Goal: Task Accomplishment & Management: Complete application form

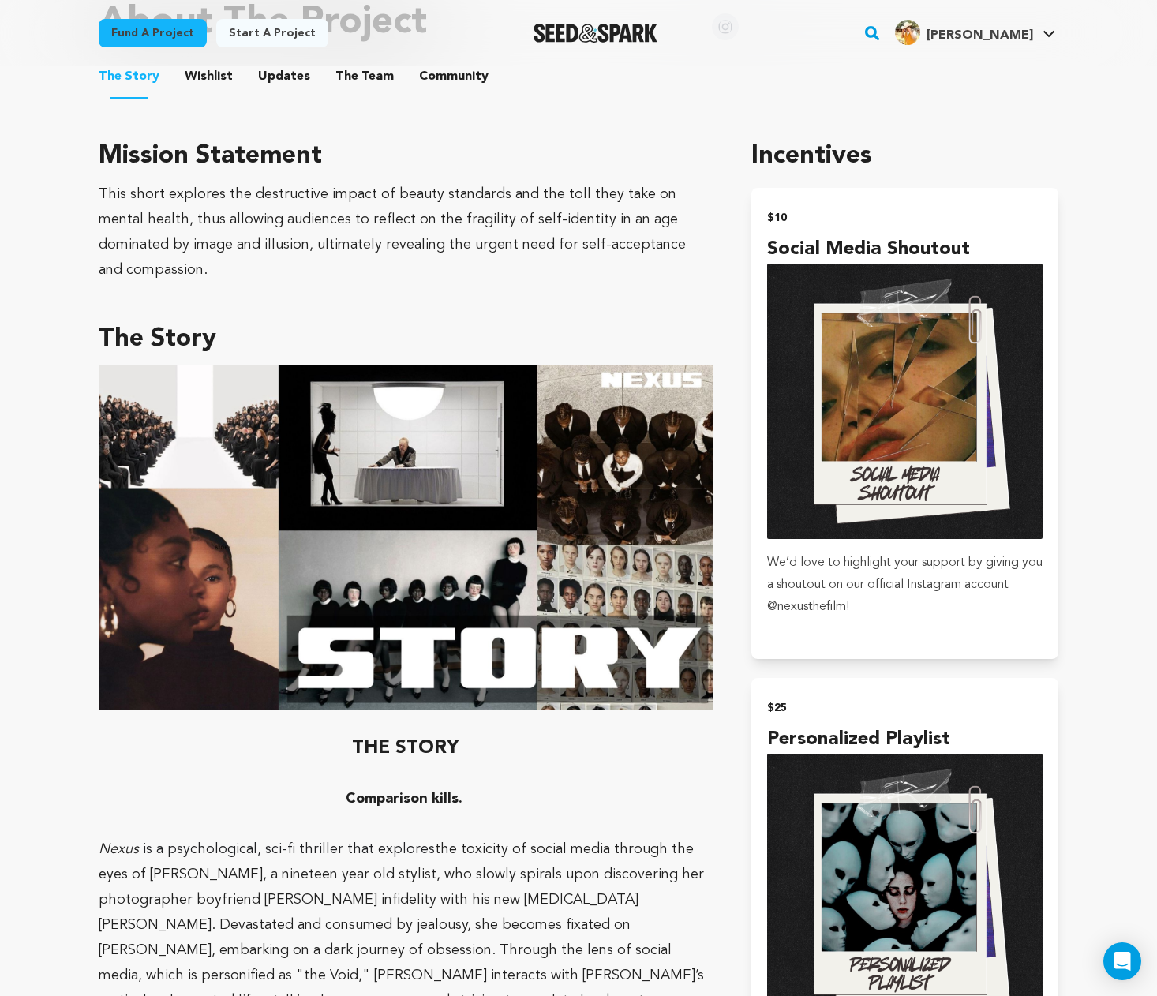
scroll to position [854, 0]
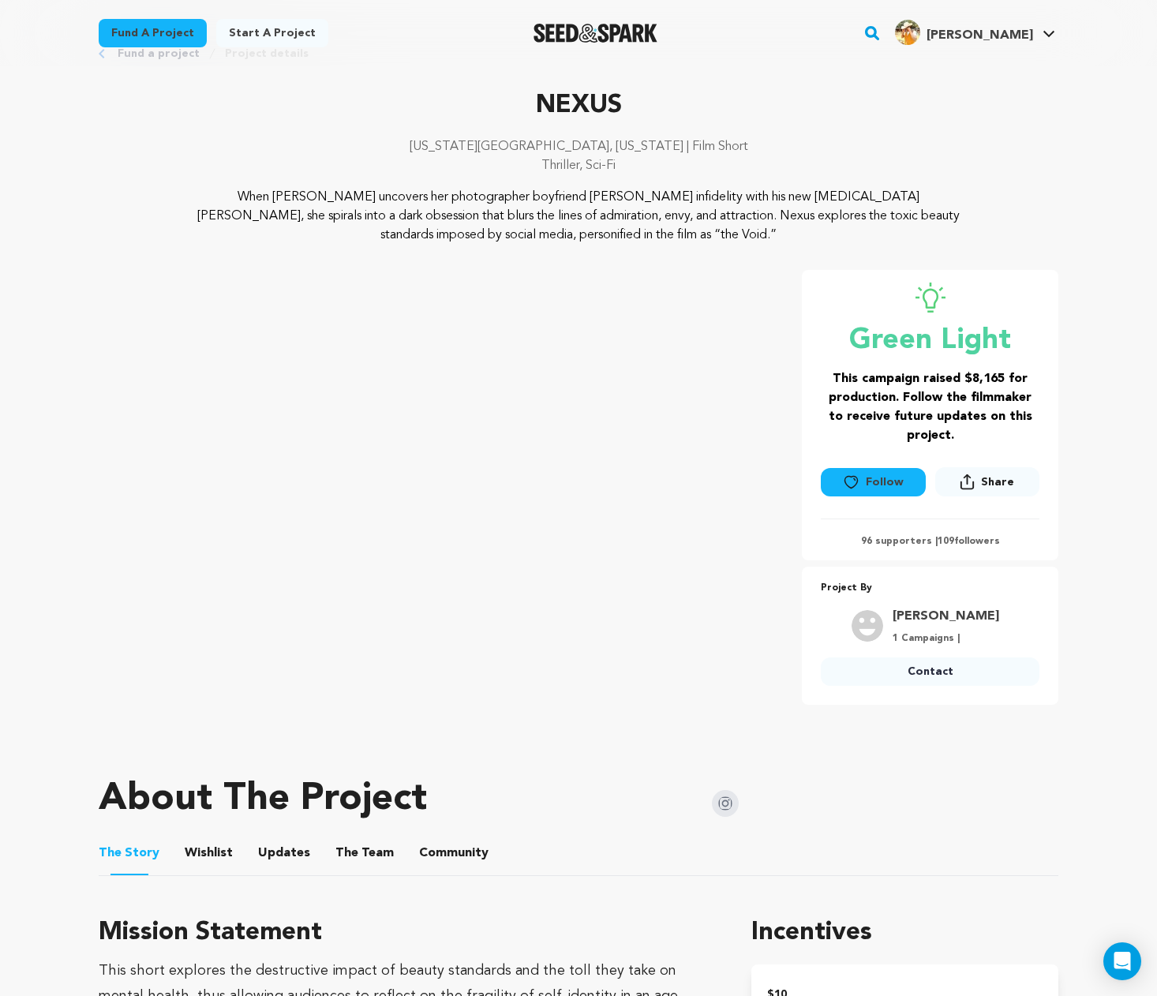
scroll to position [0, 0]
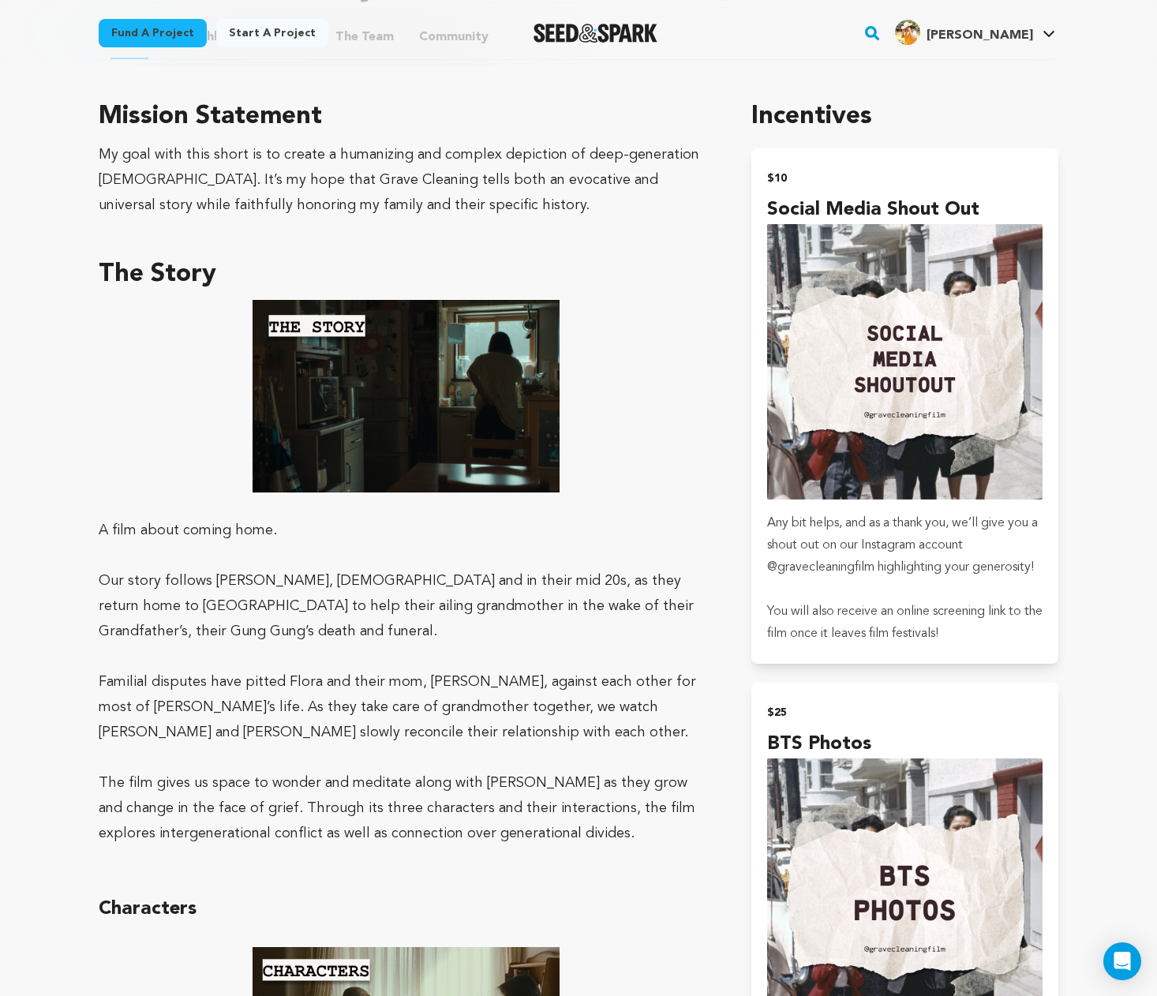
scroll to position [1081, 0]
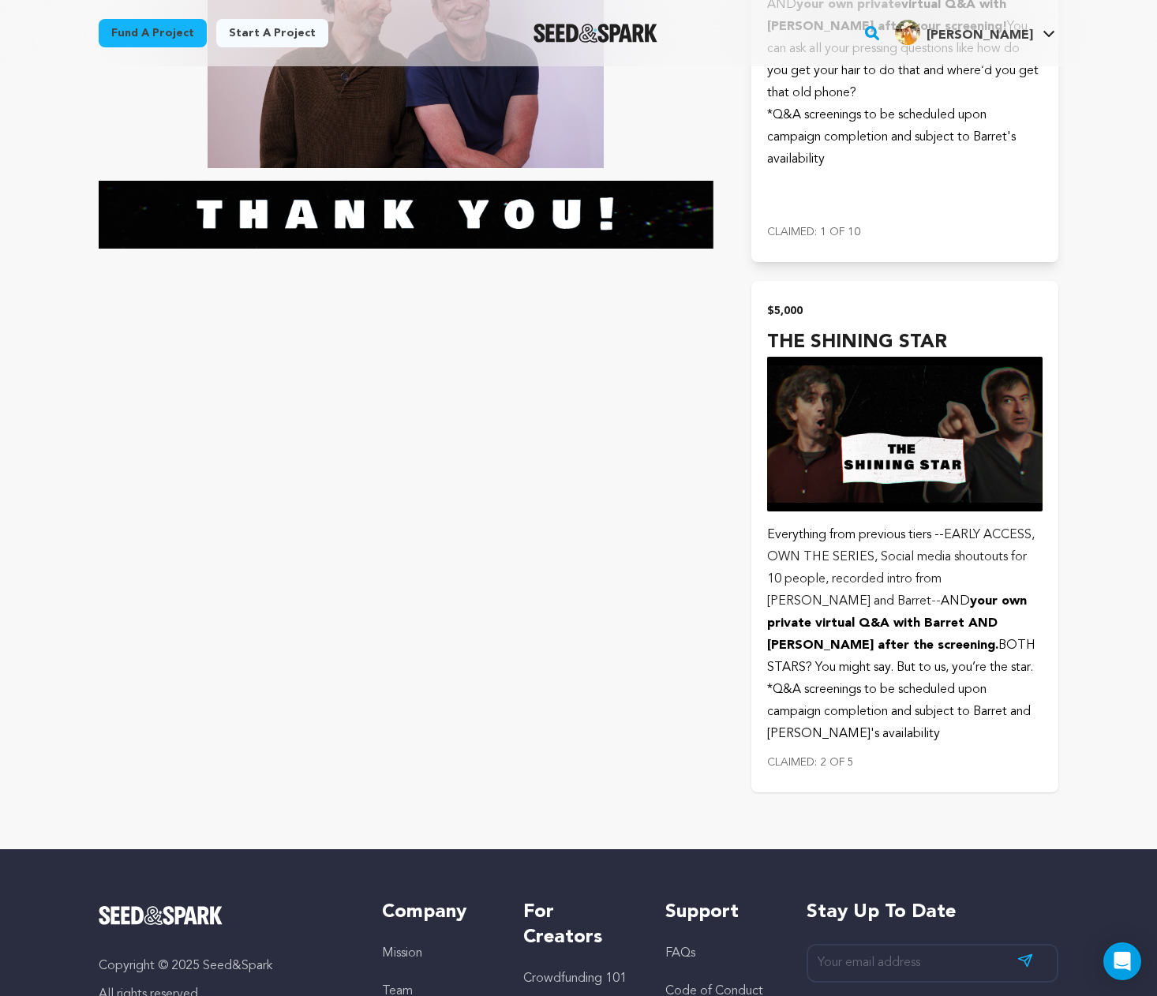
scroll to position [3871, 0]
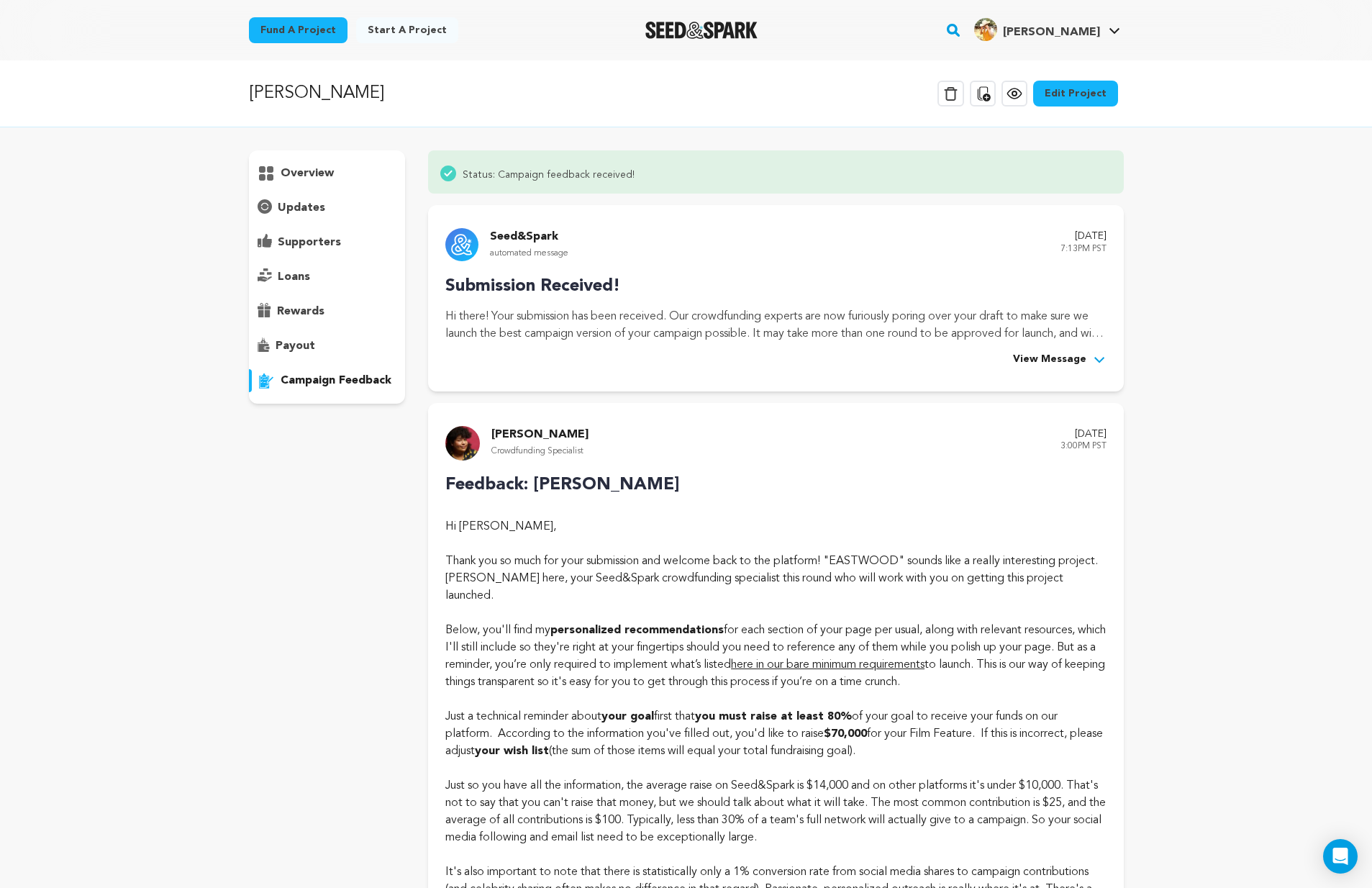
scroll to position [2967, 0]
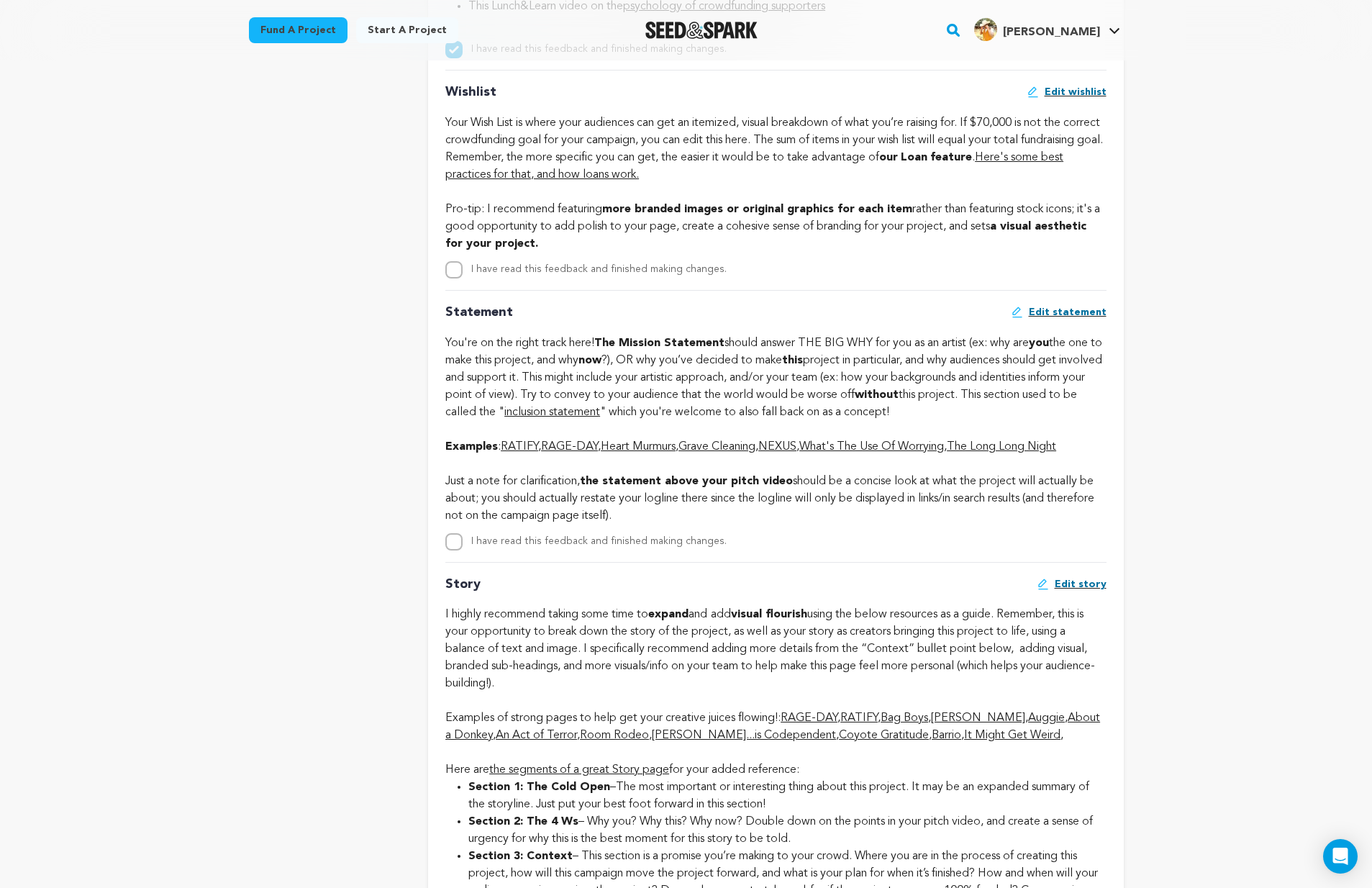
click at [797, 452] on link "NEXUS" at bounding box center [778, 447] width 38 height 12
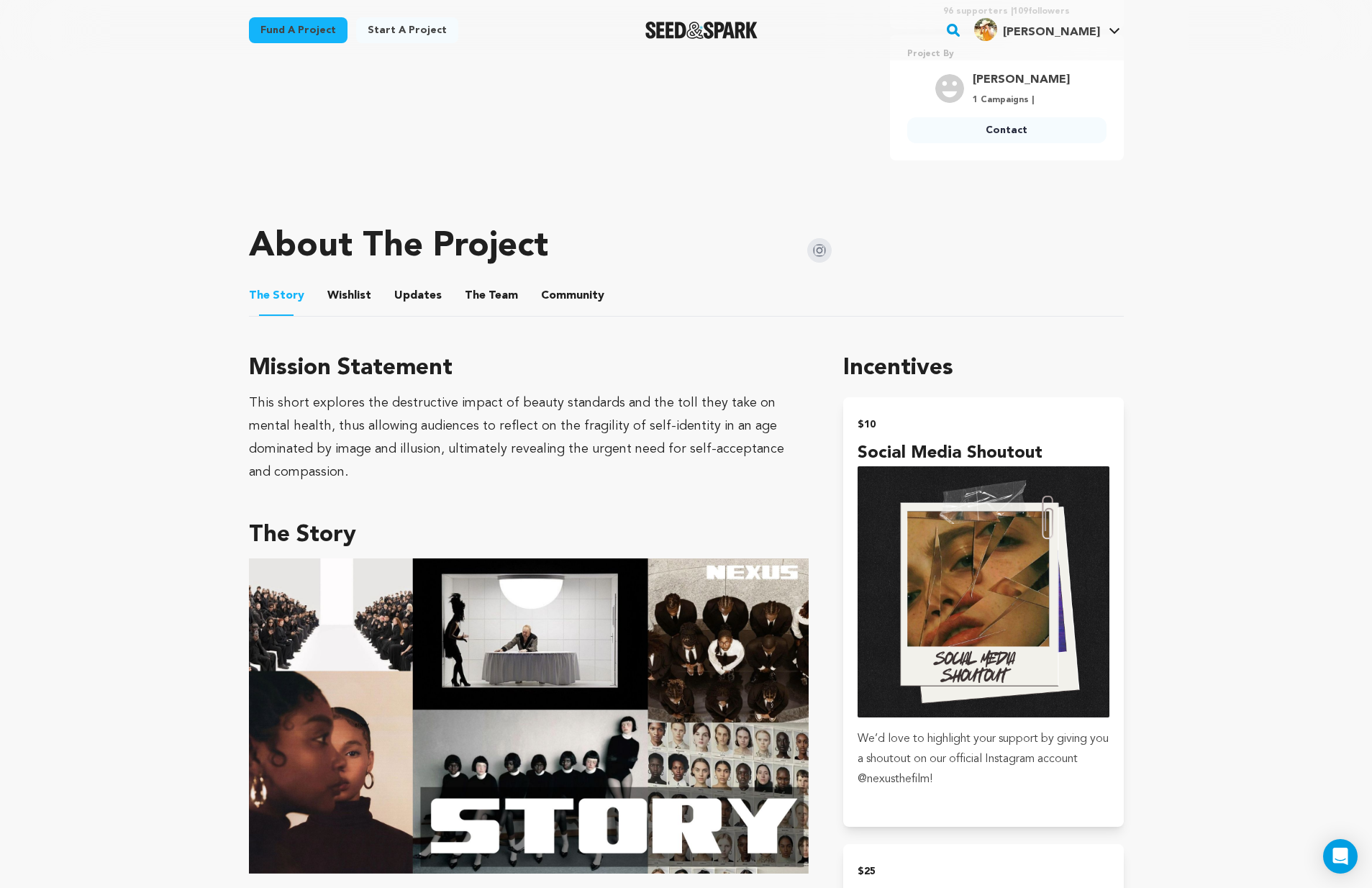
scroll to position [719, 0]
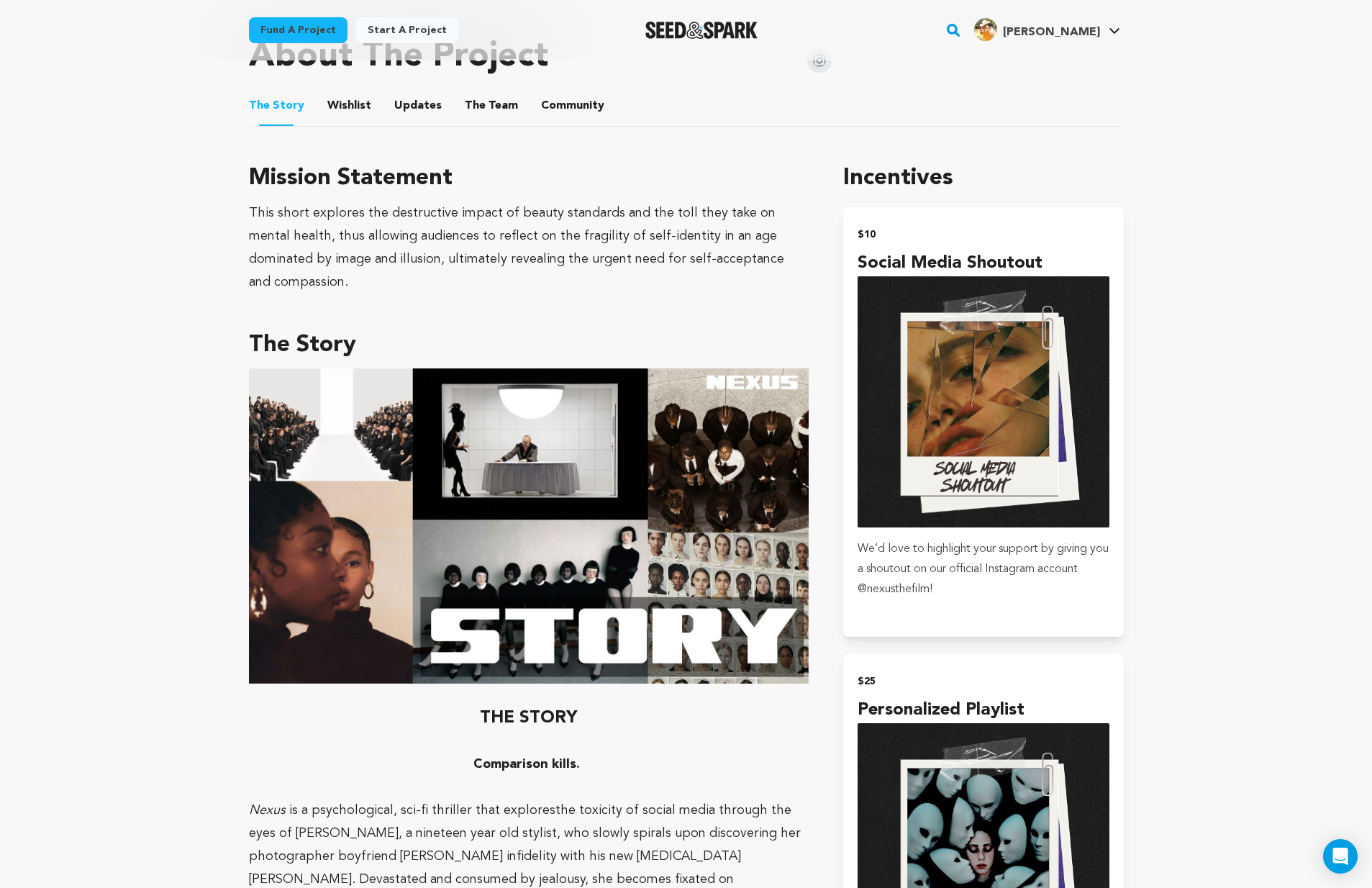
click at [463, 421] on img at bounding box center [529, 526] width 561 height 315
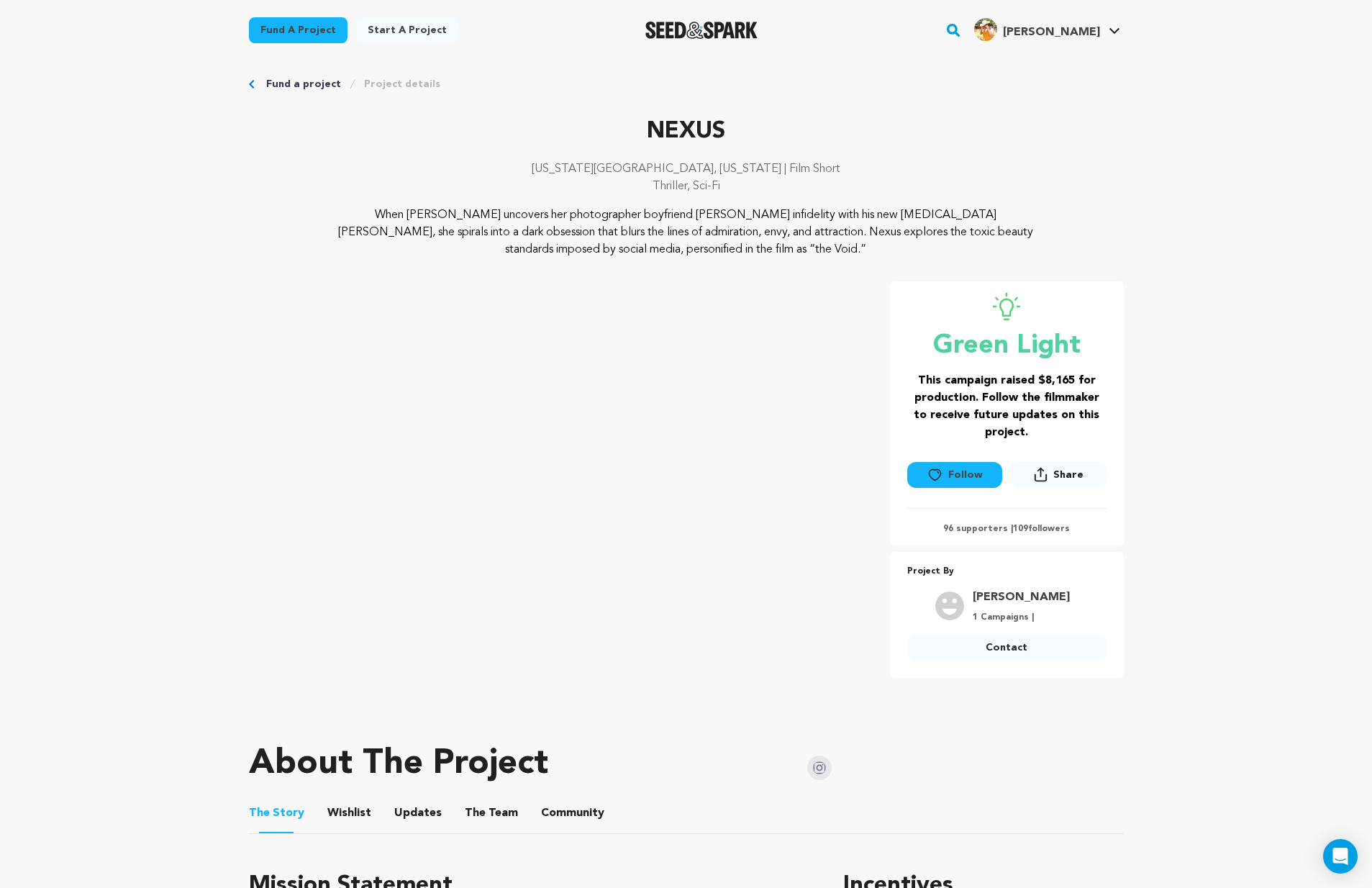
scroll to position [0, 0]
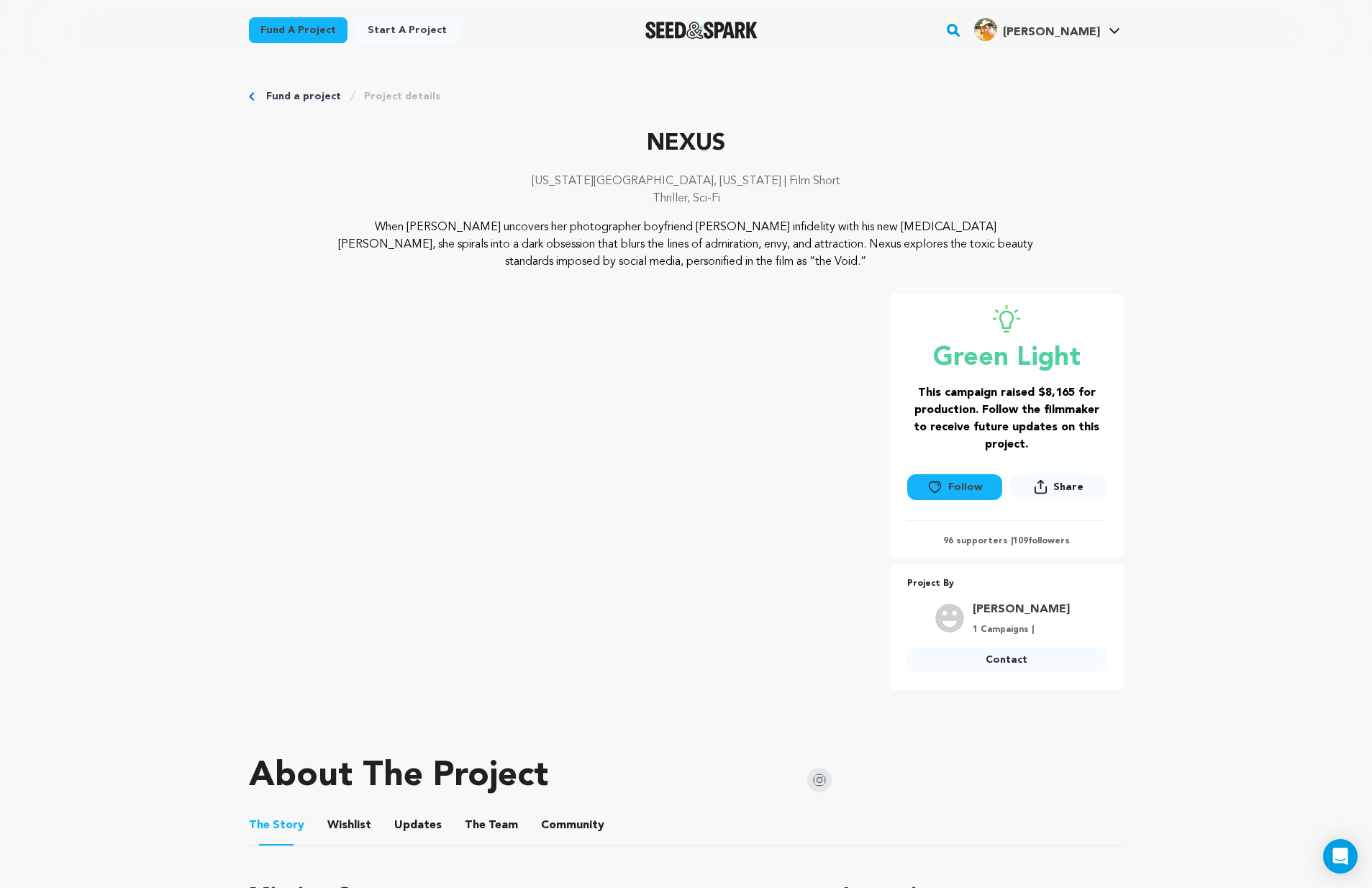
click at [409, 96] on link "Project details" at bounding box center [402, 97] width 77 height 15
click at [416, 91] on link "Project details" at bounding box center [402, 97] width 77 height 15
click at [409, 98] on link "Project details" at bounding box center [402, 97] width 77 height 15
click at [1066, 67] on link "My Projects" at bounding box center [1071, 63] width 161 height 32
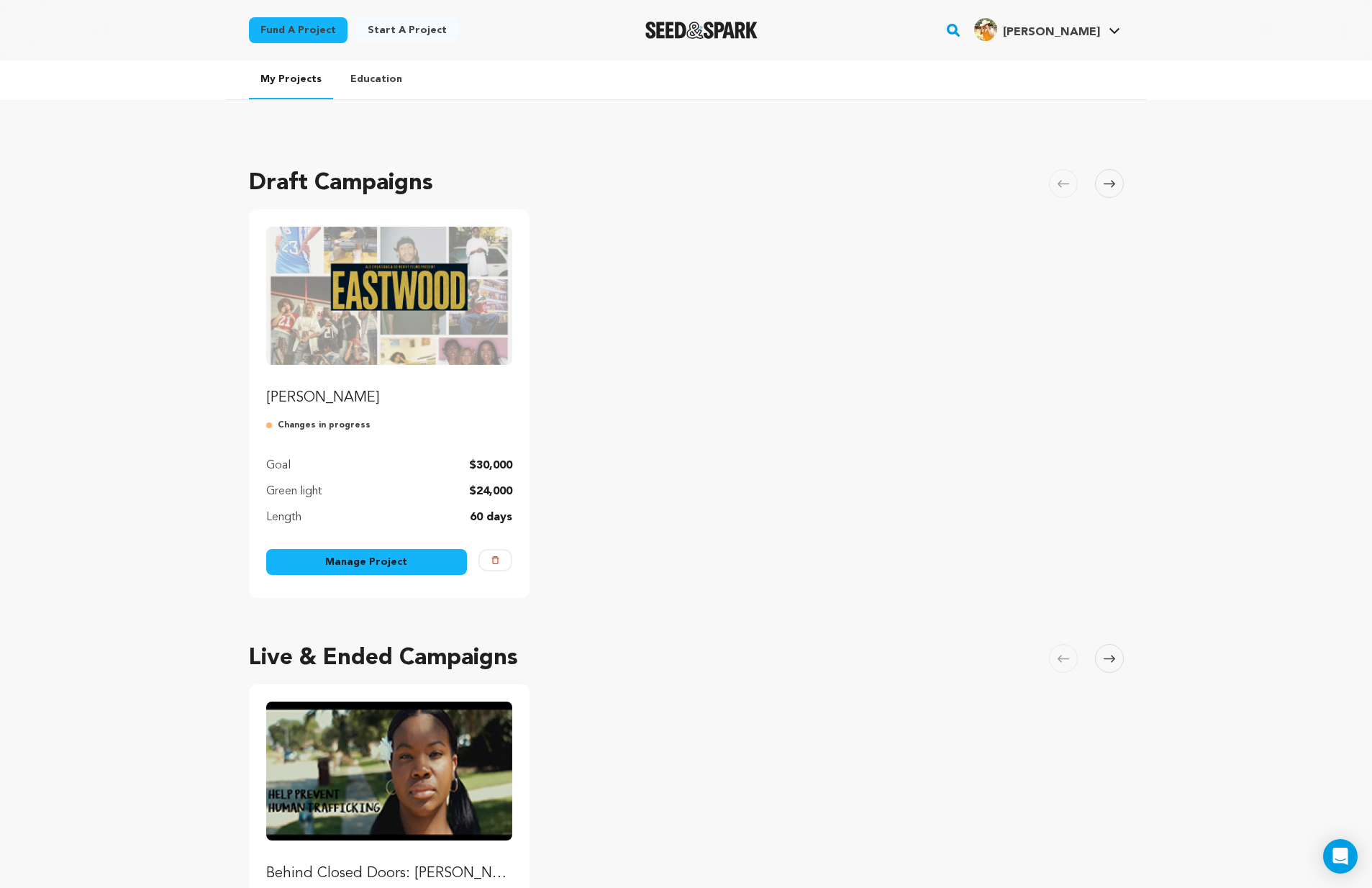
click at [423, 323] on img "Fund EASTWOOD" at bounding box center [389, 296] width 247 height 139
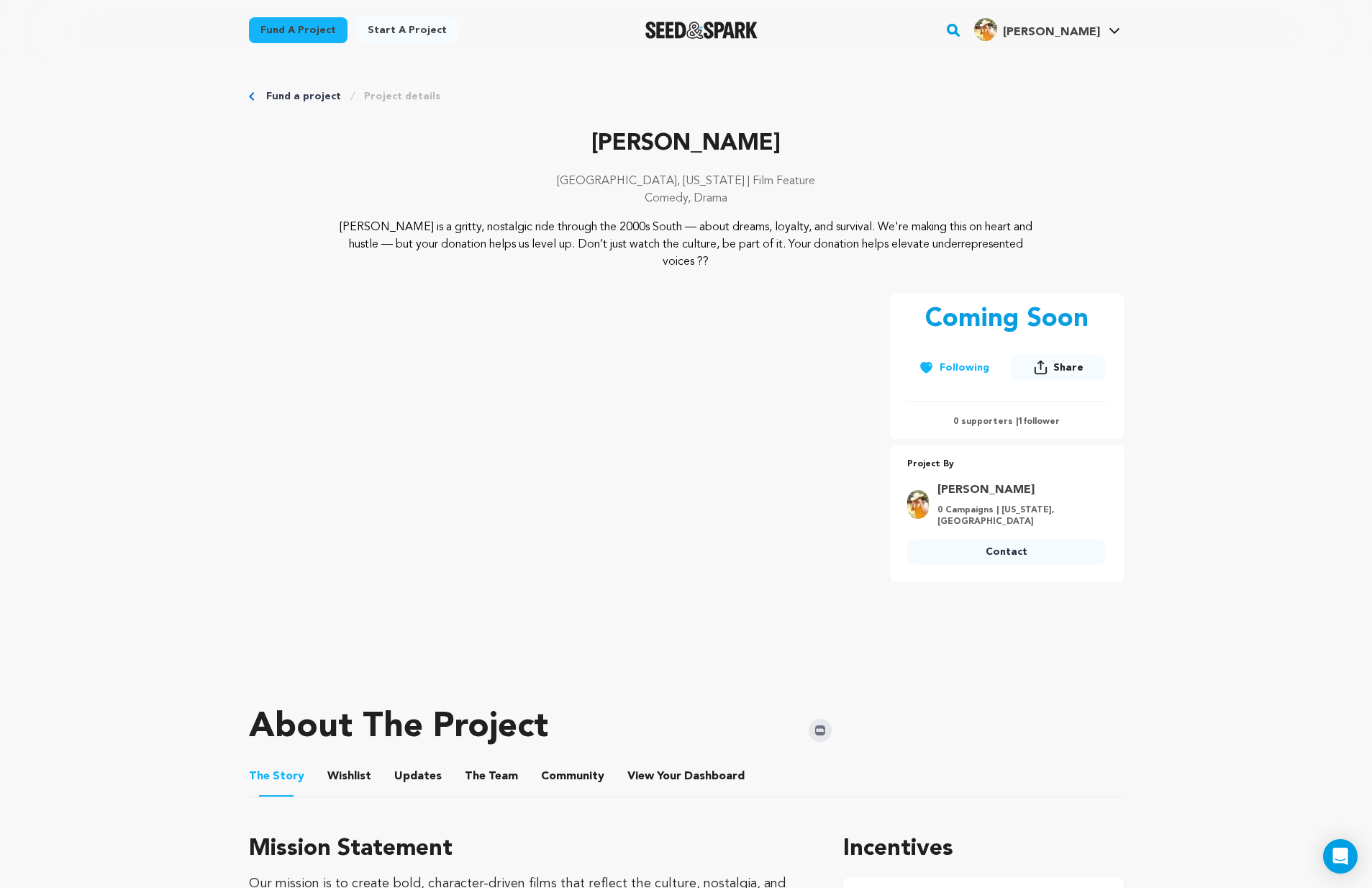
click at [408, 97] on link "Project details" at bounding box center [402, 97] width 77 height 15
click at [1050, 62] on link "My Projects" at bounding box center [1071, 63] width 161 height 32
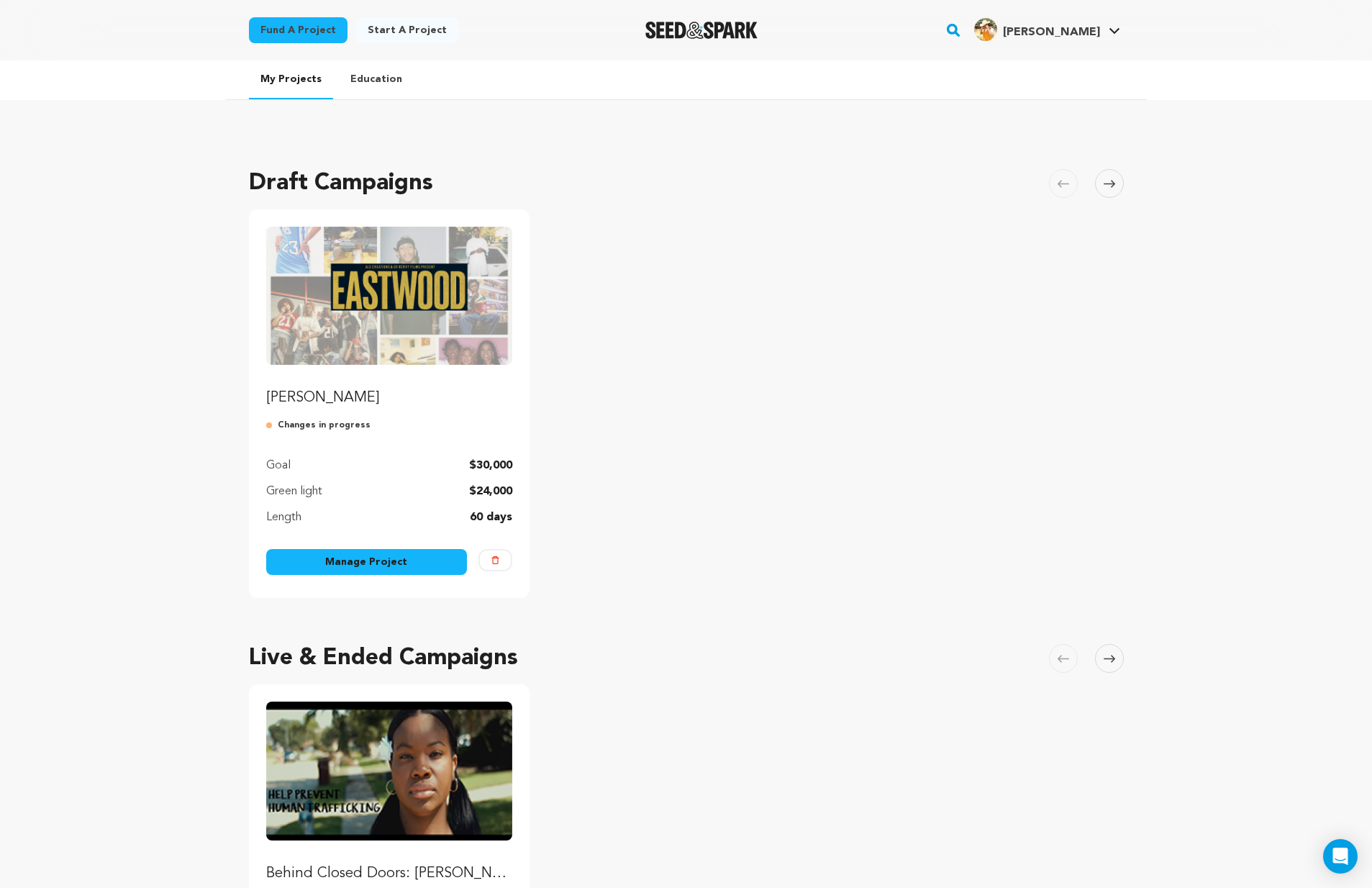
click at [395, 387] on link "[PERSON_NAME]" at bounding box center [389, 317] width 247 height 181
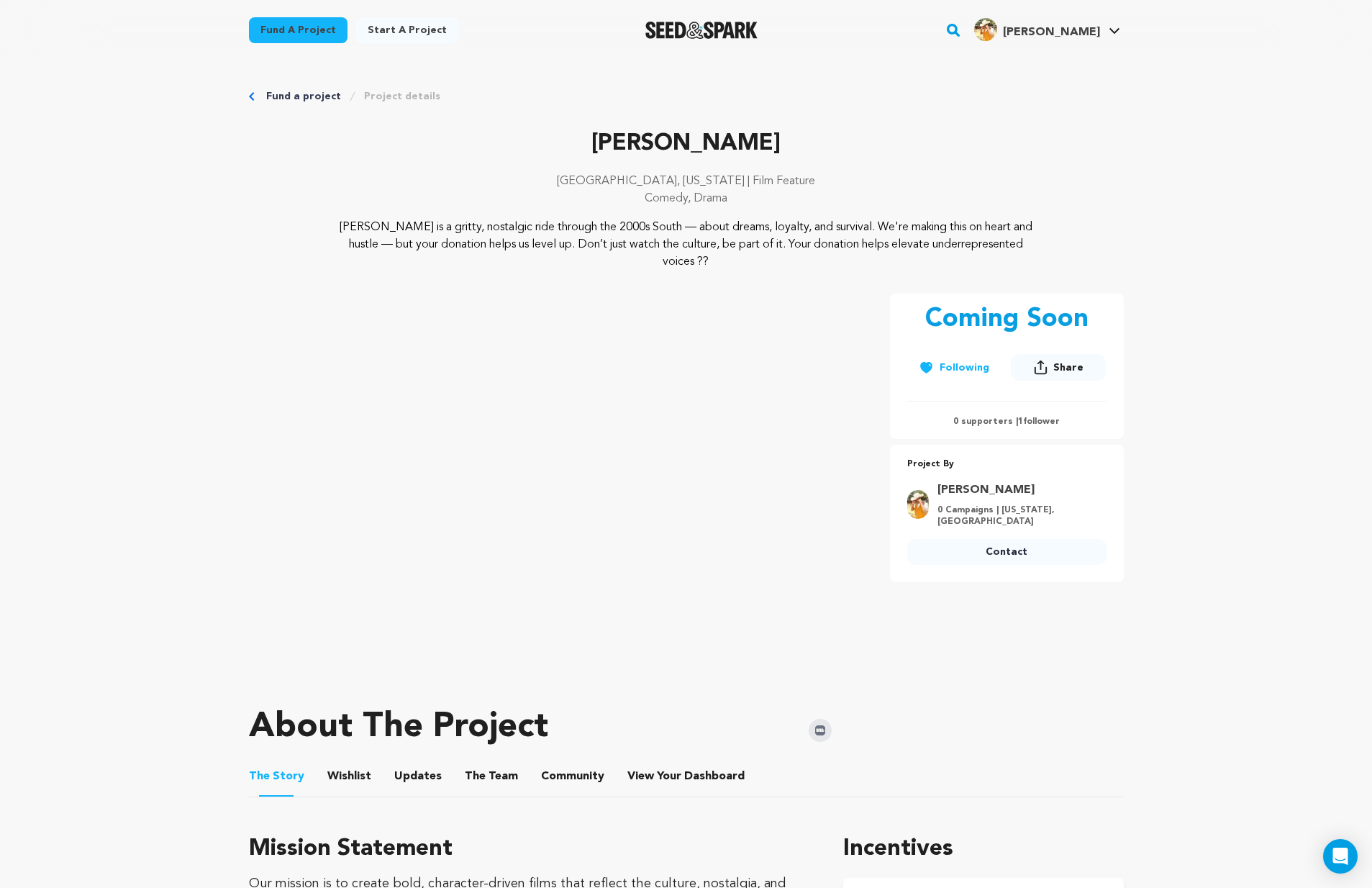
click at [250, 94] on icon "Breadcrumb" at bounding box center [252, 96] width 5 height 8
click at [360, 98] on ol "Fund a project Project details" at bounding box center [353, 97] width 174 height 15
click at [371, 98] on link "Project details" at bounding box center [402, 97] width 77 height 15
click at [1041, 59] on link "My Projects" at bounding box center [1071, 63] width 161 height 32
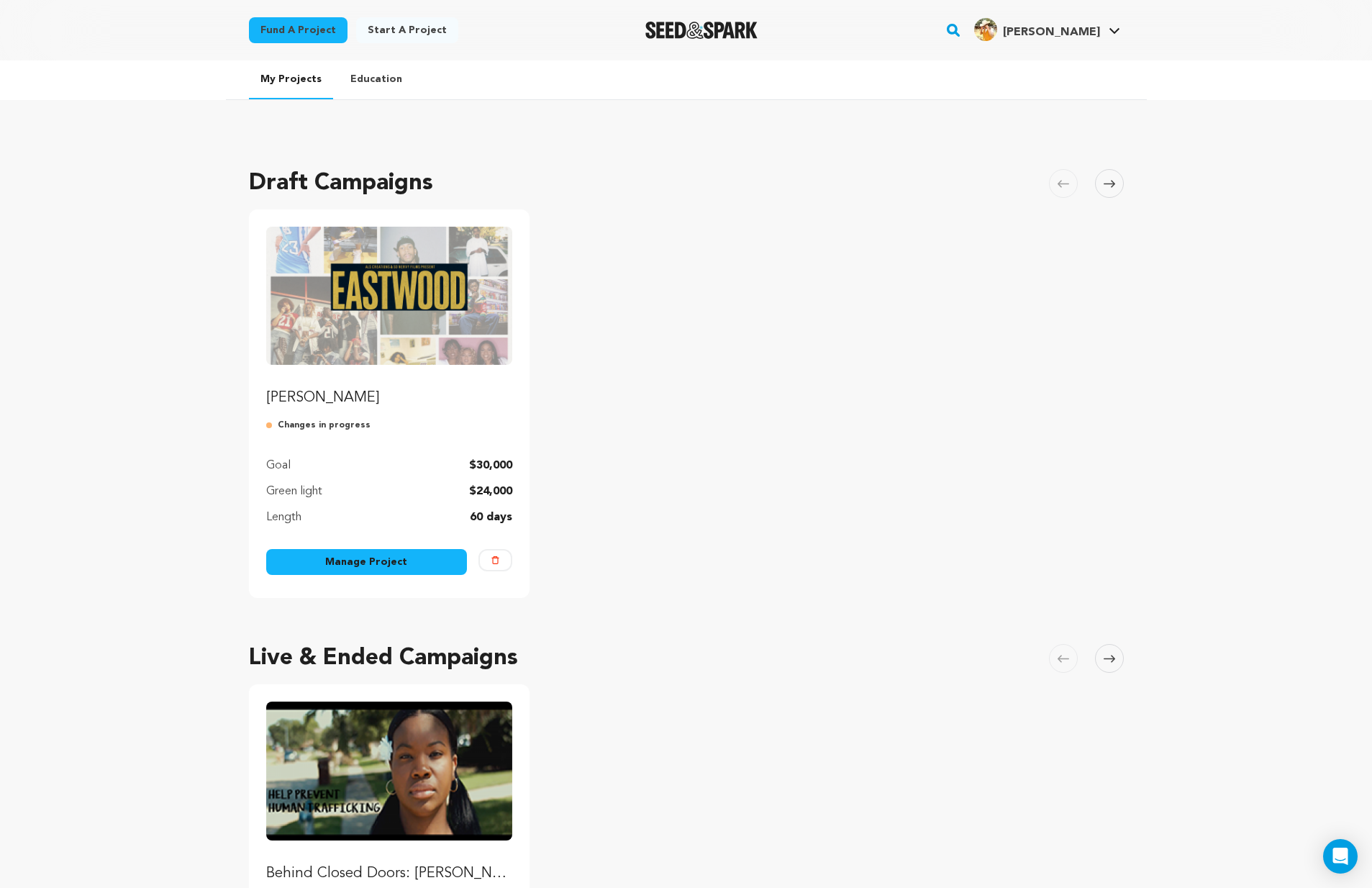
click at [369, 557] on link "Manage Project" at bounding box center [366, 562] width 201 height 26
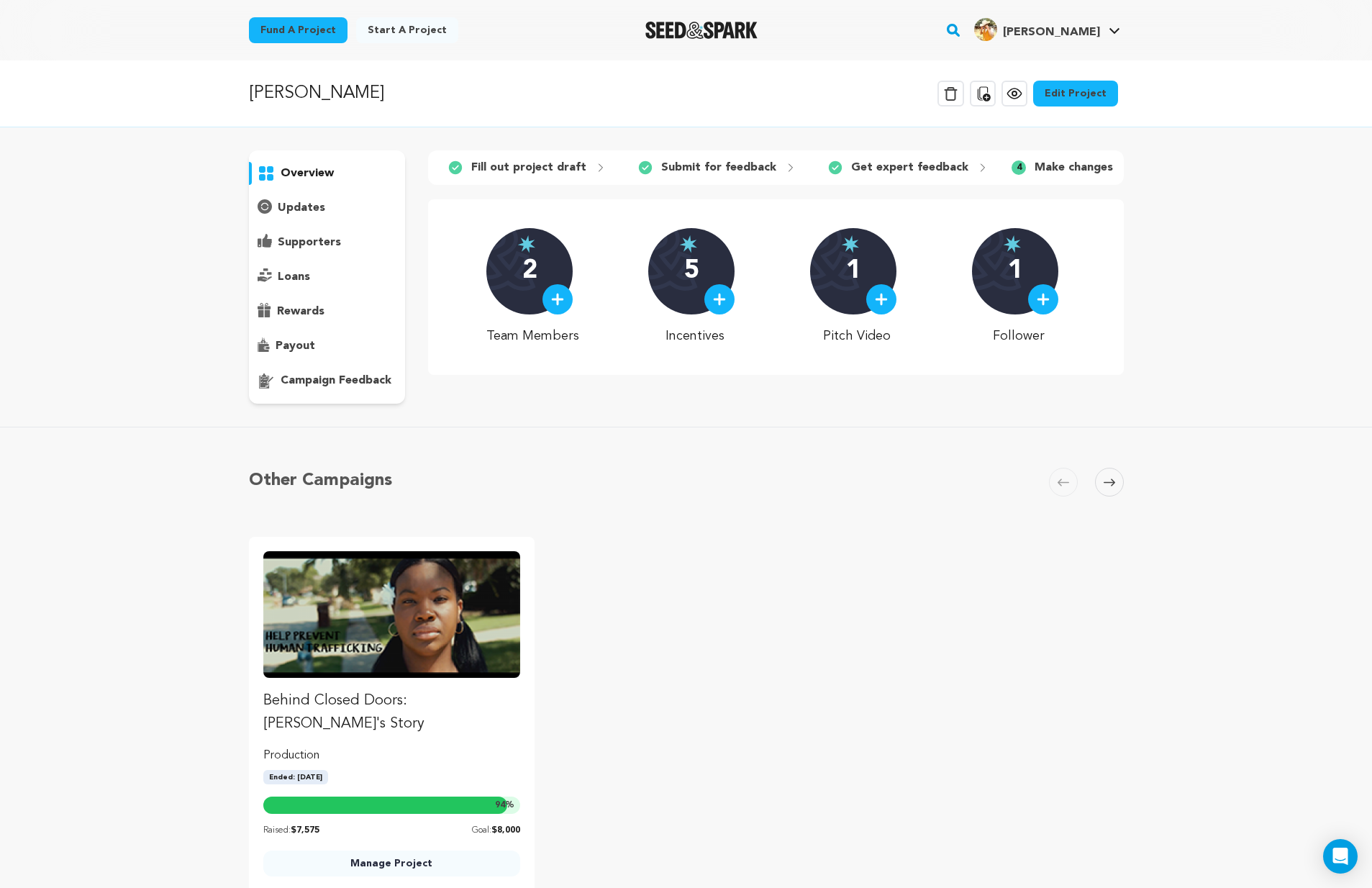
click at [1067, 92] on link "Edit Project" at bounding box center [1075, 93] width 85 height 26
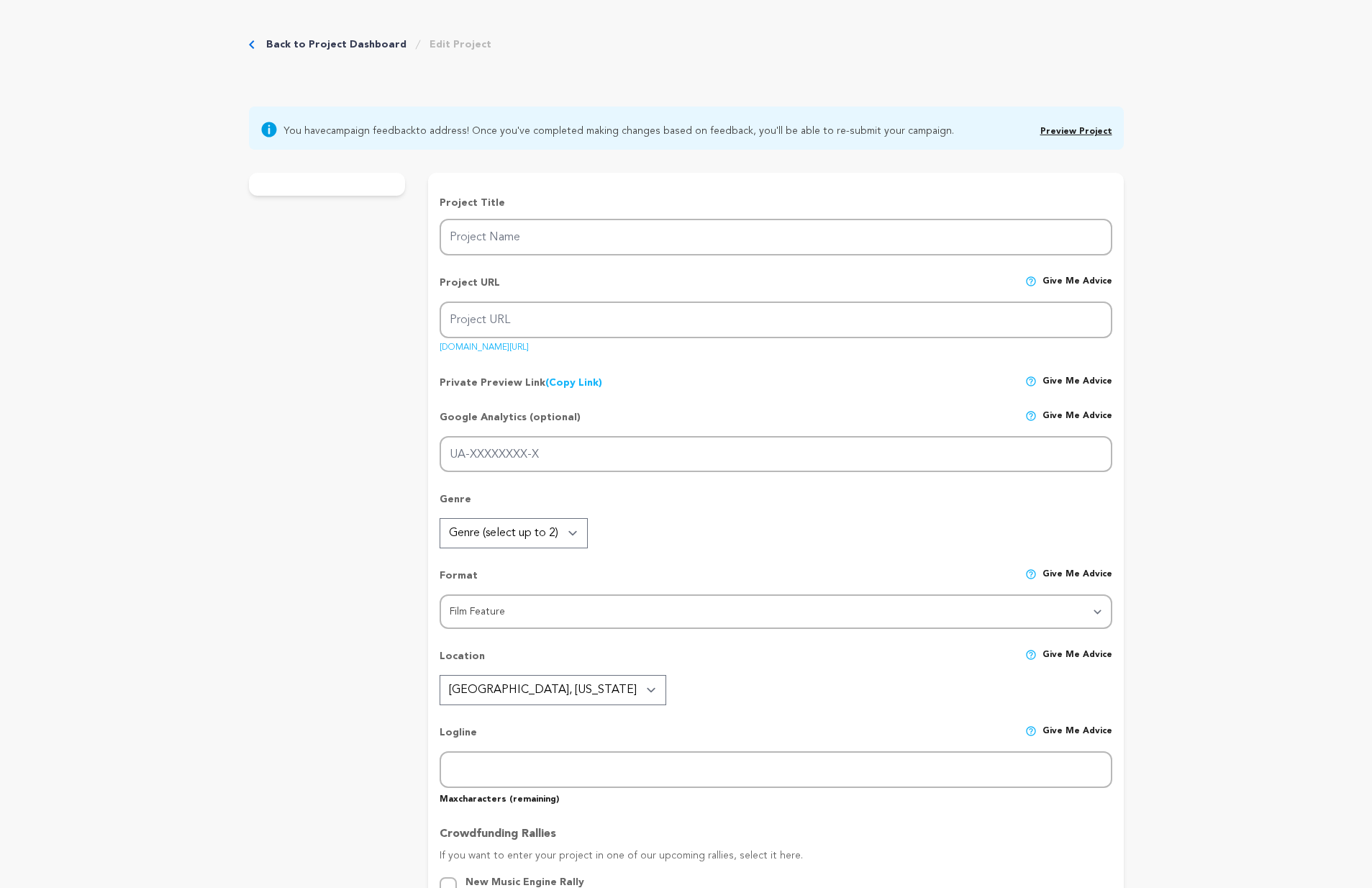
type input "[PERSON_NAME]"
type input "eastwood"
type input "Set against the bass-thumping backdrop of the early 2000s South, a 16-year-old …"
type textarea "[PERSON_NAME] is a gritty, nostalgic ride through the 2000s South — about dream…"
type textarea "Our mission is to create bold, character-driven films that reflect the culture,…"
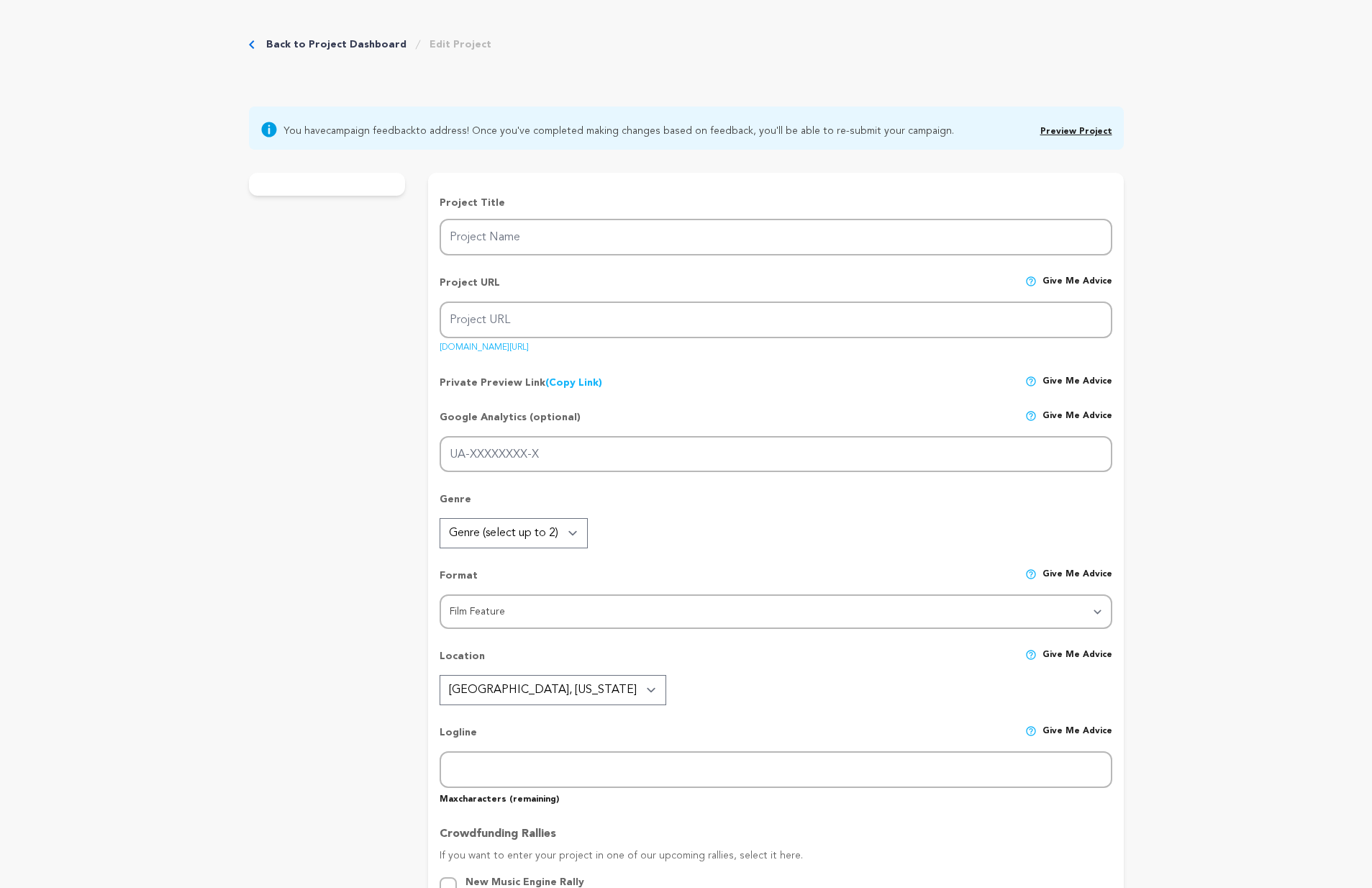
radio input "true"
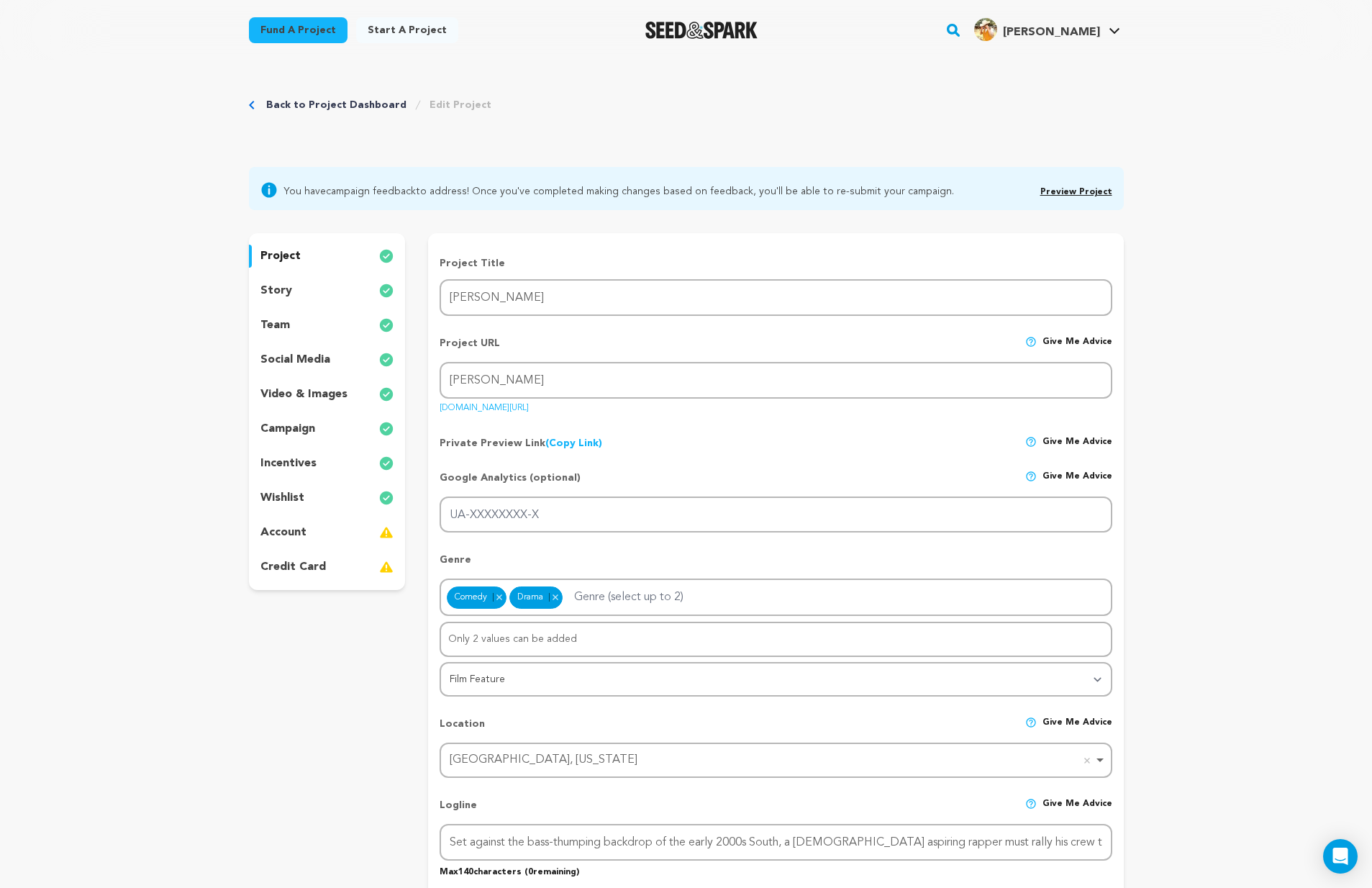
click at [332, 293] on div "story" at bounding box center [327, 290] width 157 height 23
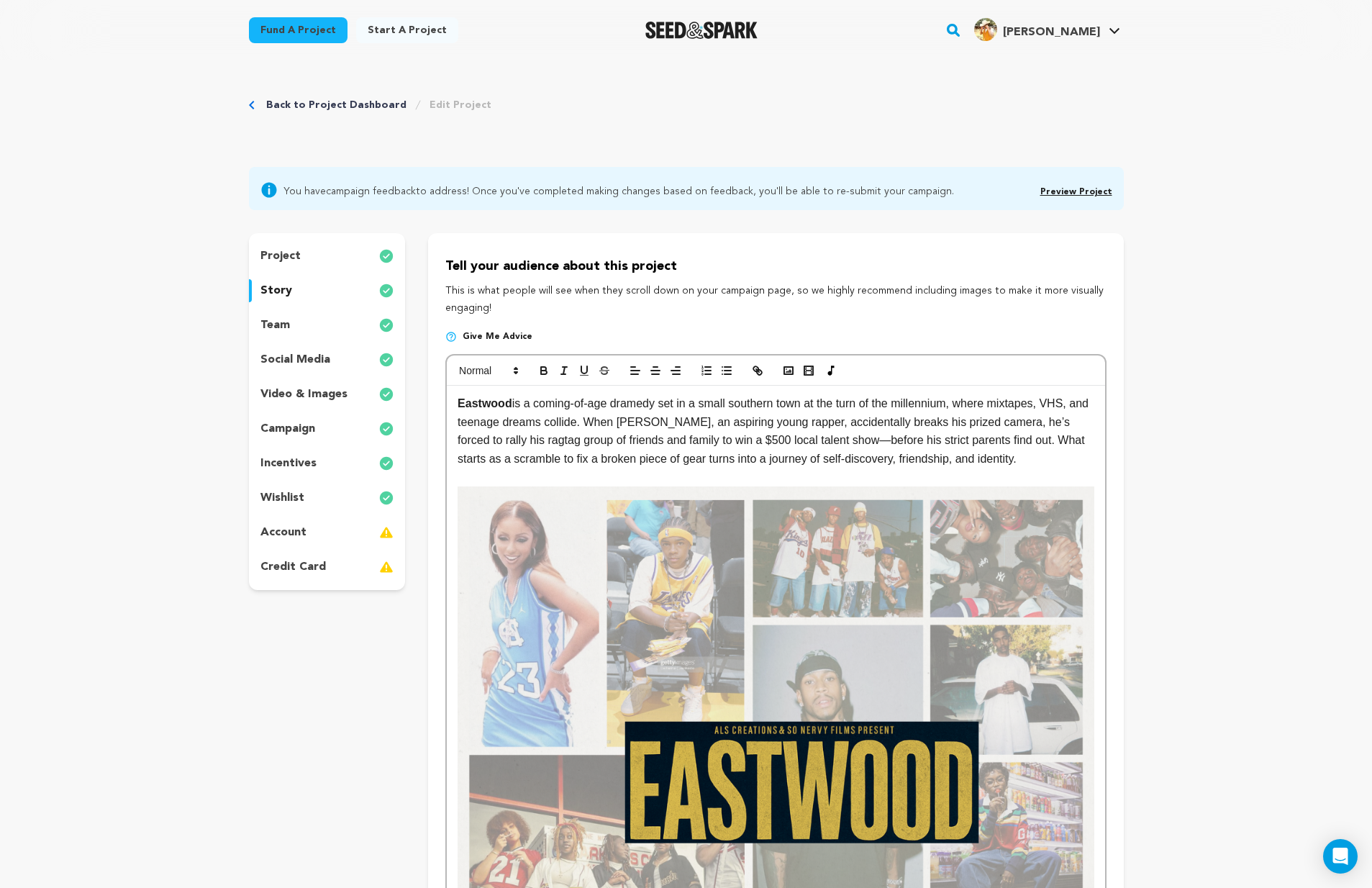
click at [722, 616] on img at bounding box center [776, 804] width 636 height 636
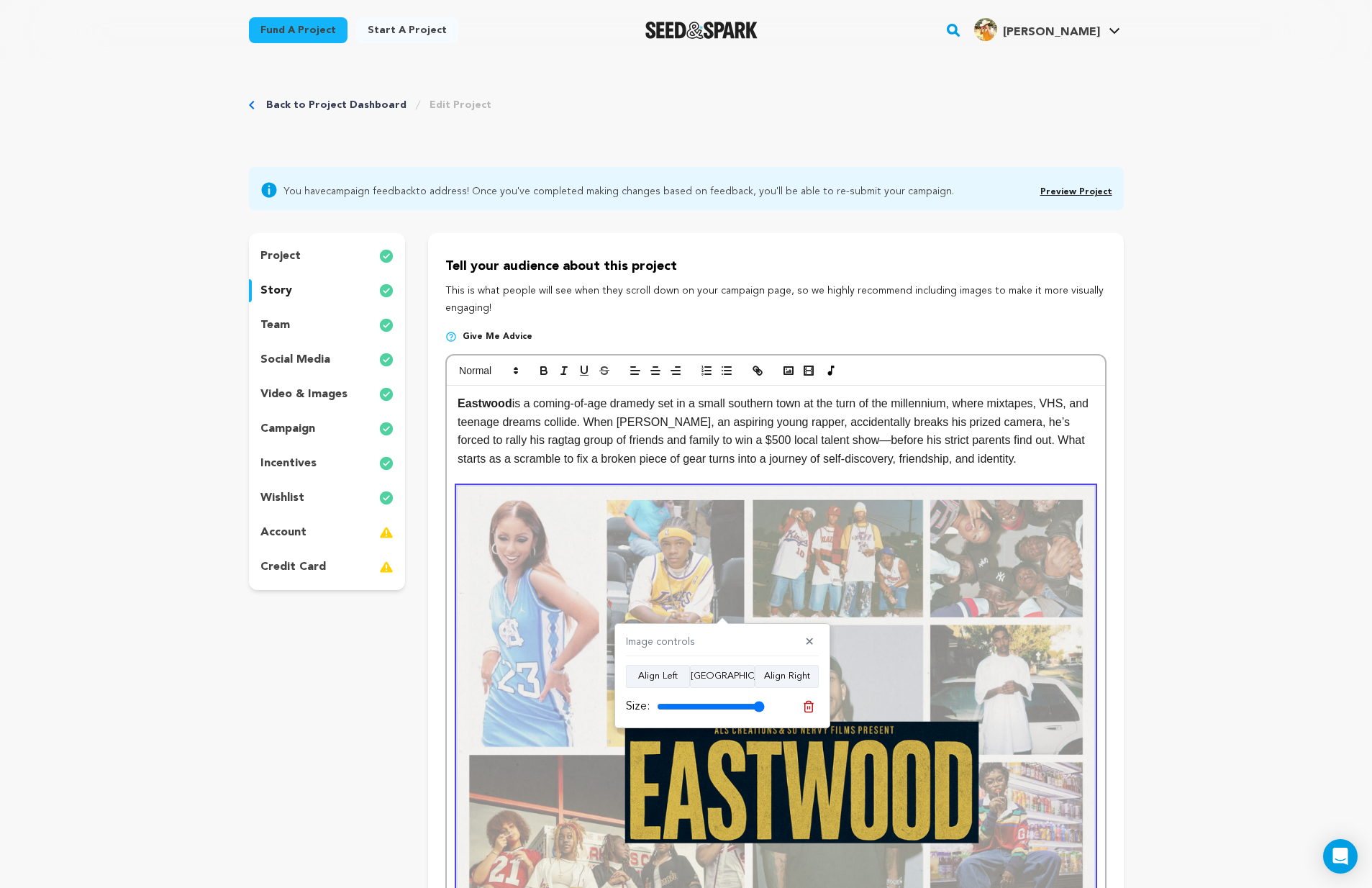
click at [295, 356] on p "social media" at bounding box center [295, 359] width 70 height 17
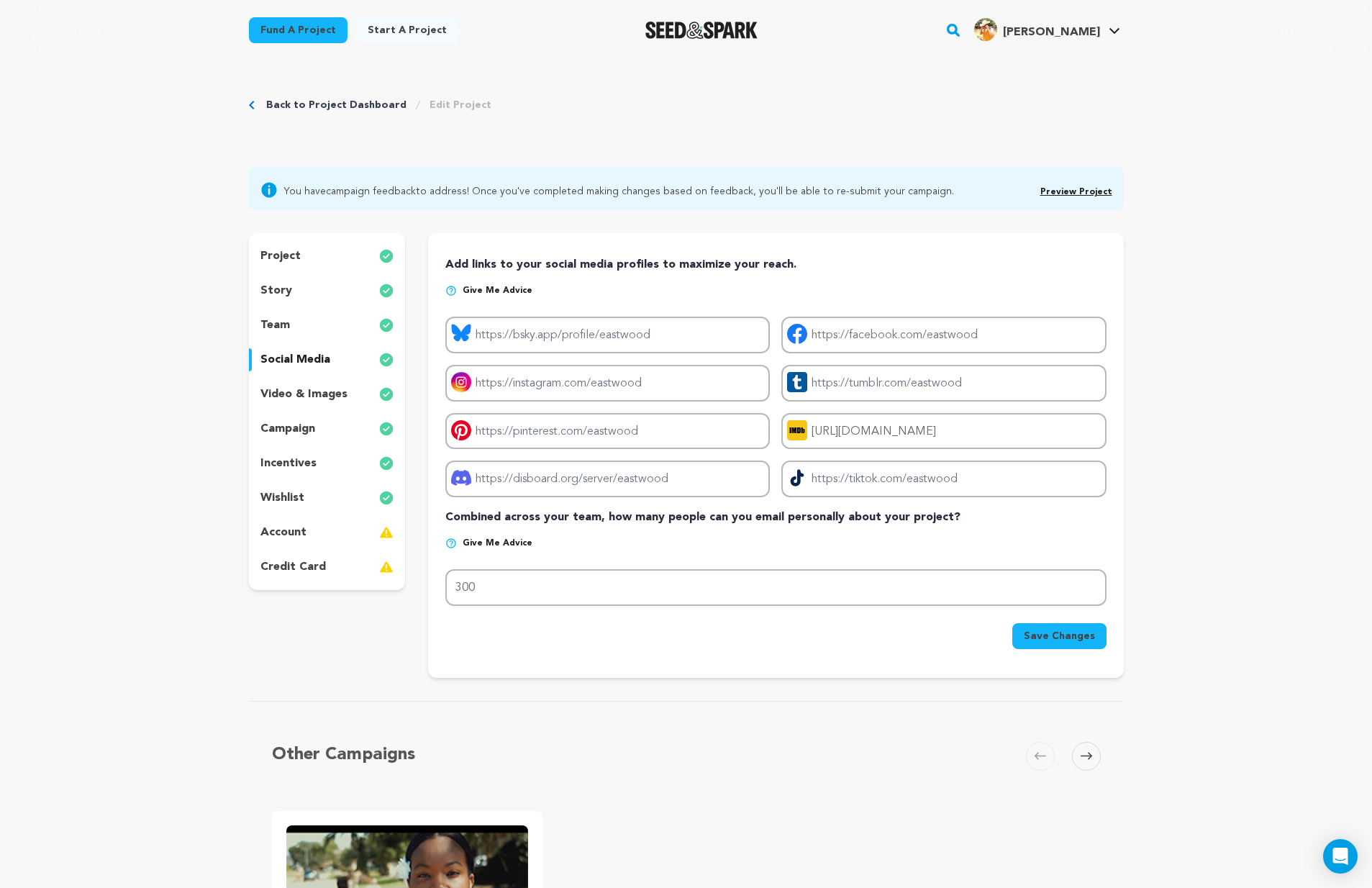
click at [325, 500] on div "wishlist" at bounding box center [327, 497] width 157 height 23
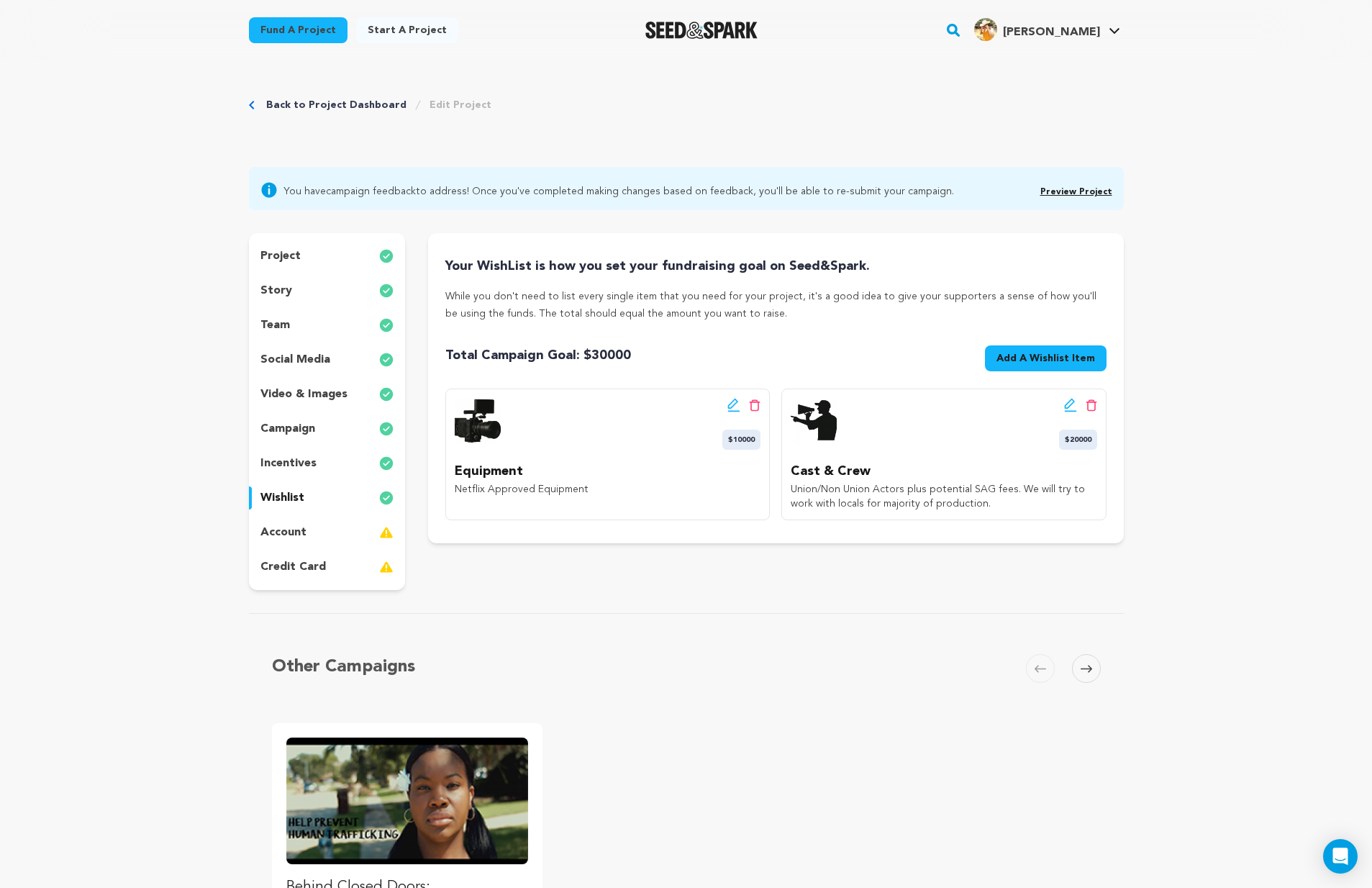
click at [303, 465] on p "incentives" at bounding box center [289, 463] width 57 height 17
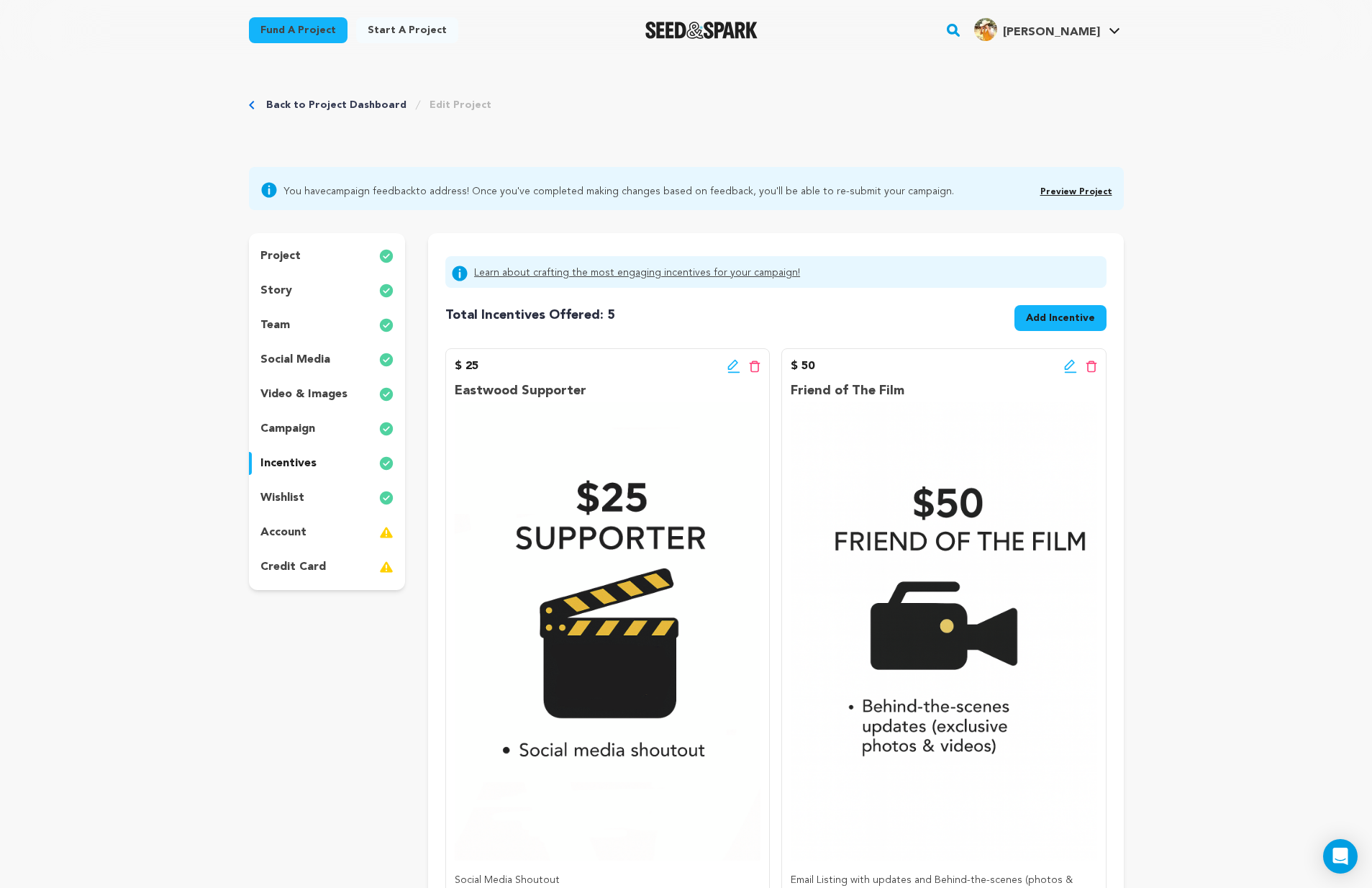
click at [665, 272] on link "Learn about crafting the most engaging incentives for your campaign!" at bounding box center [636, 273] width 325 height 17
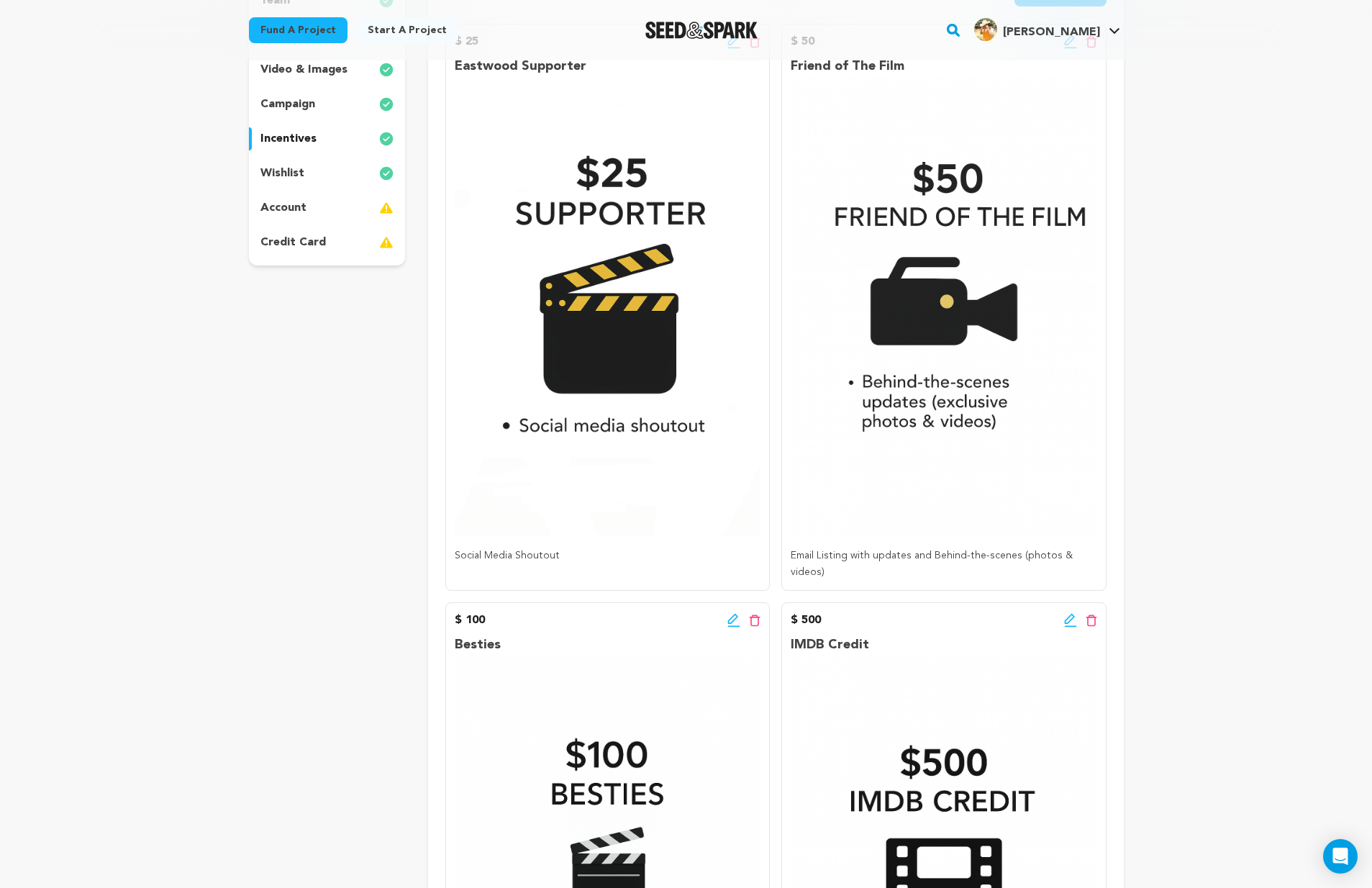
scroll to position [5, 0]
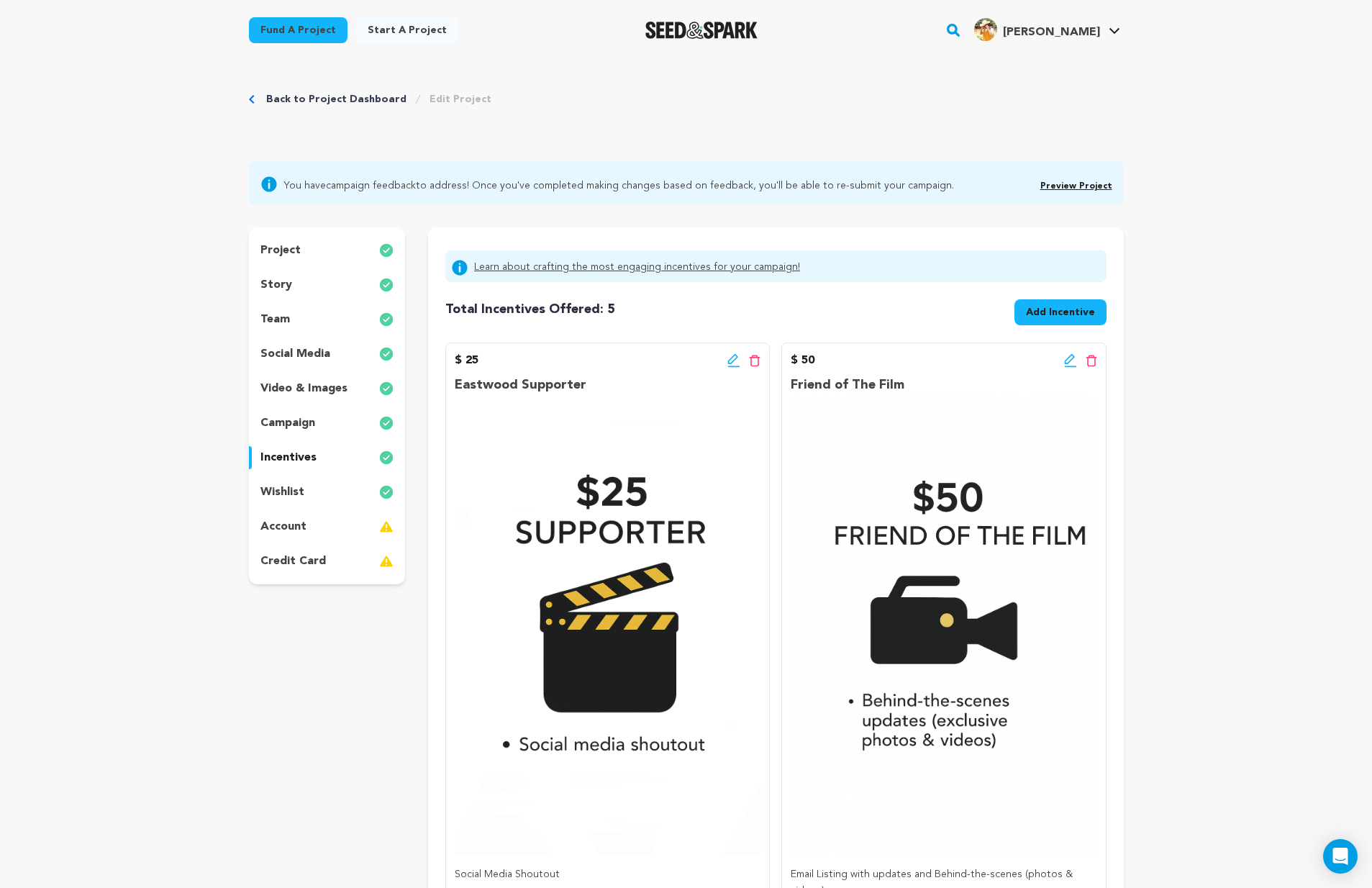
click at [638, 603] on img at bounding box center [607, 625] width 305 height 459
click at [640, 589] on img at bounding box center [607, 625] width 305 height 459
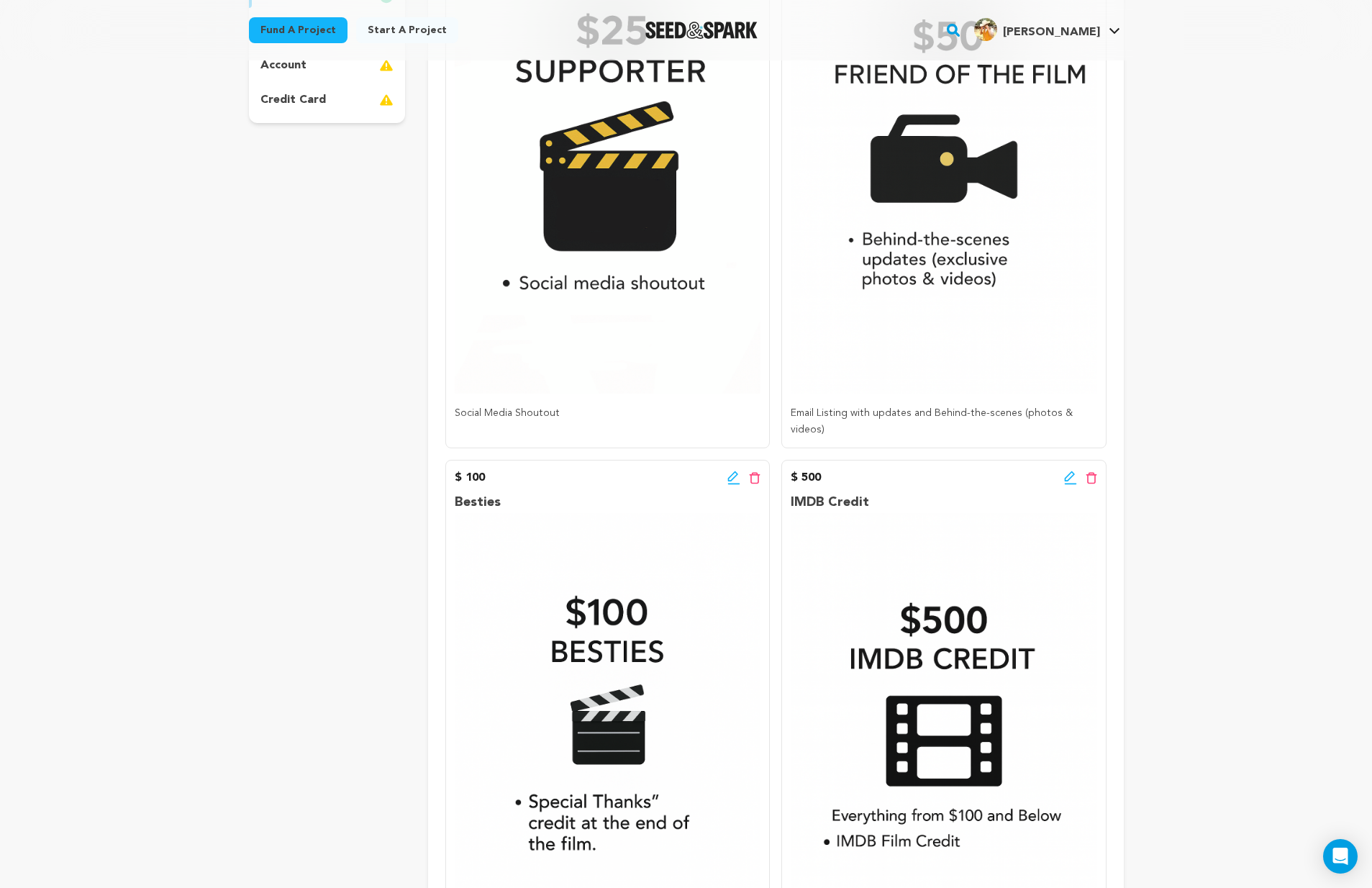
scroll to position [0, 0]
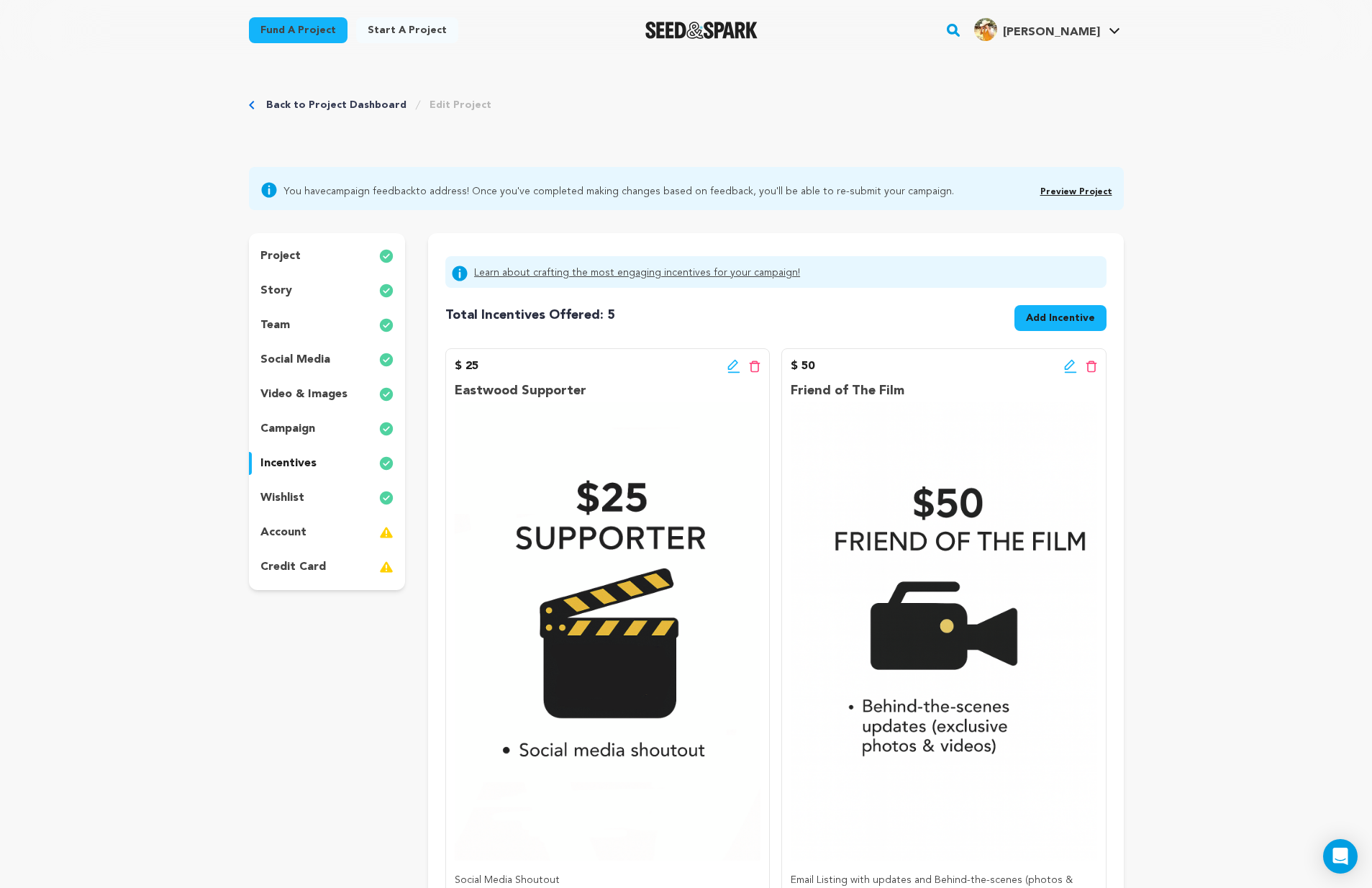
click at [1037, 313] on span "Add Incentive" at bounding box center [1060, 318] width 69 height 15
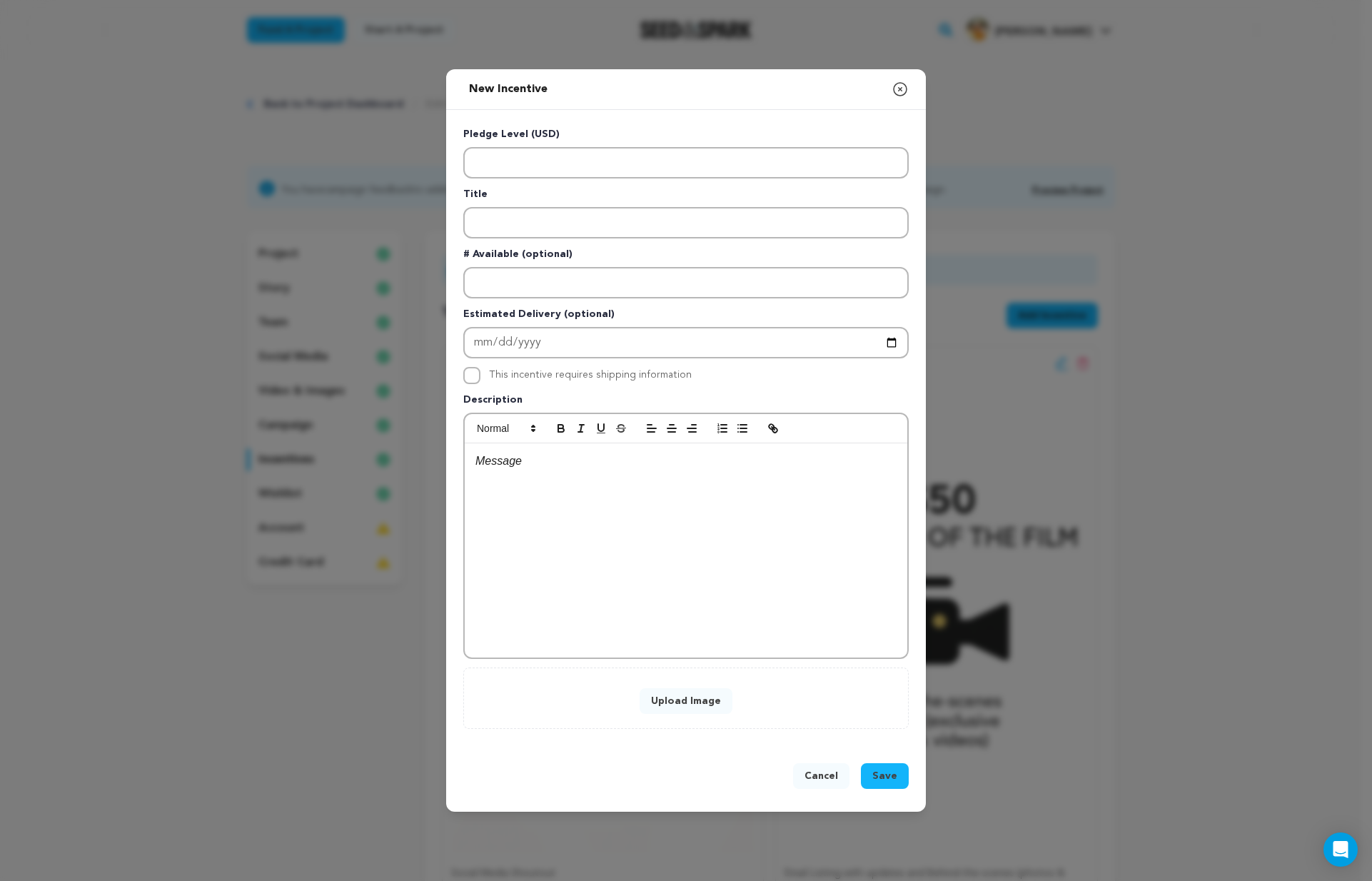
click at [687, 707] on button "Upload Image" at bounding box center [686, 701] width 93 height 25
click at [903, 90] on icon "button" at bounding box center [900, 89] width 17 height 17
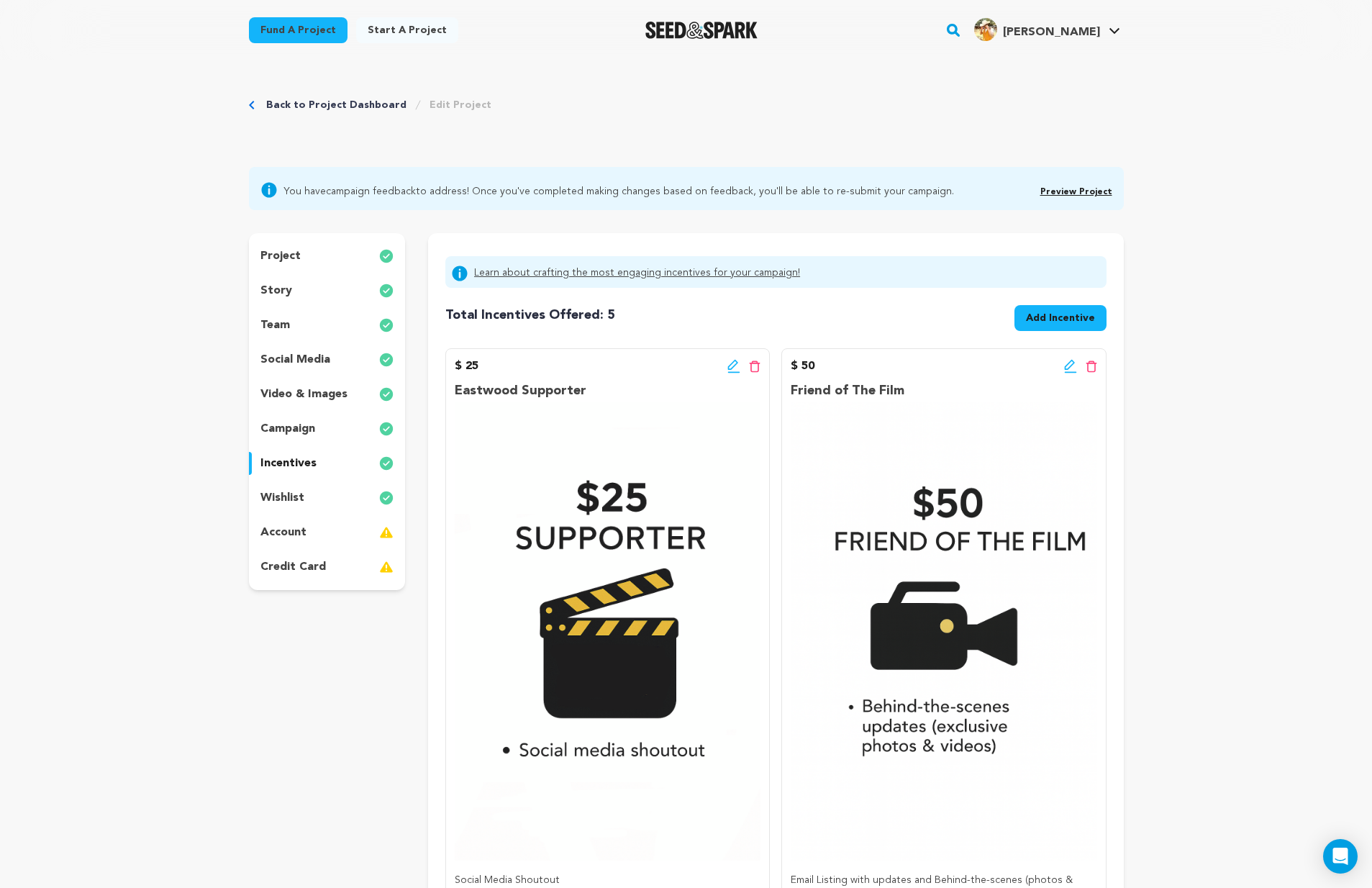
click at [294, 289] on div "story" at bounding box center [327, 290] width 157 height 23
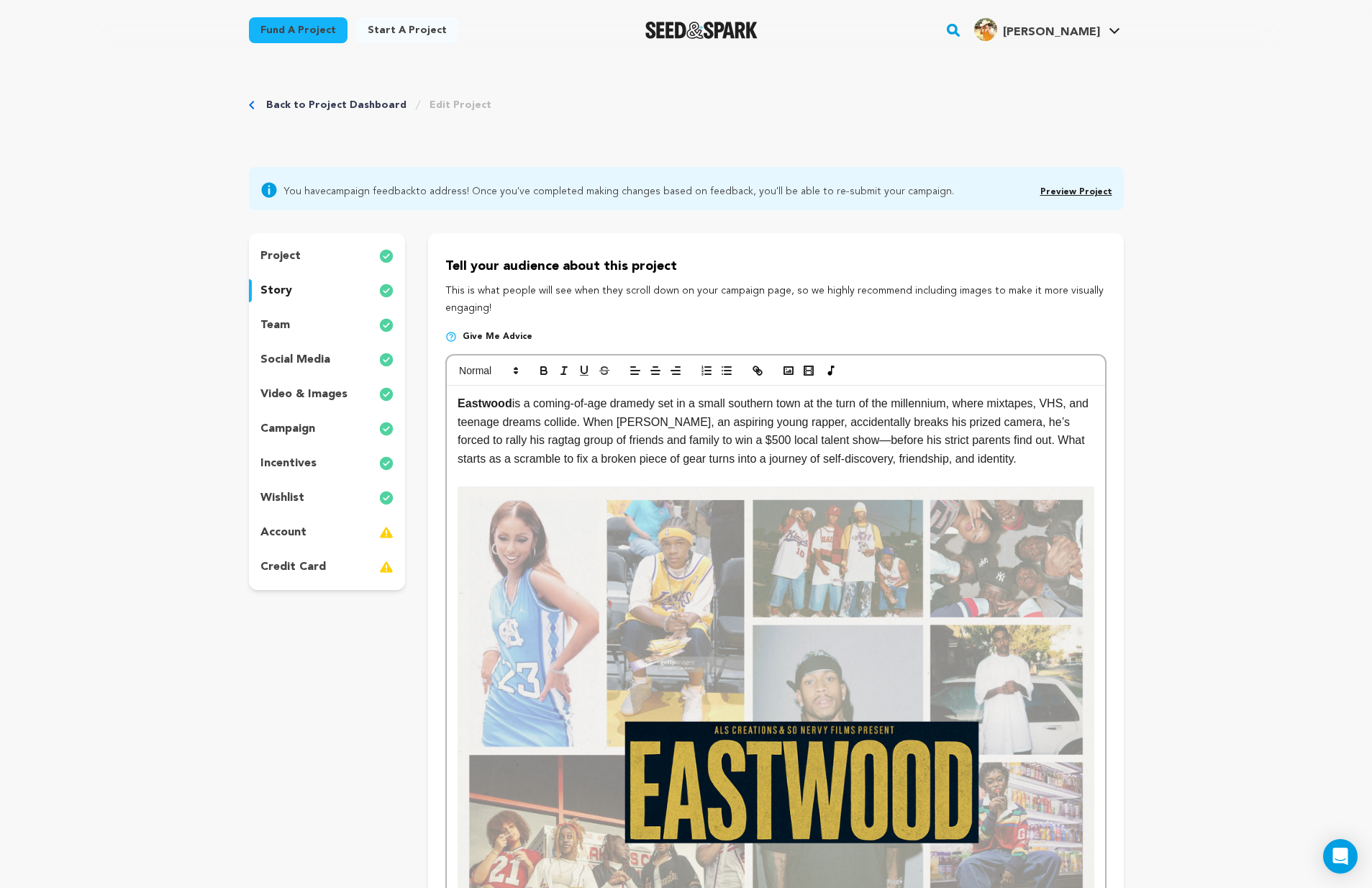
click at [588, 523] on img at bounding box center [776, 804] width 636 height 636
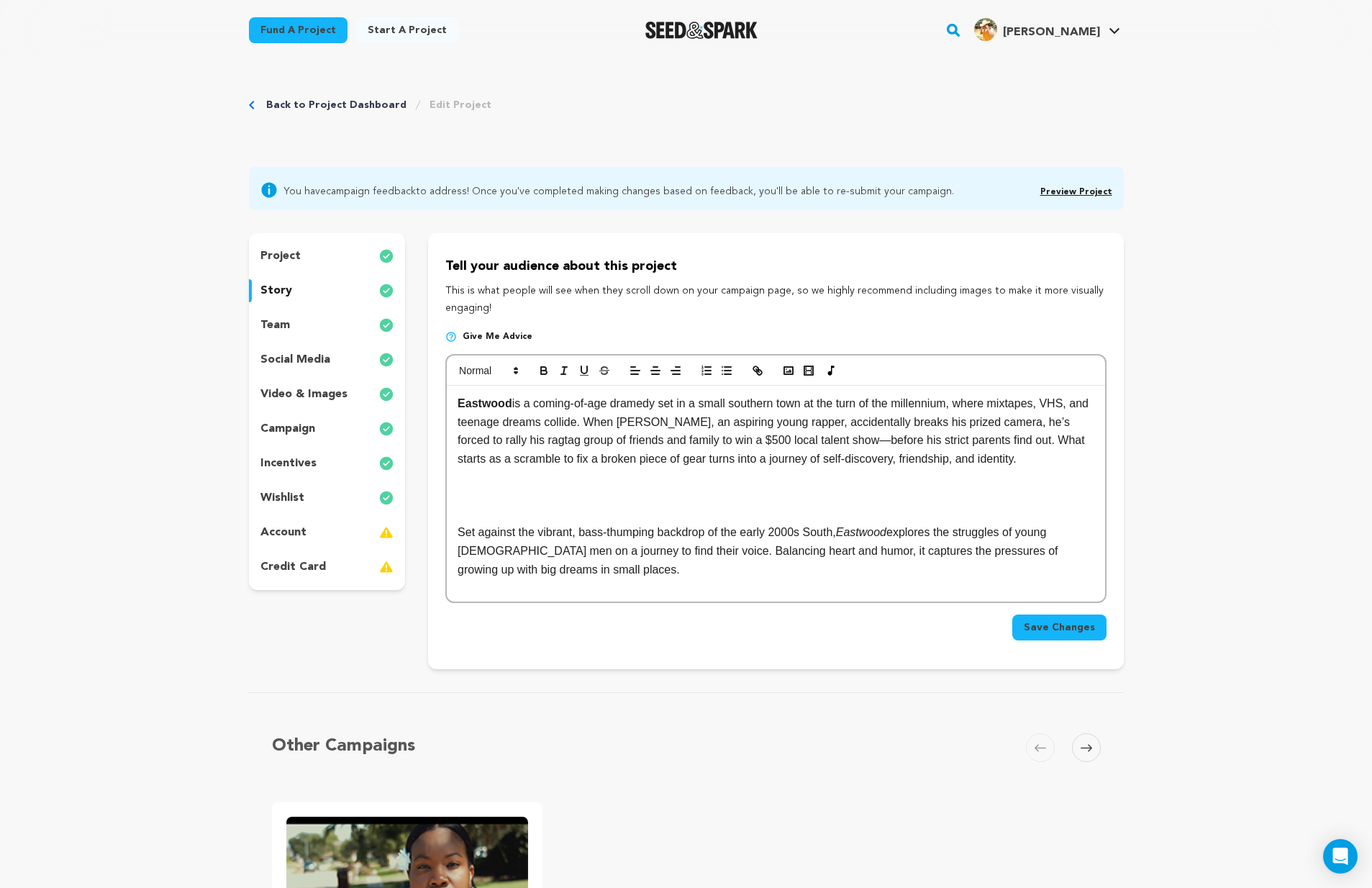
click at [456, 402] on div "Eastwood is a coming-of-age dramedy set in a small southern town at the turn of…" at bounding box center [775, 493] width 657 height 216
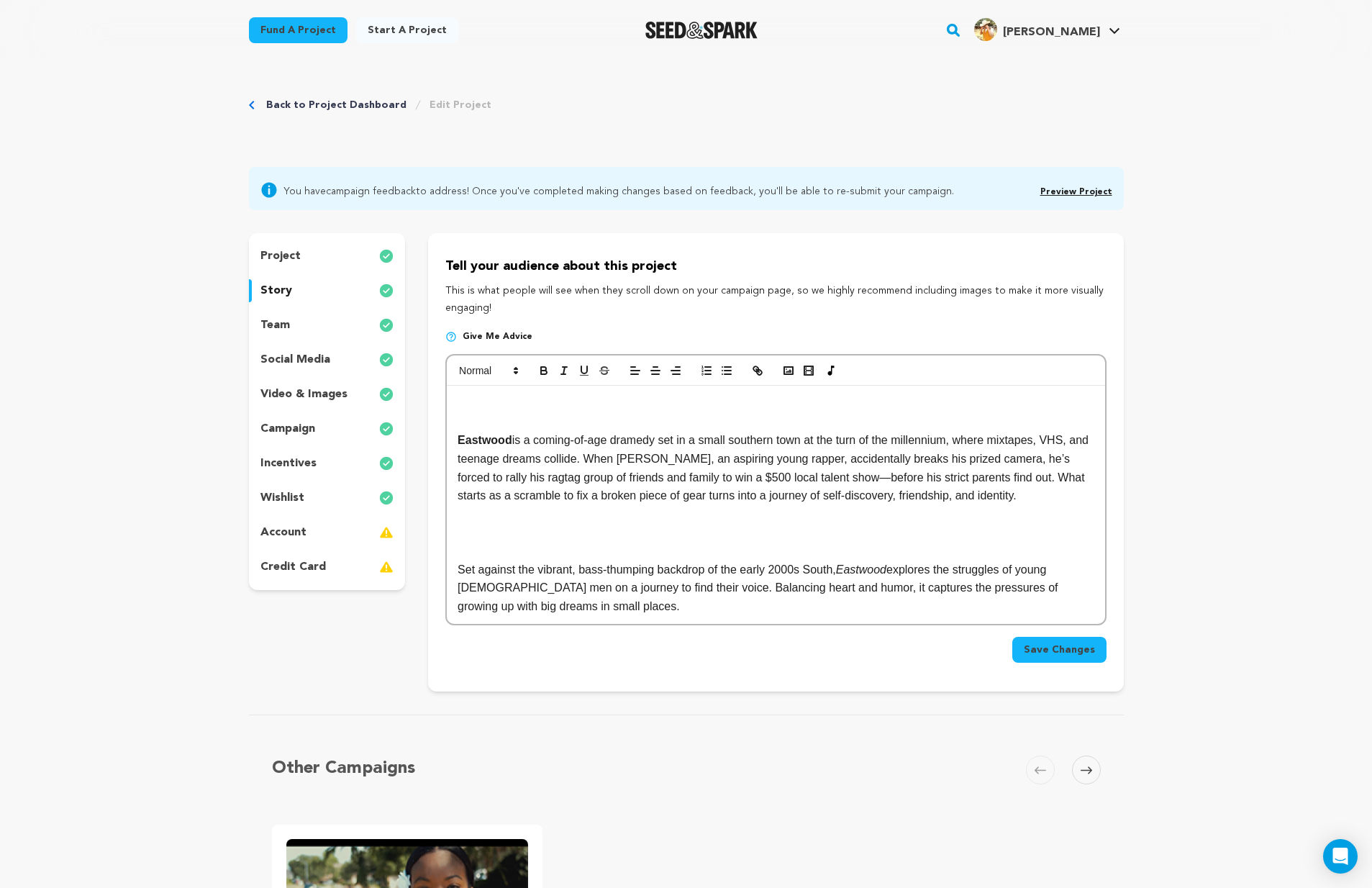
click at [465, 398] on p at bounding box center [776, 403] width 636 height 19
click at [787, 373] on rect "button" at bounding box center [788, 370] width 8 height 7
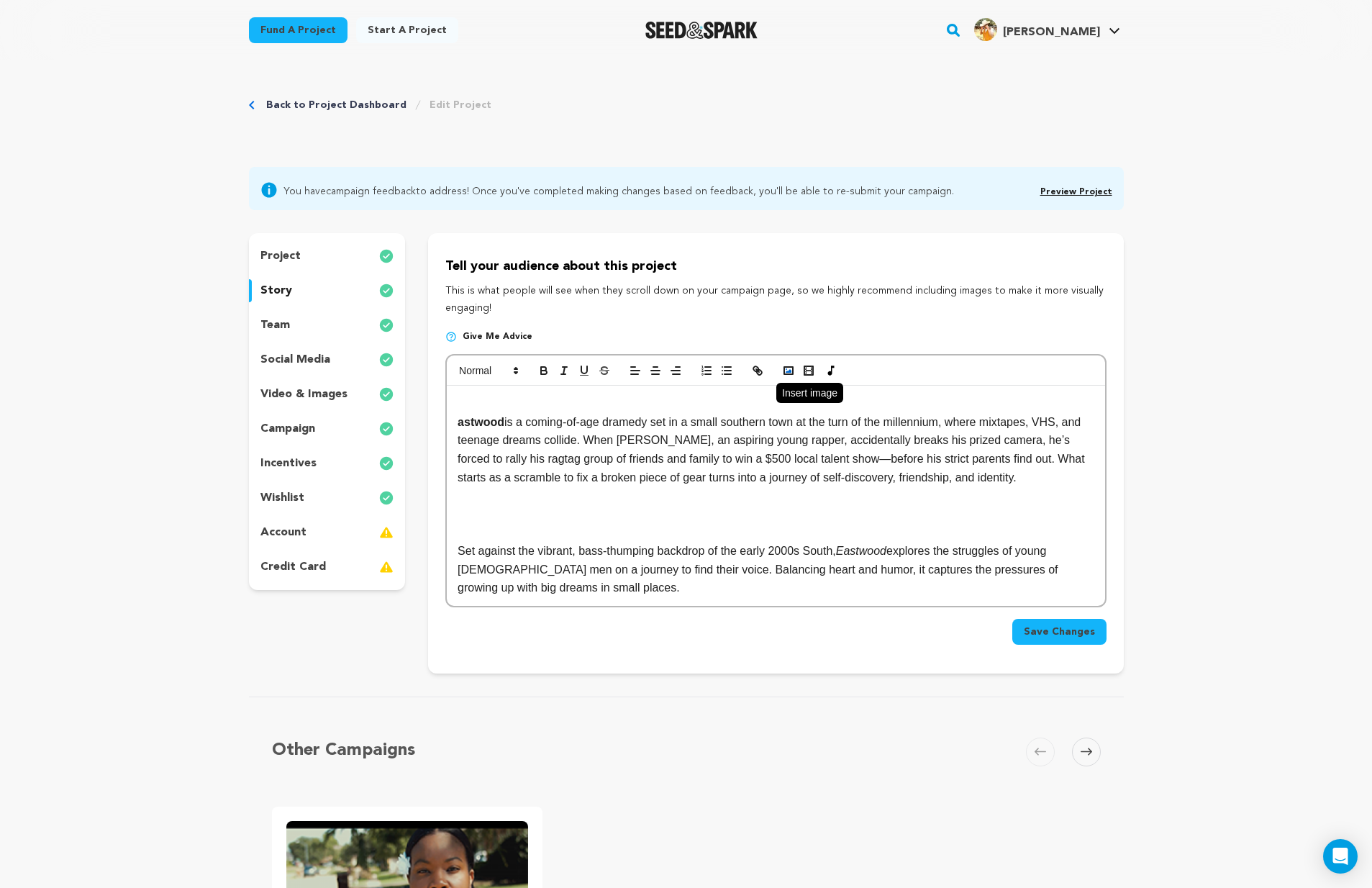
click at [792, 364] on icon "button" at bounding box center [789, 370] width 13 height 13
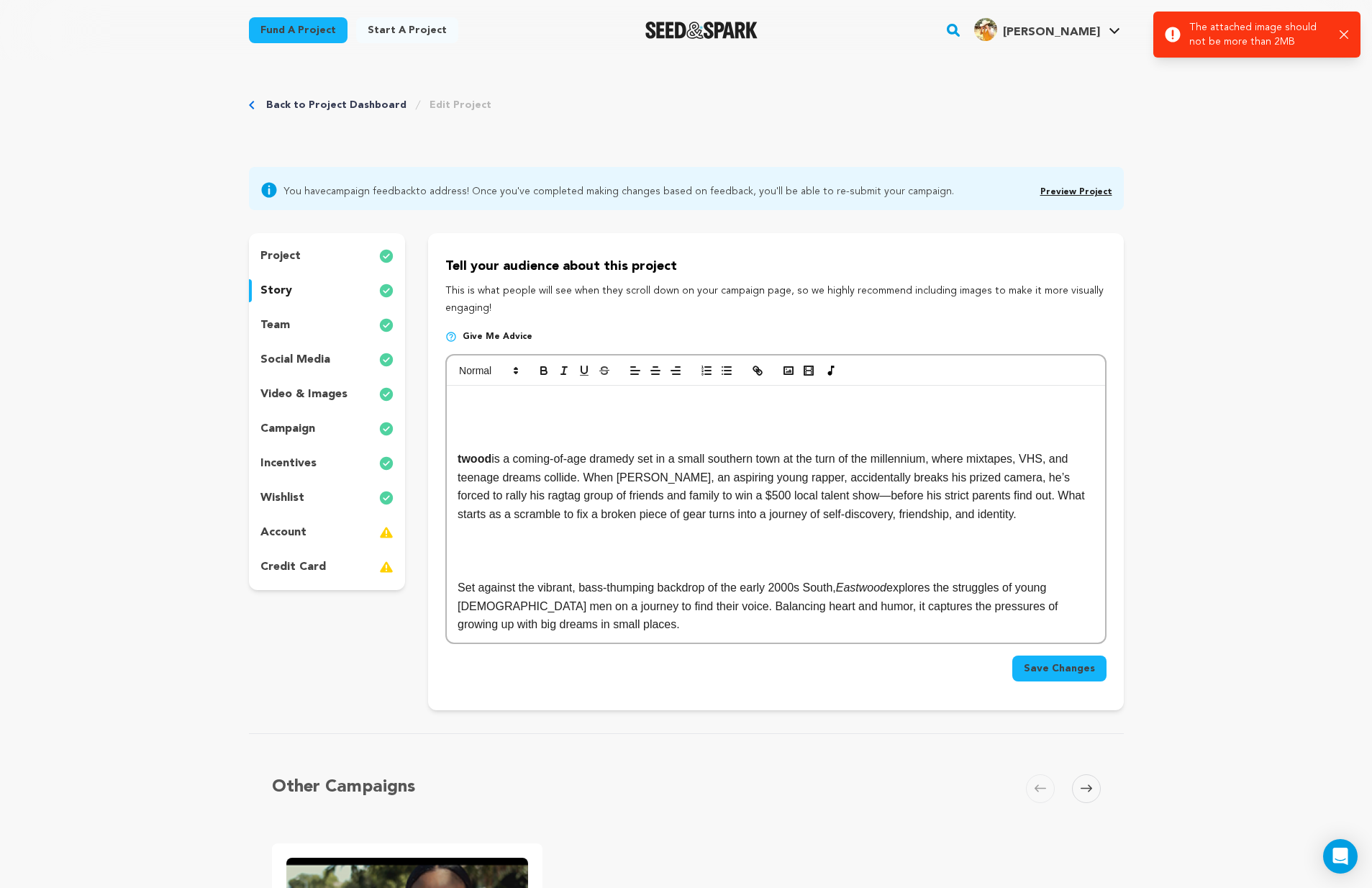
click at [511, 392] on div "﻿ twood is a coming-of-age dramedy set in a small southern town at the turn of …" at bounding box center [775, 514] width 657 height 257
click at [500, 398] on p at bounding box center [776, 403] width 636 height 19
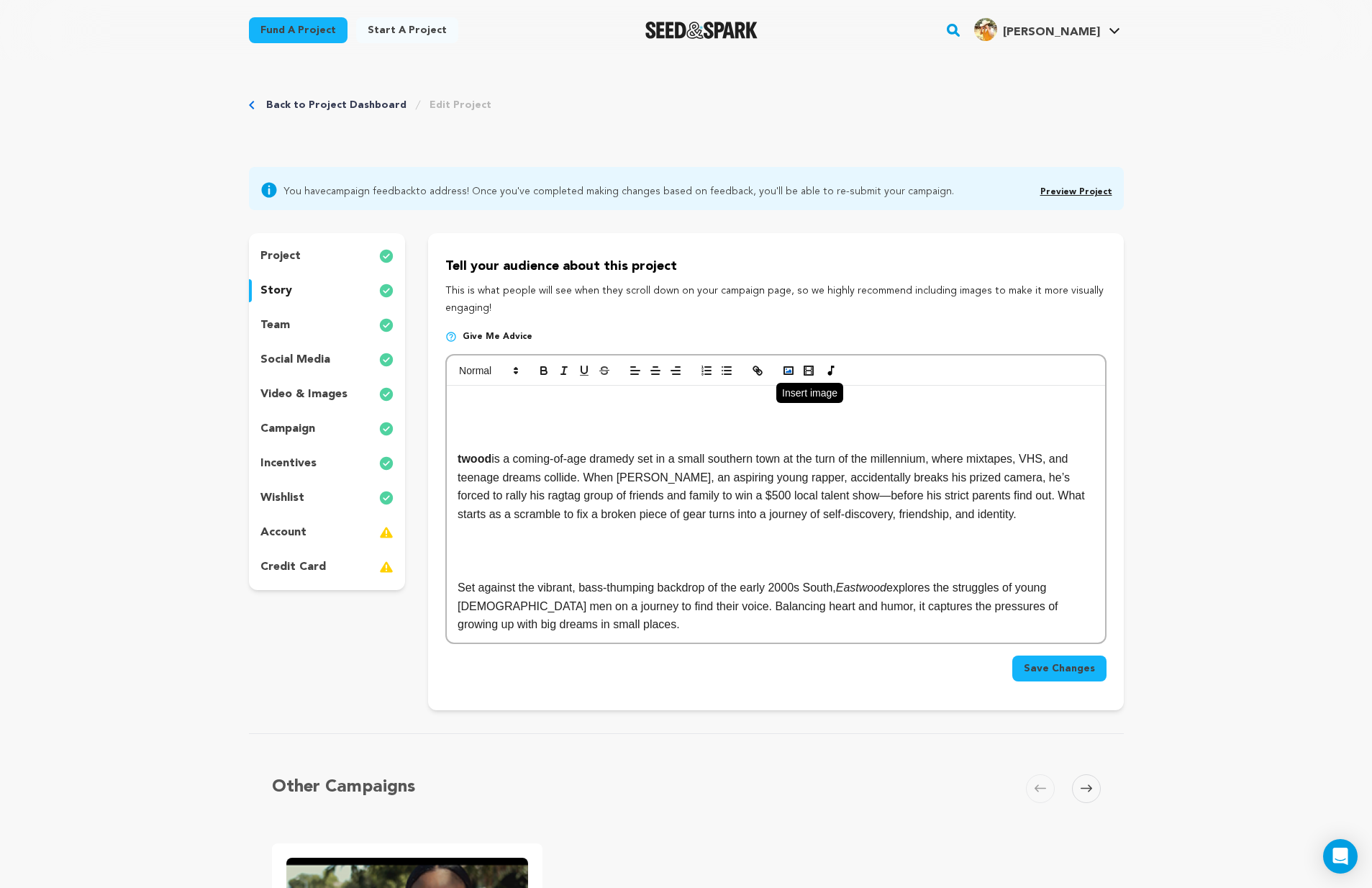
click at [789, 364] on icon "button" at bounding box center [789, 370] width 13 height 13
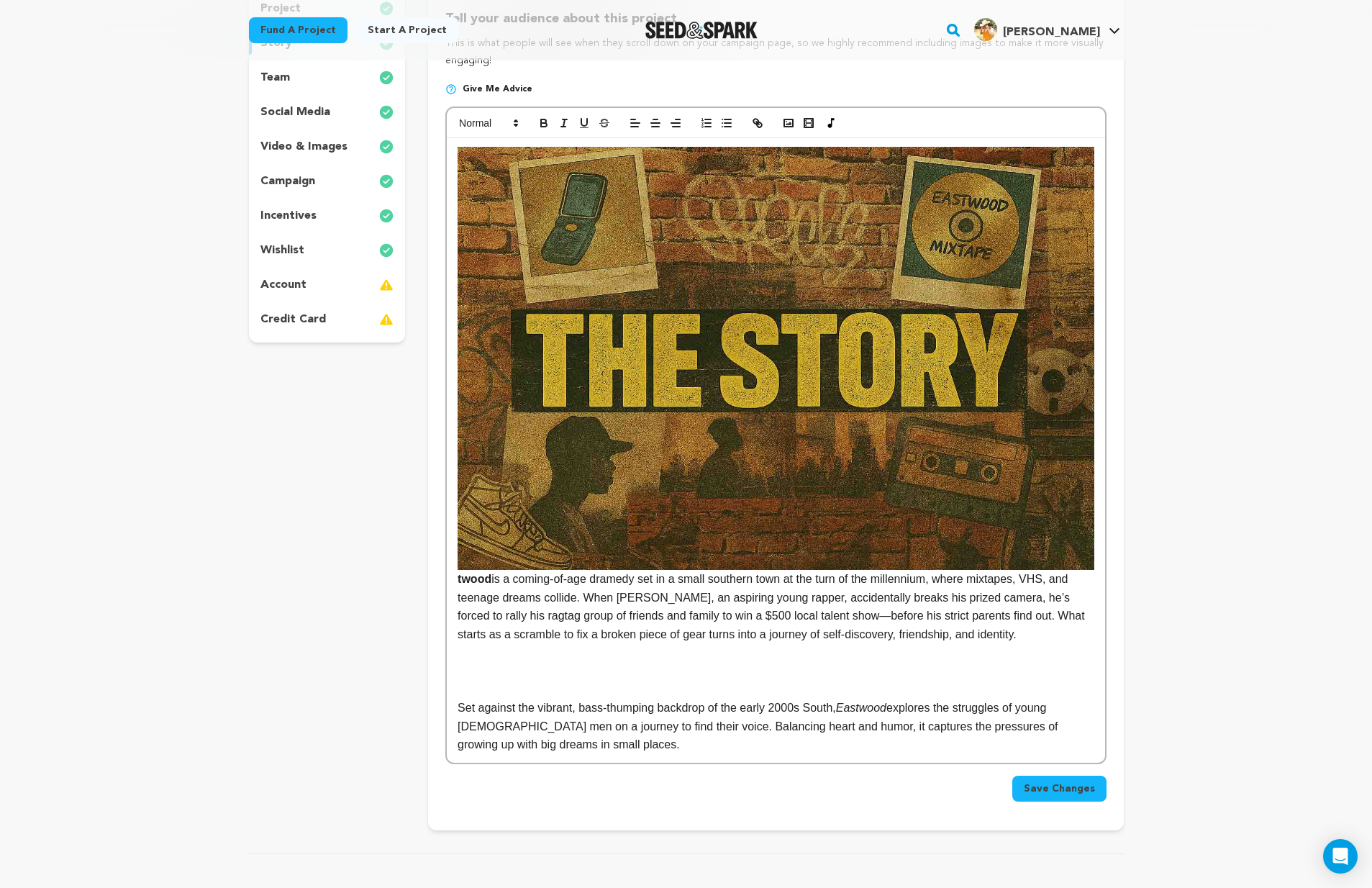
scroll to position [364, 0]
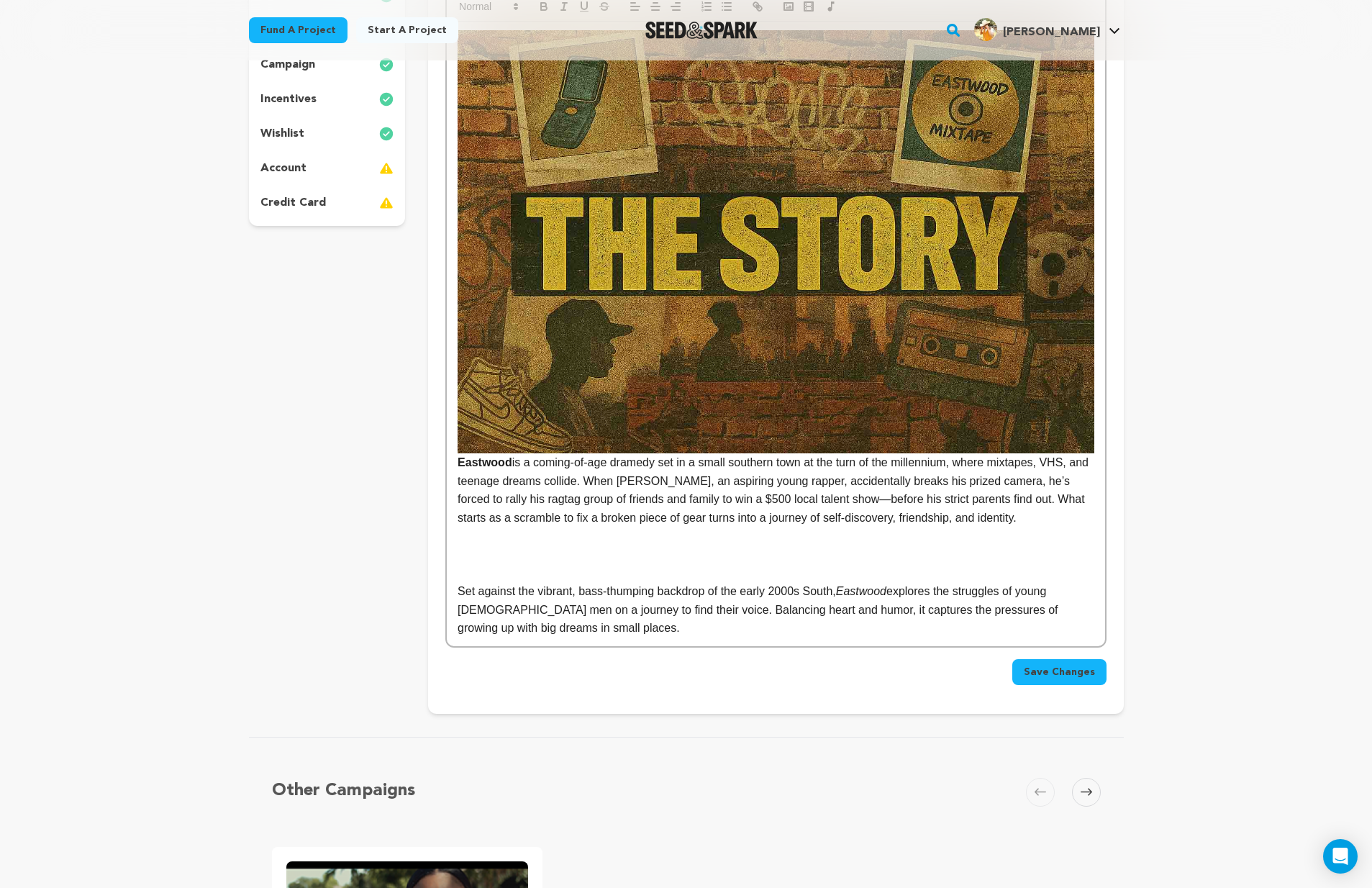
click at [457, 462] on div "Eastwood is a coming-of-age dramedy set in a small southern town at the turn of…" at bounding box center [775, 334] width 657 height 625
click at [512, 538] on p at bounding box center [776, 536] width 636 height 19
click at [459, 465] on strong "Eastwood" at bounding box center [485, 461] width 55 height 12
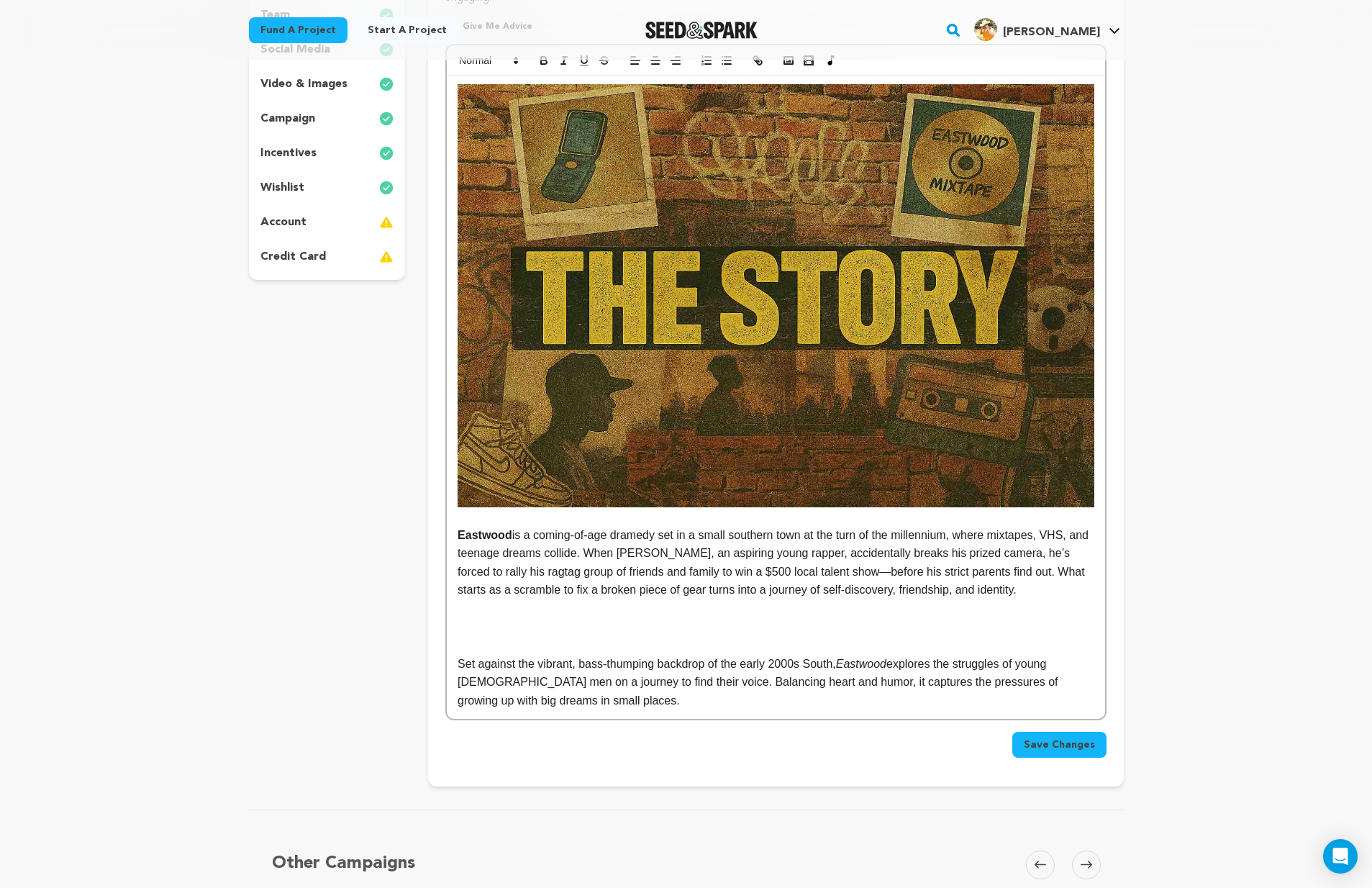
scroll to position [620, 0]
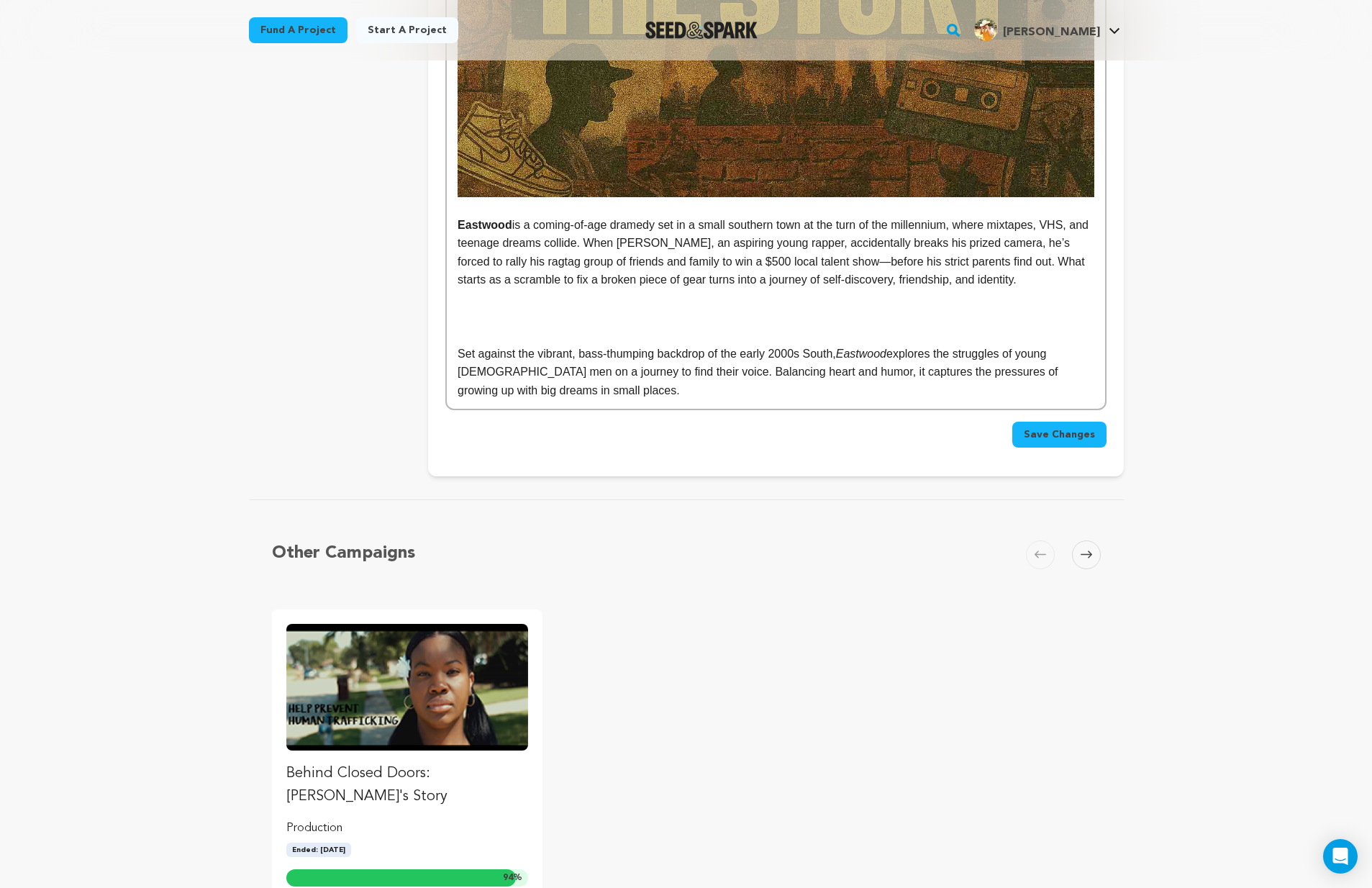
click at [483, 308] on p at bounding box center [776, 317] width 636 height 19
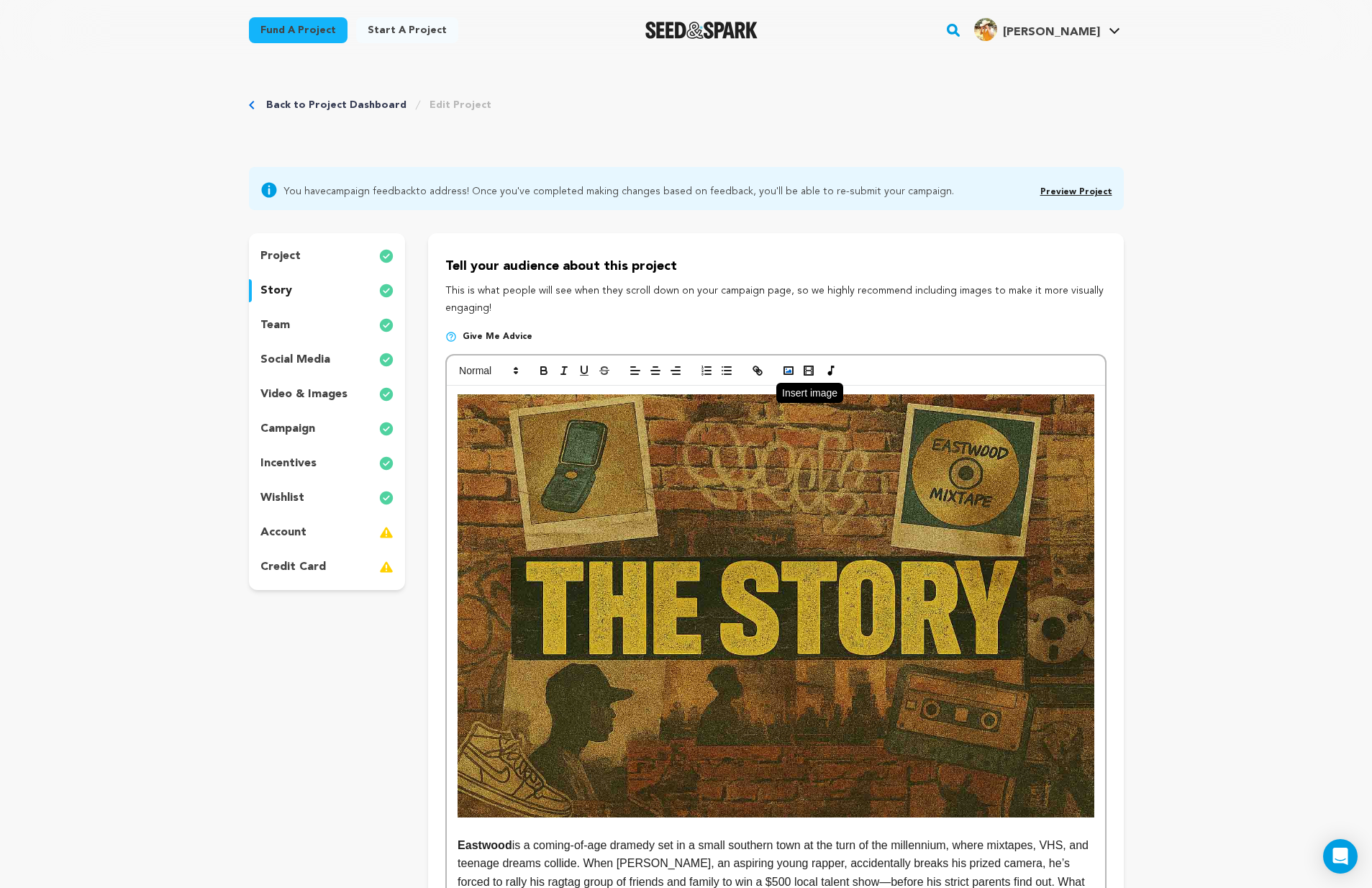
click at [785, 367] on rect "button" at bounding box center [788, 370] width 8 height 7
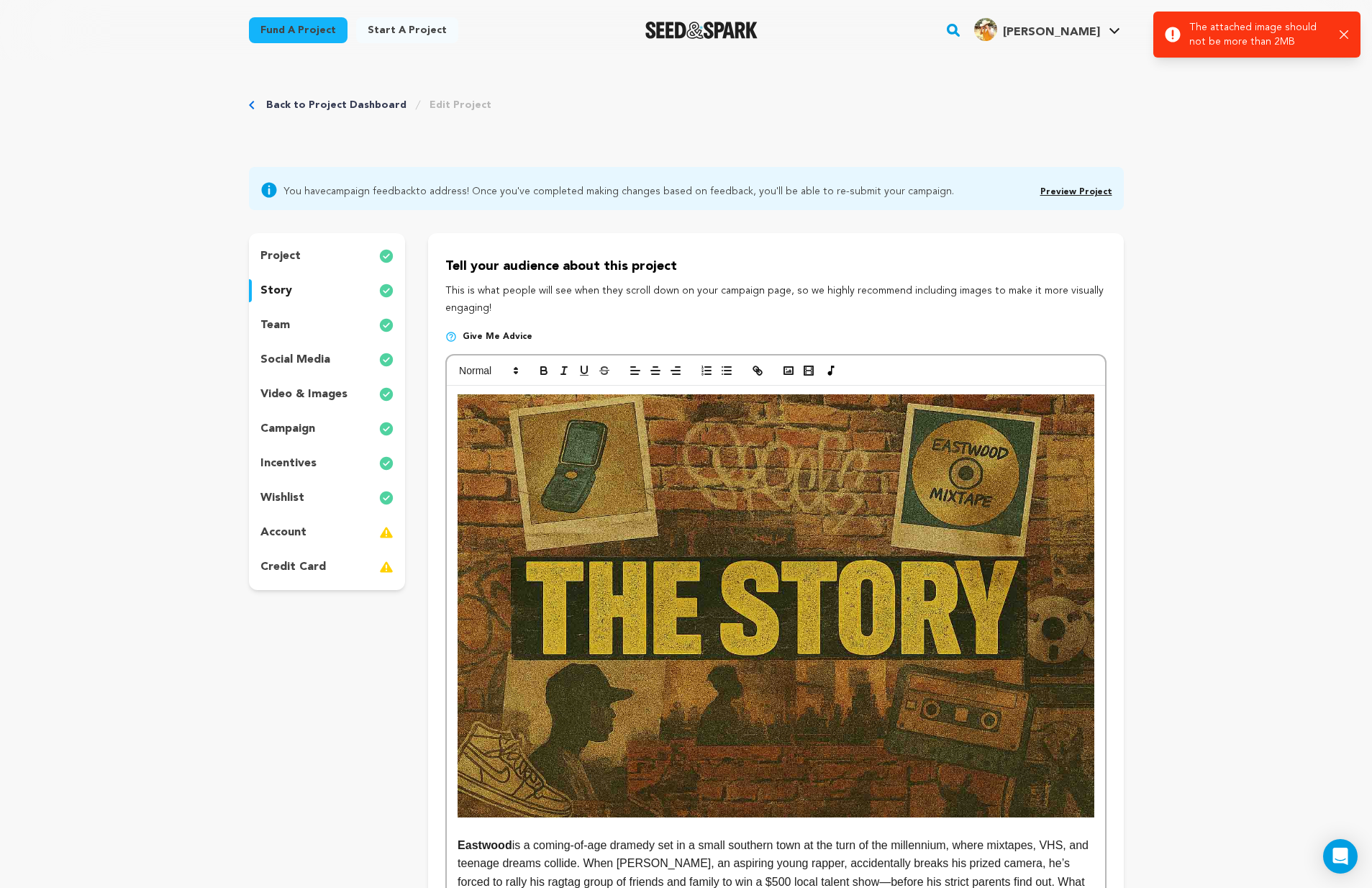
scroll to position [401, 0]
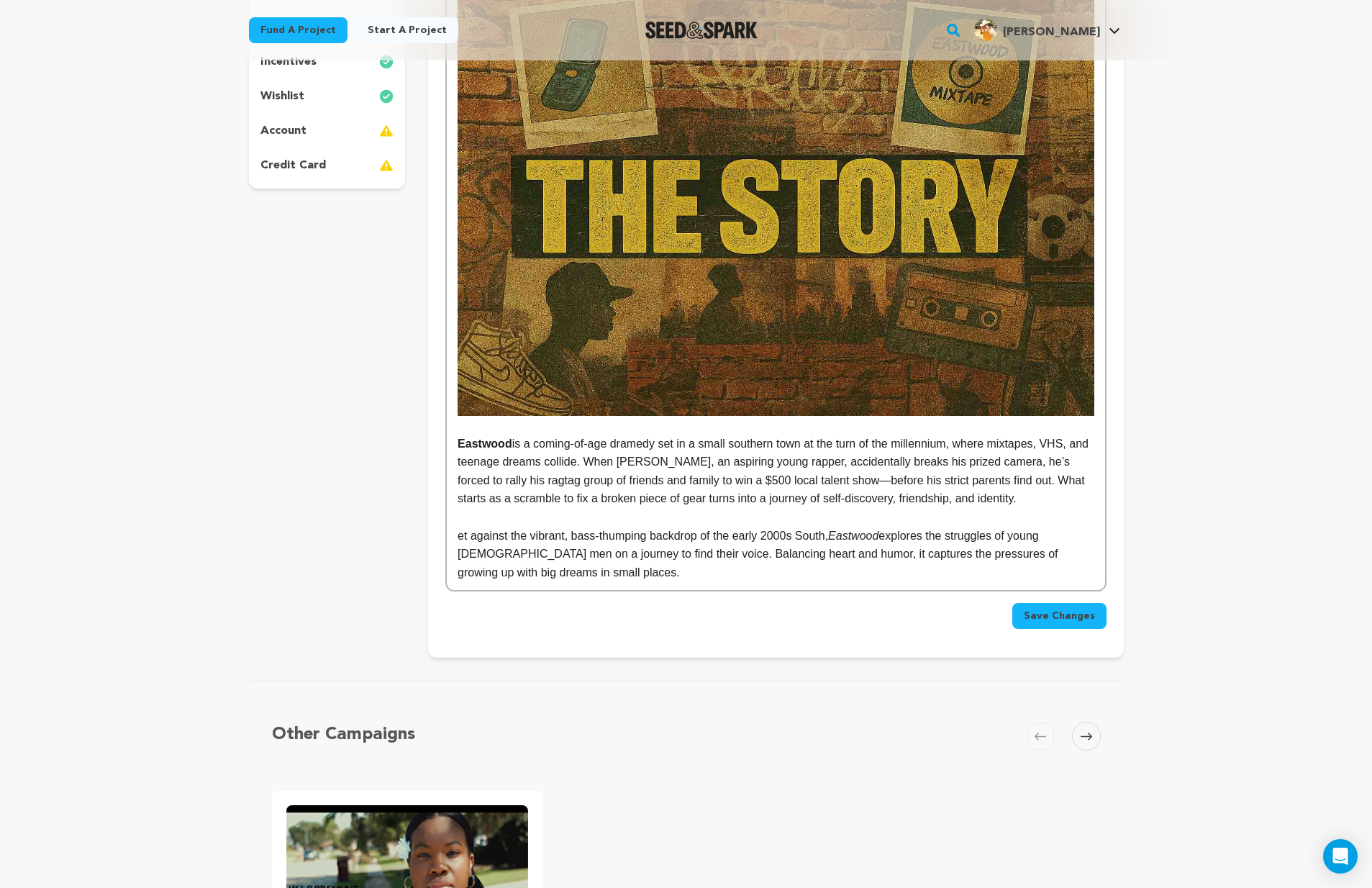
click at [479, 513] on p at bounding box center [776, 517] width 636 height 19
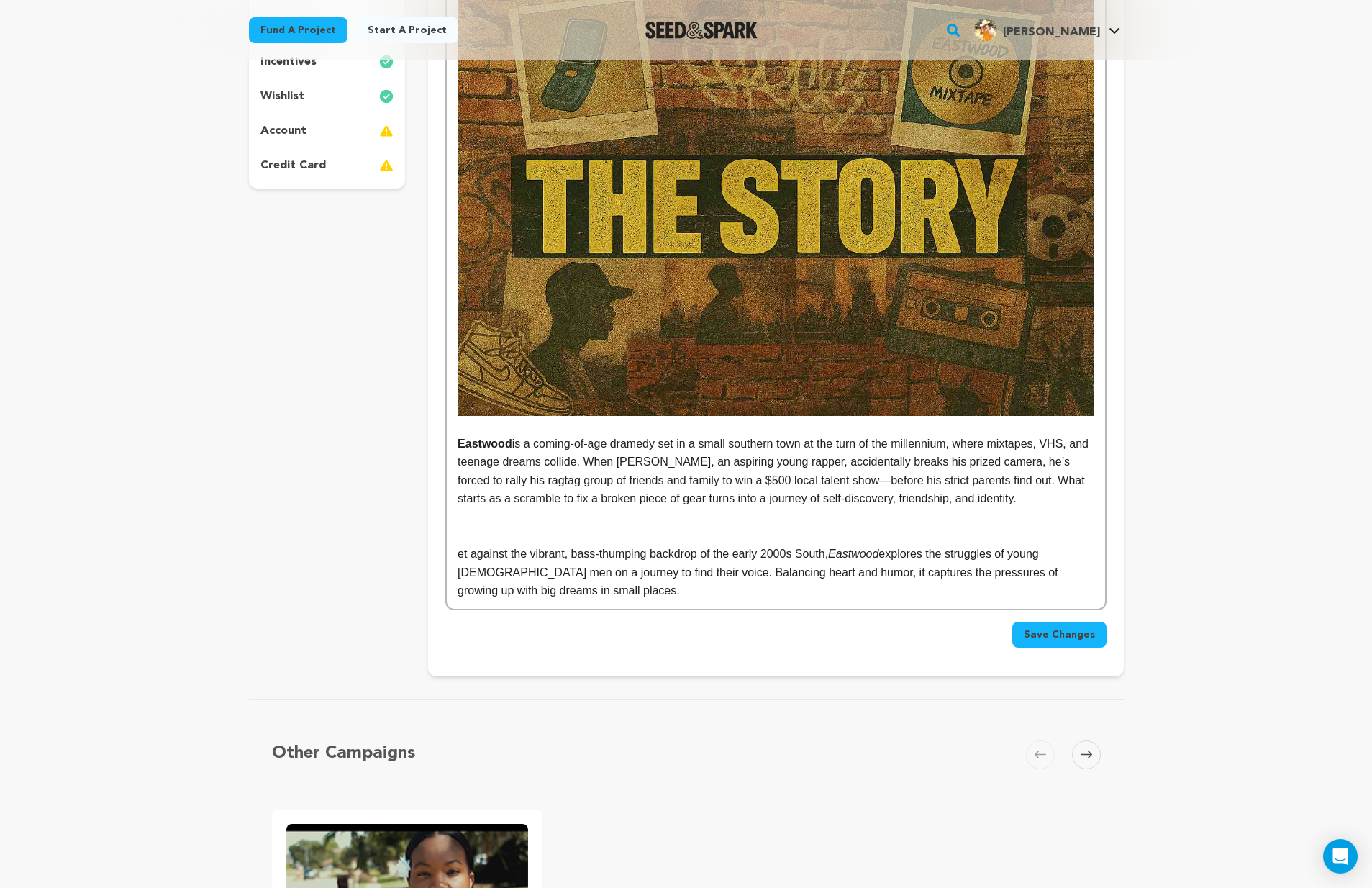
scroll to position [0, 0]
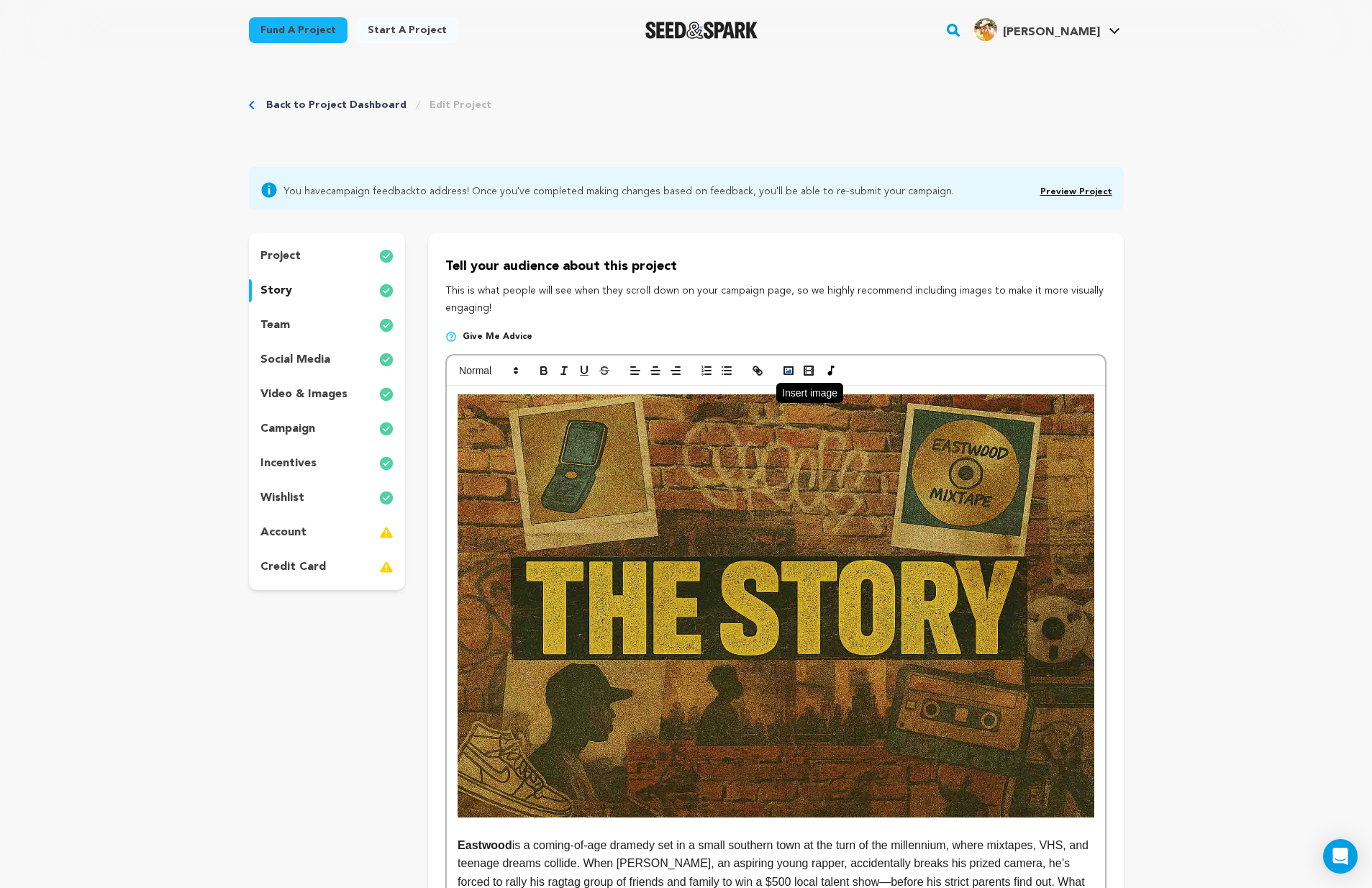
click at [786, 372] on icon "button" at bounding box center [789, 370] width 13 height 13
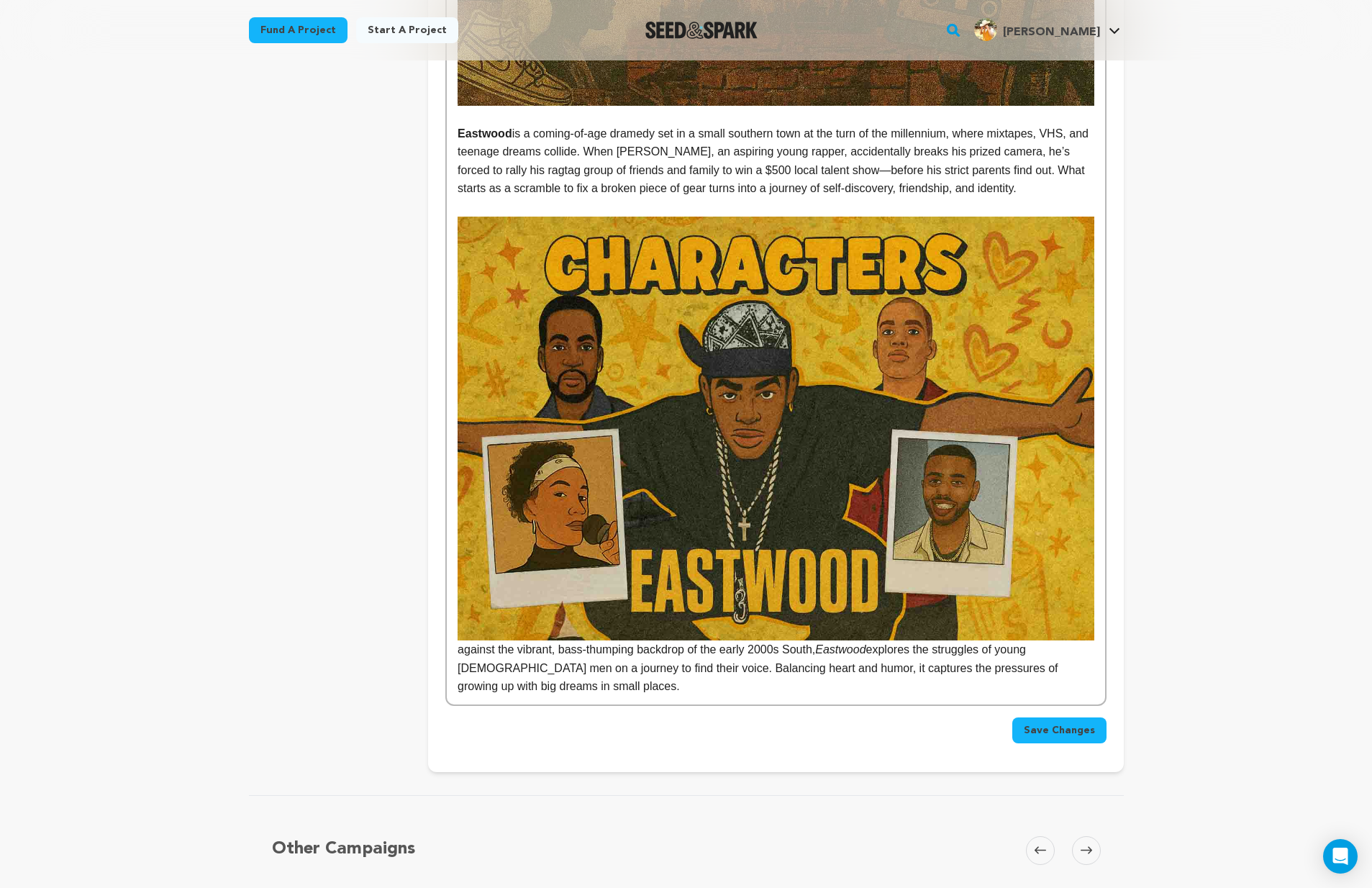
scroll to position [992, 0]
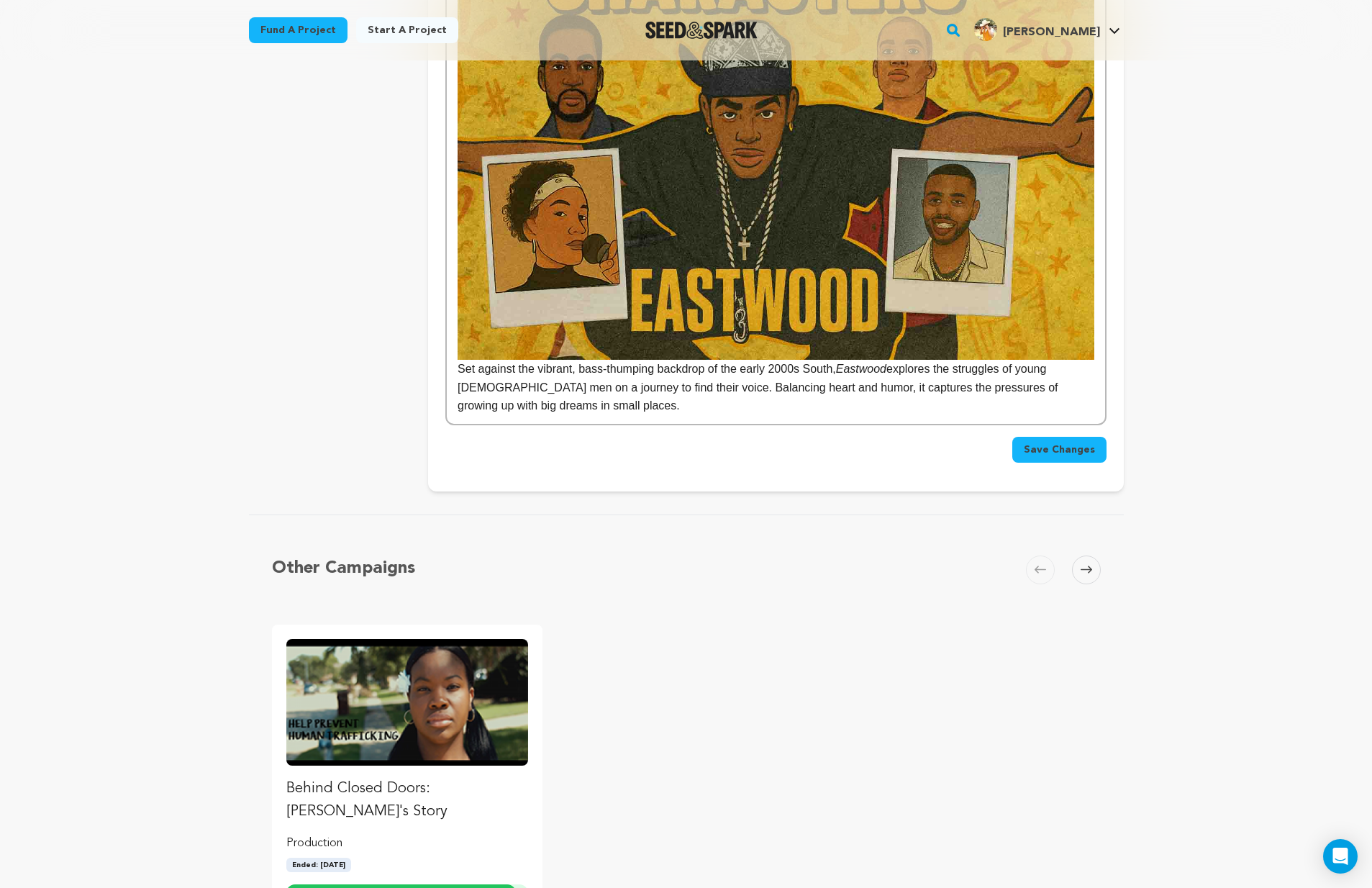
click at [459, 365] on p "Set against the vibrant, bass-thumping backdrop of the early 2000s South, Eastw…" at bounding box center [776, 176] width 636 height 480
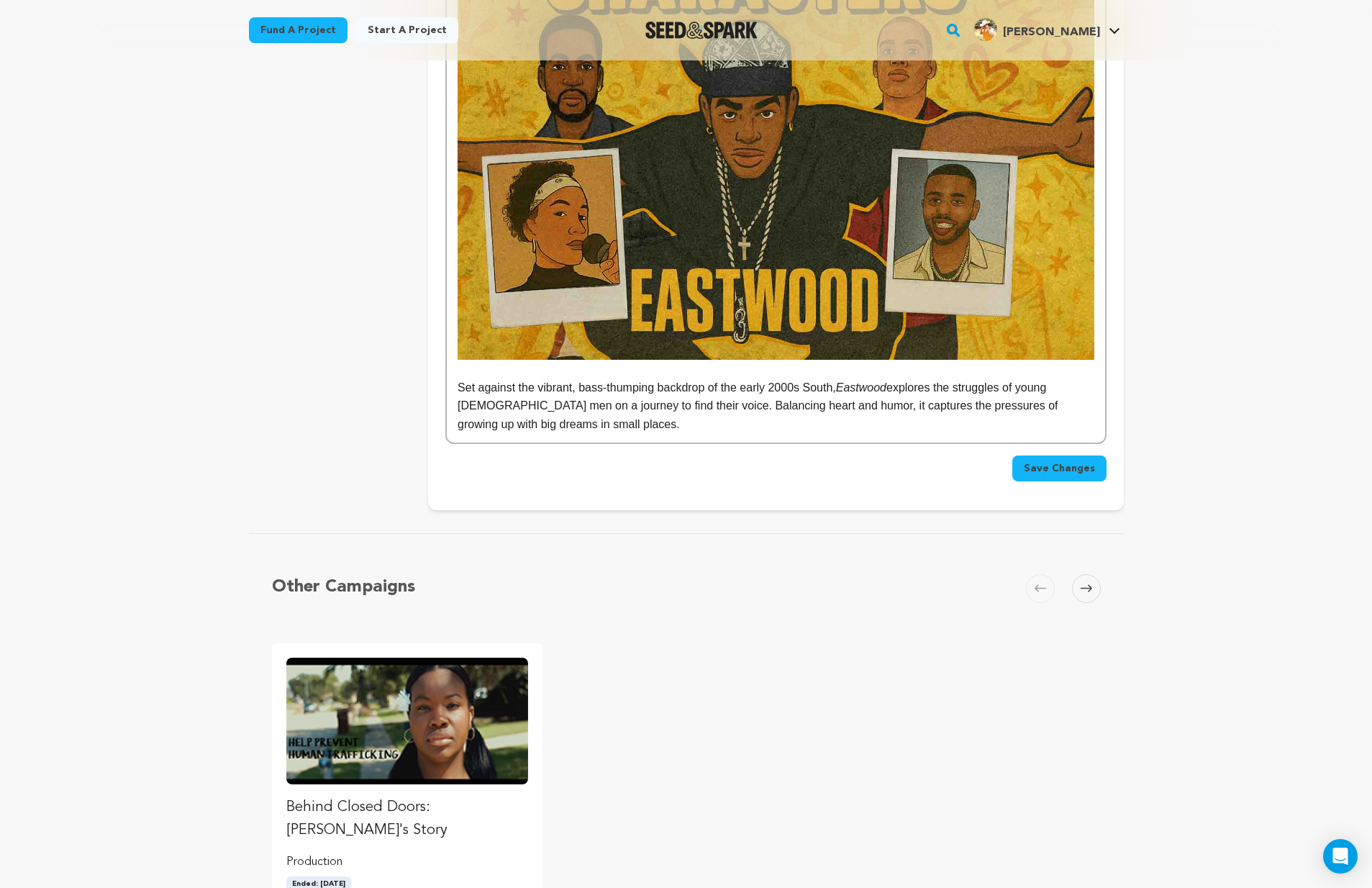
click at [1056, 456] on button "Save Changes" at bounding box center [1058, 469] width 94 height 26
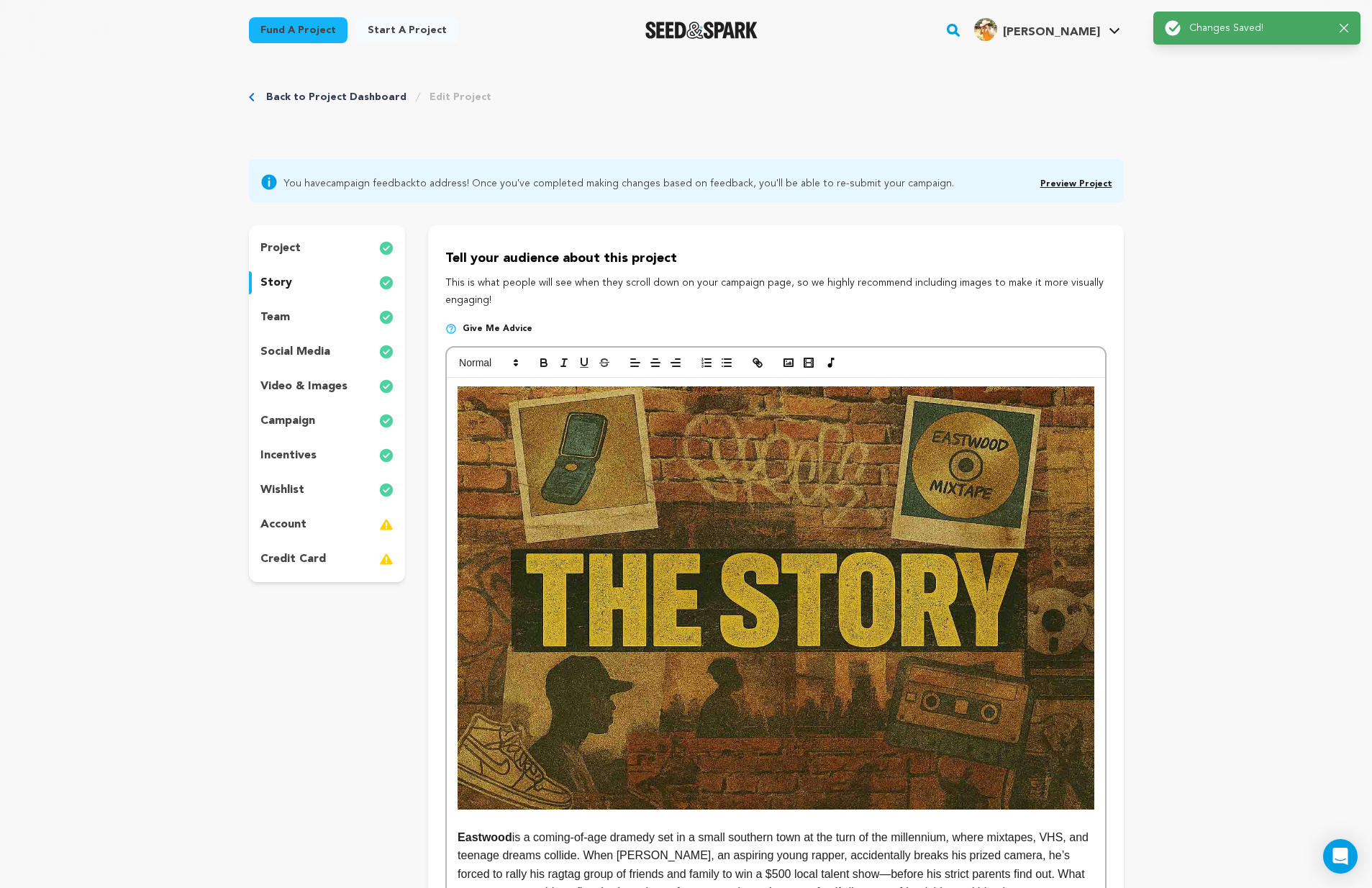
scroll to position [0, 0]
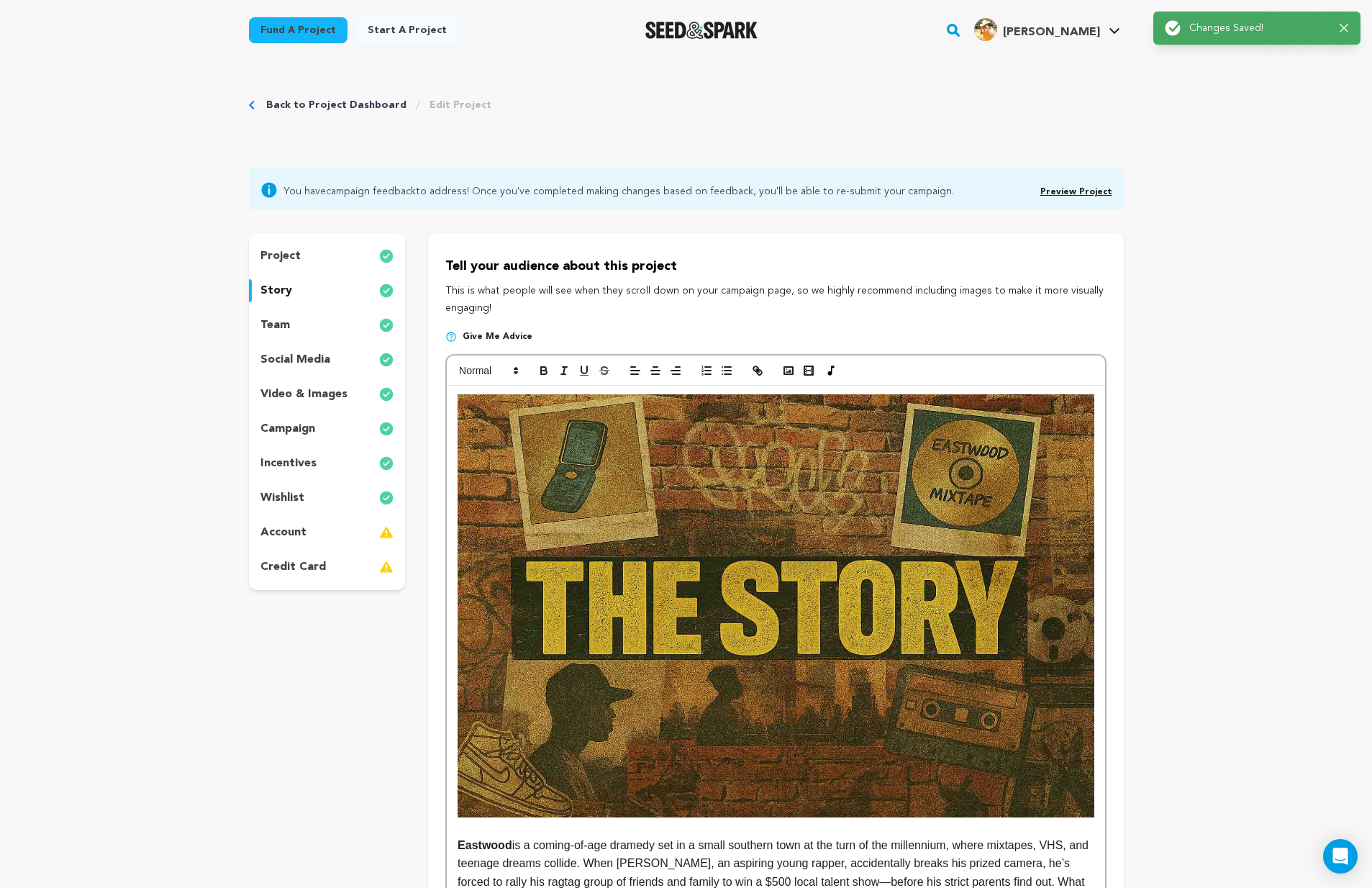
click at [317, 108] on link "Back to Project Dashboard" at bounding box center [336, 105] width 140 height 15
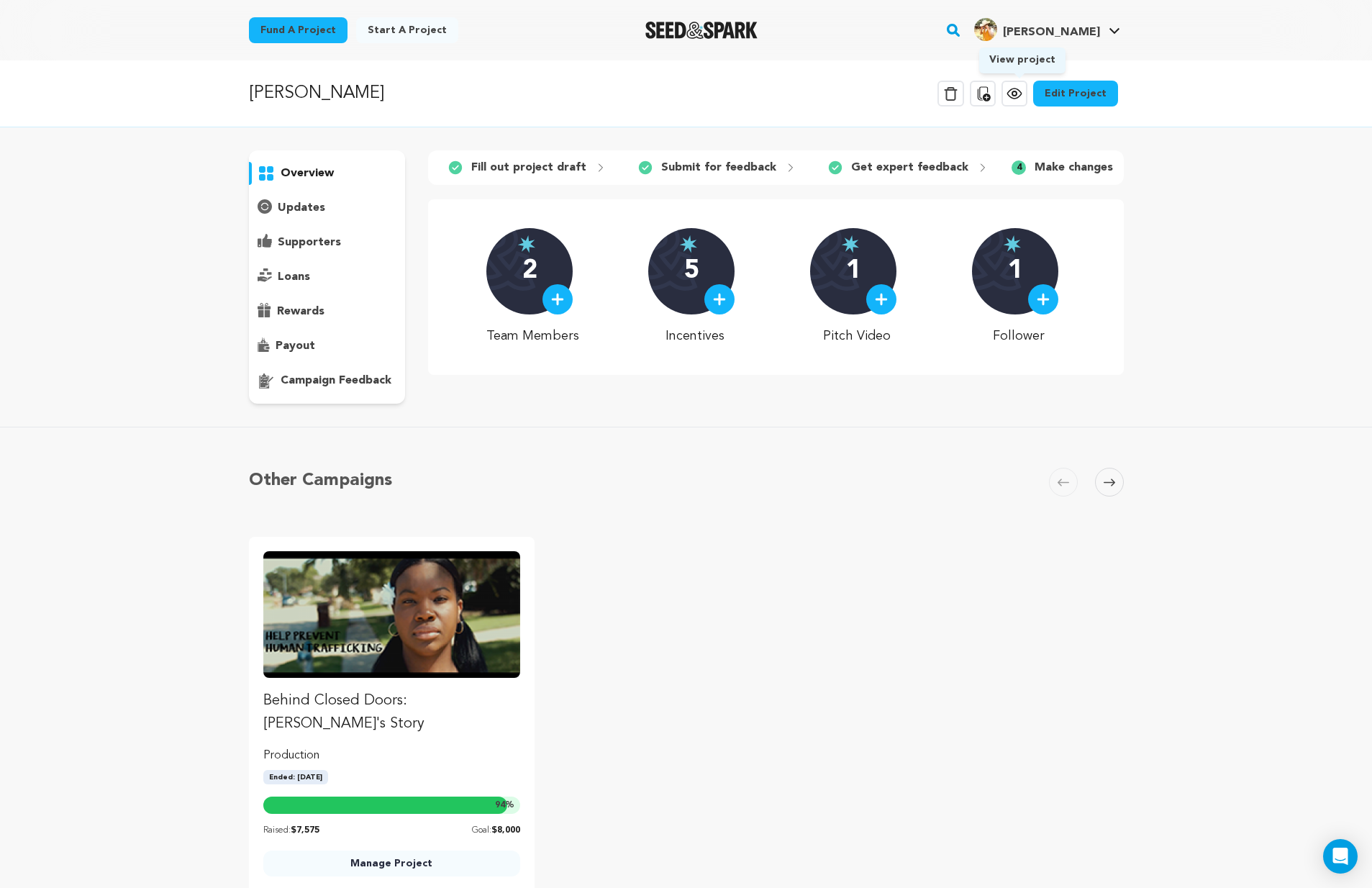
click at [1021, 98] on icon at bounding box center [1014, 93] width 14 height 10
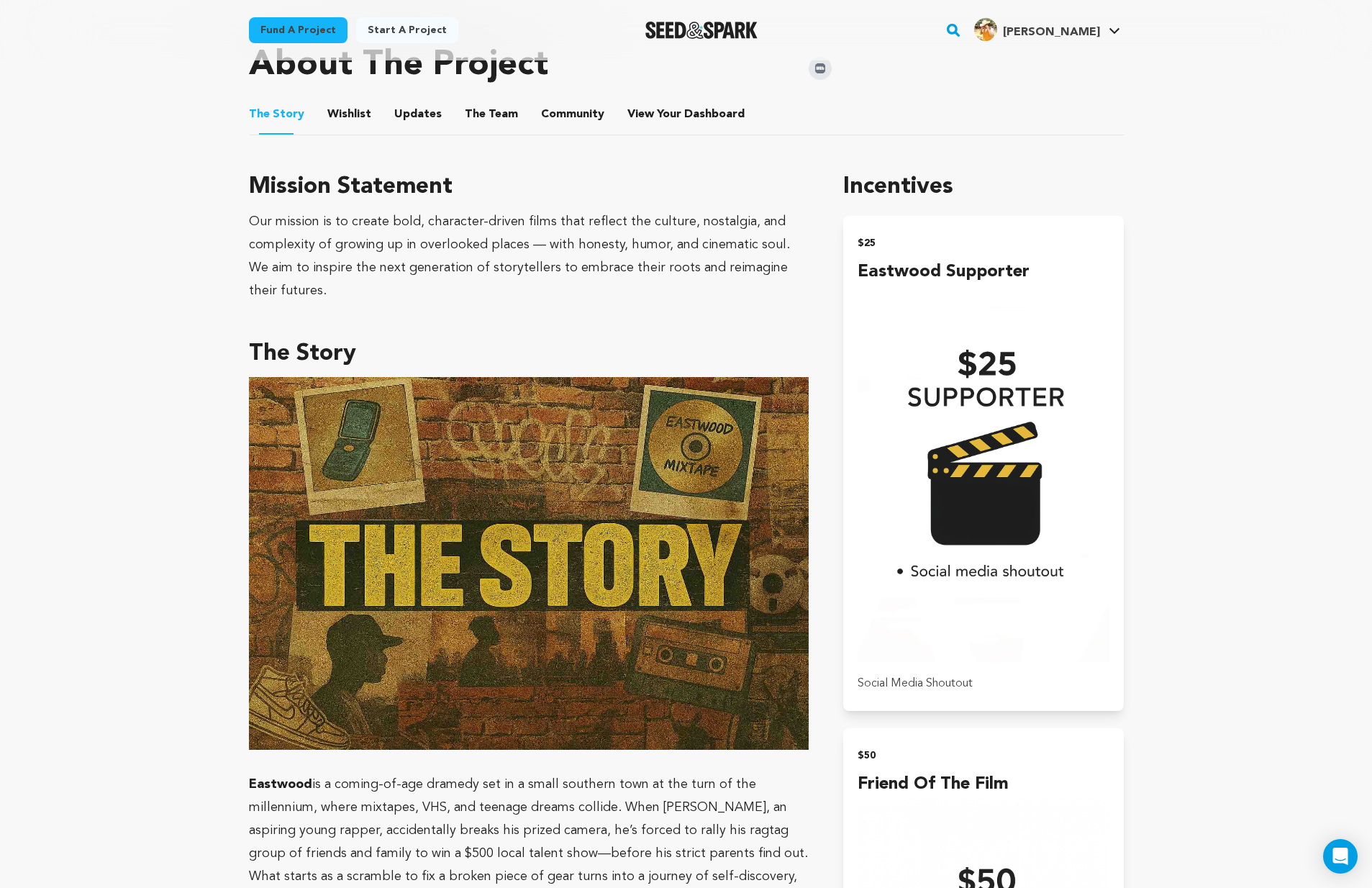
scroll to position [959, 0]
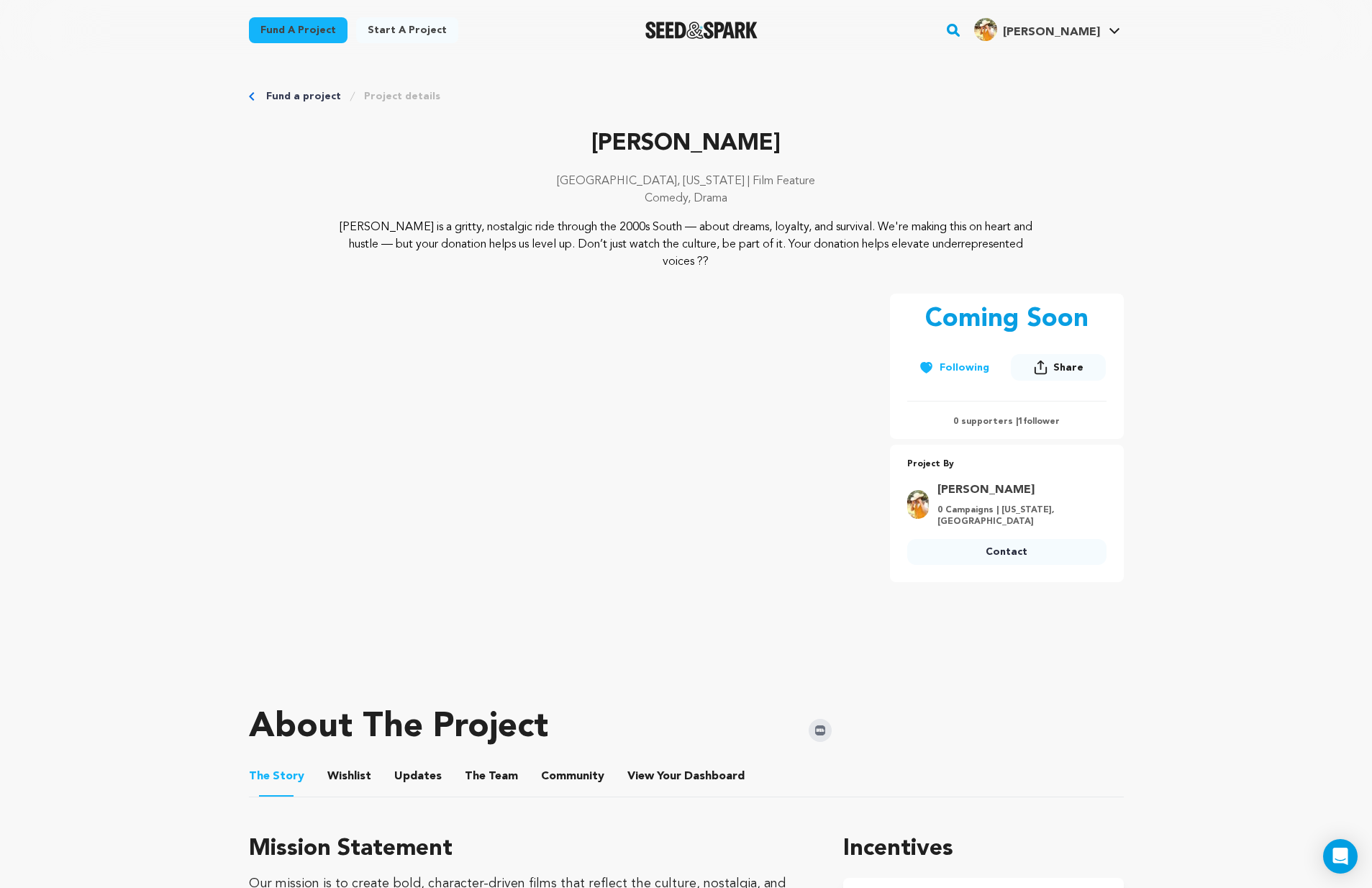
click at [396, 90] on link "Project details" at bounding box center [402, 97] width 77 height 15
click at [1057, 67] on link "My Projects" at bounding box center [1071, 63] width 161 height 32
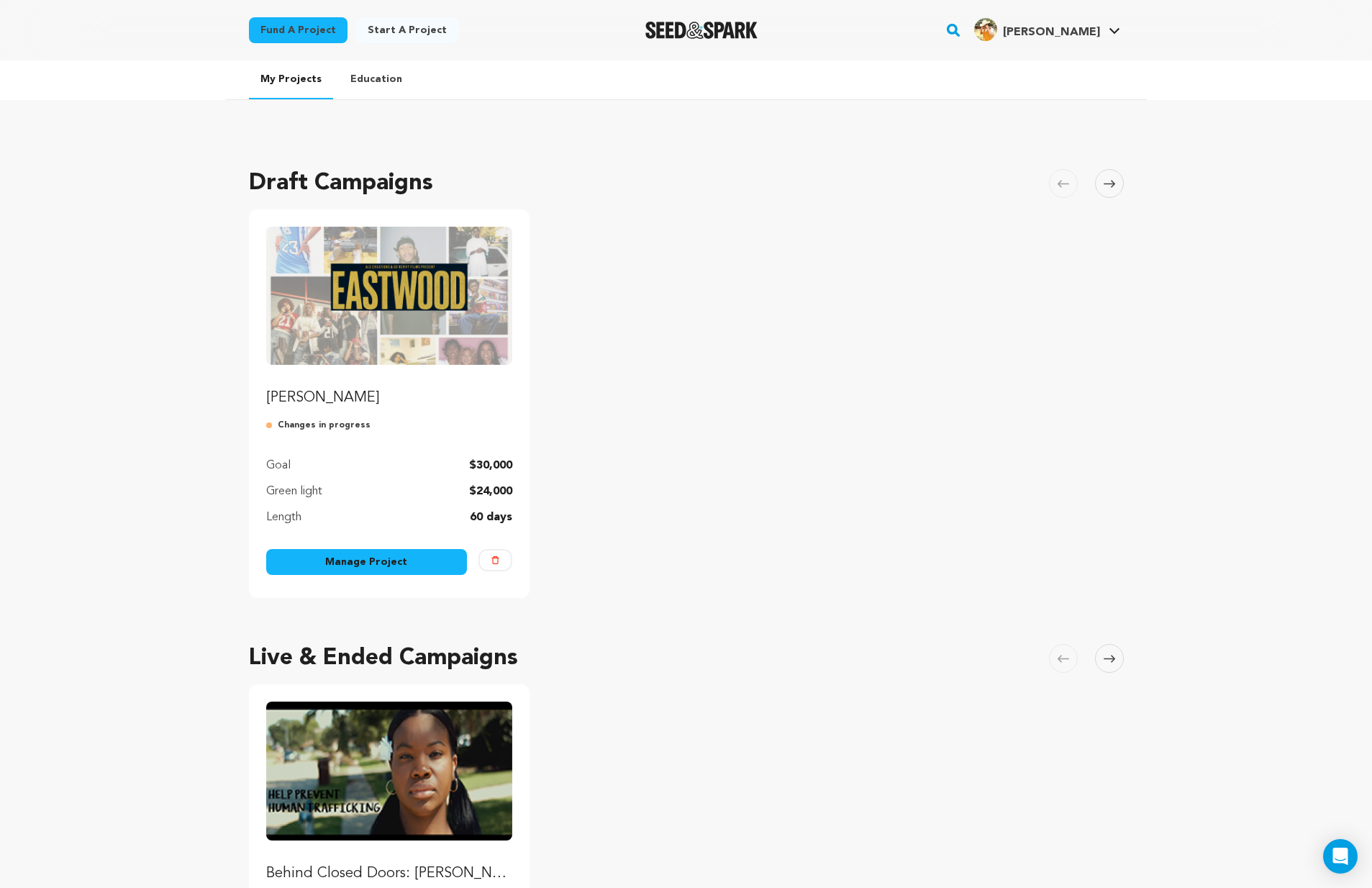
click at [390, 343] on img "Fund EASTWOOD" at bounding box center [389, 296] width 247 height 139
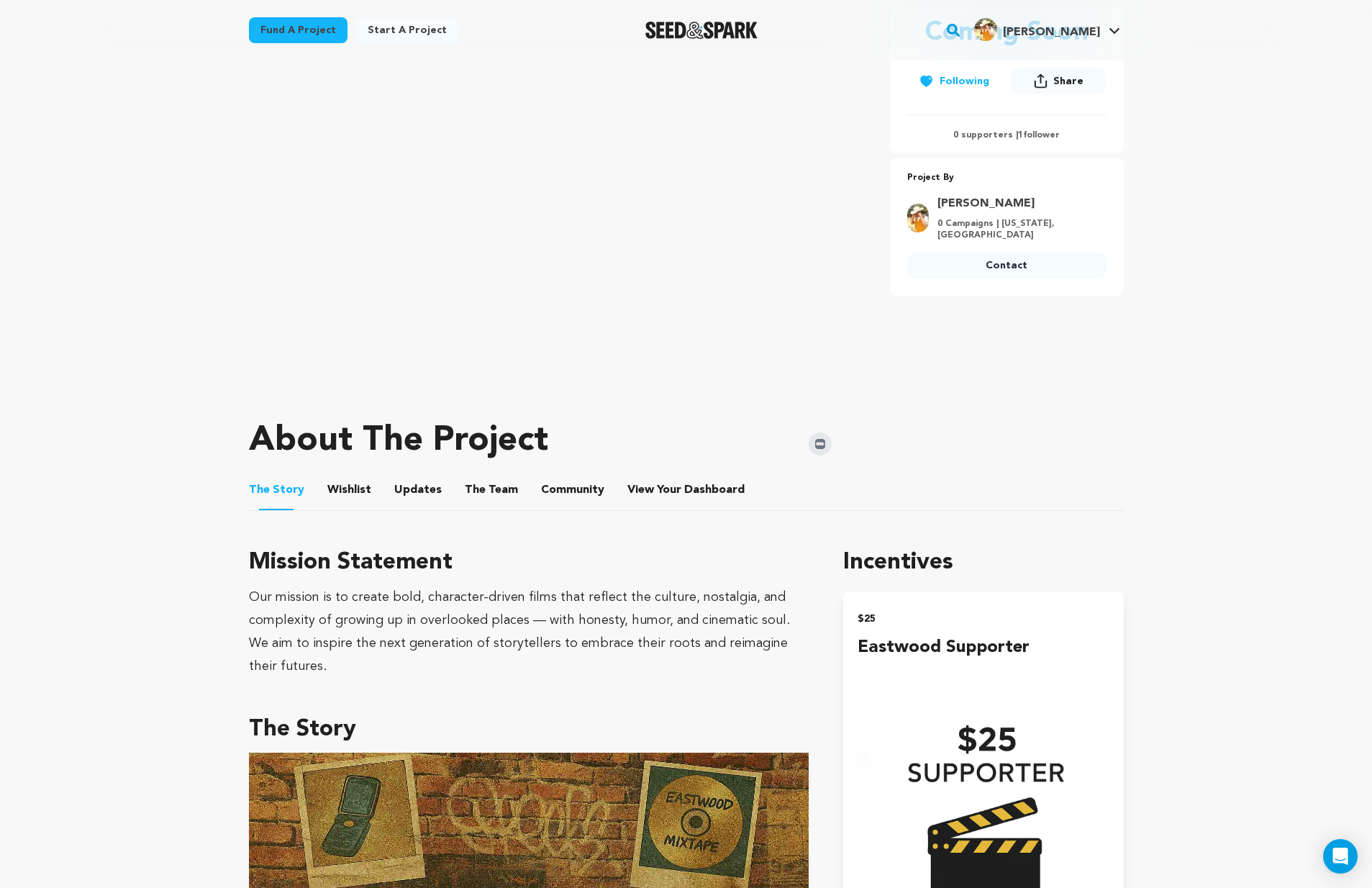
scroll to position [185, 0]
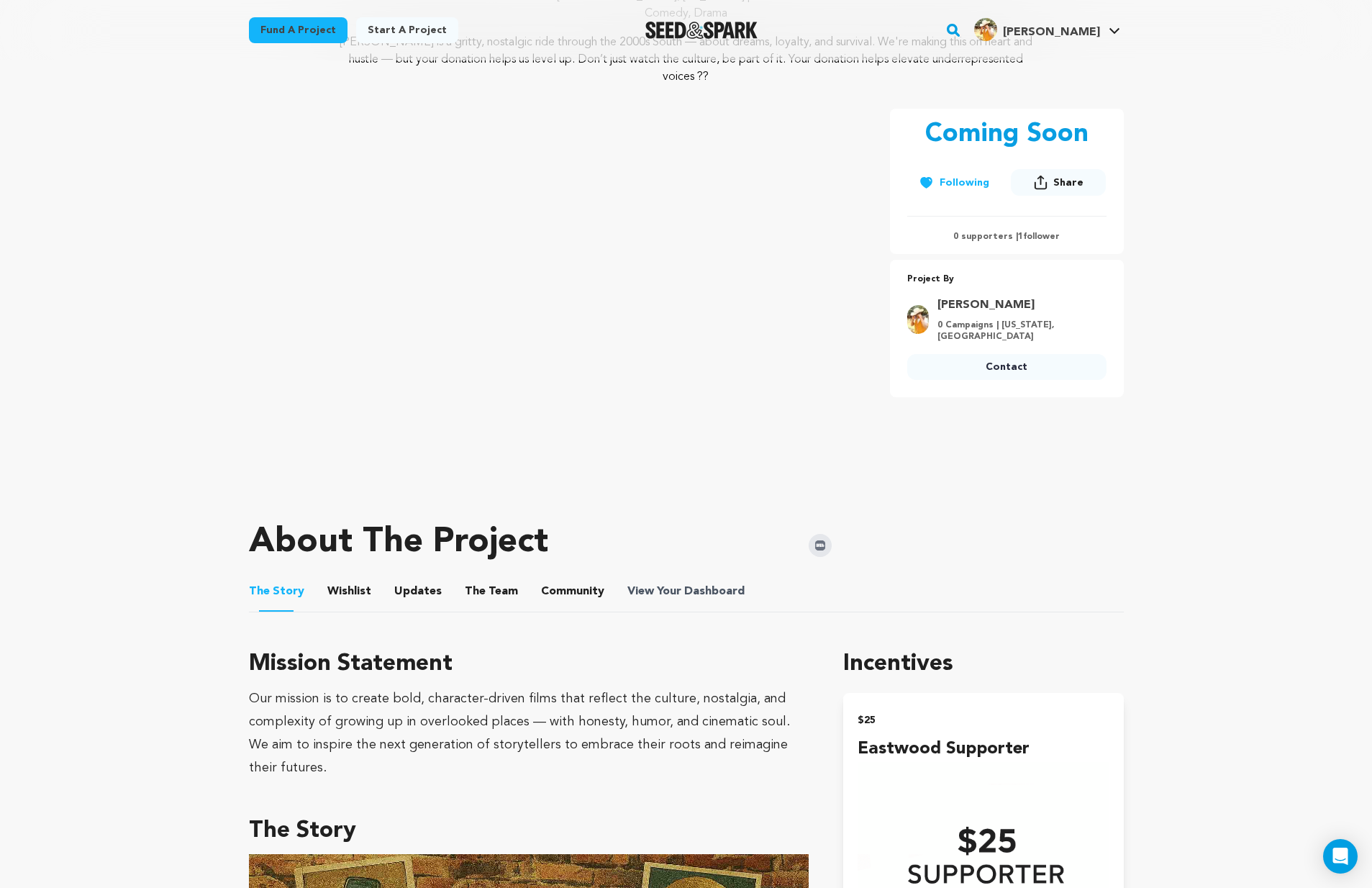
click at [673, 591] on span "View Your Dashboard" at bounding box center [687, 591] width 120 height 17
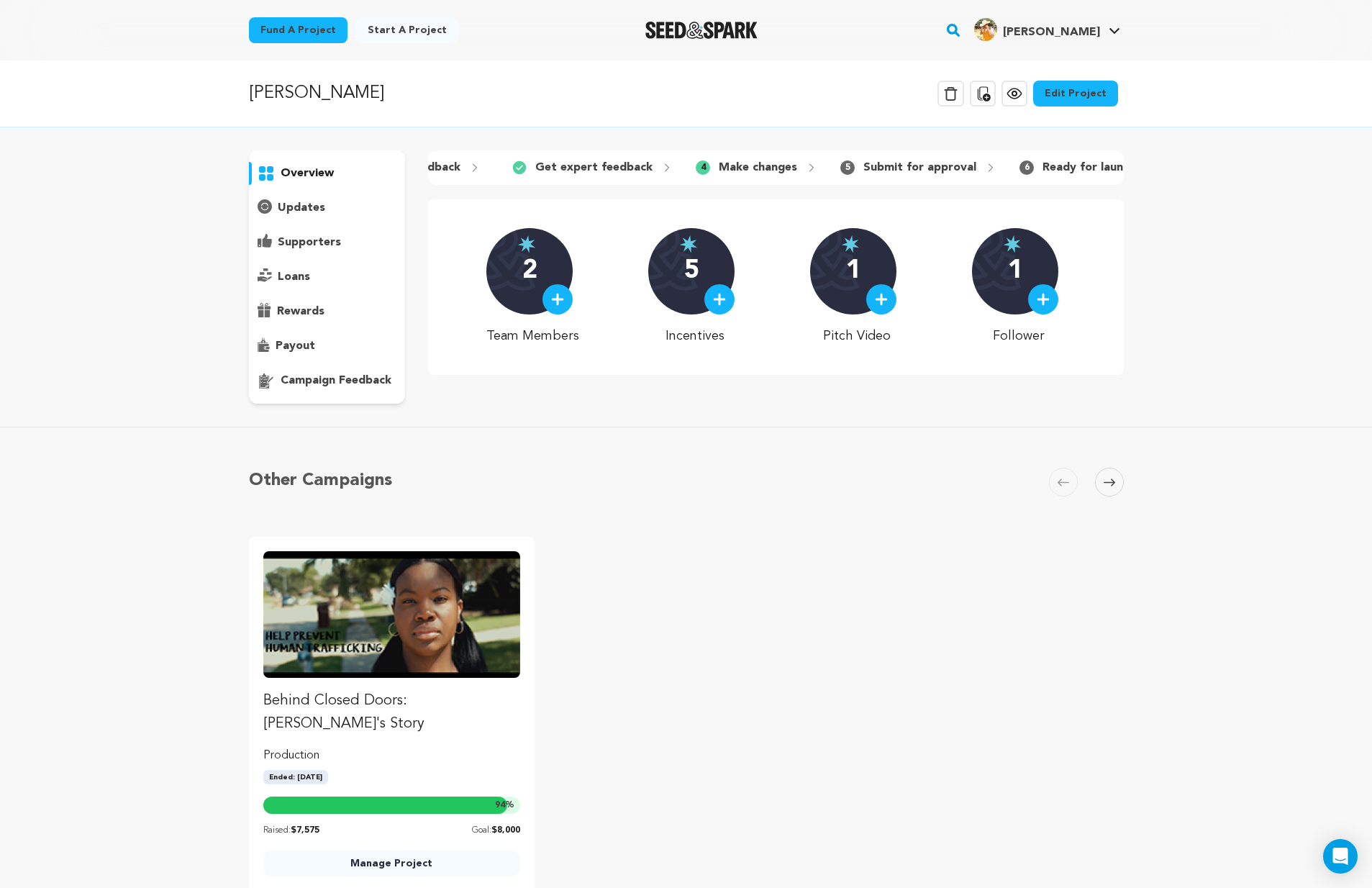
scroll to position [0, 339]
click at [1056, 104] on link "Edit Project" at bounding box center [1075, 93] width 85 height 26
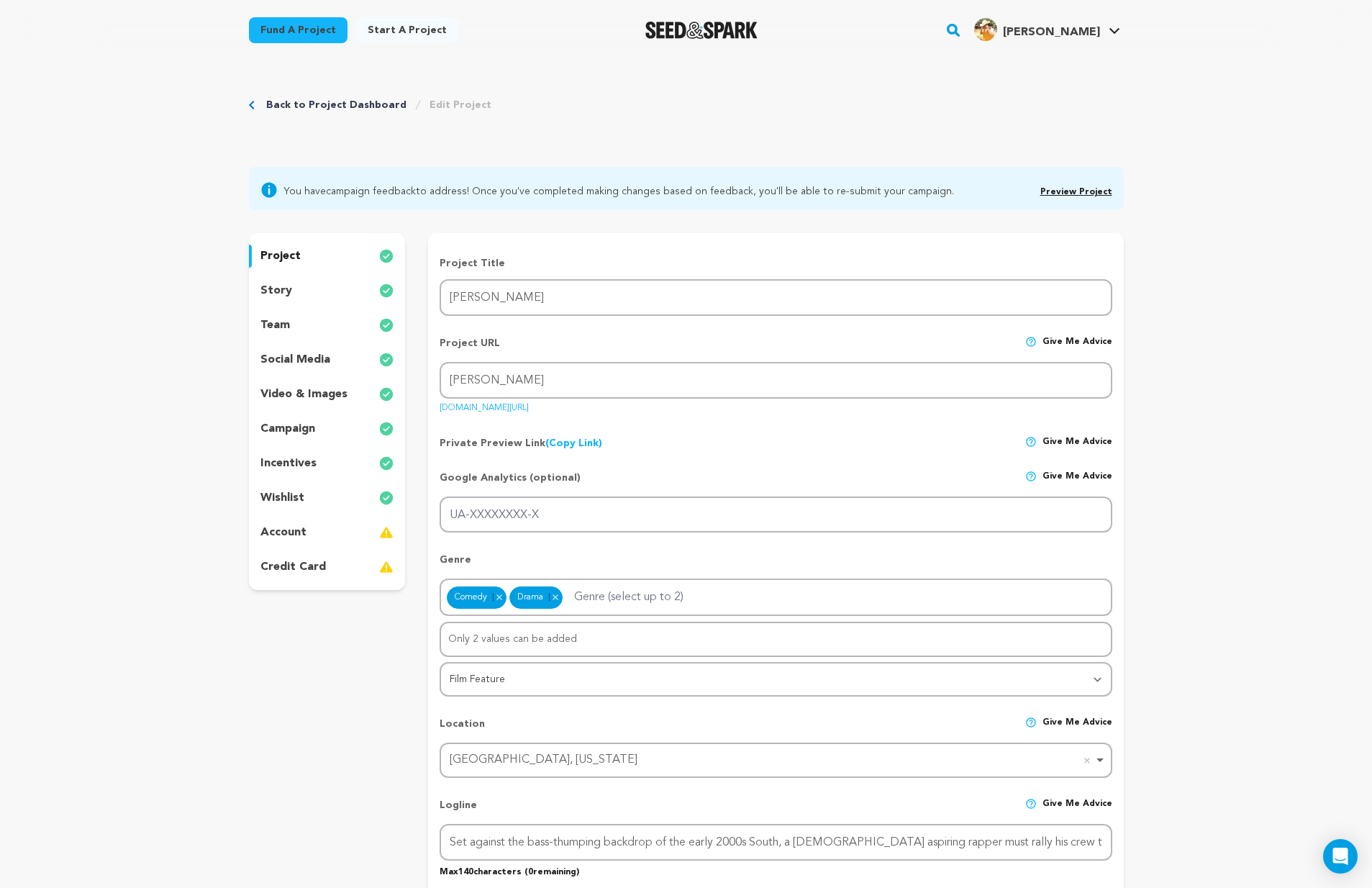
click at [305, 471] on p "incentives" at bounding box center [289, 463] width 57 height 17
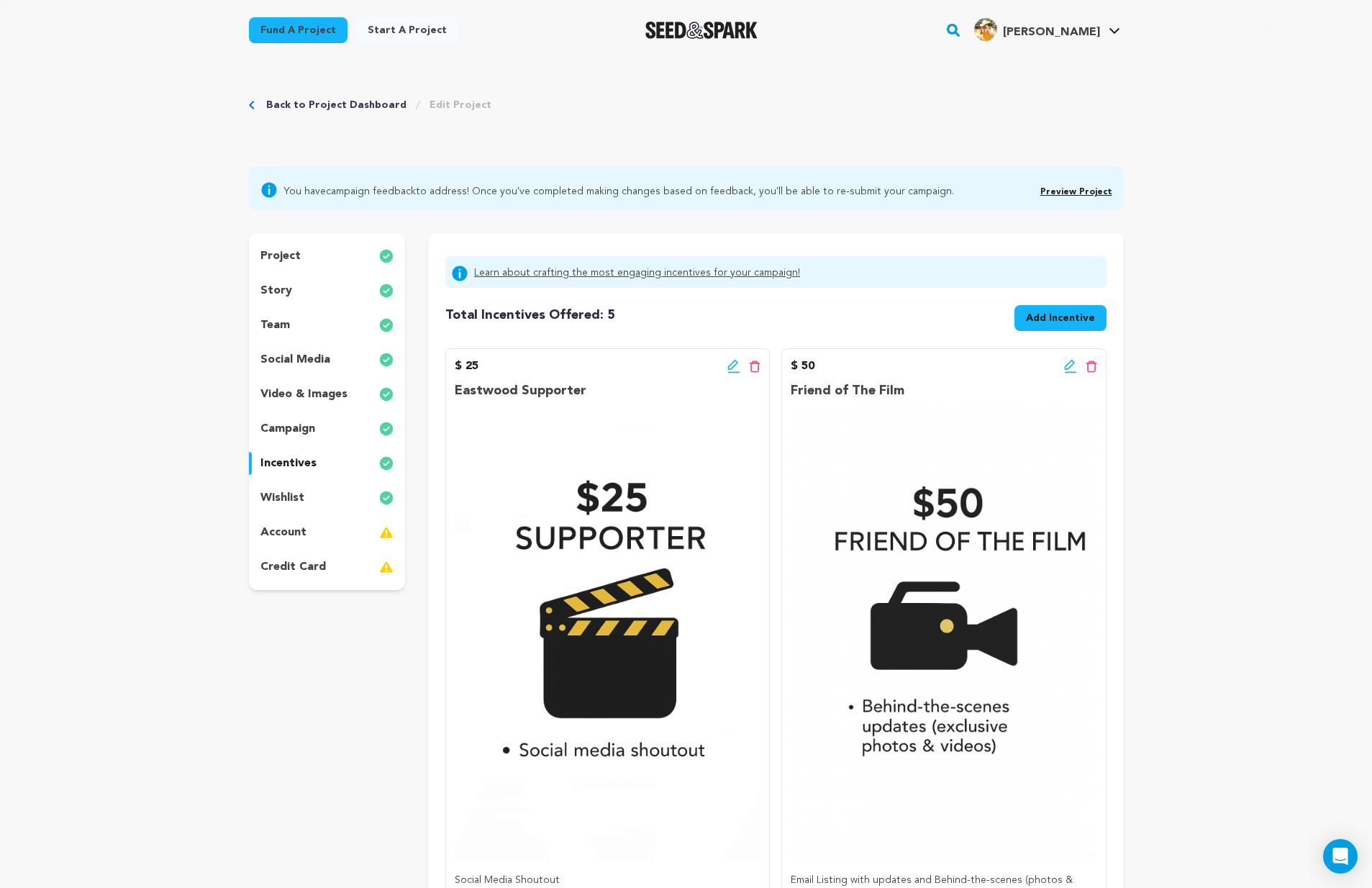
click at [761, 366] on div "$ 25 Edit incentive button Delete incentive button Eastwood Supporter Social Me…" at bounding box center [607, 632] width 325 height 567
click at [757, 366] on icon at bounding box center [755, 366] width 12 height 12
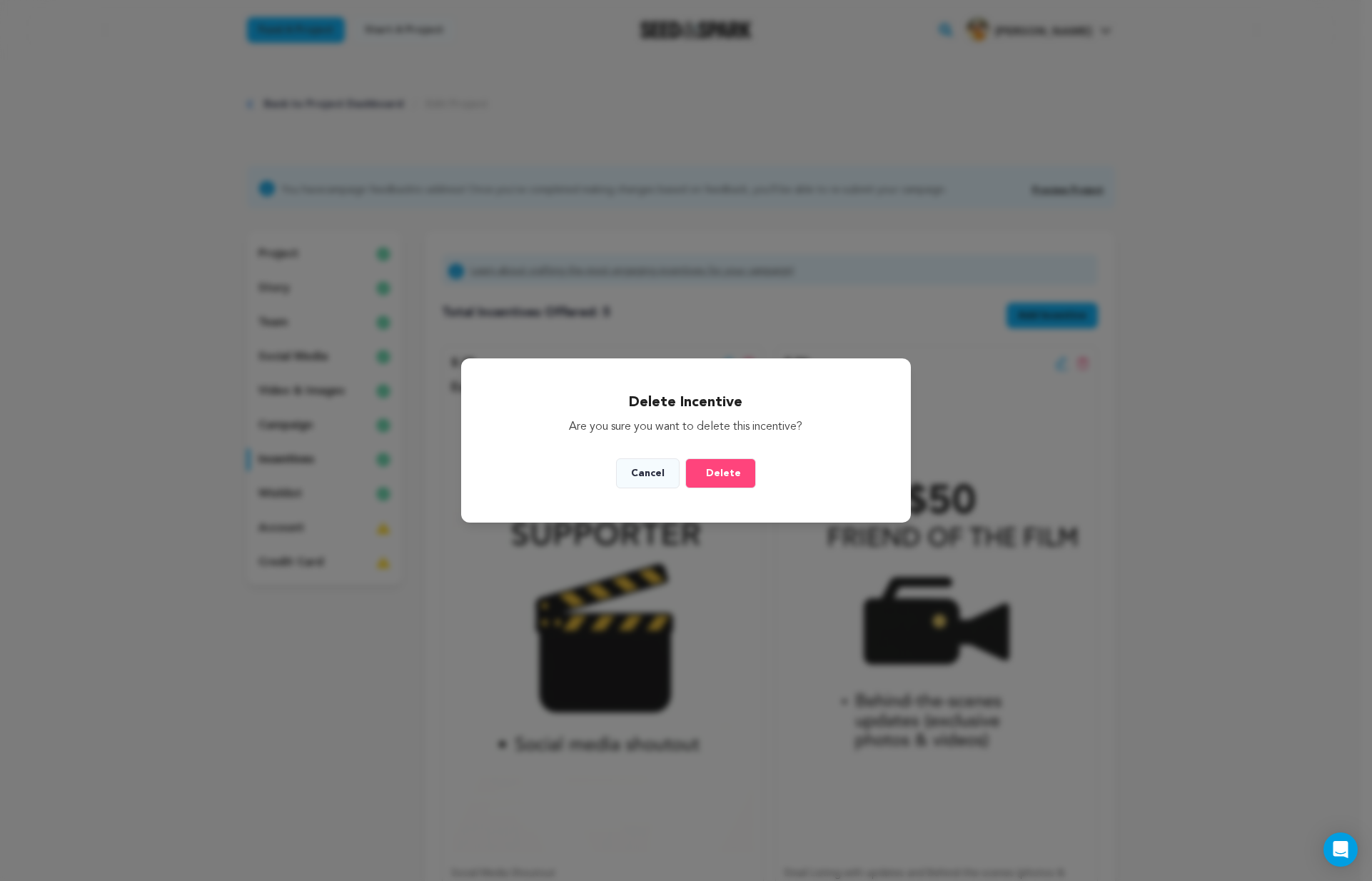
click at [724, 476] on span "Delete" at bounding box center [723, 473] width 35 height 14
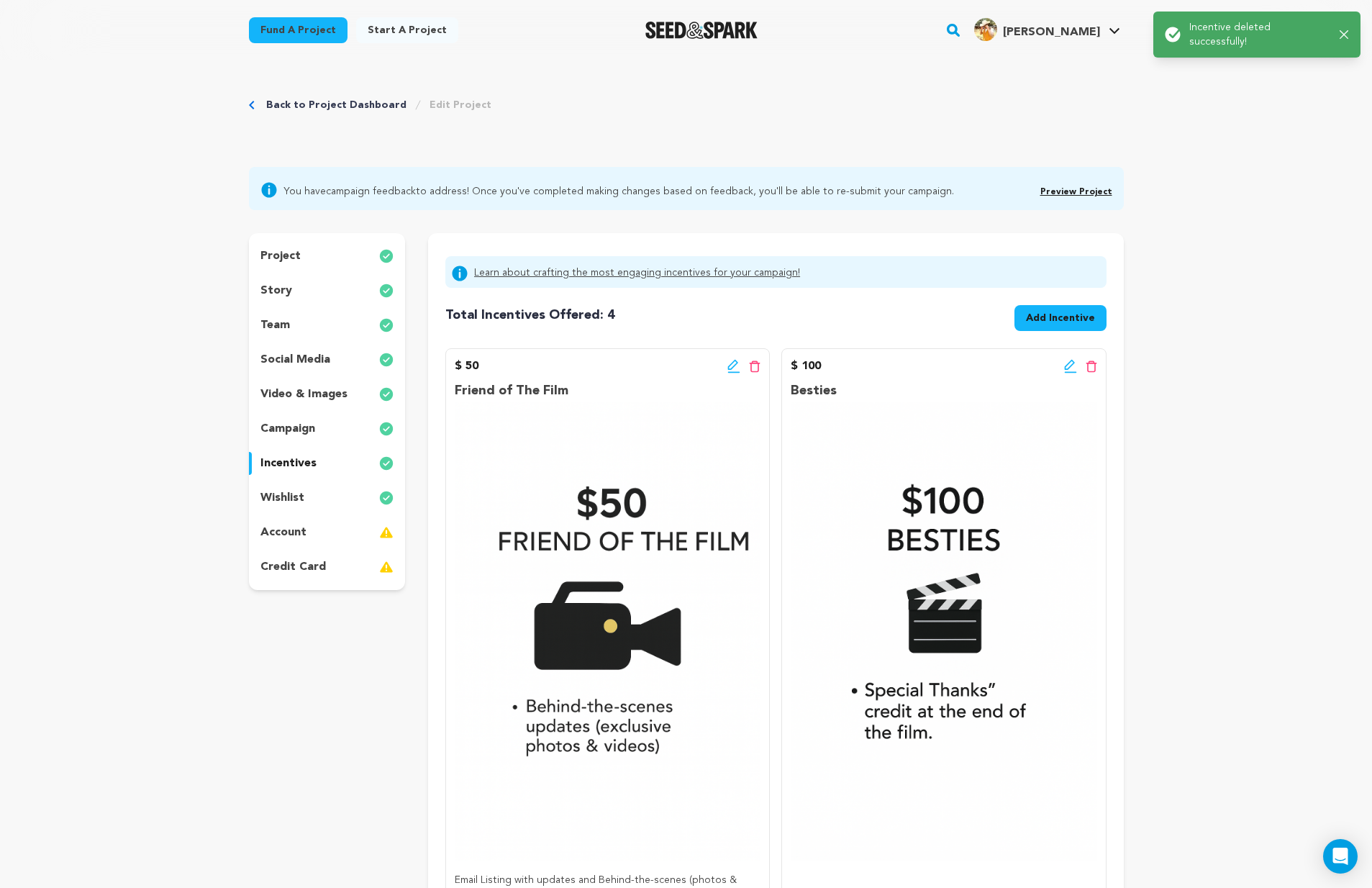
click at [1089, 368] on icon at bounding box center [1091, 366] width 12 height 12
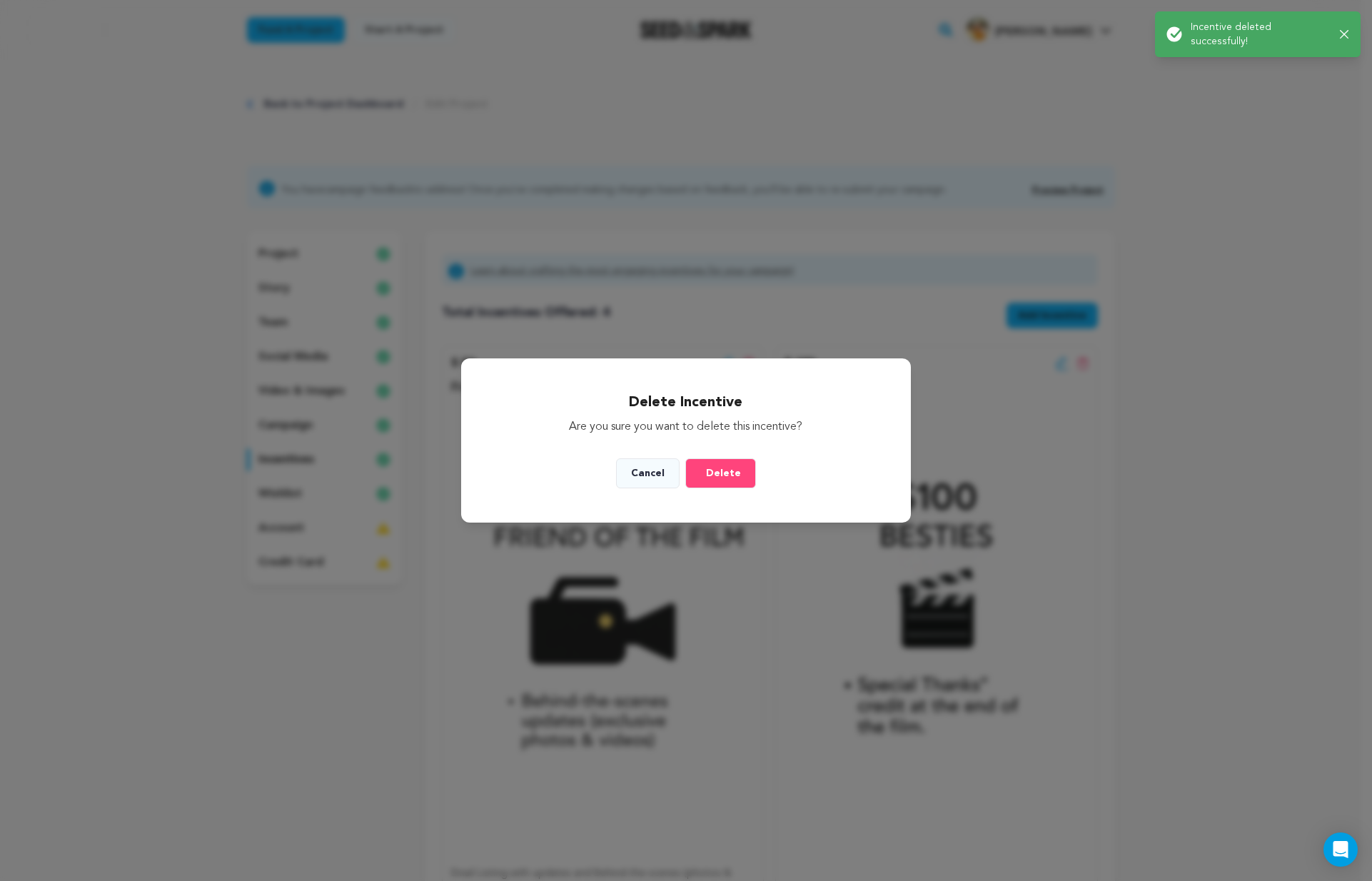
click at [722, 472] on span "Delete" at bounding box center [723, 473] width 35 height 14
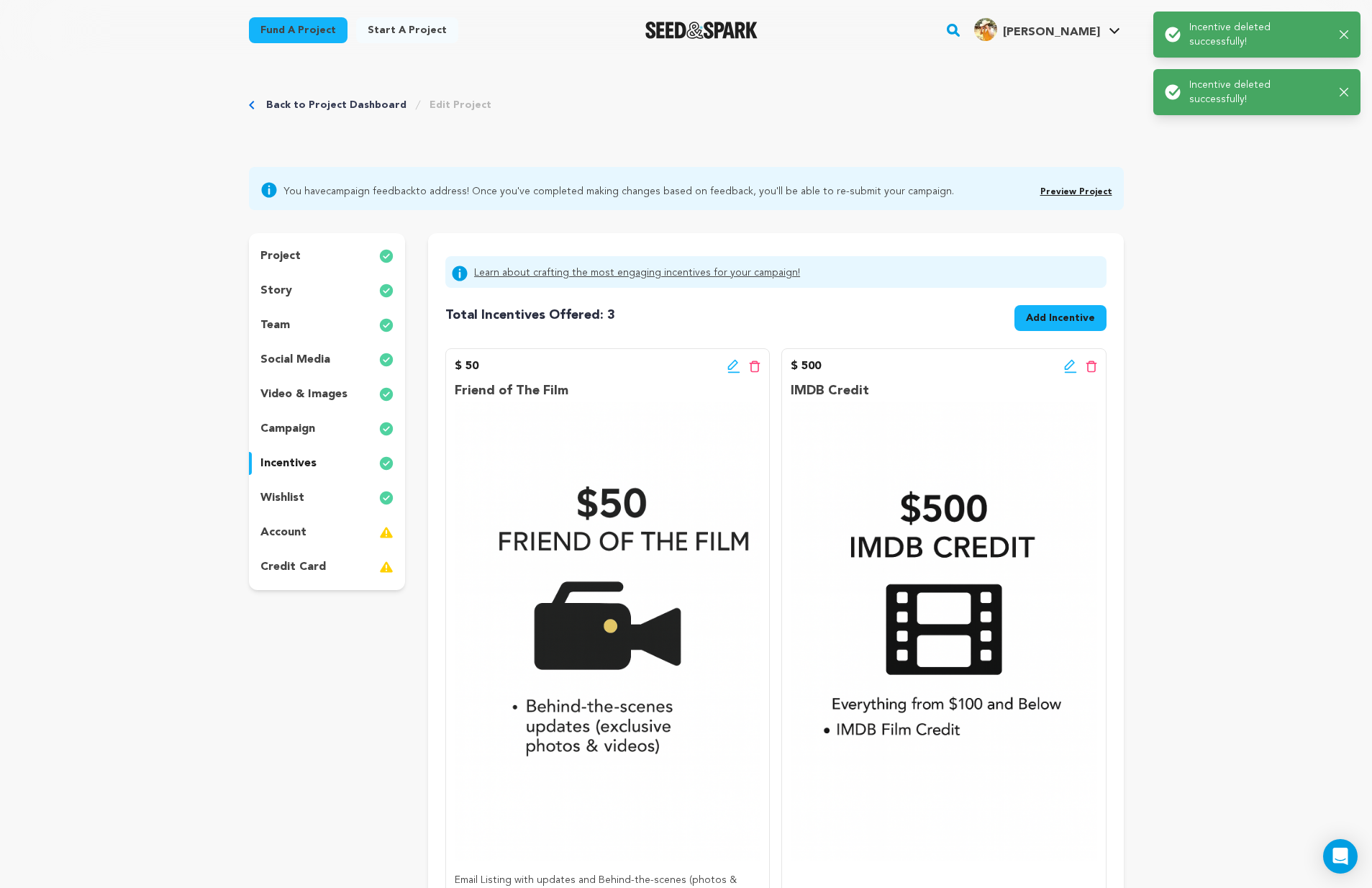
click at [750, 367] on icon at bounding box center [755, 366] width 12 height 12
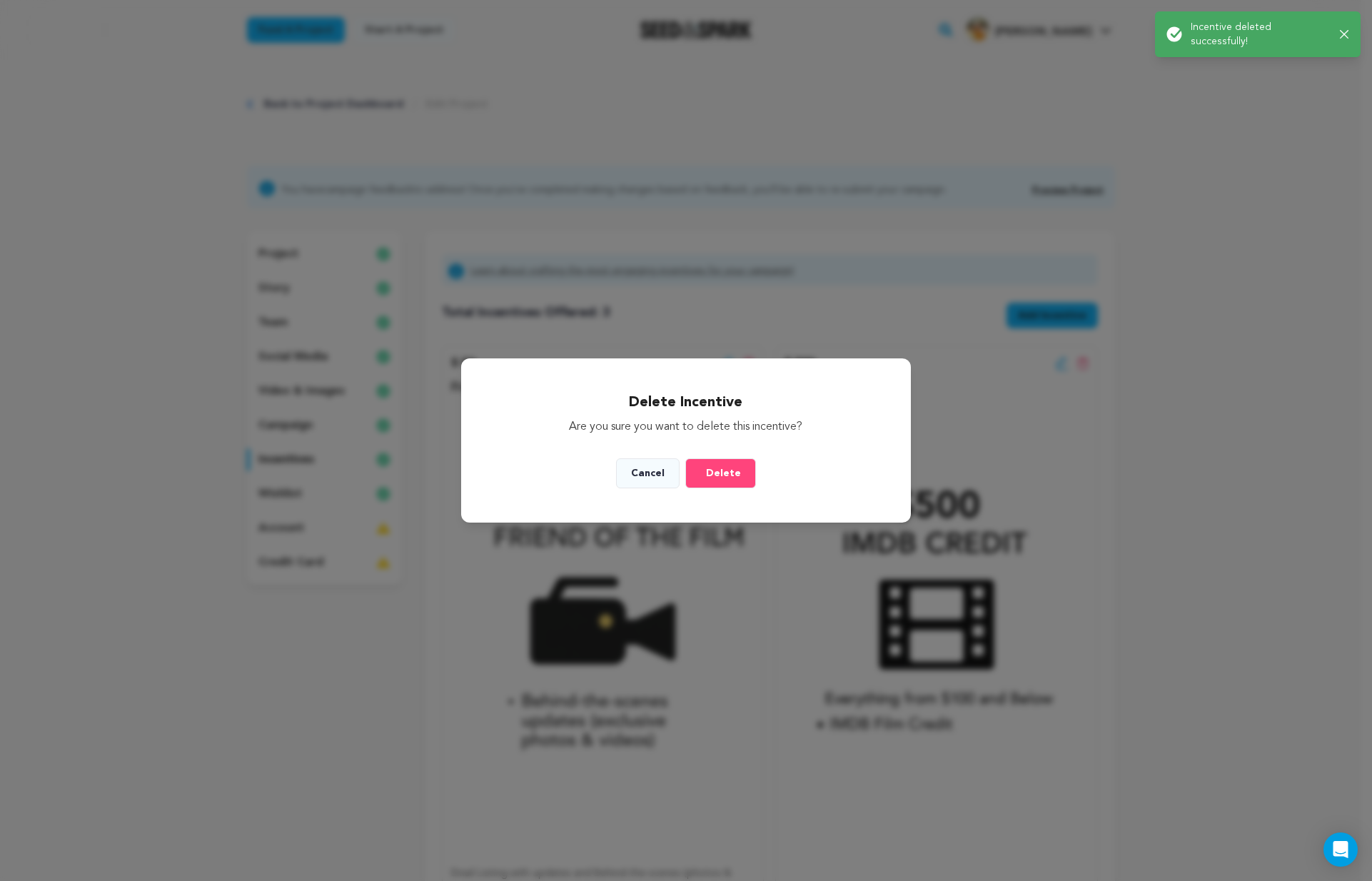
click at [723, 476] on span "Delete" at bounding box center [723, 473] width 35 height 14
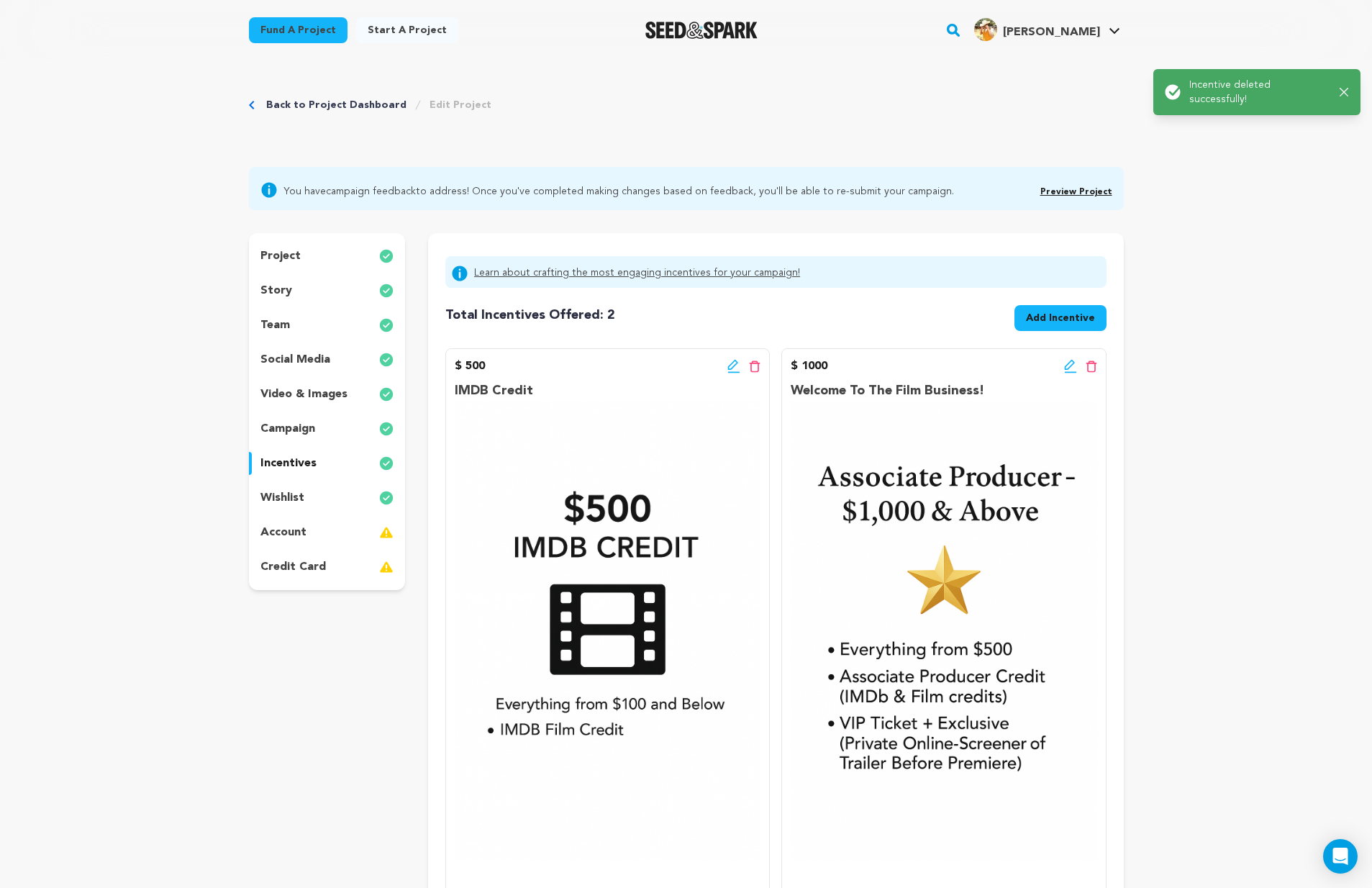
click at [1093, 367] on icon at bounding box center [1091, 366] width 12 height 12
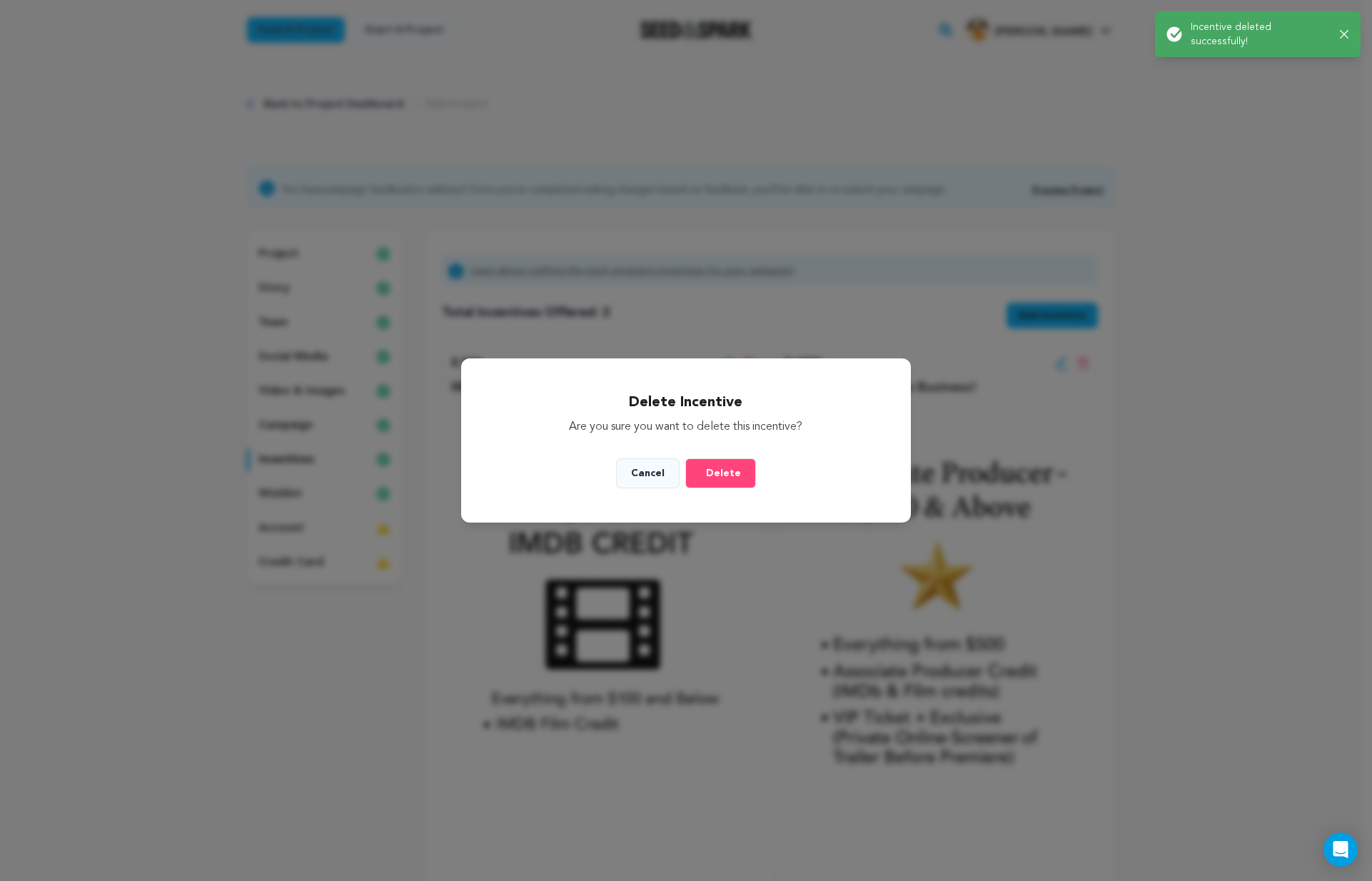
click at [725, 469] on span "Delete" at bounding box center [723, 473] width 35 height 14
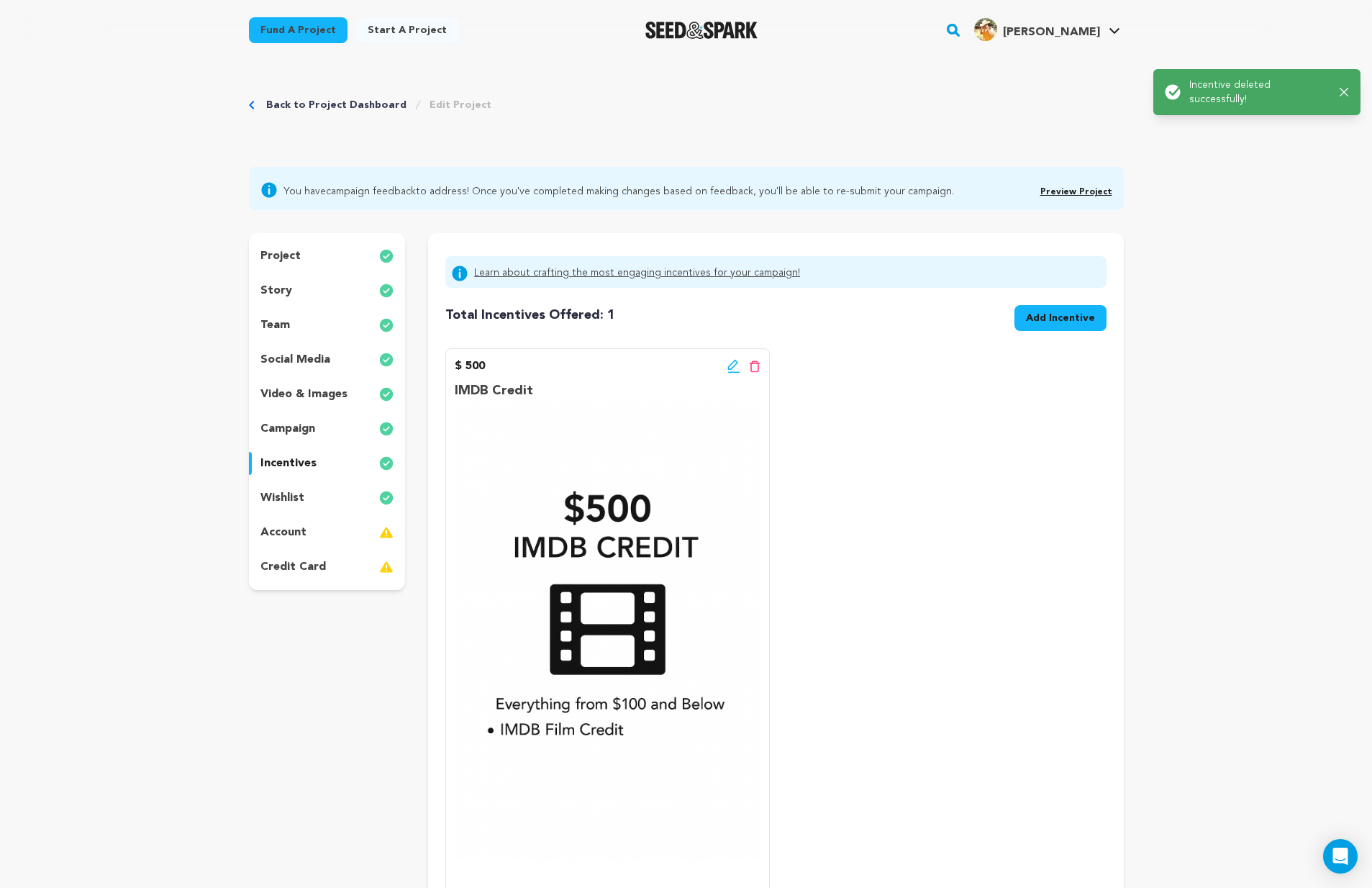
click at [759, 370] on icon at bounding box center [755, 366] width 11 height 12
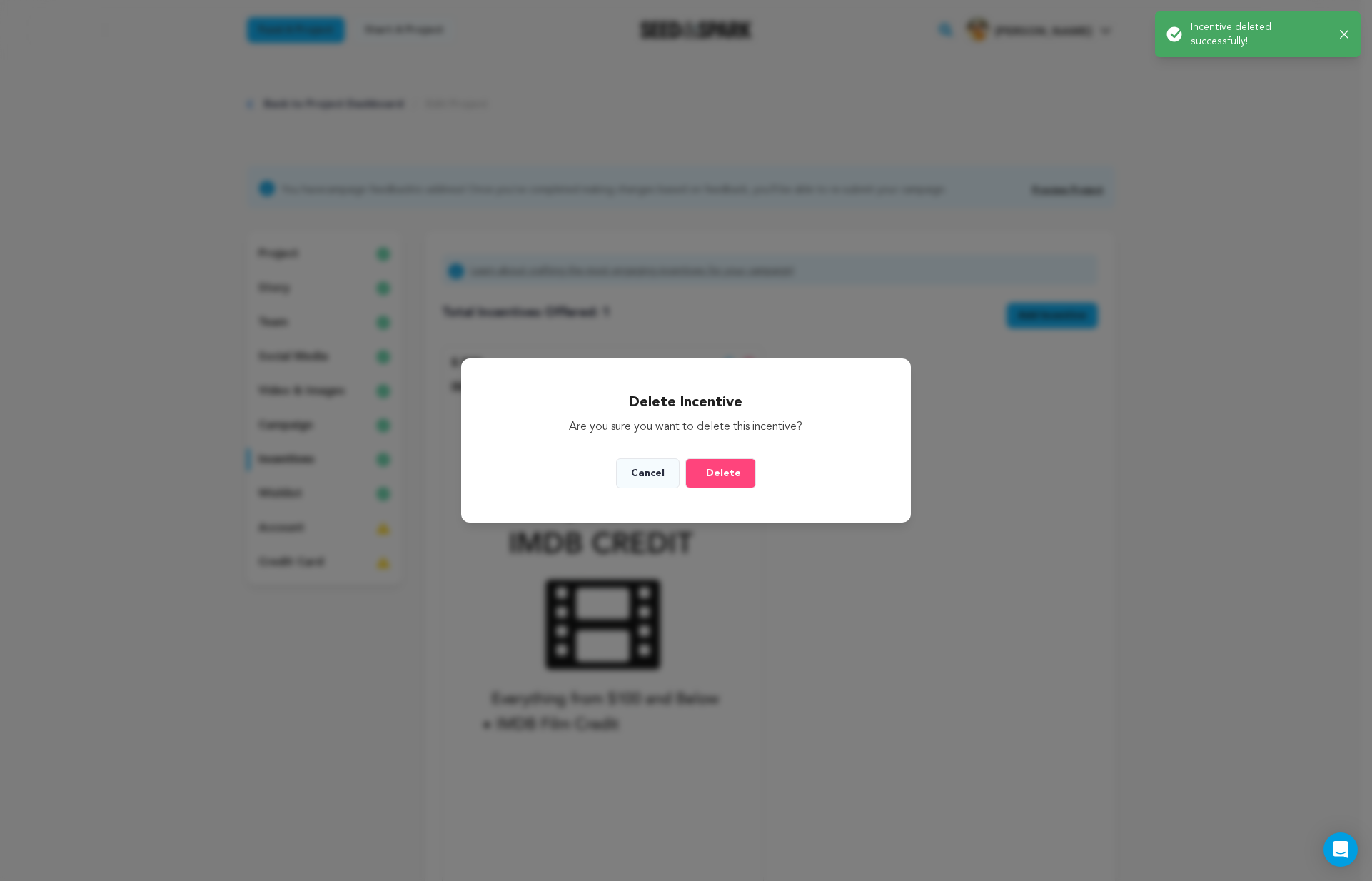
click at [724, 463] on button "Delete" at bounding box center [721, 473] width 71 height 30
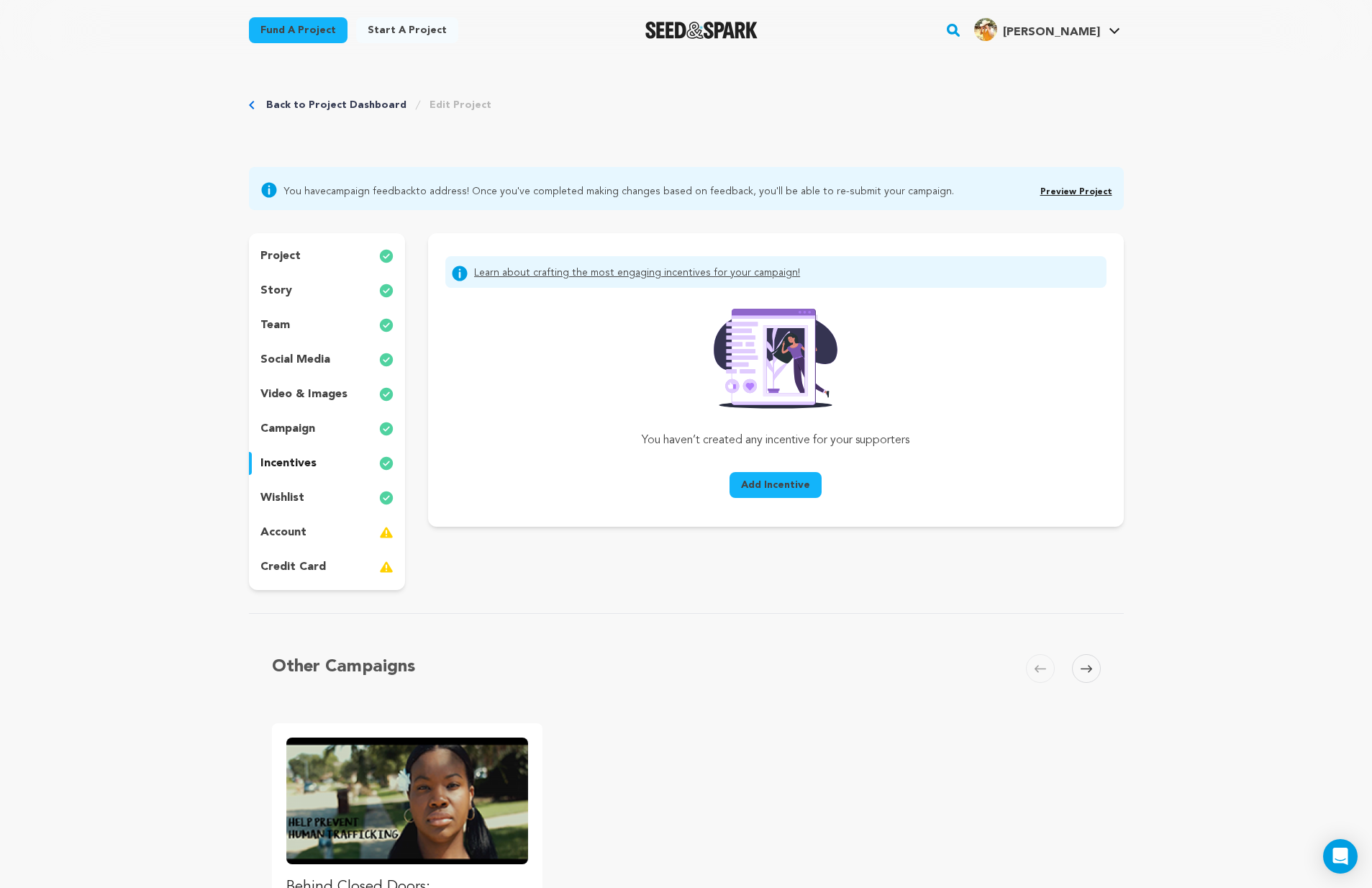
click at [766, 477] on button "Add Incentive" at bounding box center [775, 485] width 92 height 26
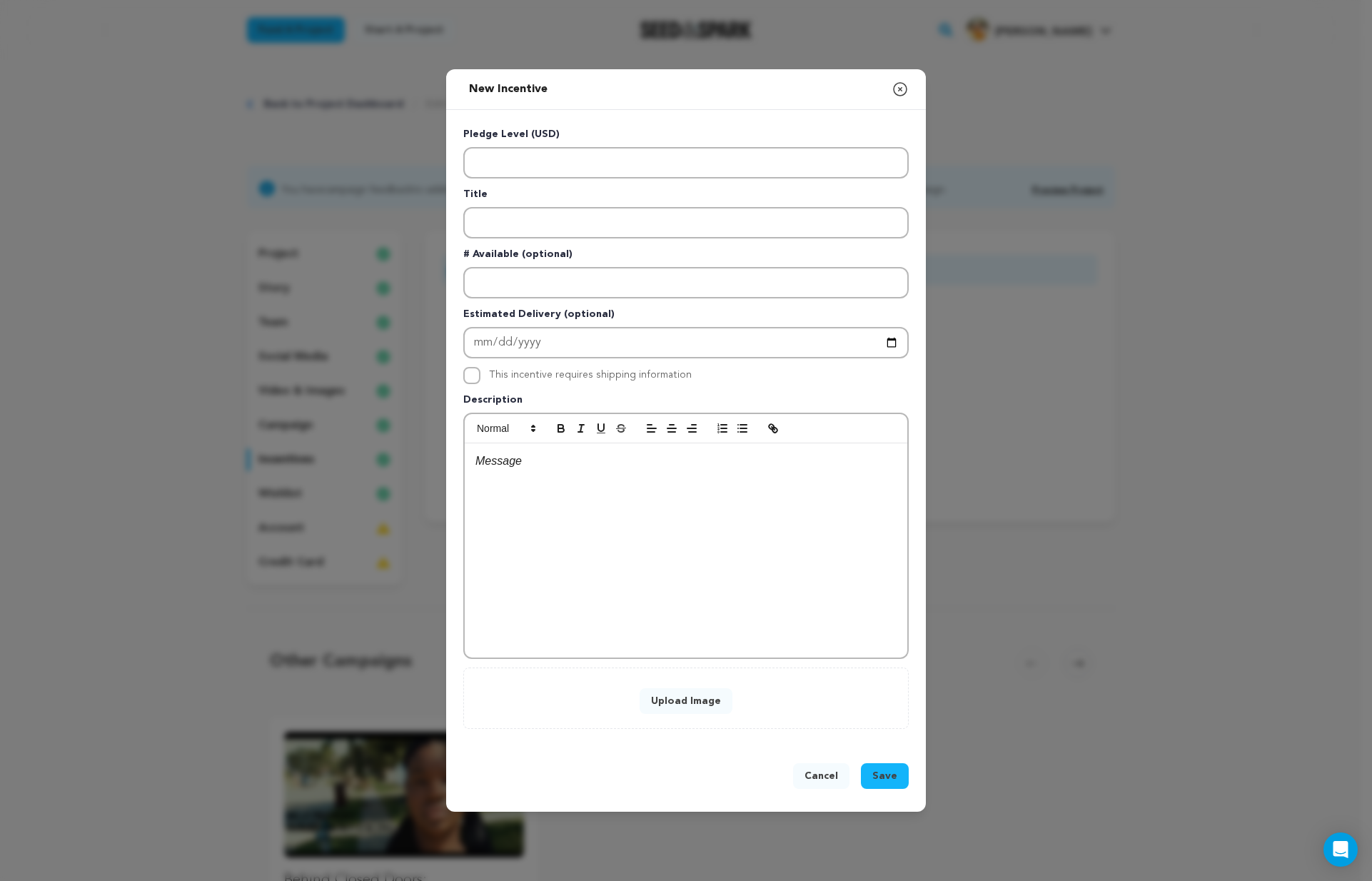
click at [700, 703] on button "Upload Image" at bounding box center [686, 701] width 93 height 25
click at [699, 703] on button "Upload Image" at bounding box center [686, 701] width 93 height 25
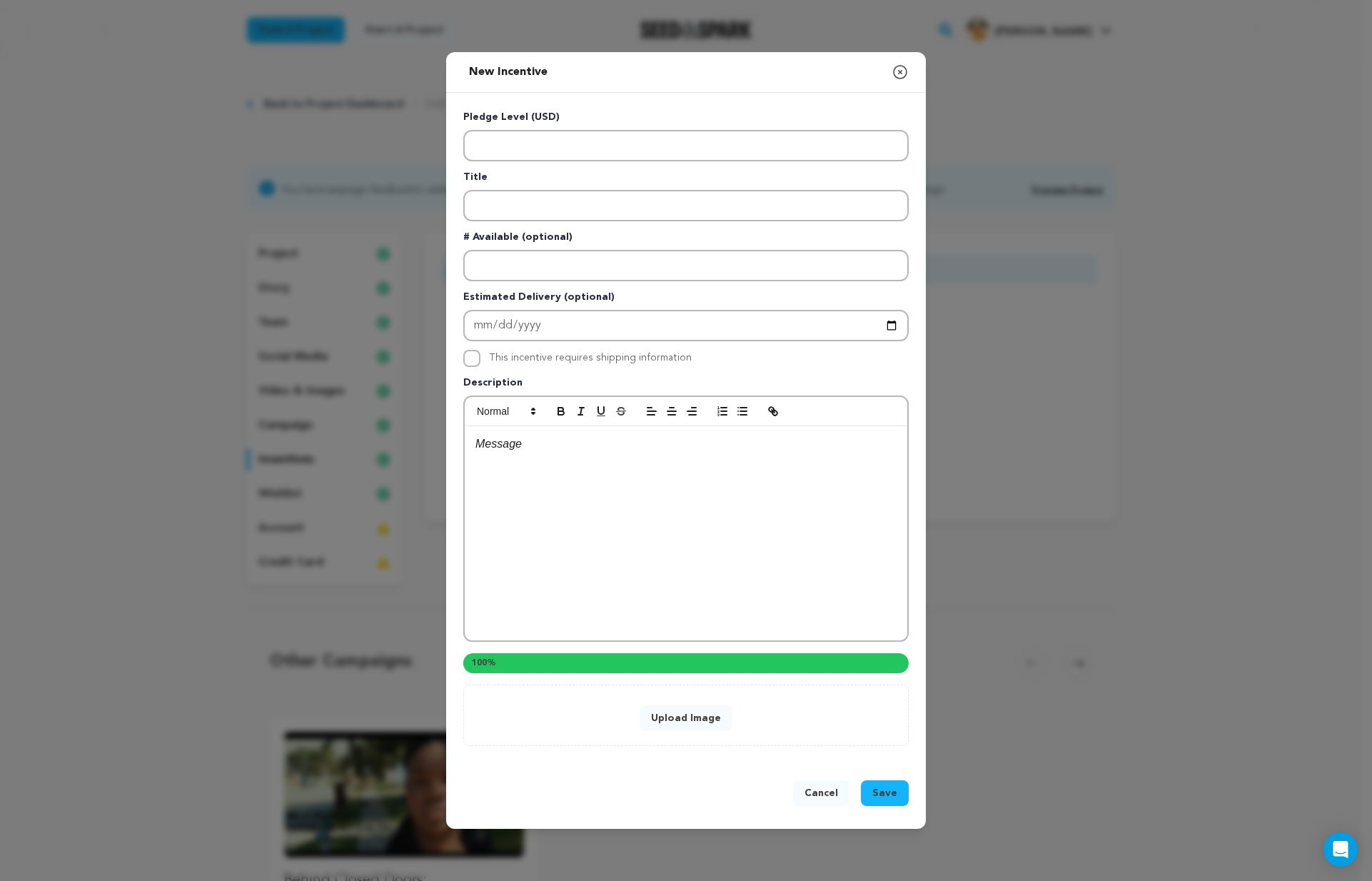
click at [552, 170] on p "Title" at bounding box center [686, 180] width 445 height 20
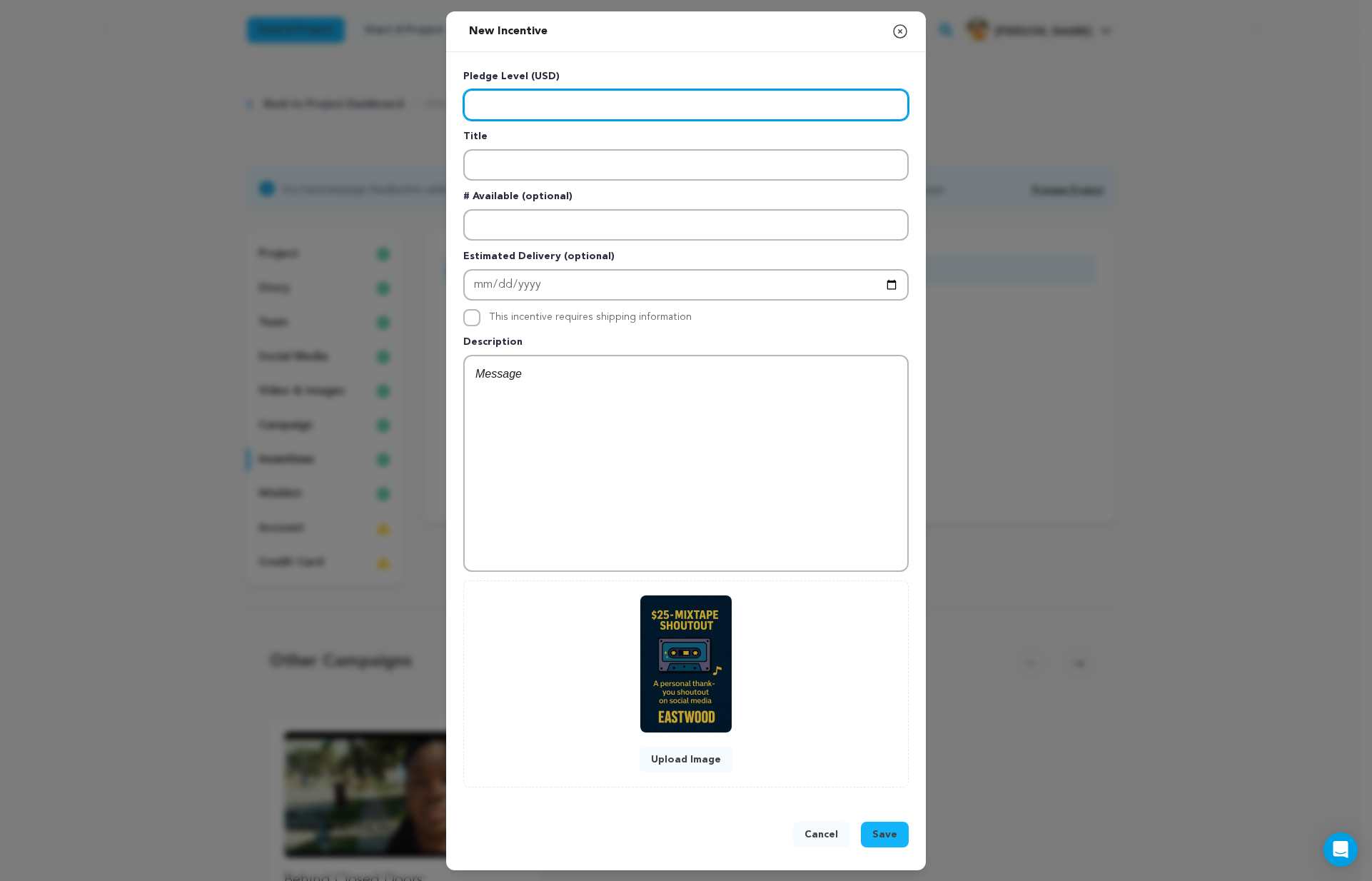
click at [555, 113] on input "Enter level" at bounding box center [686, 105] width 445 height 32
type input "25"
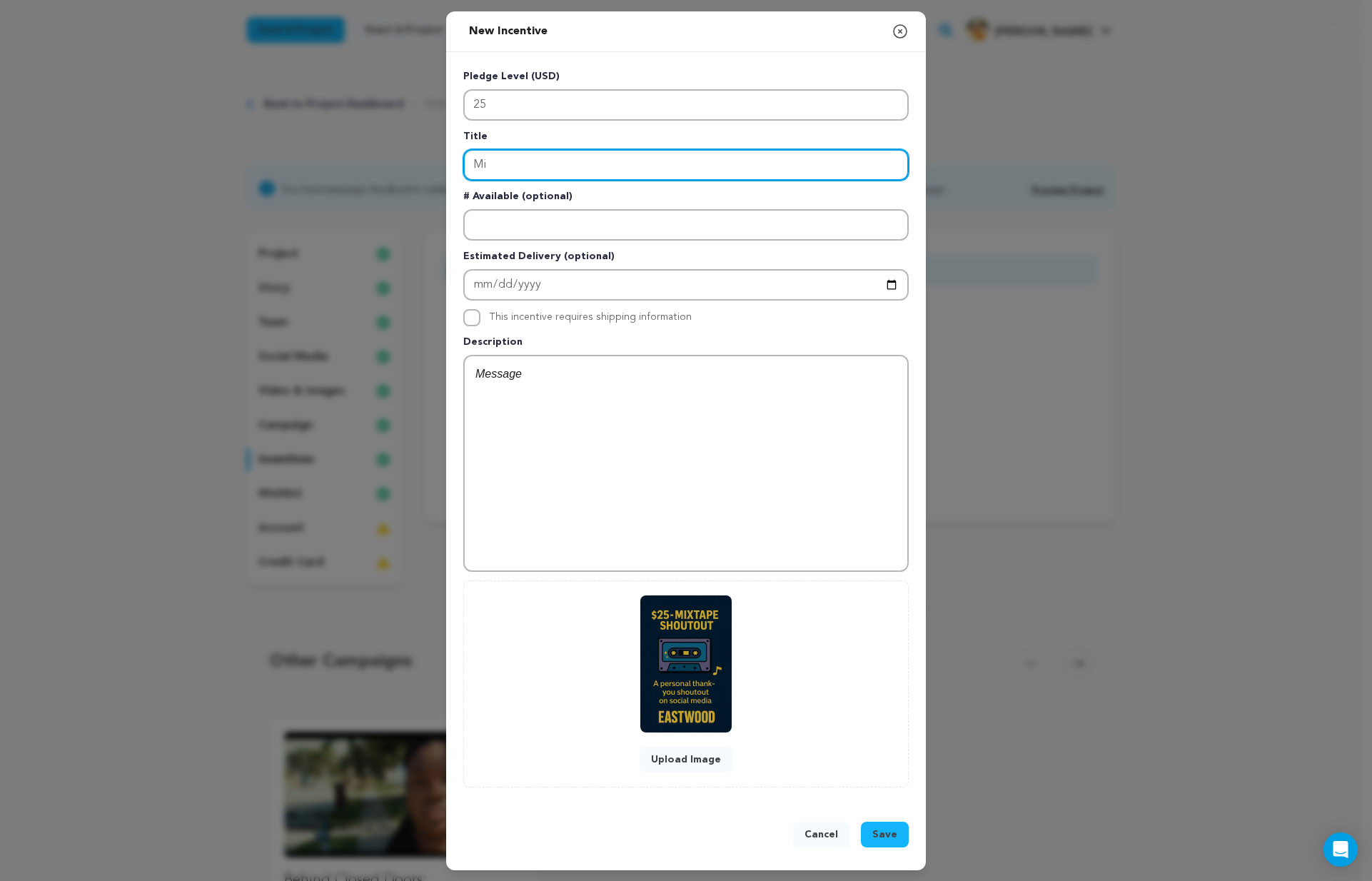
type input "M"
type input "Social Media Shoutout"
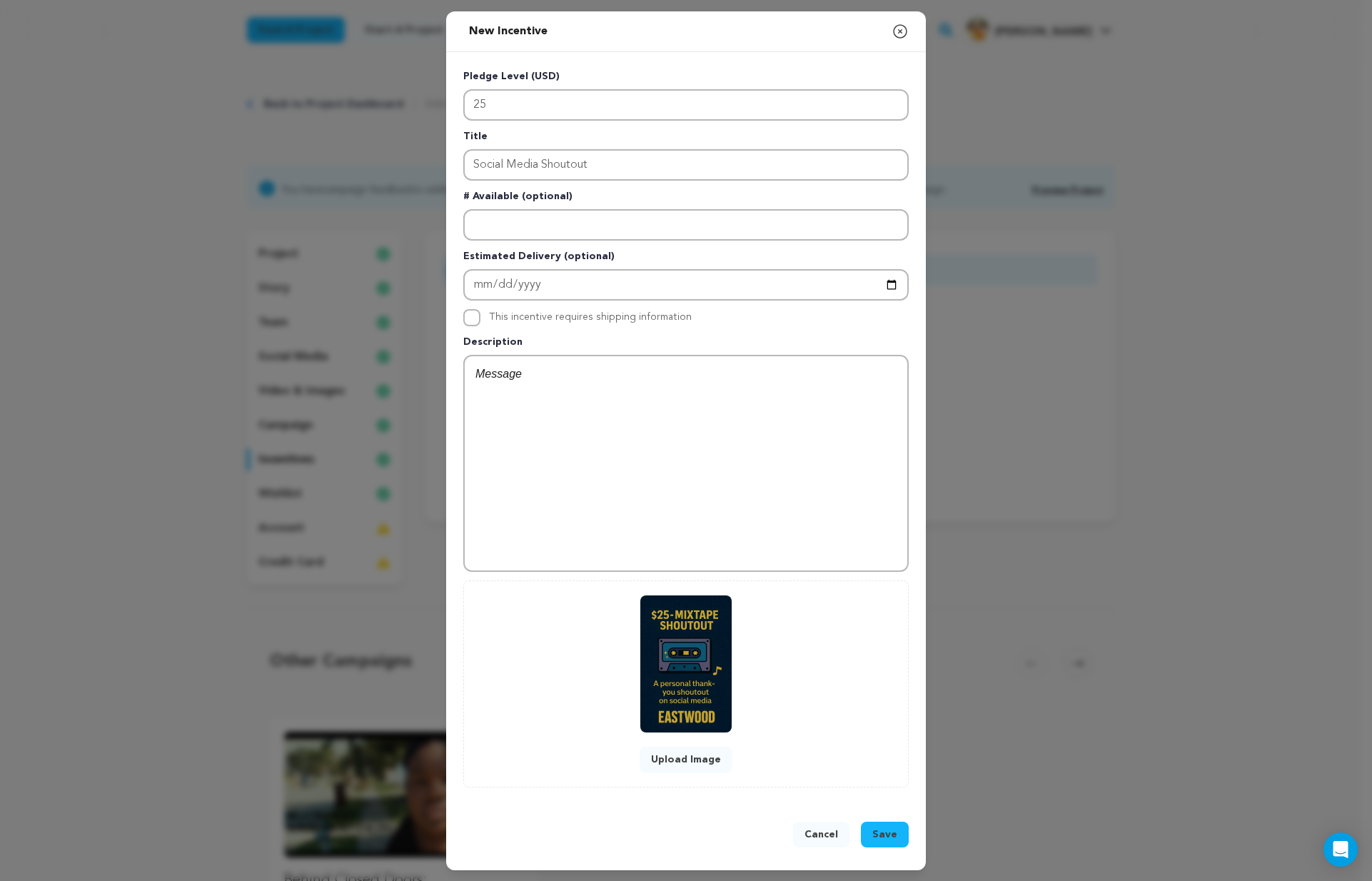
click at [880, 833] on span "Save" at bounding box center [885, 835] width 25 height 14
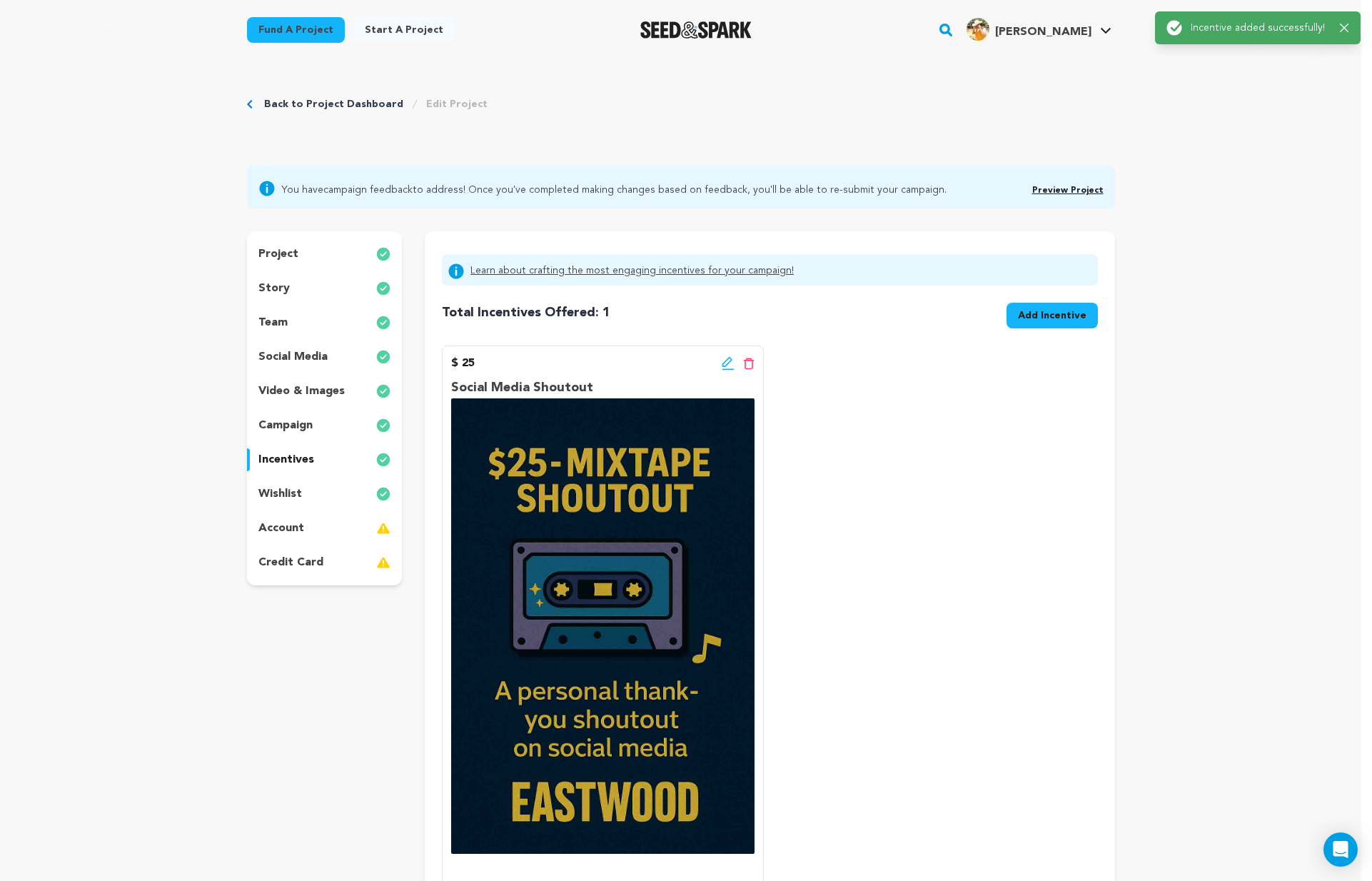
click at [358, 105] on link "Back to Project Dashboard" at bounding box center [334, 104] width 139 height 14
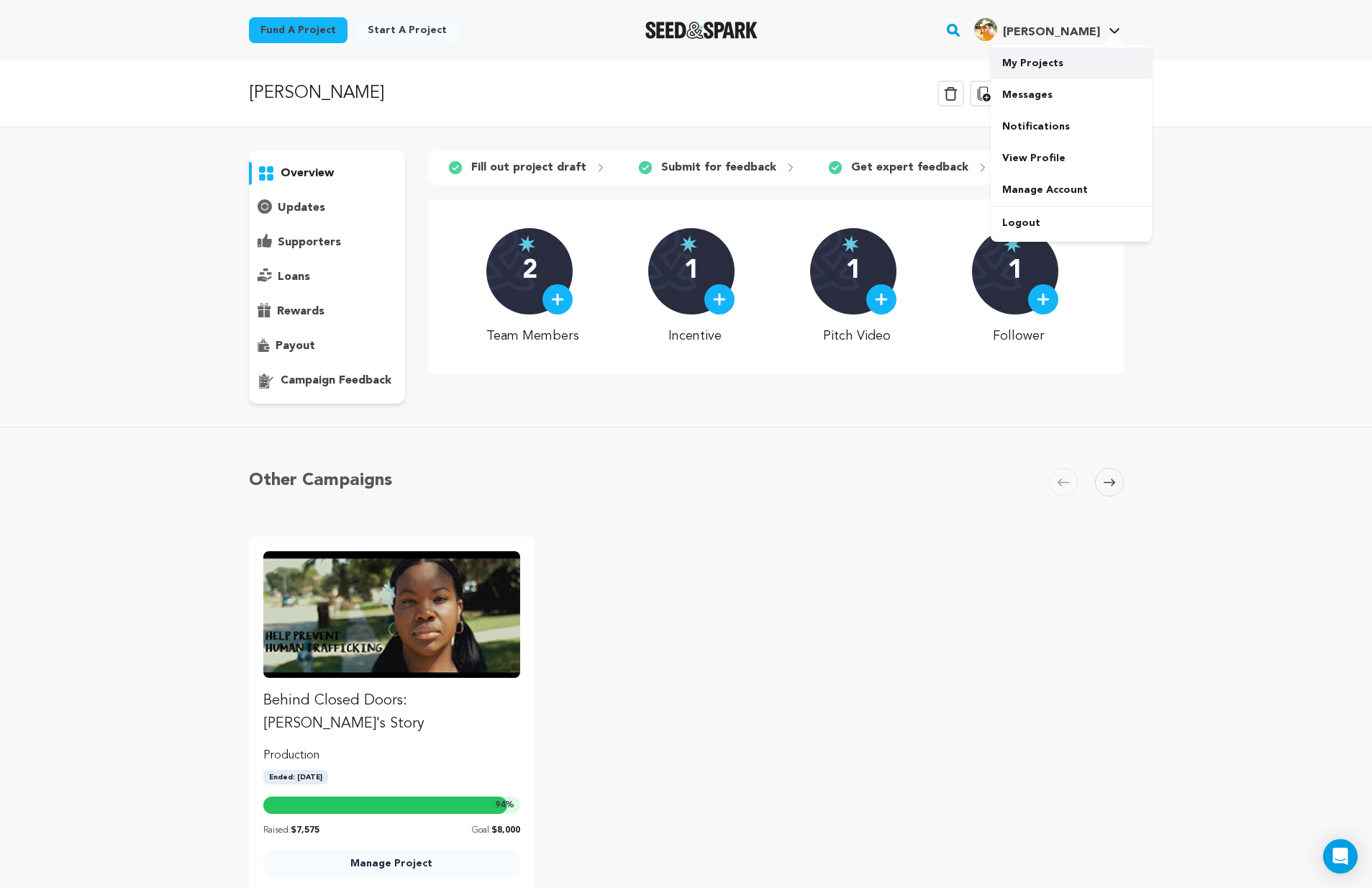
click at [1066, 65] on link "My Projects" at bounding box center [1071, 63] width 161 height 32
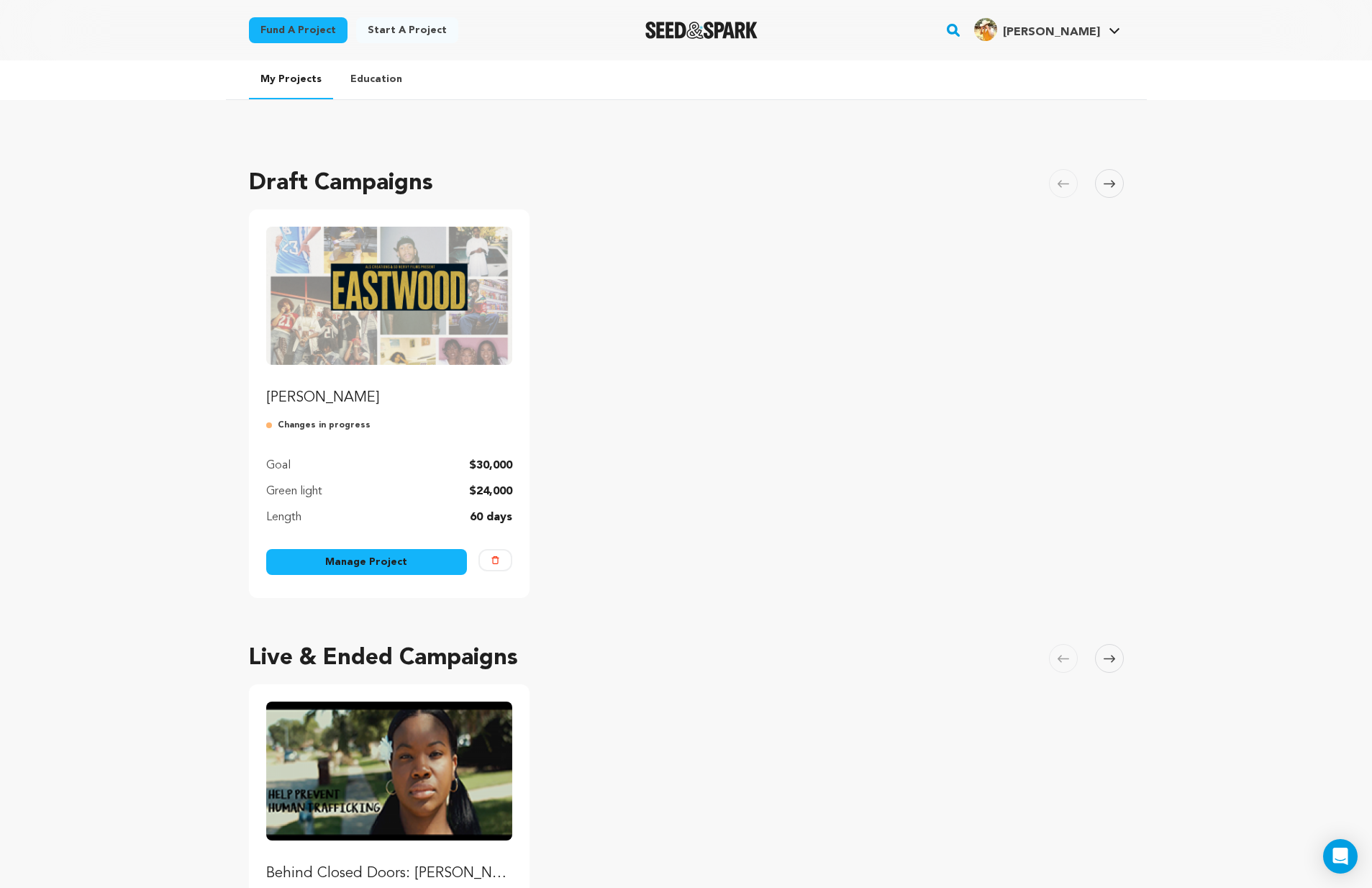
click at [410, 322] on img "Fund EASTWOOD" at bounding box center [389, 296] width 247 height 139
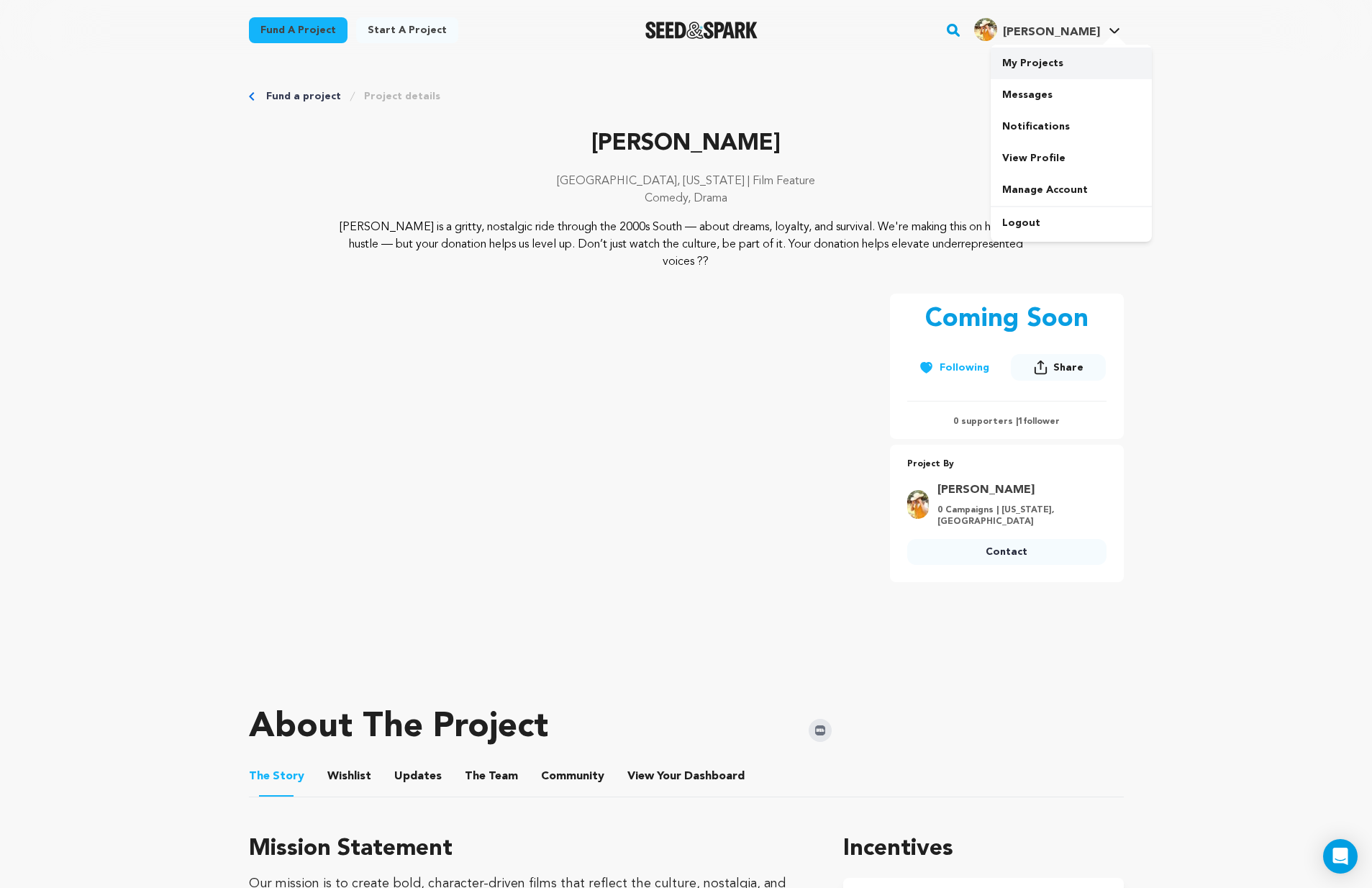
click at [1049, 66] on link "My Projects" at bounding box center [1071, 63] width 161 height 32
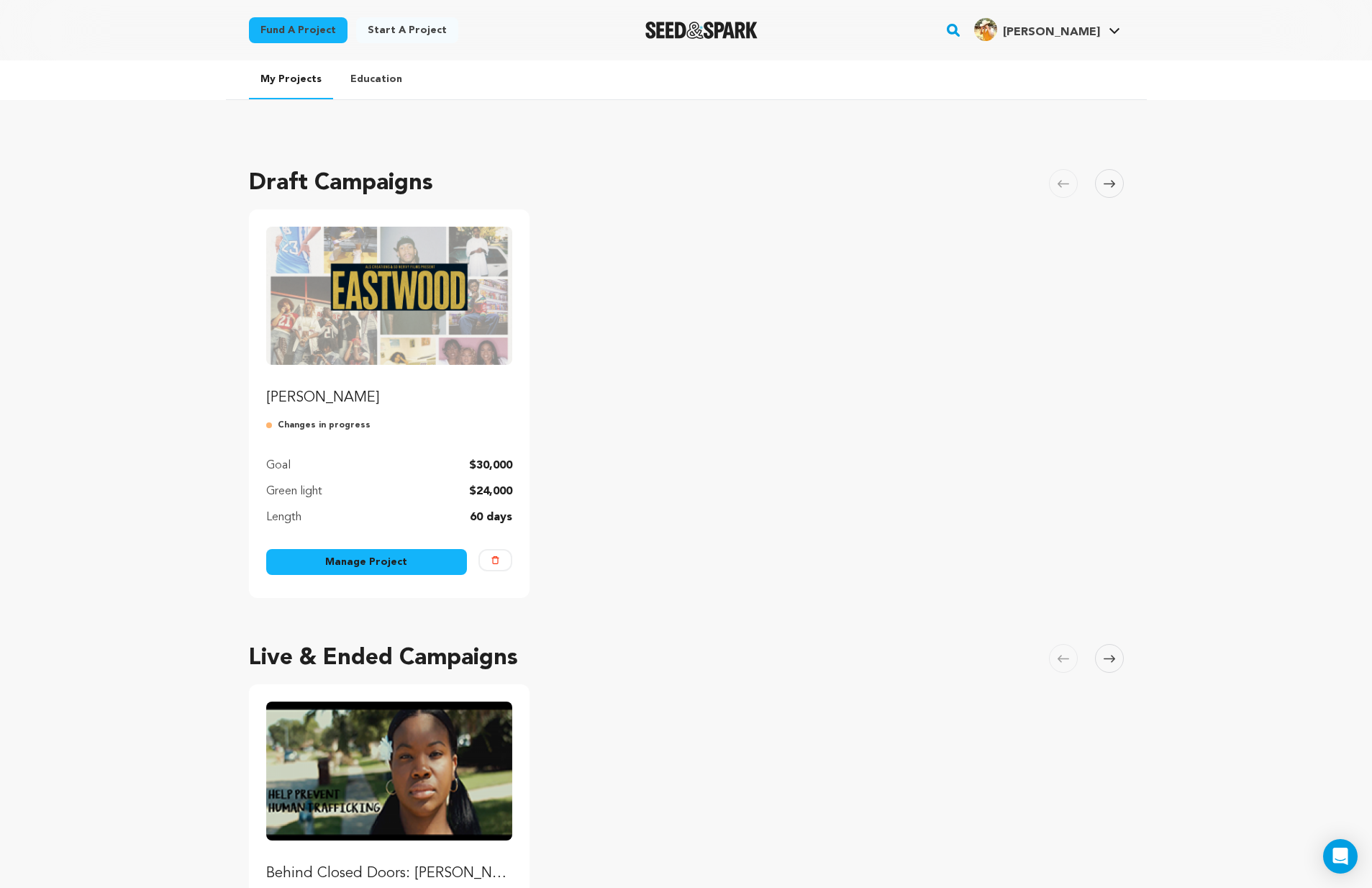
click at [382, 565] on link "Manage Project" at bounding box center [366, 562] width 201 height 26
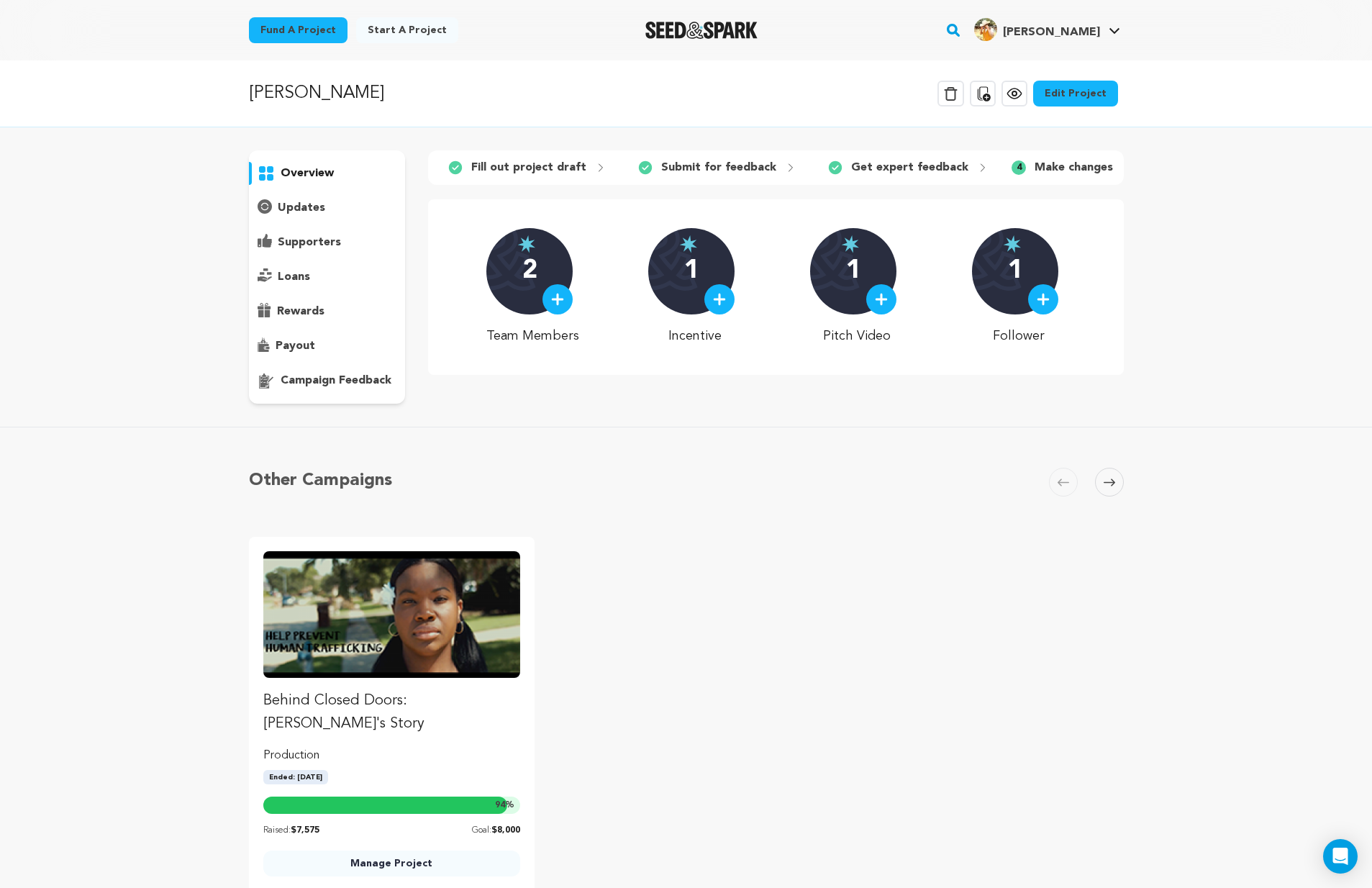
click at [1075, 92] on link "Edit Project" at bounding box center [1075, 93] width 85 height 26
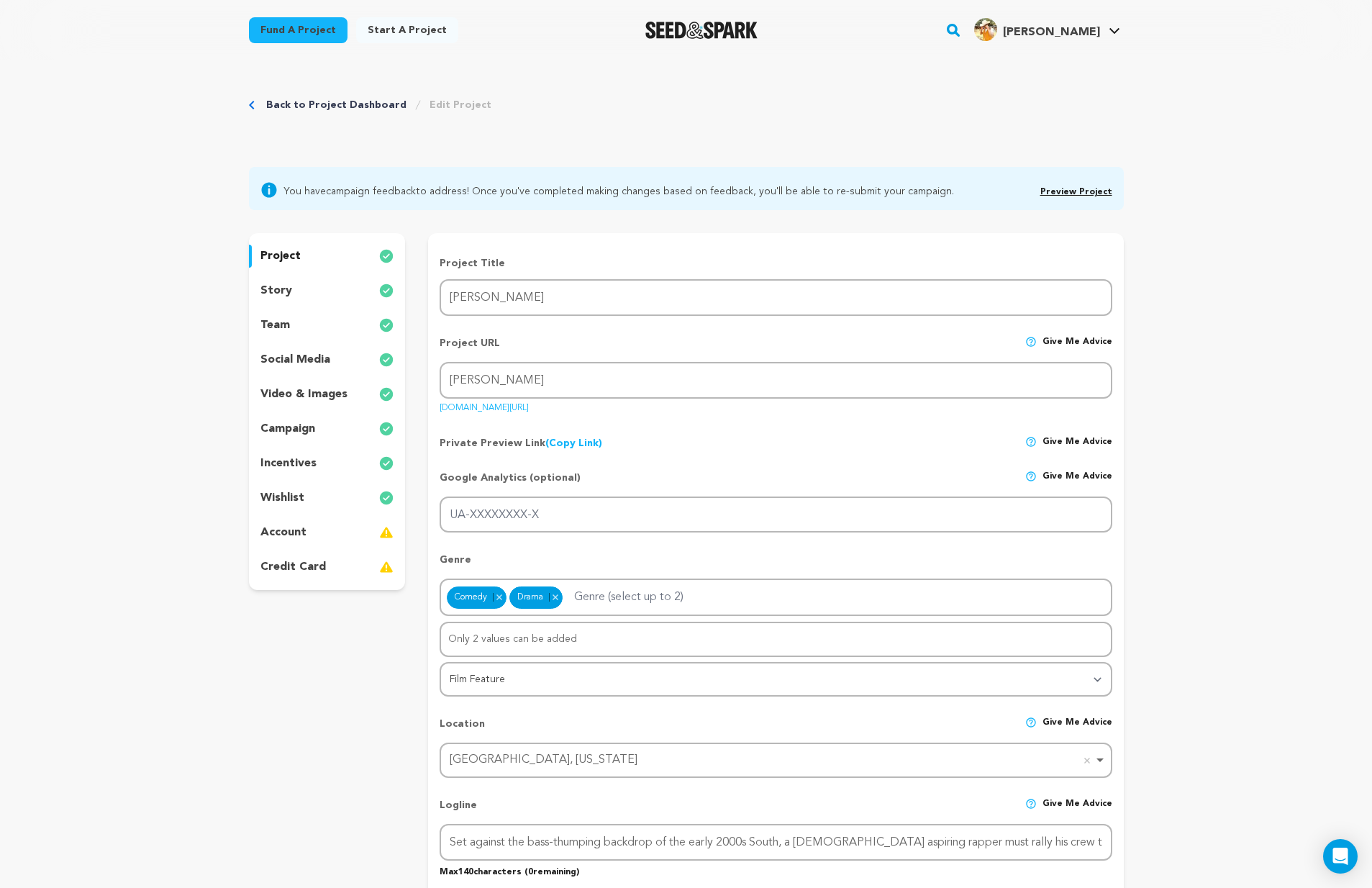
click at [295, 292] on div "story" at bounding box center [327, 290] width 157 height 23
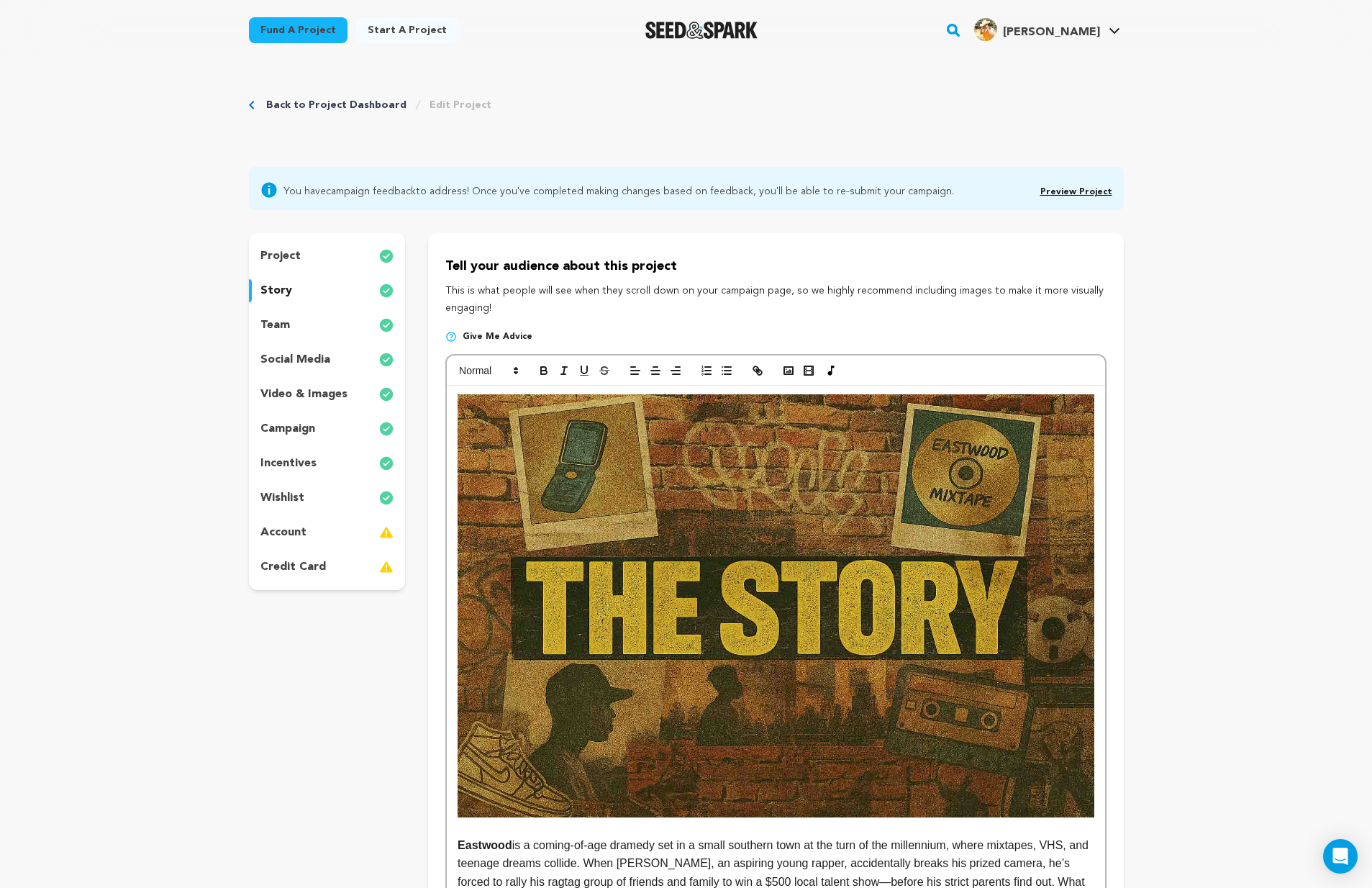
click at [298, 319] on div "team" at bounding box center [327, 325] width 157 height 23
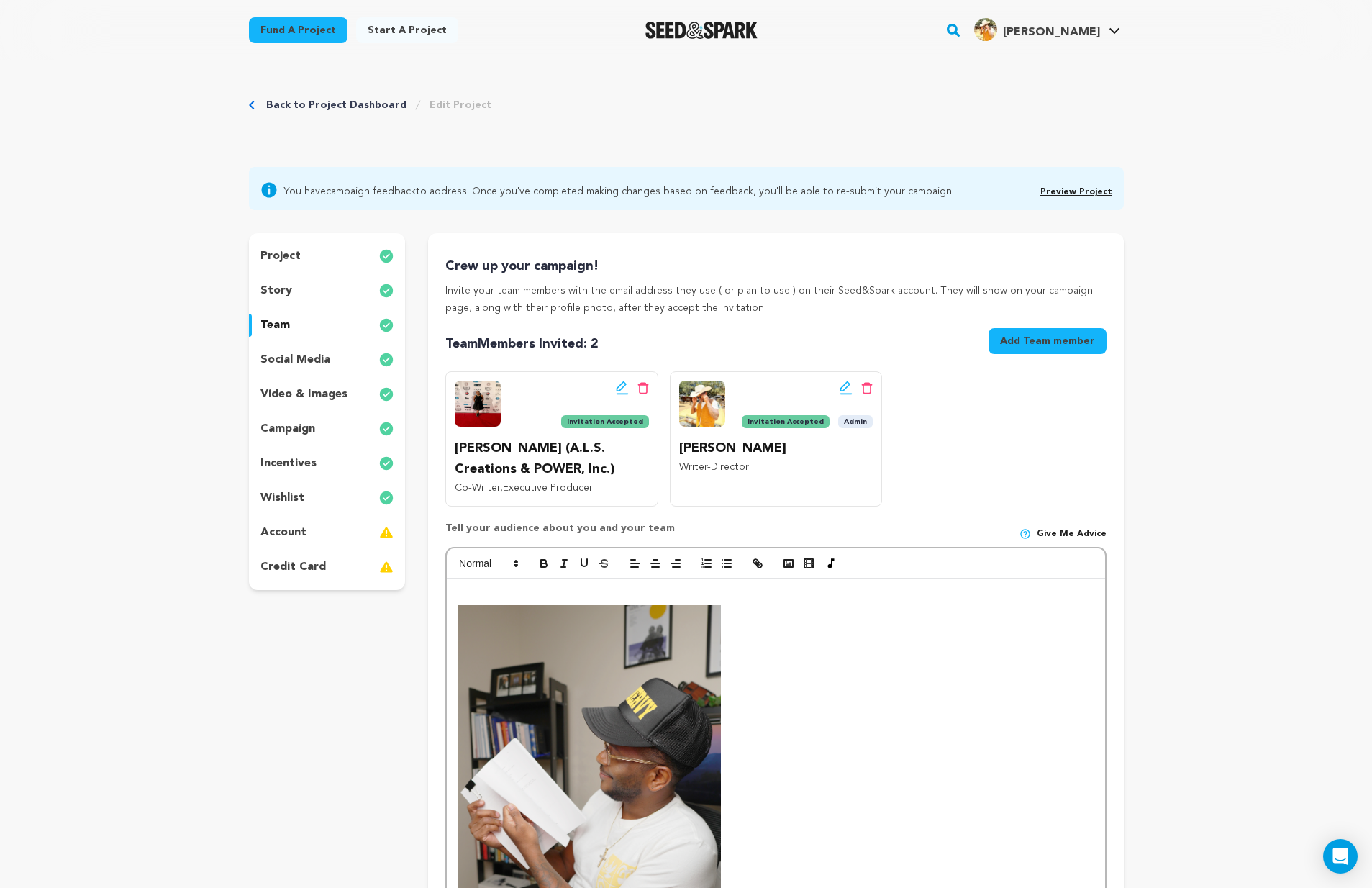
click at [285, 356] on p "social media" at bounding box center [295, 359] width 70 height 17
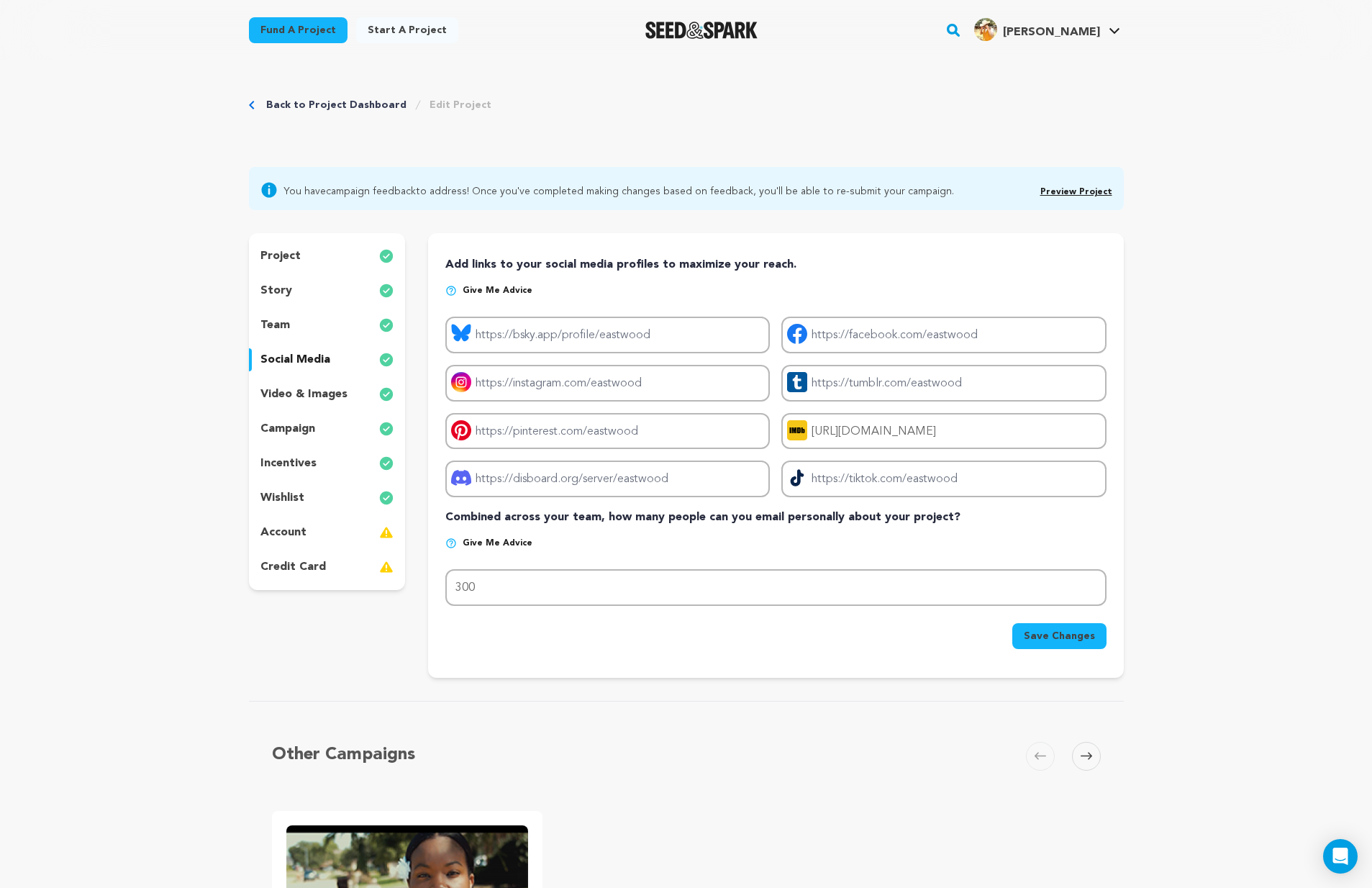
click at [311, 392] on p "video & images" at bounding box center [304, 394] width 87 height 17
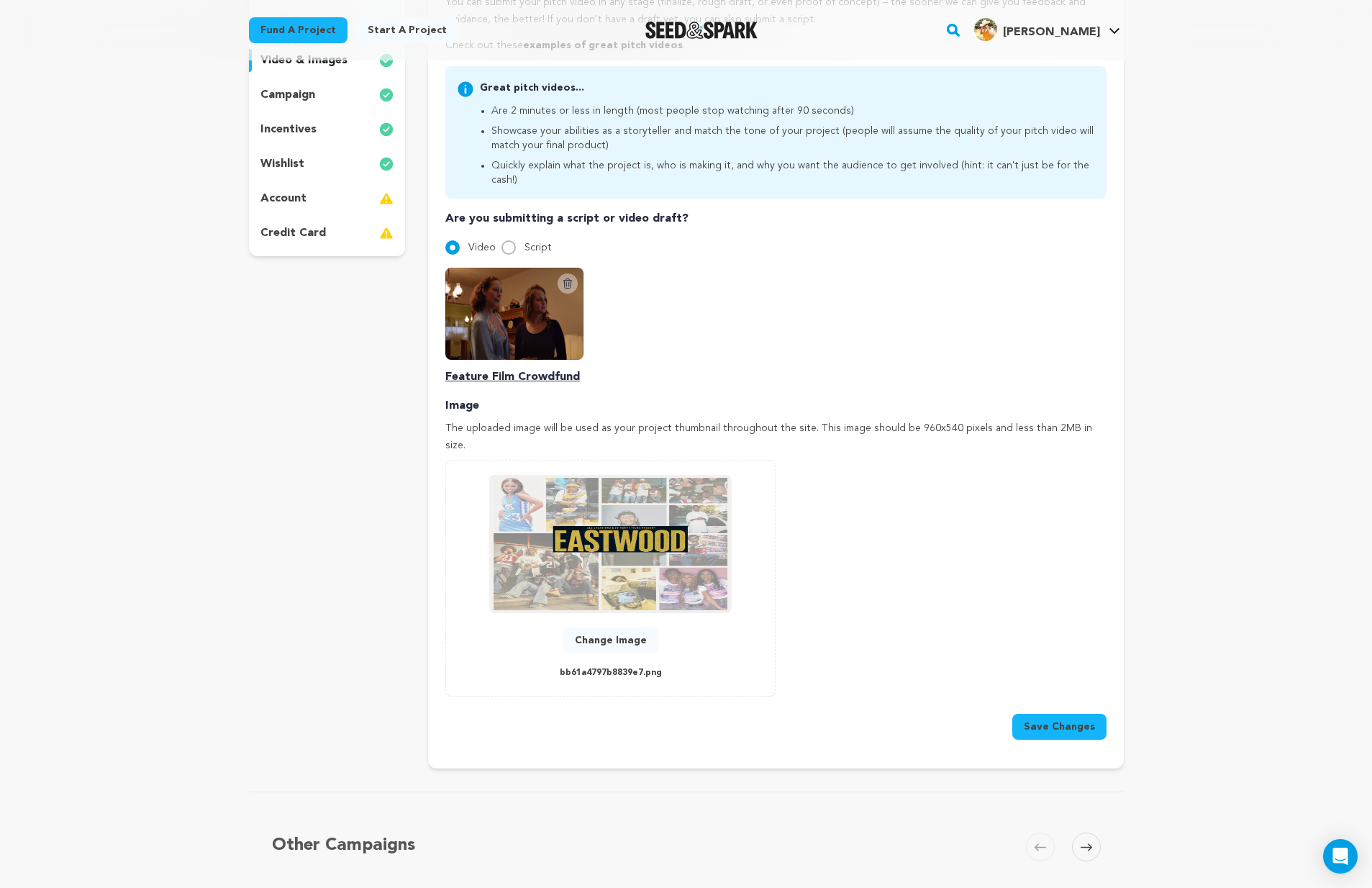
scroll to position [309, 0]
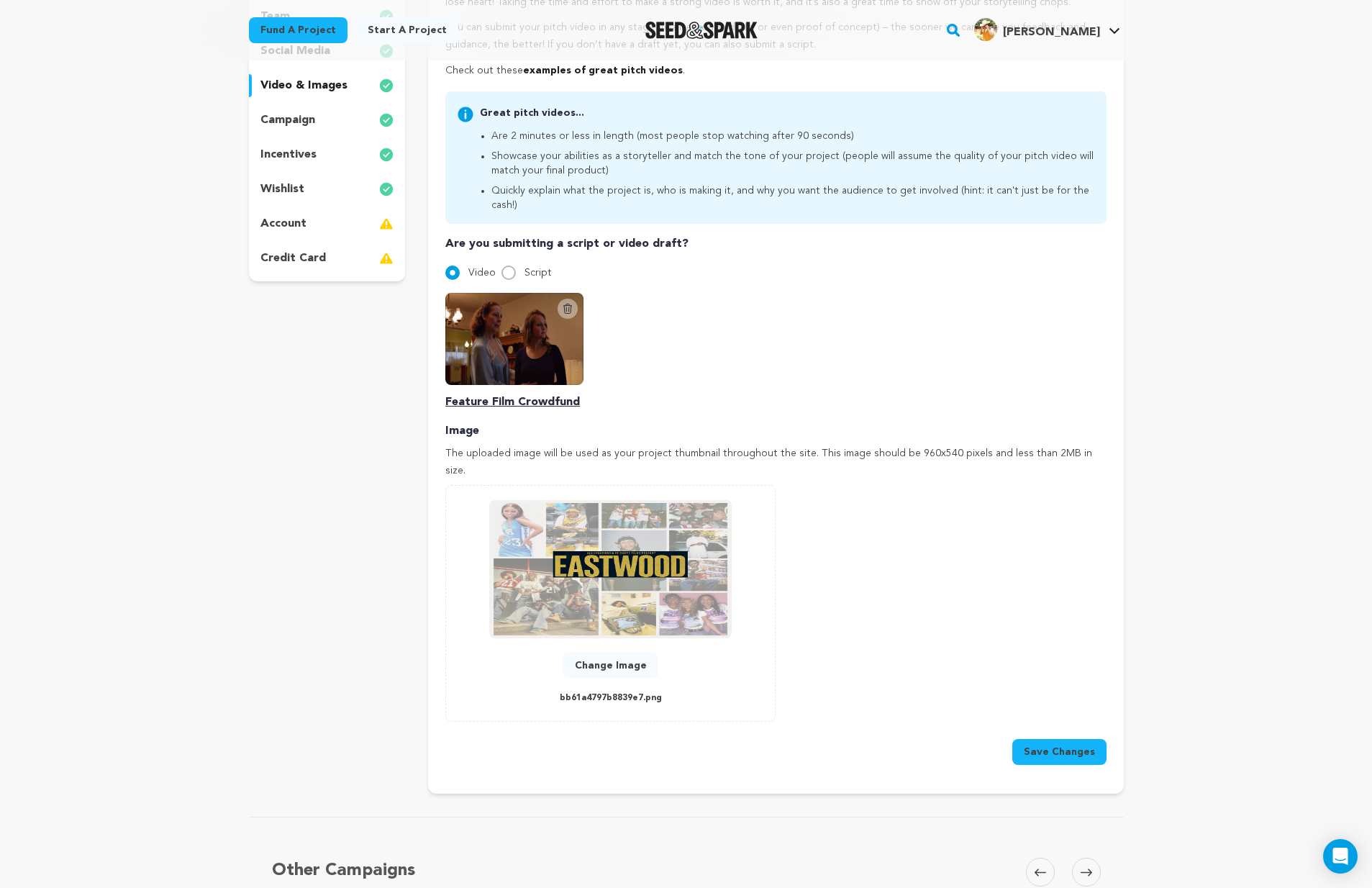
click at [628, 653] on button "Change Image" at bounding box center [611, 666] width 95 height 26
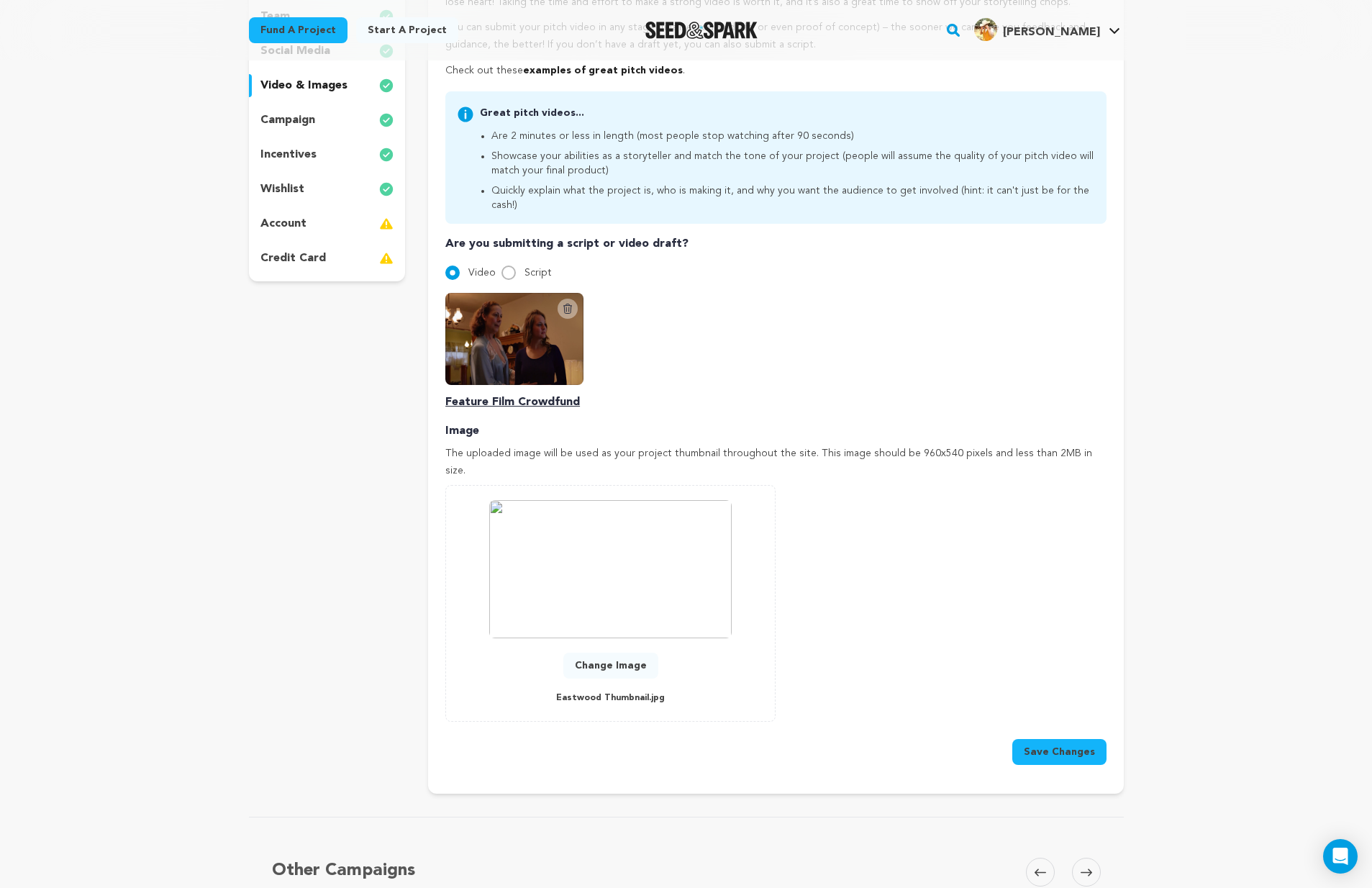
click at [1060, 738] on button "Save Changes" at bounding box center [1058, 751] width 94 height 26
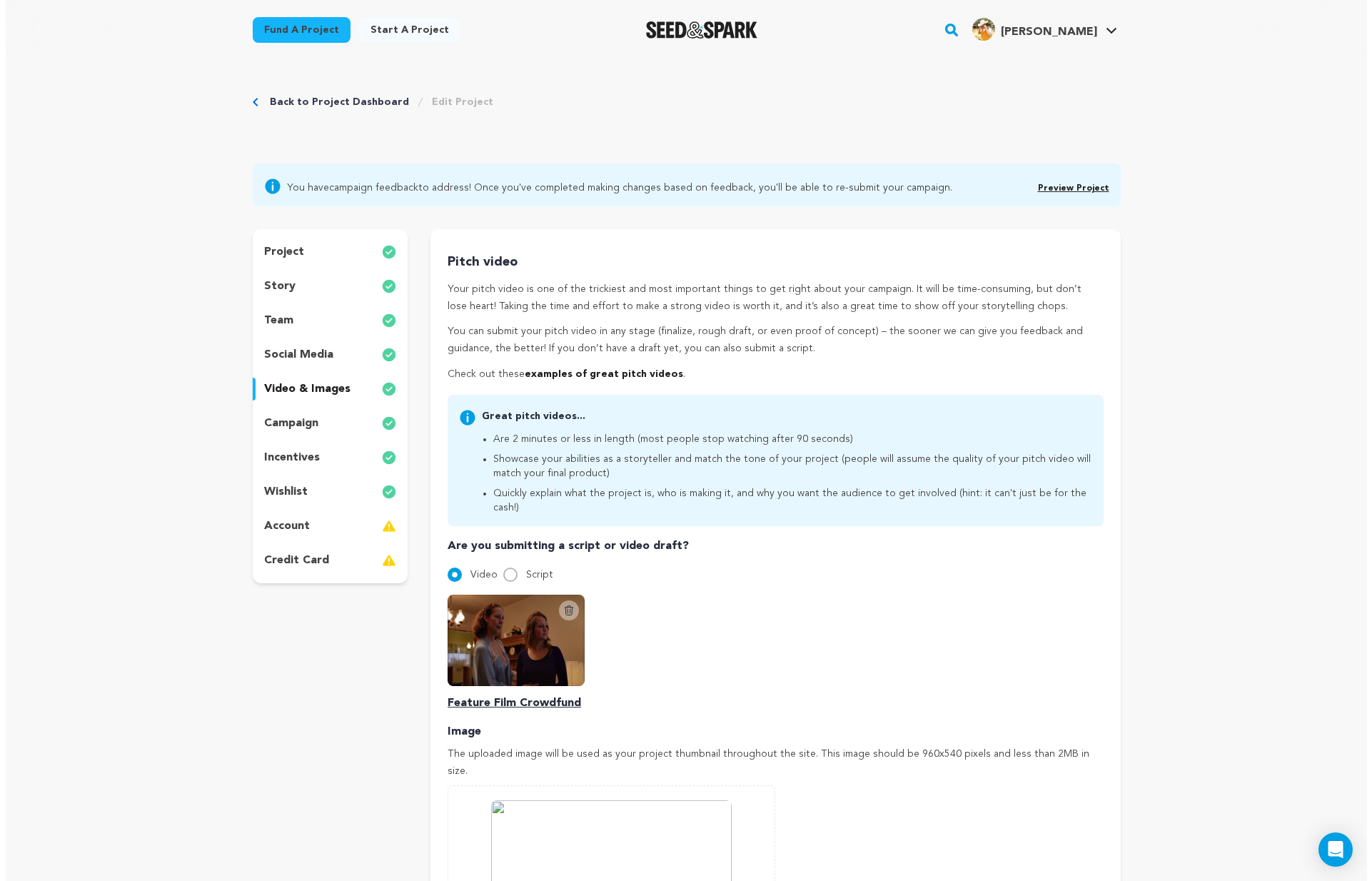
scroll to position [0, 0]
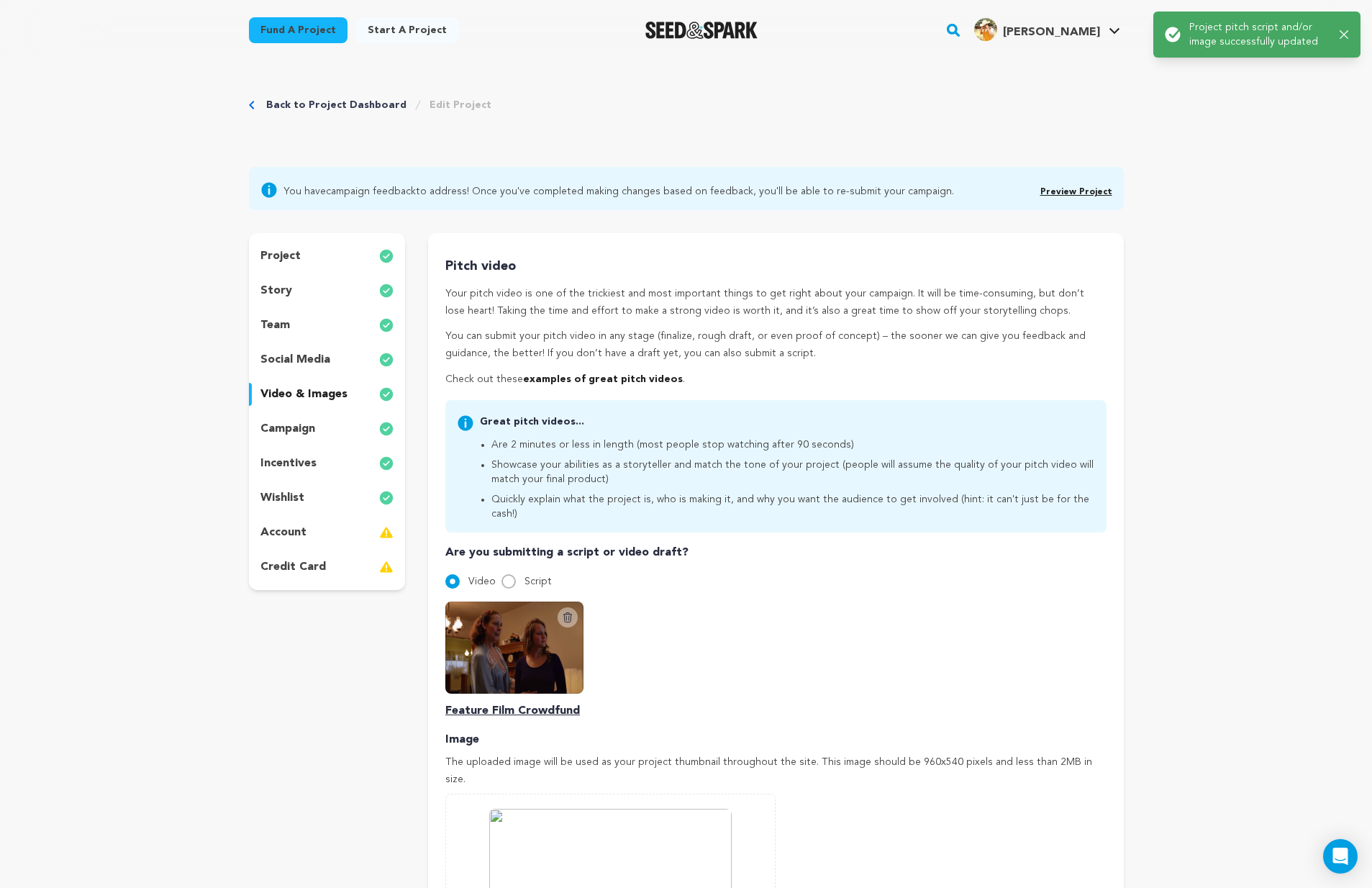
click at [299, 457] on p "incentives" at bounding box center [289, 463] width 57 height 17
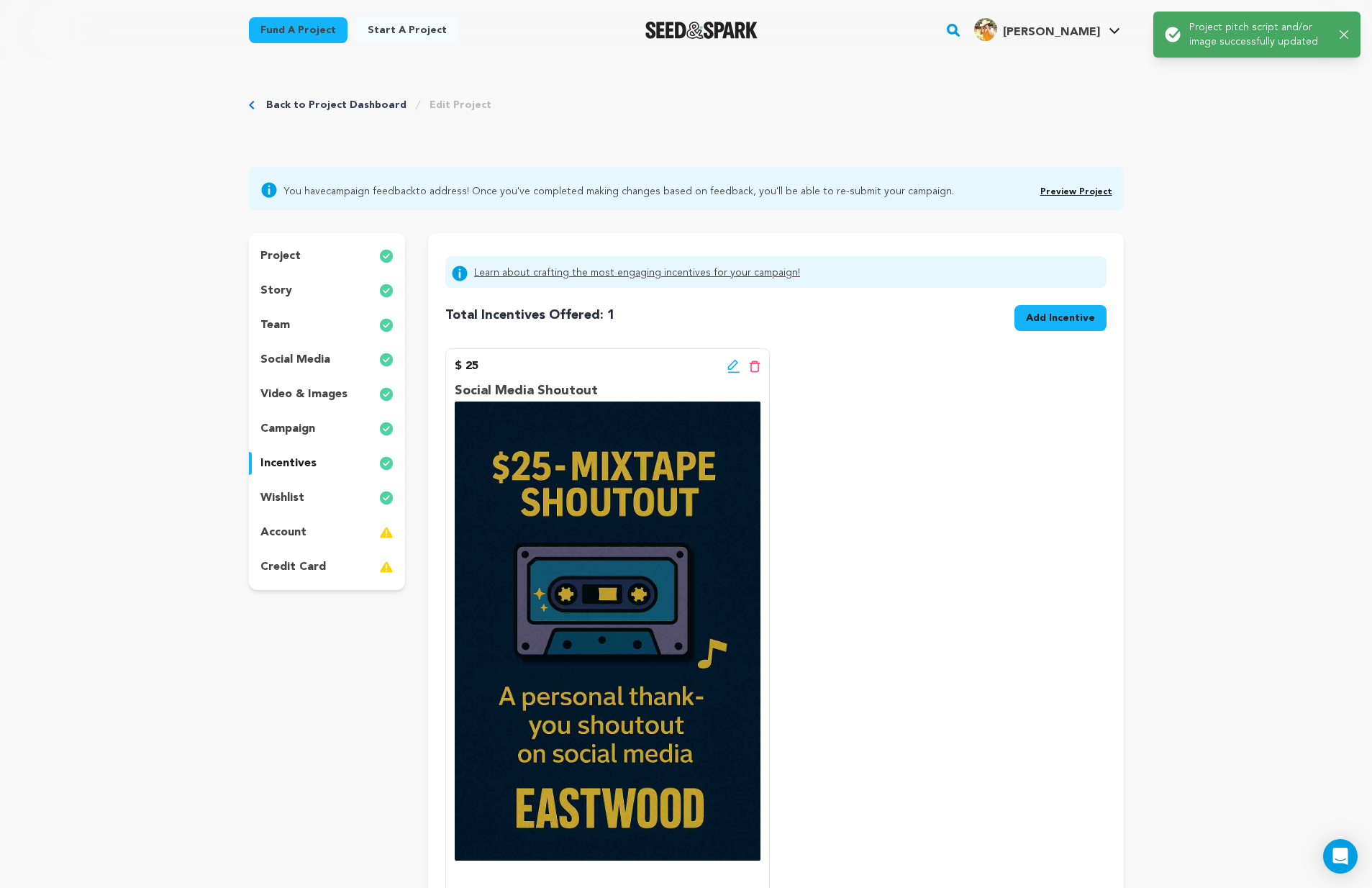
click at [752, 362] on icon at bounding box center [755, 366] width 11 height 12
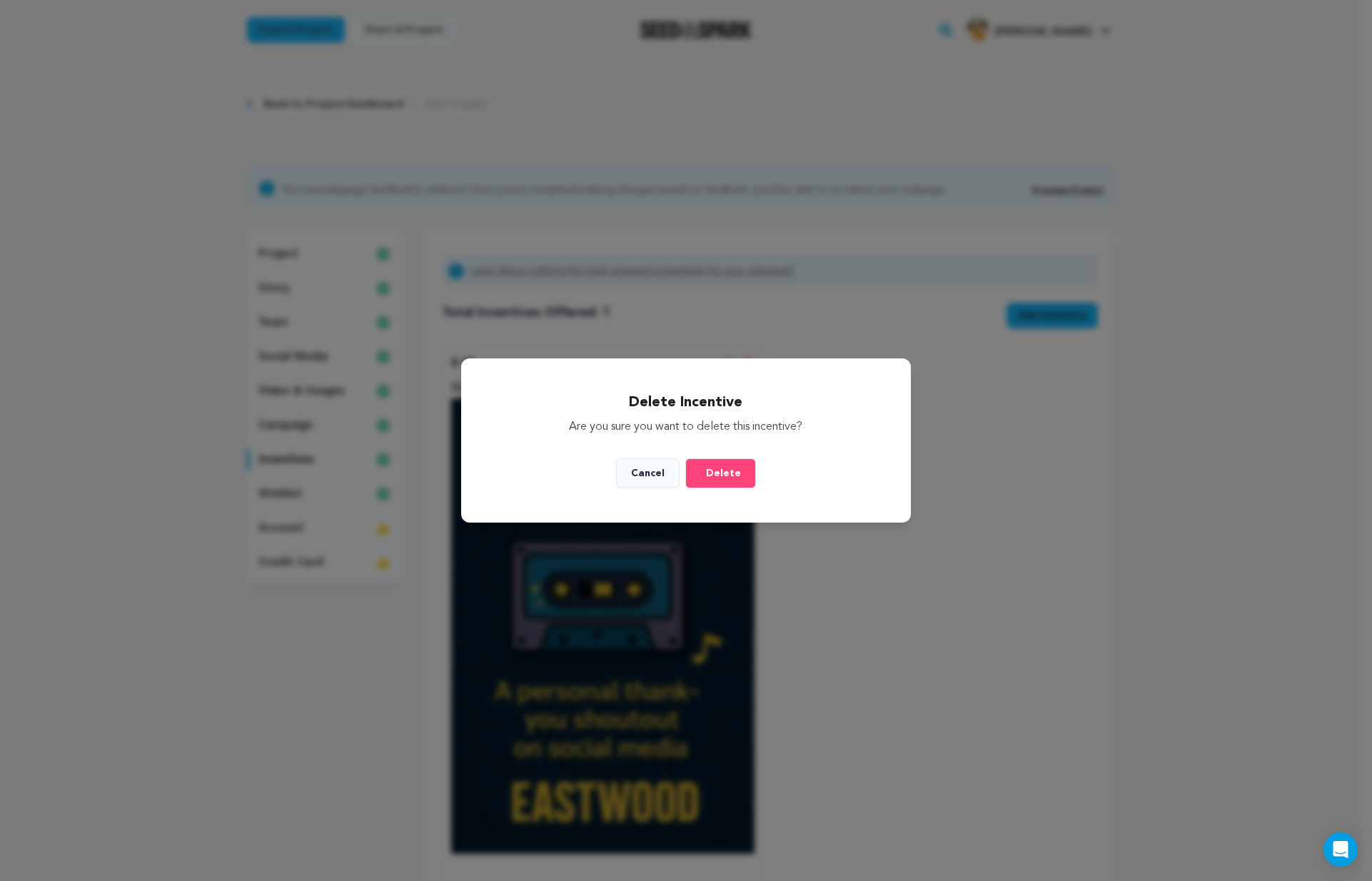
click at [710, 472] on span "Delete" at bounding box center [723, 473] width 35 height 14
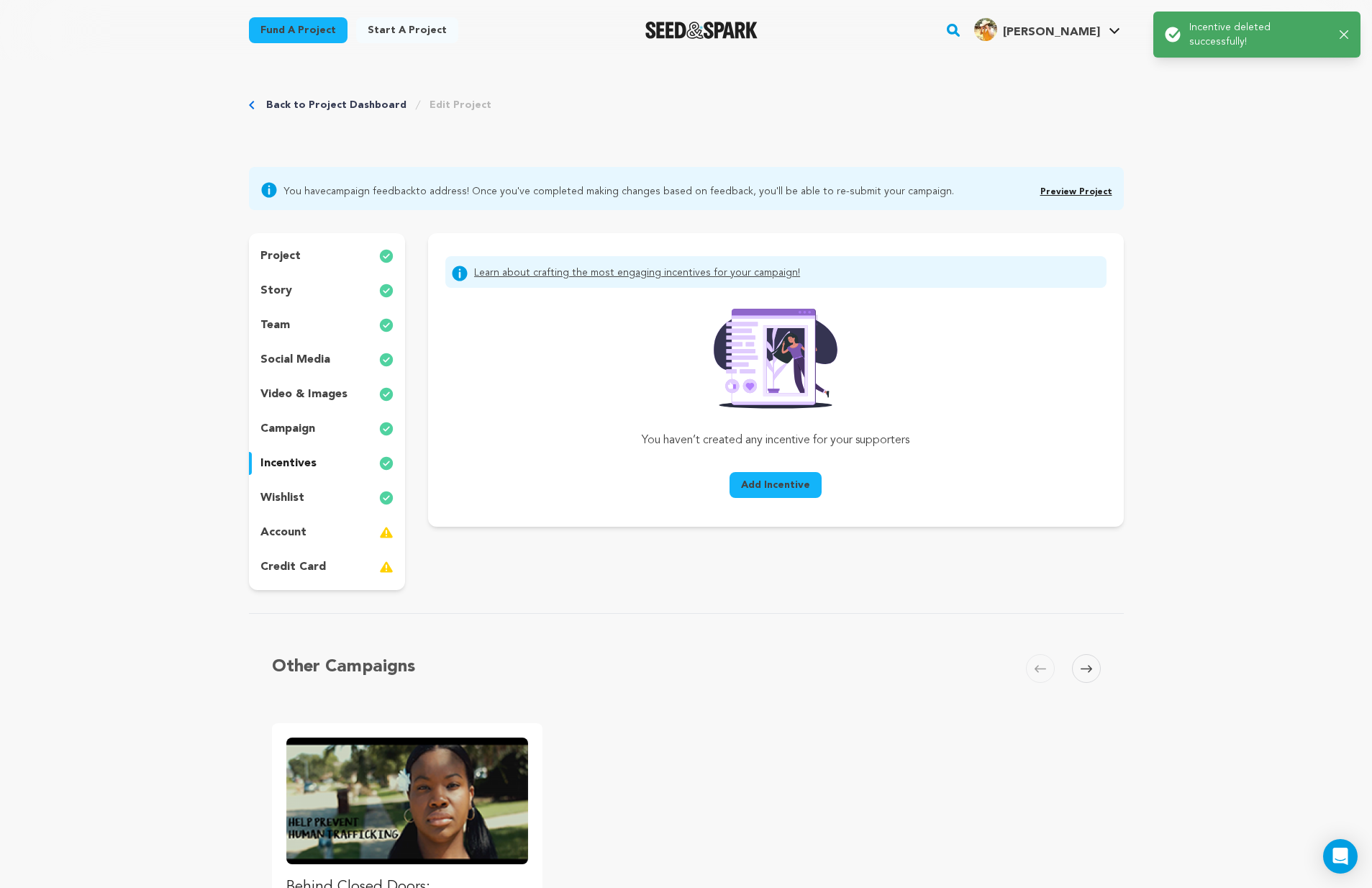
click at [773, 497] on button "Add Incentive" at bounding box center [775, 485] width 92 height 26
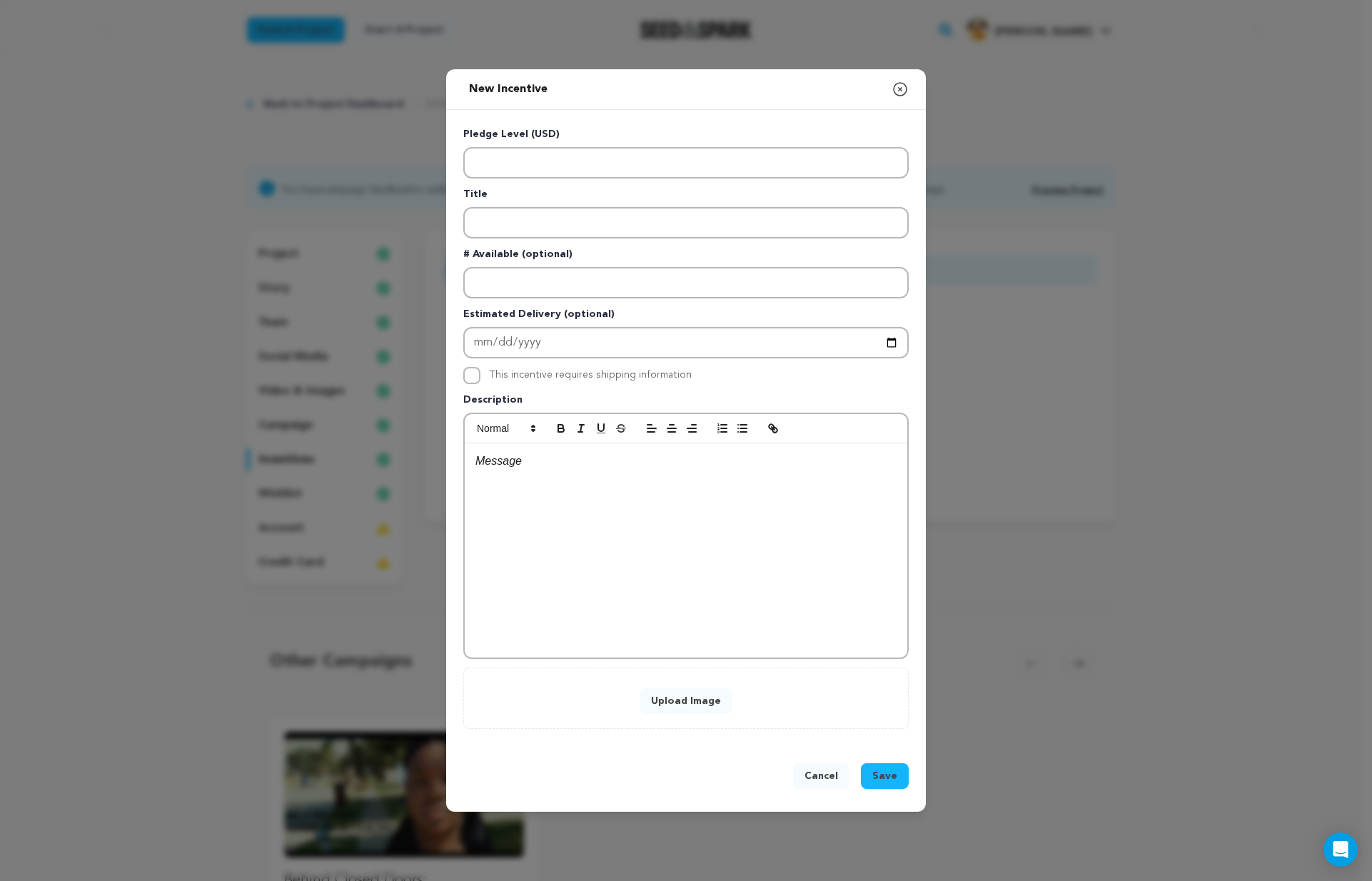
click at [676, 706] on button "Upload Image" at bounding box center [686, 701] width 93 height 25
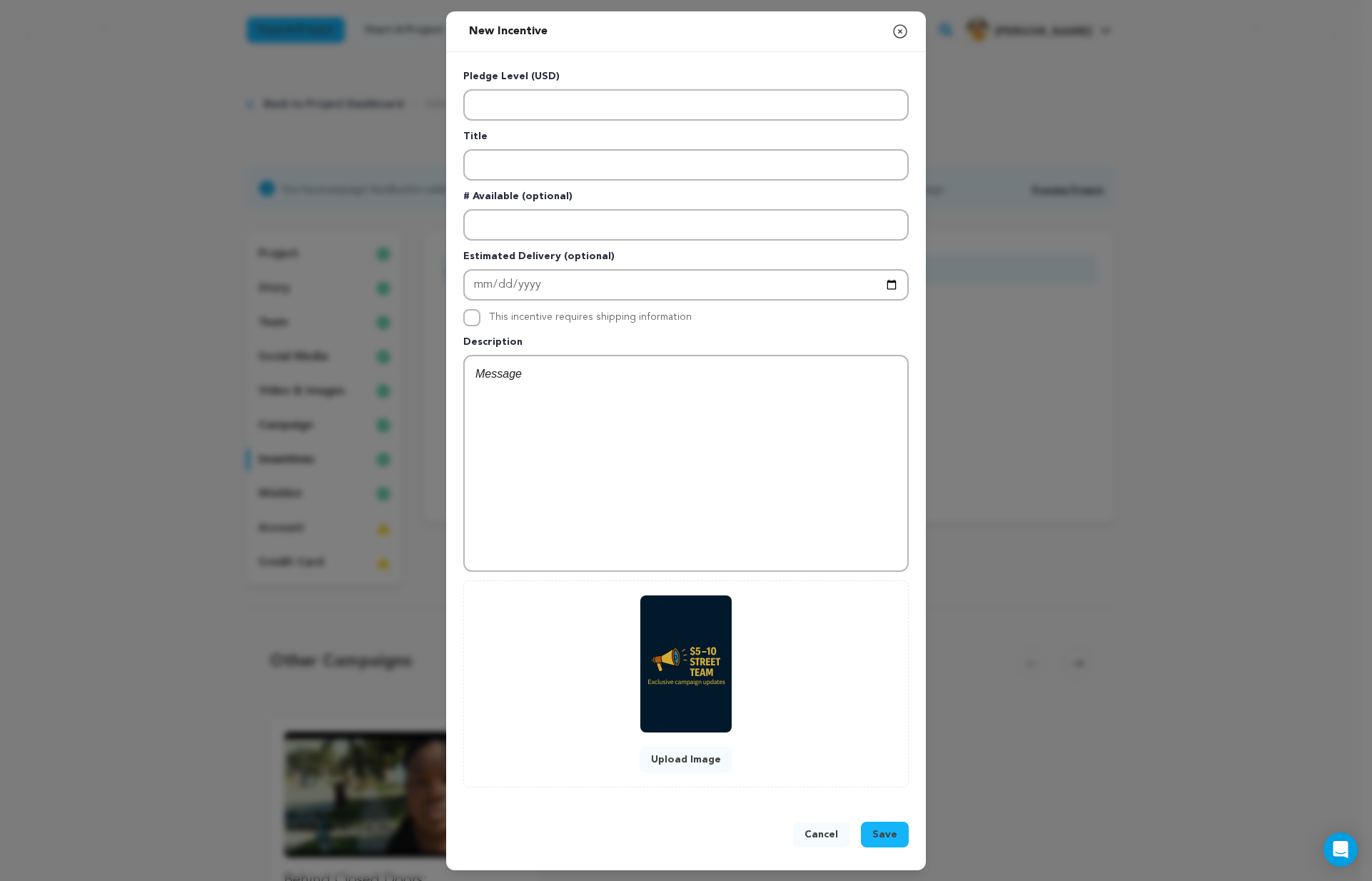
click at [508, 143] on p "Title" at bounding box center [686, 139] width 445 height 20
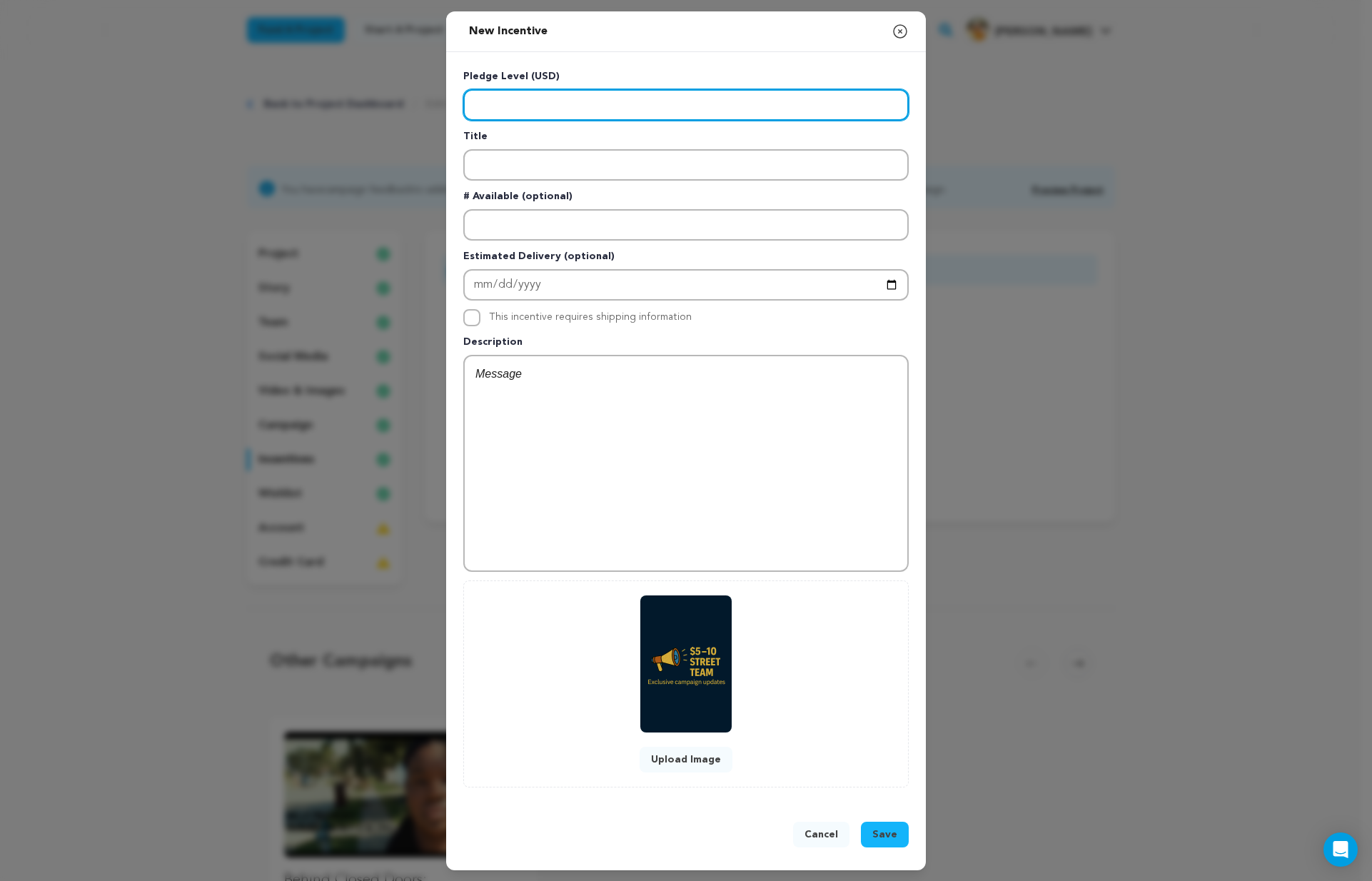
click at [509, 96] on input "Enter level" at bounding box center [686, 105] width 445 height 32
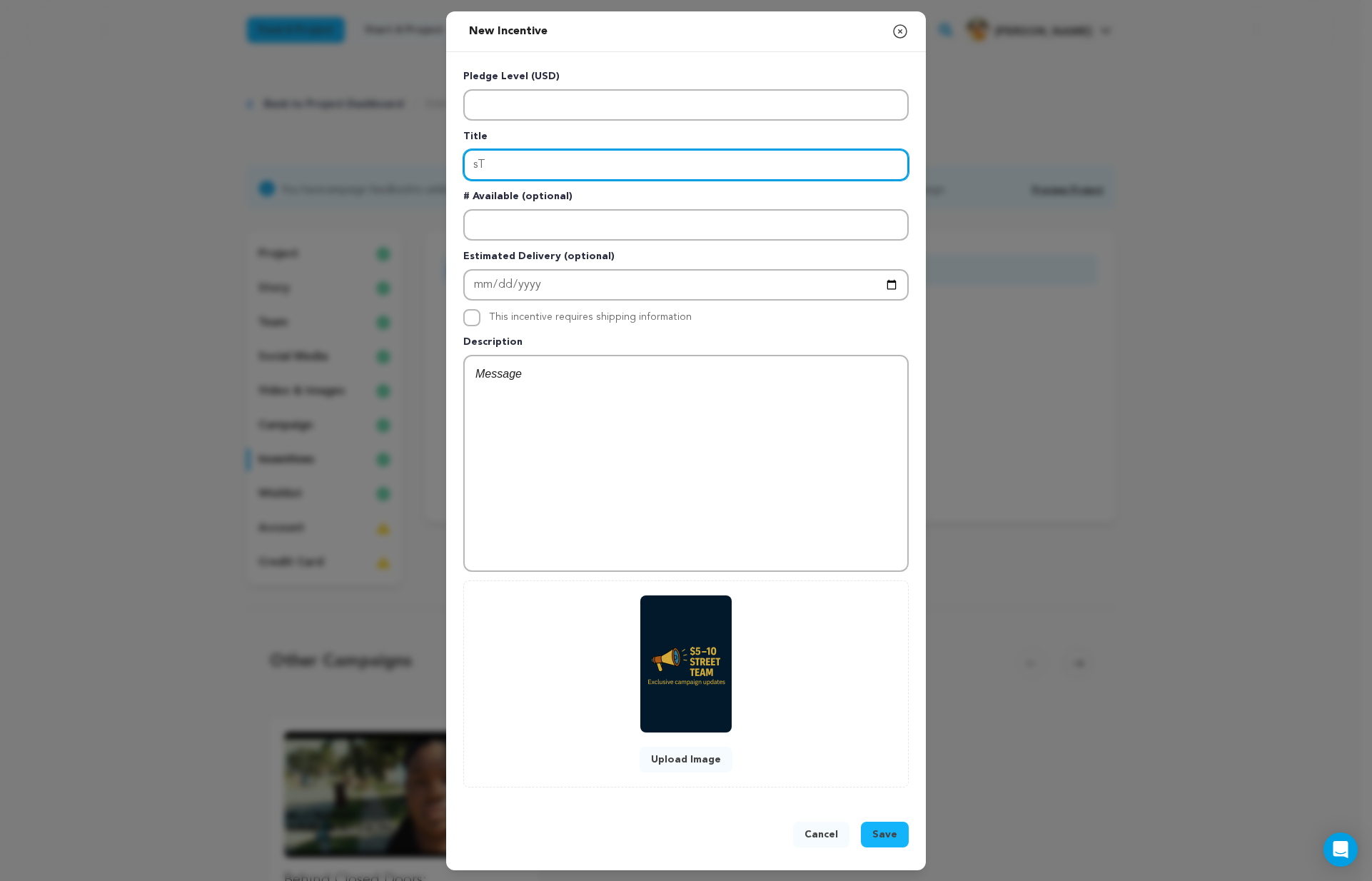
type input "s"
type input "Street Team"
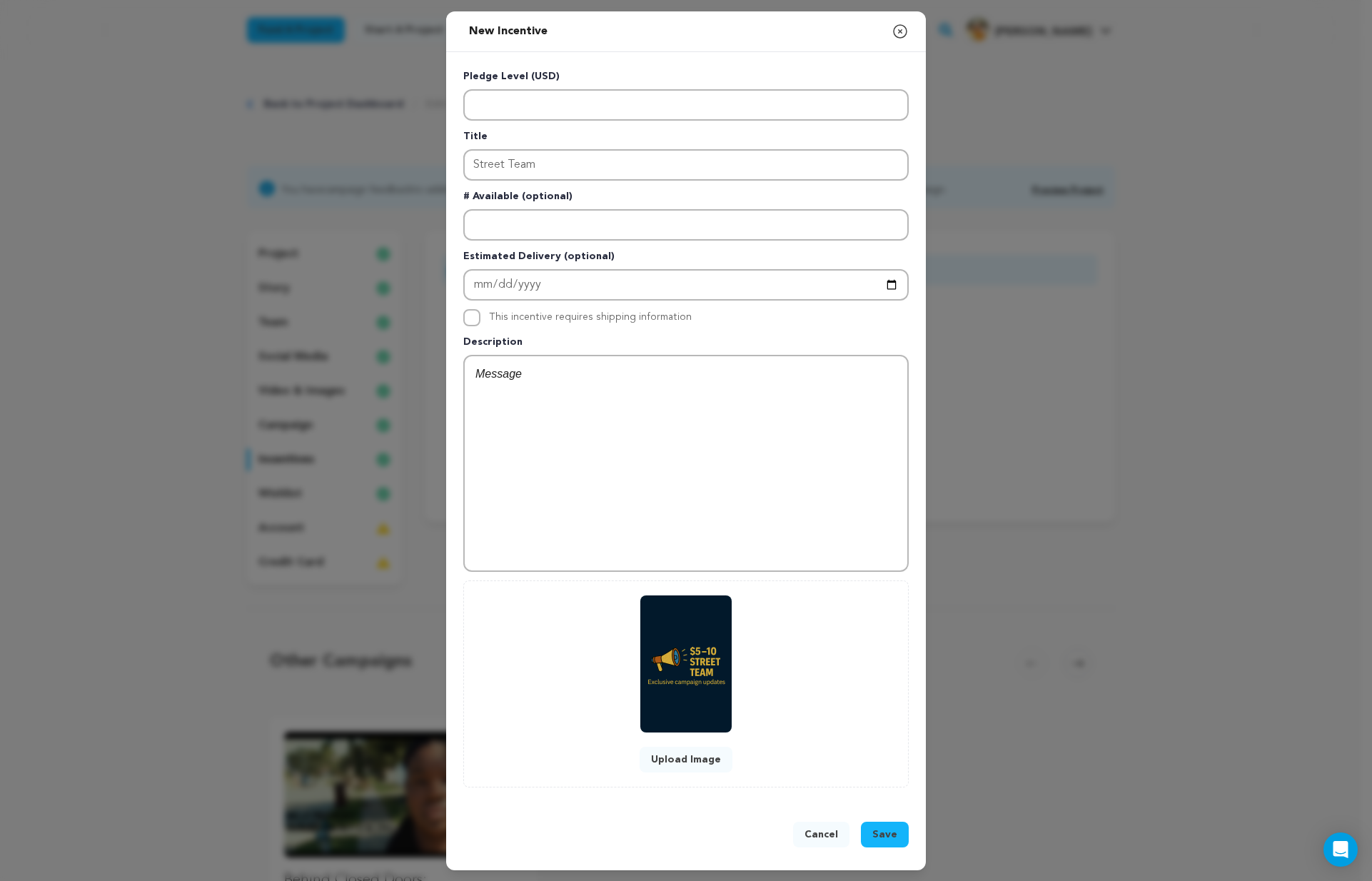
click at [894, 840] on button "Save" at bounding box center [885, 834] width 48 height 25
click at [1339, 22] on div "Success: Info: Warning: Error: The level field is required. Close notification" at bounding box center [1257, 27] width 183 height 15
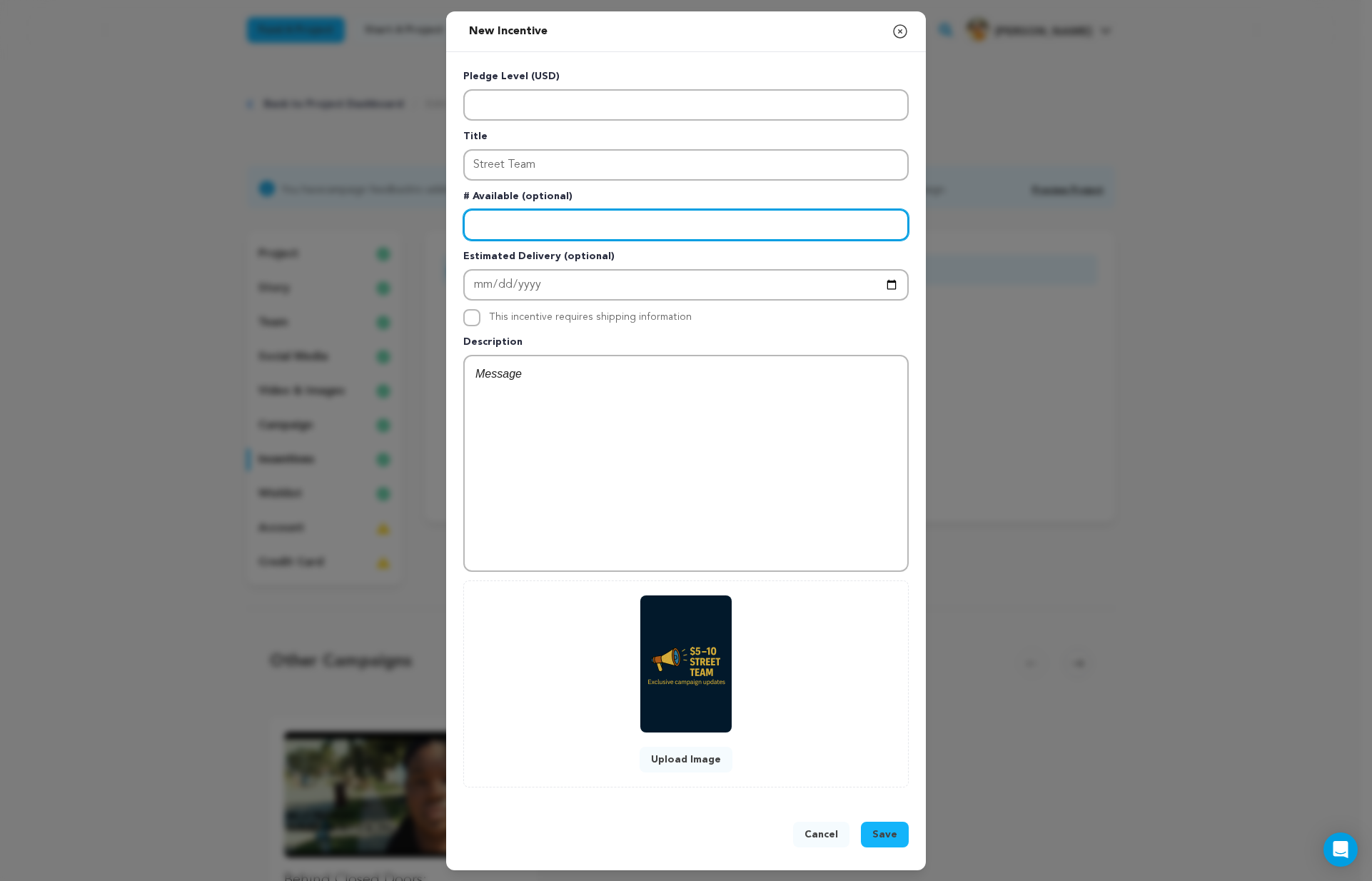
click at [509, 224] on input "Enter number available" at bounding box center [686, 224] width 445 height 32
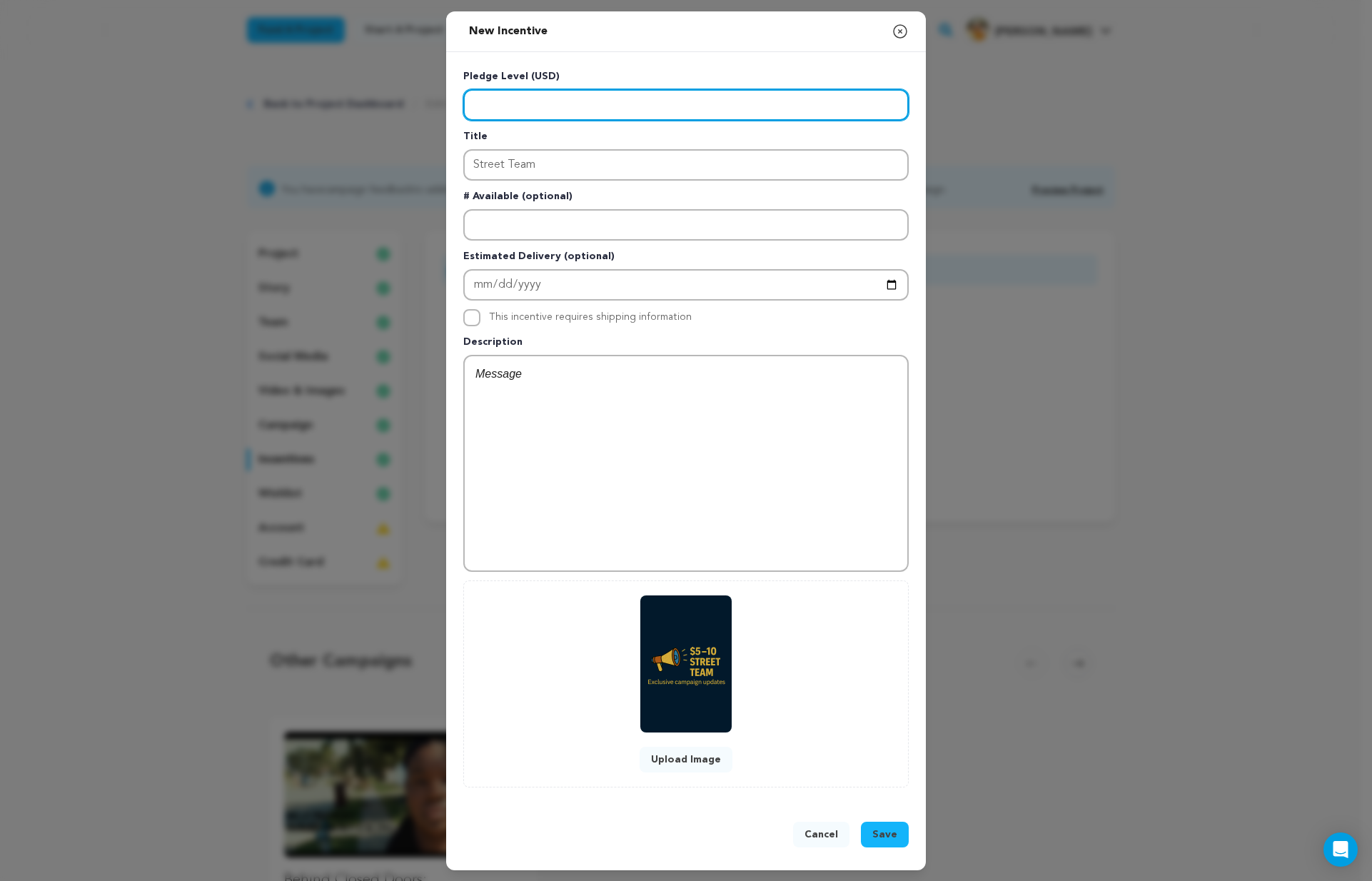
drag, startPoint x: 506, startPoint y: 109, endPoint x: 482, endPoint y: 106, distance: 24.2
click at [482, 106] on input "Enter level" at bounding box center [686, 105] width 445 height 32
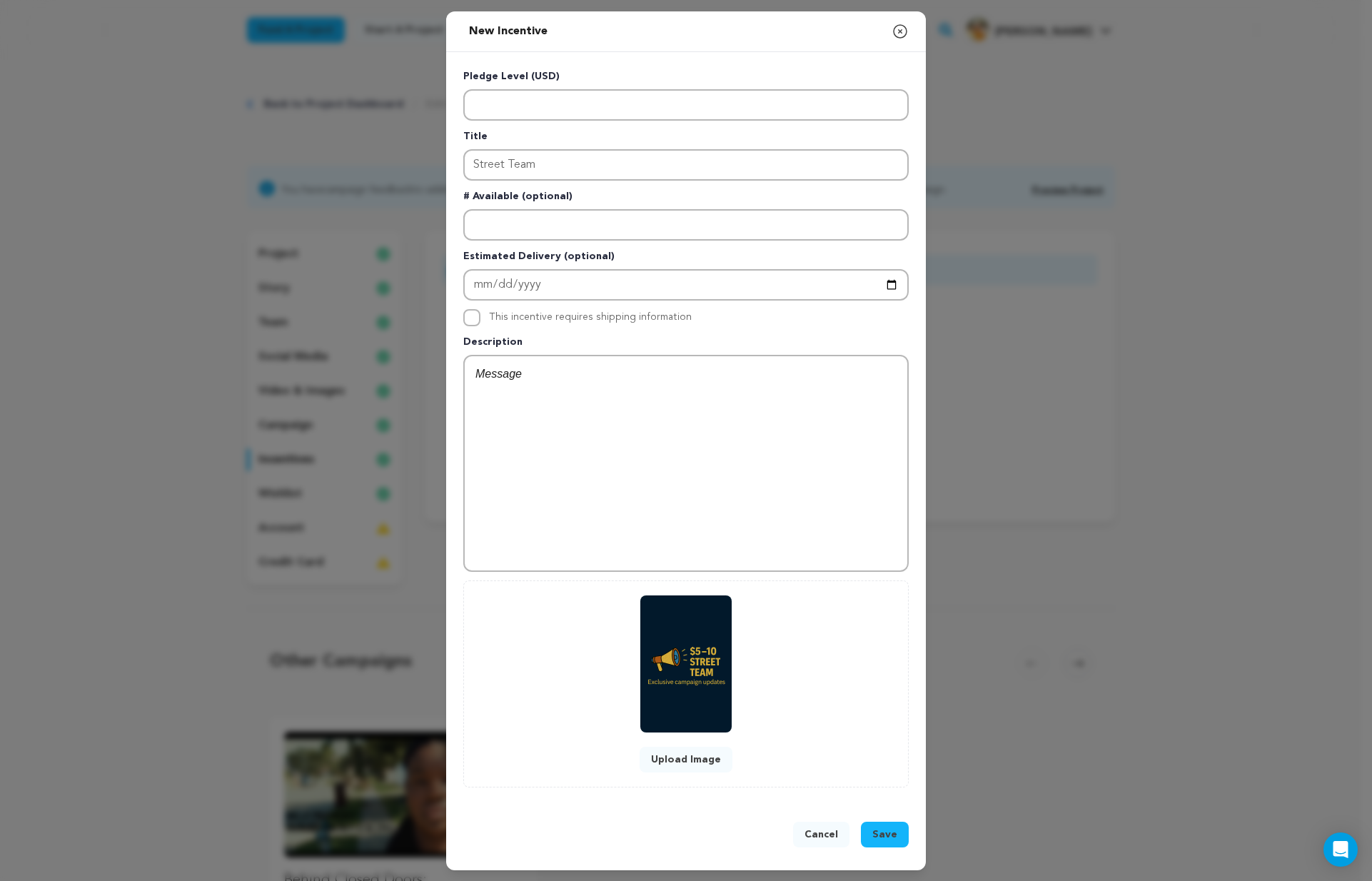
click at [696, 425] on div at bounding box center [686, 463] width 442 height 214
click at [892, 835] on span "Save" at bounding box center [885, 835] width 25 height 14
click at [569, 380] on p at bounding box center [686, 374] width 421 height 19
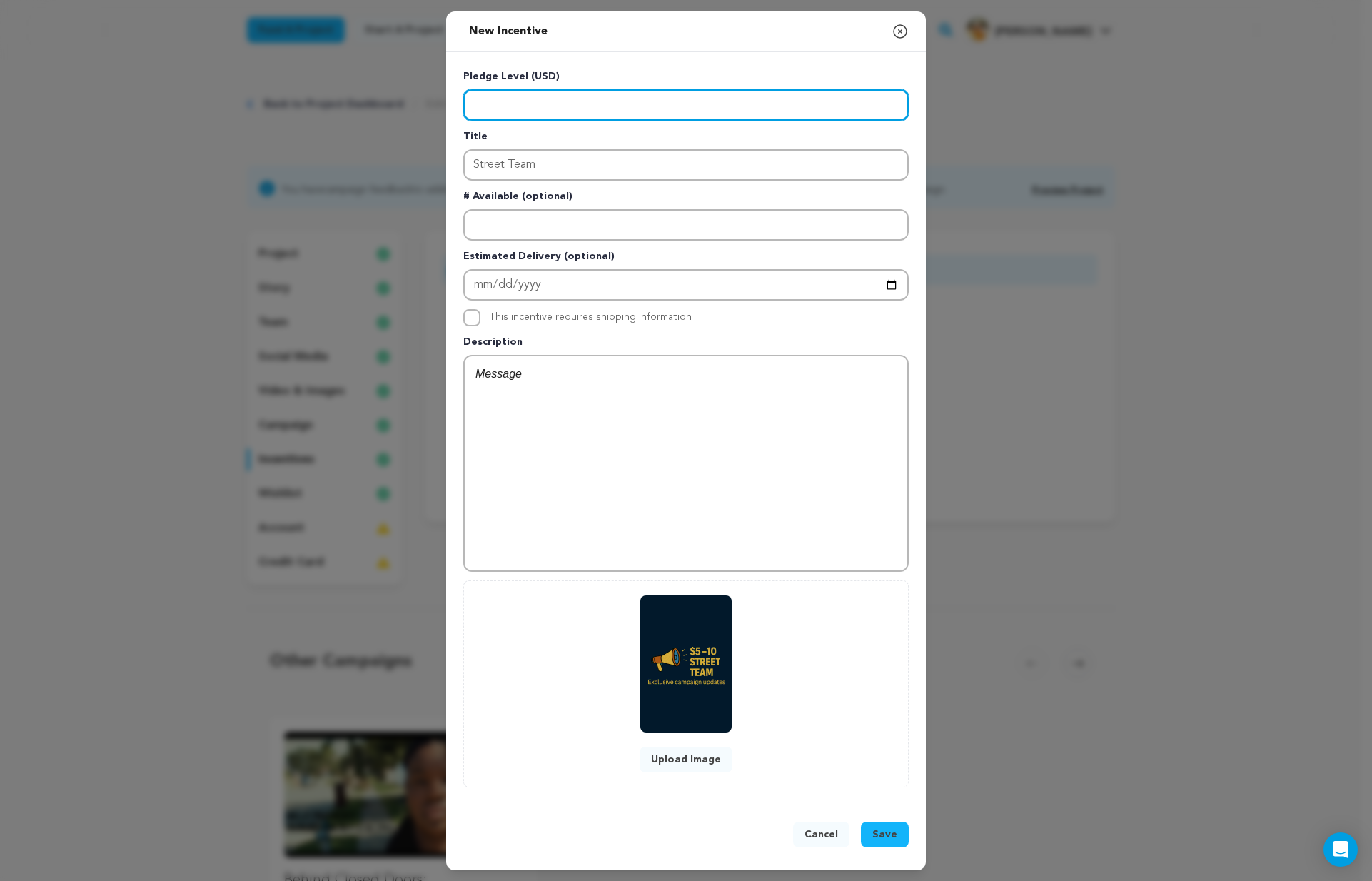
click at [504, 104] on input "Enter level" at bounding box center [686, 105] width 445 height 32
drag, startPoint x: 476, startPoint y: 103, endPoint x: 447, endPoint y: 101, distance: 29.1
click at [447, 101] on div "Pledge Level (USD) Title Street Team # Available (optional) Estimated Delivery …" at bounding box center [686, 429] width 479 height 753
type input "10"
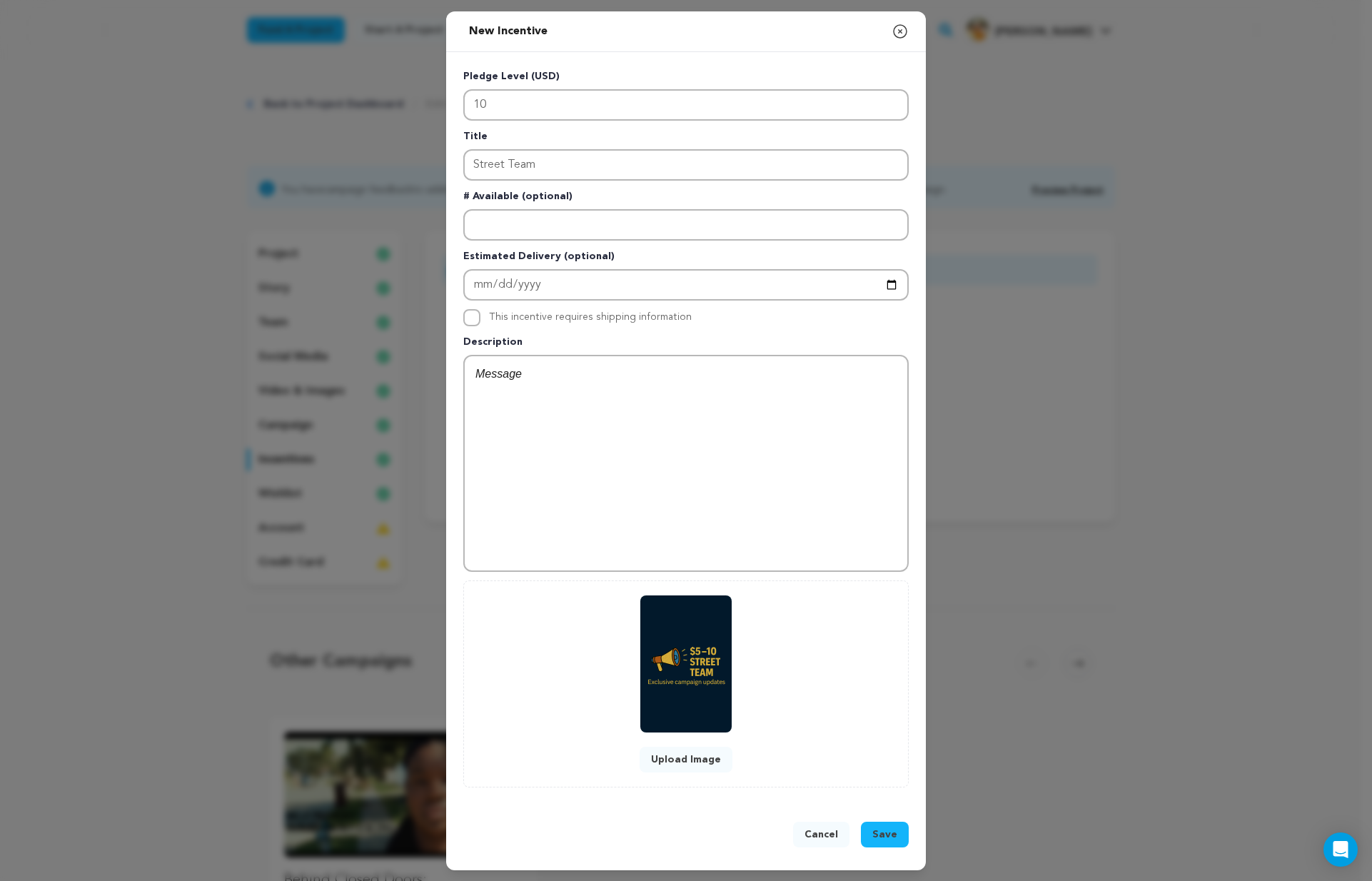
click at [899, 846] on button "Save" at bounding box center [885, 834] width 48 height 25
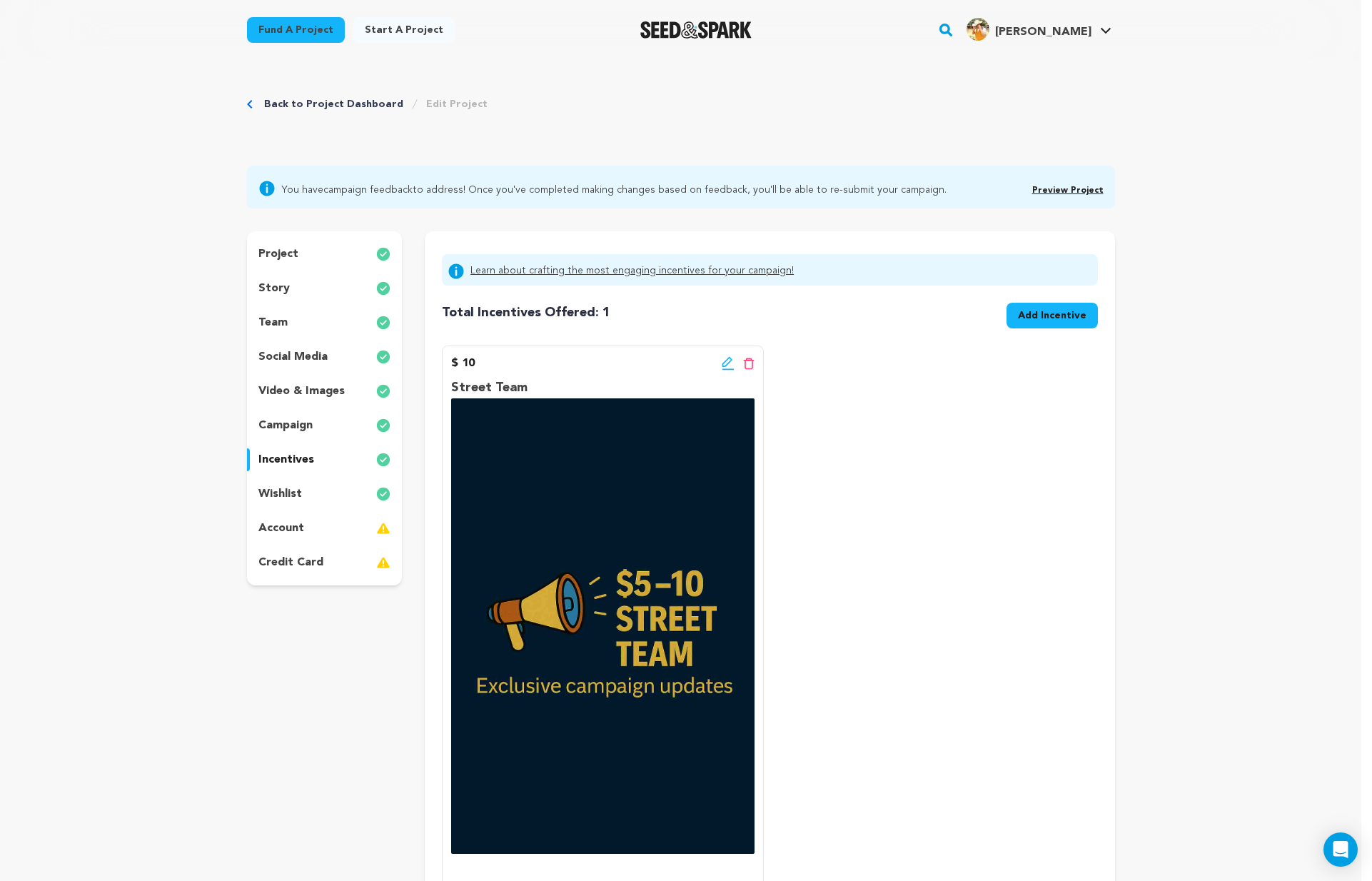
click at [726, 362] on icon at bounding box center [728, 364] width 13 height 14
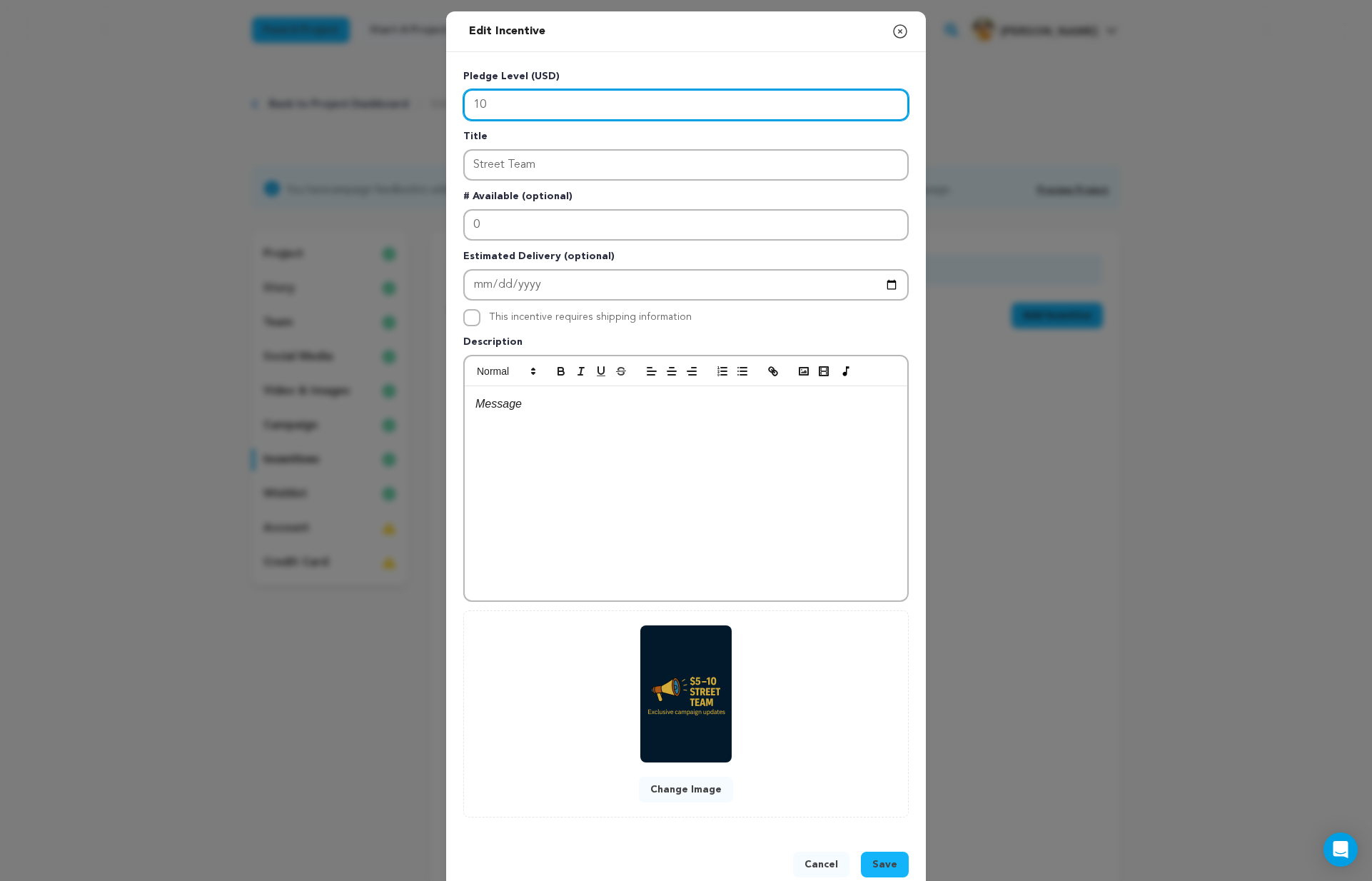
click at [466, 103] on input "10" at bounding box center [686, 105] width 445 height 32
type input "510"
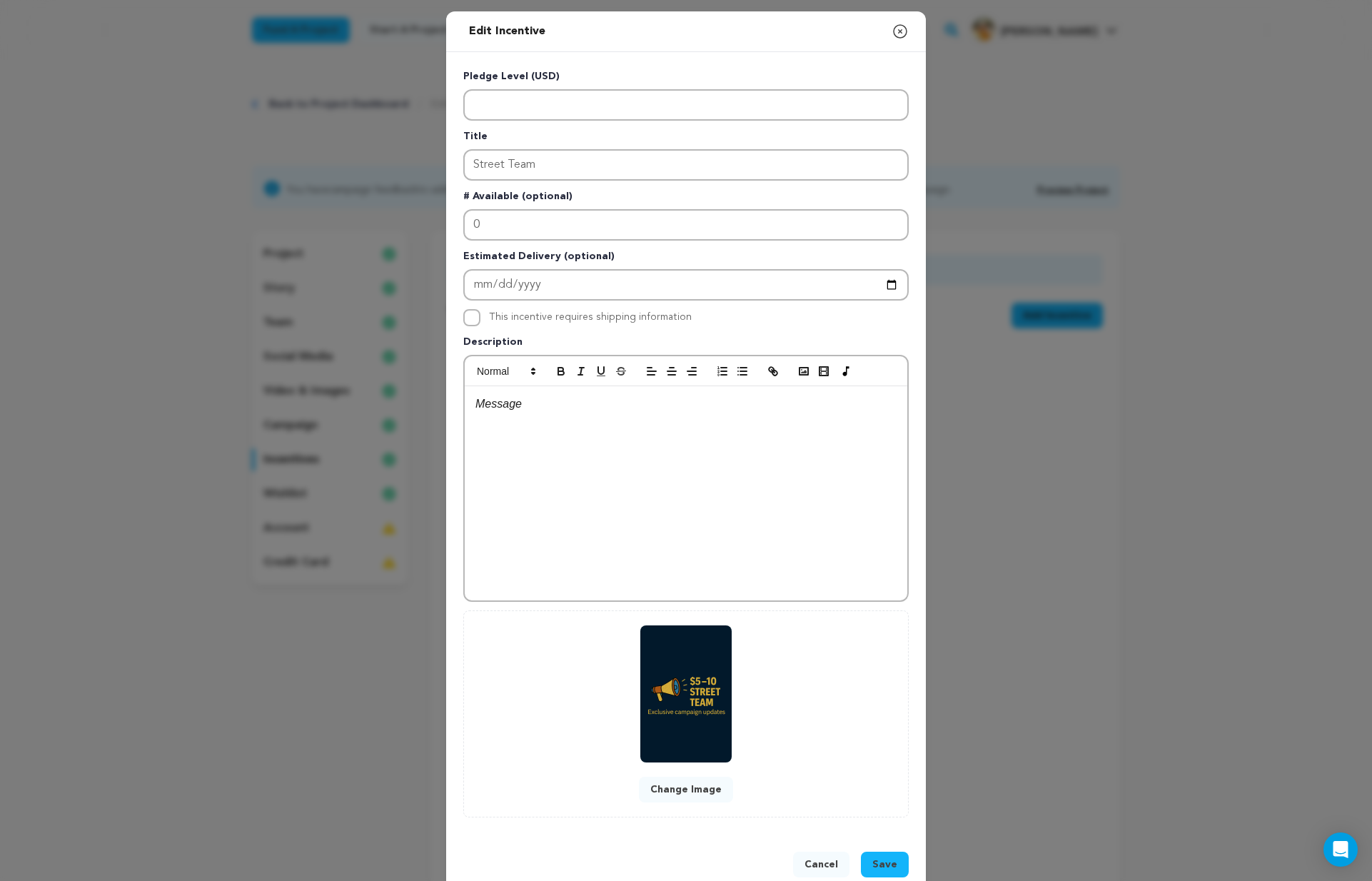
click at [883, 858] on span "Save" at bounding box center [885, 865] width 25 height 14
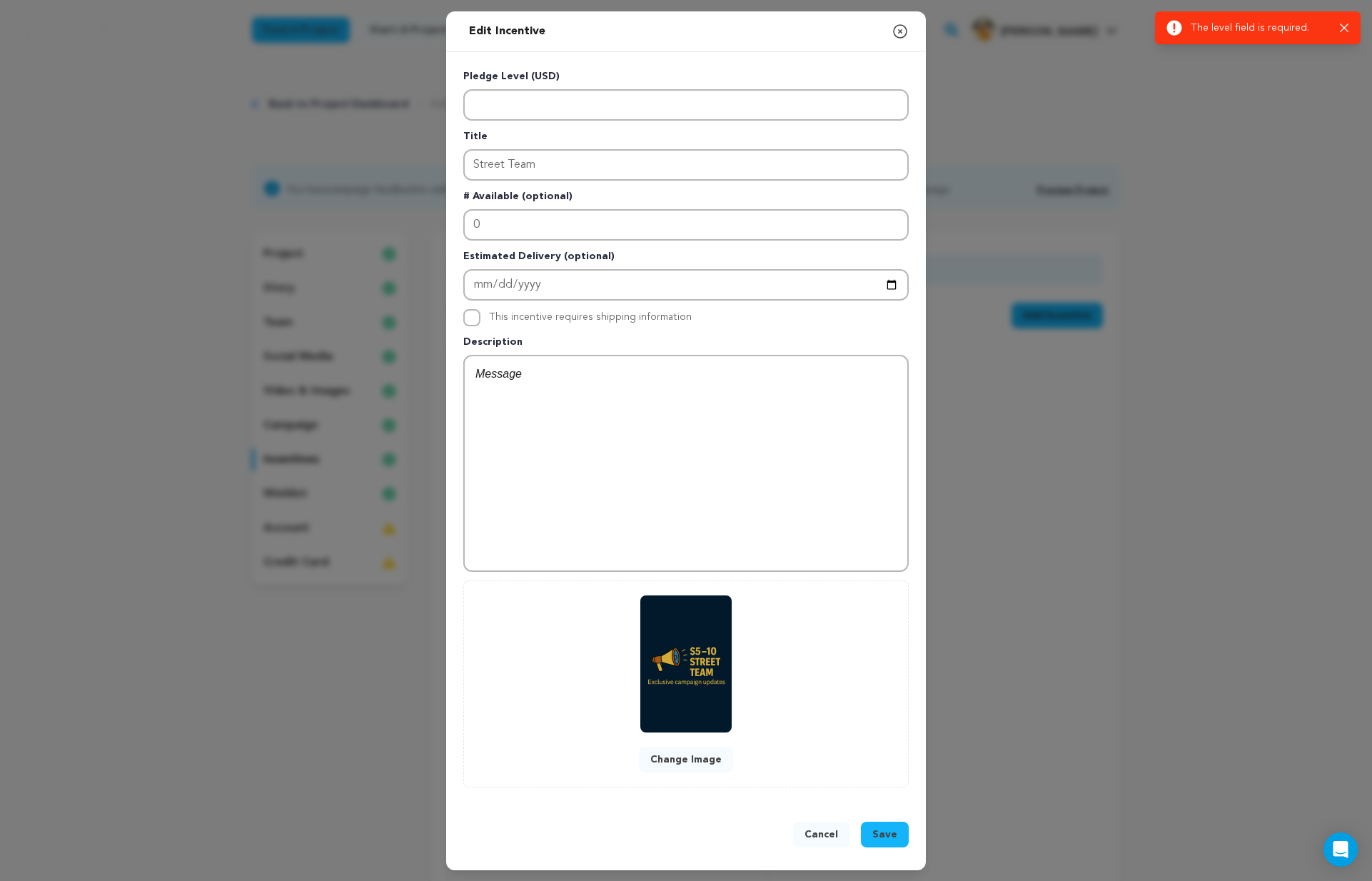
click at [901, 29] on icon "button" at bounding box center [900, 32] width 13 height 13
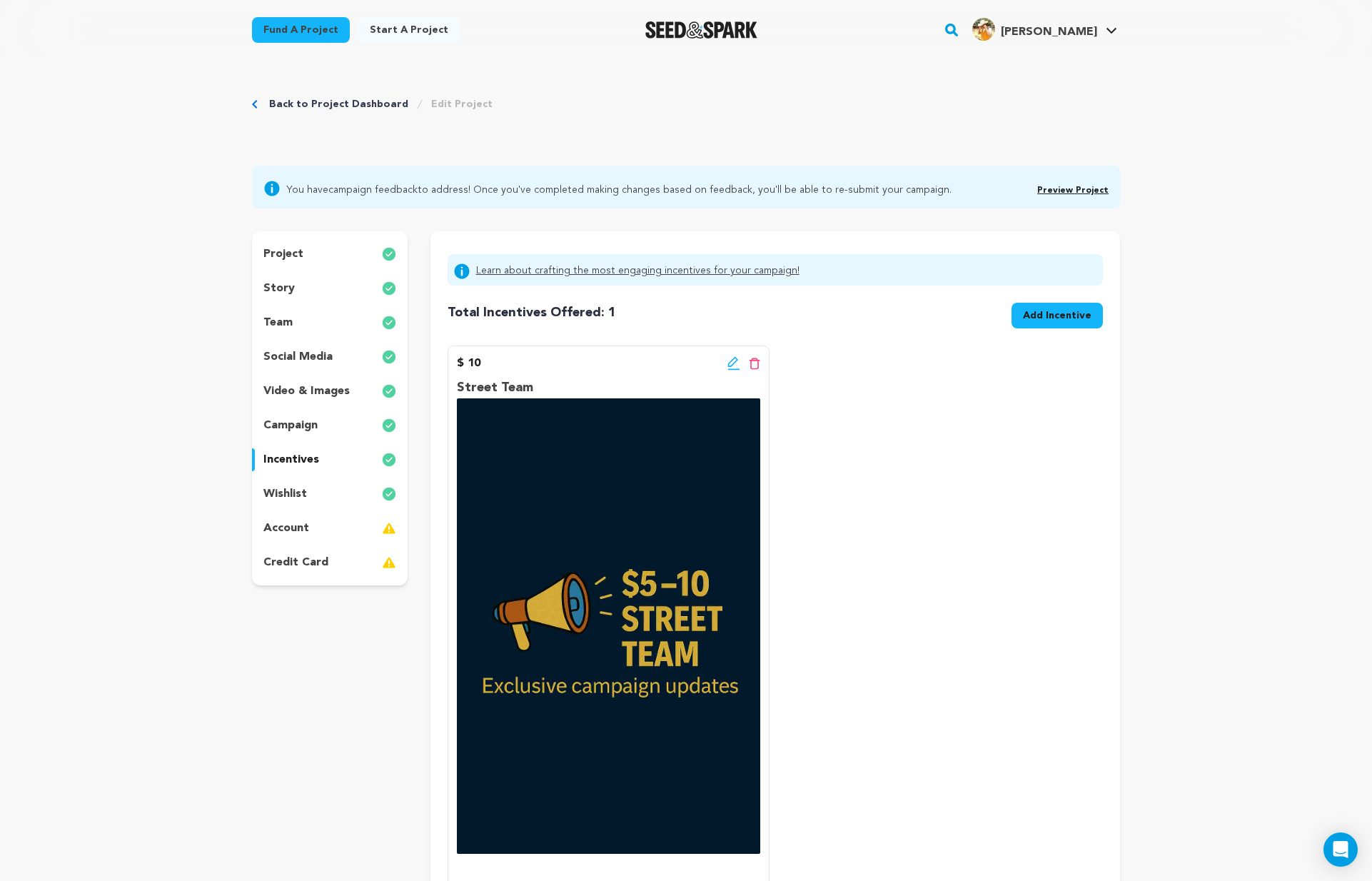
click at [1047, 315] on span "Add Incentive" at bounding box center [1057, 316] width 69 height 14
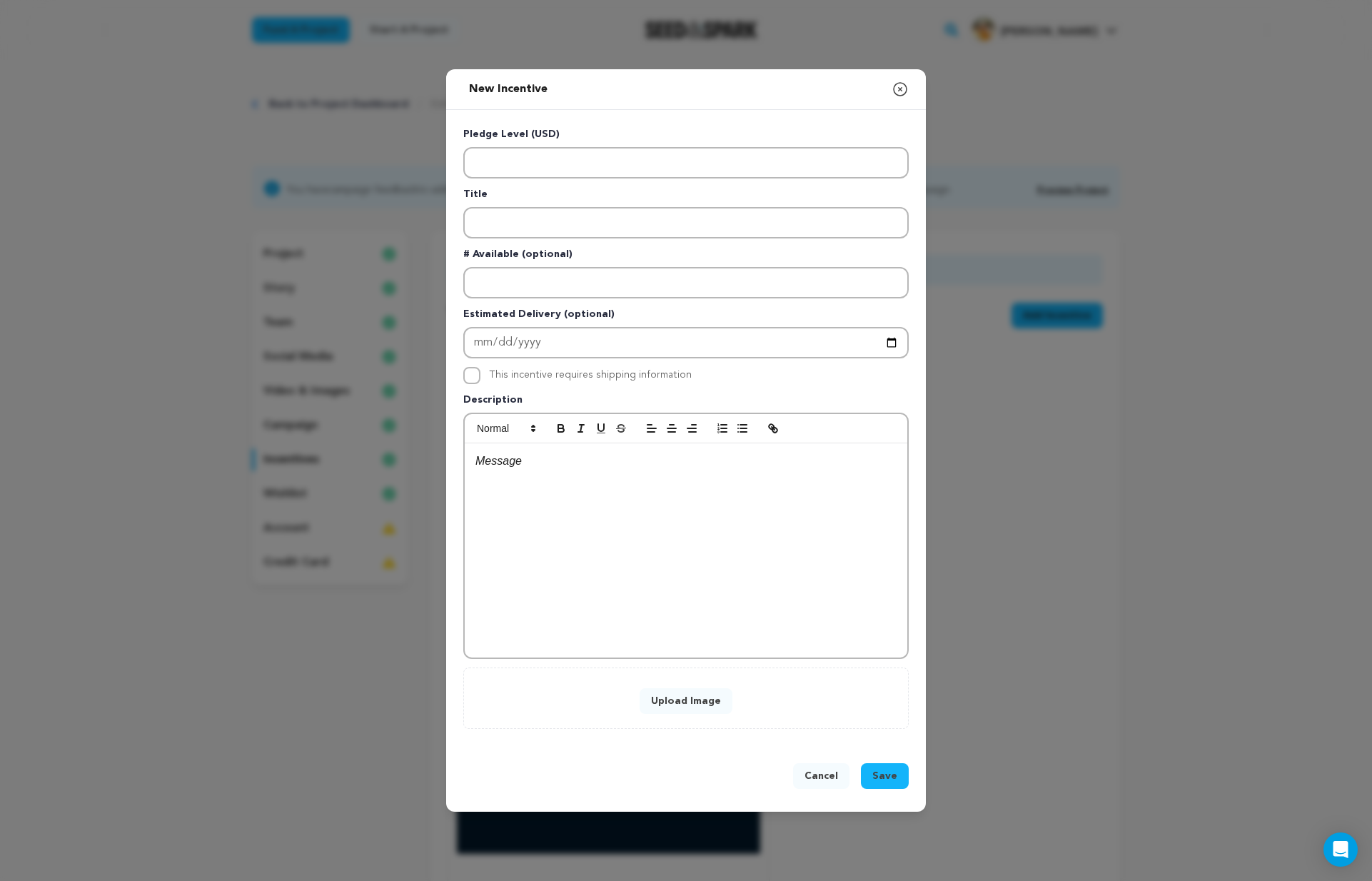
click at [714, 709] on button "Upload Image" at bounding box center [686, 701] width 93 height 25
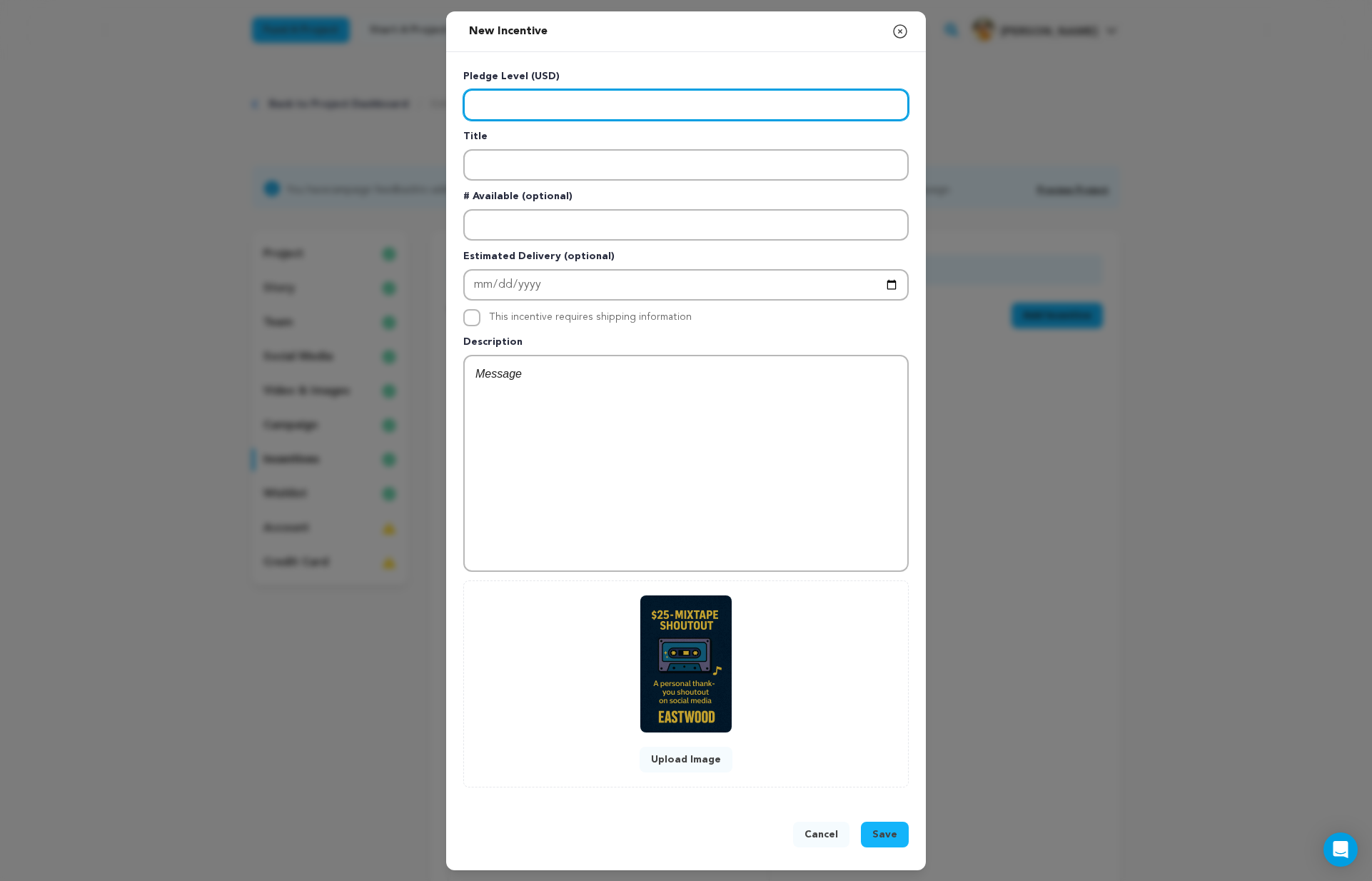
click at [550, 99] on input "Enter level" at bounding box center [686, 105] width 445 height 32
type input "25"
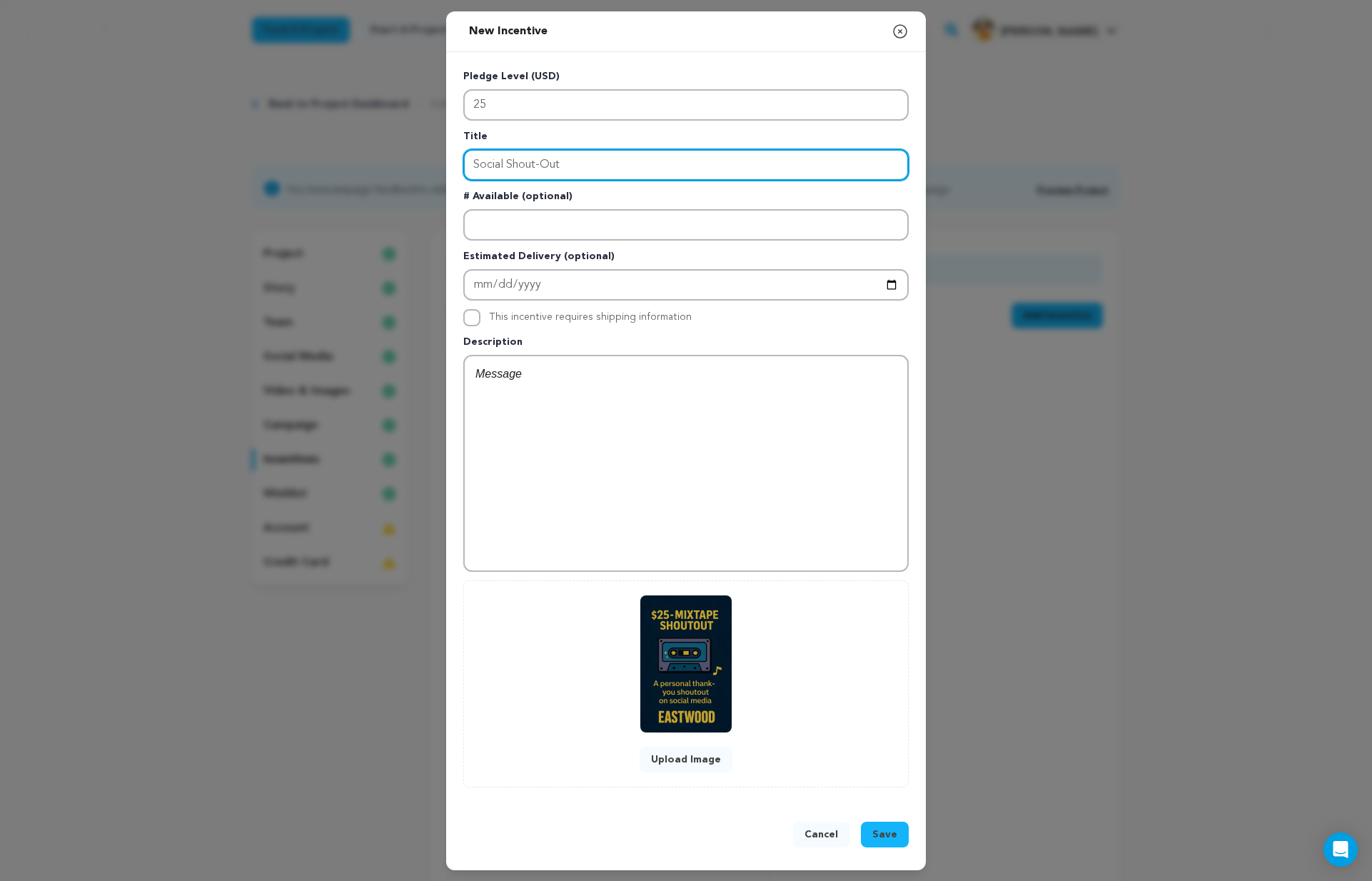
type input "Social Shout-Out"
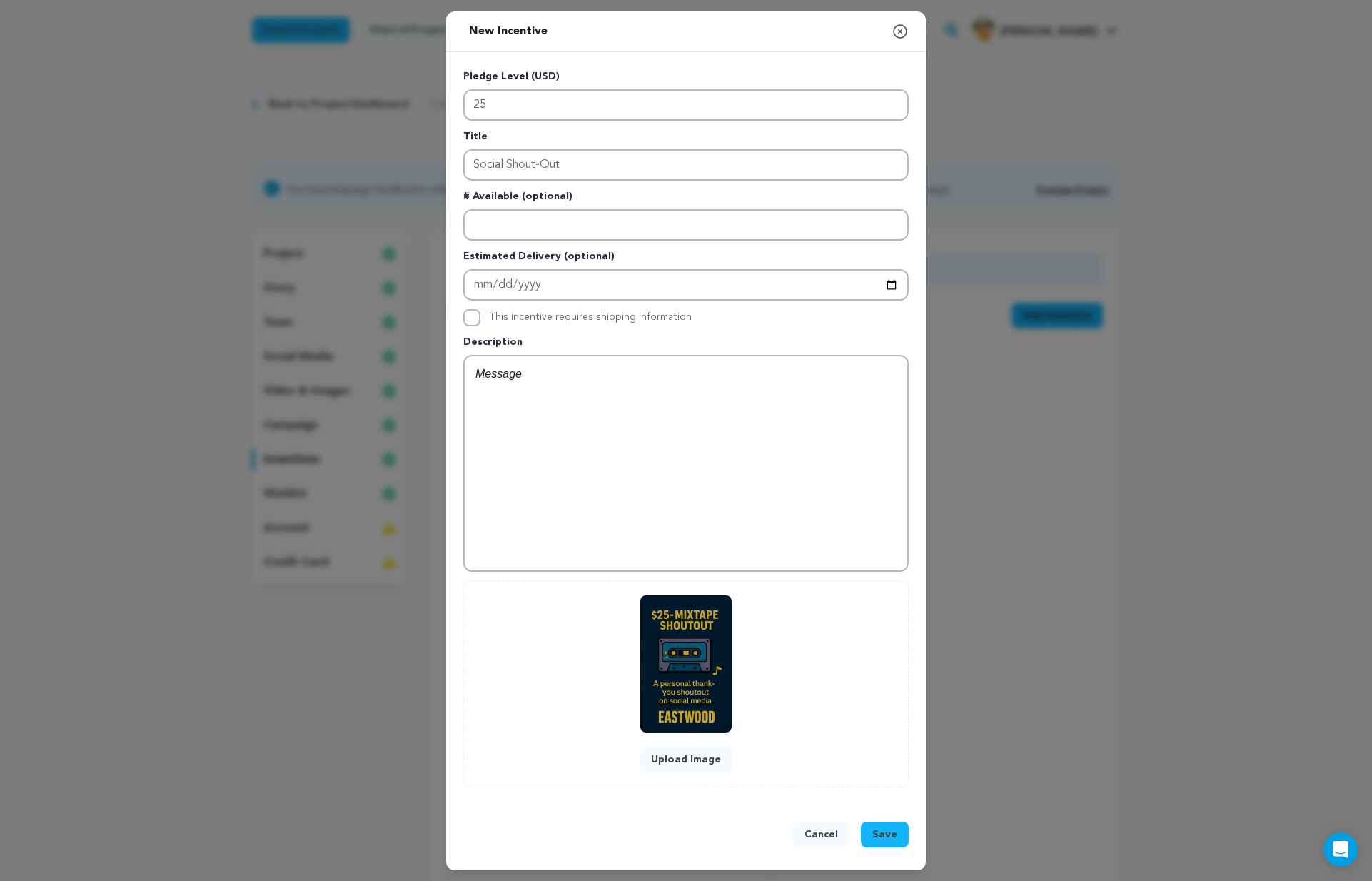
click at [885, 840] on span "Save" at bounding box center [885, 835] width 25 height 14
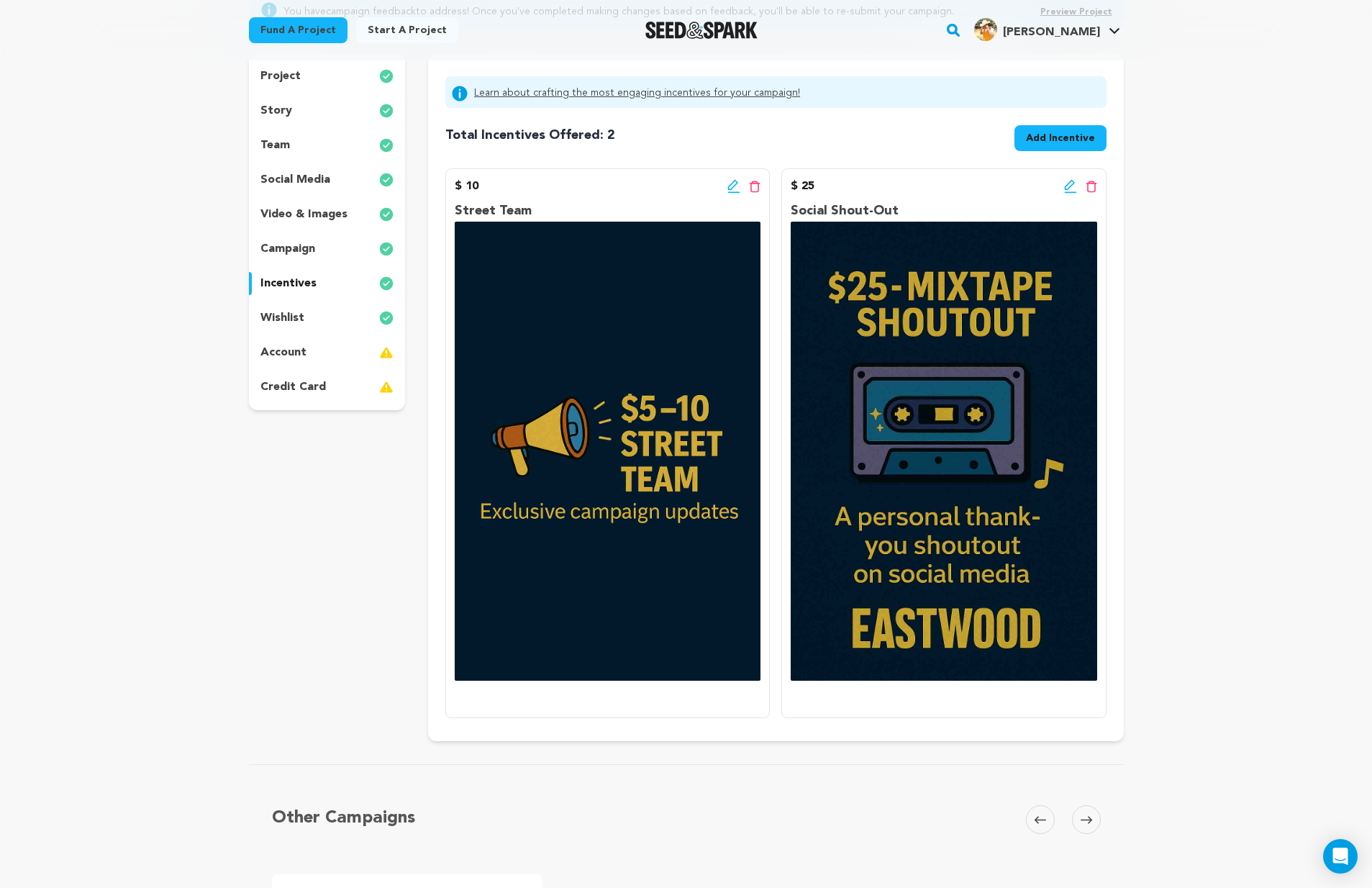
scroll to position [56, 0]
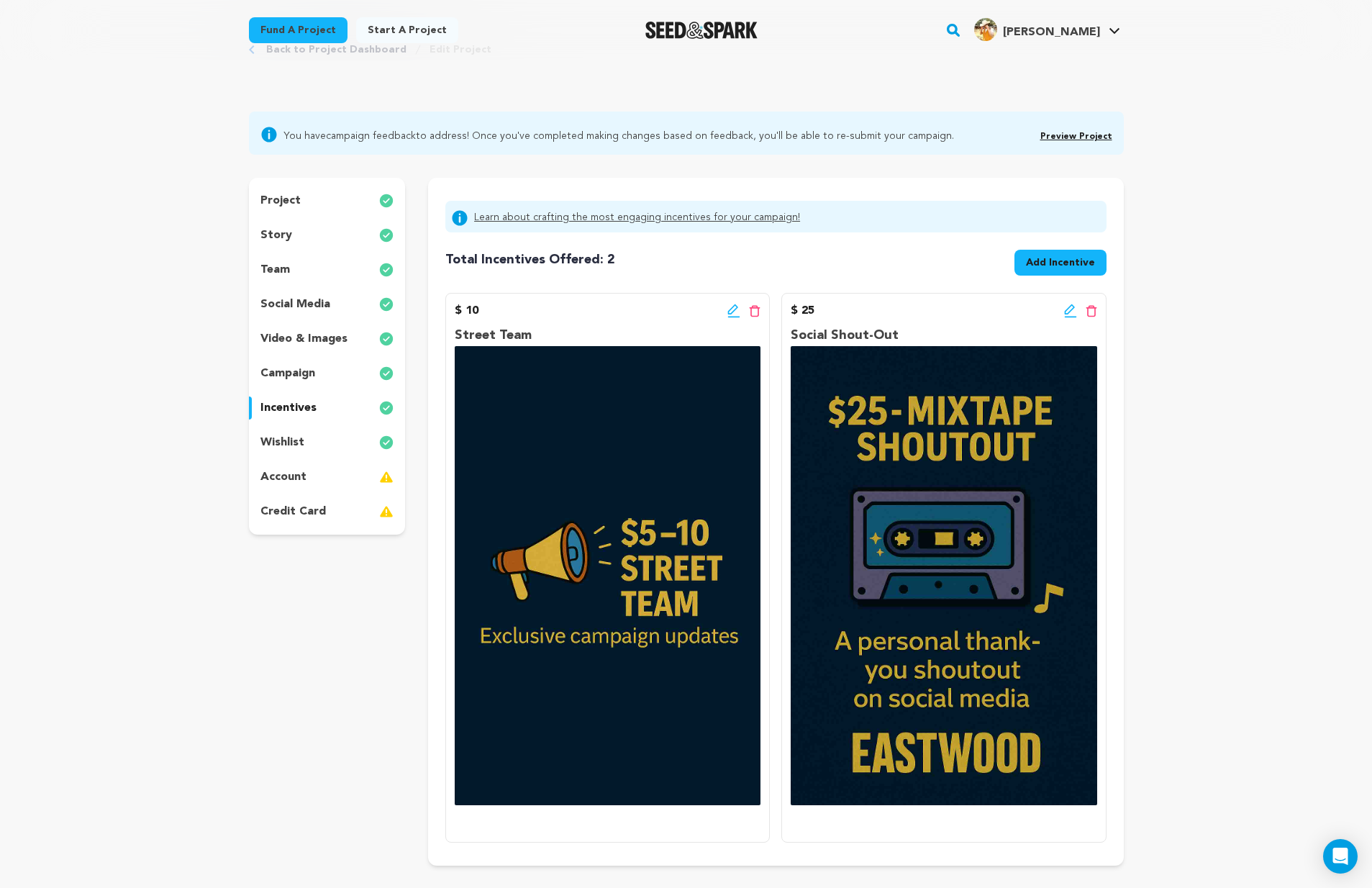
click at [1069, 137] on link "Preview Project" at bounding box center [1076, 136] width 72 height 8
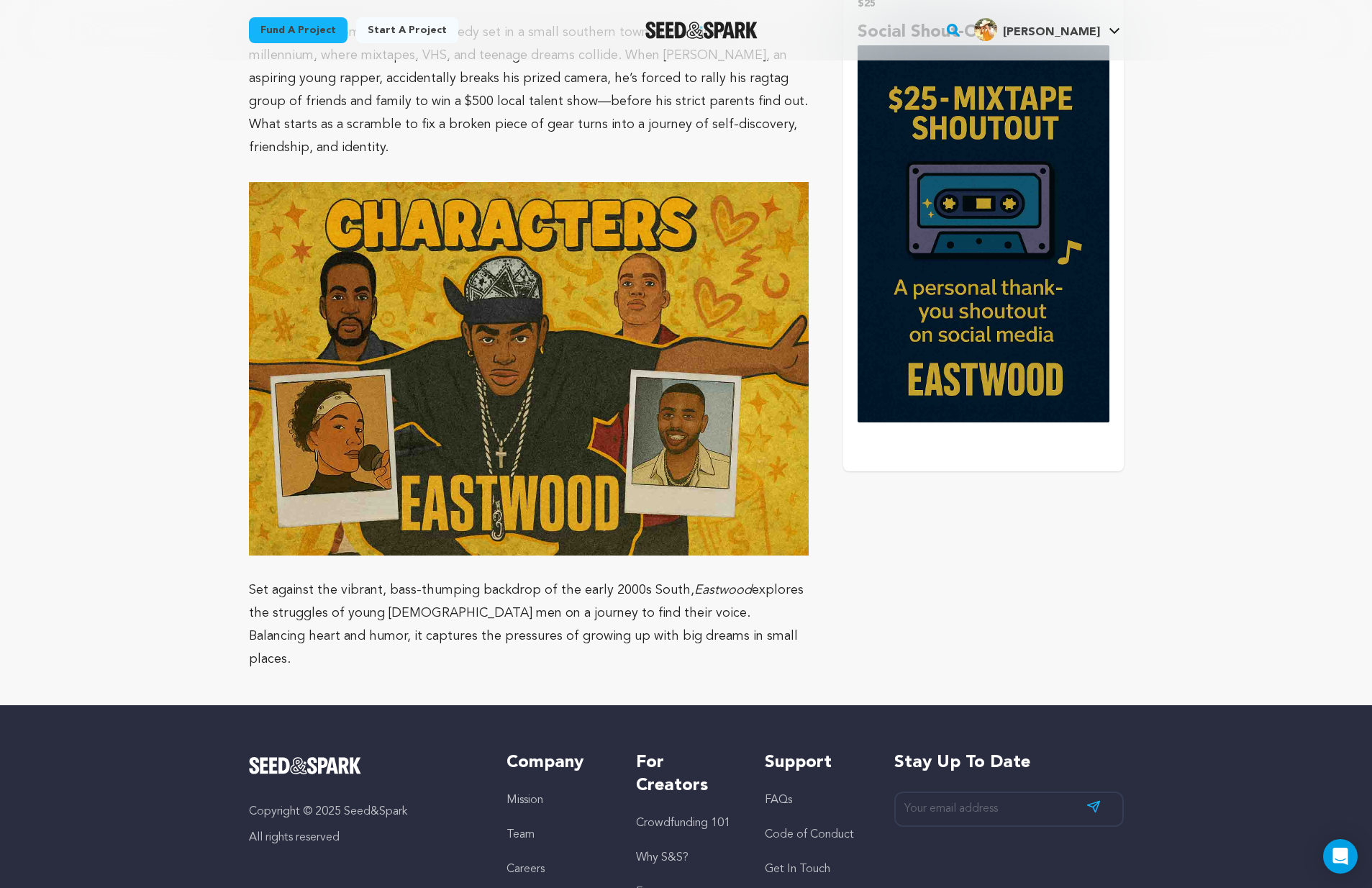
scroll to position [500, 0]
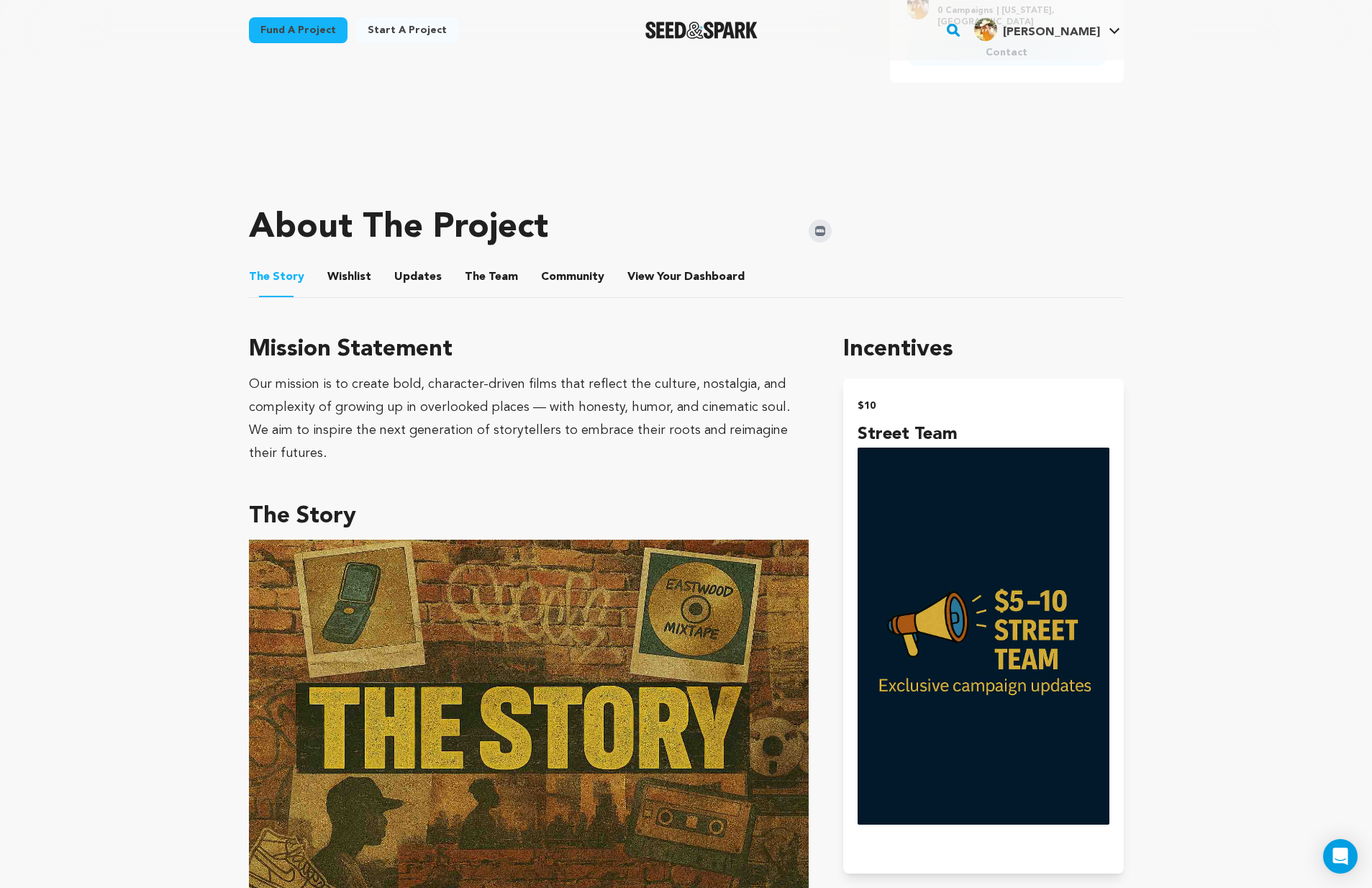
click at [804, 0] on div "Fund a project Start a project Search" at bounding box center [686, 30] width 921 height 60
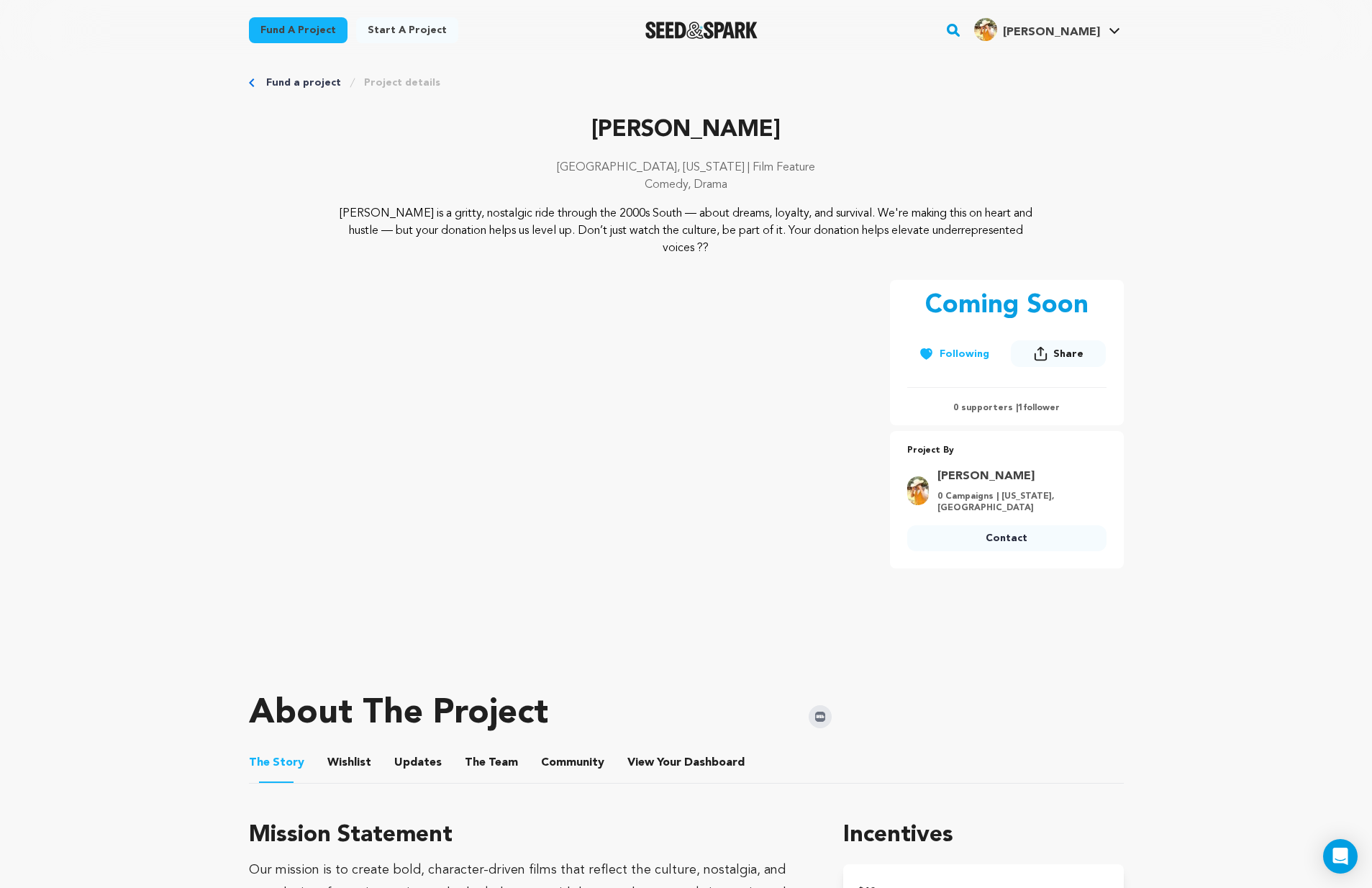
scroll to position [0, 0]
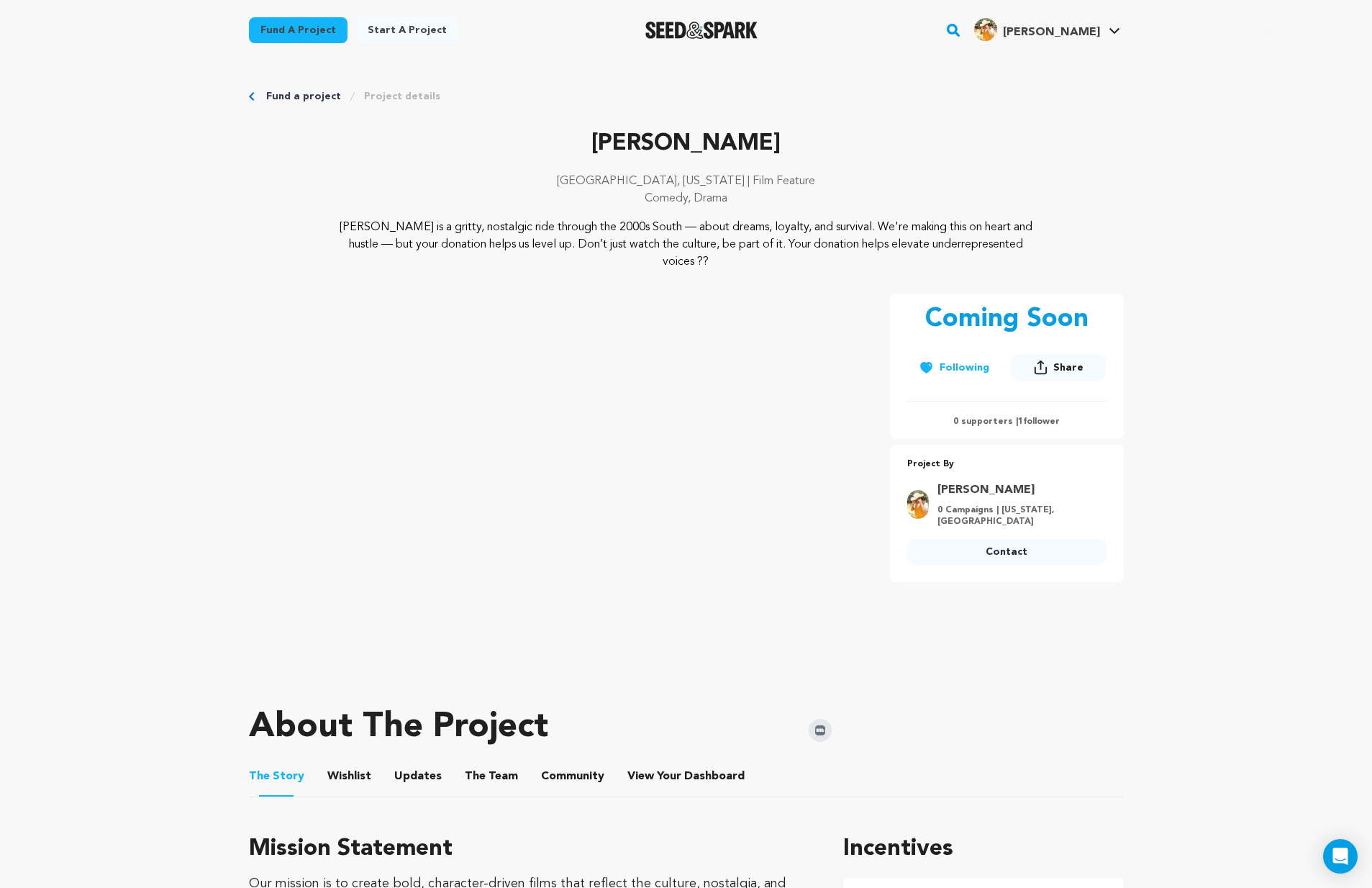
click at [387, 96] on link "Project details" at bounding box center [402, 97] width 77 height 15
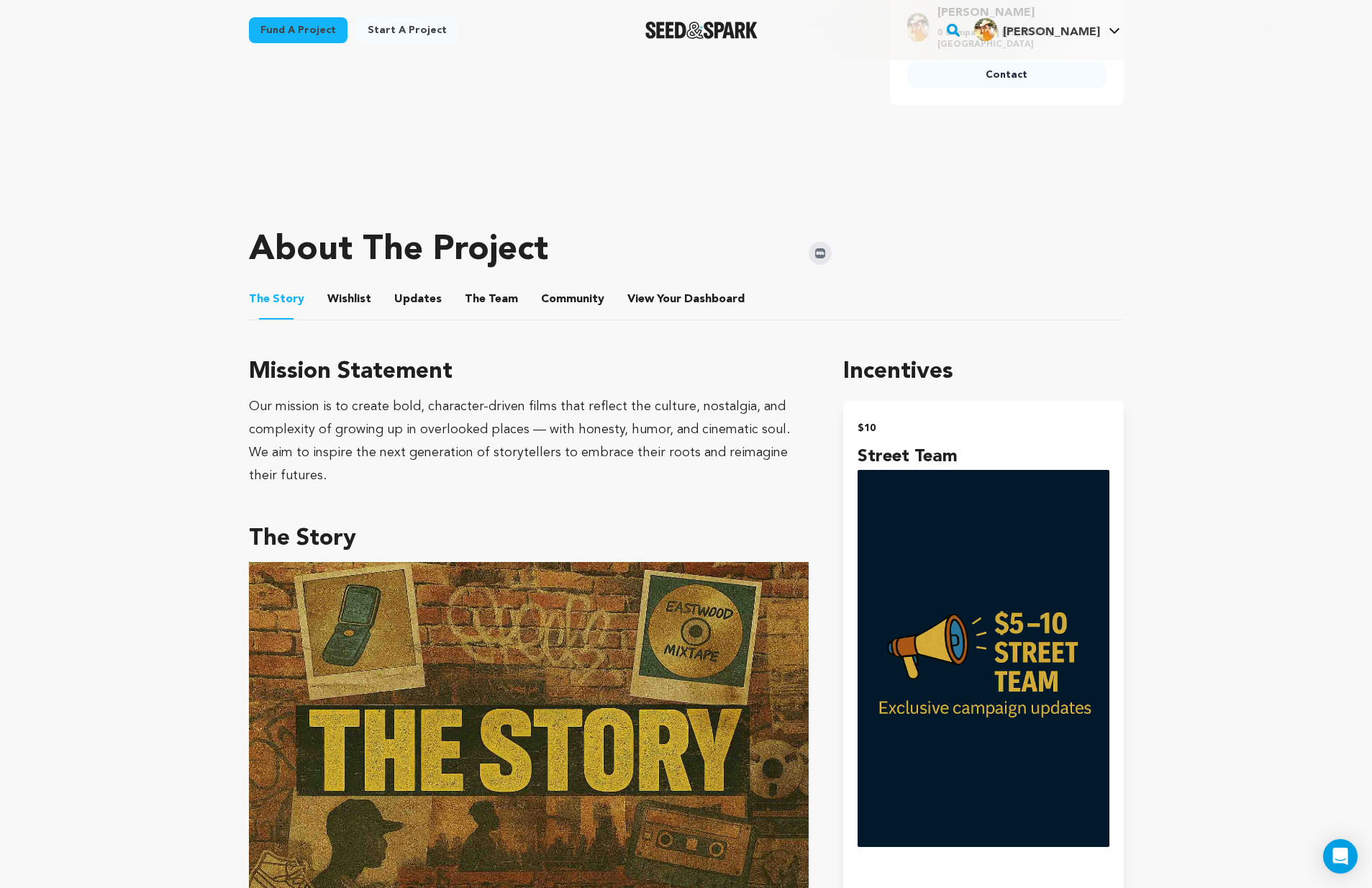
scroll to position [397, 0]
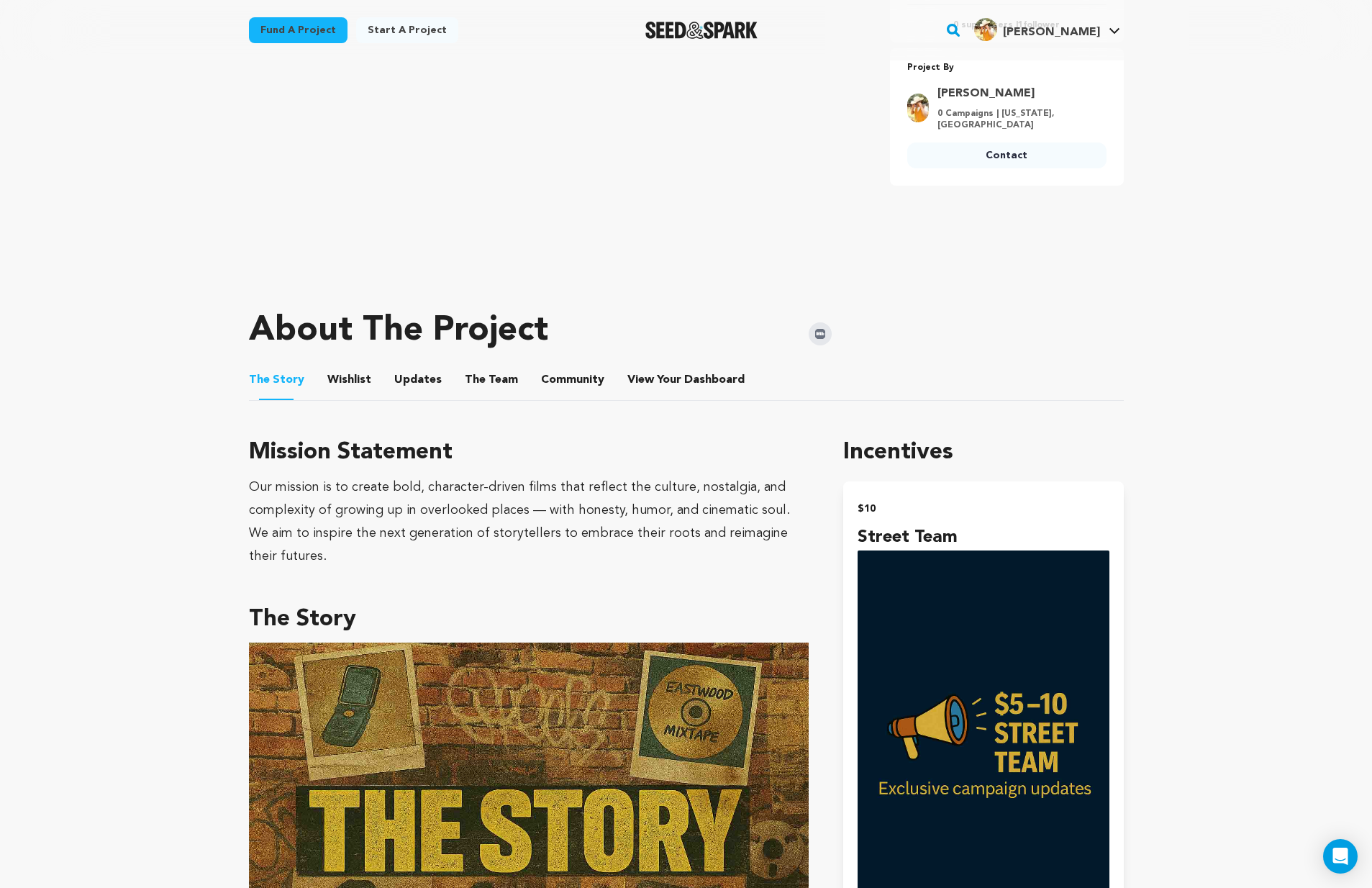
click at [511, 381] on ul "The Story The Story Wishlist Wishlist Updates Updates The Team The Team Communi…" at bounding box center [686, 380] width 875 height 41
click at [497, 380] on button "The Team" at bounding box center [491, 383] width 35 height 35
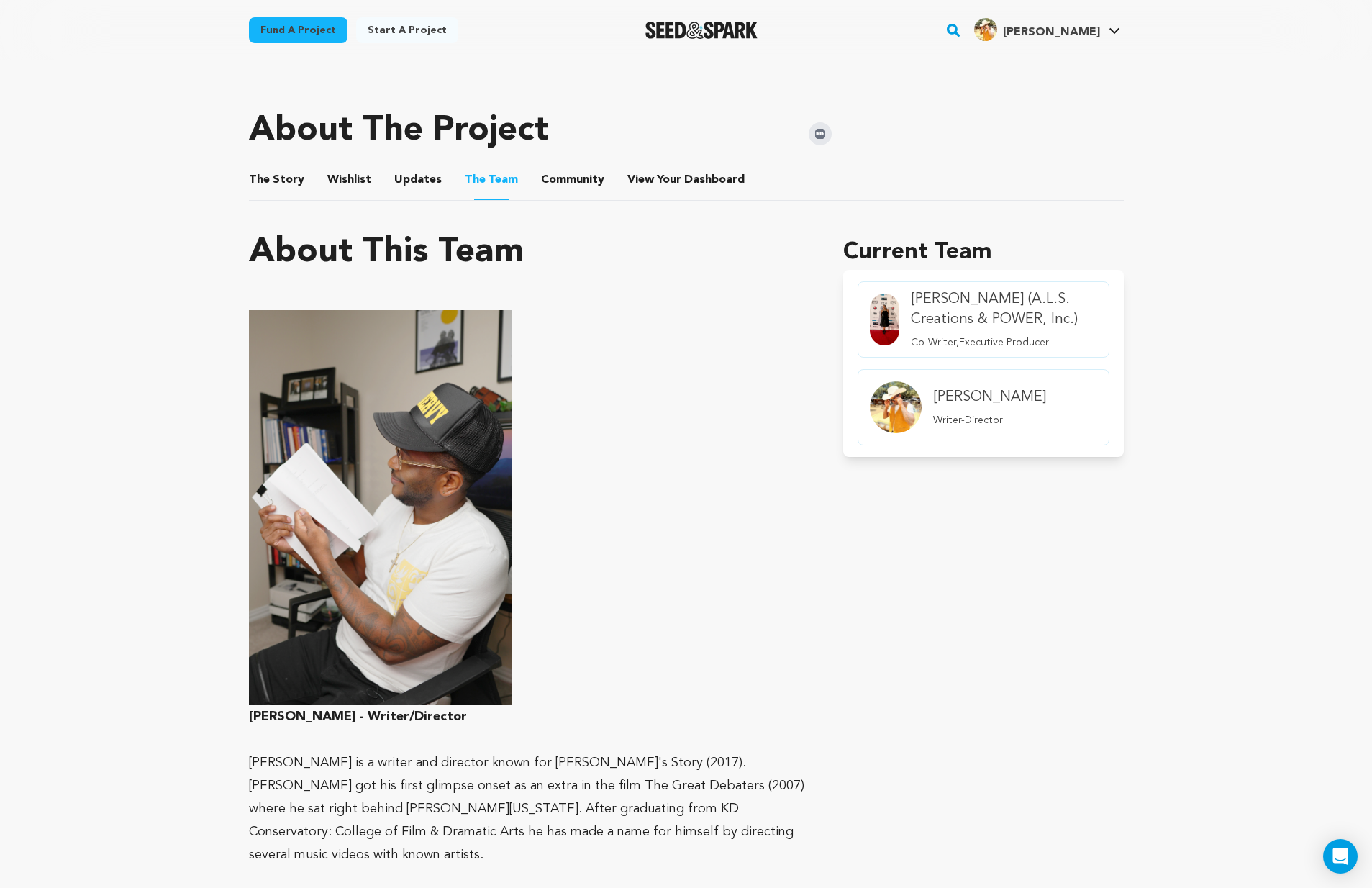
scroll to position [472, 0]
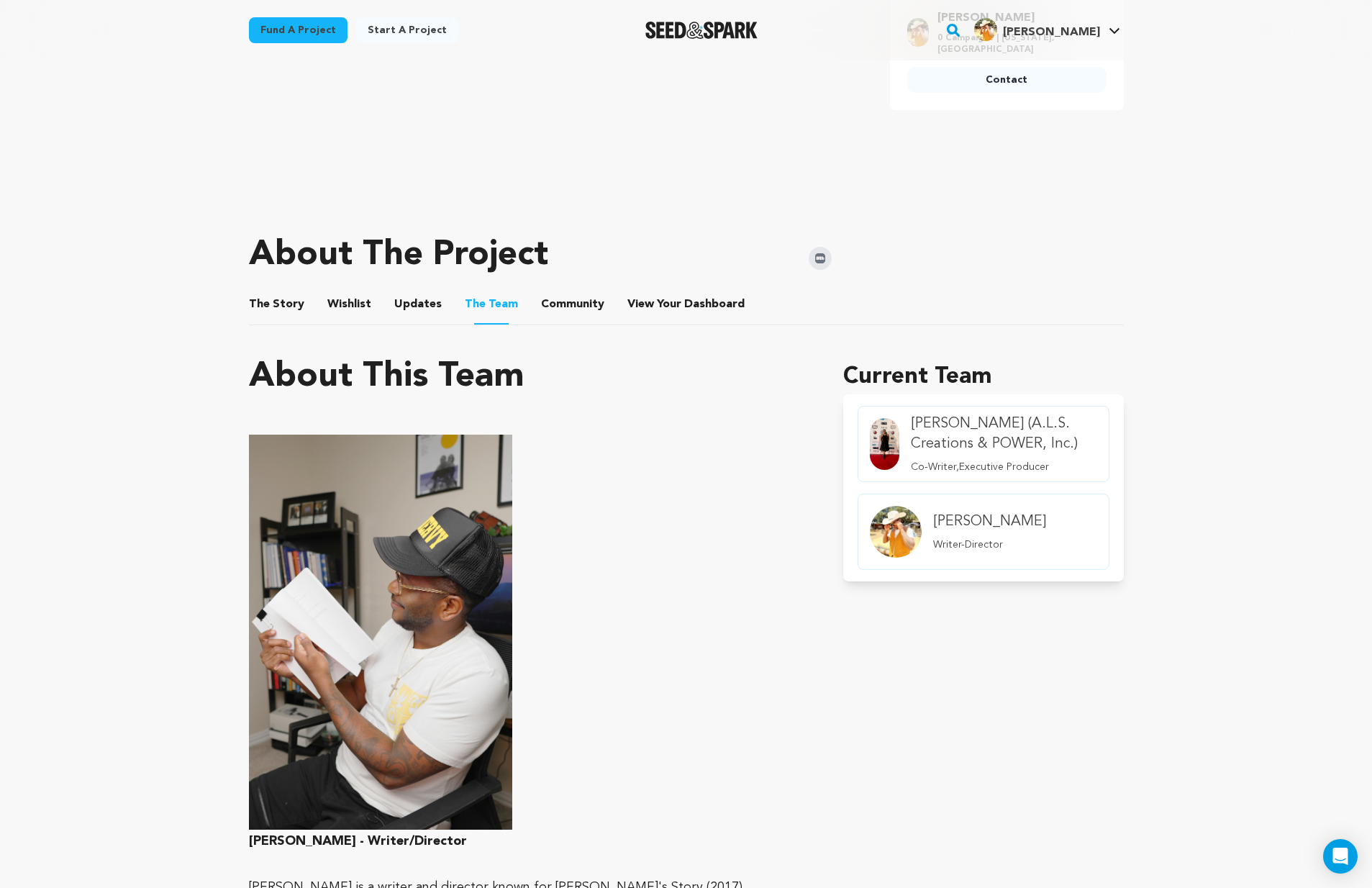
click at [269, 312] on button "The Story" at bounding box center [276, 307] width 35 height 35
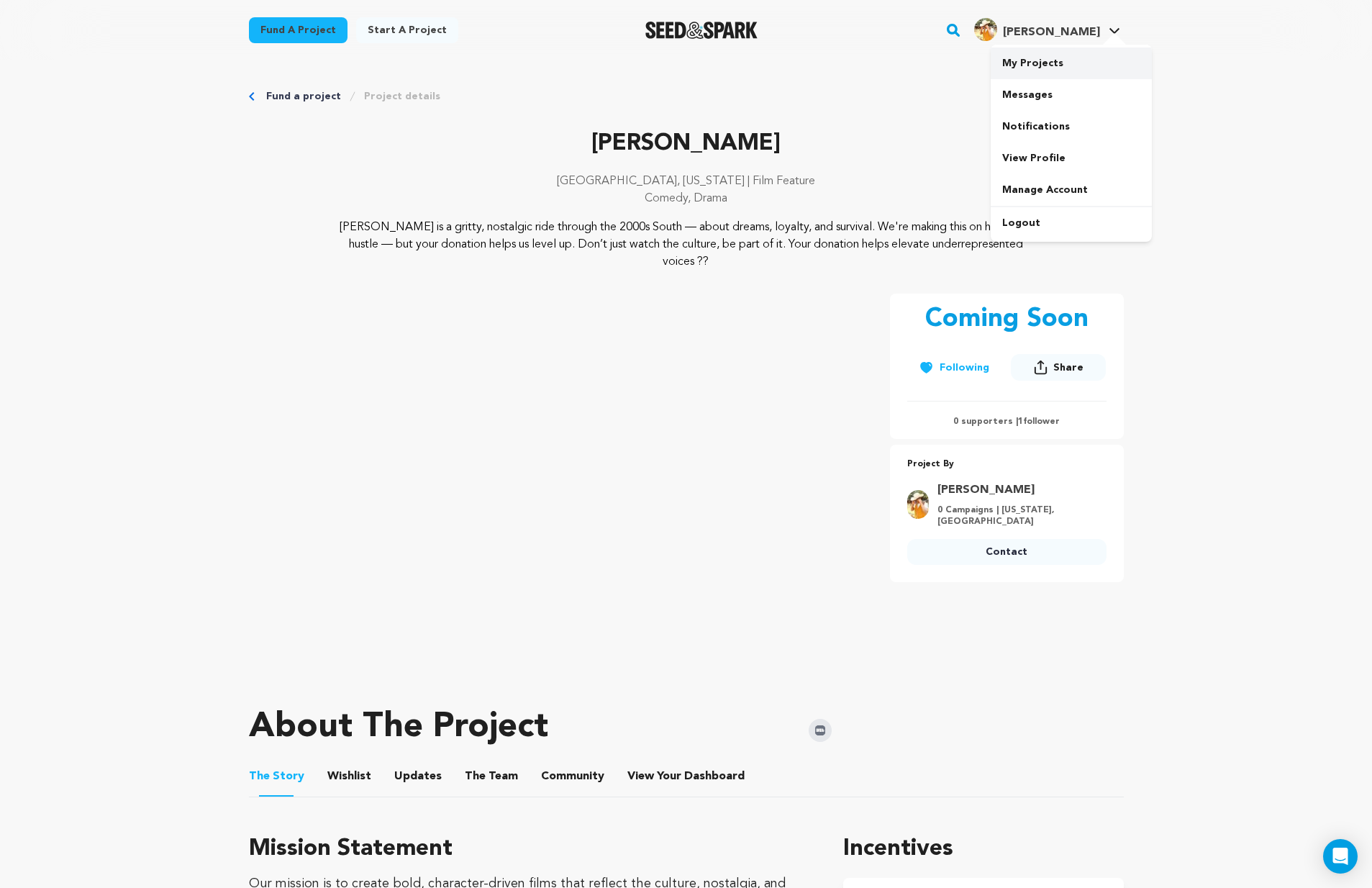
click at [1032, 49] on link "My Projects" at bounding box center [1071, 63] width 161 height 32
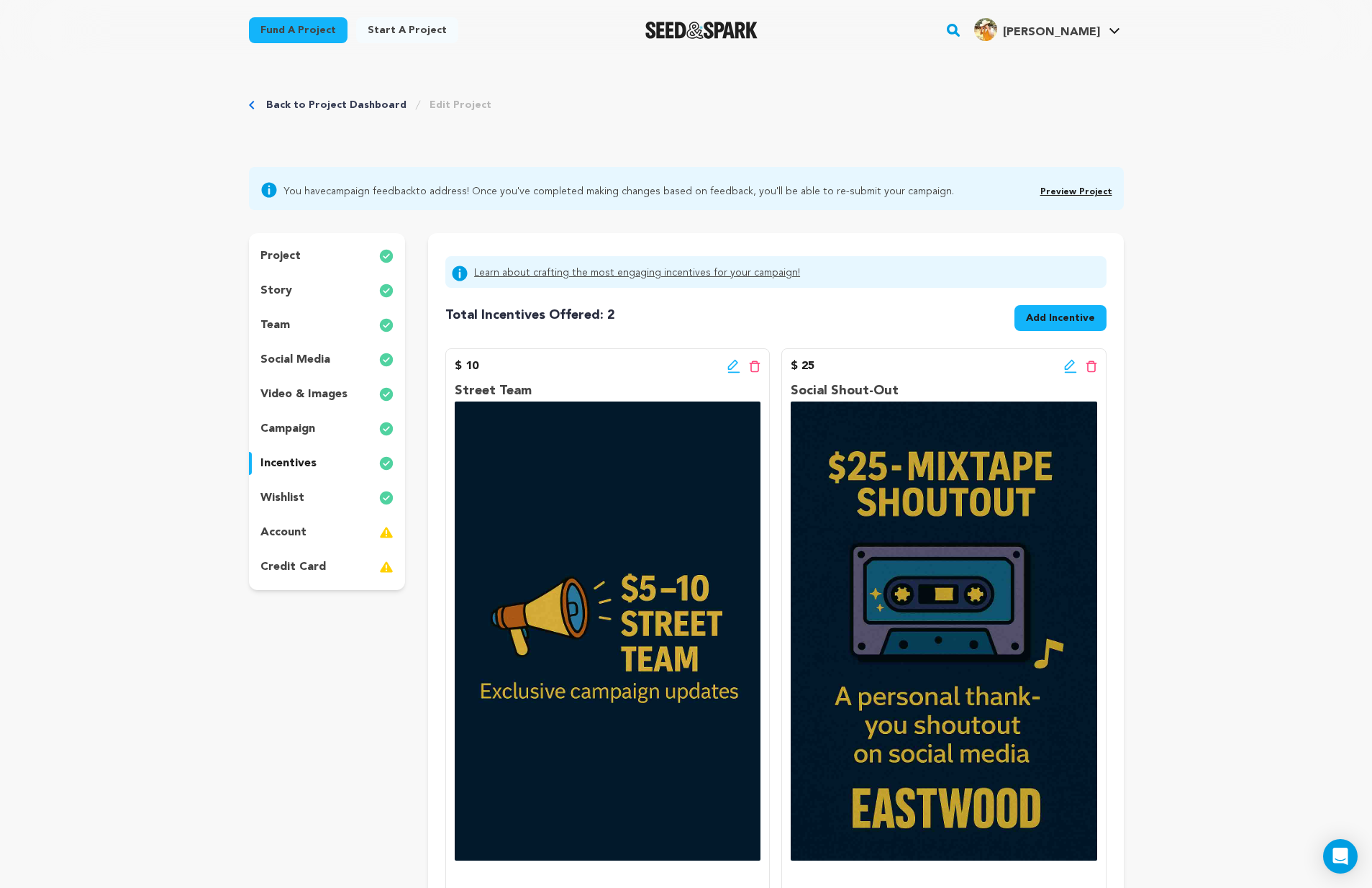
click at [1050, 308] on button "Add Incentive" at bounding box center [1060, 318] width 92 height 26
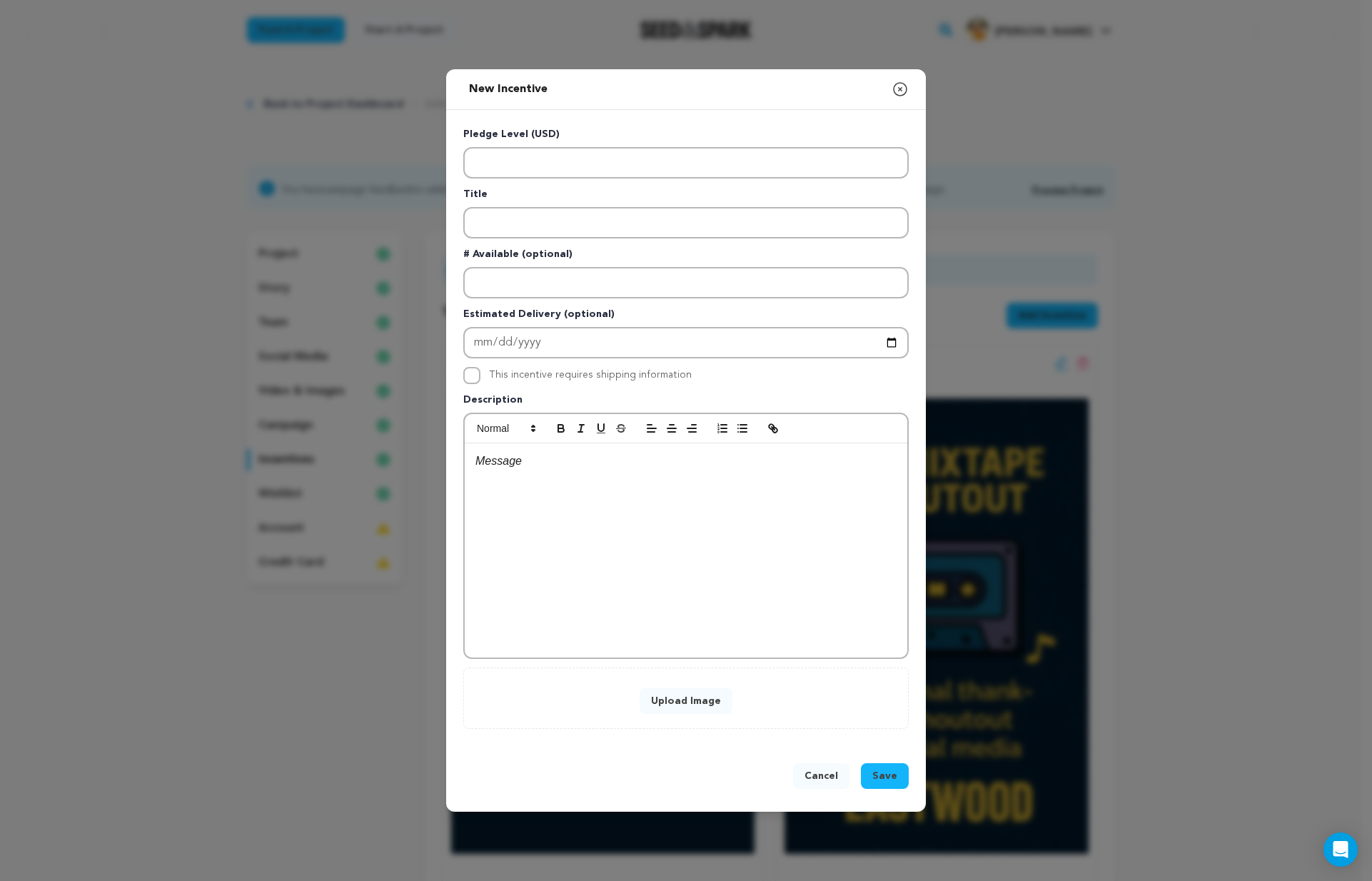
click at [662, 698] on button "Upload Image" at bounding box center [686, 701] width 93 height 25
click at [685, 692] on button "Upload Image" at bounding box center [686, 701] width 93 height 25
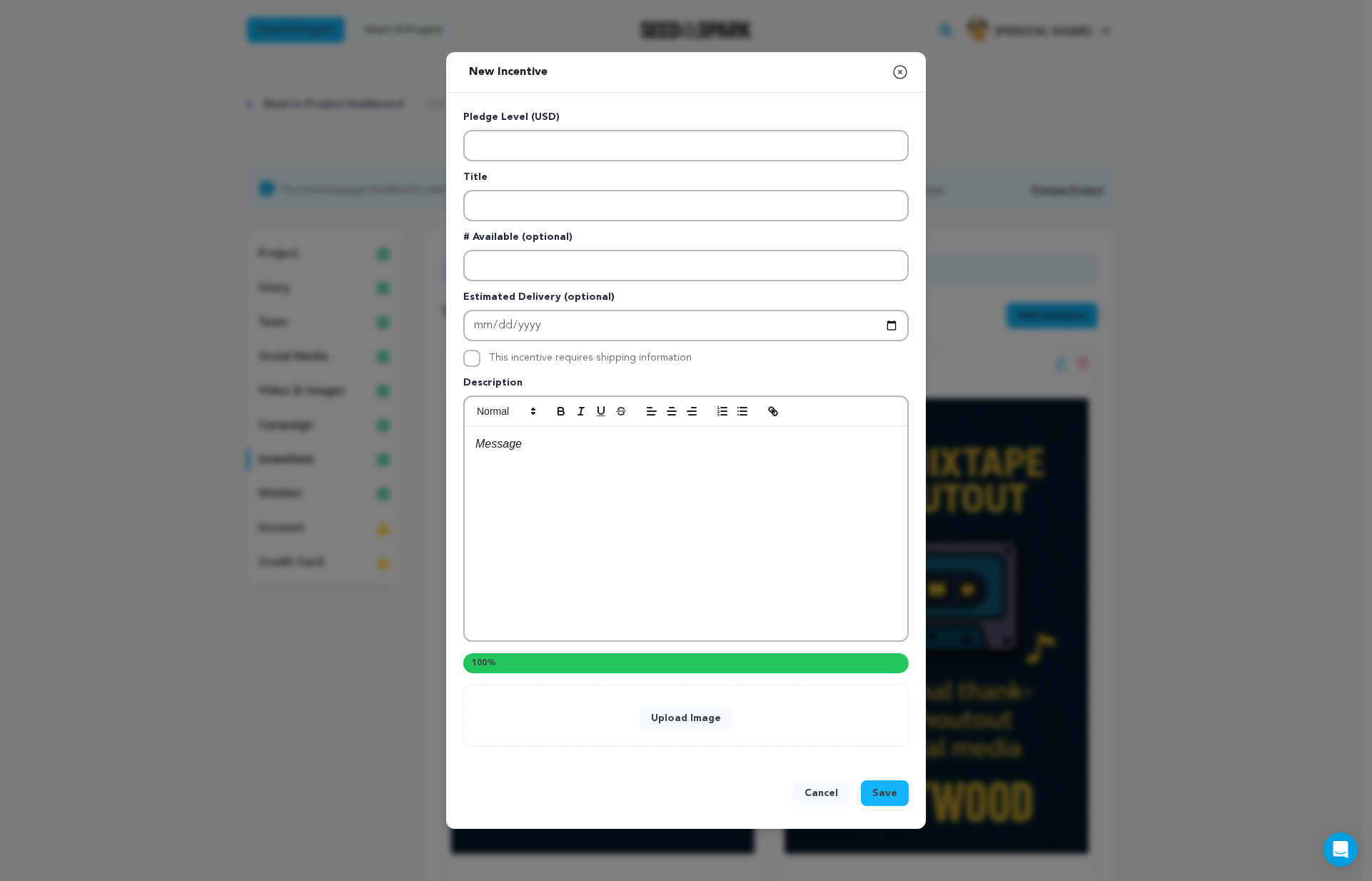
click at [695, 716] on div "Upload Image" at bounding box center [686, 715] width 445 height 62
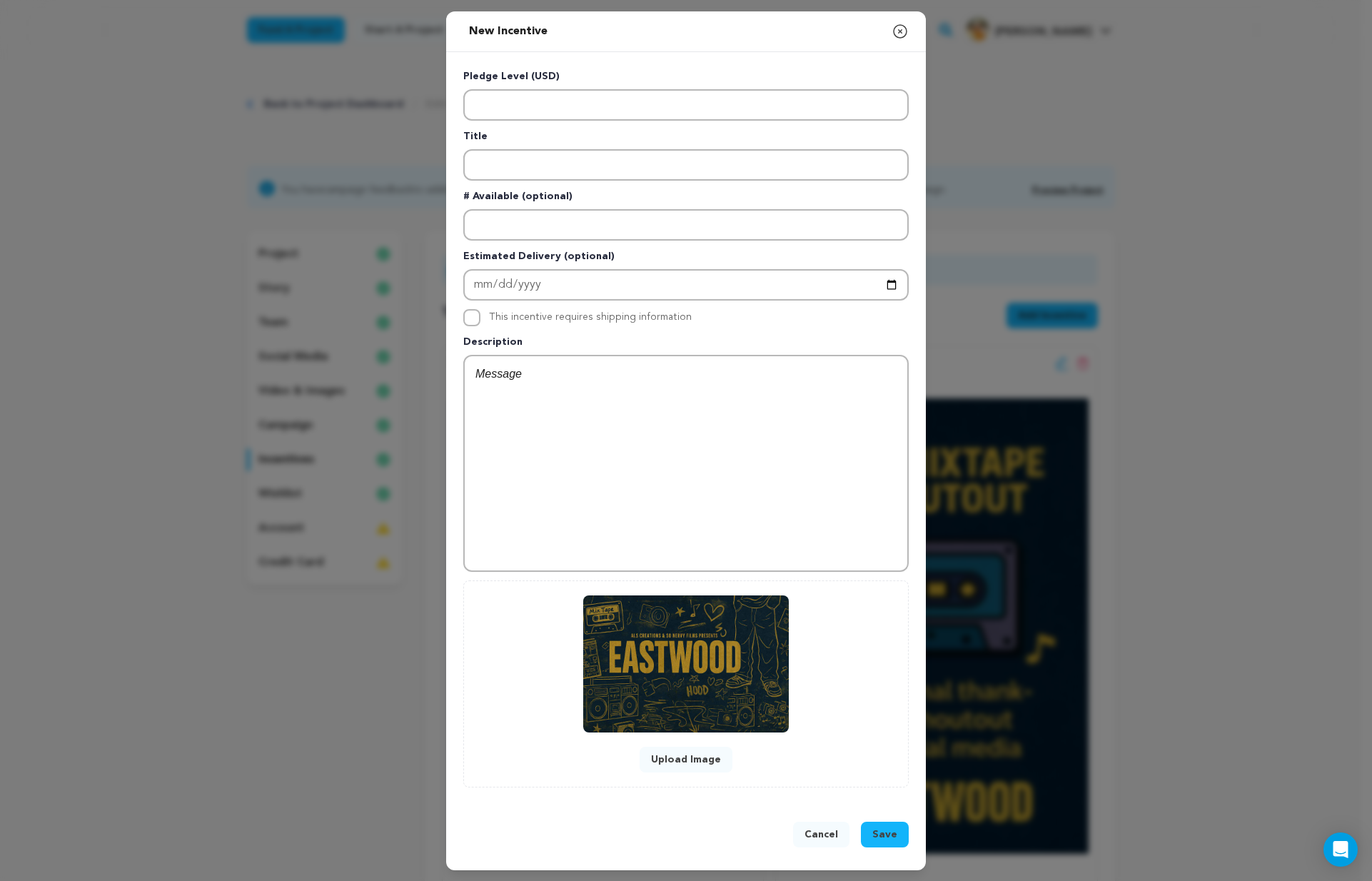
click at [692, 749] on button "Upload Image" at bounding box center [686, 759] width 93 height 25
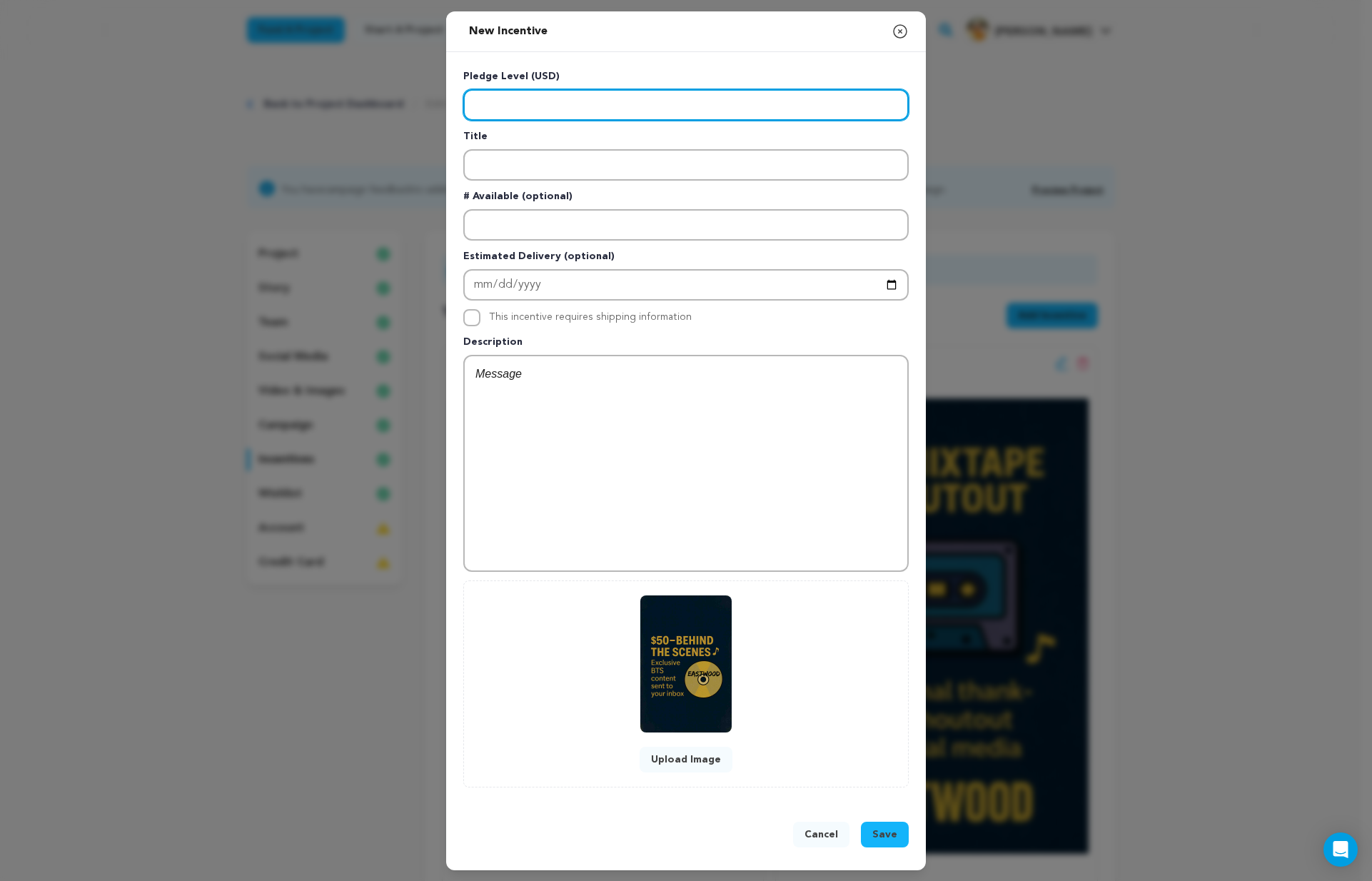
click at [522, 107] on input "Enter level" at bounding box center [686, 105] width 445 height 32
type input "50"
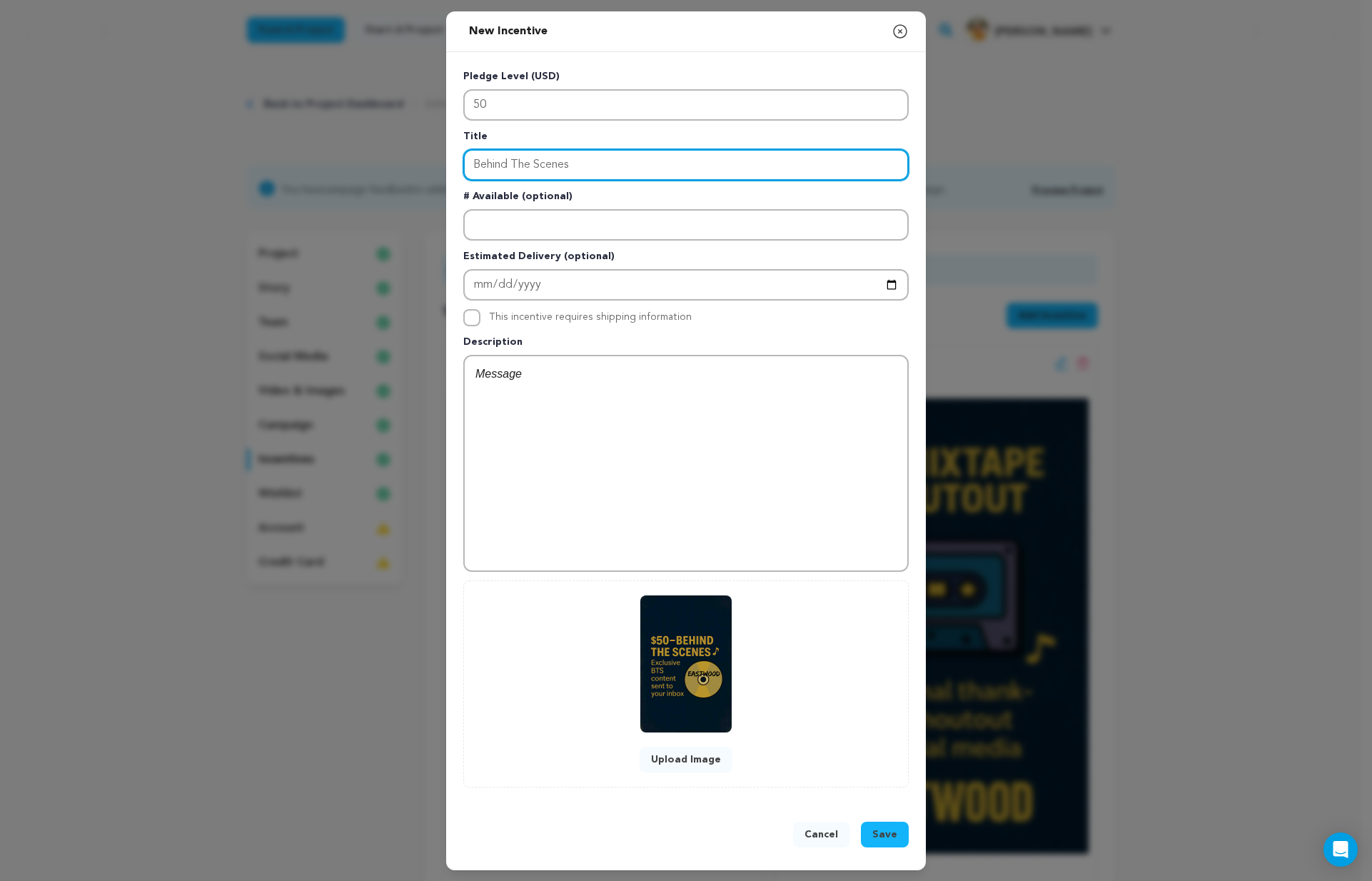
type input "Behind The Scenes"
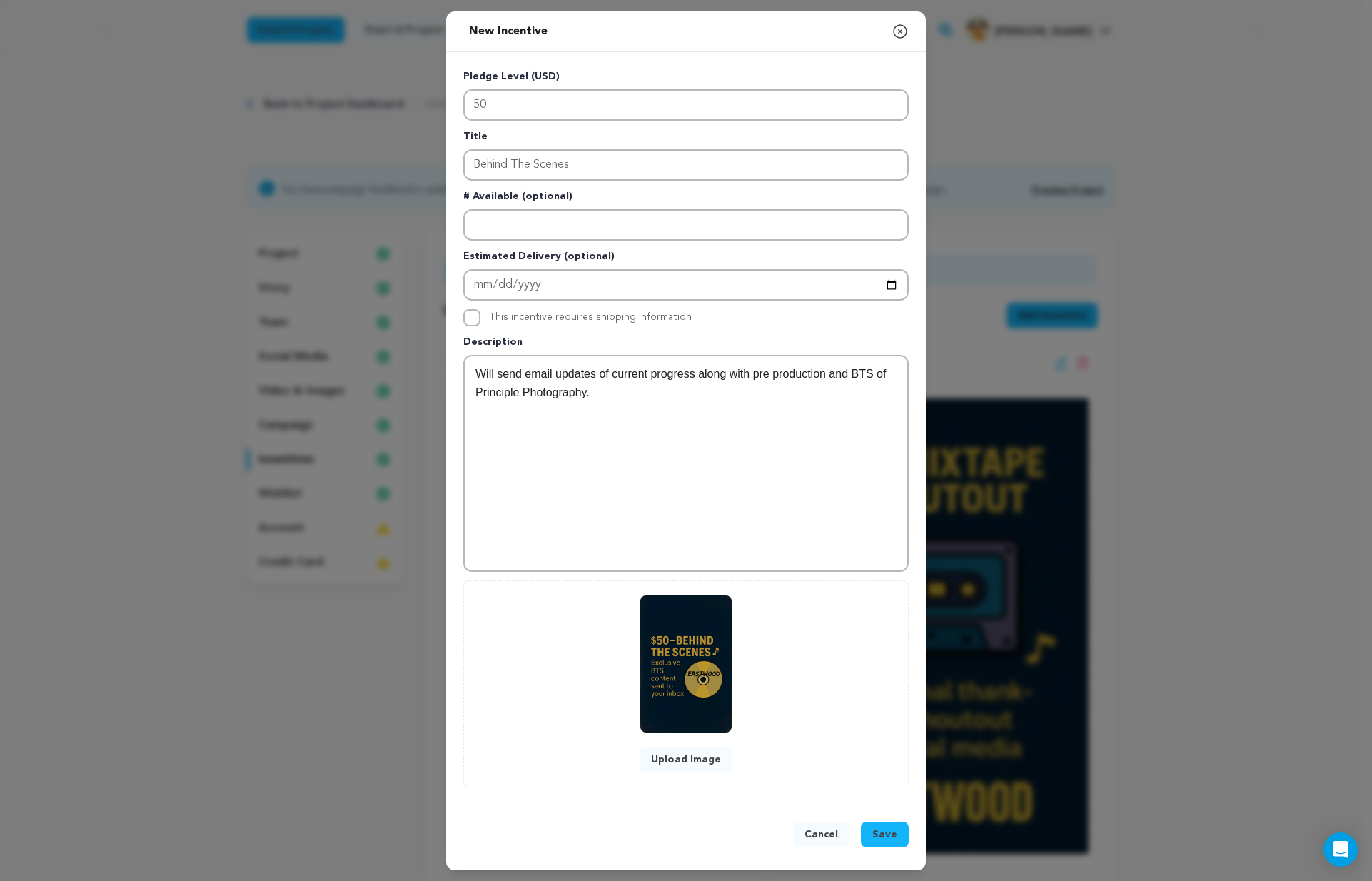
click at [897, 828] on button "Save" at bounding box center [885, 834] width 48 height 25
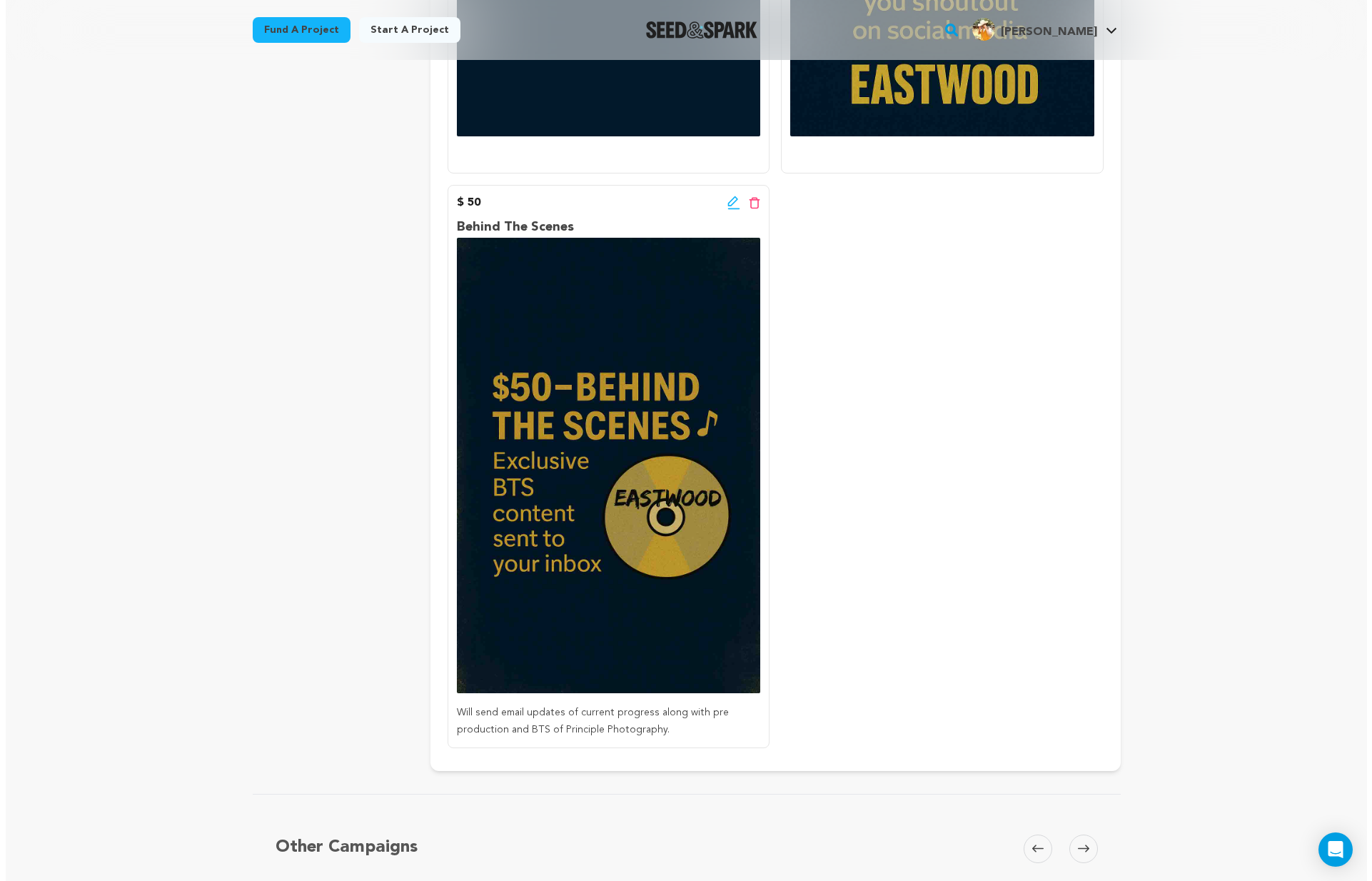
scroll to position [229, 0]
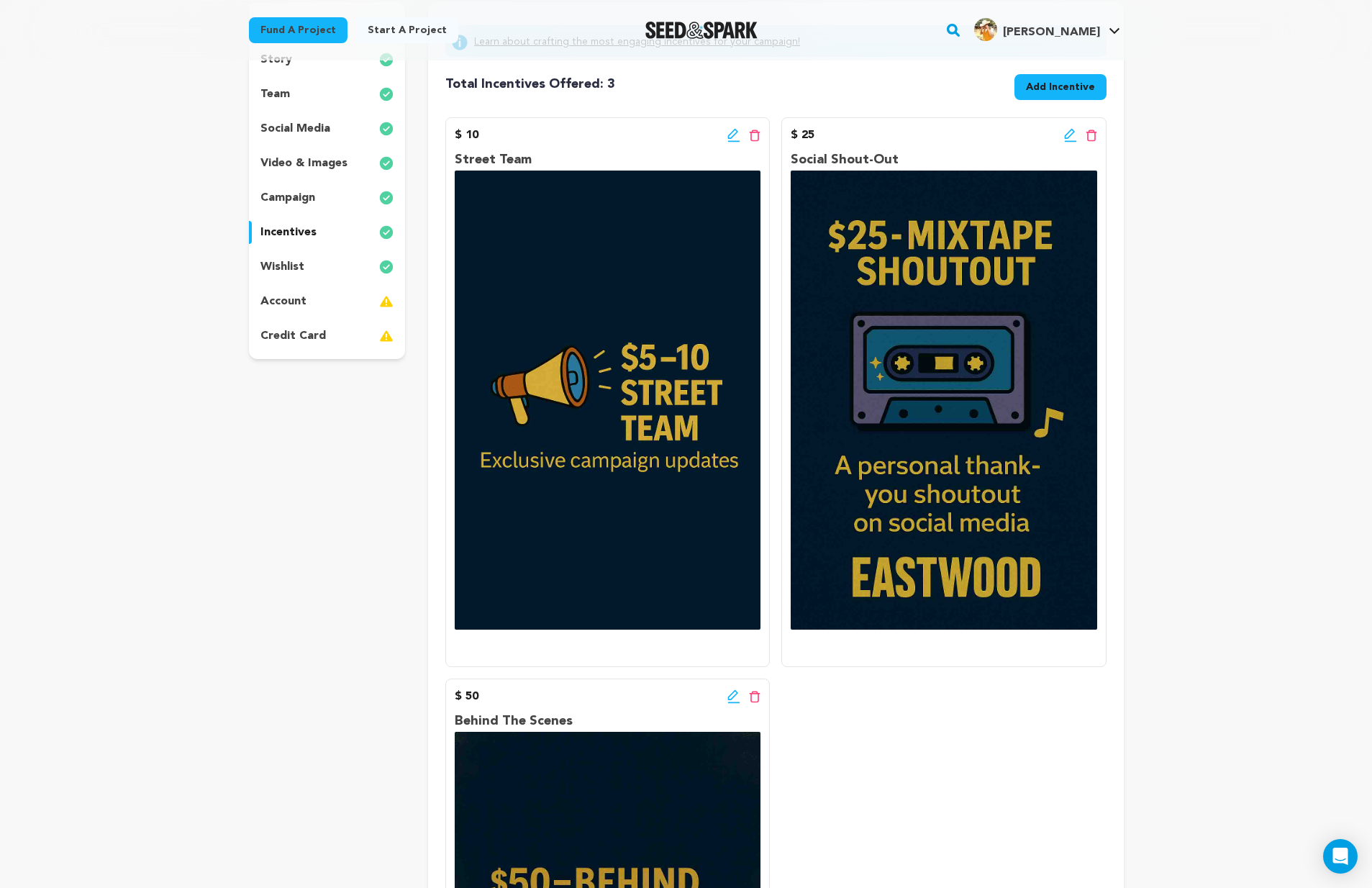
click at [1038, 84] on span "Add Incentive" at bounding box center [1060, 88] width 69 height 15
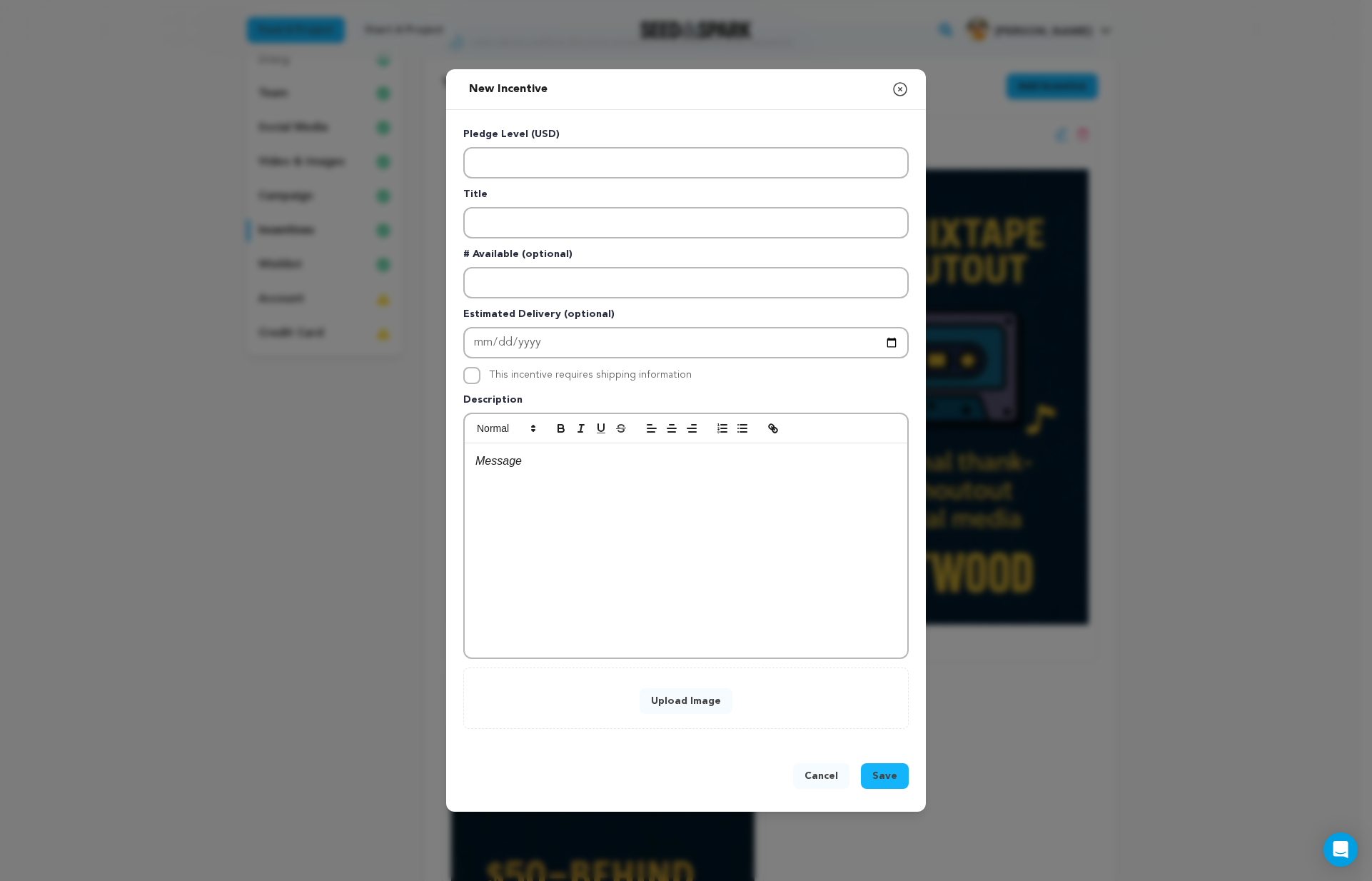
click at [672, 692] on button "Upload Image" at bounding box center [686, 701] width 93 height 25
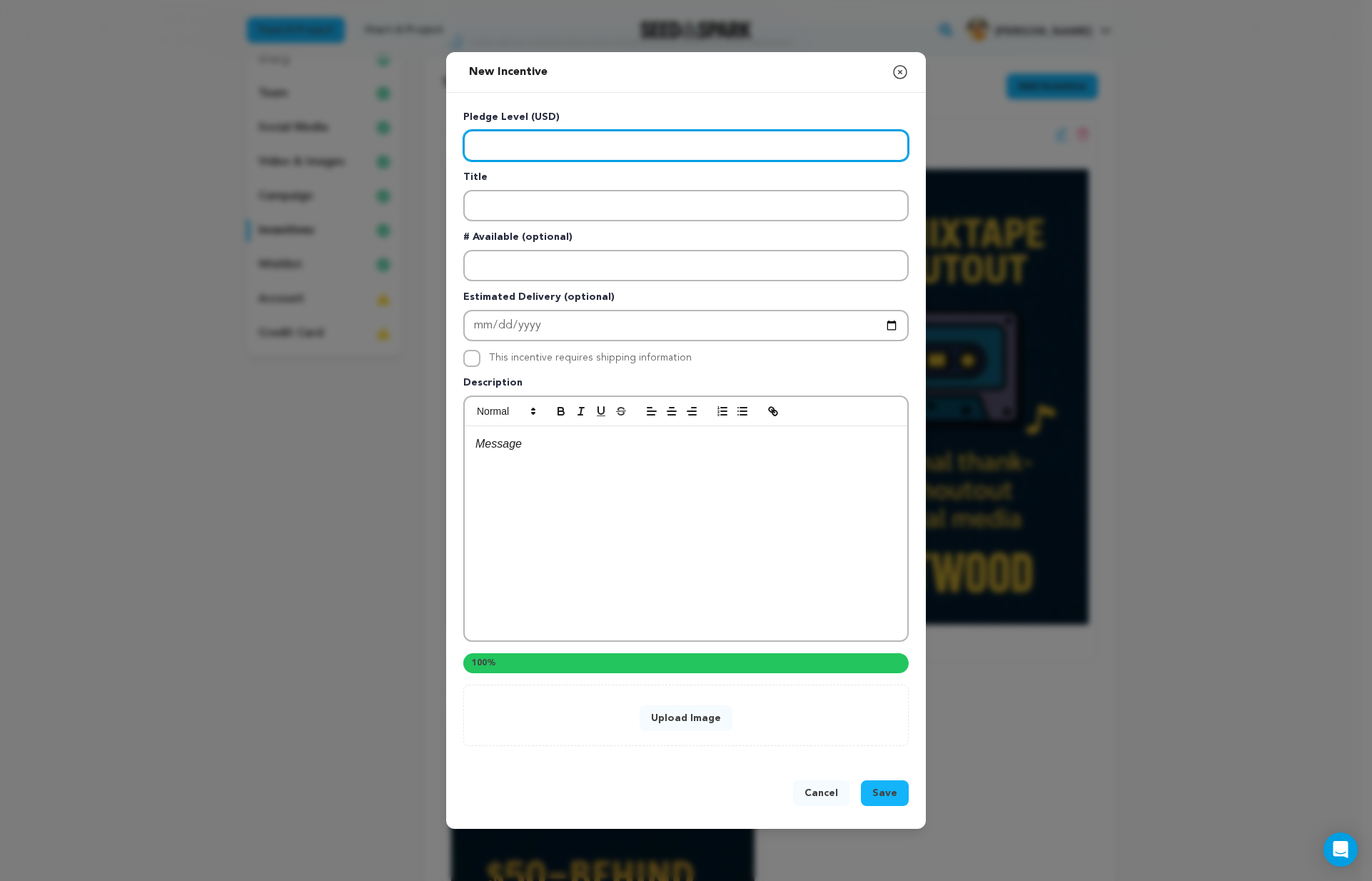
click at [556, 149] on input "Enter level" at bounding box center [686, 146] width 445 height 32
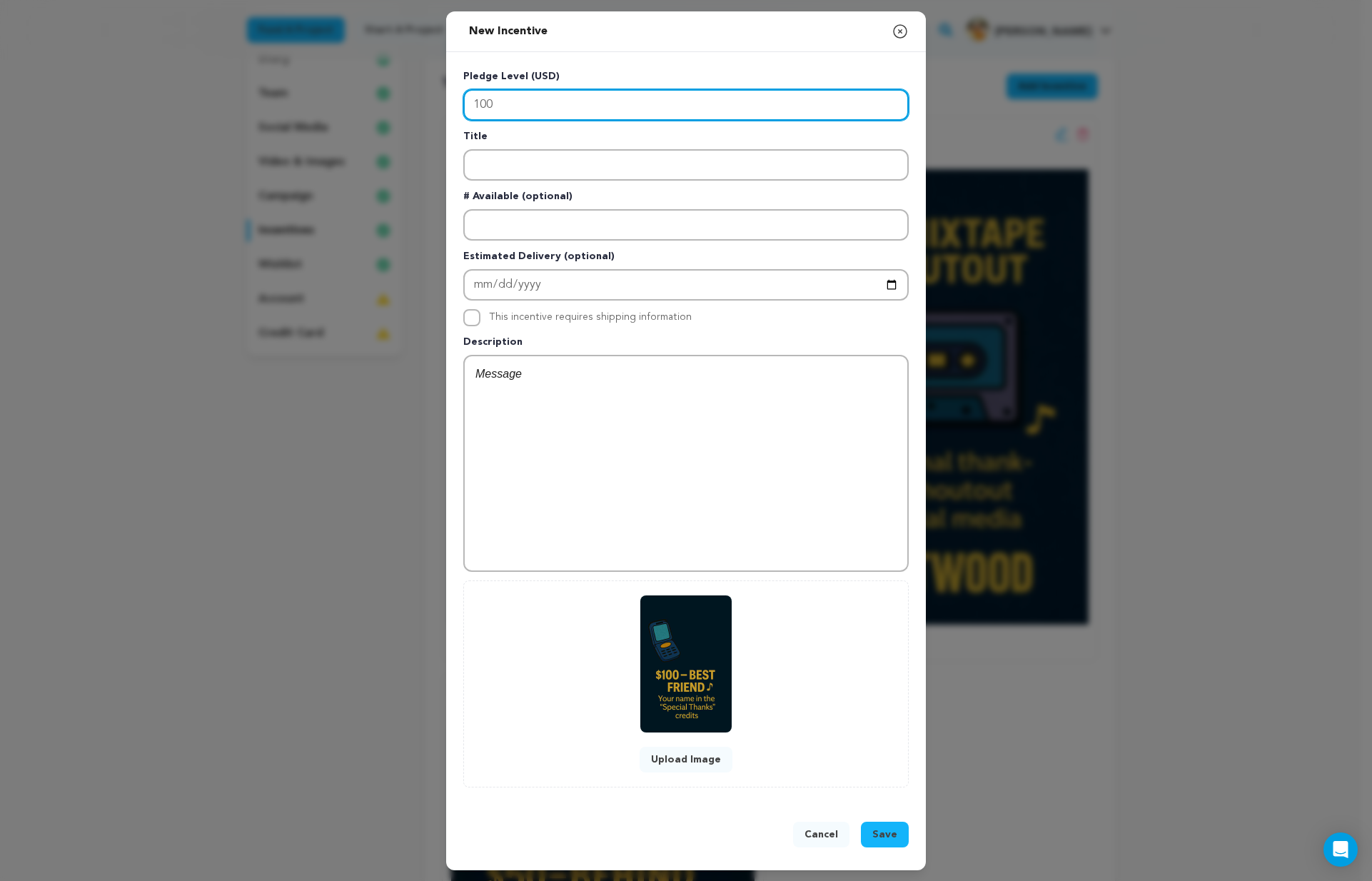
type input "100"
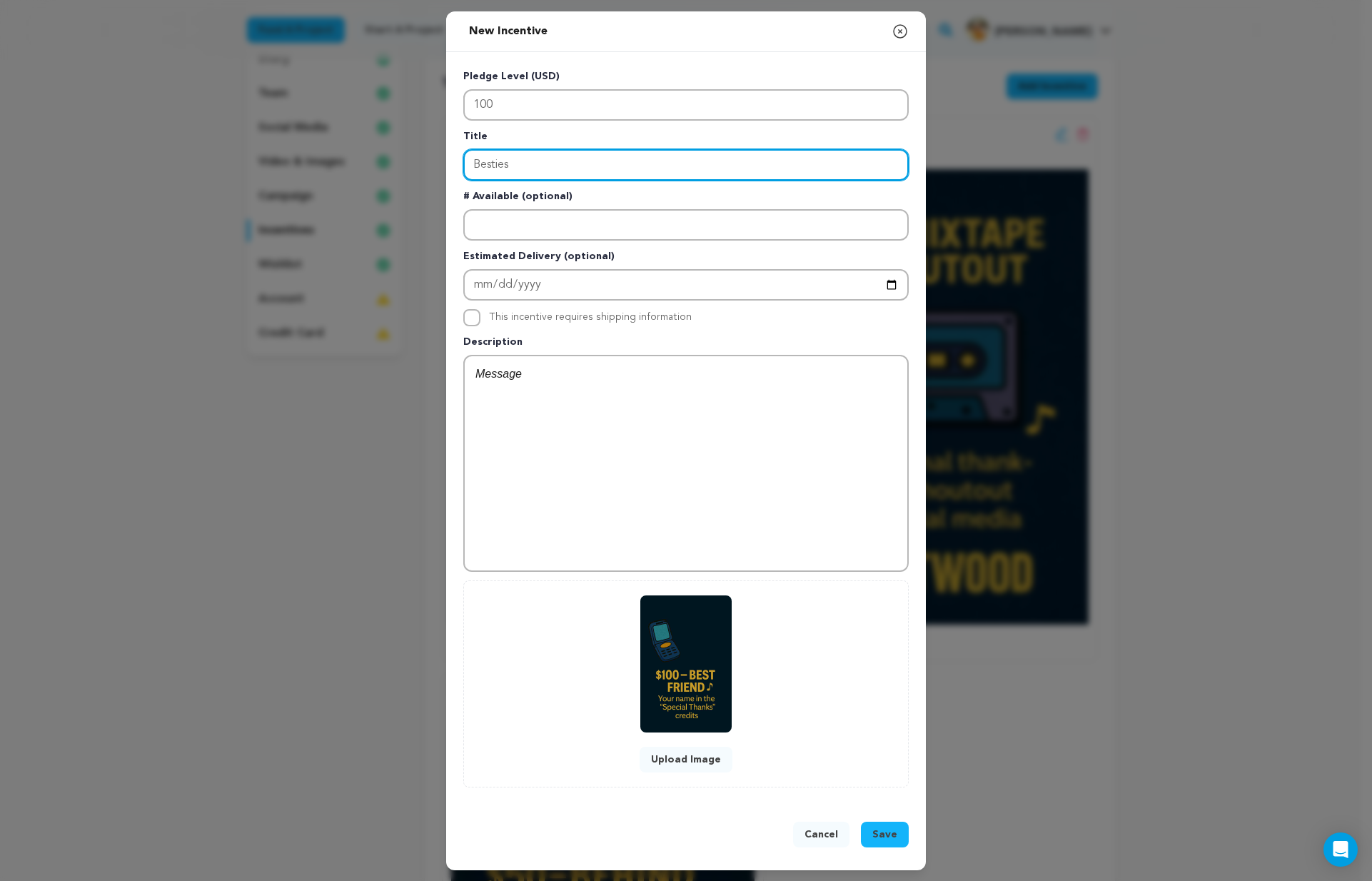
type input "Besties"
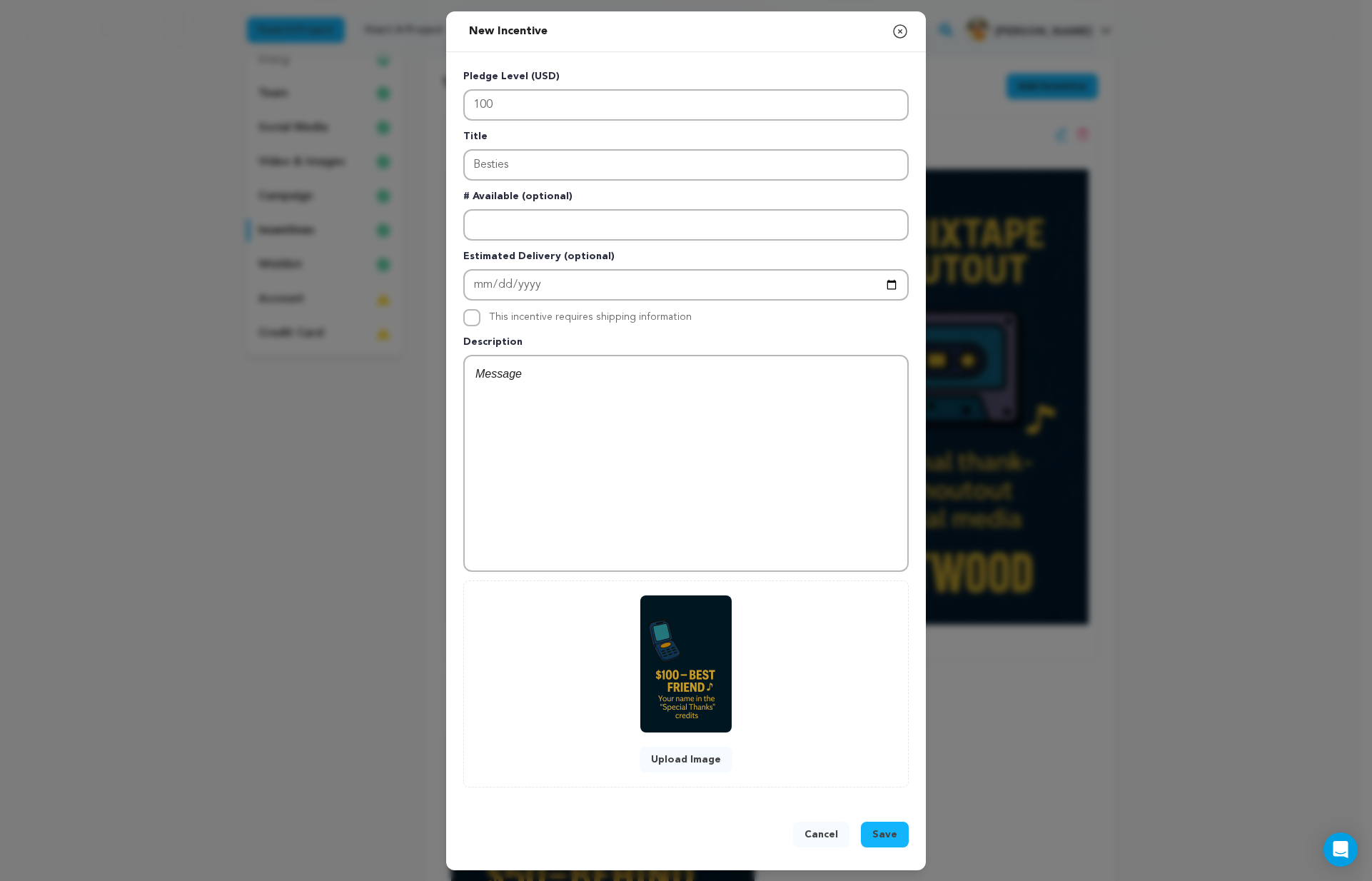
click at [889, 840] on span "Save" at bounding box center [885, 835] width 25 height 14
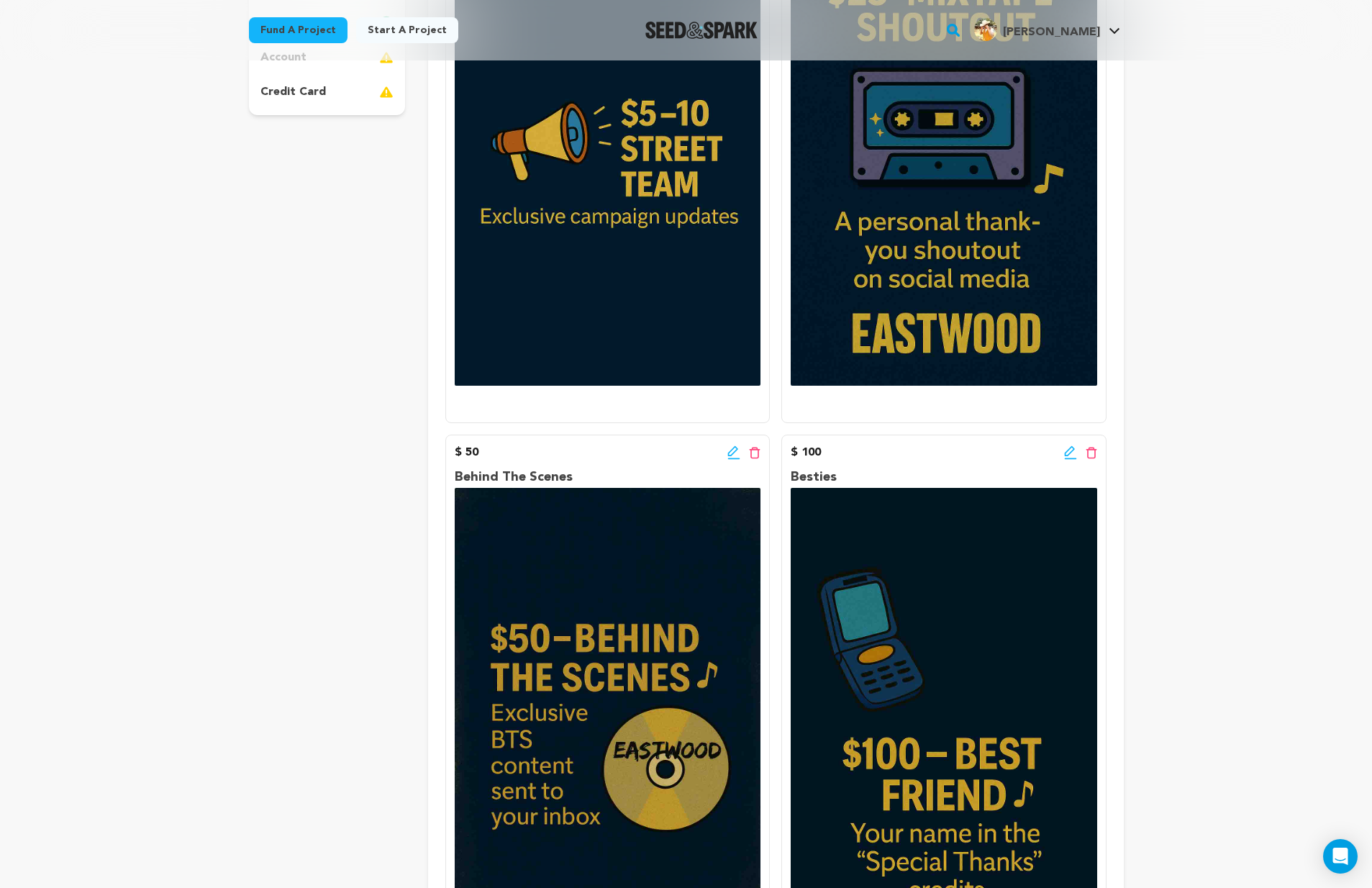
scroll to position [0, 0]
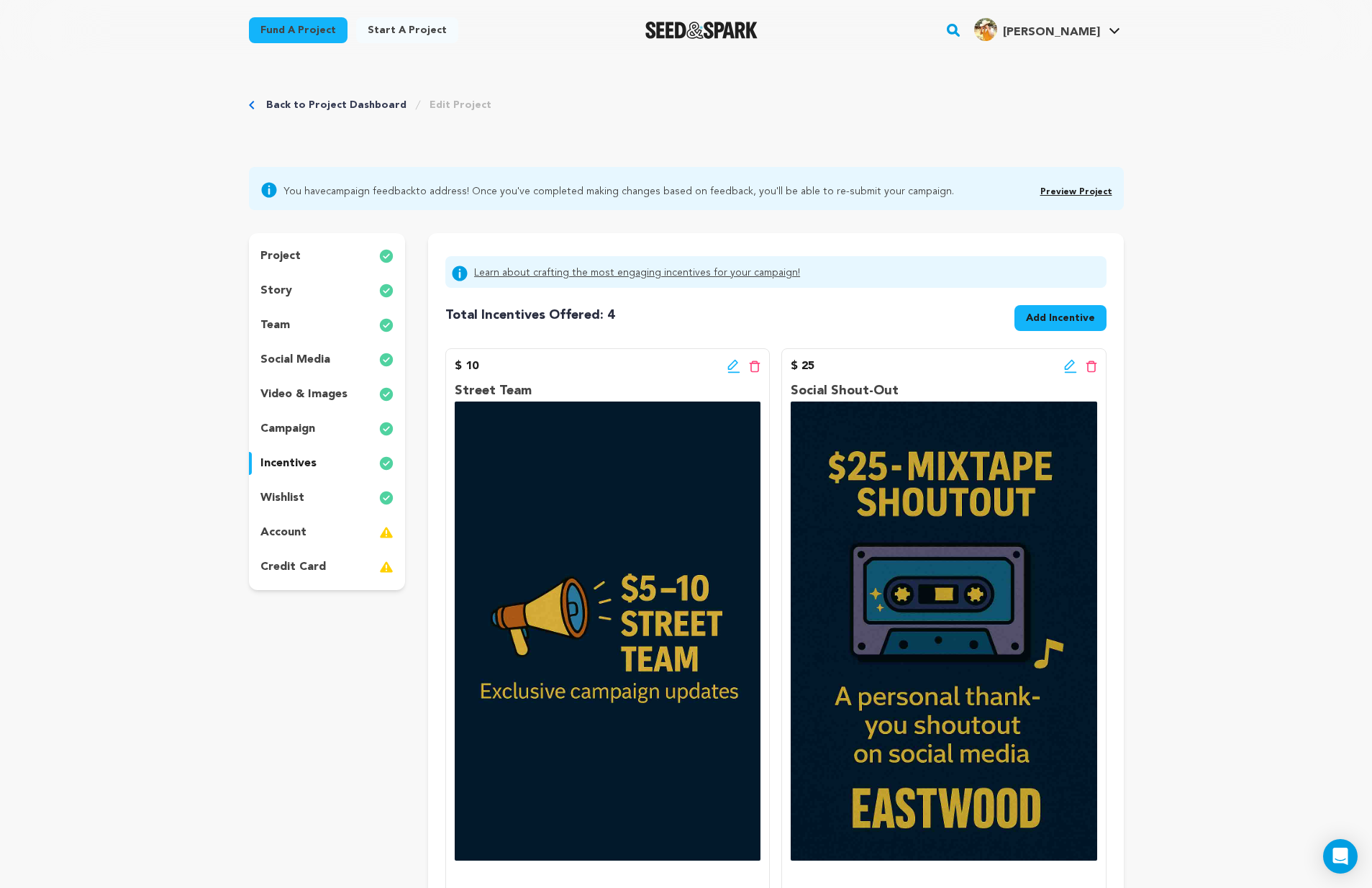
click at [1065, 312] on span "Add Incentive" at bounding box center [1060, 318] width 69 height 15
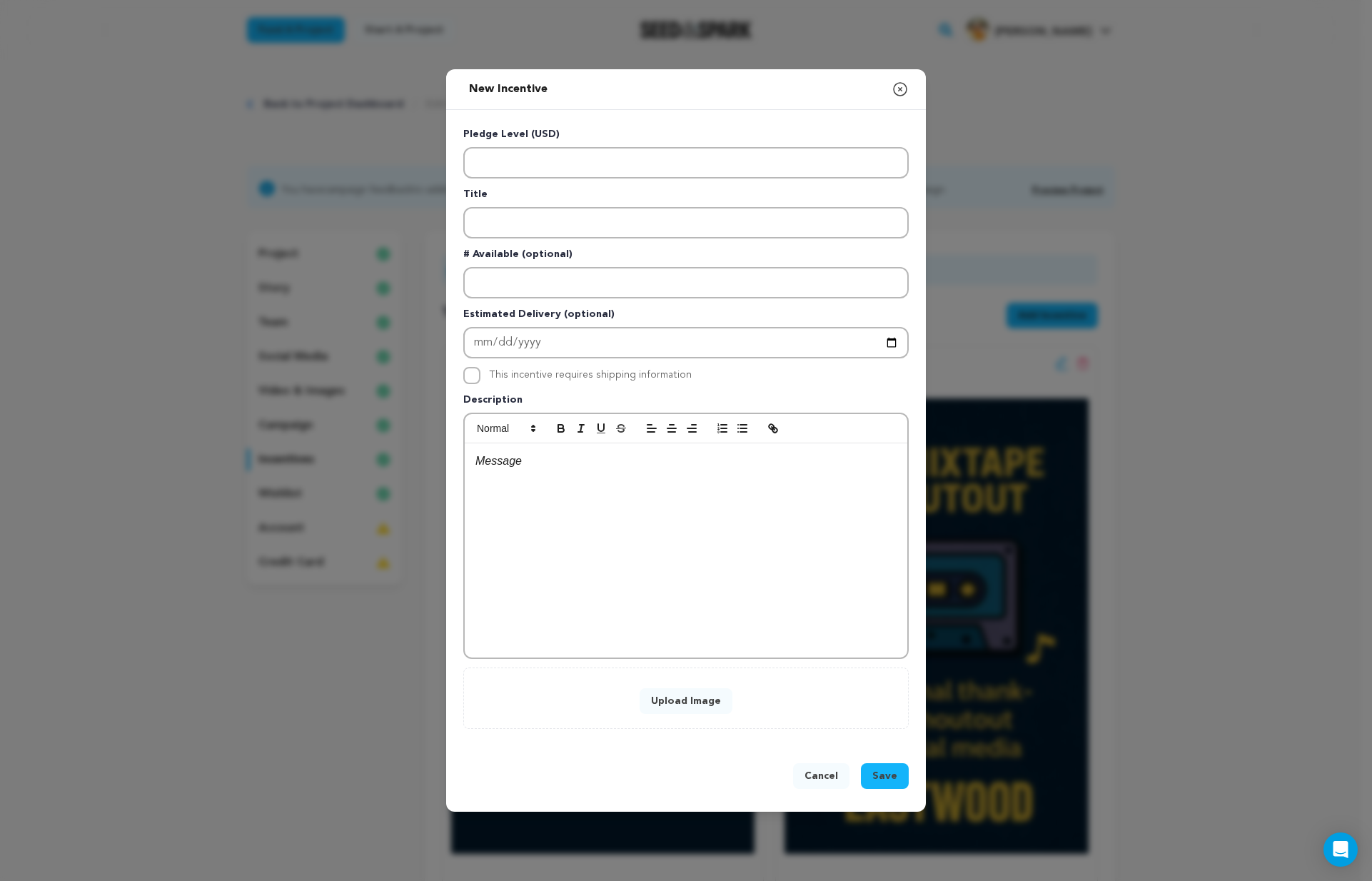
click at [688, 691] on button "Upload Image" at bounding box center [686, 701] width 93 height 25
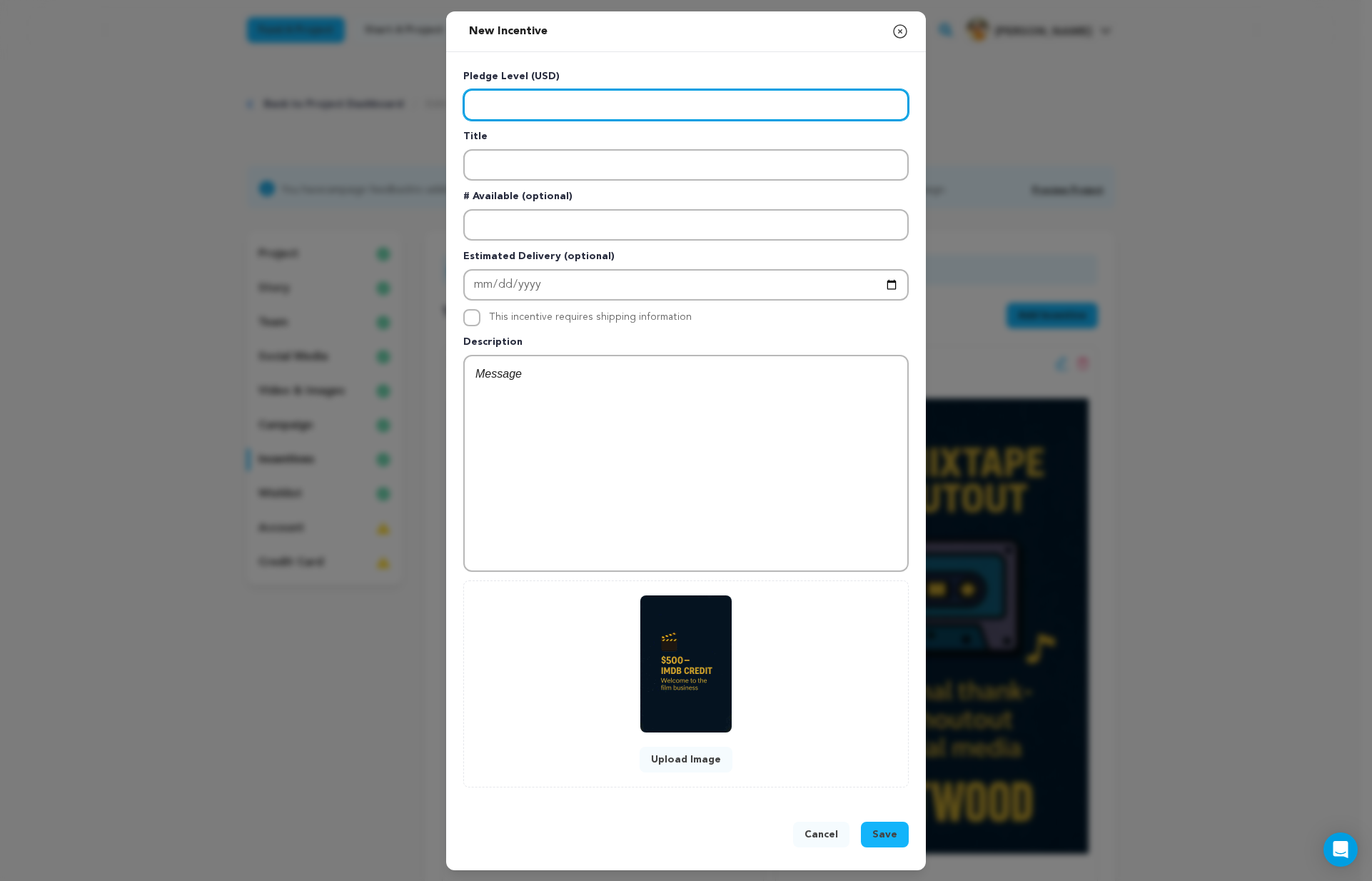
click at [591, 101] on input "Enter level" at bounding box center [686, 105] width 445 height 32
type input "500"
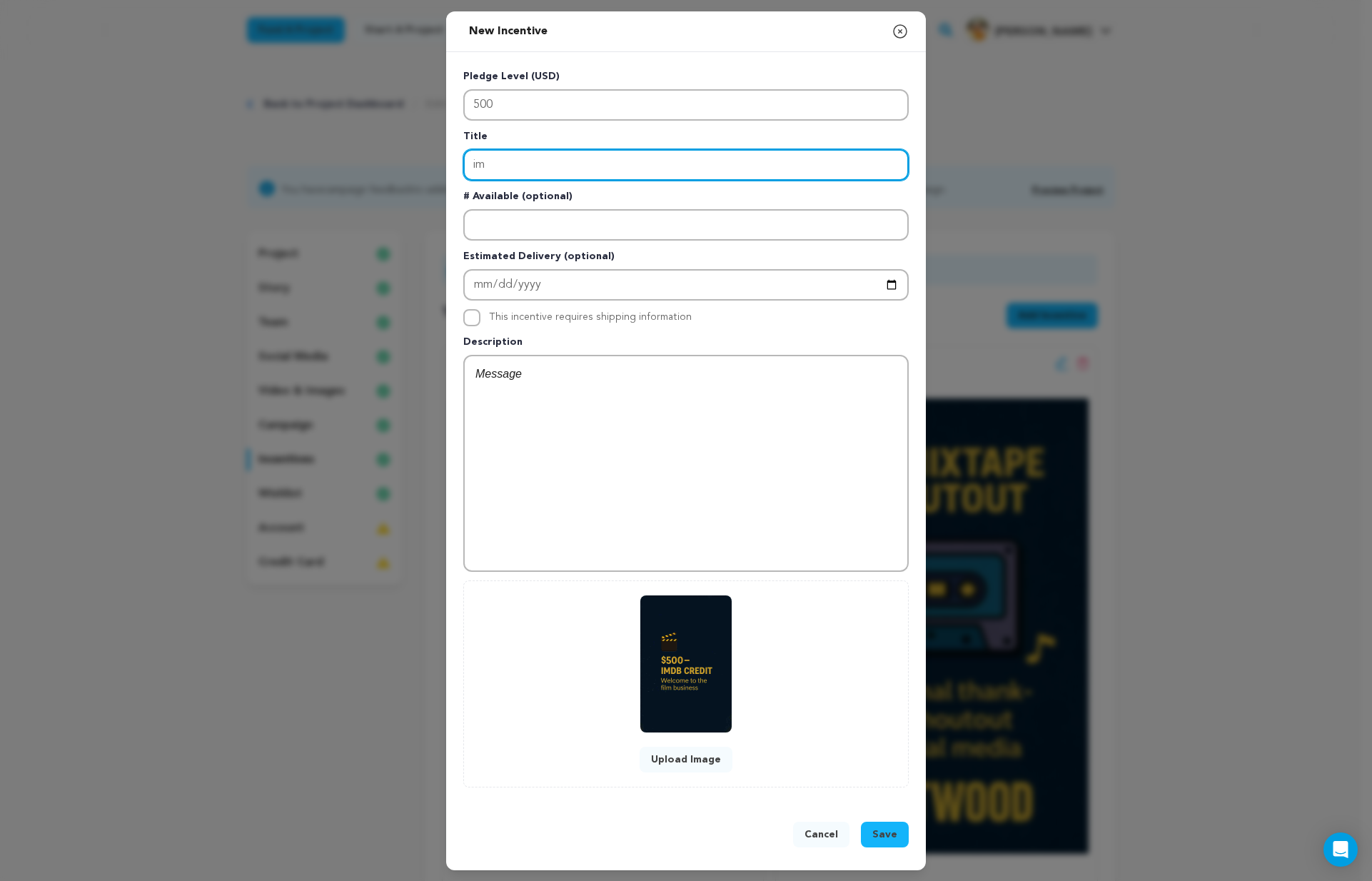
type input "i"
type input "IMDB Credit"
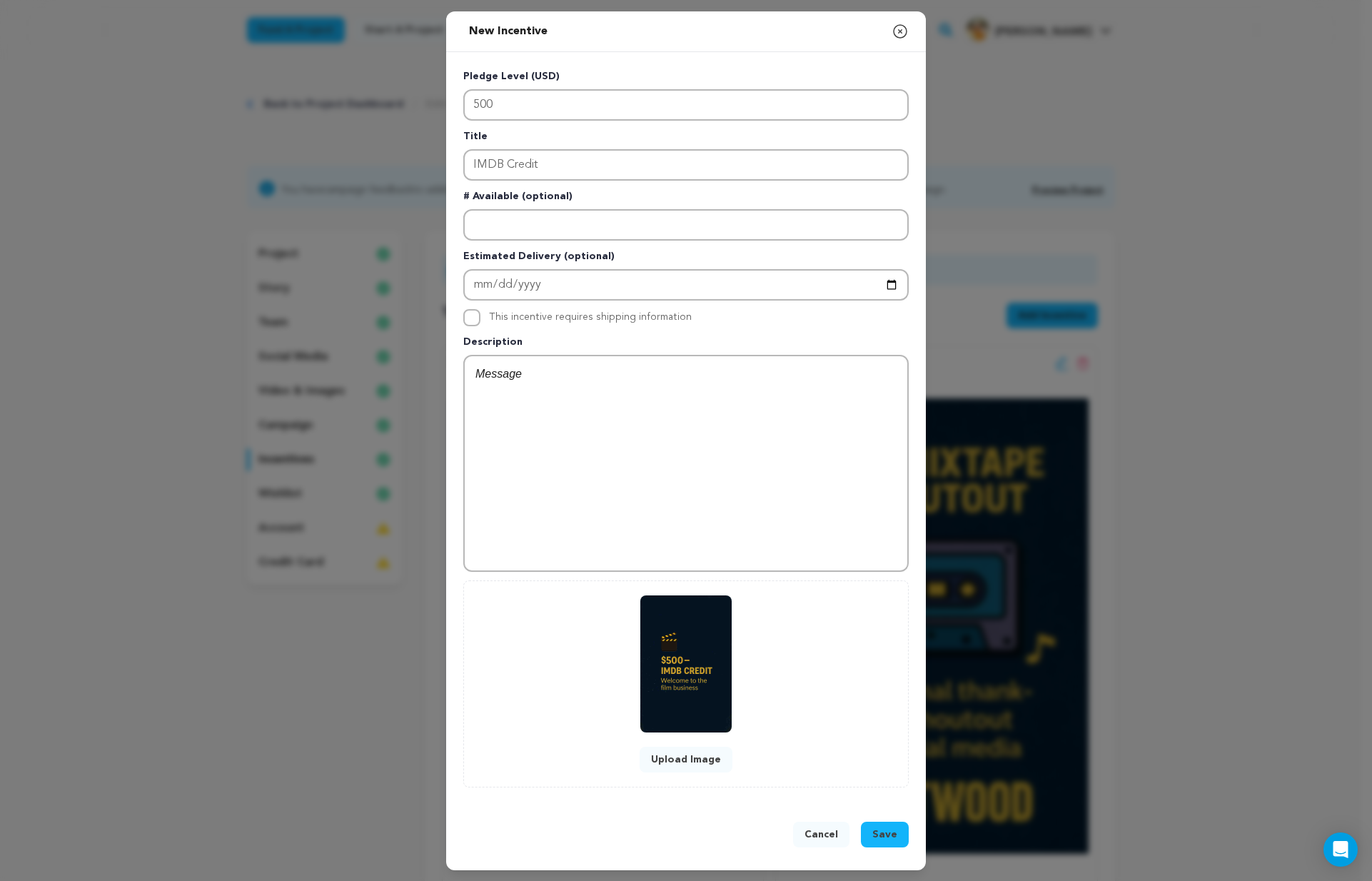
click at [883, 825] on button "Save" at bounding box center [885, 834] width 48 height 25
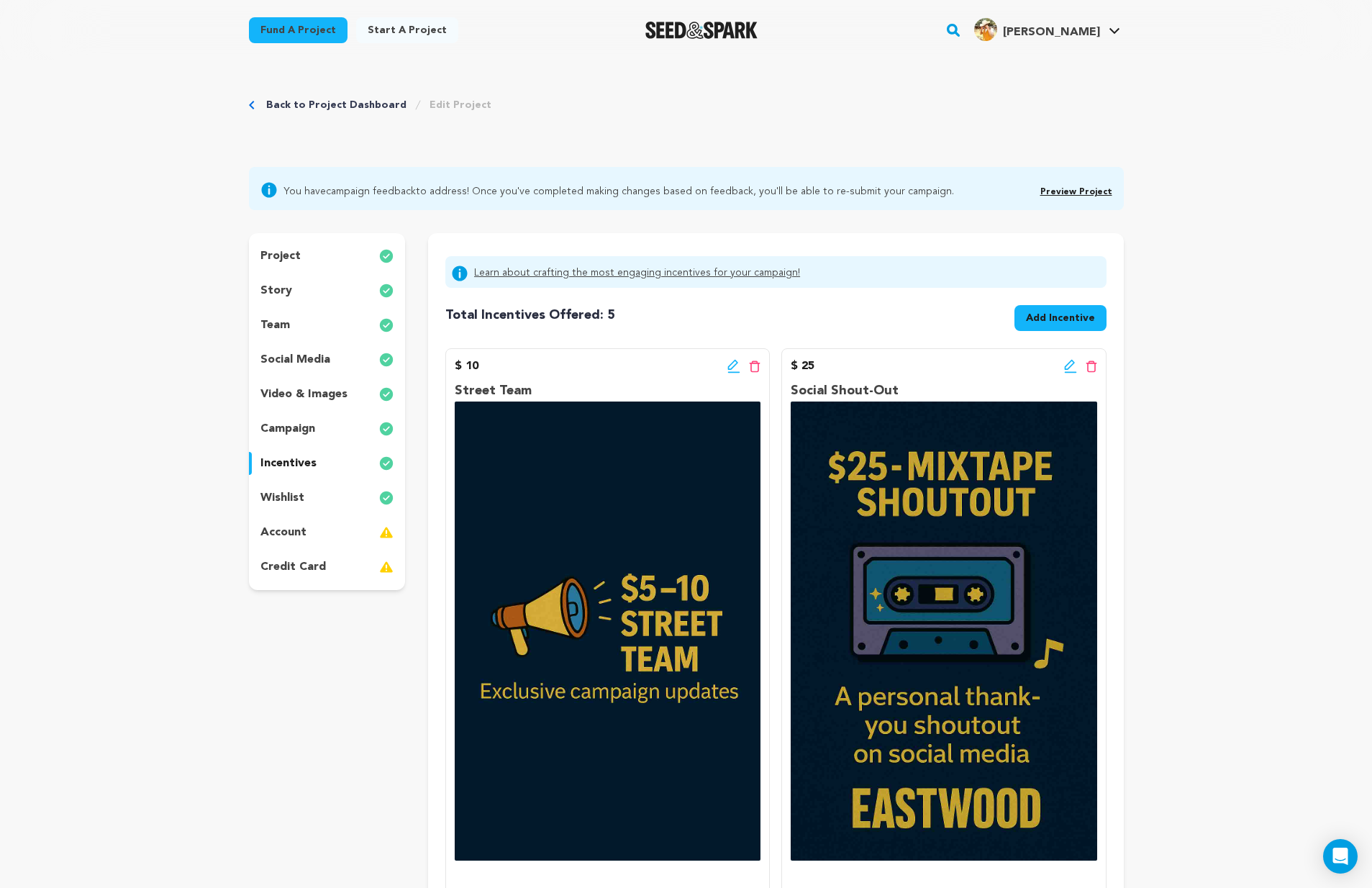
click at [1072, 192] on link "Preview Project" at bounding box center [1076, 191] width 72 height 8
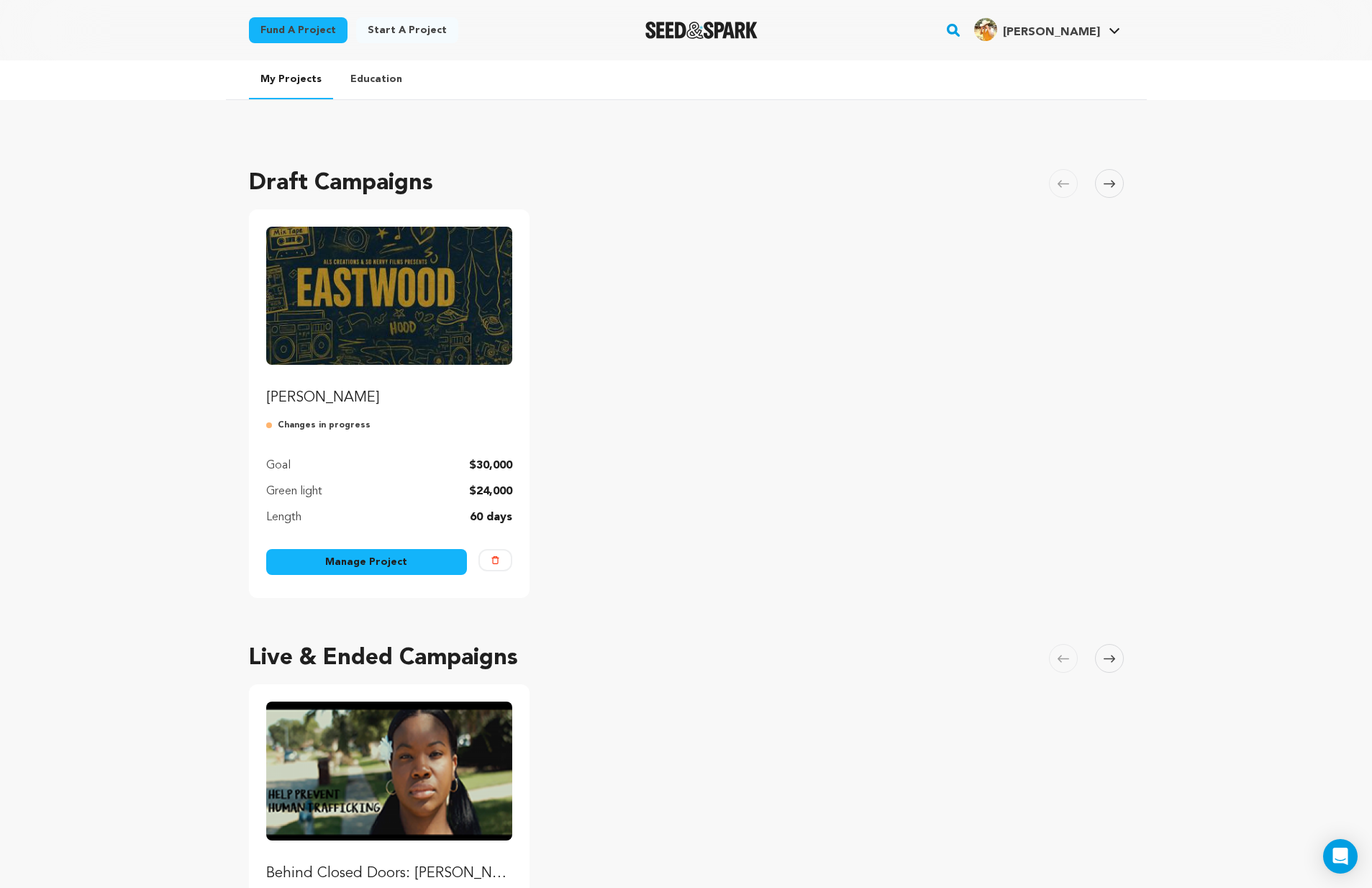
click at [384, 563] on link "Manage Project" at bounding box center [366, 562] width 201 height 26
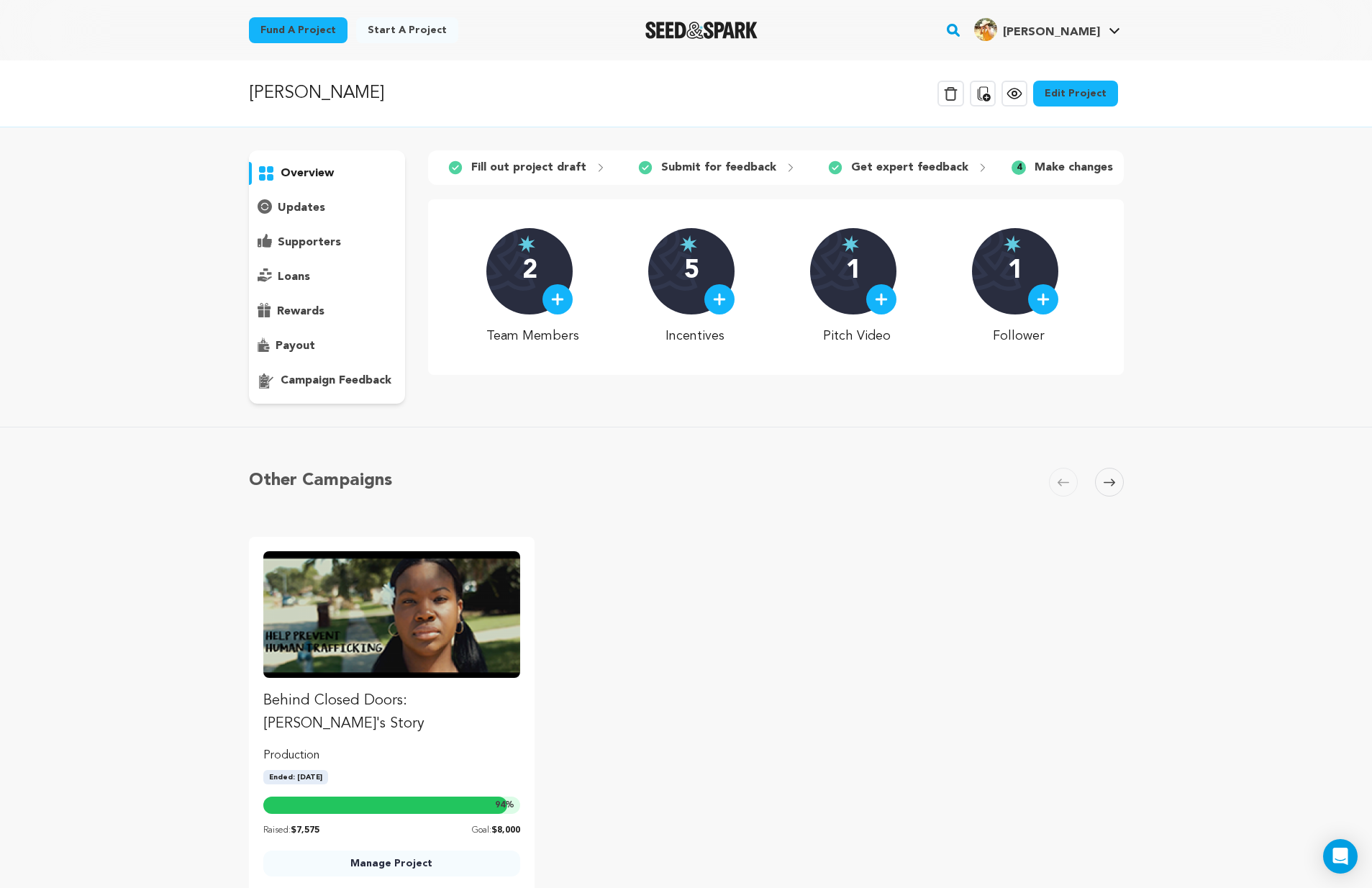
click at [1115, 98] on link "Edit Project" at bounding box center [1075, 93] width 85 height 26
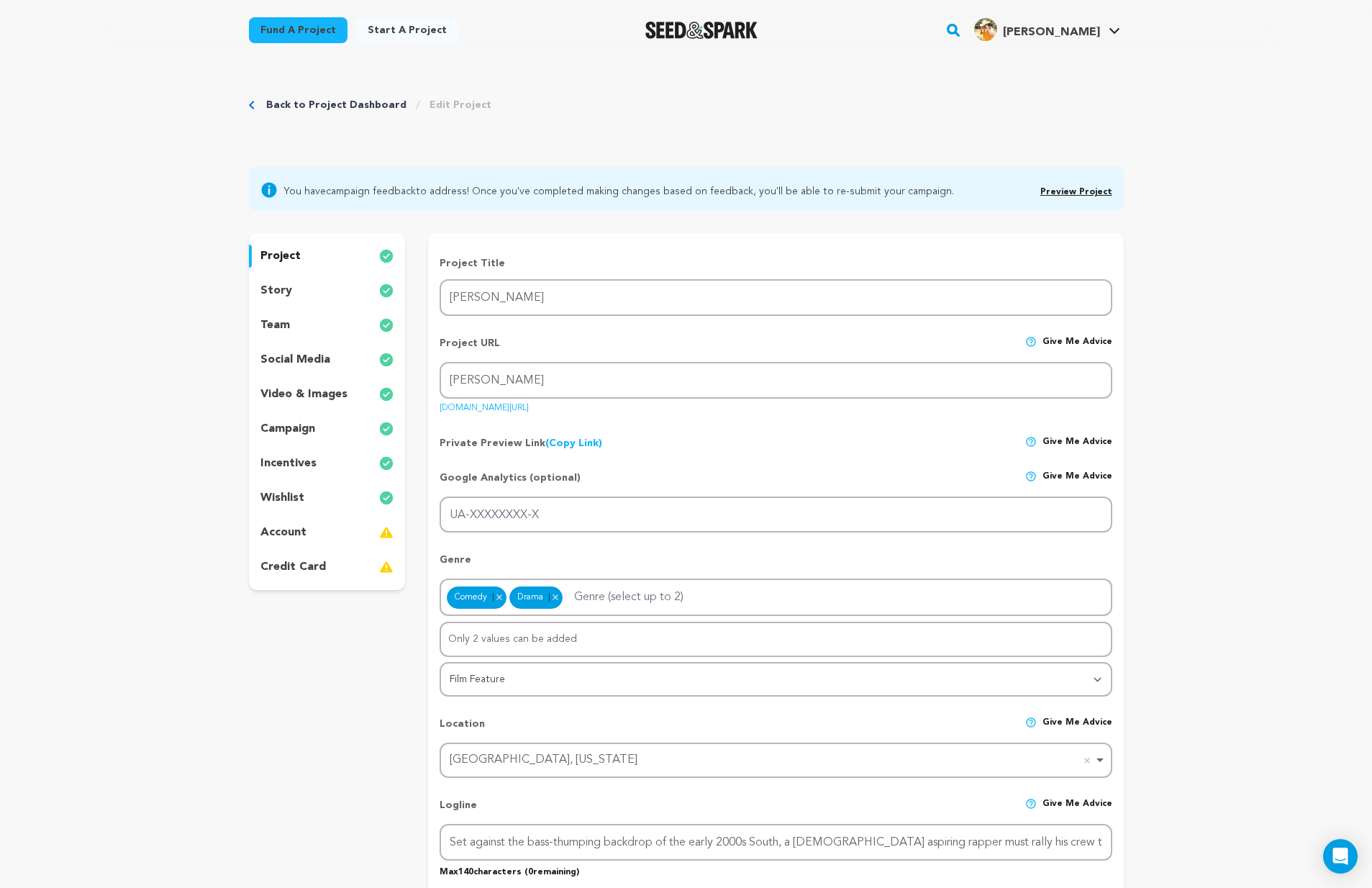
click at [315, 350] on div "social media" at bounding box center [327, 359] width 157 height 23
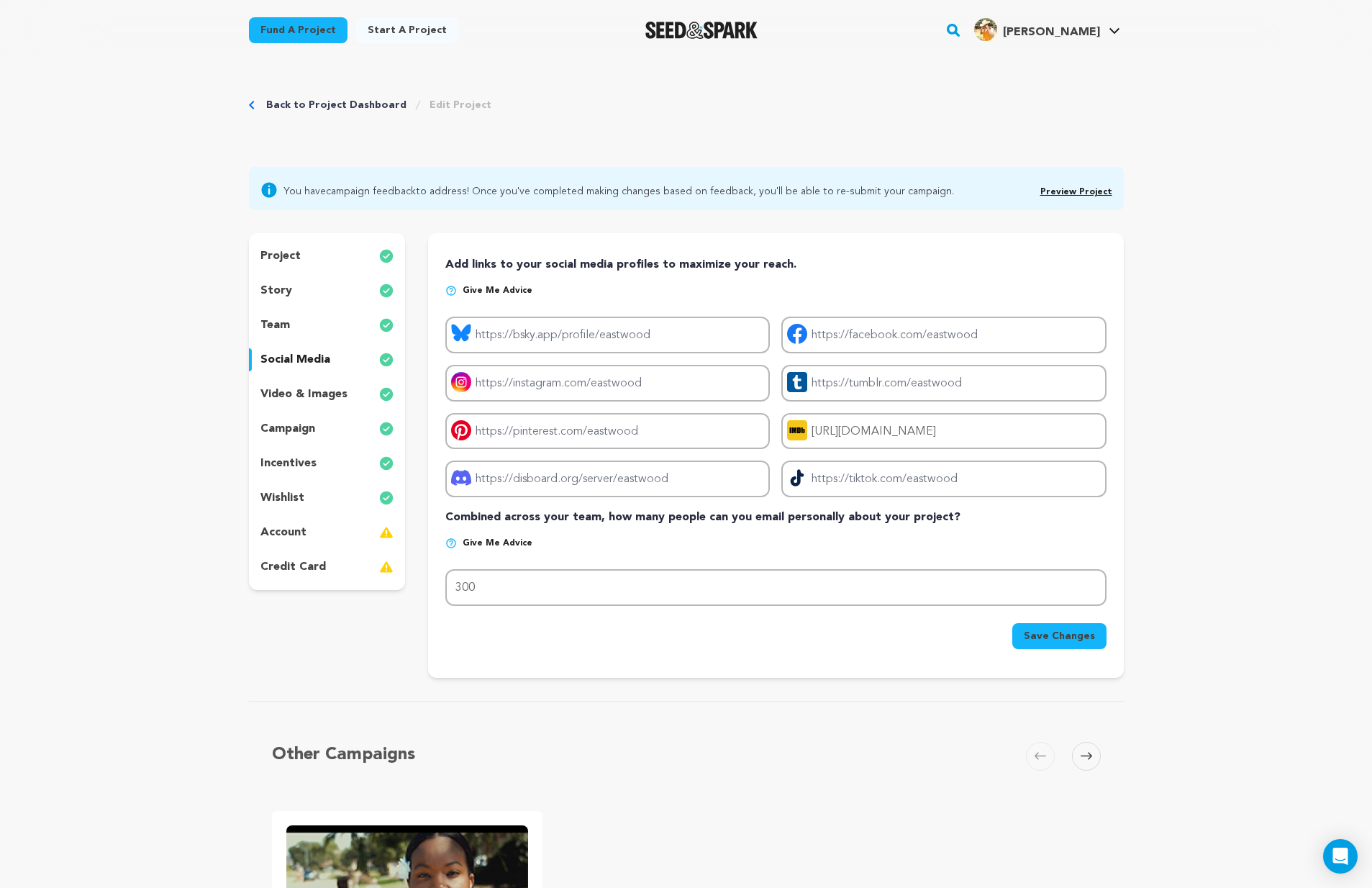
click at [297, 466] on p "incentives" at bounding box center [289, 463] width 57 height 17
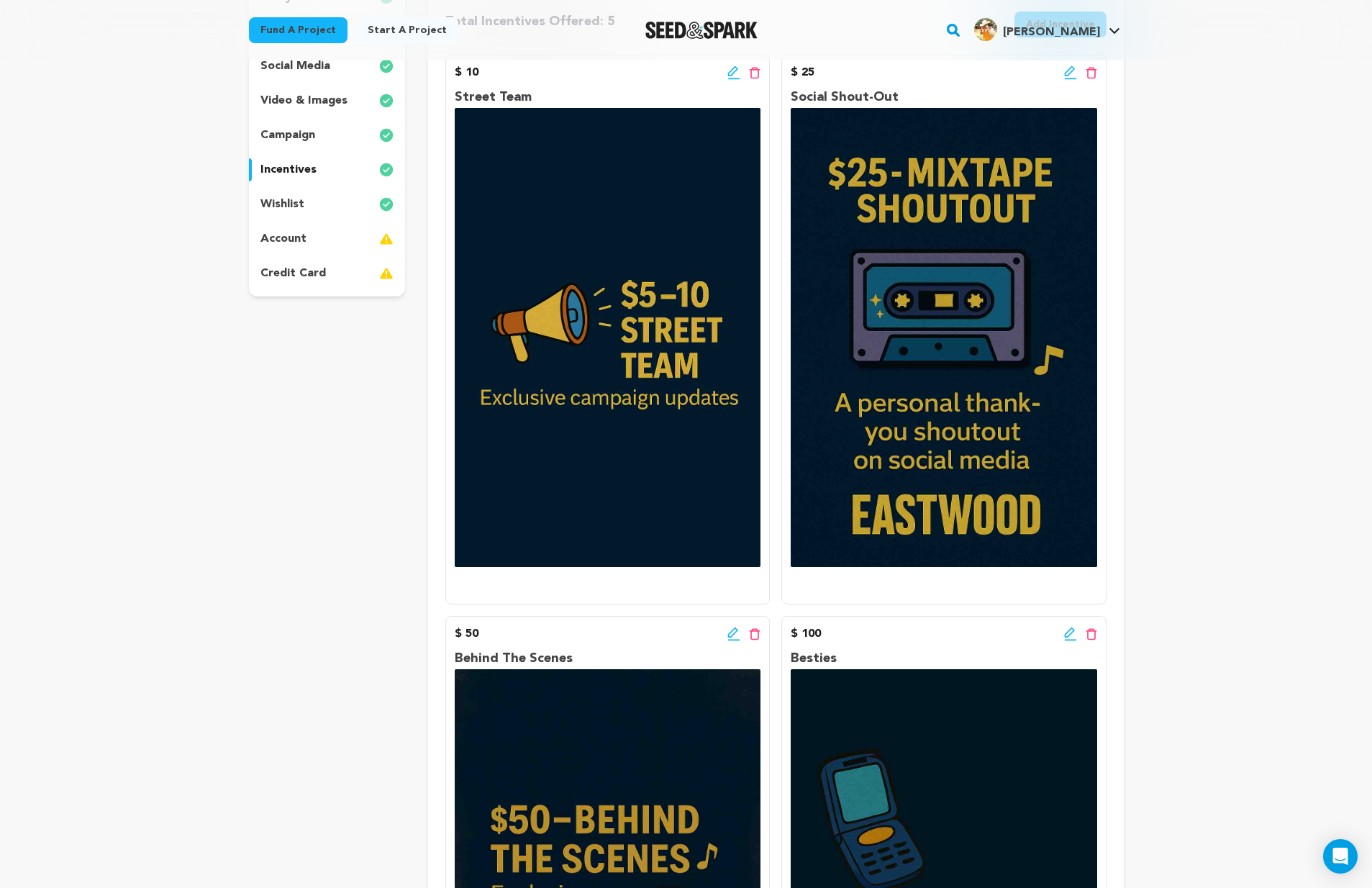
scroll to position [169, 0]
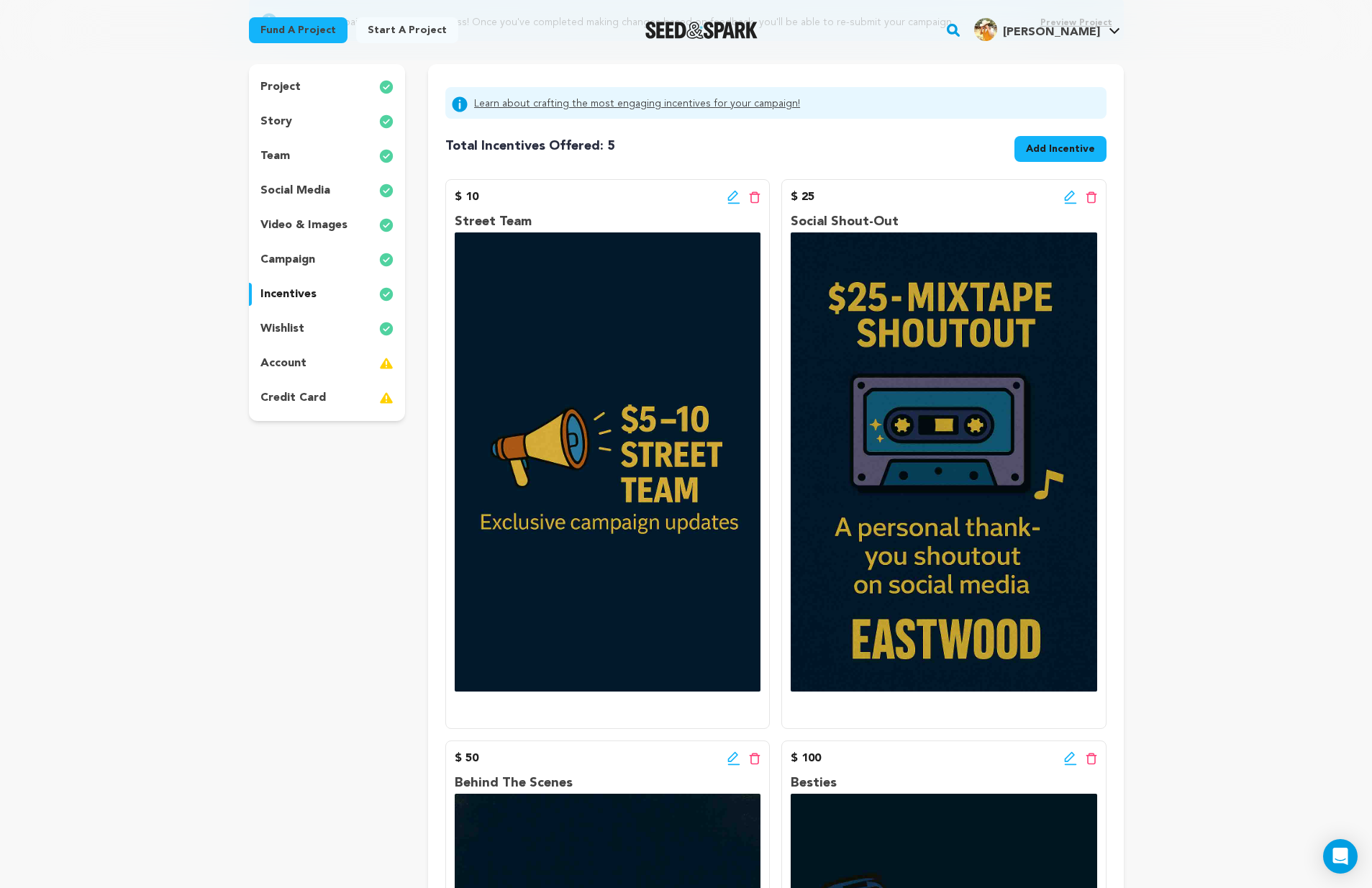
click at [1040, 131] on div "Total Incentives Offered: Incentives: 5 Add Incentive" at bounding box center [775, 146] width 660 height 43
click at [1041, 155] on span "Add Incentive" at bounding box center [1060, 149] width 69 height 15
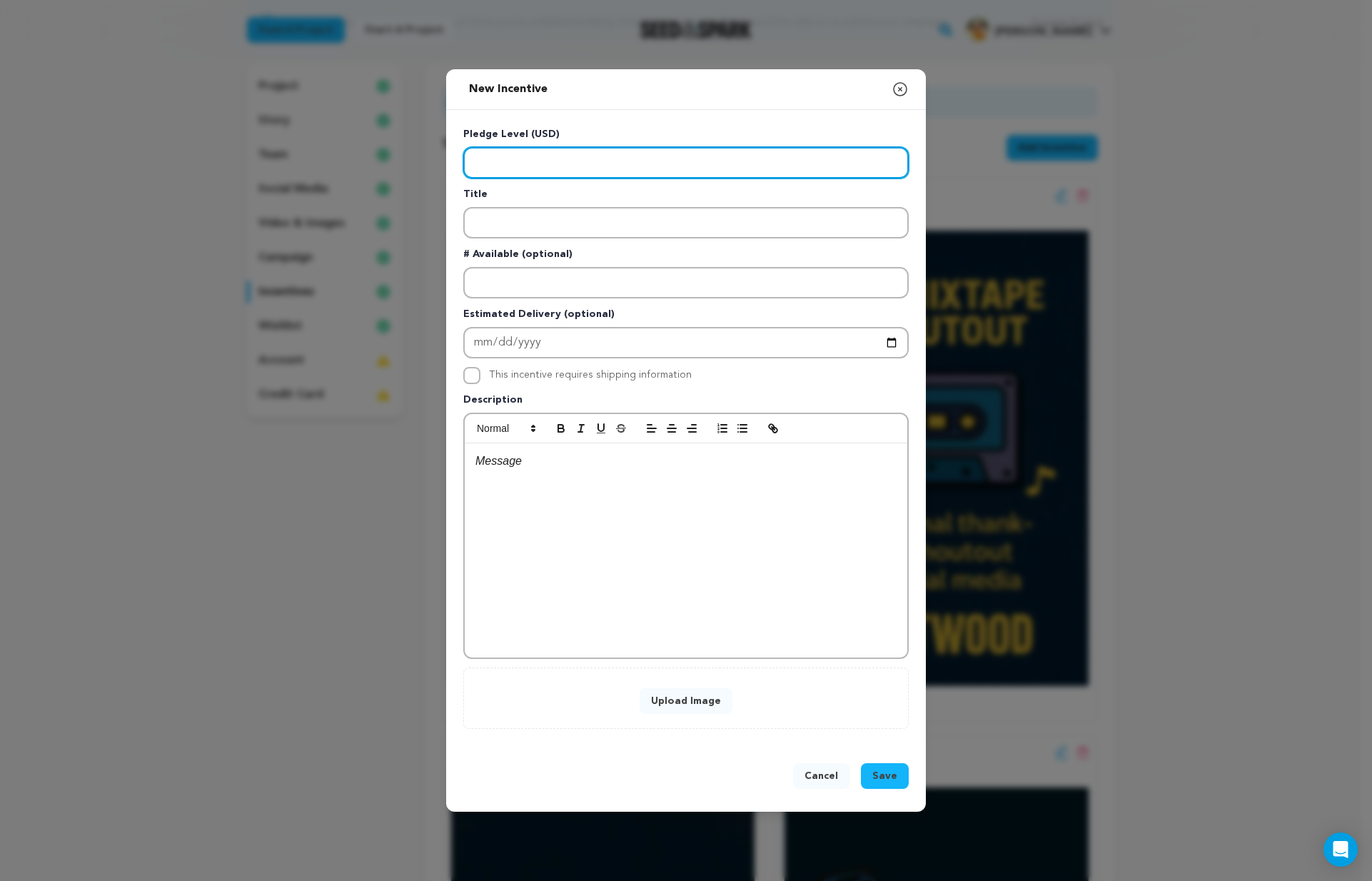
click at [648, 162] on input "Enter level" at bounding box center [686, 163] width 445 height 32
type input "1000"
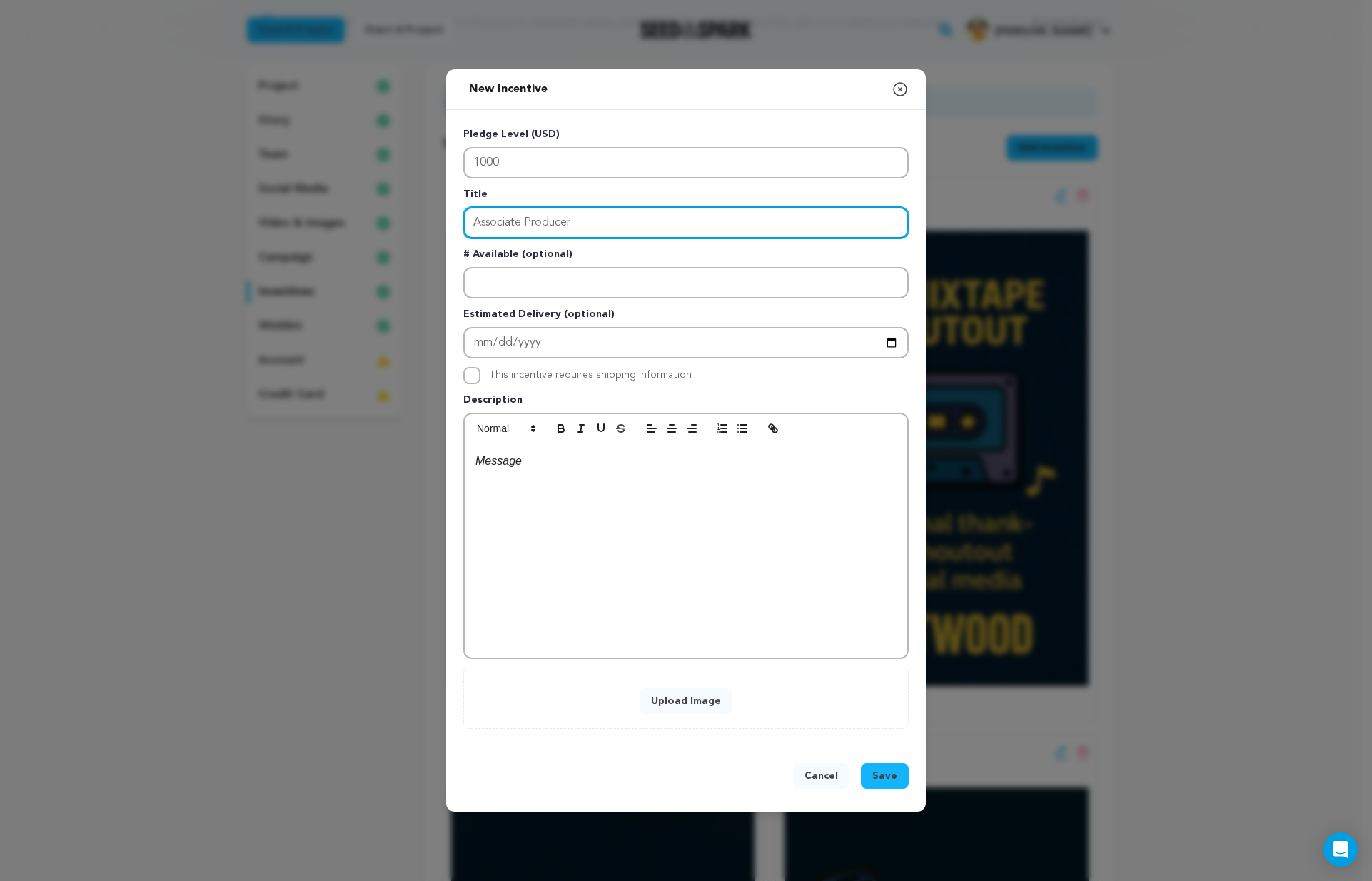
type input "Associate Producer"
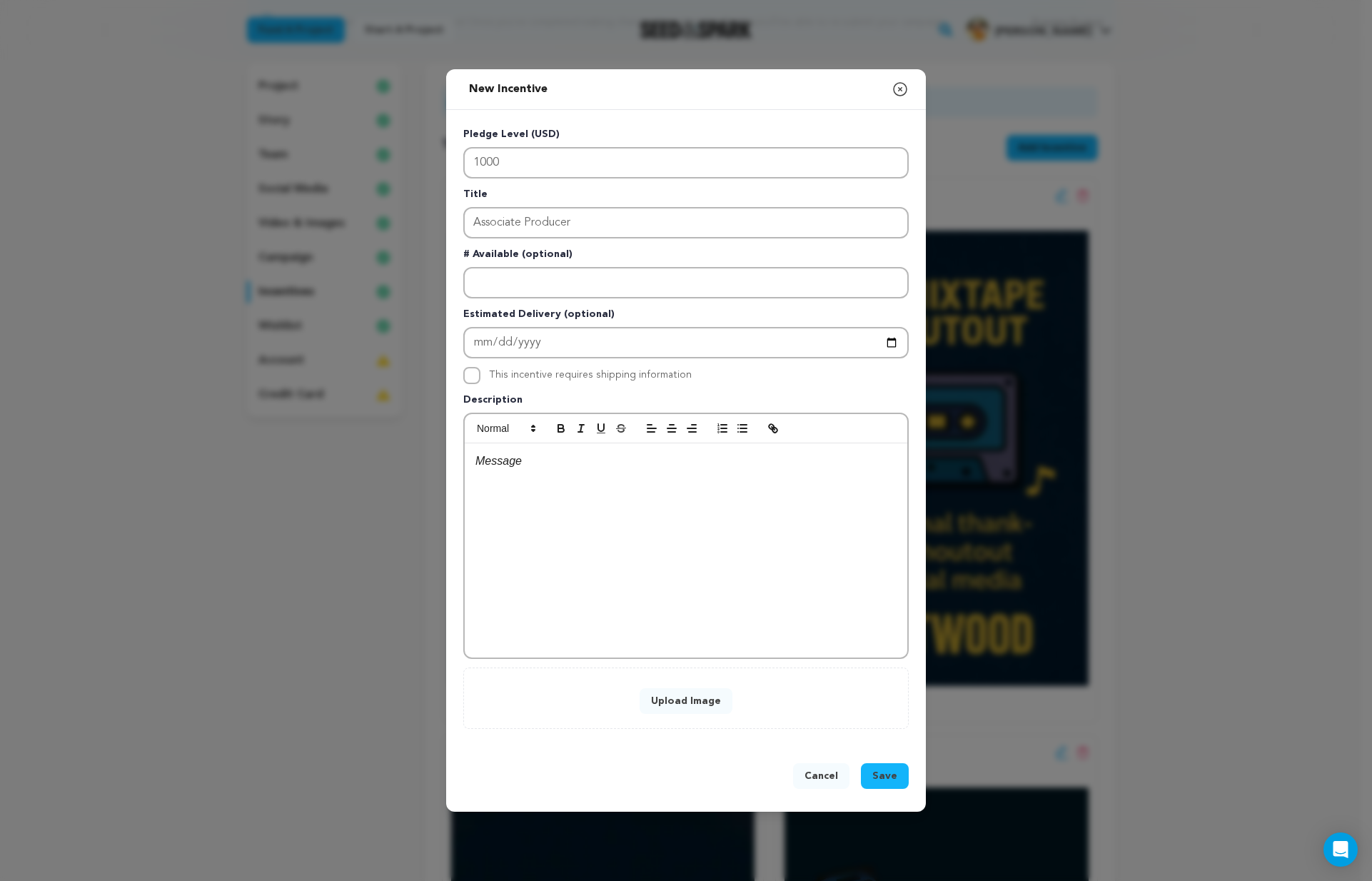
click at [697, 697] on button "Upload Image" at bounding box center [686, 701] width 93 height 25
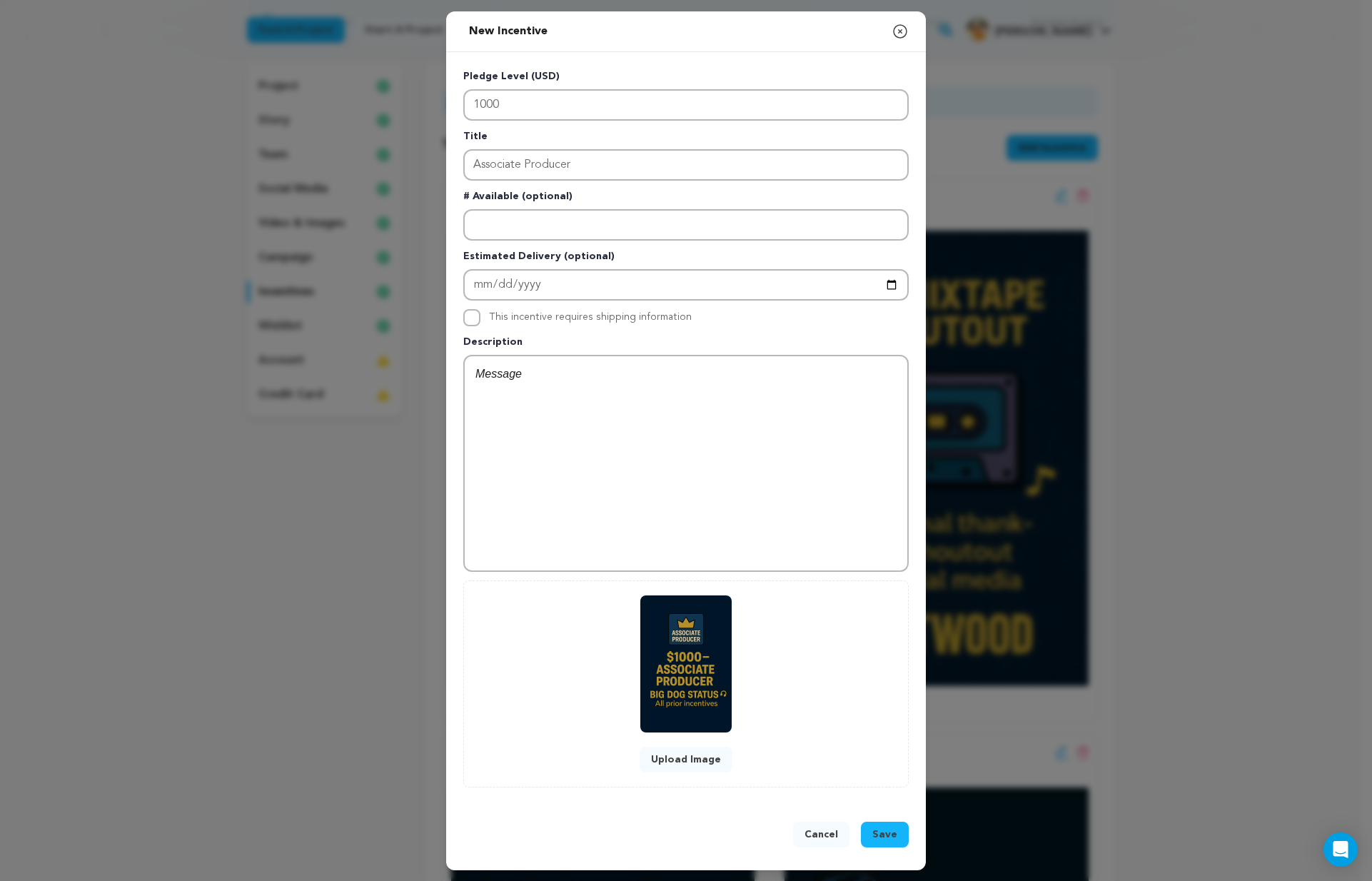
click at [890, 851] on div "Cancel Save" at bounding box center [686, 837] width 445 height 32
click at [887, 839] on span "Save" at bounding box center [885, 835] width 25 height 14
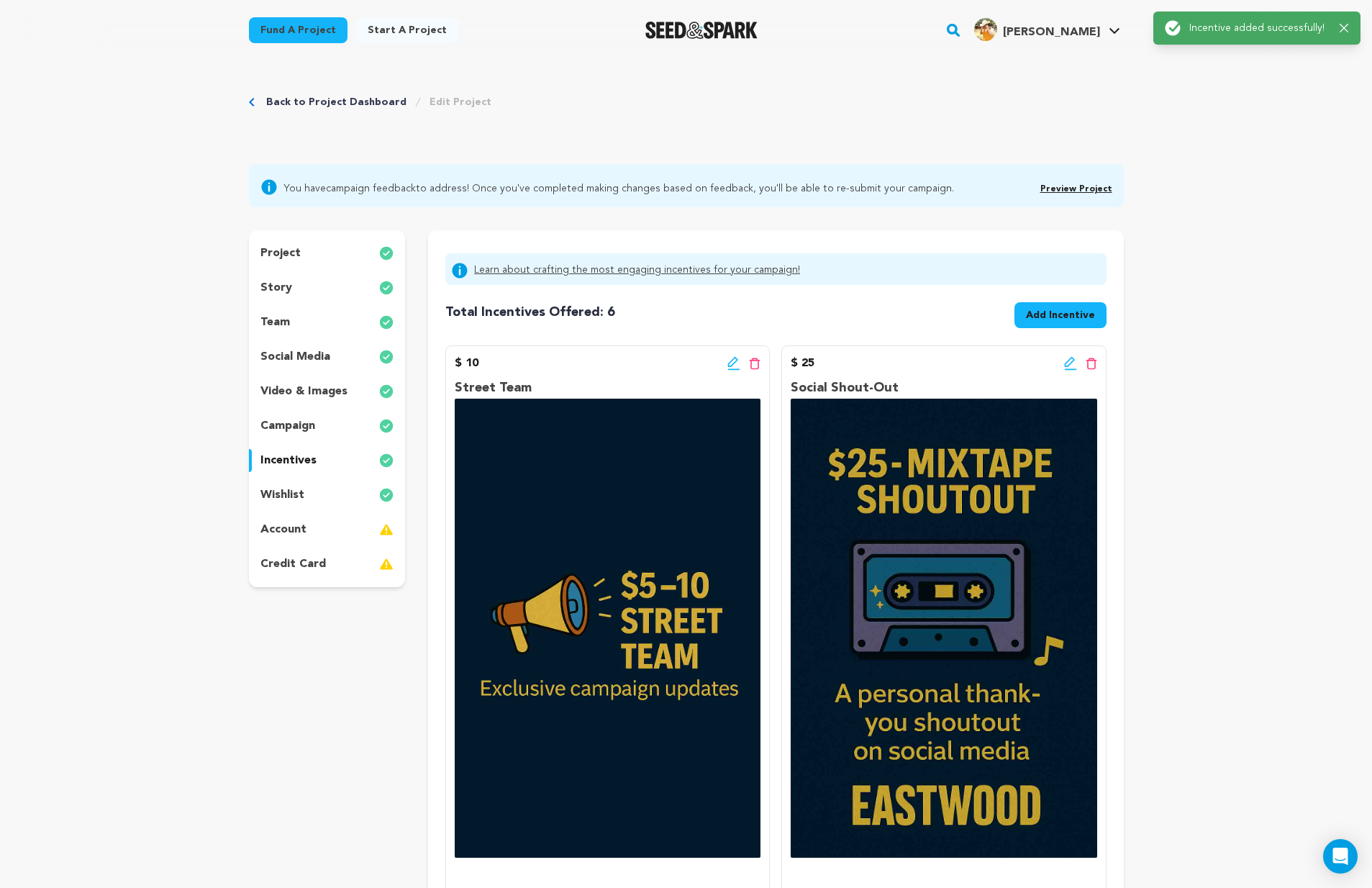
scroll to position [0, 0]
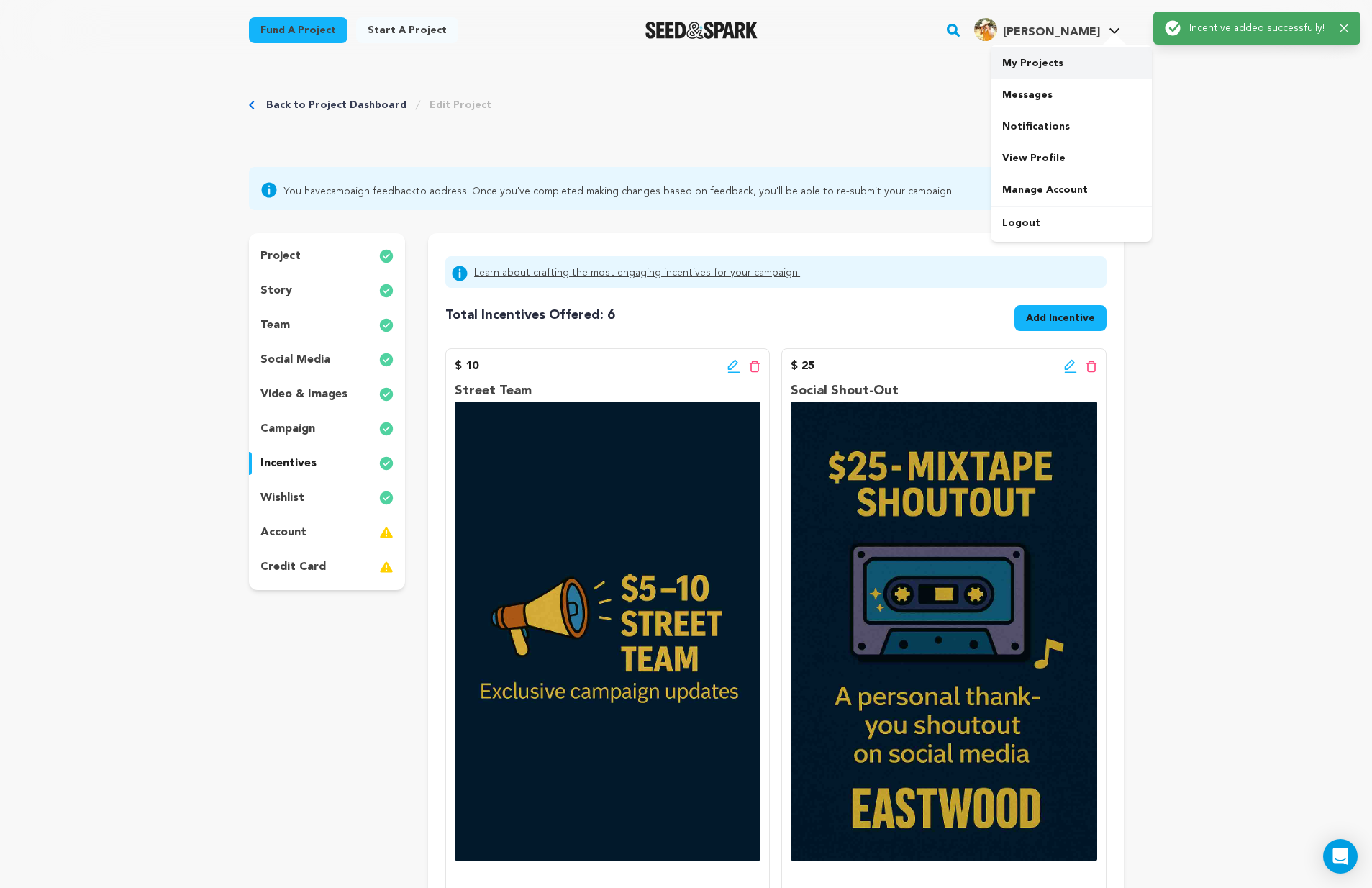
click at [1066, 73] on link "My Projects" at bounding box center [1071, 63] width 161 height 32
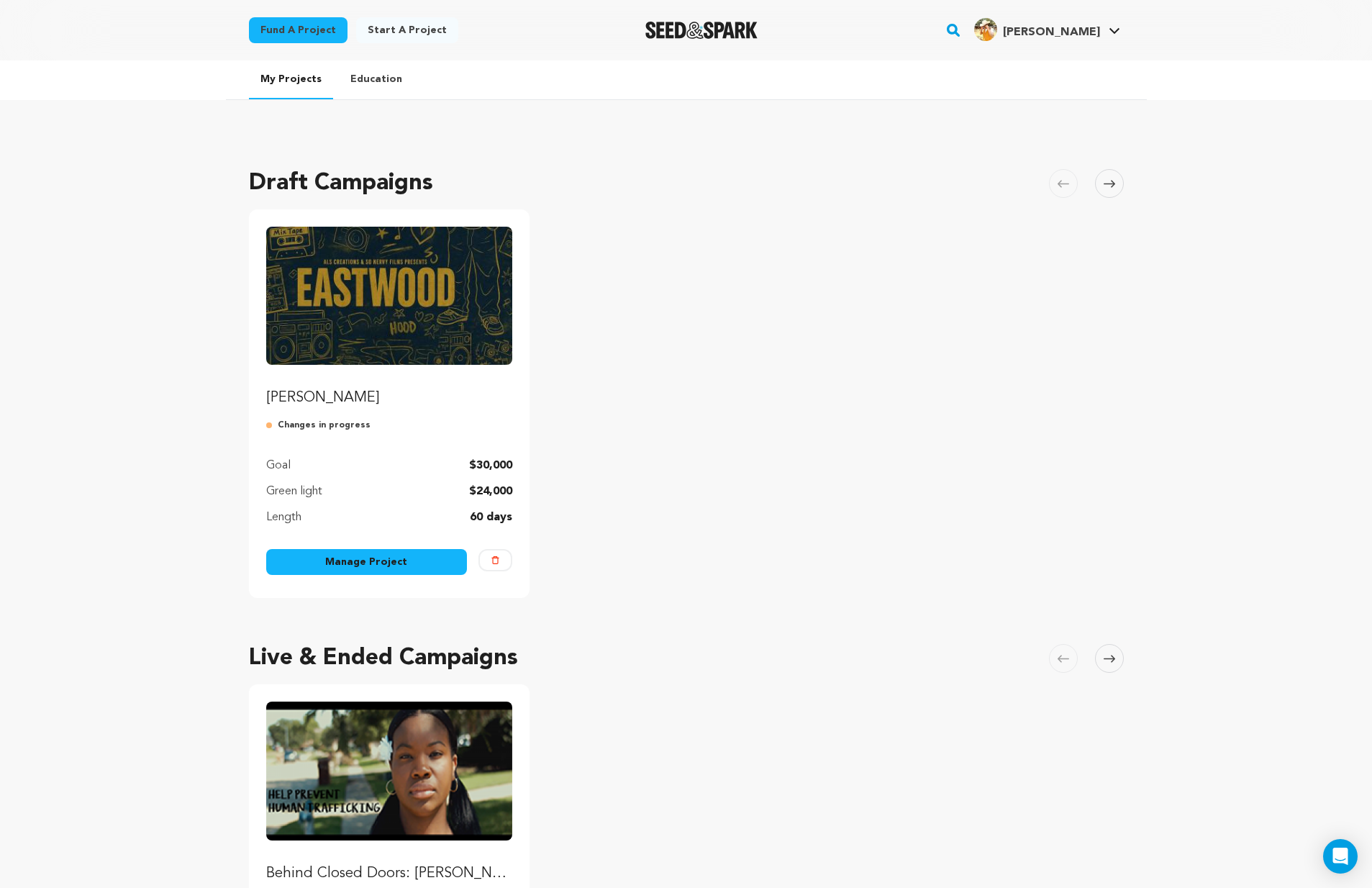
click at [406, 285] on img "Fund EASTWOOD" at bounding box center [389, 296] width 247 height 139
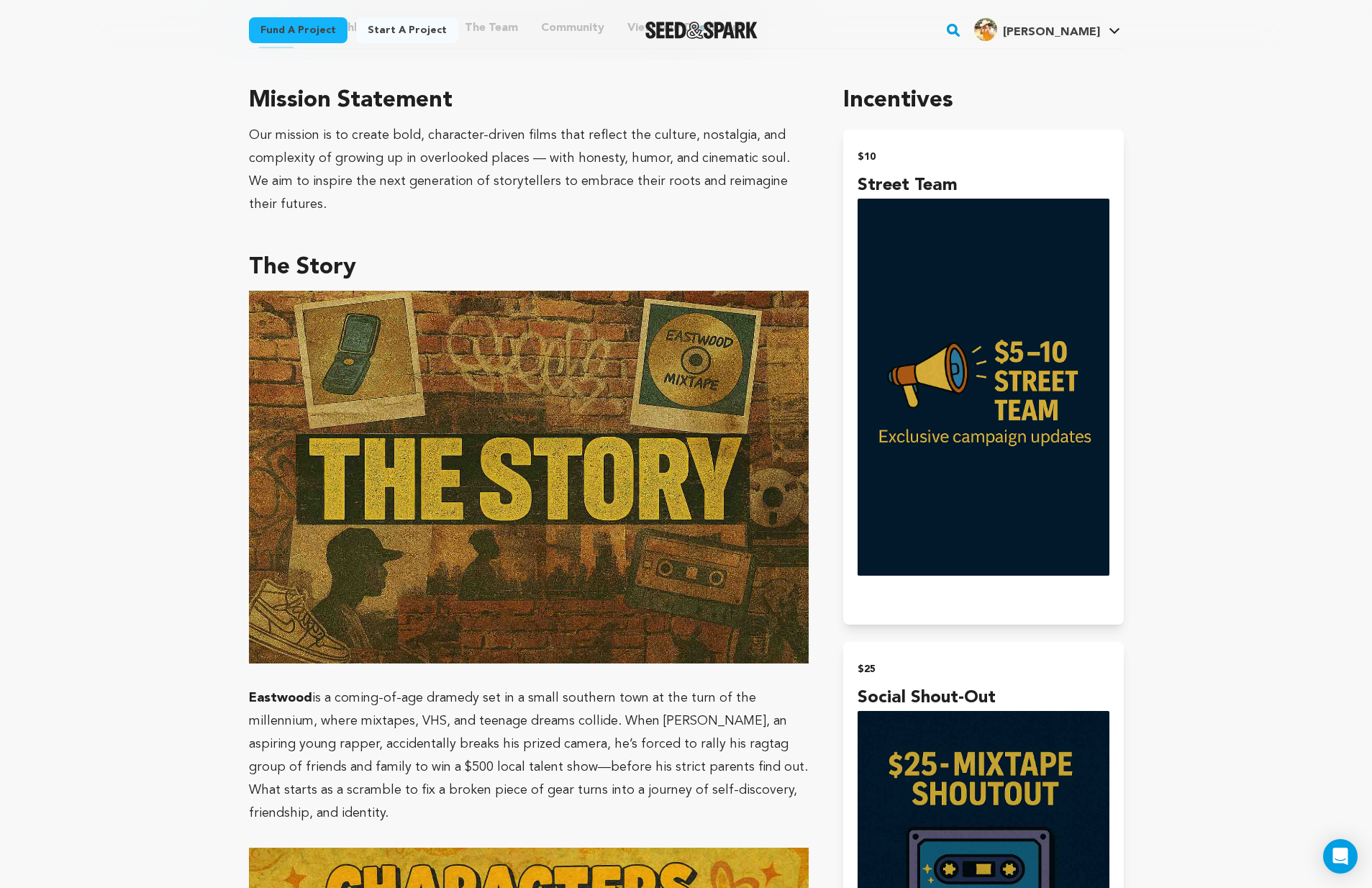
scroll to position [466, 0]
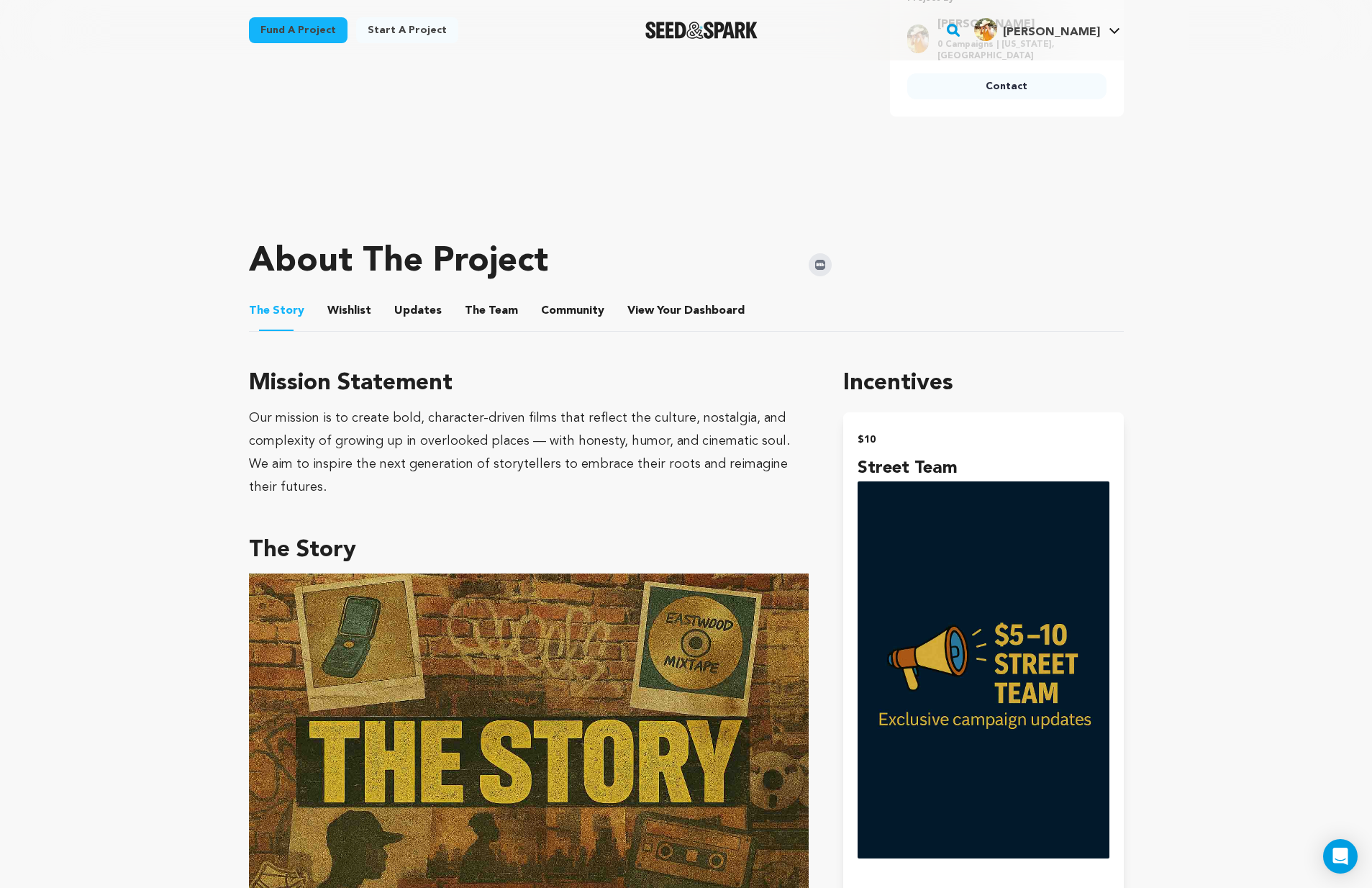
click at [346, 302] on button "Wishlist" at bounding box center [349, 314] width 35 height 35
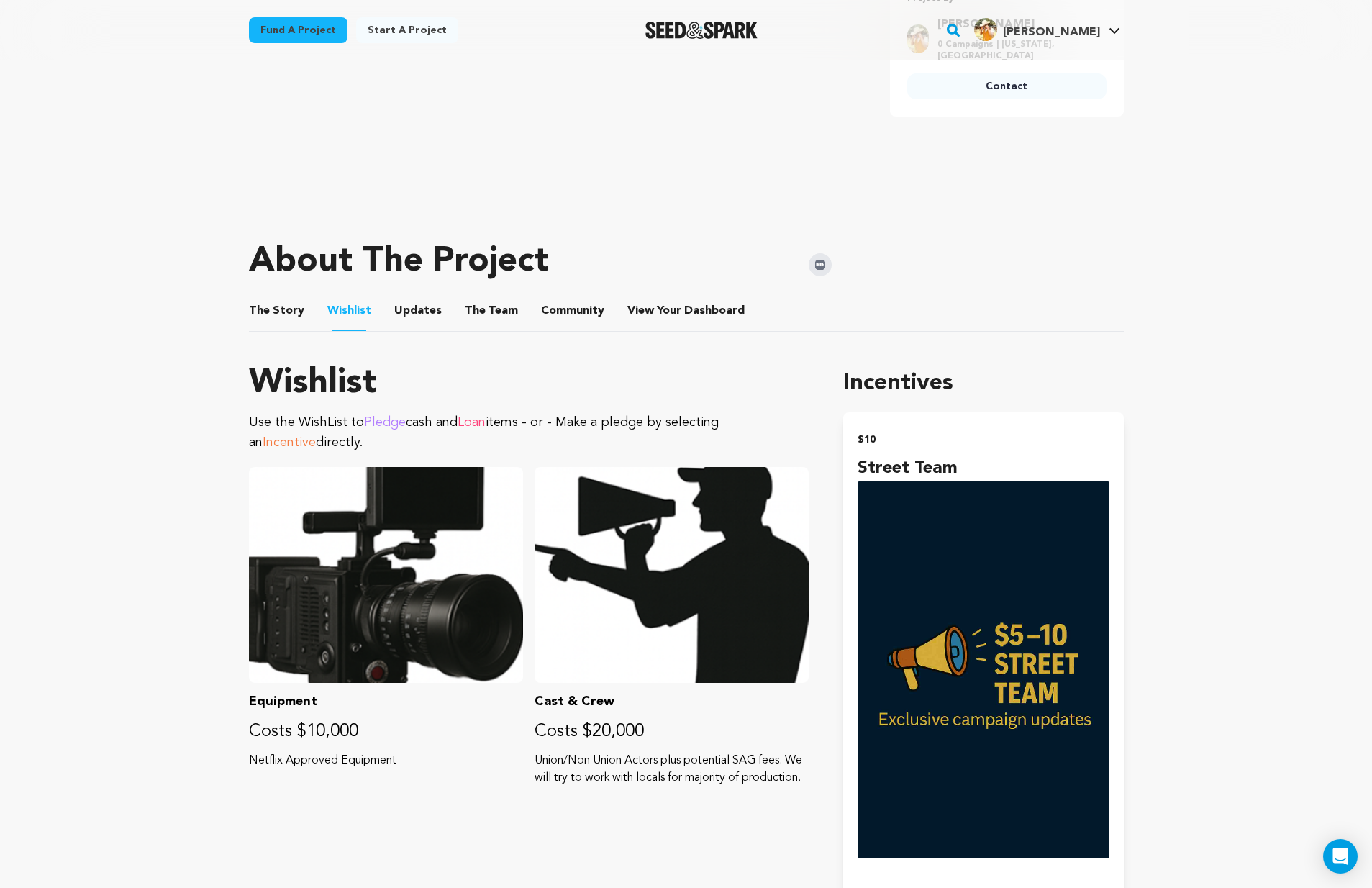
click at [271, 317] on button "The Story" at bounding box center [276, 314] width 35 height 35
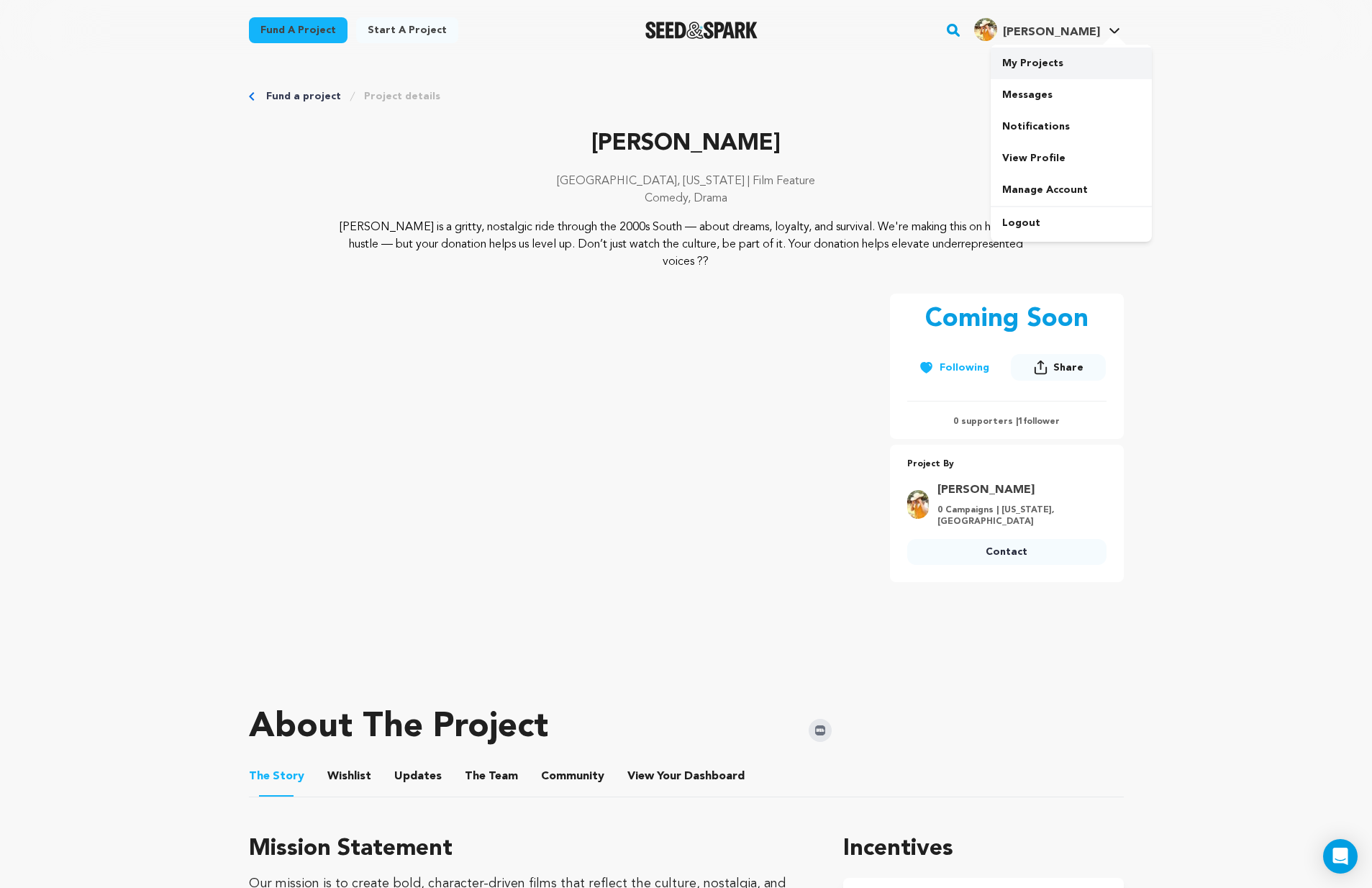
click at [1046, 67] on link "My Projects" at bounding box center [1071, 63] width 161 height 32
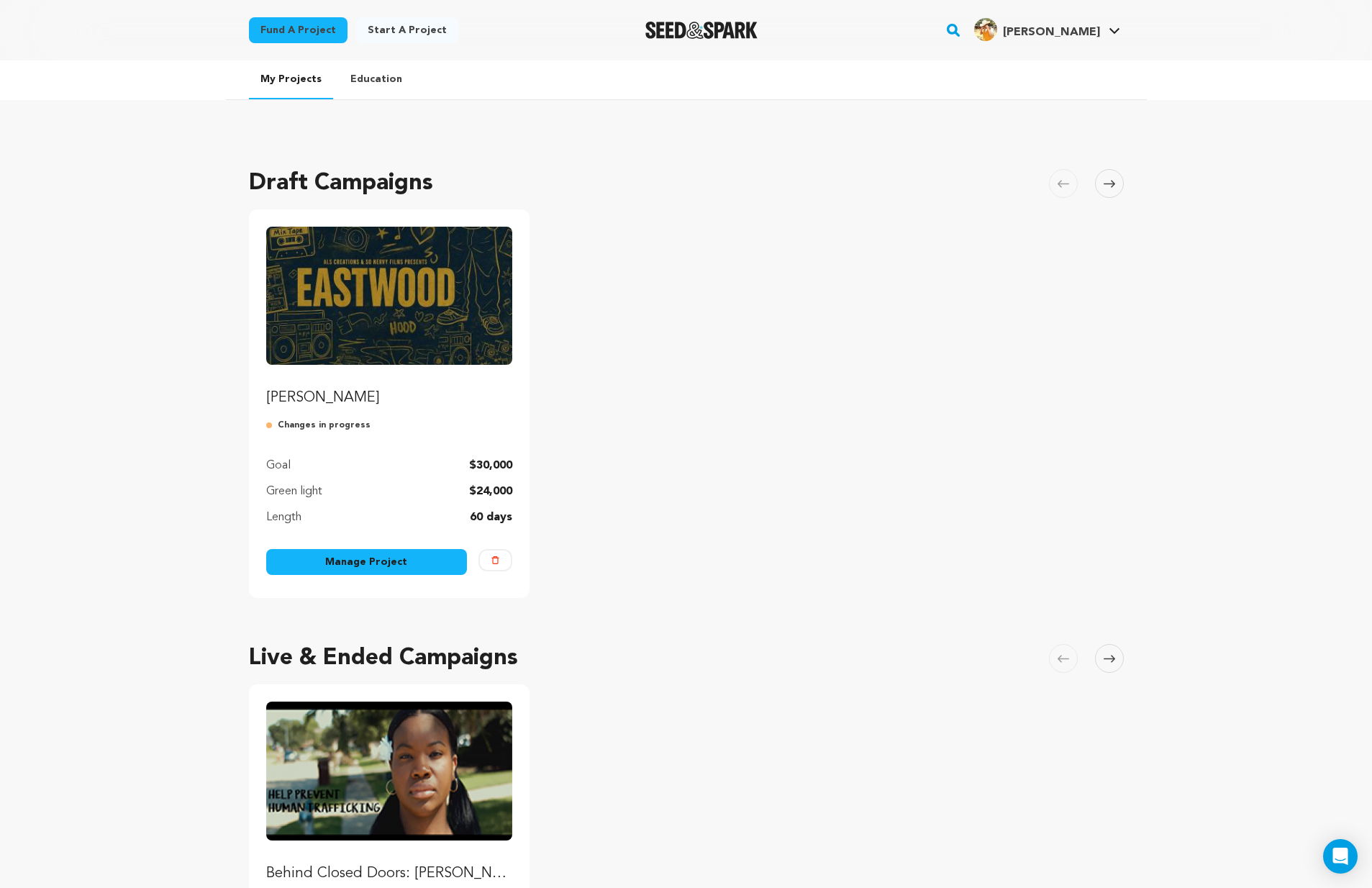
click at [357, 553] on link "Manage Project" at bounding box center [366, 562] width 201 height 26
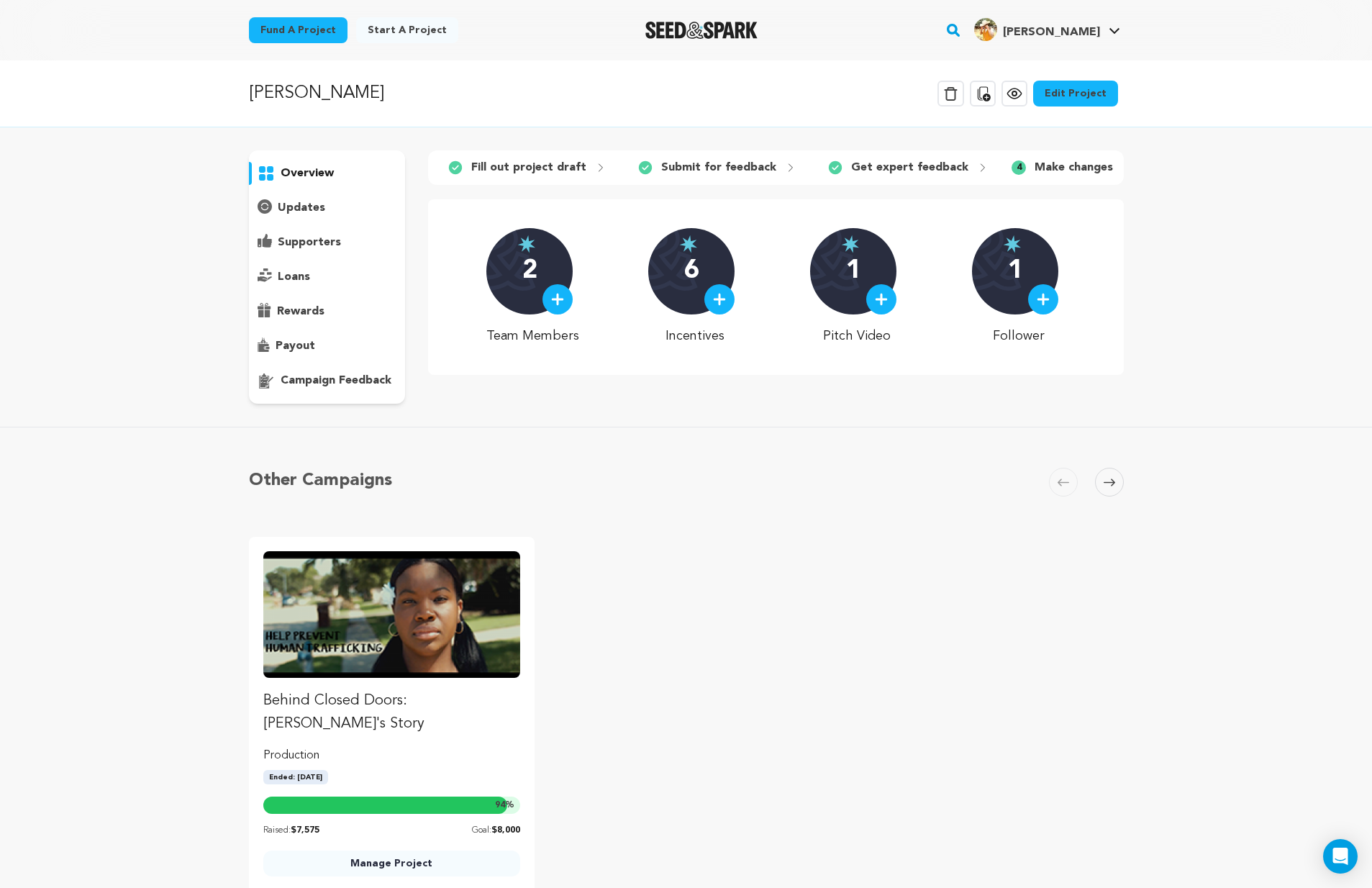
click at [1079, 95] on link "Edit Project" at bounding box center [1075, 93] width 85 height 26
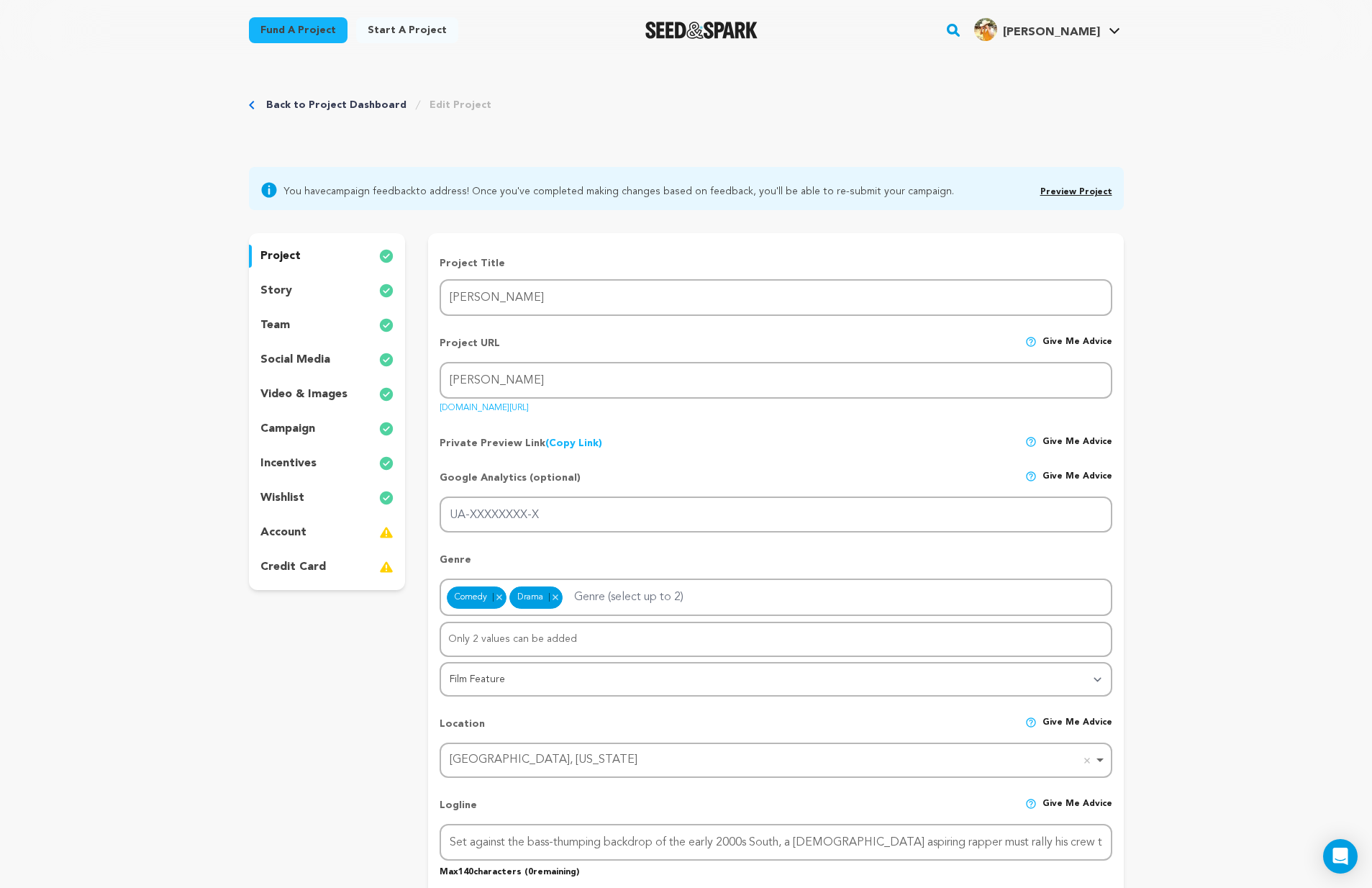
click at [322, 284] on div "story" at bounding box center [327, 290] width 157 height 23
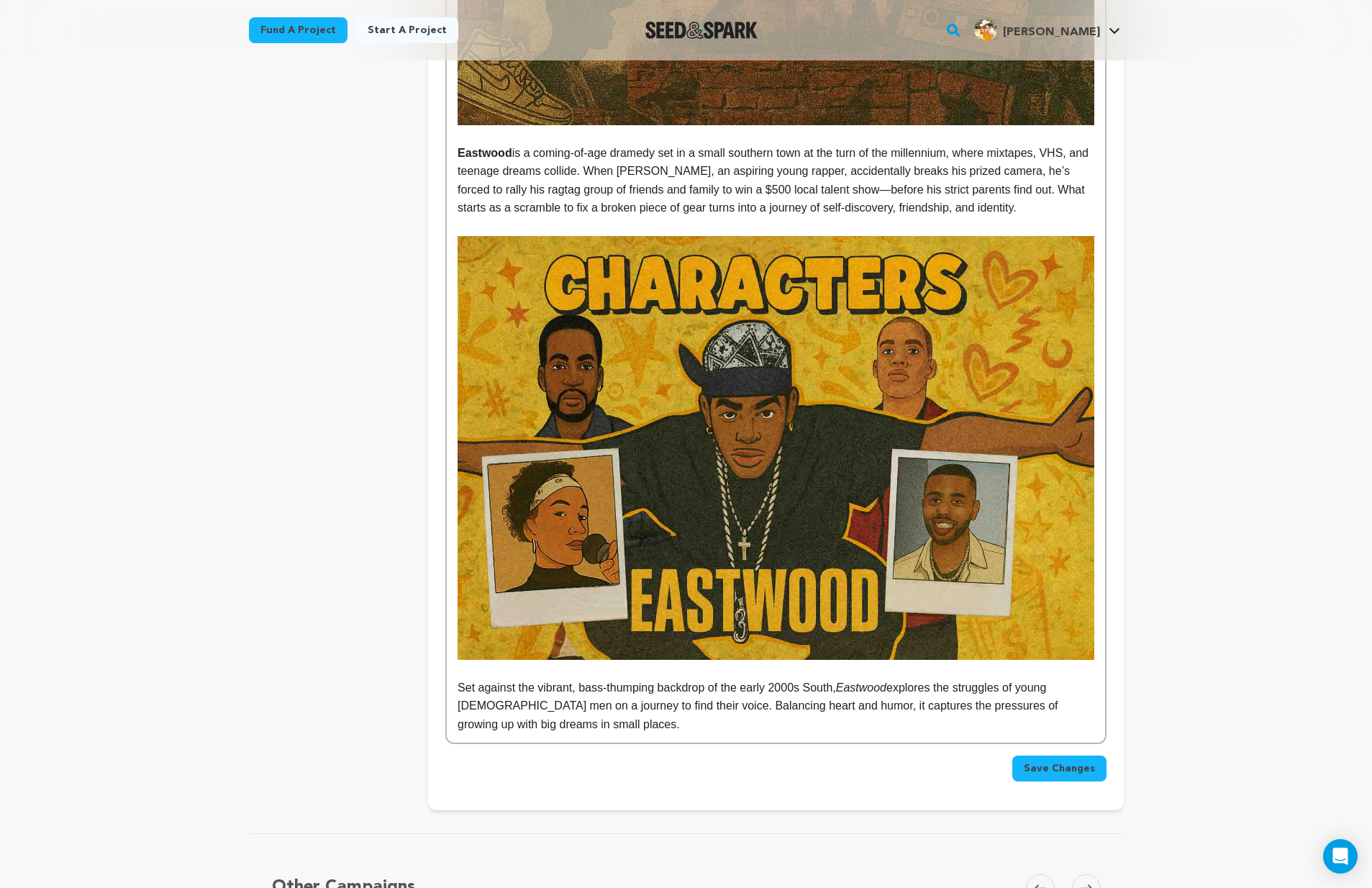
scroll to position [946, 0]
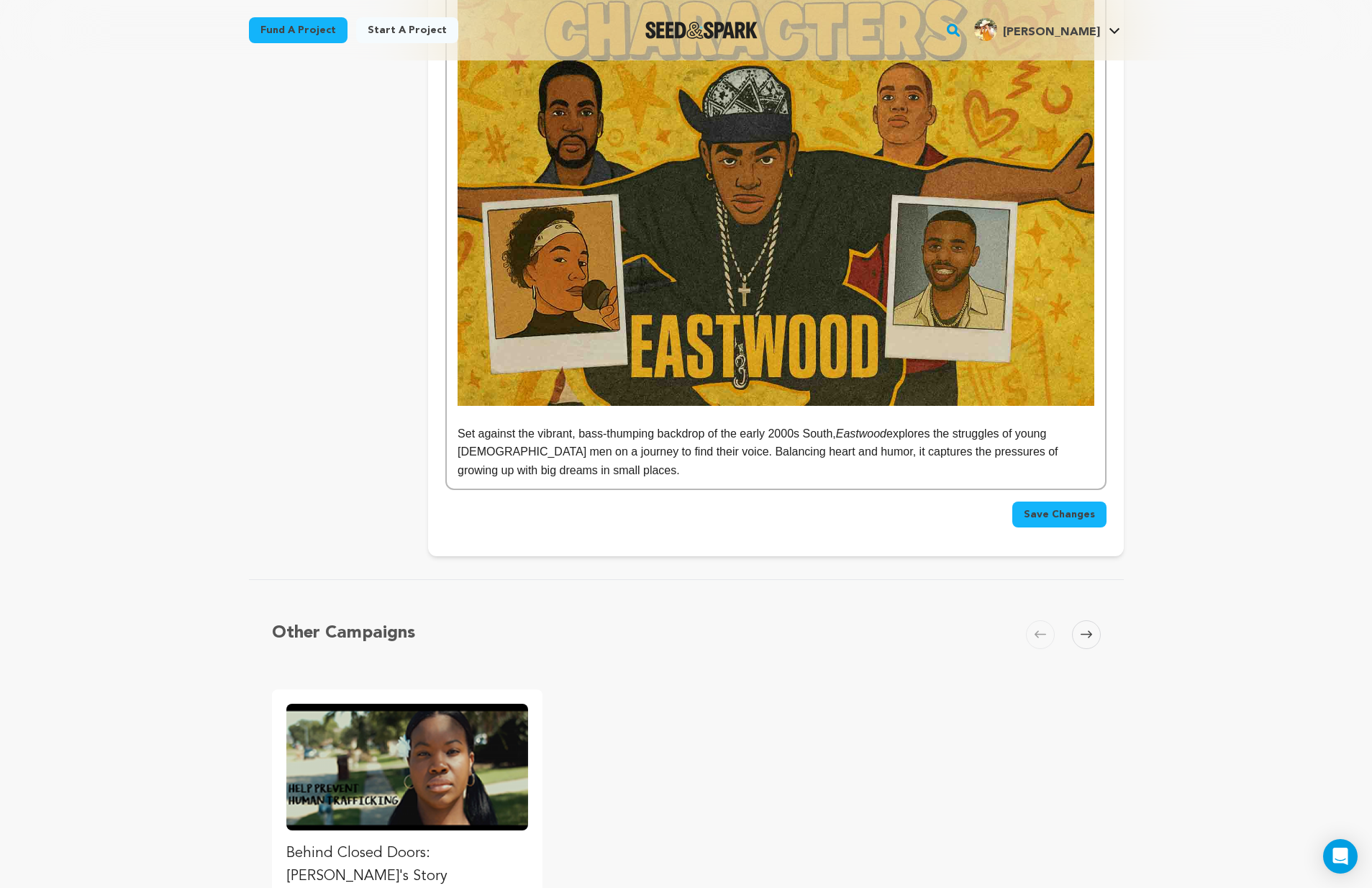
click at [620, 466] on p "Set against the vibrant, bass-thumping backdrop of the early 2000s South, Eastw…" at bounding box center [776, 452] width 636 height 56
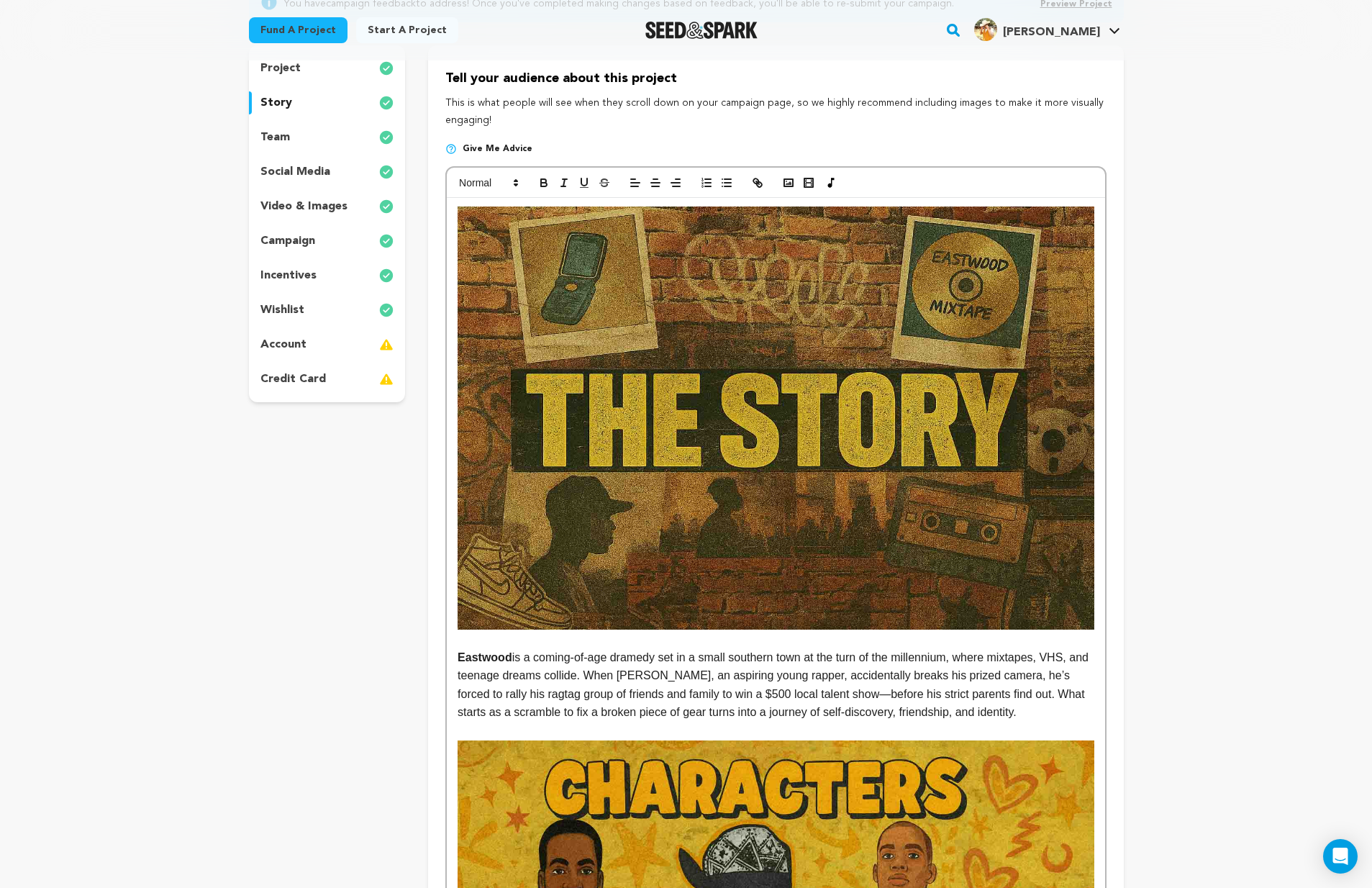
scroll to position [15, 0]
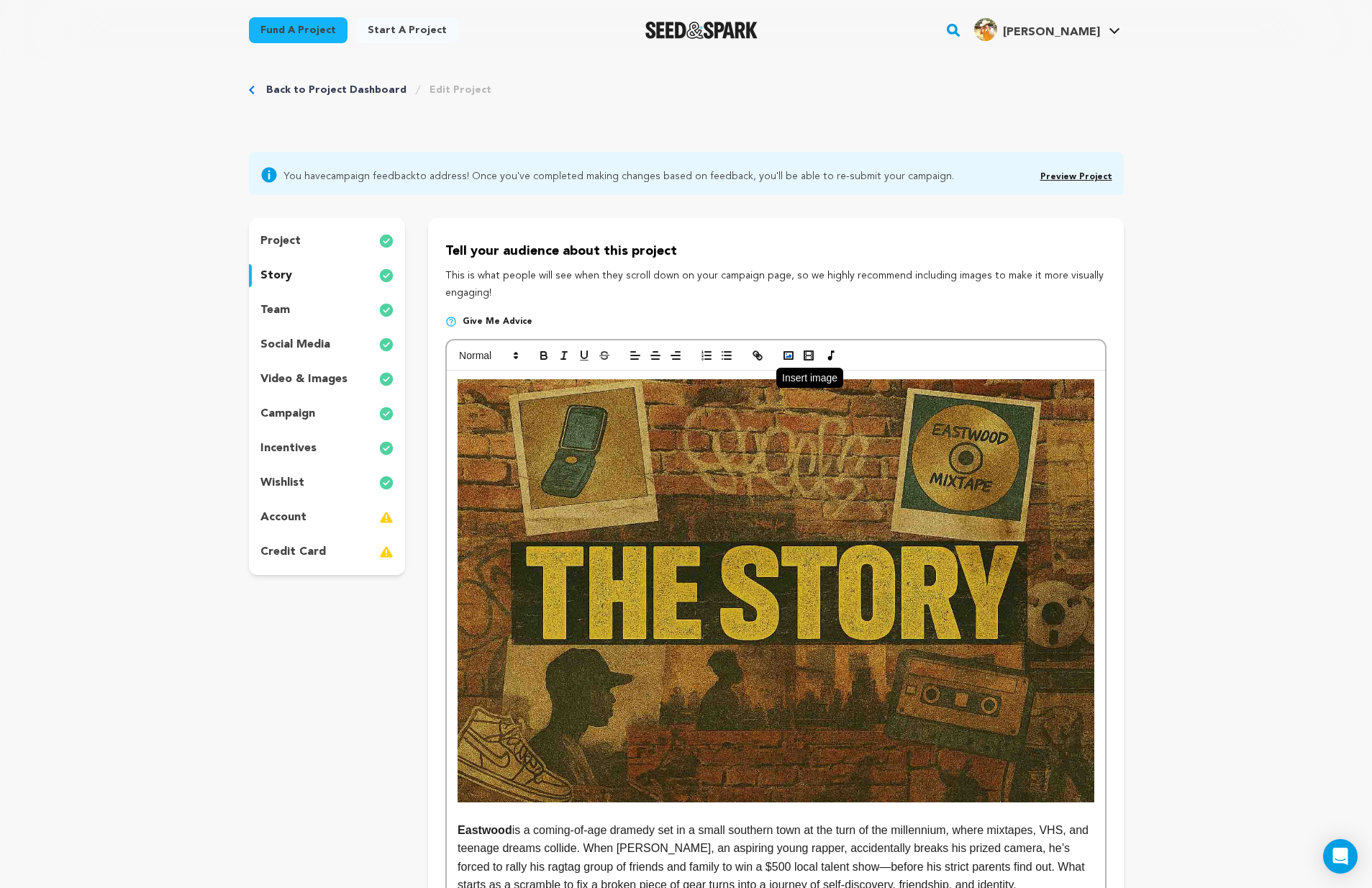
click at [789, 354] on polyline "button" at bounding box center [789, 356] width 5 height 4
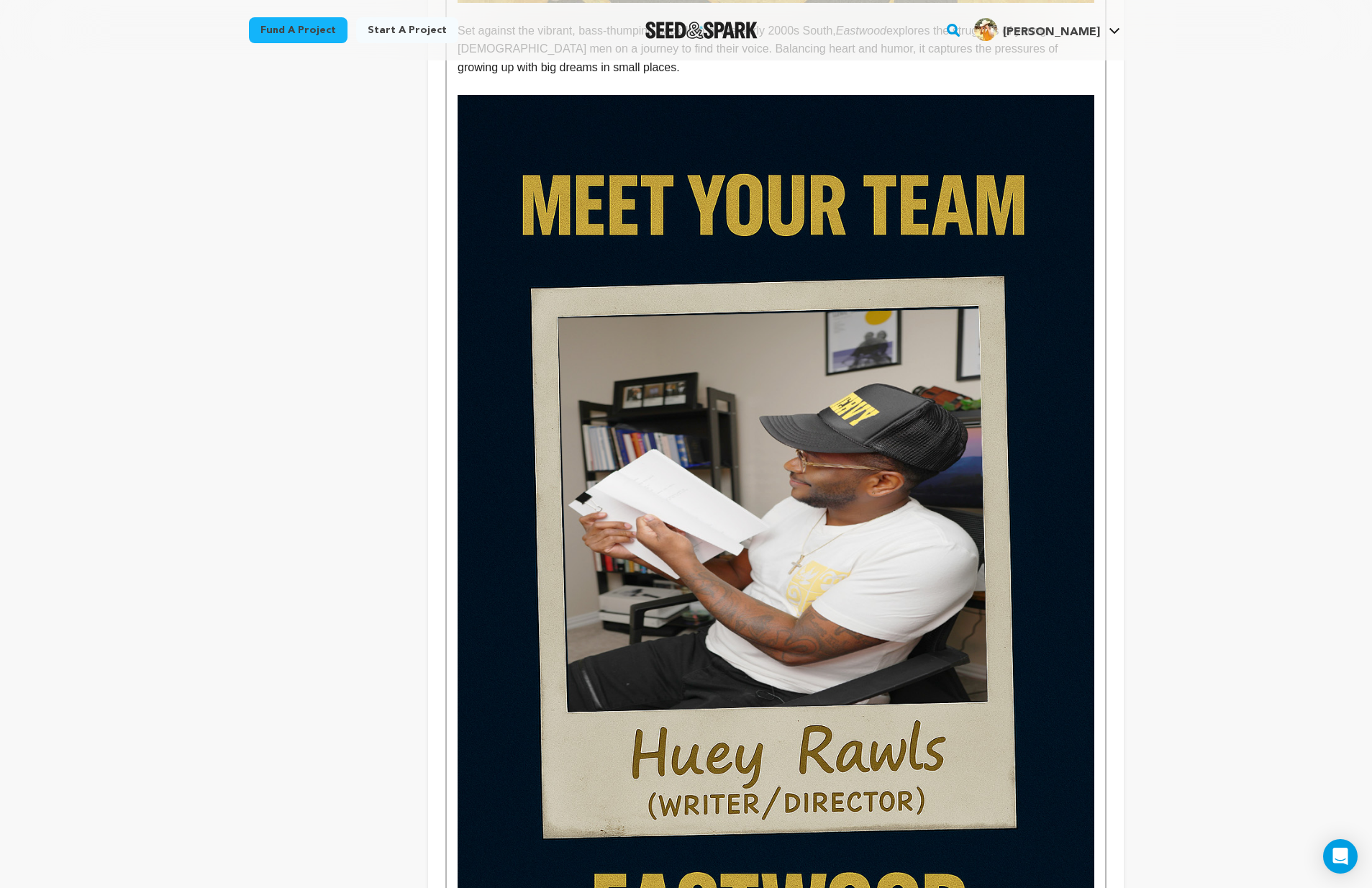
click at [735, 448] on img at bounding box center [776, 572] width 636 height 955
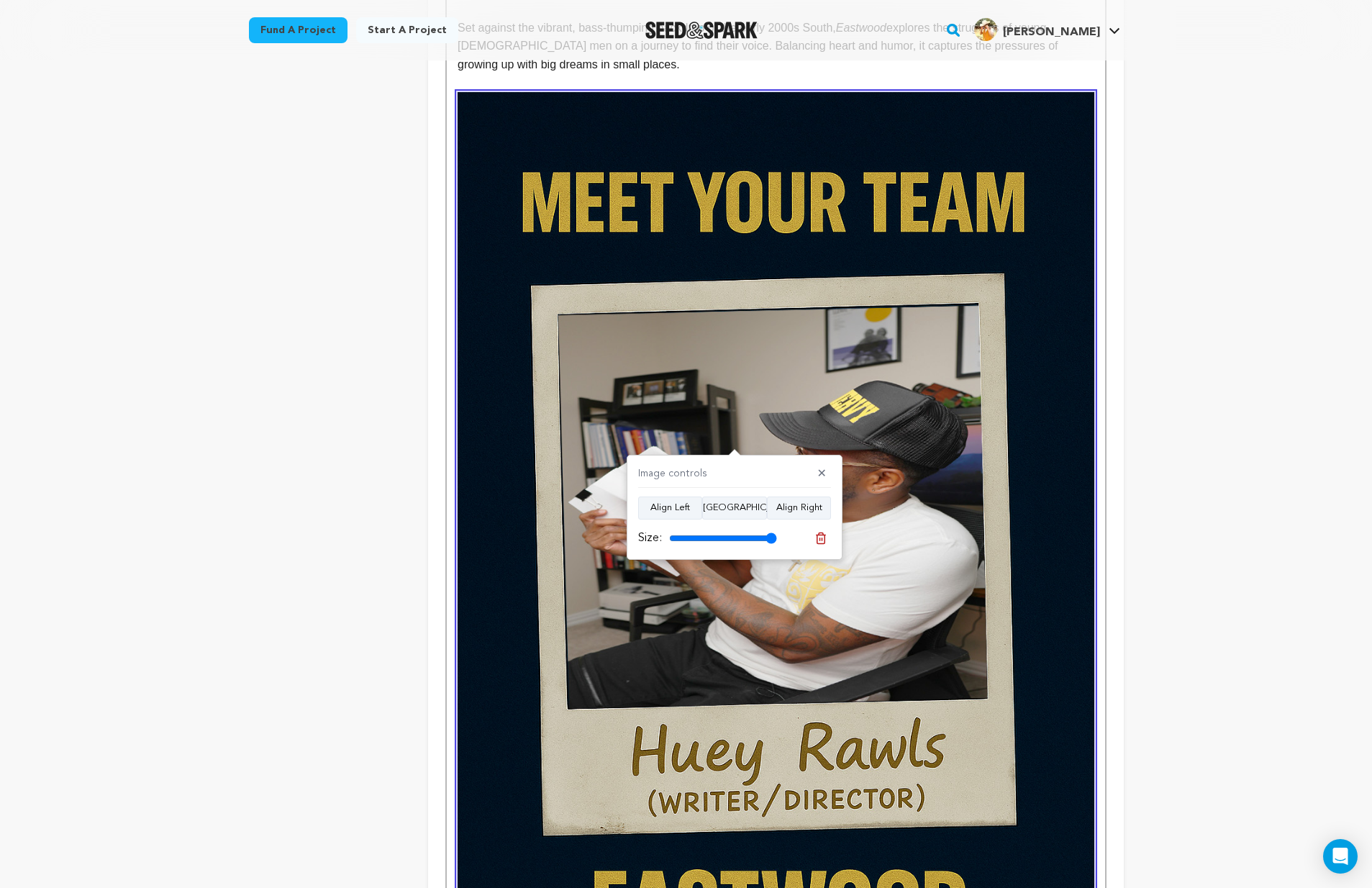
scroll to position [1559, 0]
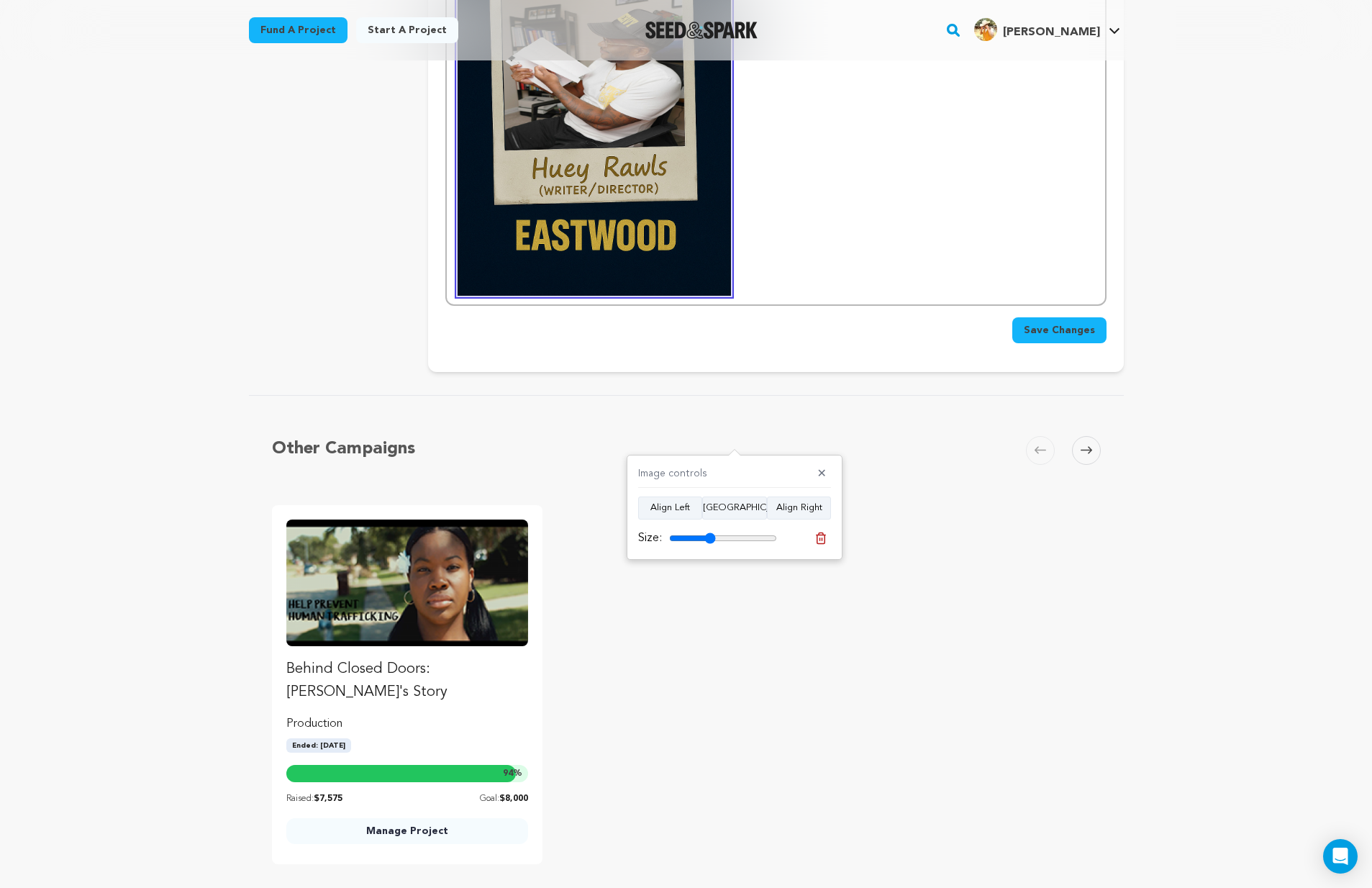
drag, startPoint x: 757, startPoint y: 539, endPoint x: 710, endPoint y: 529, distance: 48.1
type input "43"
click at [710, 530] on div "Size:" at bounding box center [707, 538] width 139 height 17
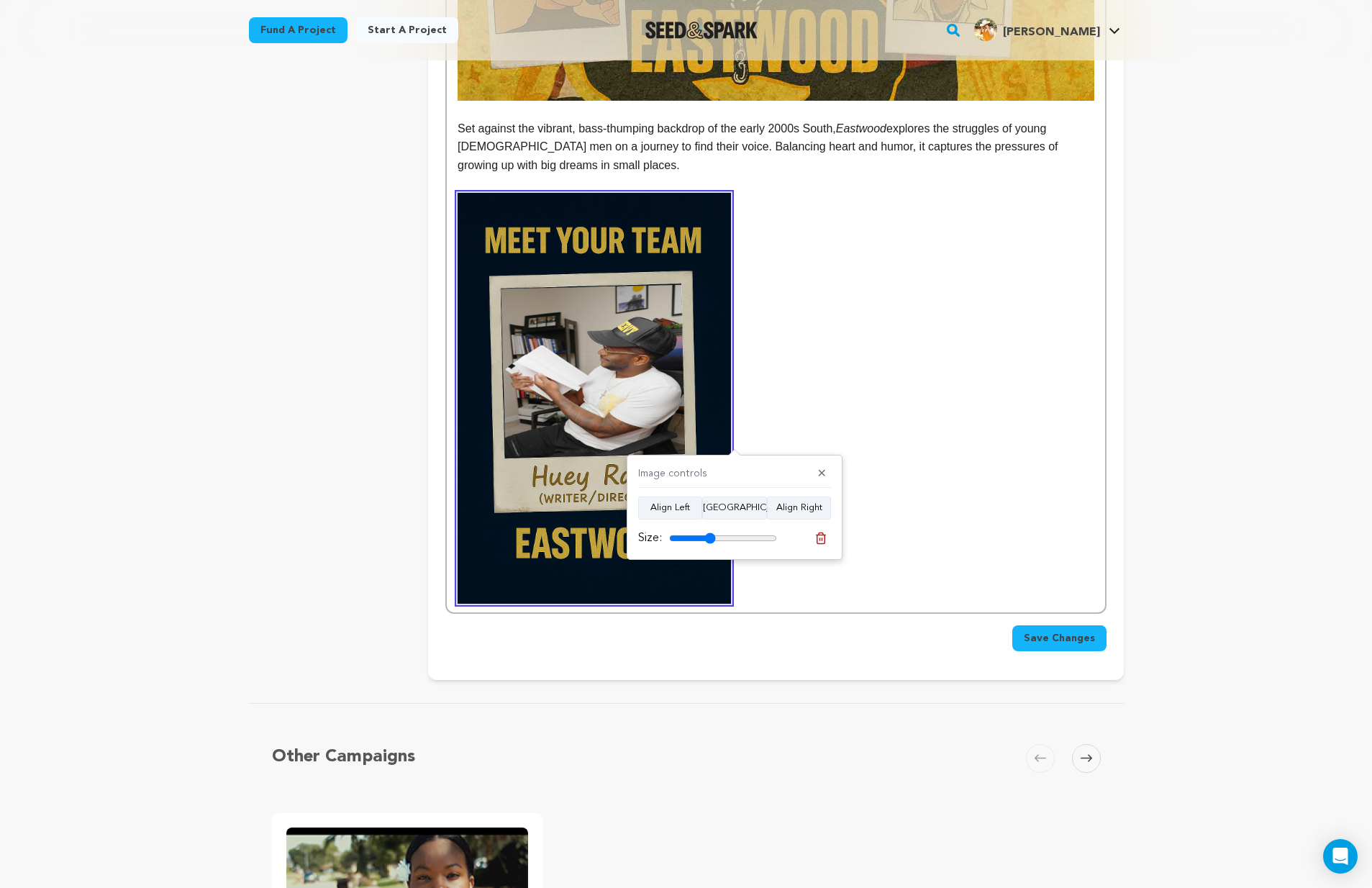
scroll to position [1230, 0]
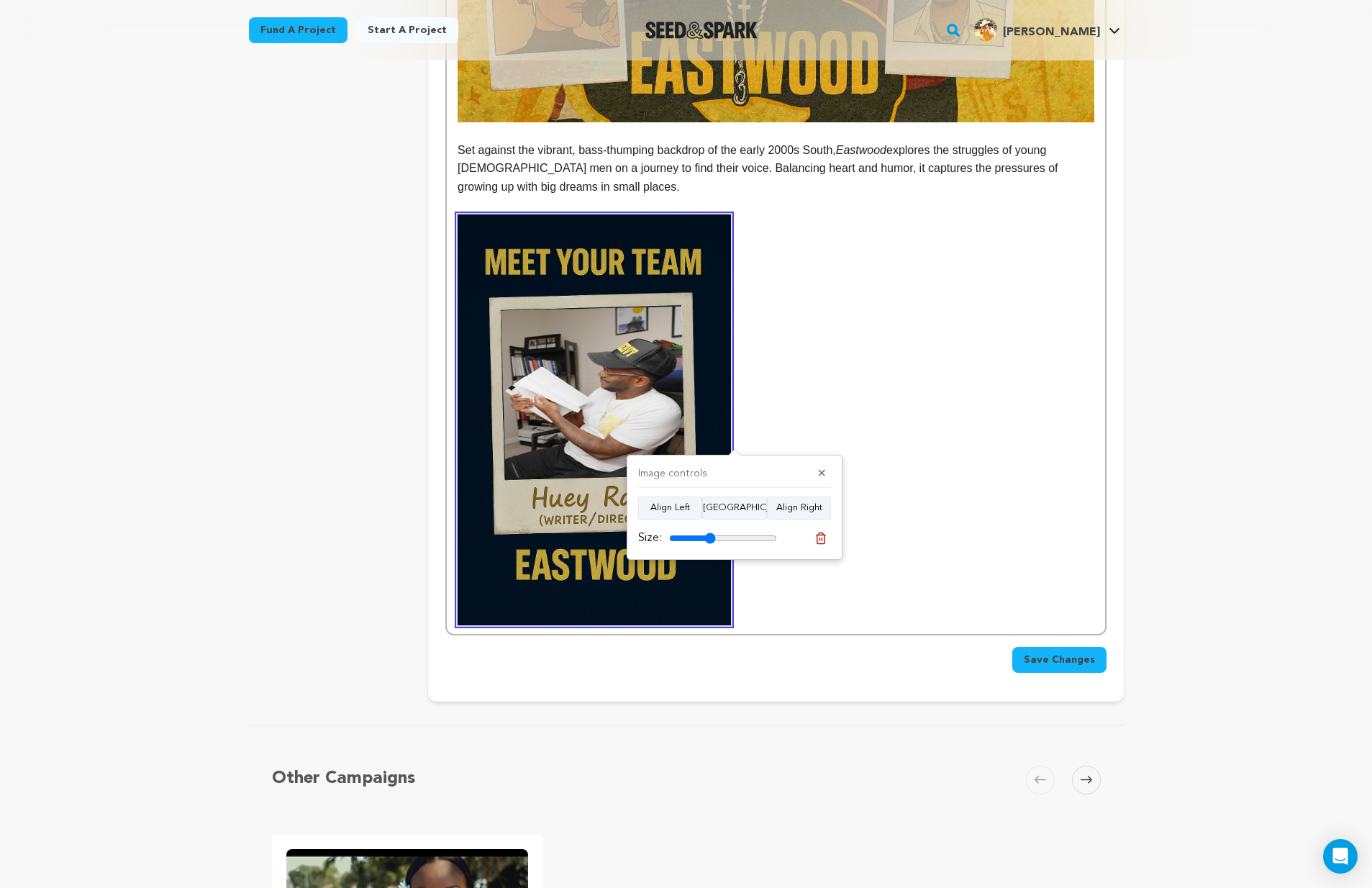
click at [865, 405] on p at bounding box center [776, 419] width 636 height 410
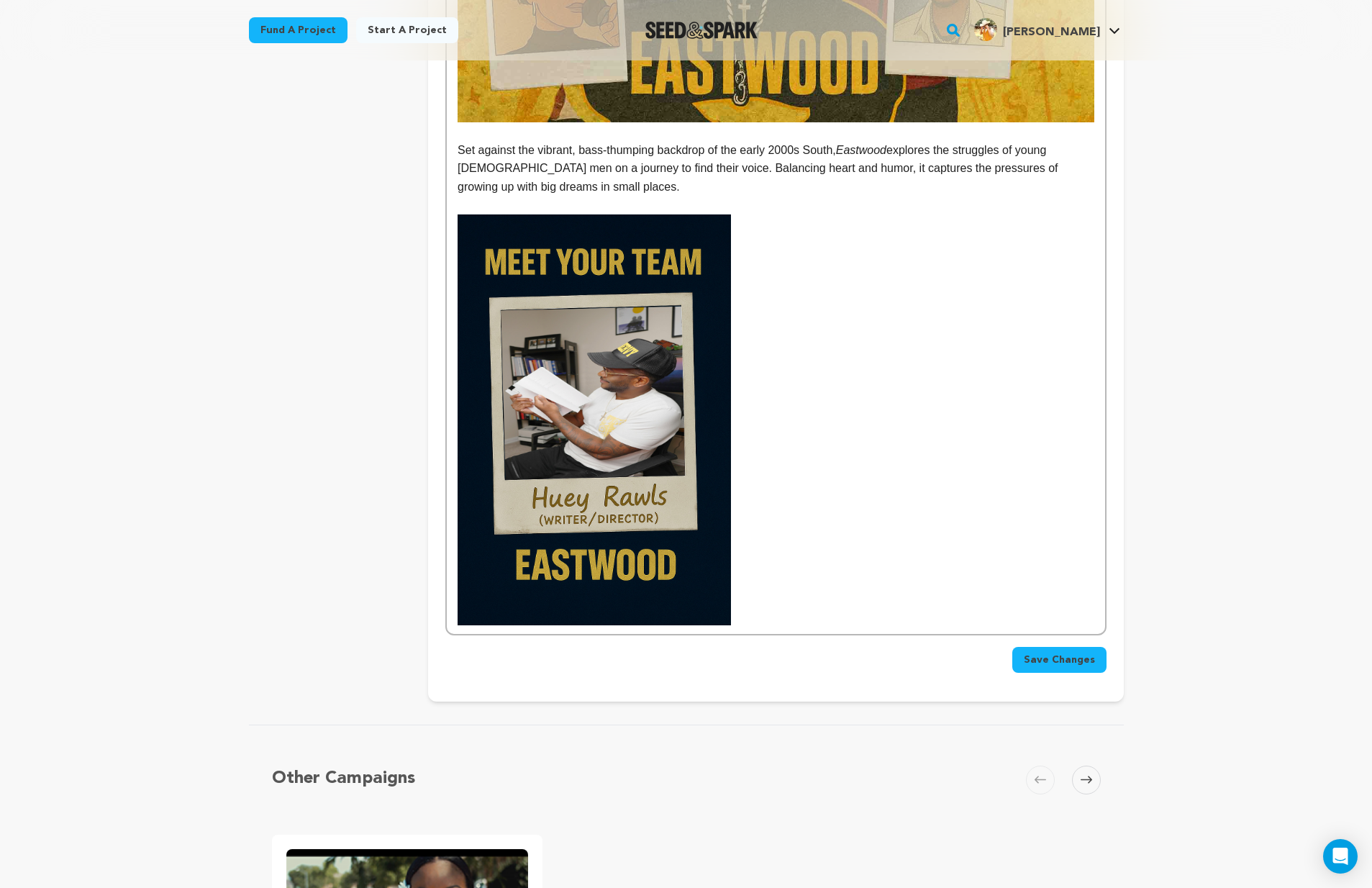
click at [798, 417] on p at bounding box center [776, 419] width 636 height 410
click at [773, 538] on p at bounding box center [776, 419] width 636 height 410
click at [756, 614] on p at bounding box center [776, 419] width 636 height 410
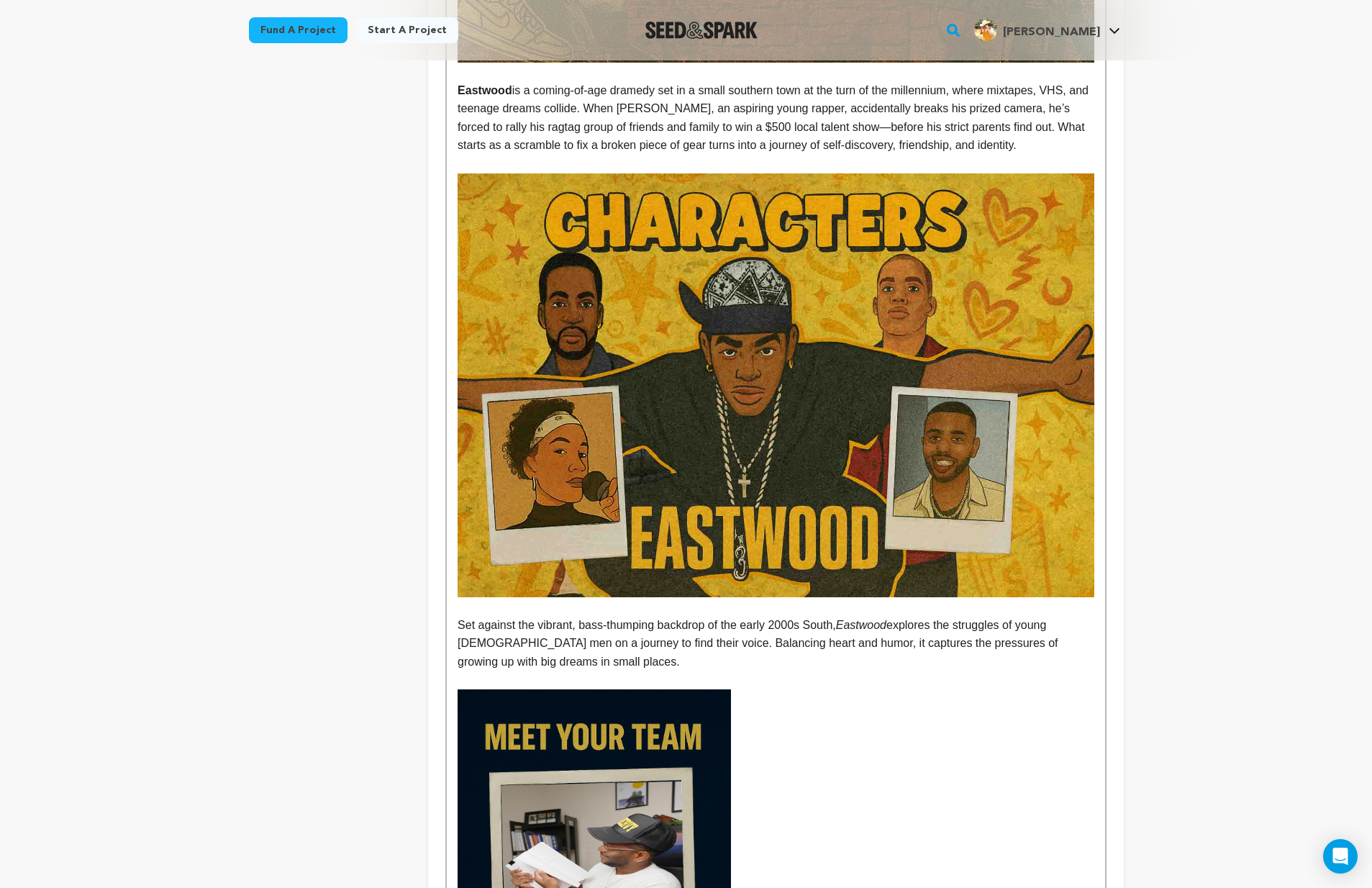
scroll to position [48, 0]
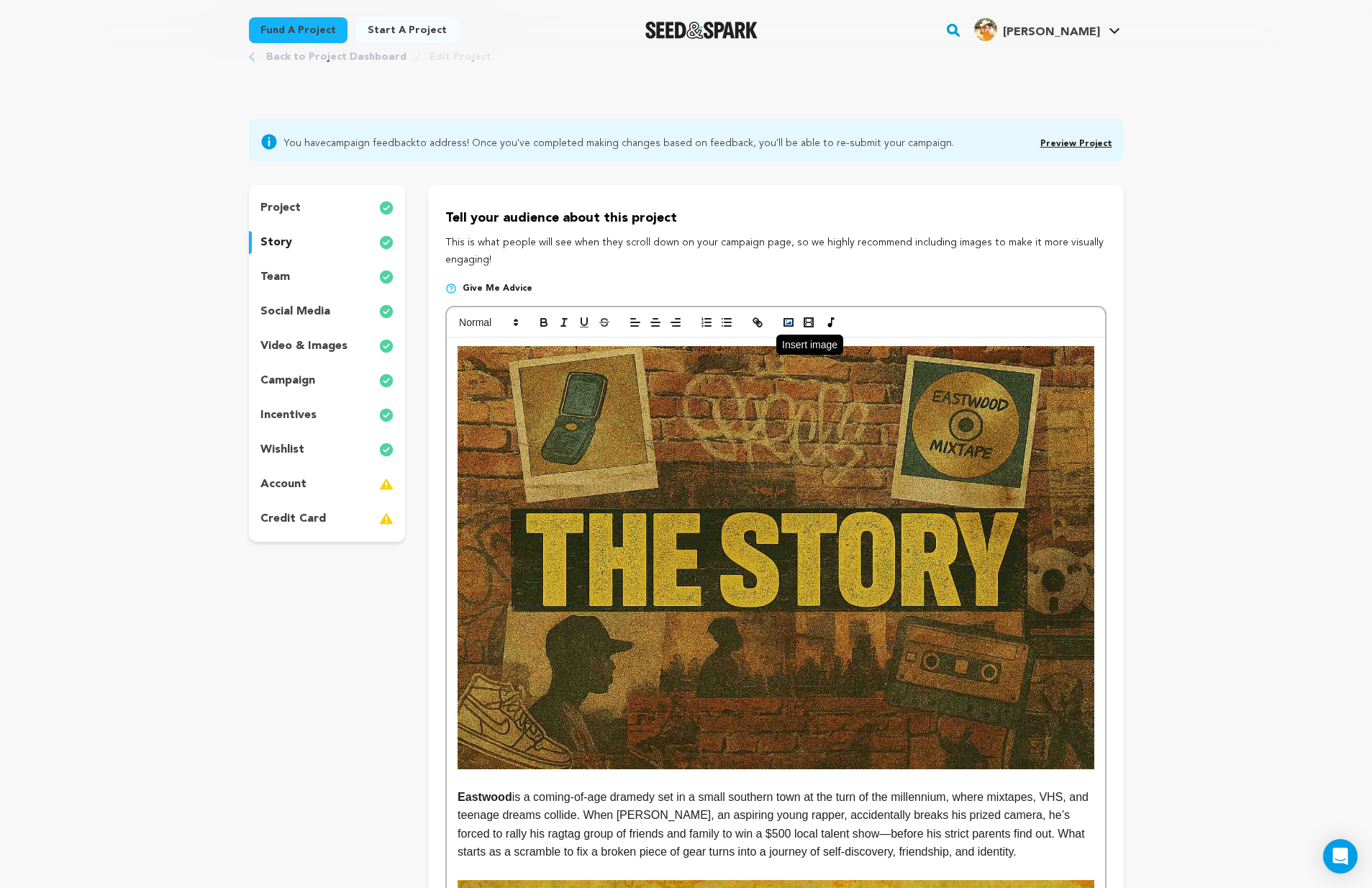
click at [789, 319] on icon "button" at bounding box center [789, 322] width 13 height 13
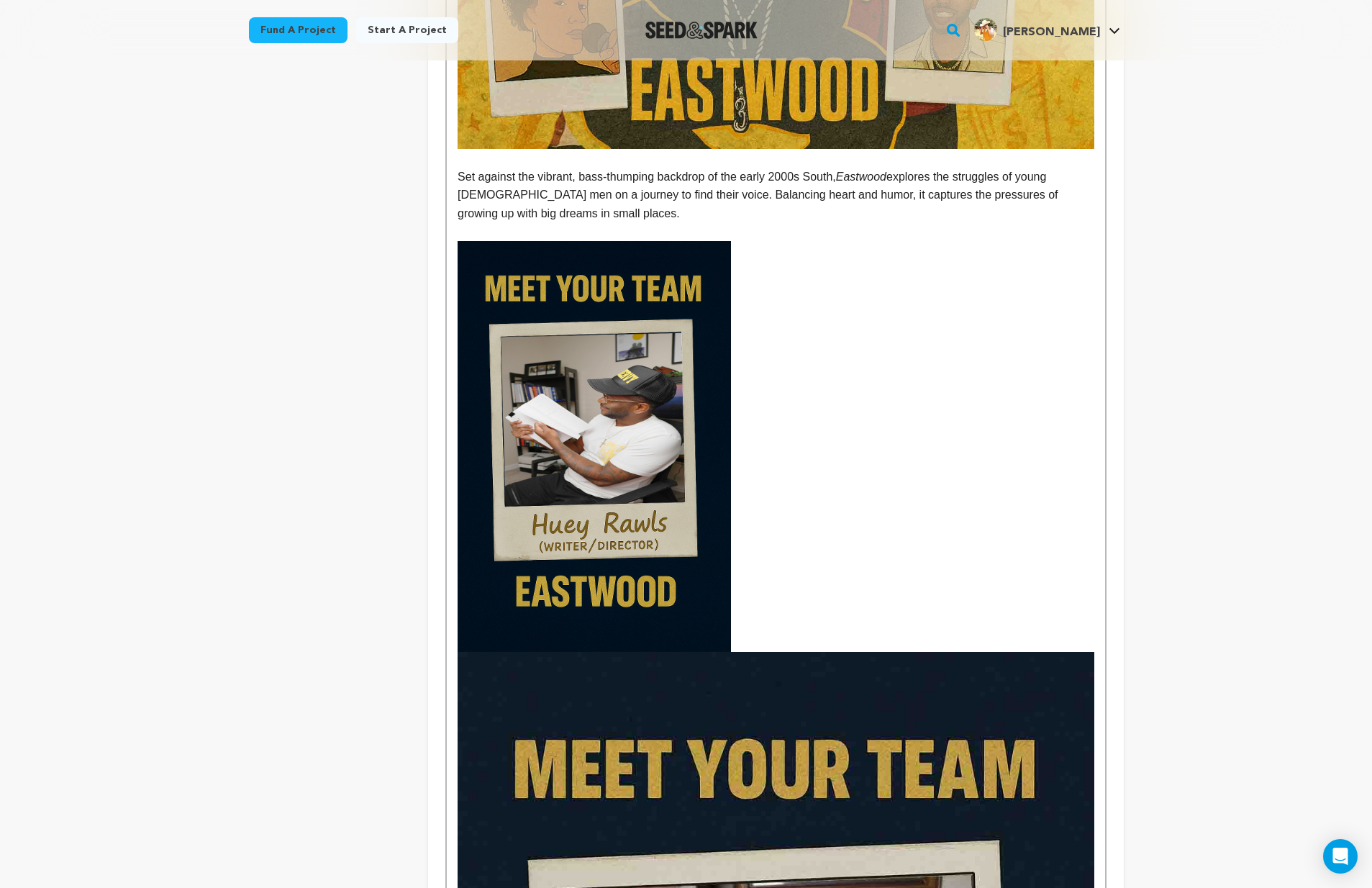
scroll to position [1382, 0]
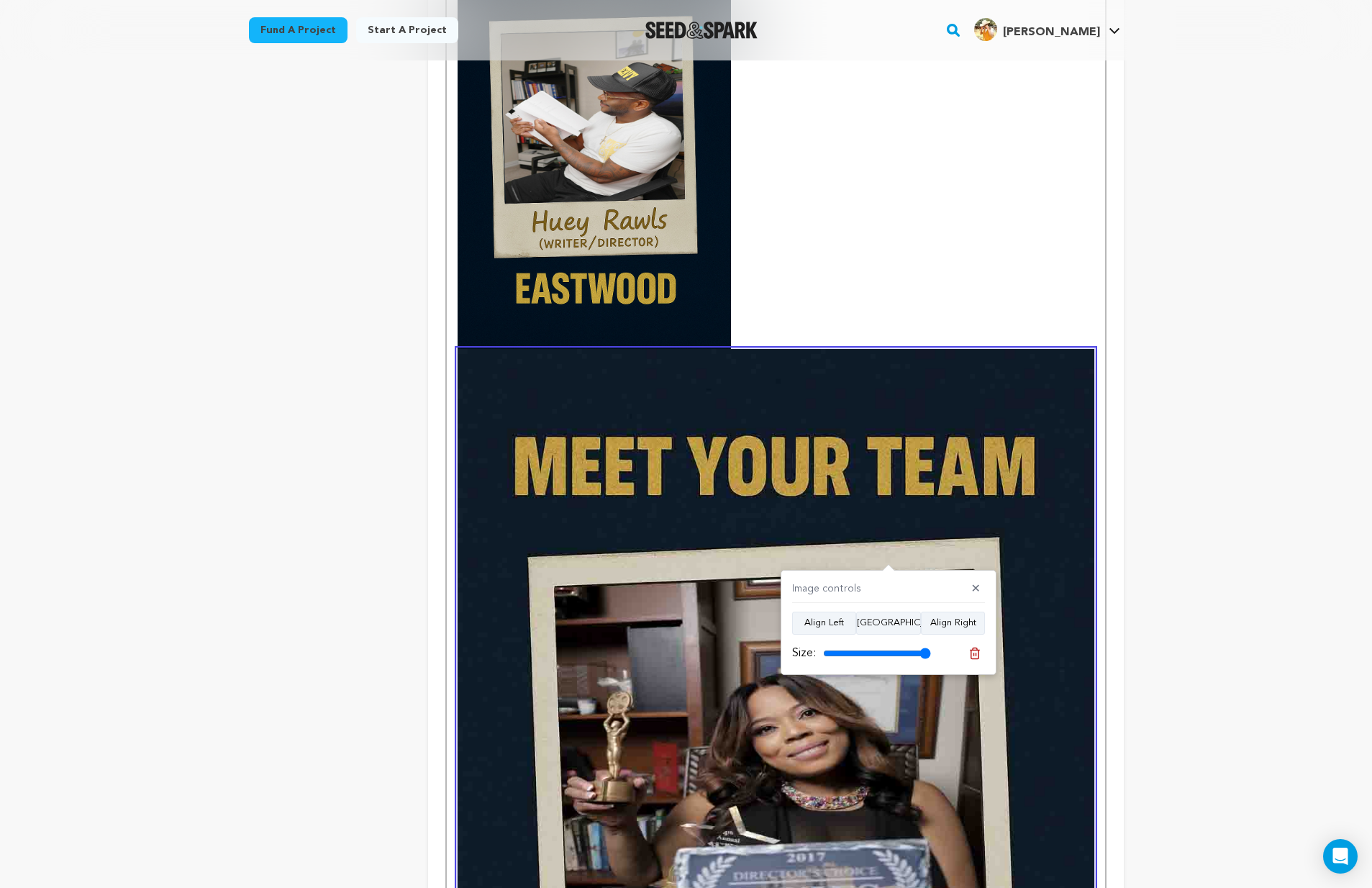
scroll to position [1626, 0]
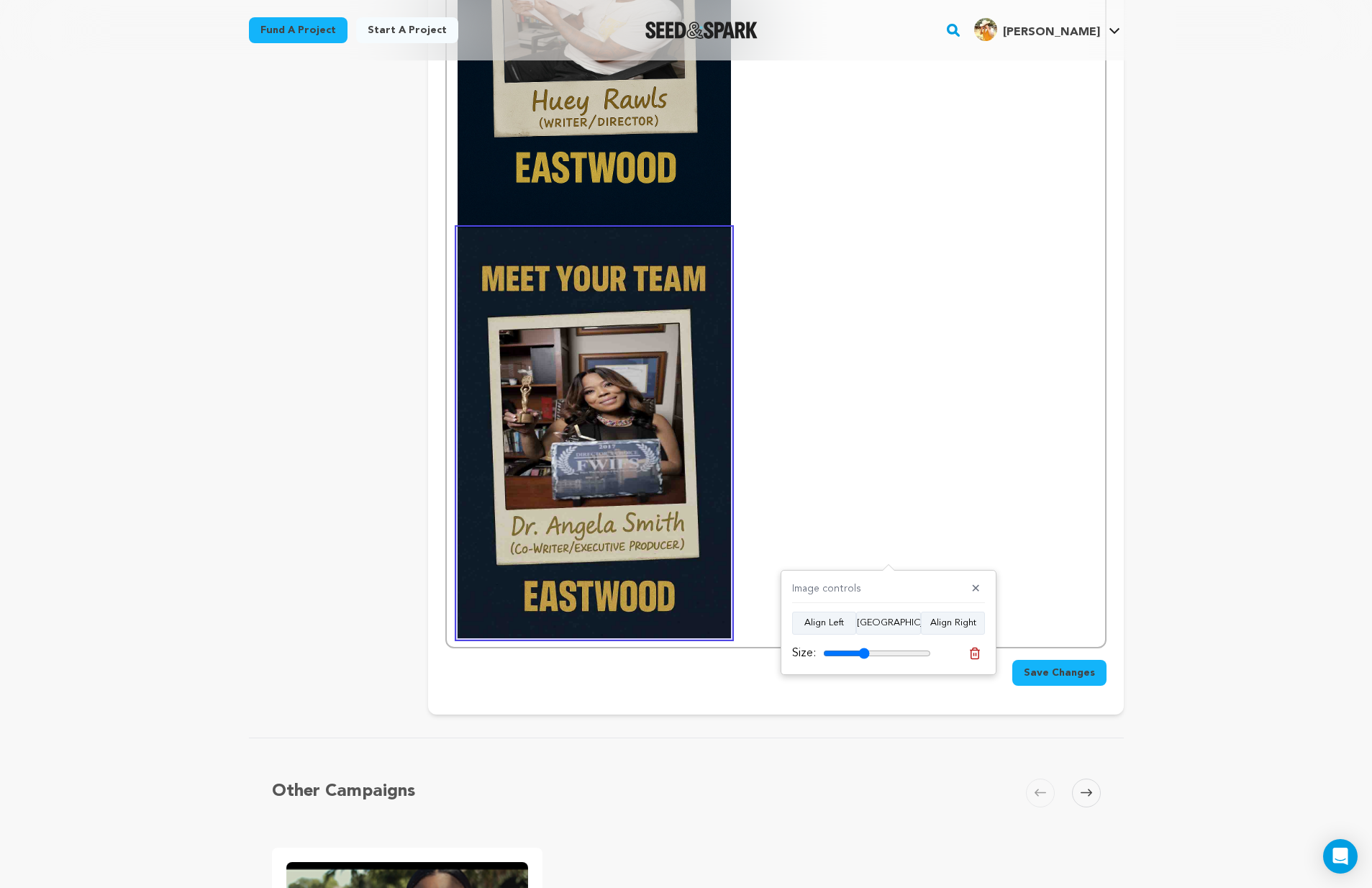
drag, startPoint x: 912, startPoint y: 654, endPoint x: 864, endPoint y: 642, distance: 49.5
type input "43"
click at [864, 642] on div "Image controls ✕ Align Left Align Center Align Right Size:" at bounding box center [888, 622] width 216 height 105
click at [913, 419] on p at bounding box center [776, 228] width 636 height 821
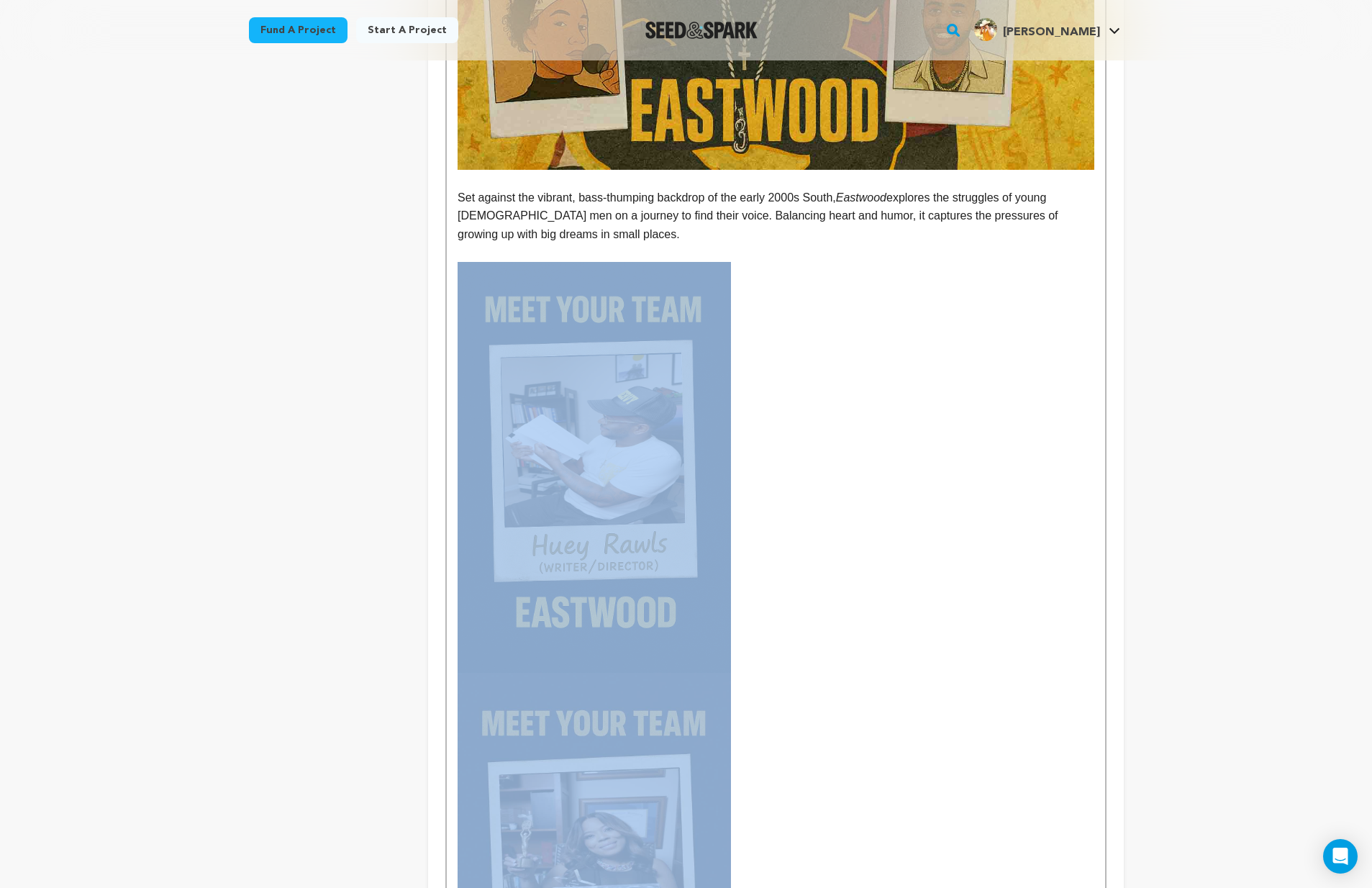
scroll to position [1157, 0]
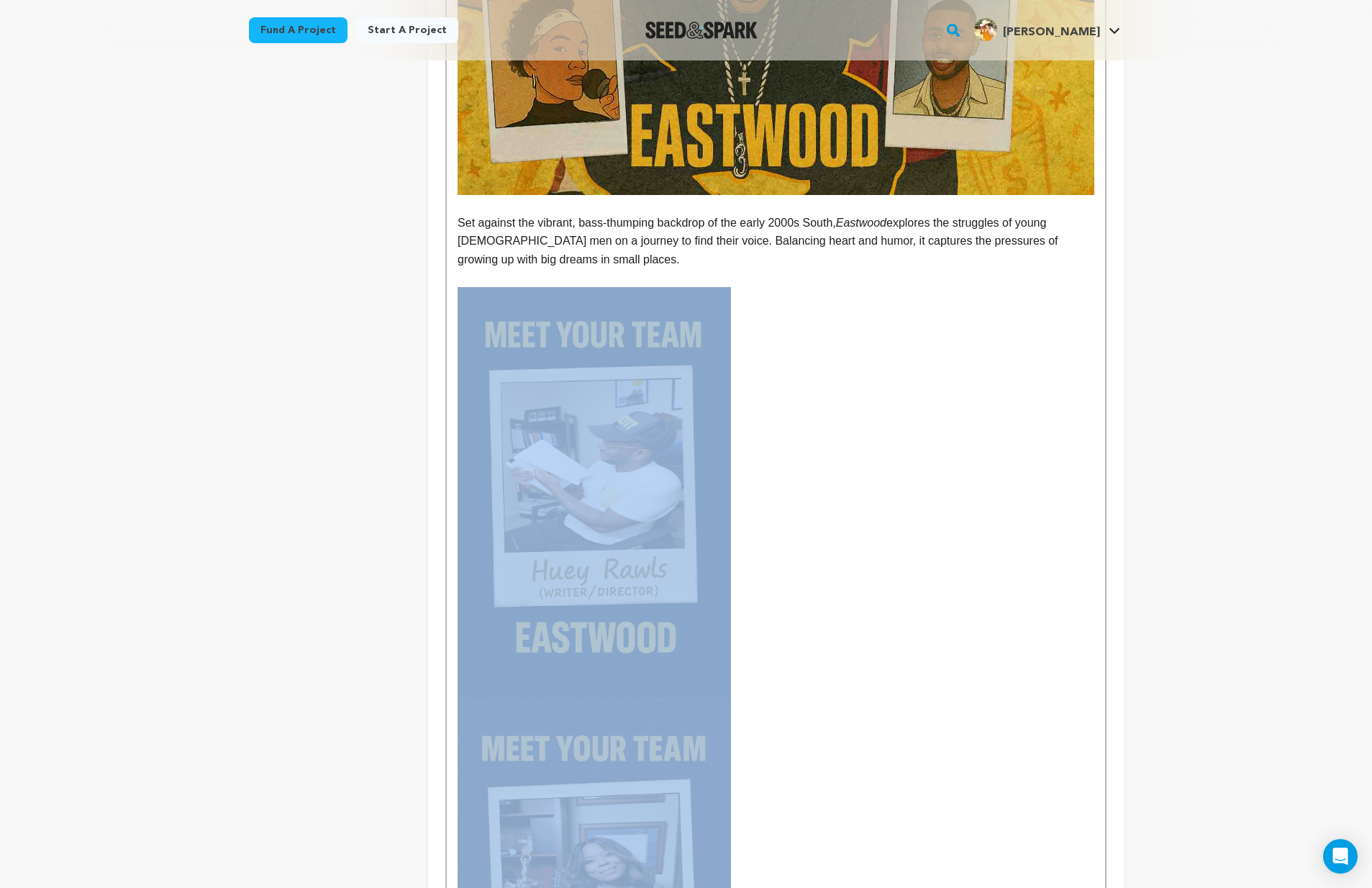
click at [700, 482] on img at bounding box center [594, 492] width 273 height 410
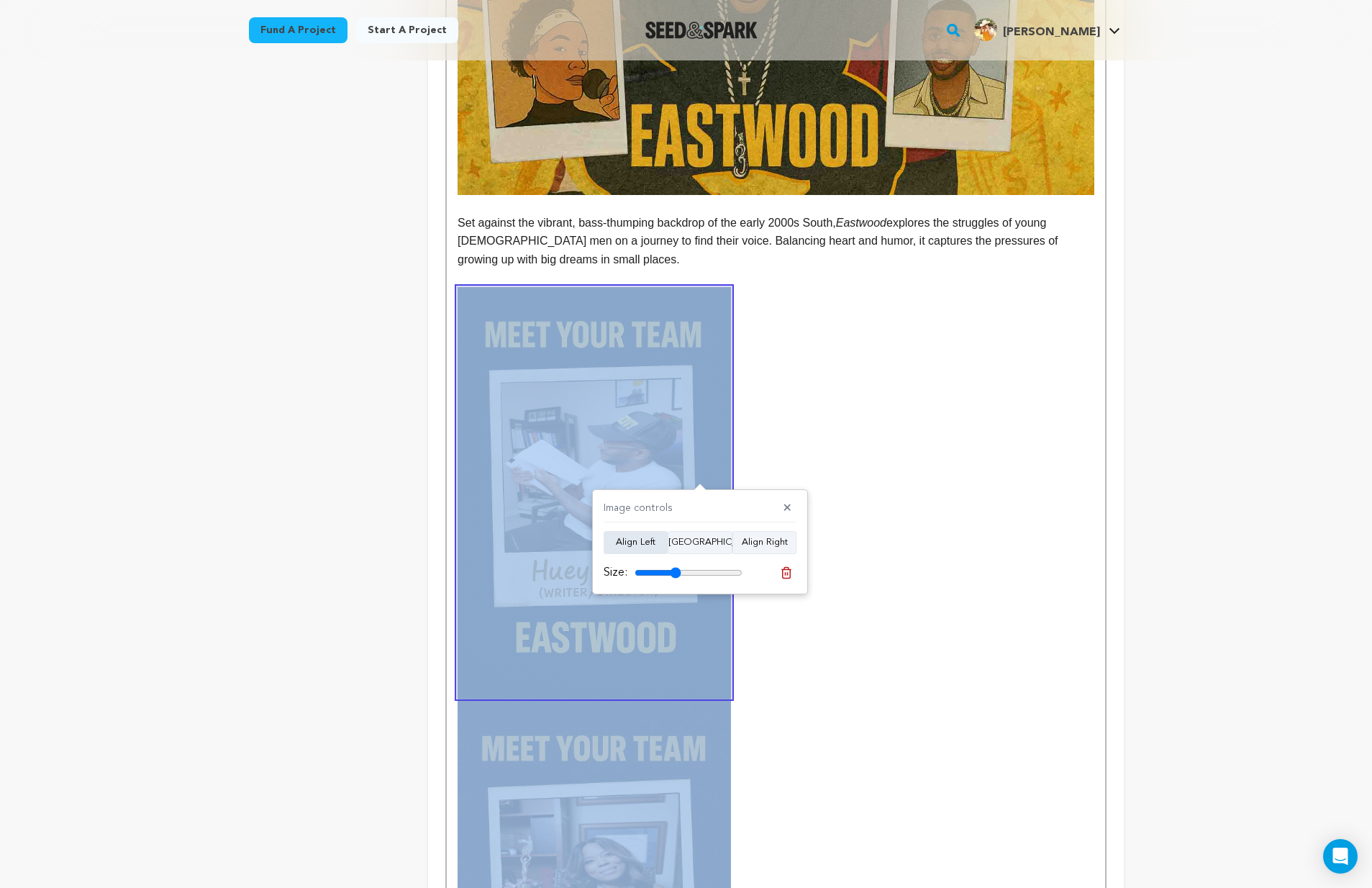
click at [643, 542] on button "Align Left" at bounding box center [635, 542] width 64 height 23
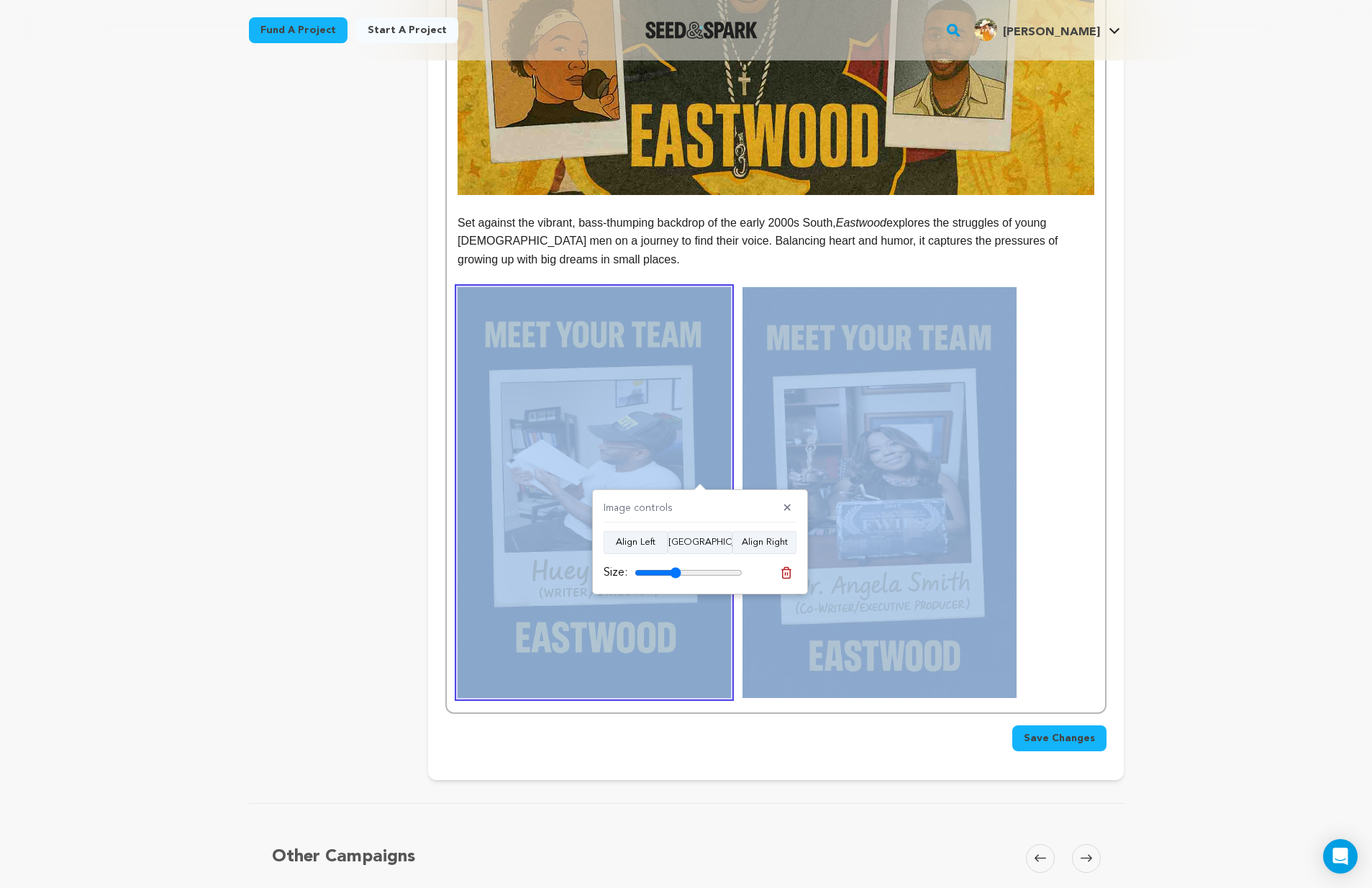
click at [1091, 429] on p at bounding box center [776, 492] width 636 height 410
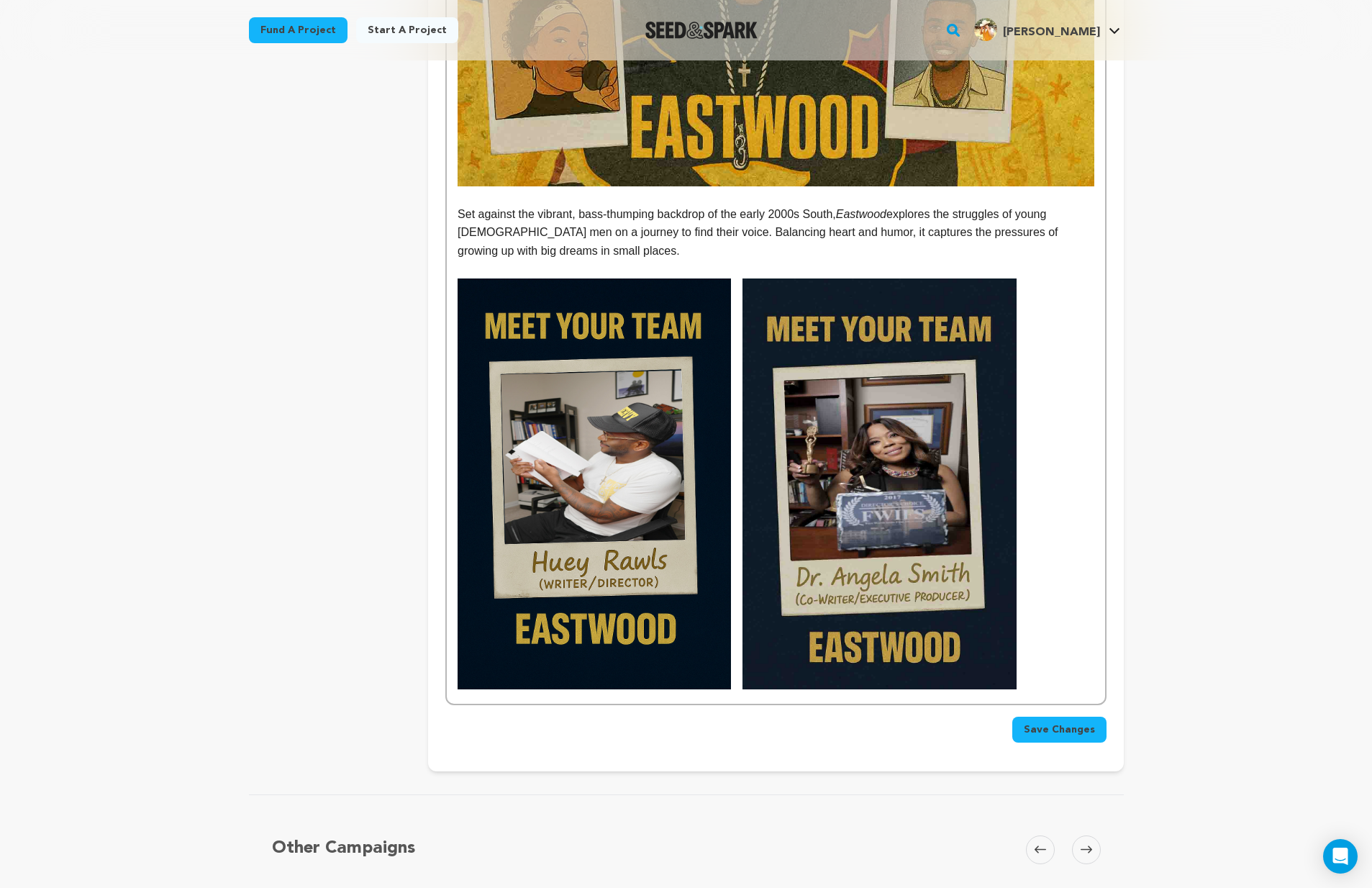
scroll to position [1169, 0]
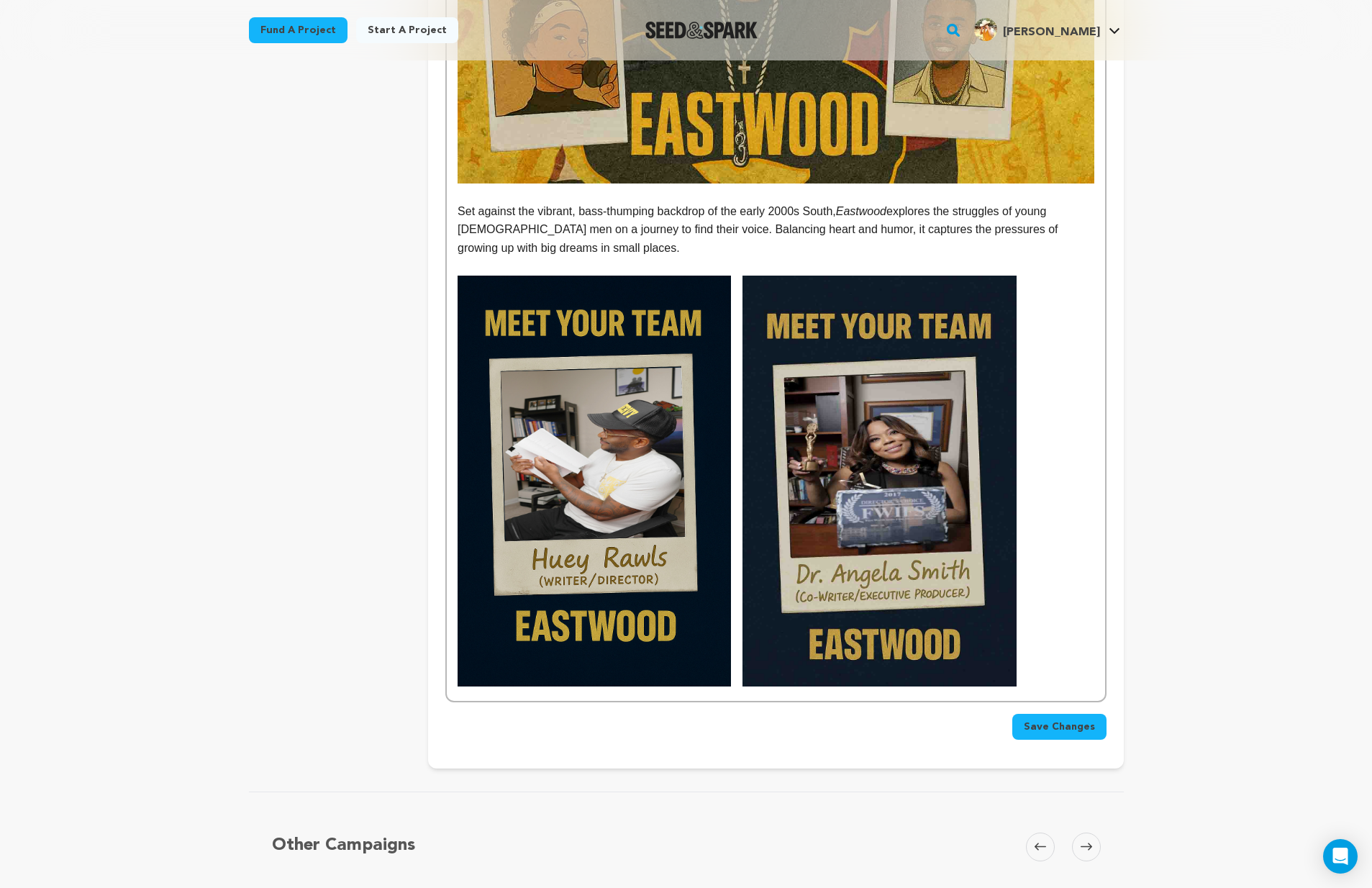
click at [1030, 679] on p at bounding box center [776, 480] width 636 height 410
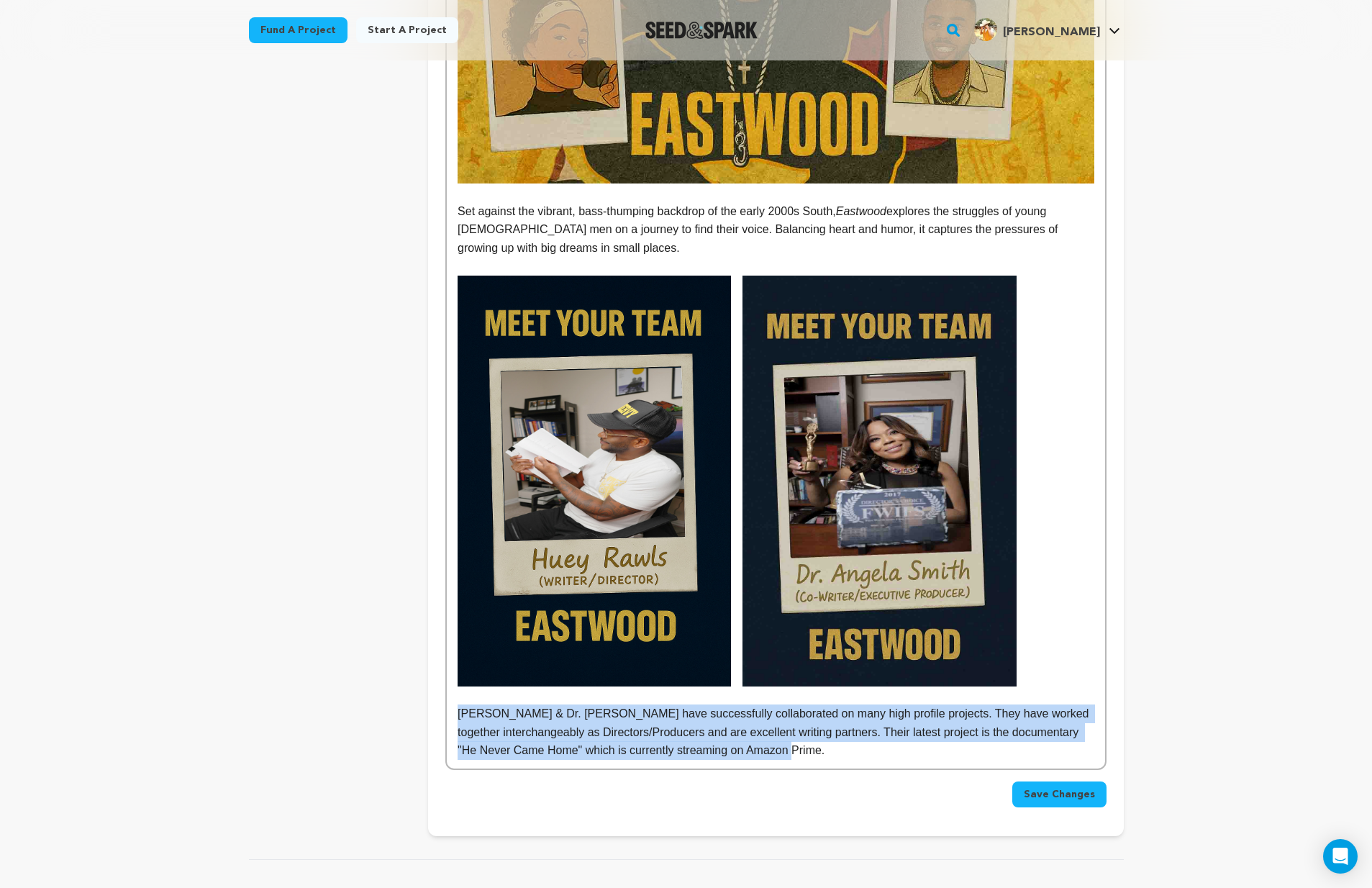
drag, startPoint x: 814, startPoint y: 746, endPoint x: 462, endPoint y: 708, distance: 354.0
click at [461, 707] on p "Huey Rawls & Dr. A.L Smith have successfully collaborated on many high profile …" at bounding box center [776, 732] width 636 height 56
copy p "Huey Rawls & Dr. A.L Smith have successfully collaborated on many high profile …"
click at [803, 731] on p "Huey Rawls & Dr. A.L Smith have successfully collaborated on many high profile …" at bounding box center [776, 732] width 636 height 56
drag, startPoint x: 830, startPoint y: 747, endPoint x: 449, endPoint y: 711, distance: 382.7
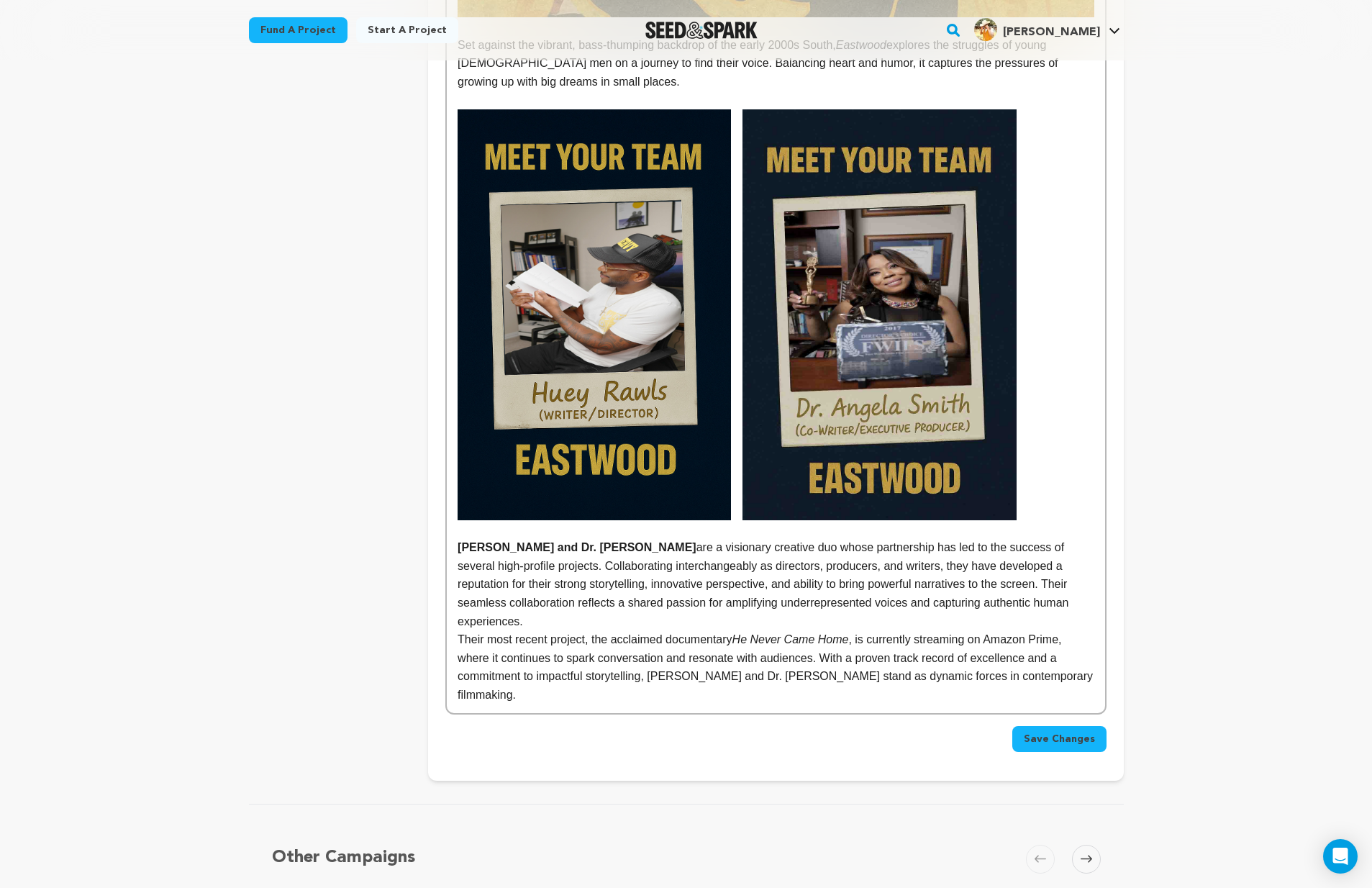
scroll to position [1465, 0]
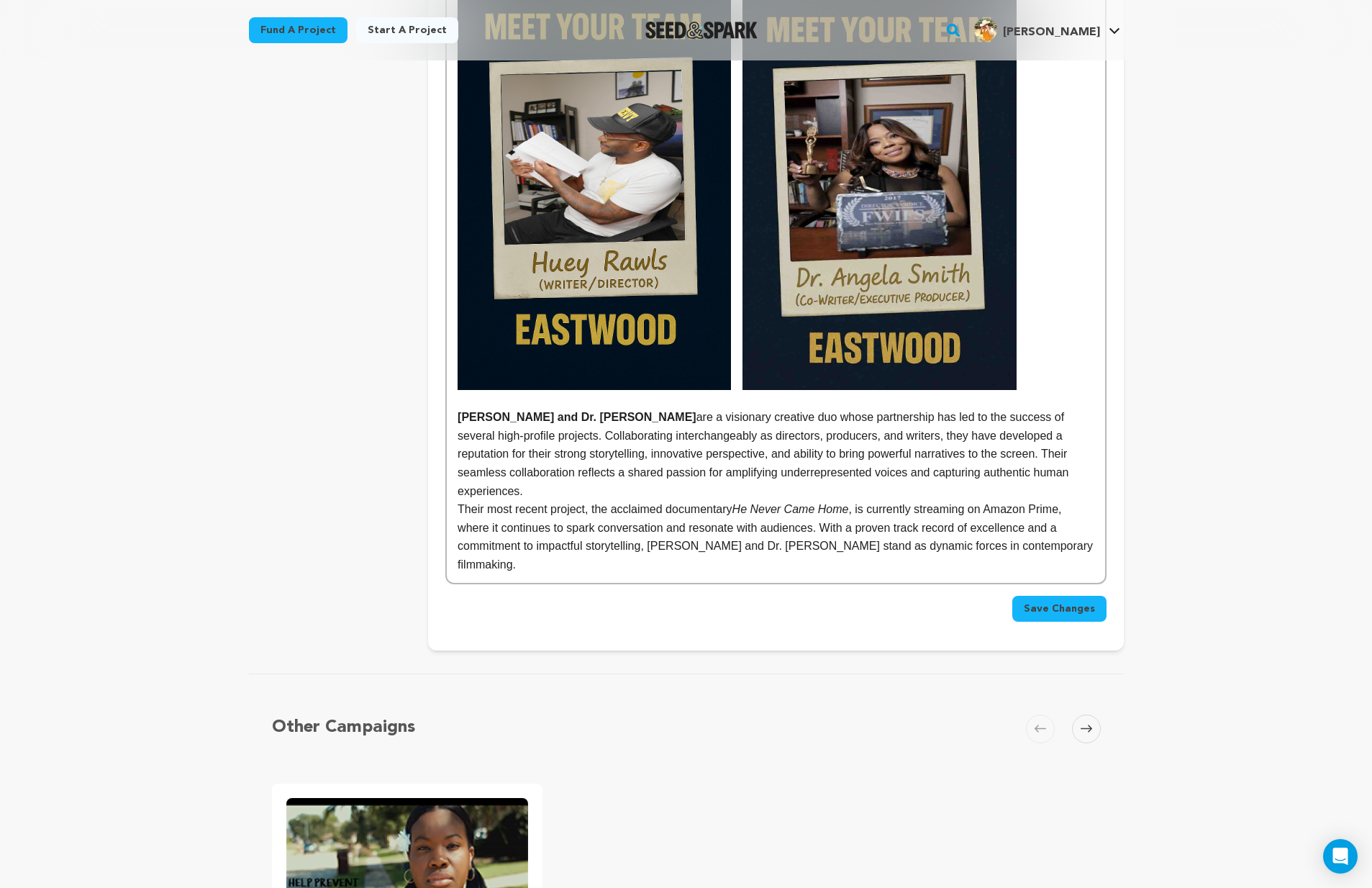
click at [562, 486] on p "Huey Rawls and Dr. A.L. Smith are a visionary creative duo whose partnership ha…" at bounding box center [776, 453] width 636 height 92
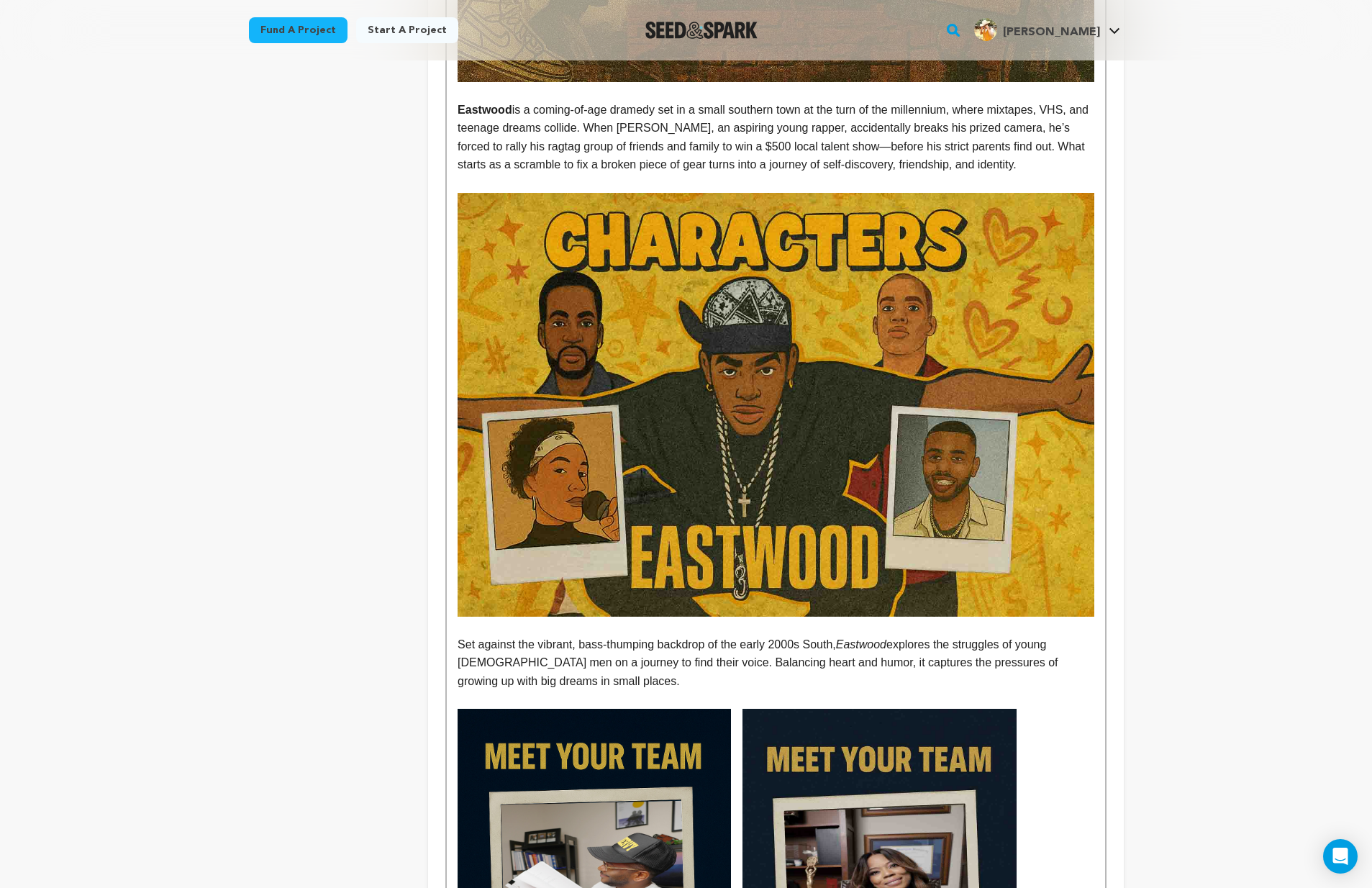
scroll to position [1378, 0]
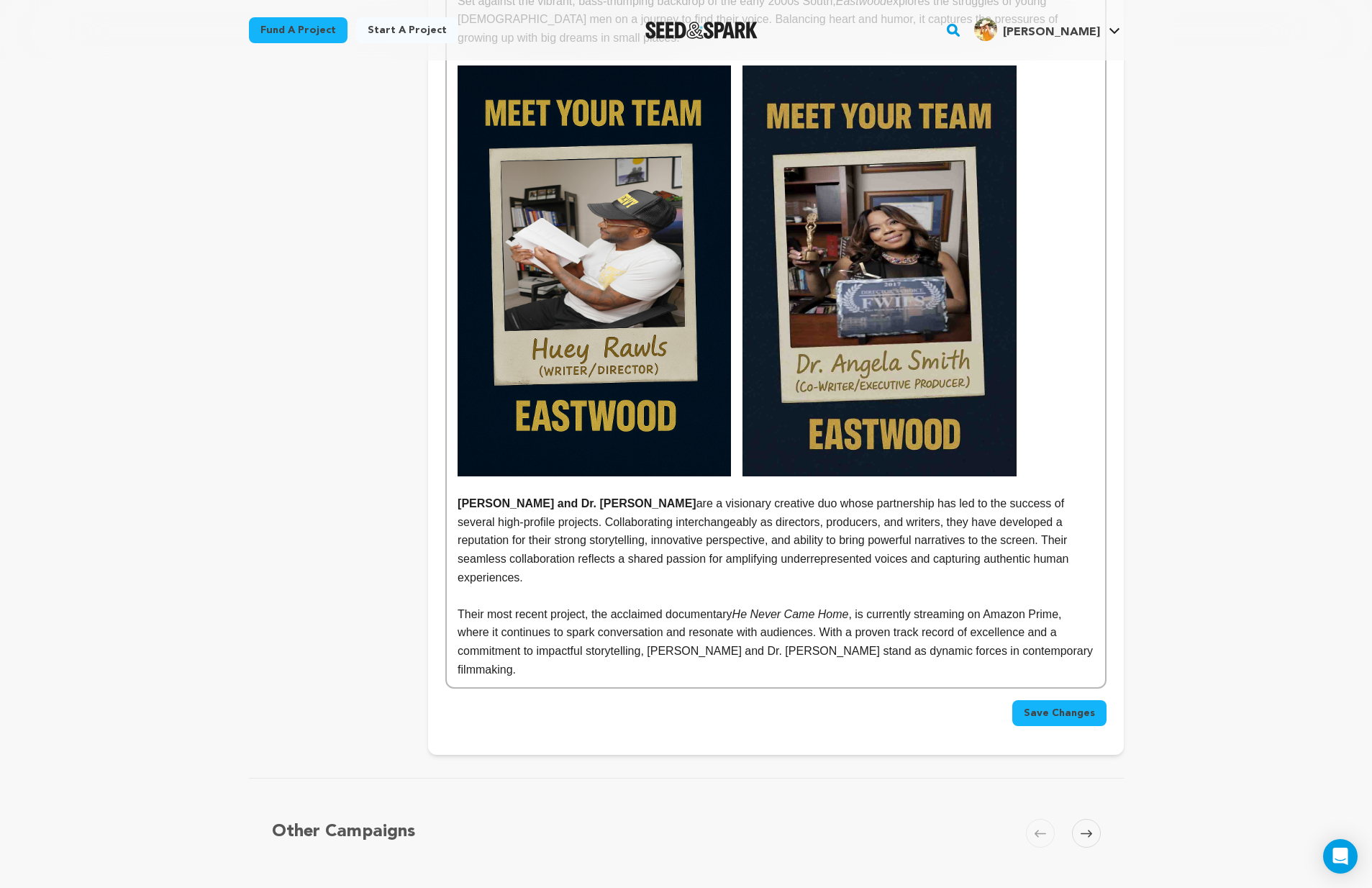
click at [1086, 706] on span "Save Changes" at bounding box center [1059, 713] width 71 height 15
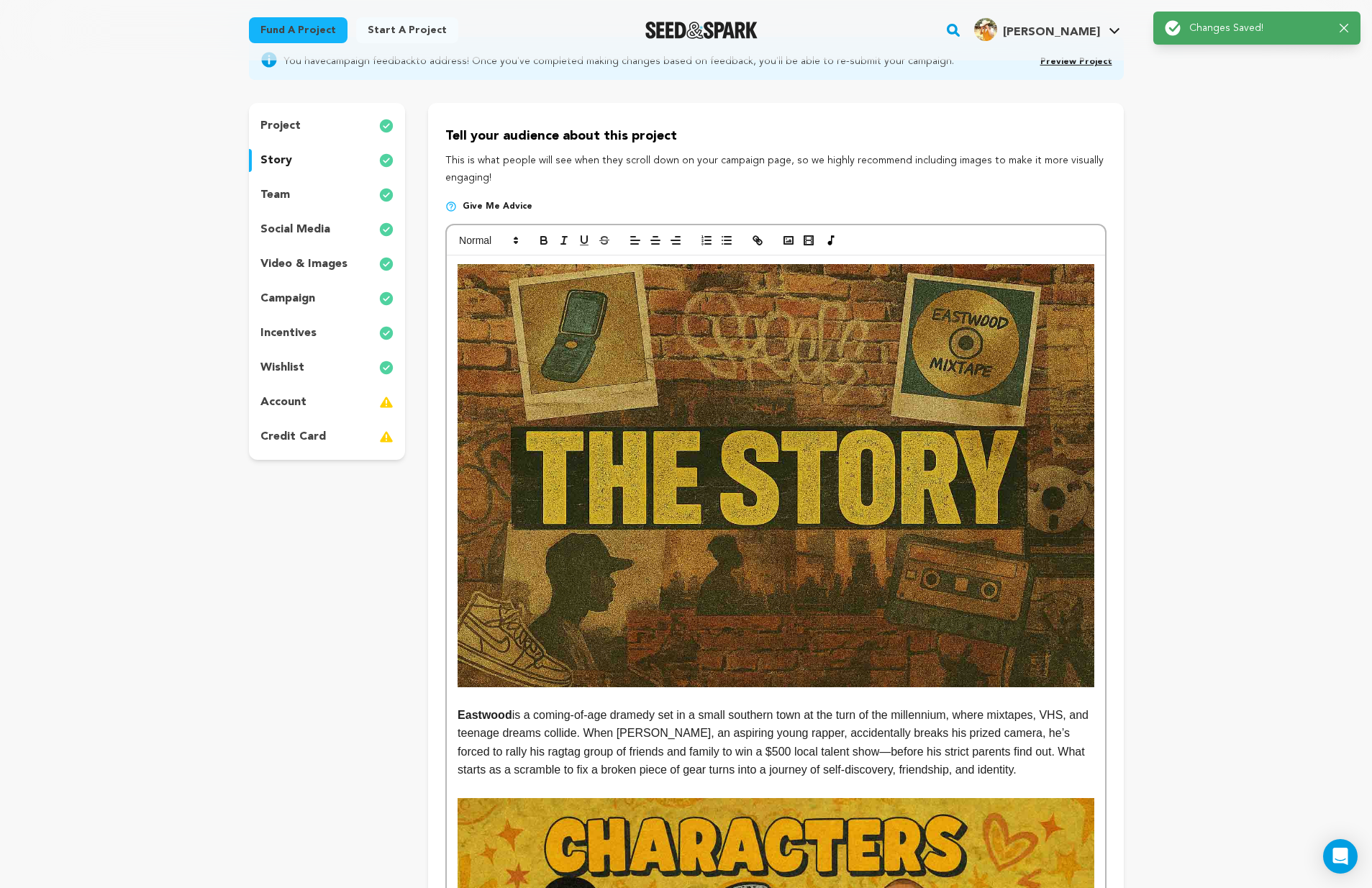
scroll to position [0, 0]
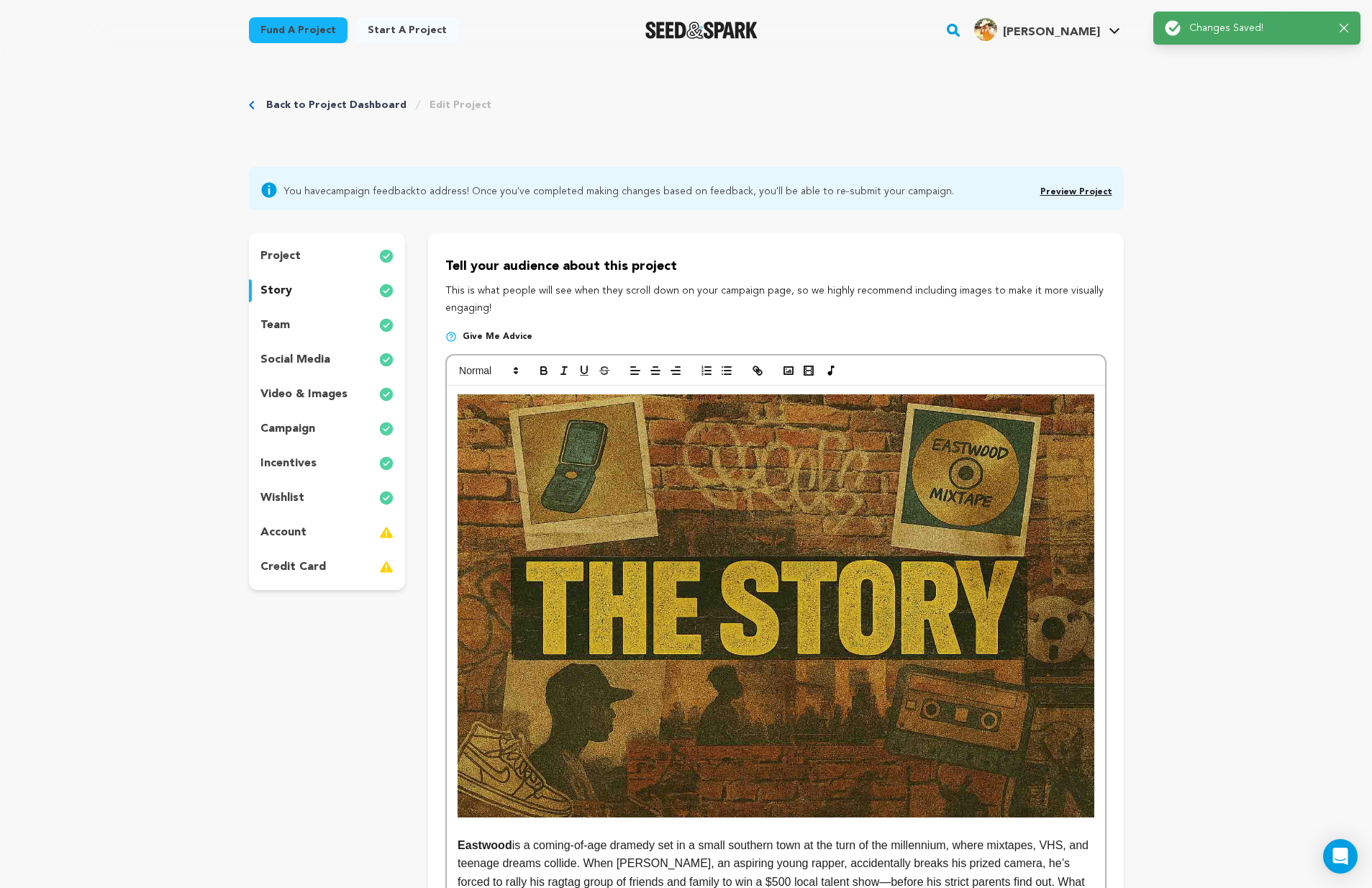
click at [1079, 190] on link "Preview Project" at bounding box center [1076, 191] width 72 height 8
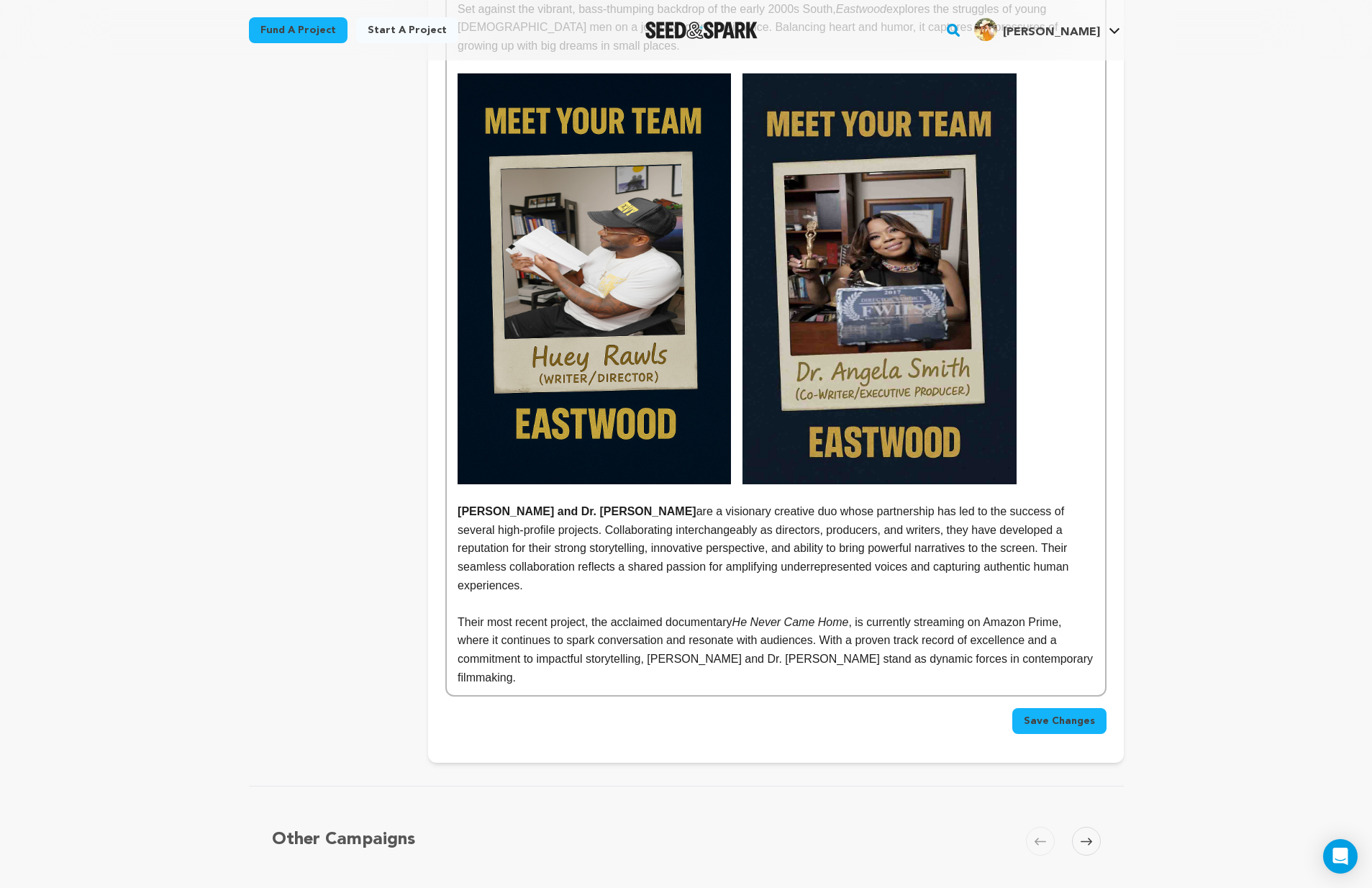
scroll to position [1396, 0]
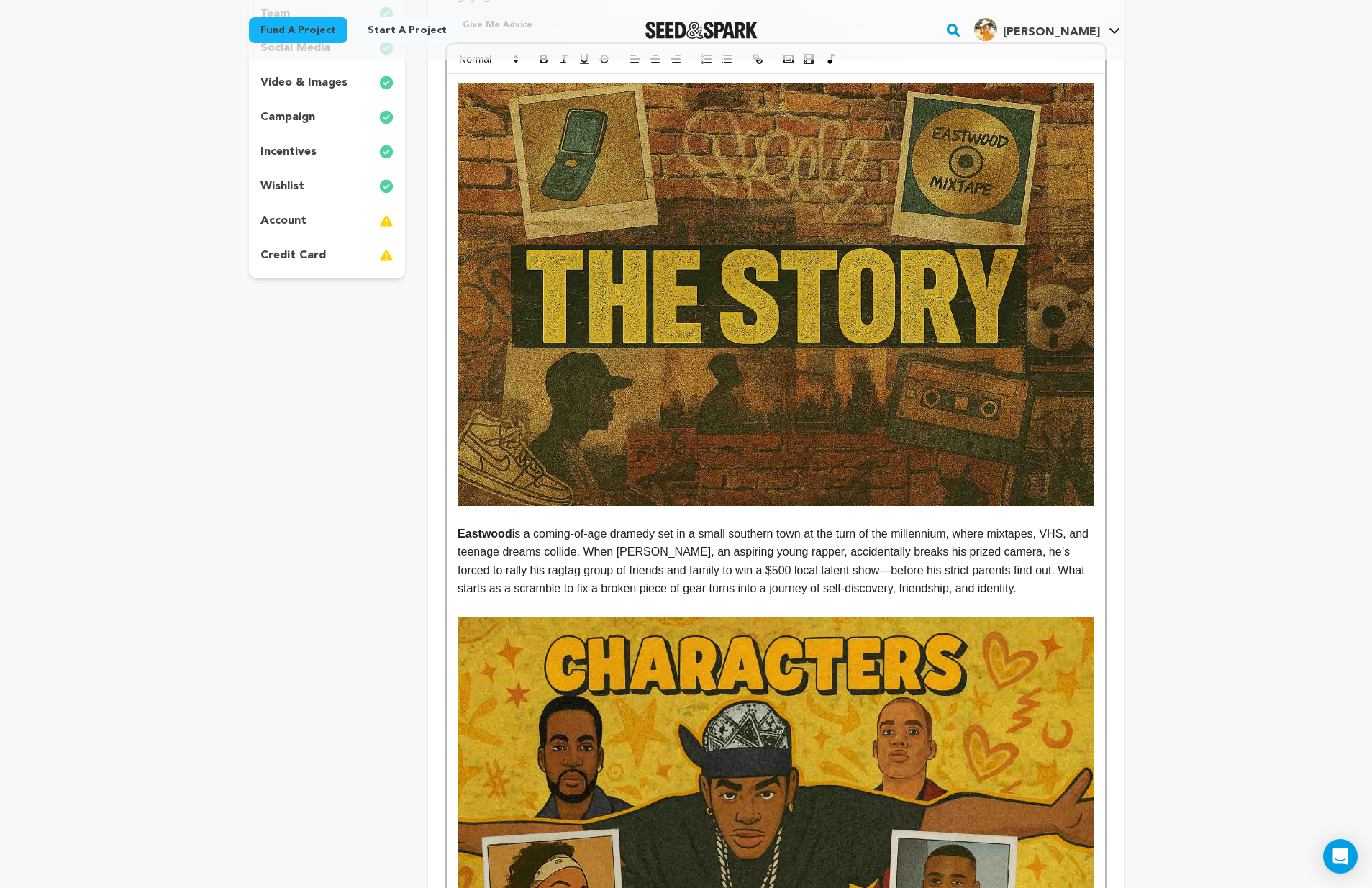
scroll to position [0, 0]
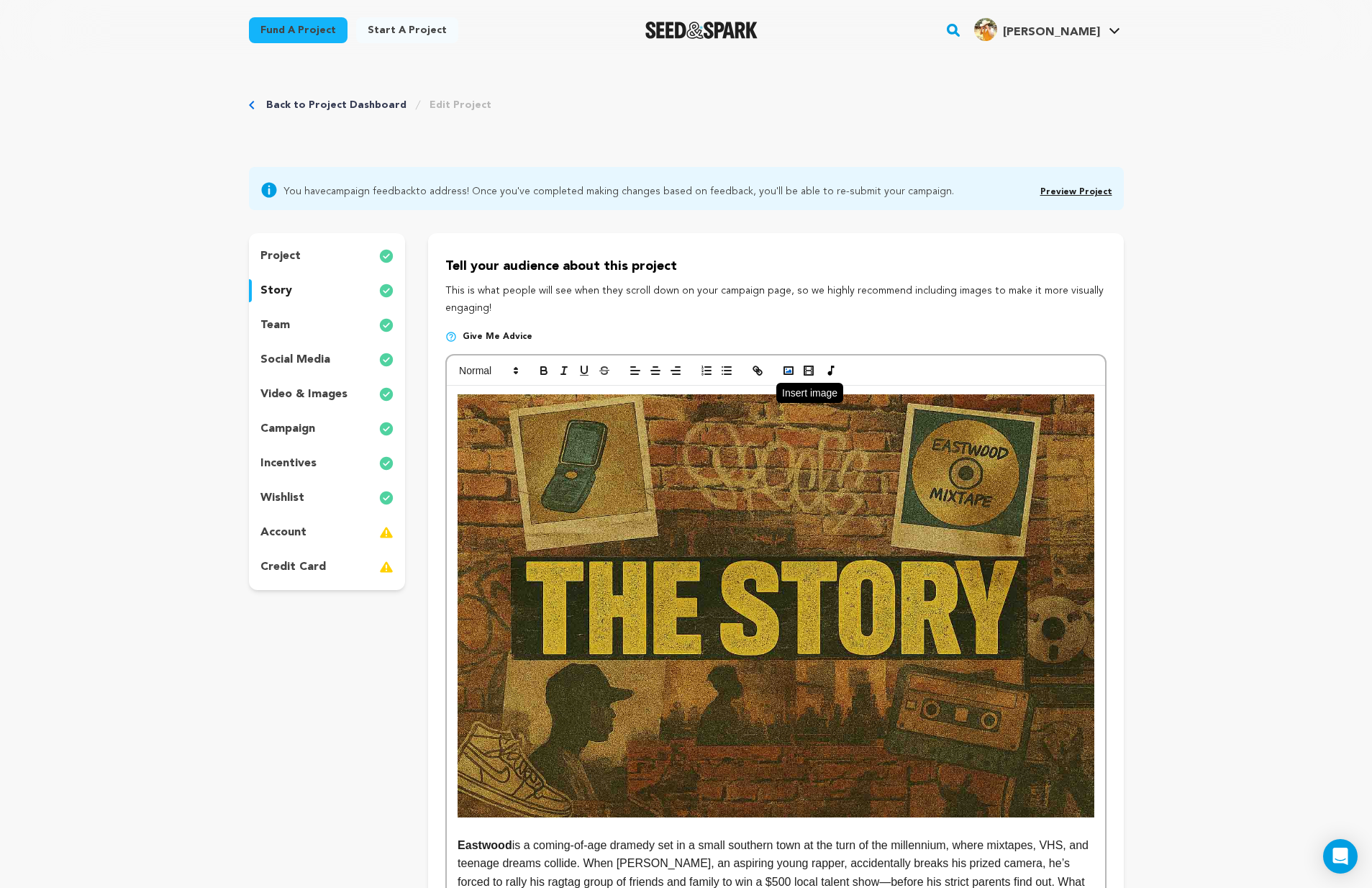
click at [789, 367] on icon "button" at bounding box center [789, 370] width 13 height 13
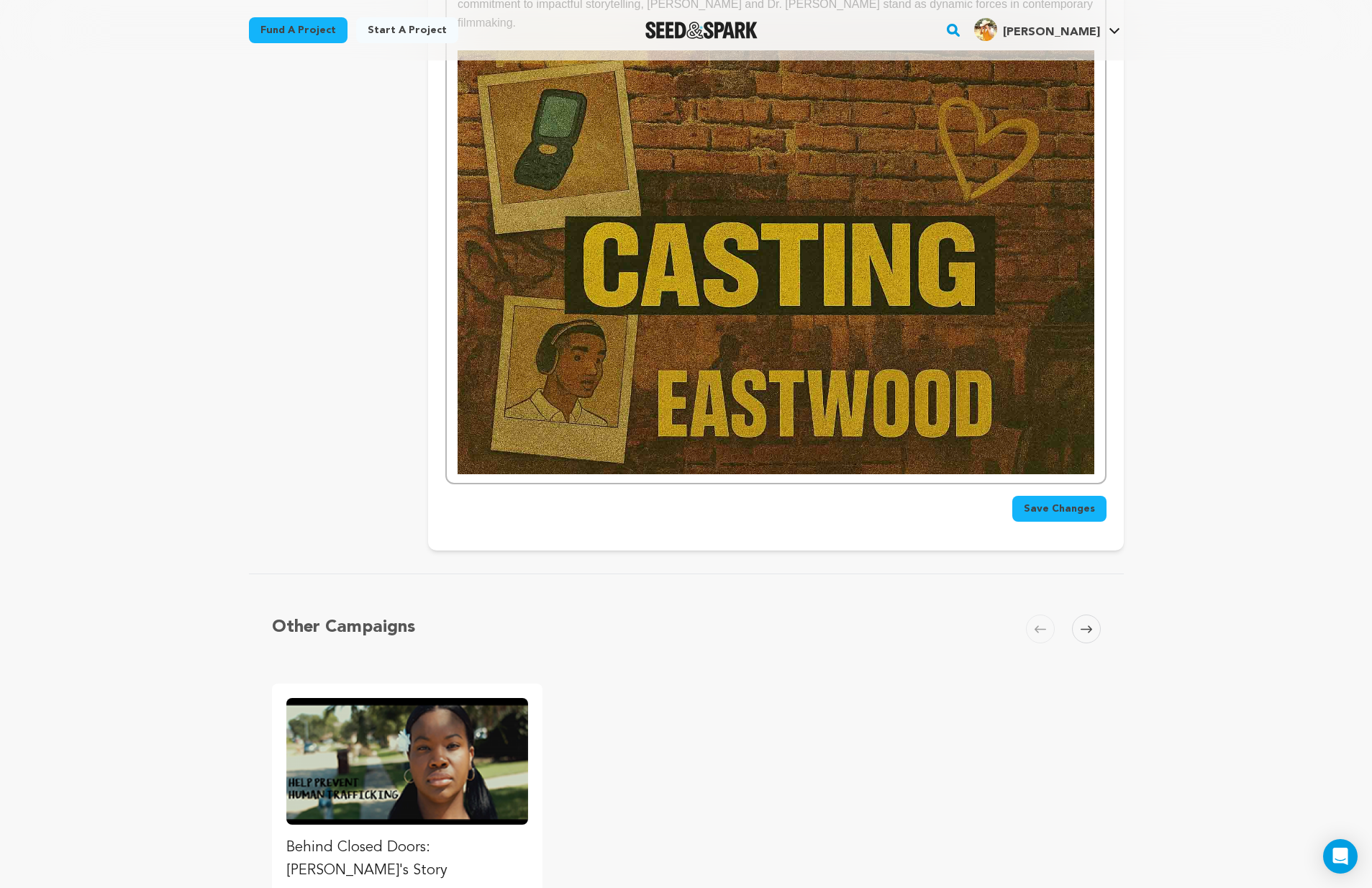
scroll to position [2150, 0]
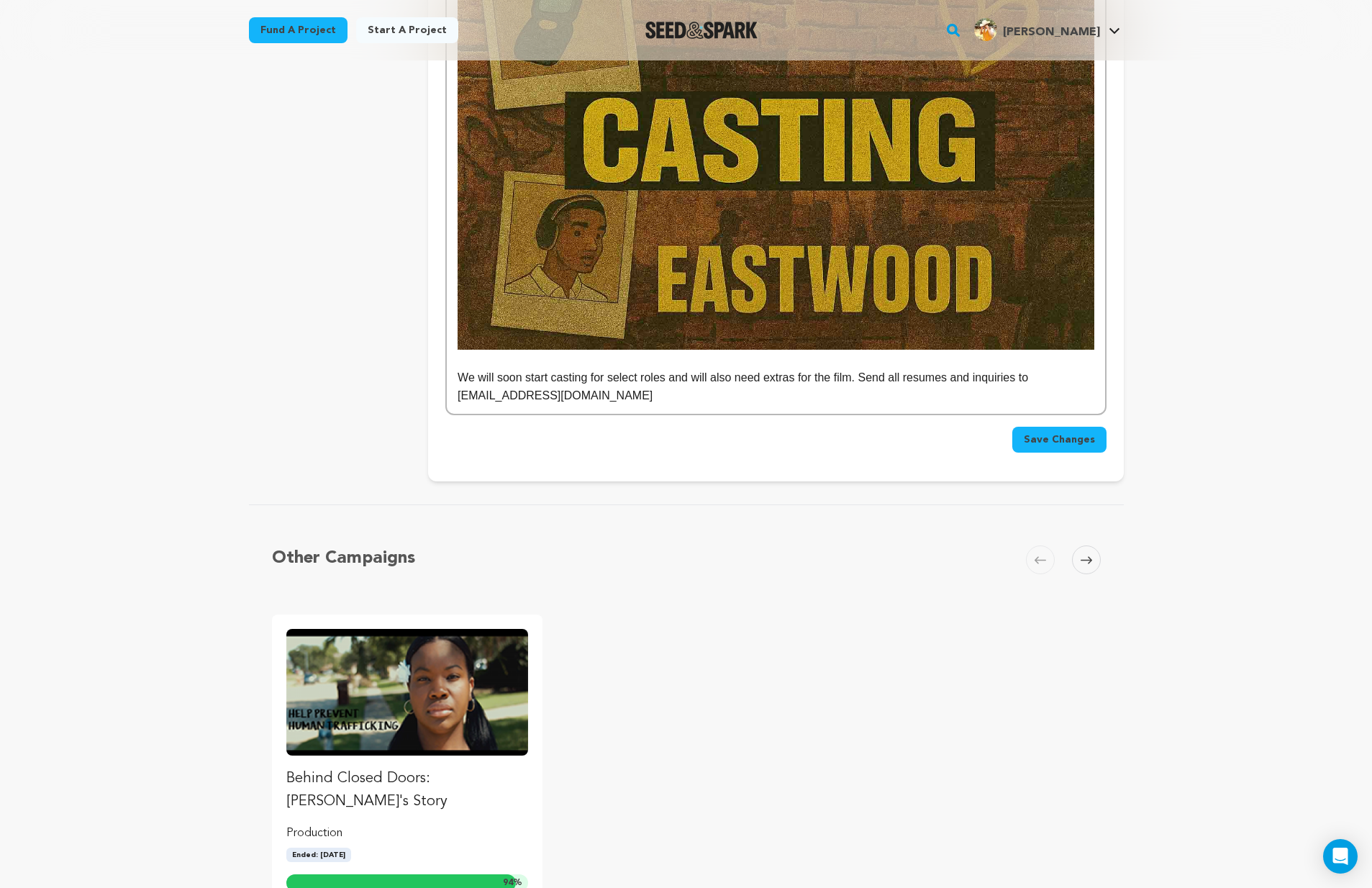
click at [1073, 427] on button "Save Changes" at bounding box center [1058, 439] width 94 height 26
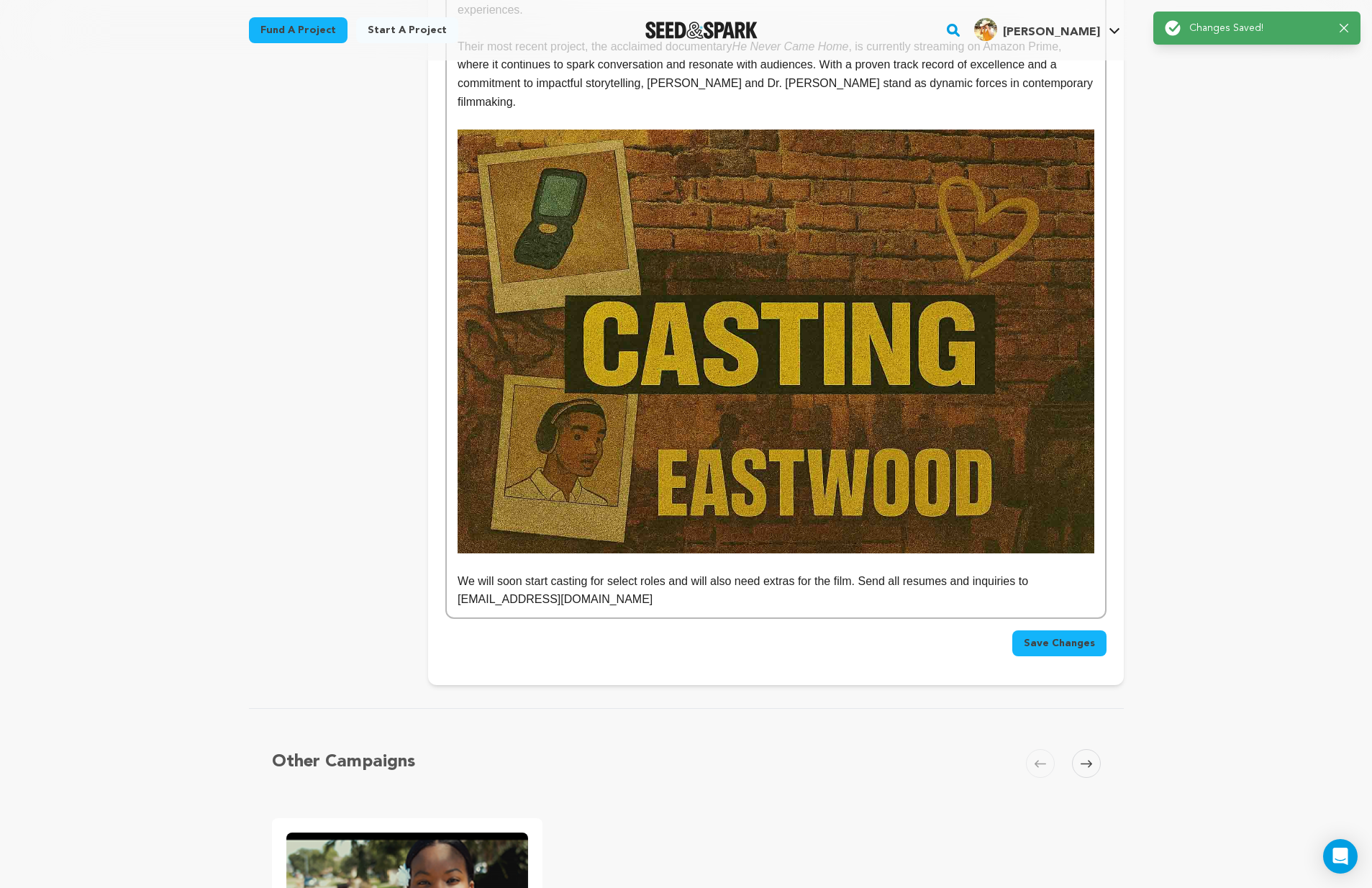
scroll to position [2071, 0]
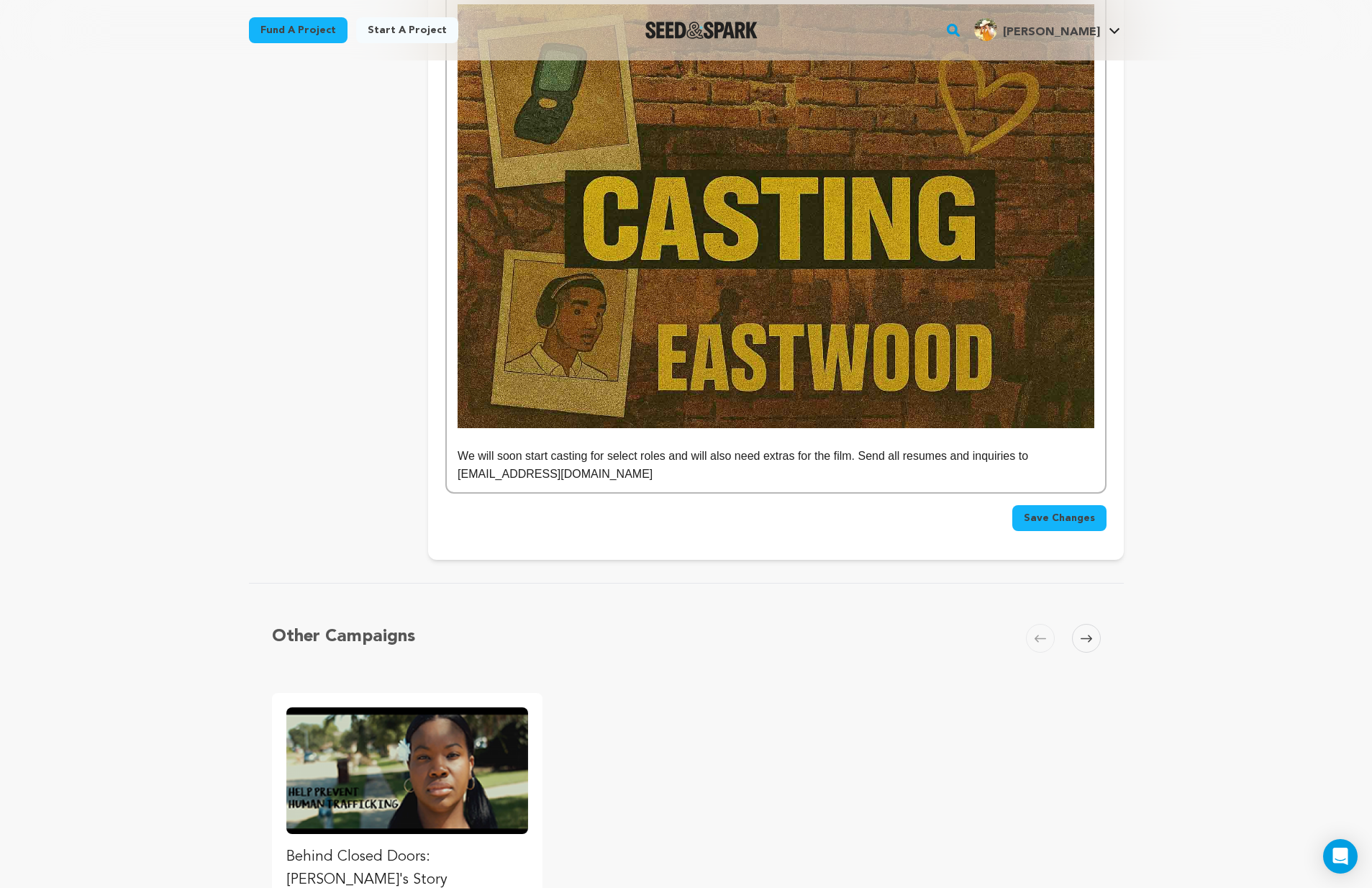
click at [666, 447] on p "We will soon start casting for select roles and will also need extras for the f…" at bounding box center [776, 465] width 636 height 36
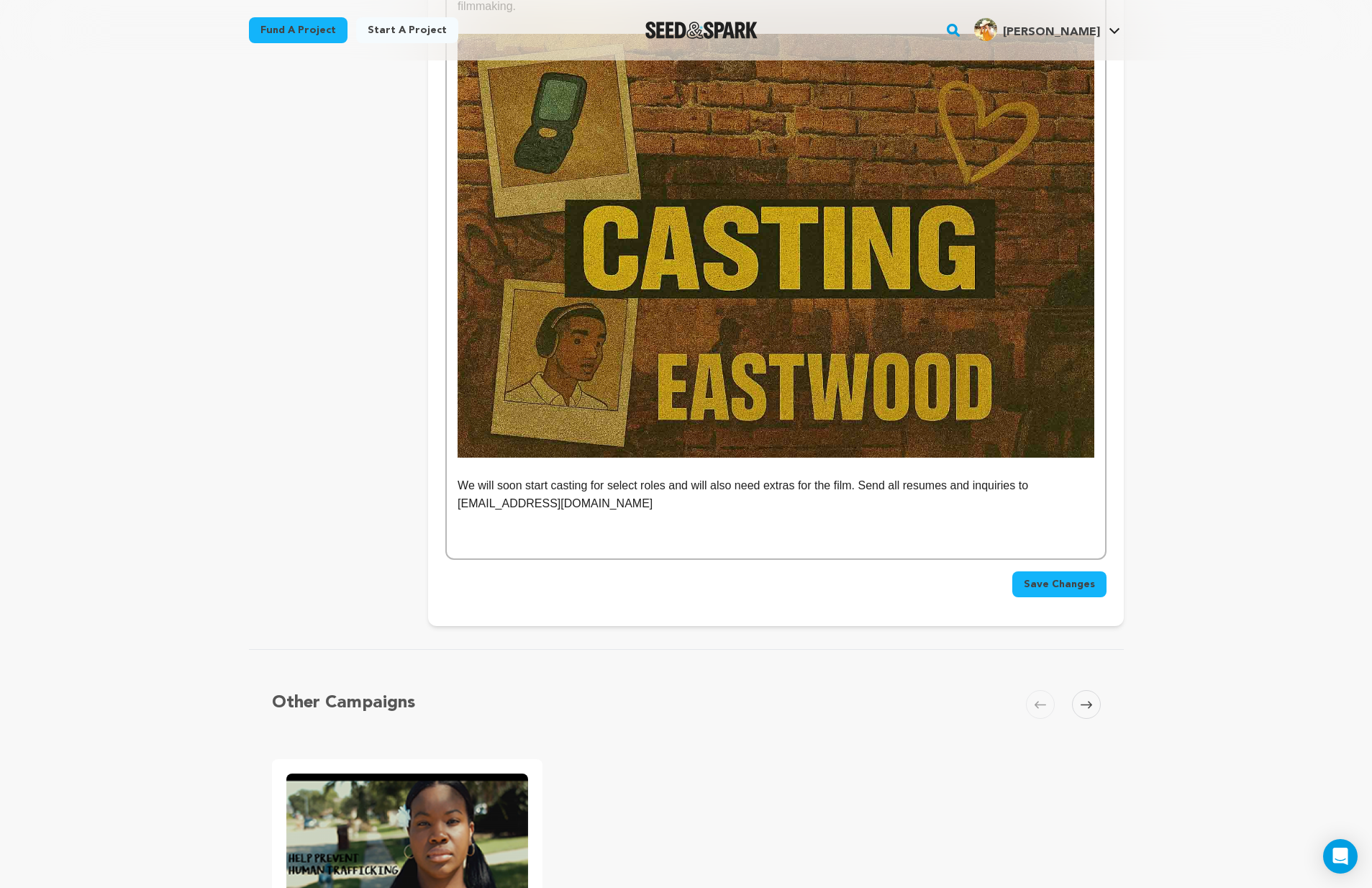
scroll to position [1918, 0]
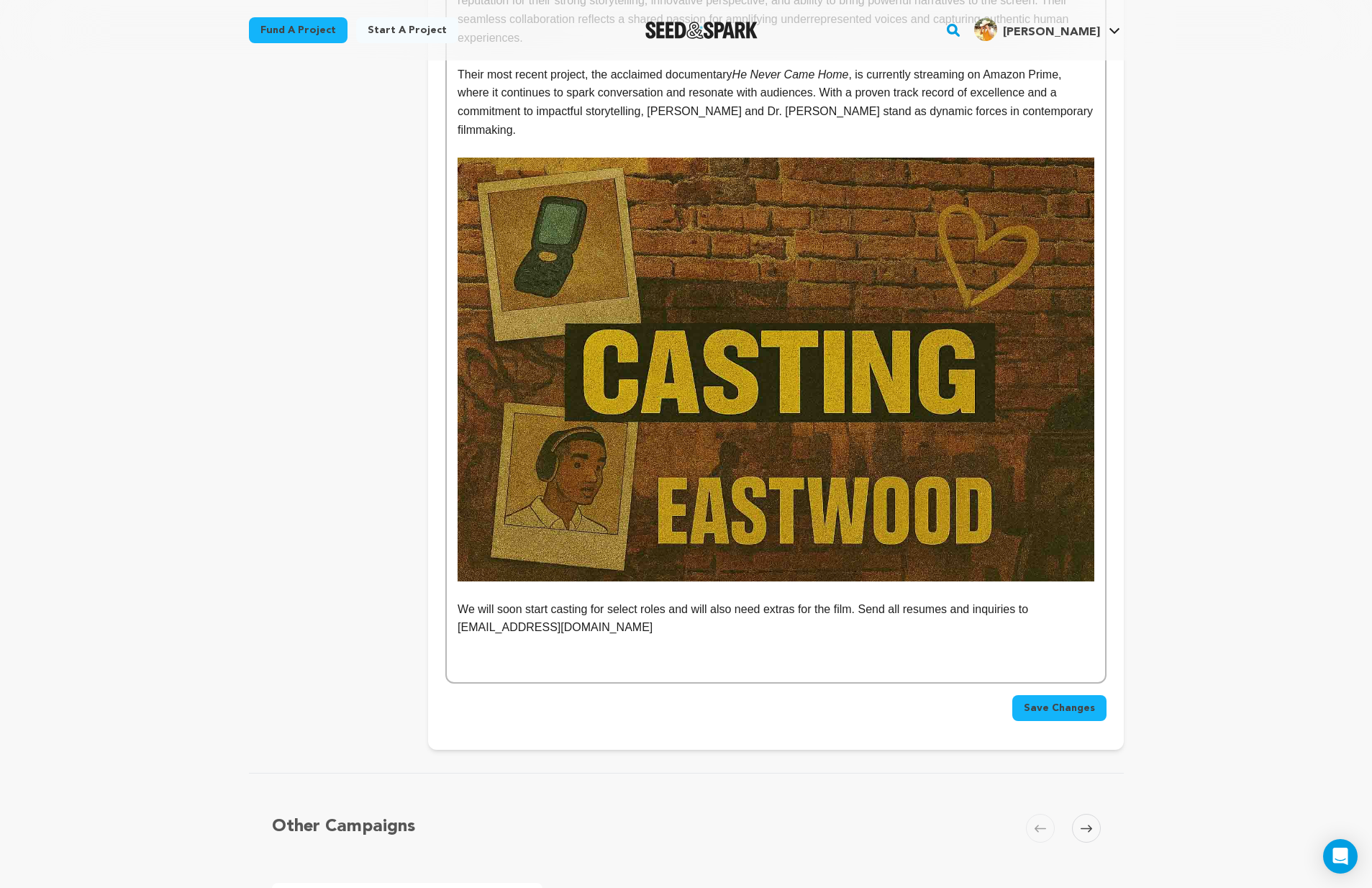
click at [1061, 701] on span "Save Changes" at bounding box center [1059, 708] width 71 height 15
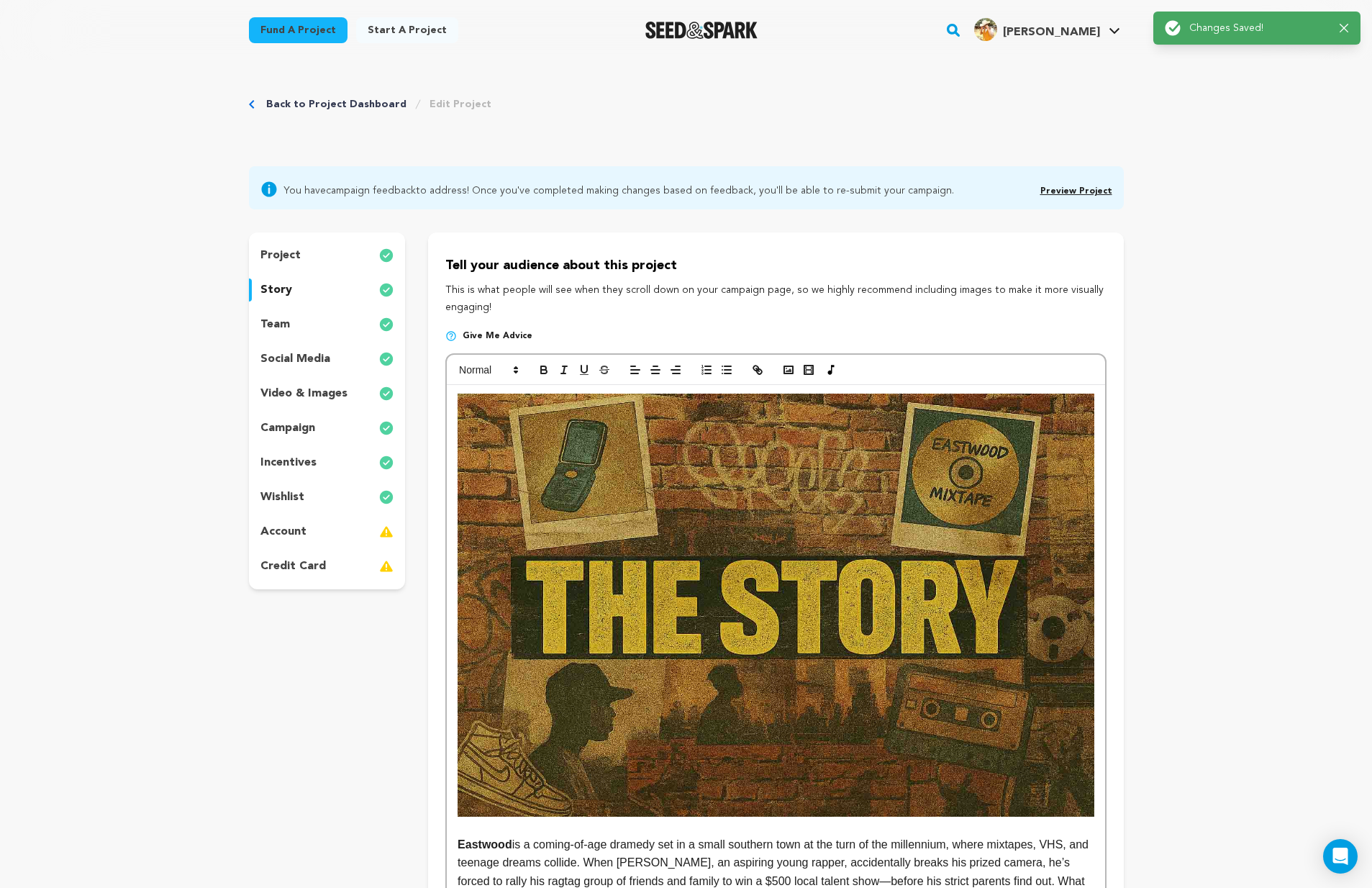
scroll to position [0, 0]
click at [1089, 189] on link "Preview Project" at bounding box center [1076, 191] width 72 height 8
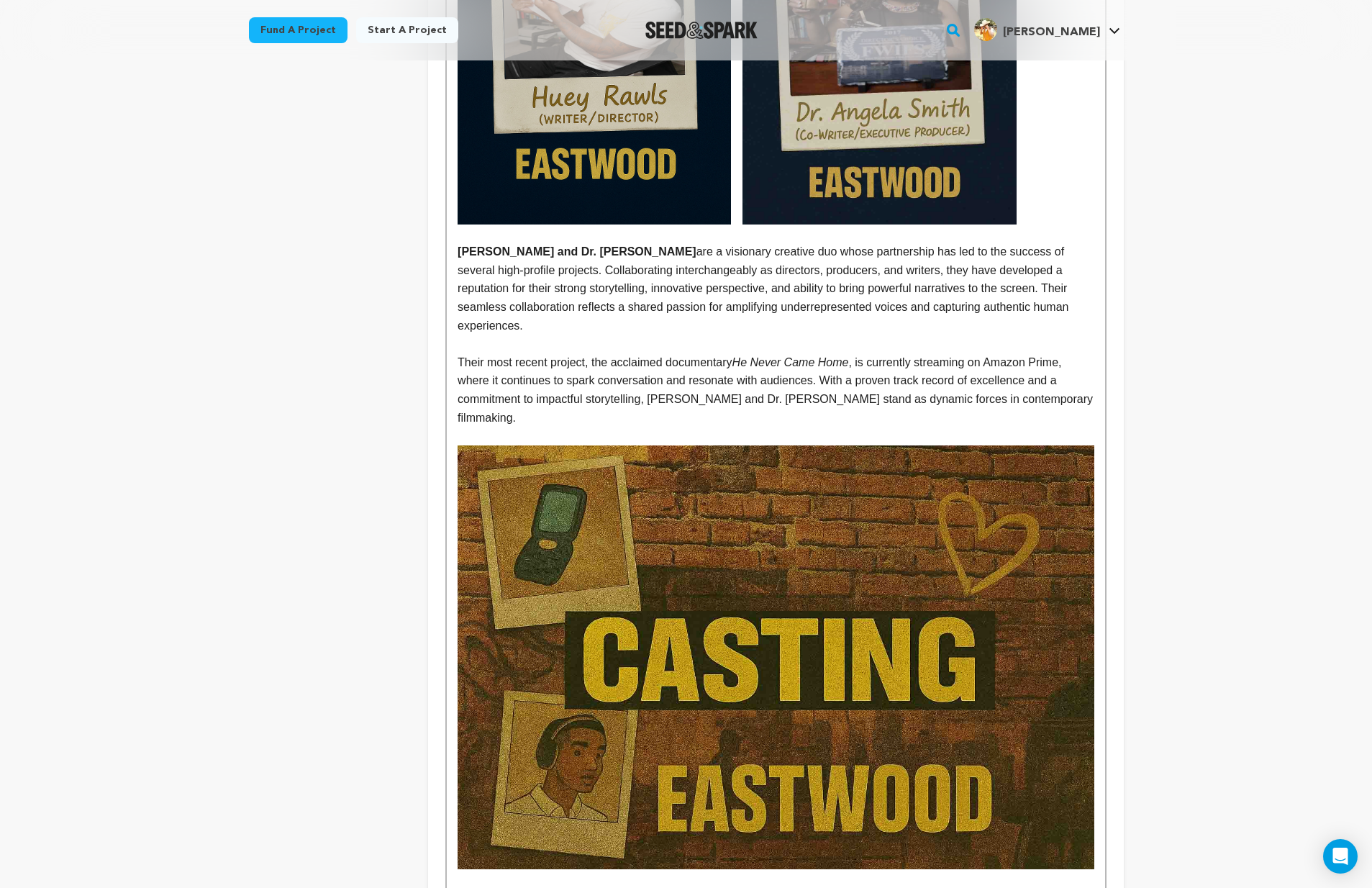
scroll to position [2291, 0]
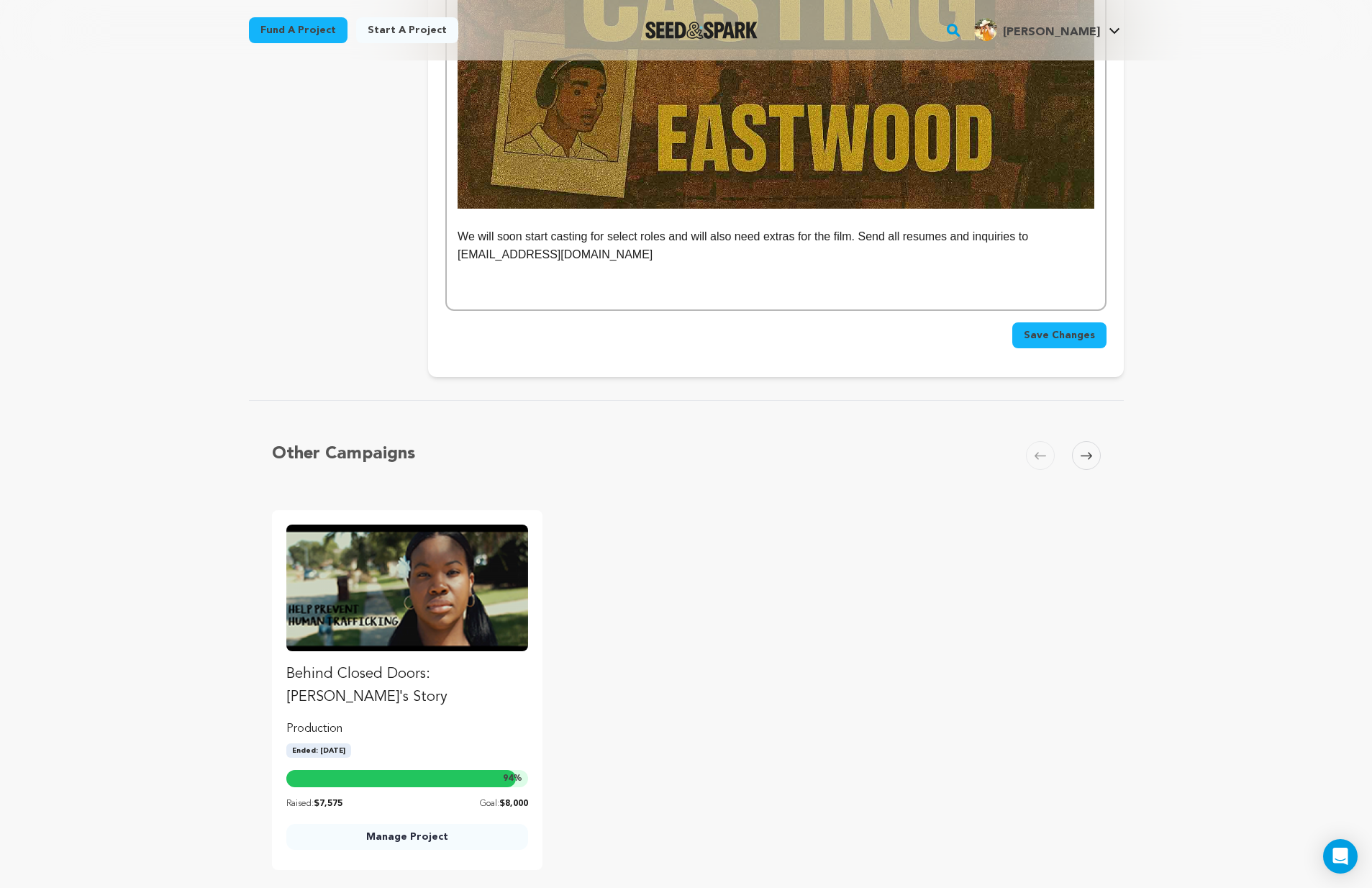
click at [481, 283] on p at bounding box center [776, 292] width 636 height 19
click at [480, 264] on p at bounding box center [776, 274] width 636 height 19
click at [589, 283] on p at bounding box center [776, 292] width 636 height 19
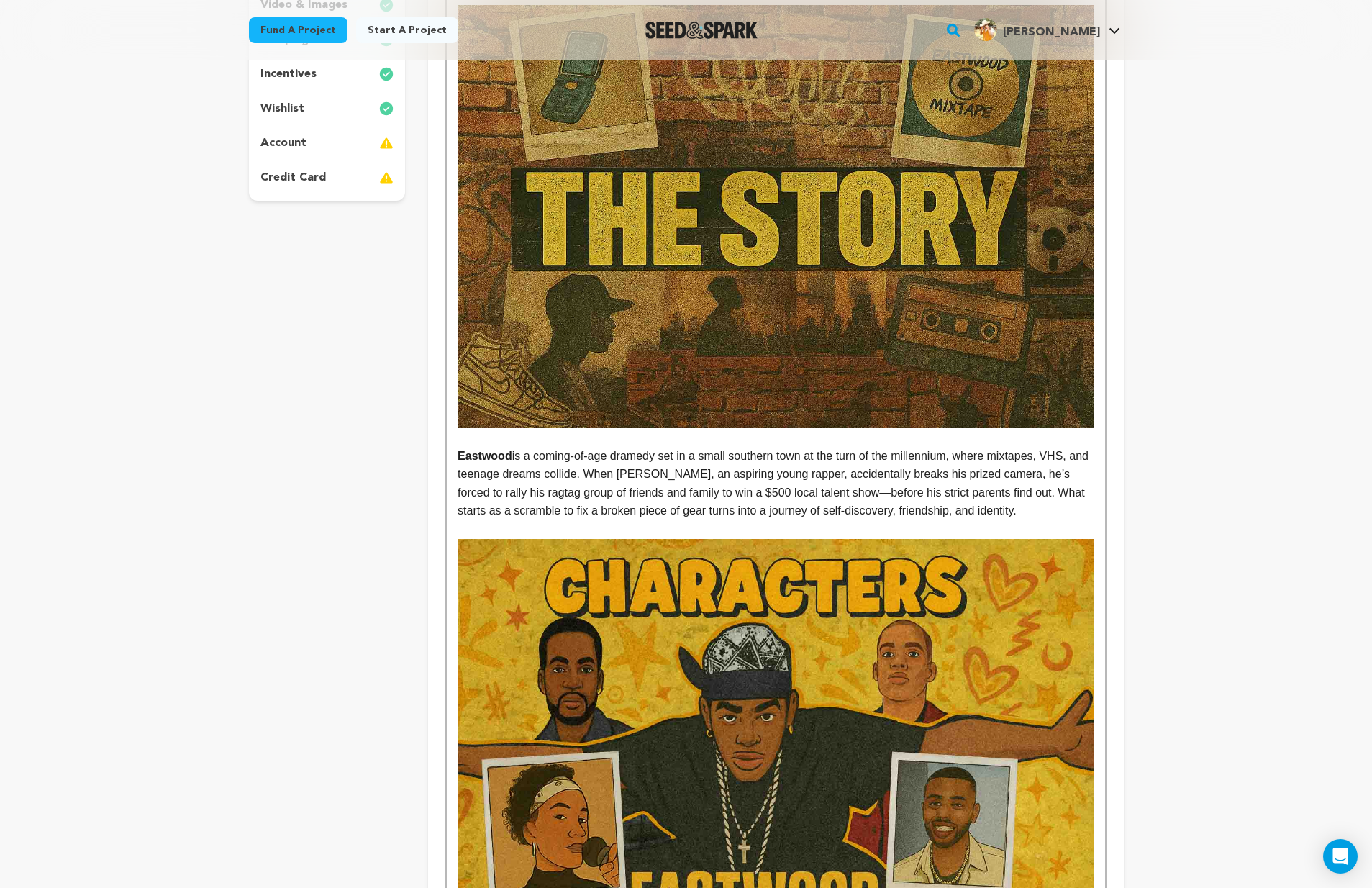
scroll to position [0, 0]
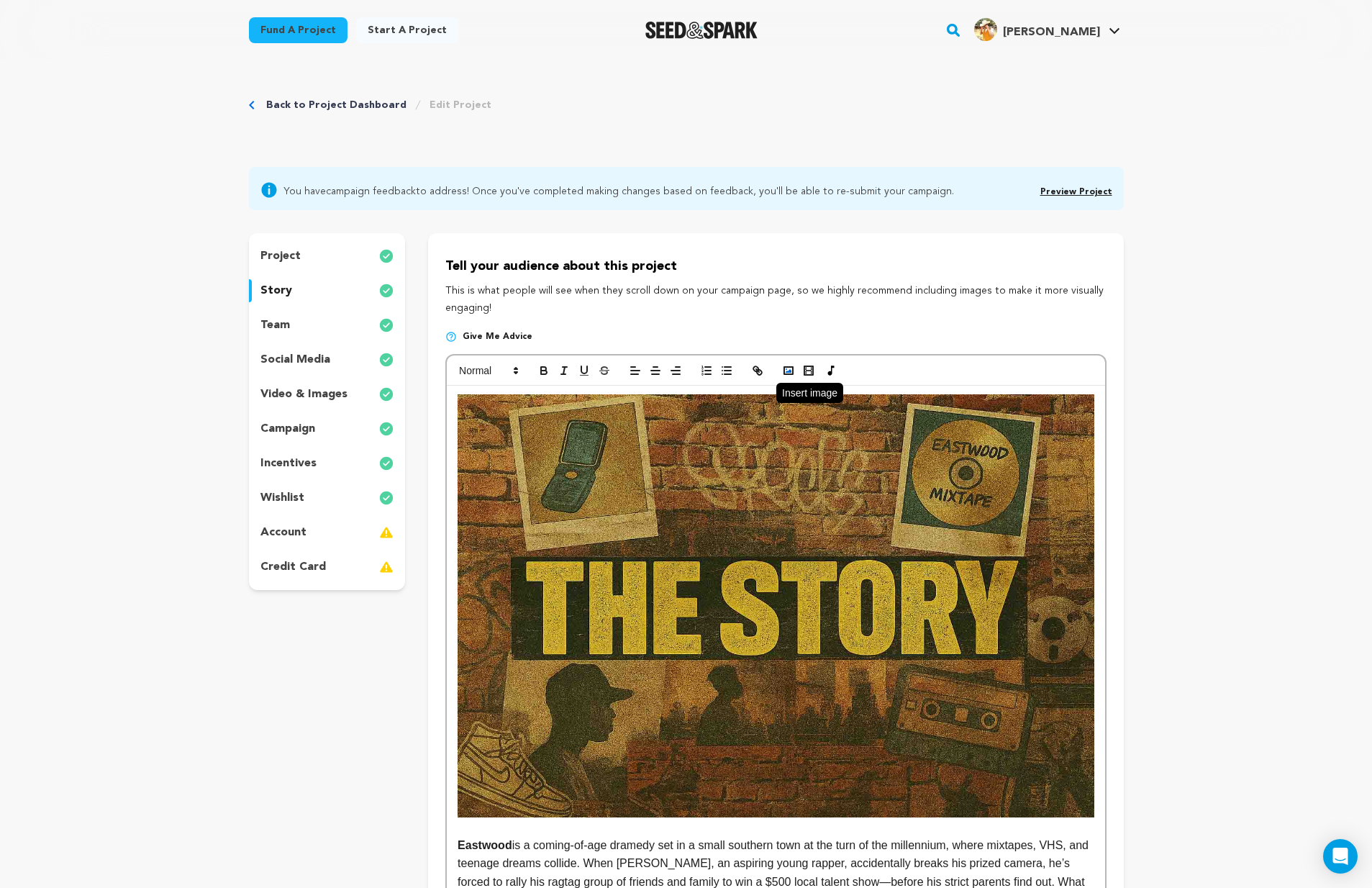
click at [782, 364] on icon "button" at bounding box center [789, 370] width 13 height 13
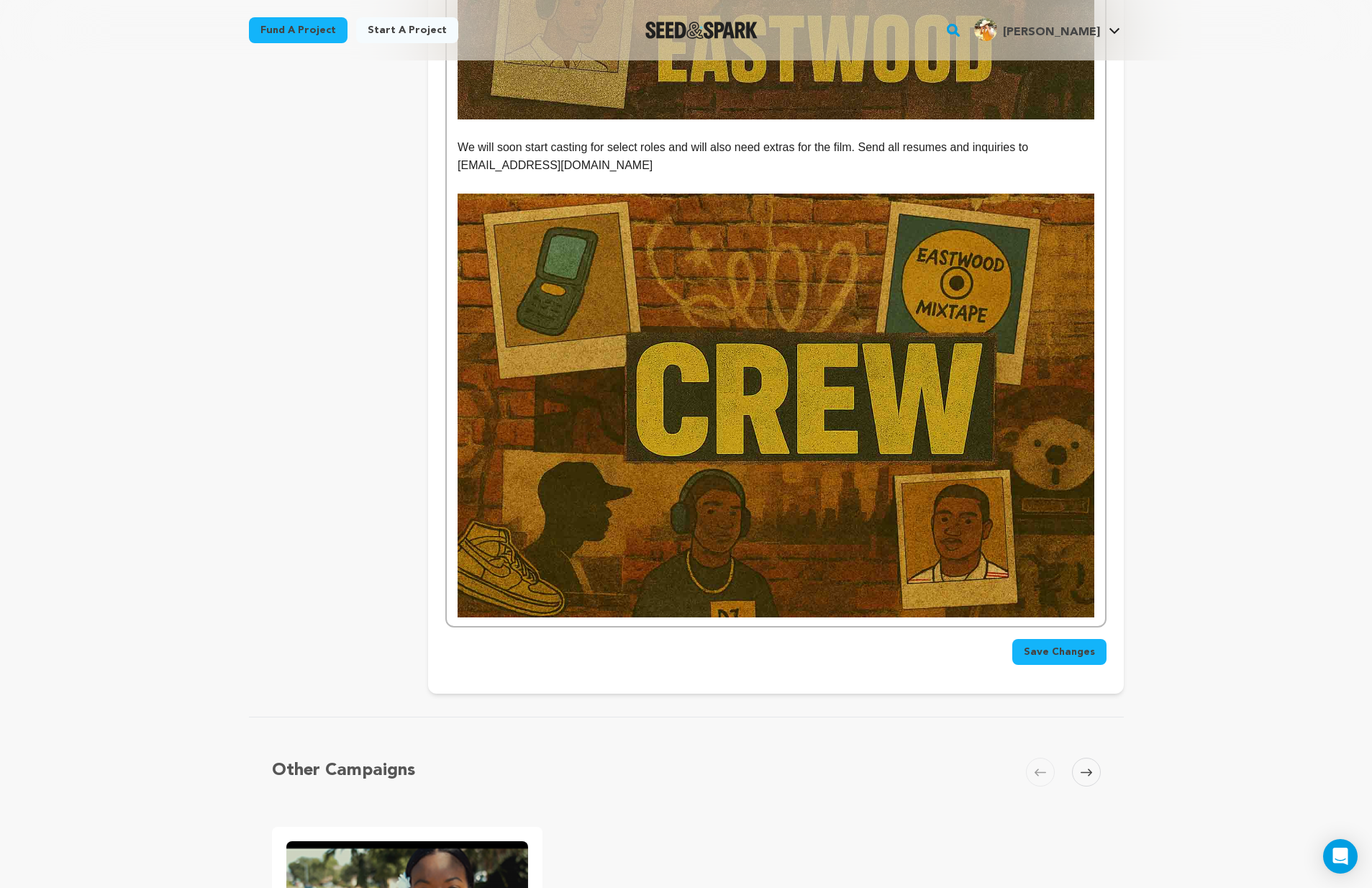
scroll to position [2277, 0]
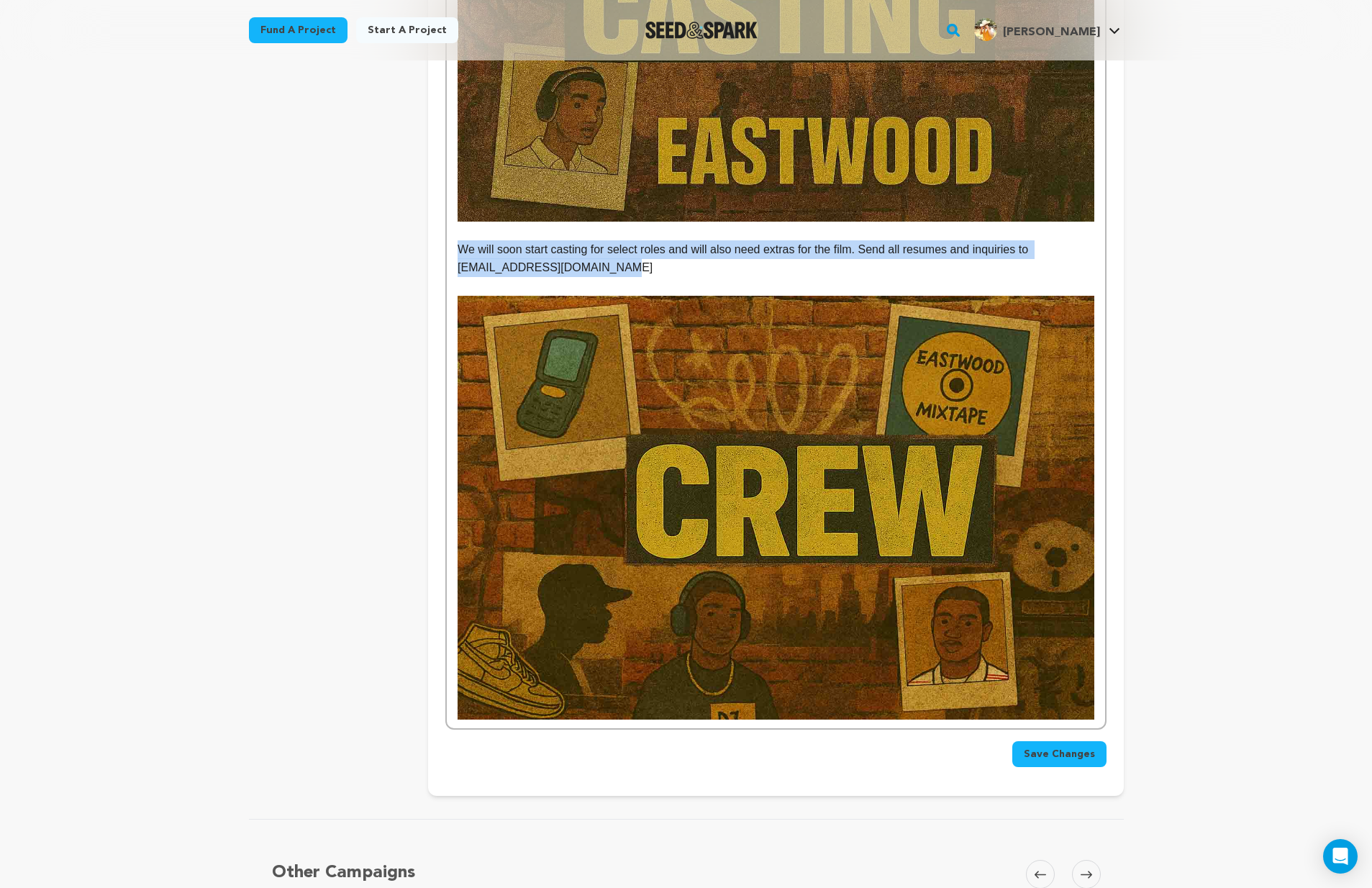
drag, startPoint x: 629, startPoint y: 243, endPoint x: 457, endPoint y: 224, distance: 173.0
copy p "We will soon start casting for select roles and will also need extras for the f…"
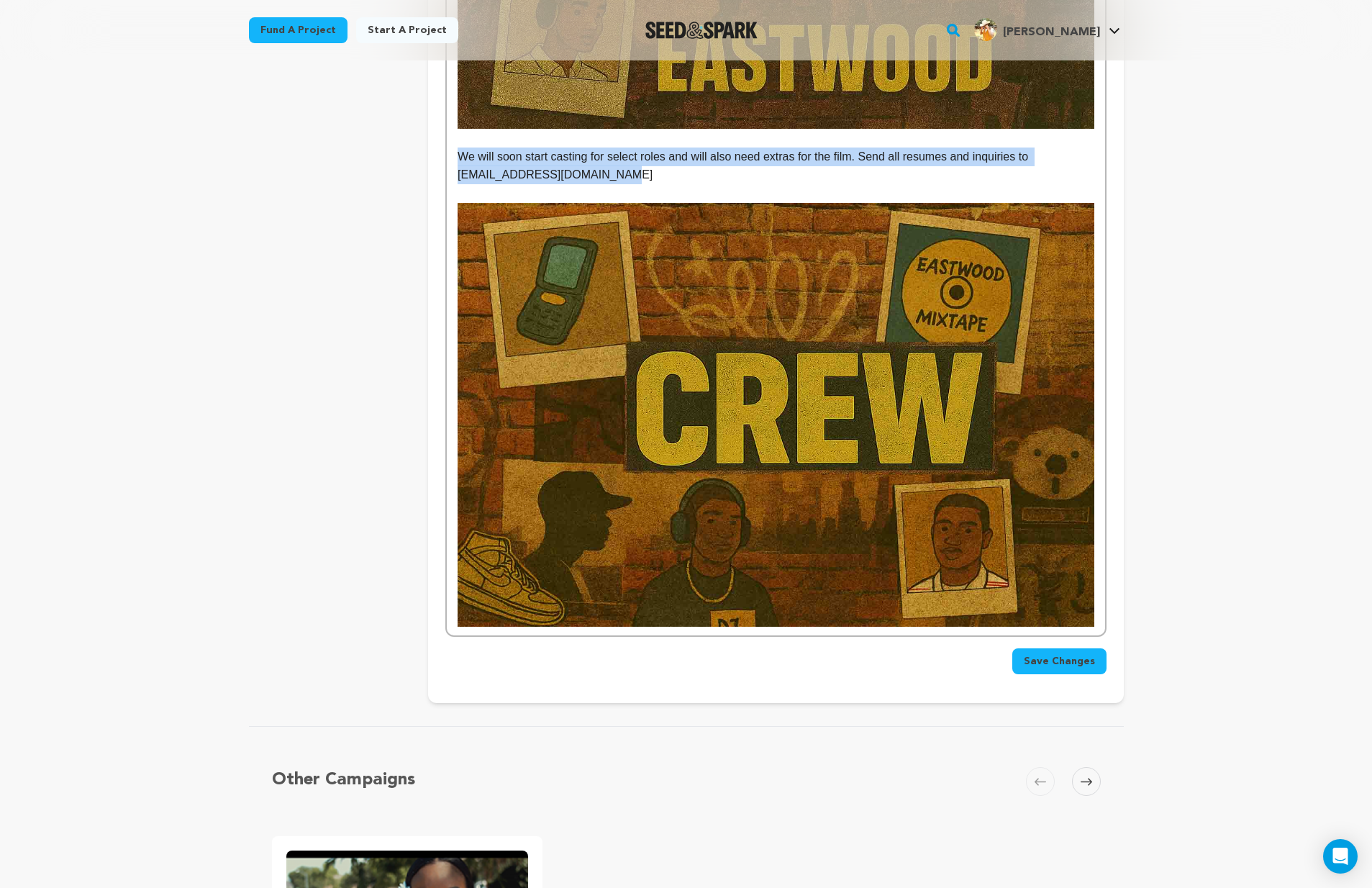
scroll to position [2467, 0]
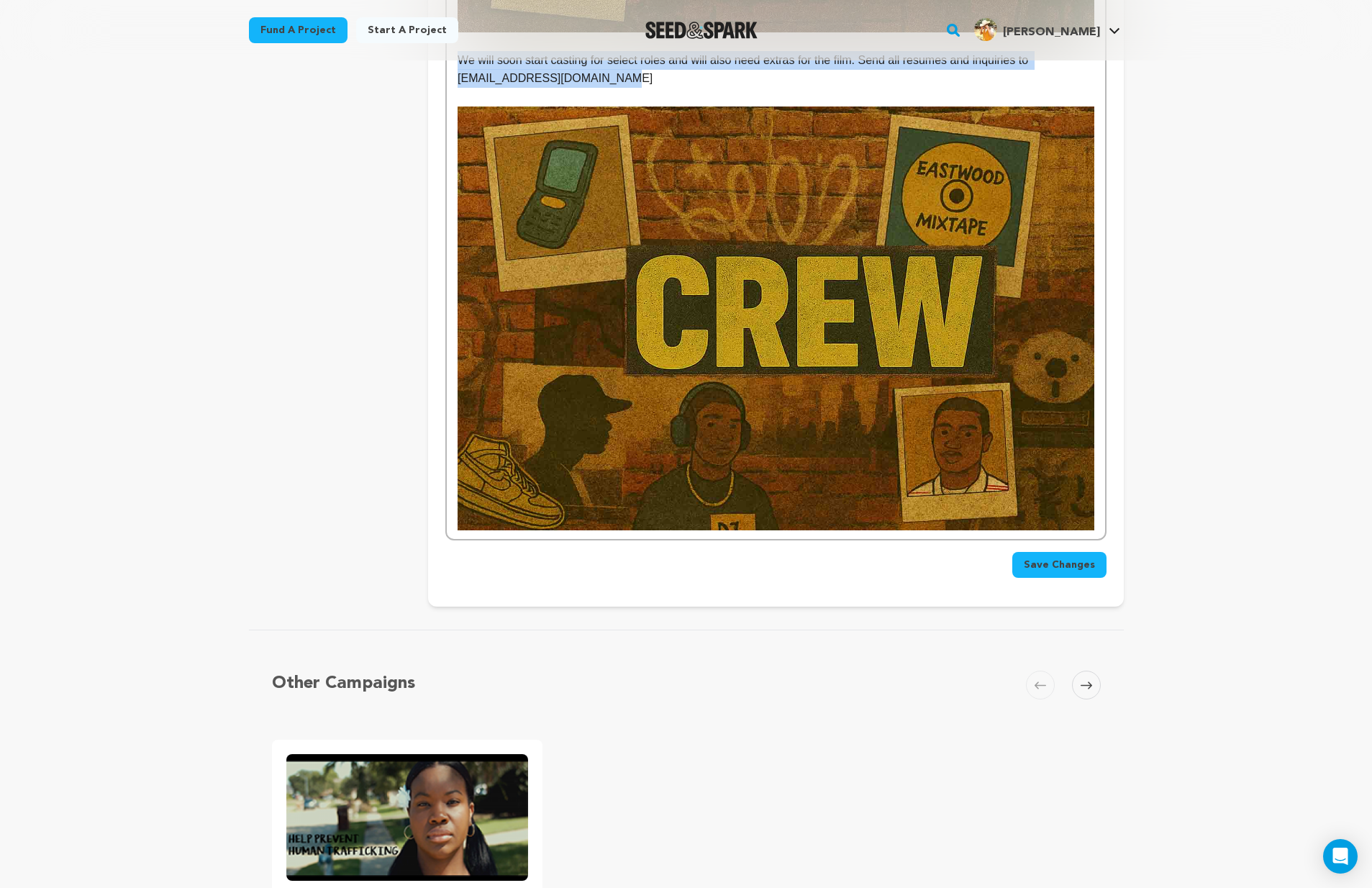
click at [1085, 552] on button "Save Changes" at bounding box center [1058, 564] width 94 height 26
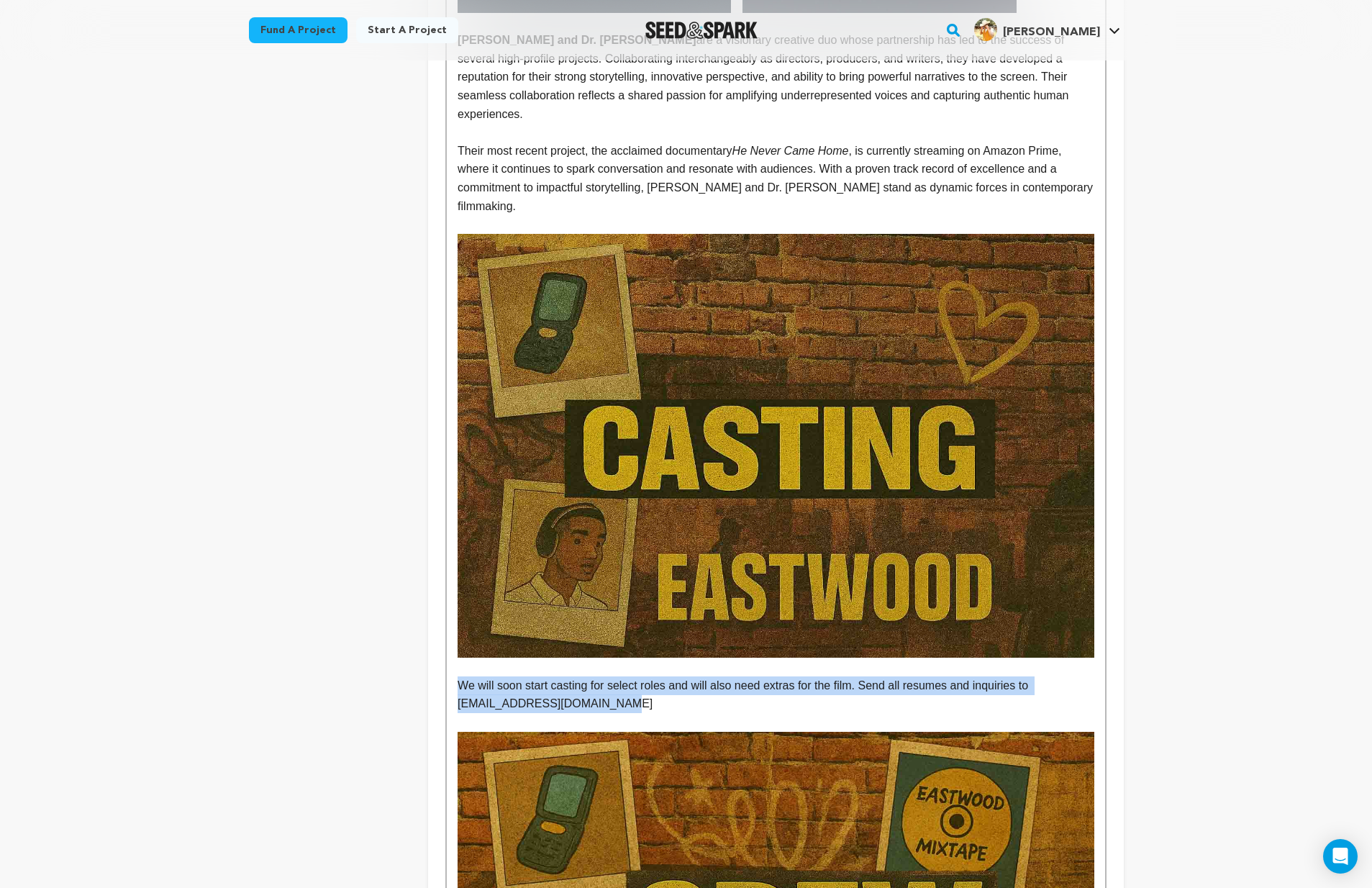
scroll to position [2288, 0]
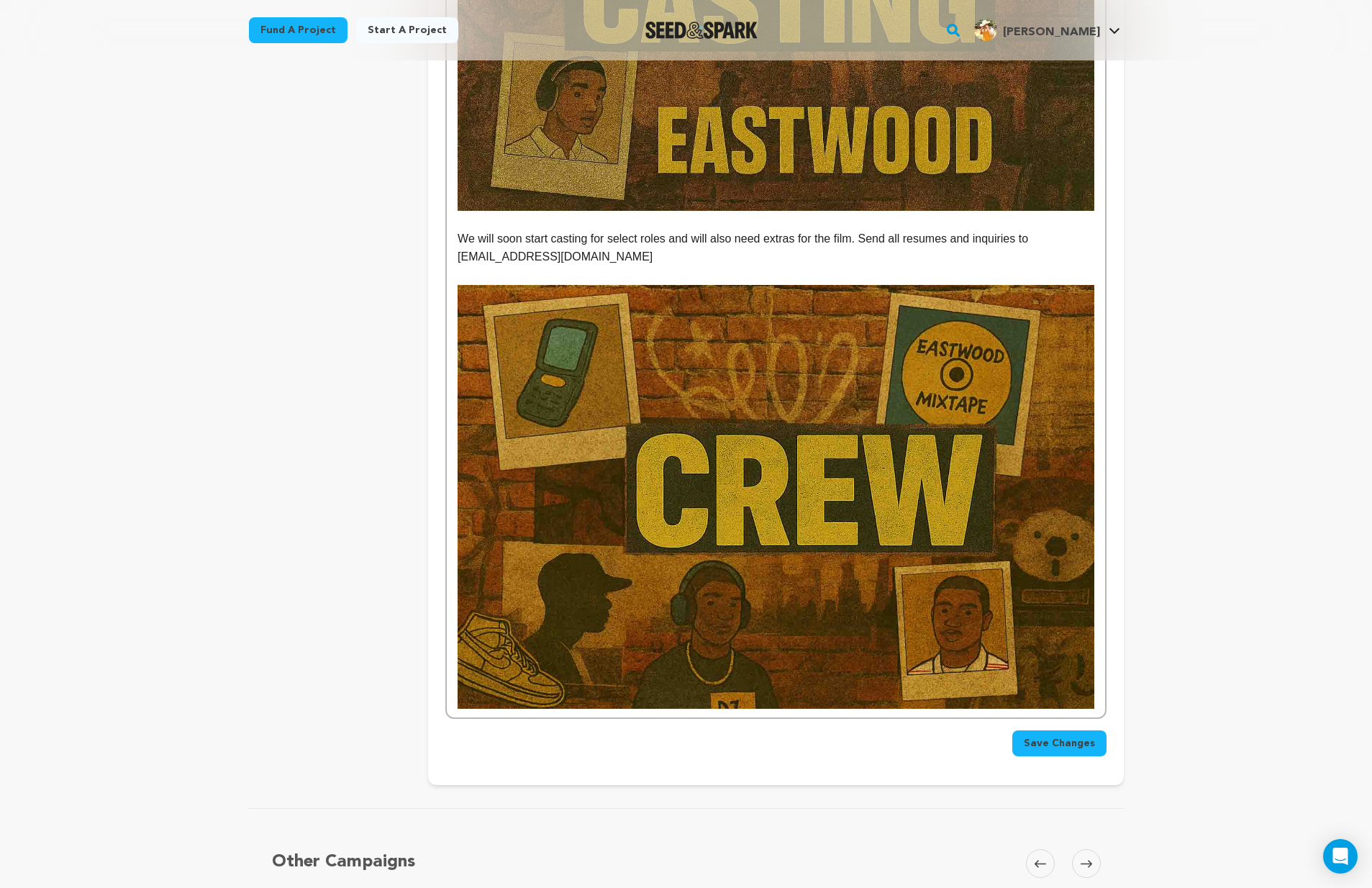
click at [617, 231] on p "We will soon start casting for select roles and will also need extras for the f…" at bounding box center [776, 248] width 636 height 36
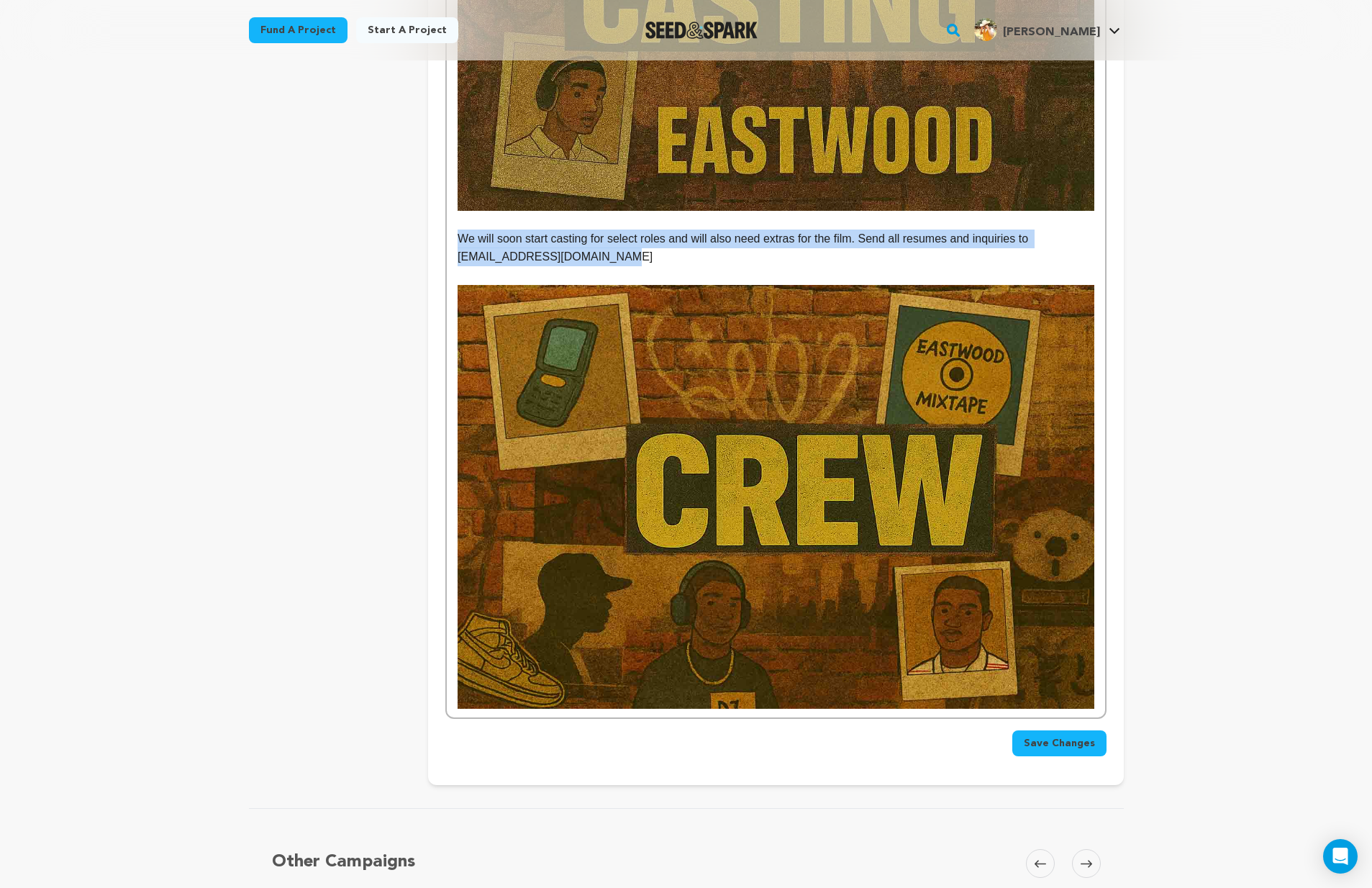
drag, startPoint x: 622, startPoint y: 229, endPoint x: 459, endPoint y: 212, distance: 163.9
click at [459, 230] on p "We will soon start casting for select roles and will also need extras for the f…" at bounding box center [776, 248] width 636 height 36
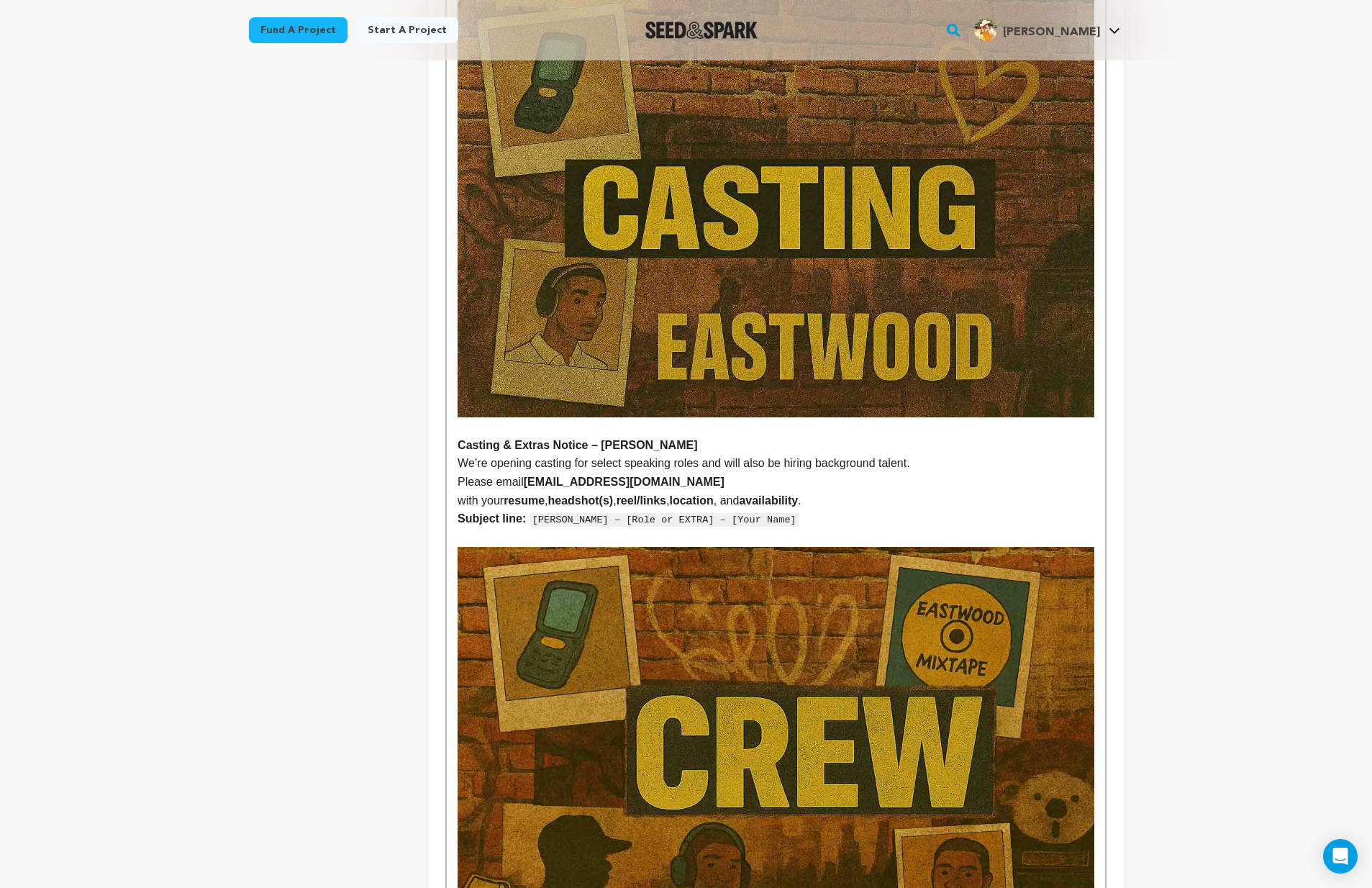
scroll to position [2262, 0]
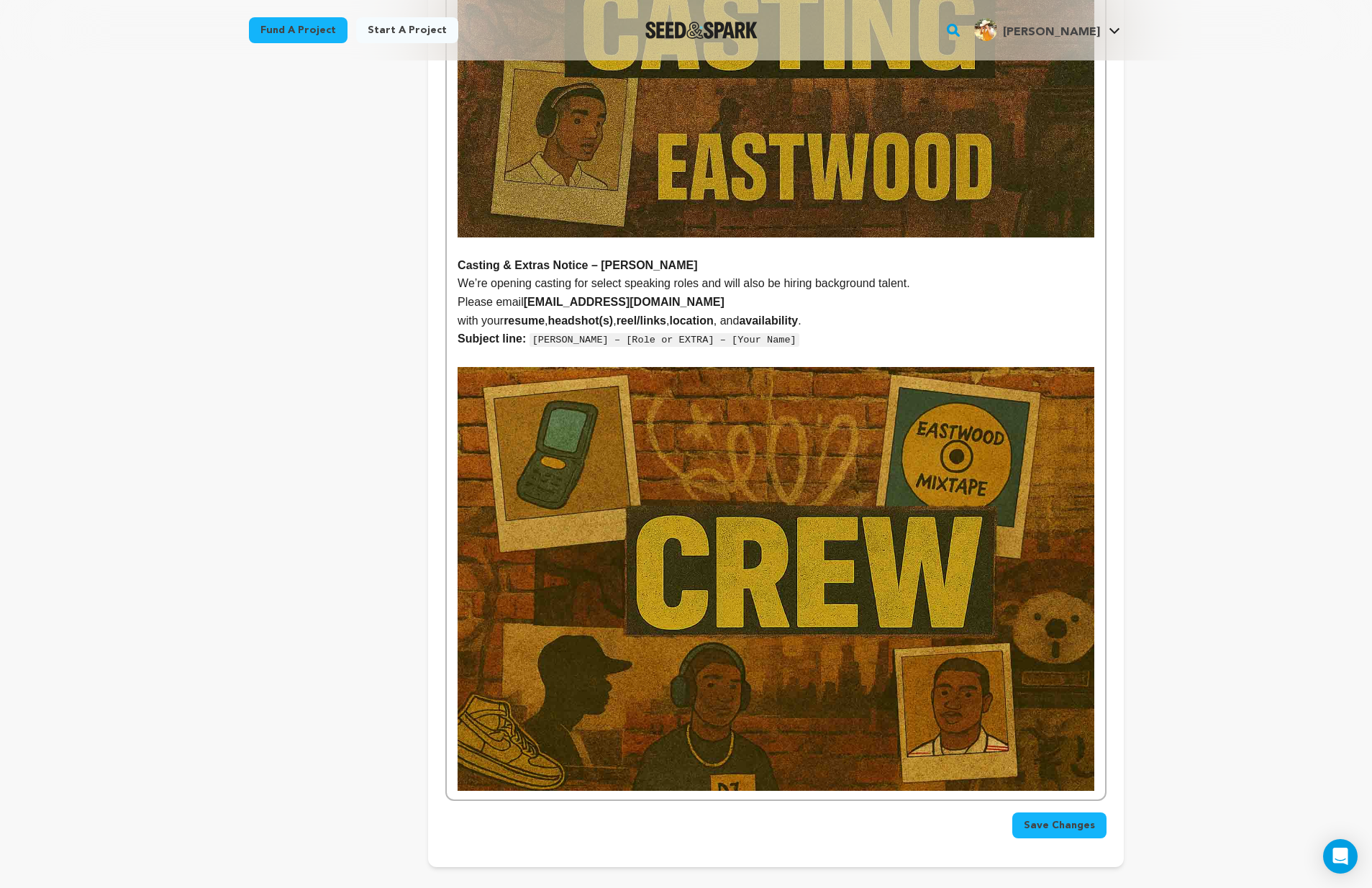
click at [807, 274] on p "We’re opening casting for select speaking roles and will also be hiring backgro…" at bounding box center [776, 284] width 636 height 19
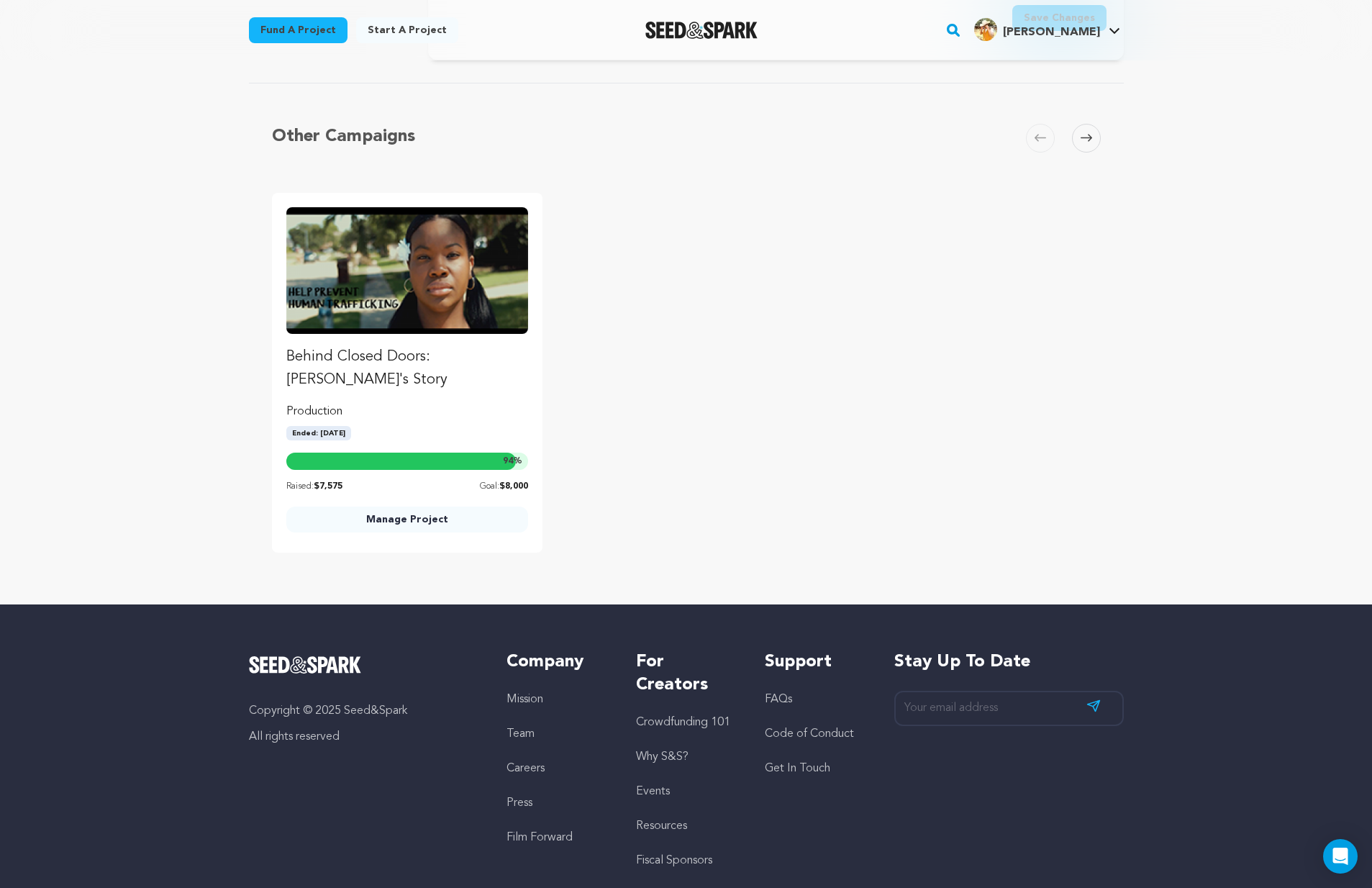
scroll to position [2476, 0]
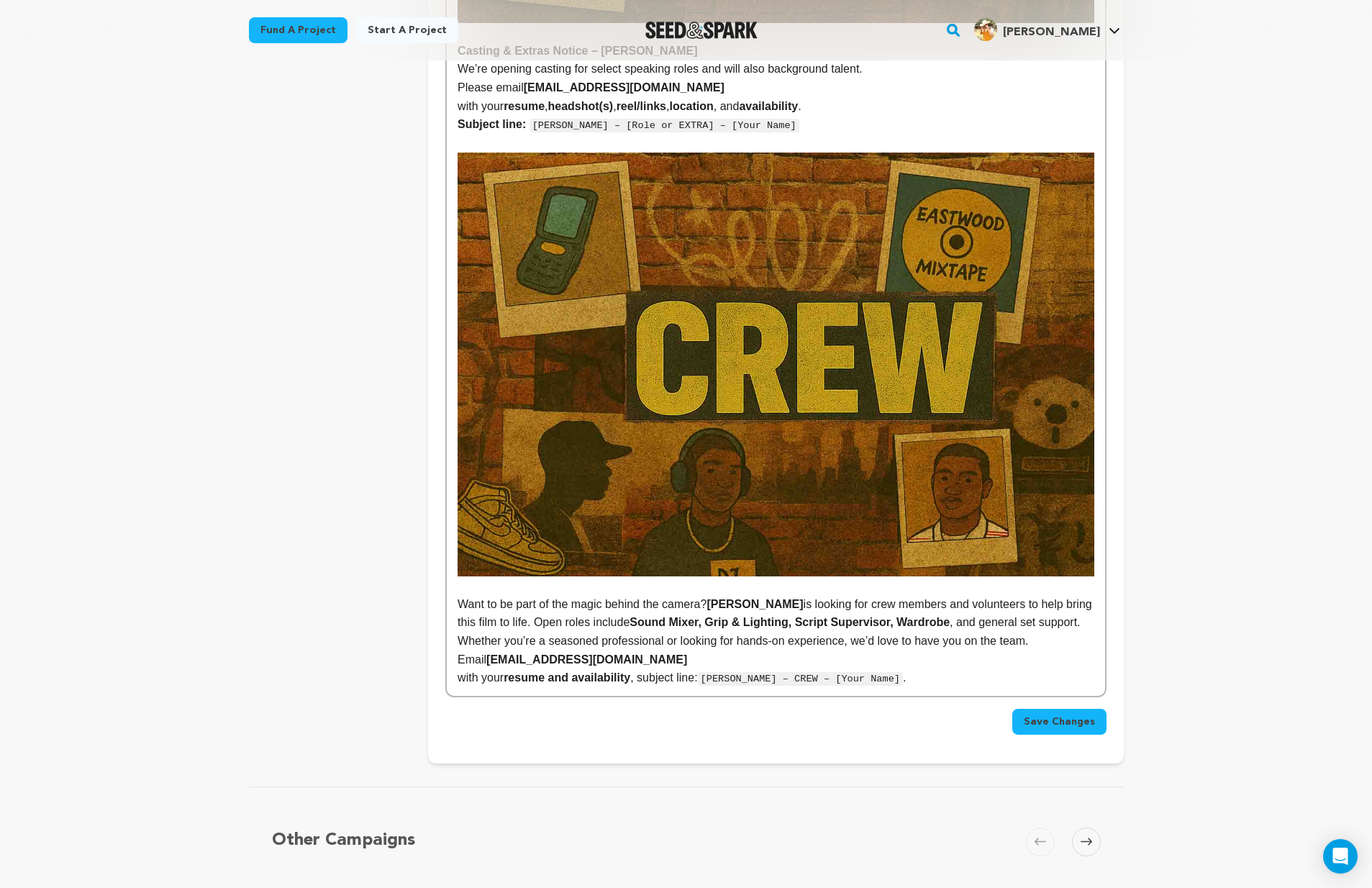
click at [462, 668] on p "with your resume and availability , subject line: EASTWOOD – CREW – [Your Name]…" at bounding box center [776, 677] width 636 height 19
click at [1059, 715] on span "Save Changes" at bounding box center [1059, 722] width 71 height 15
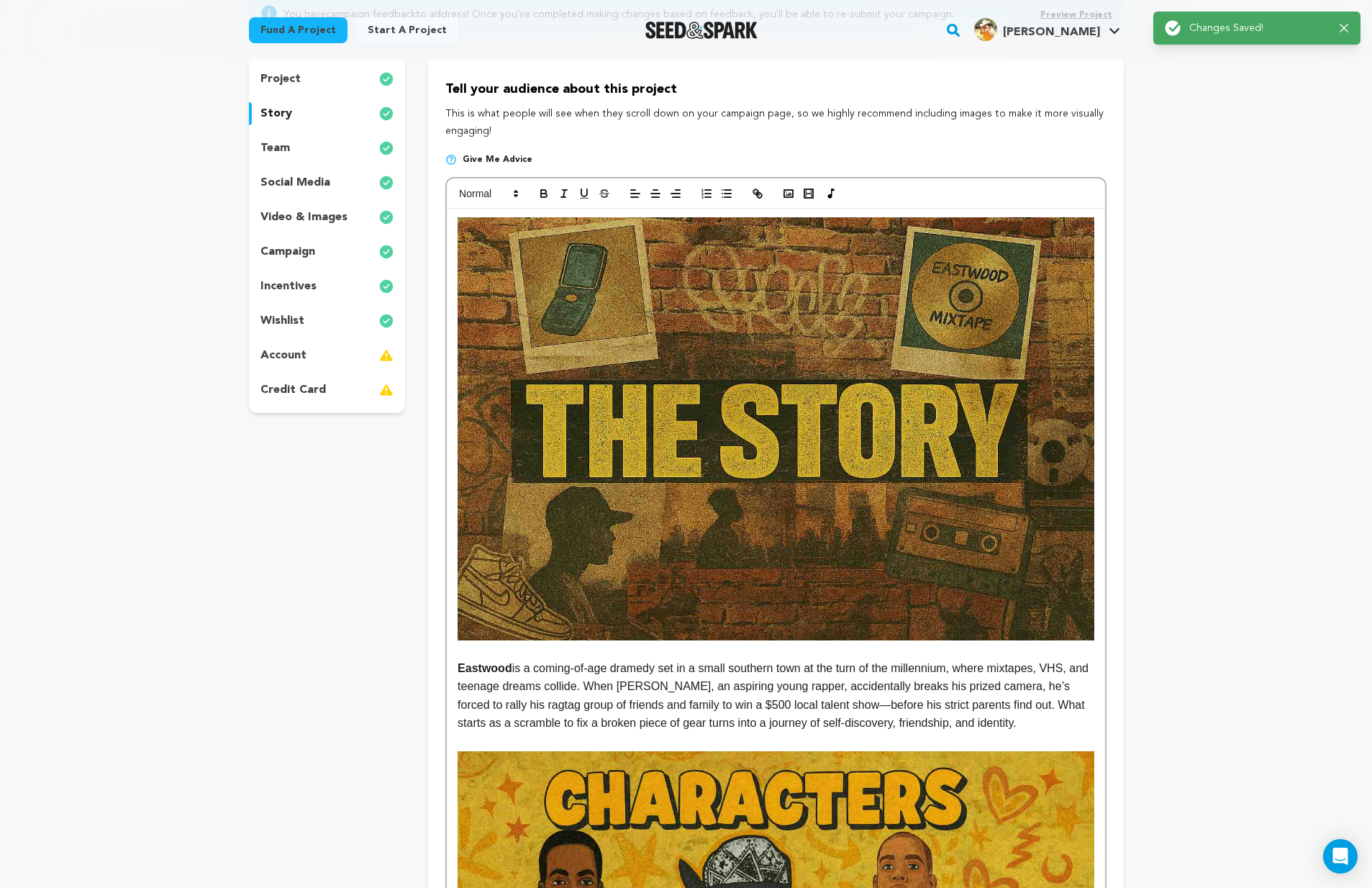
scroll to position [0, 0]
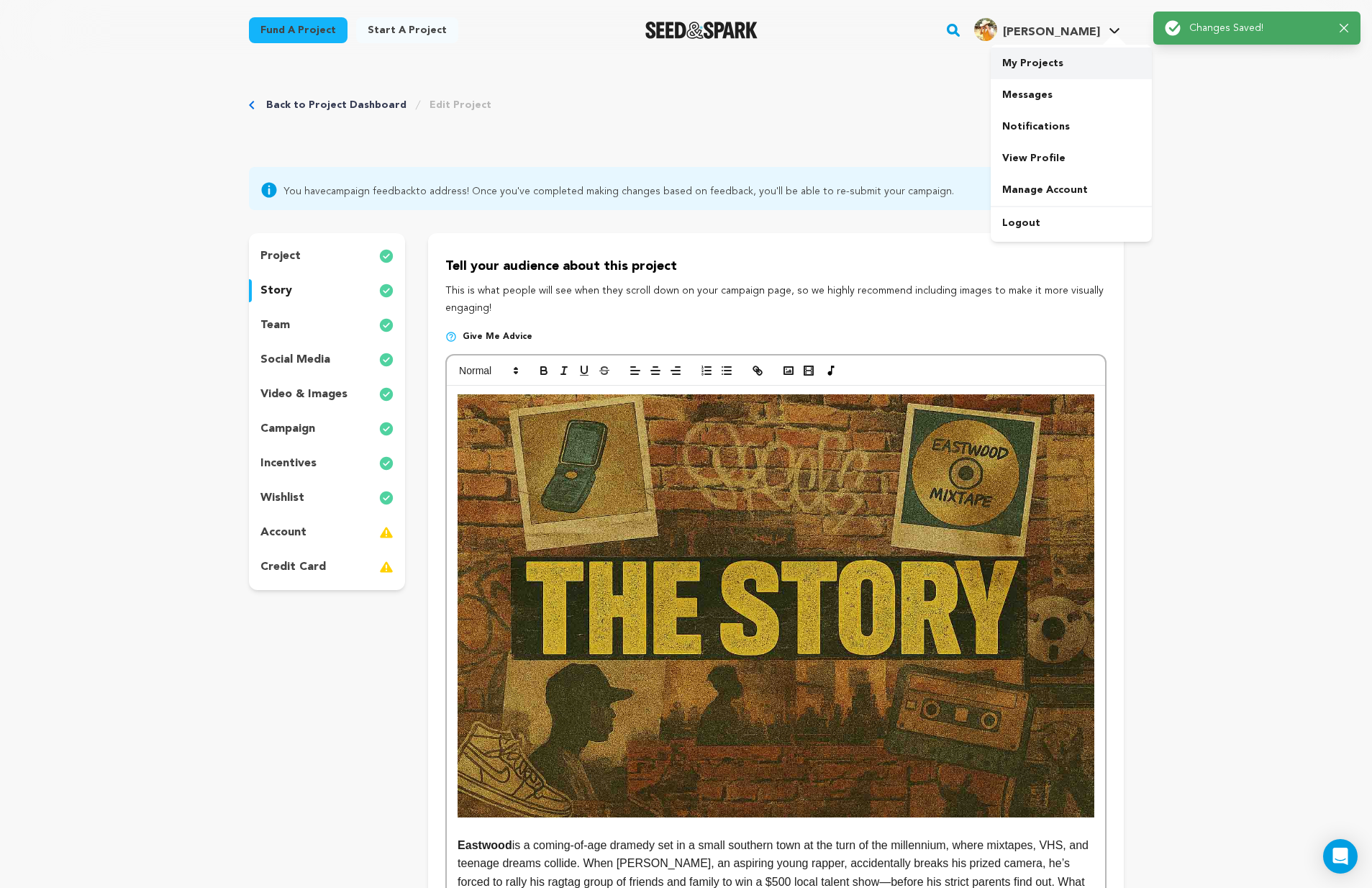
click at [1063, 67] on link "My Projects" at bounding box center [1071, 63] width 161 height 32
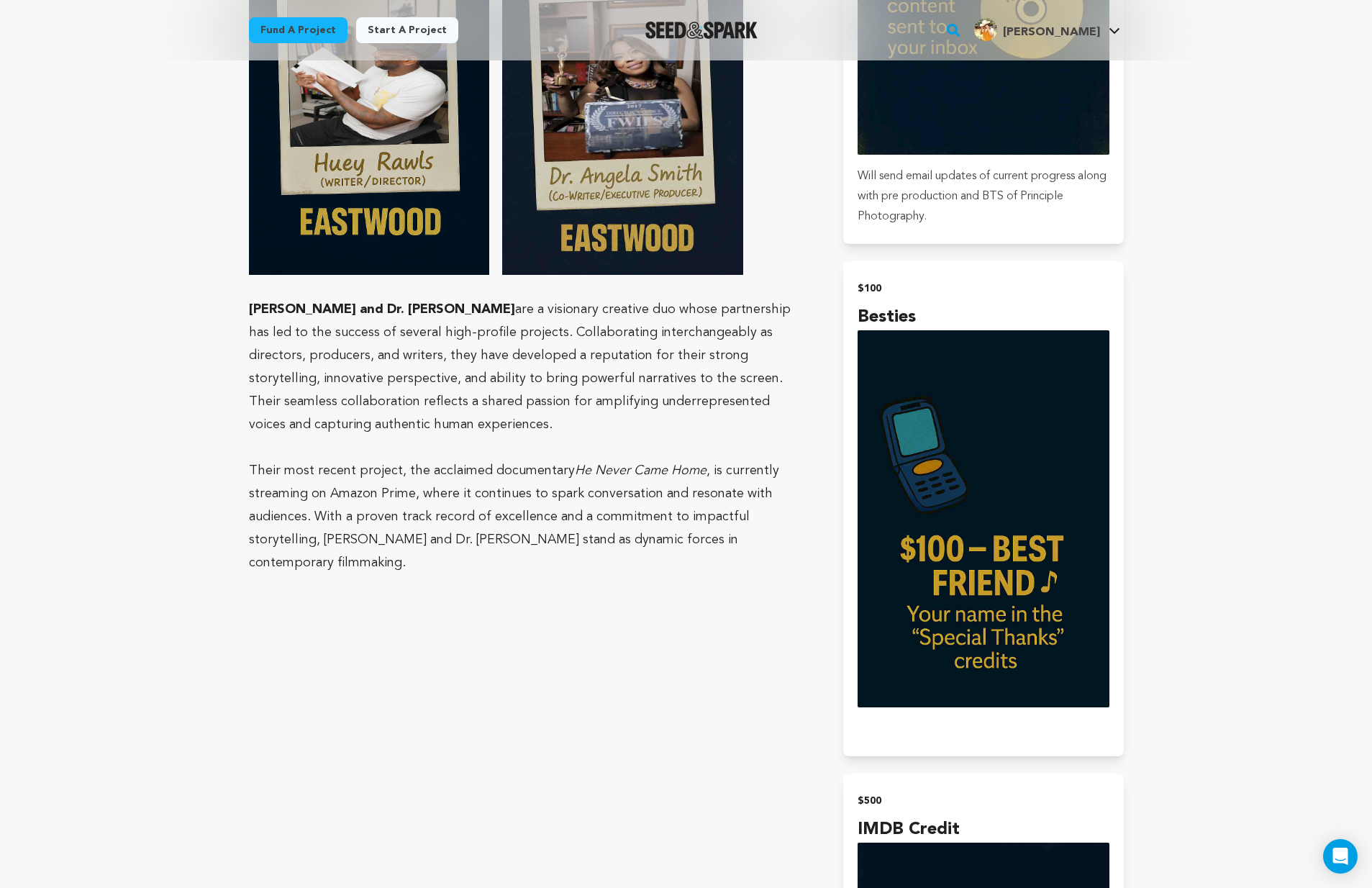
scroll to position [2196, 0]
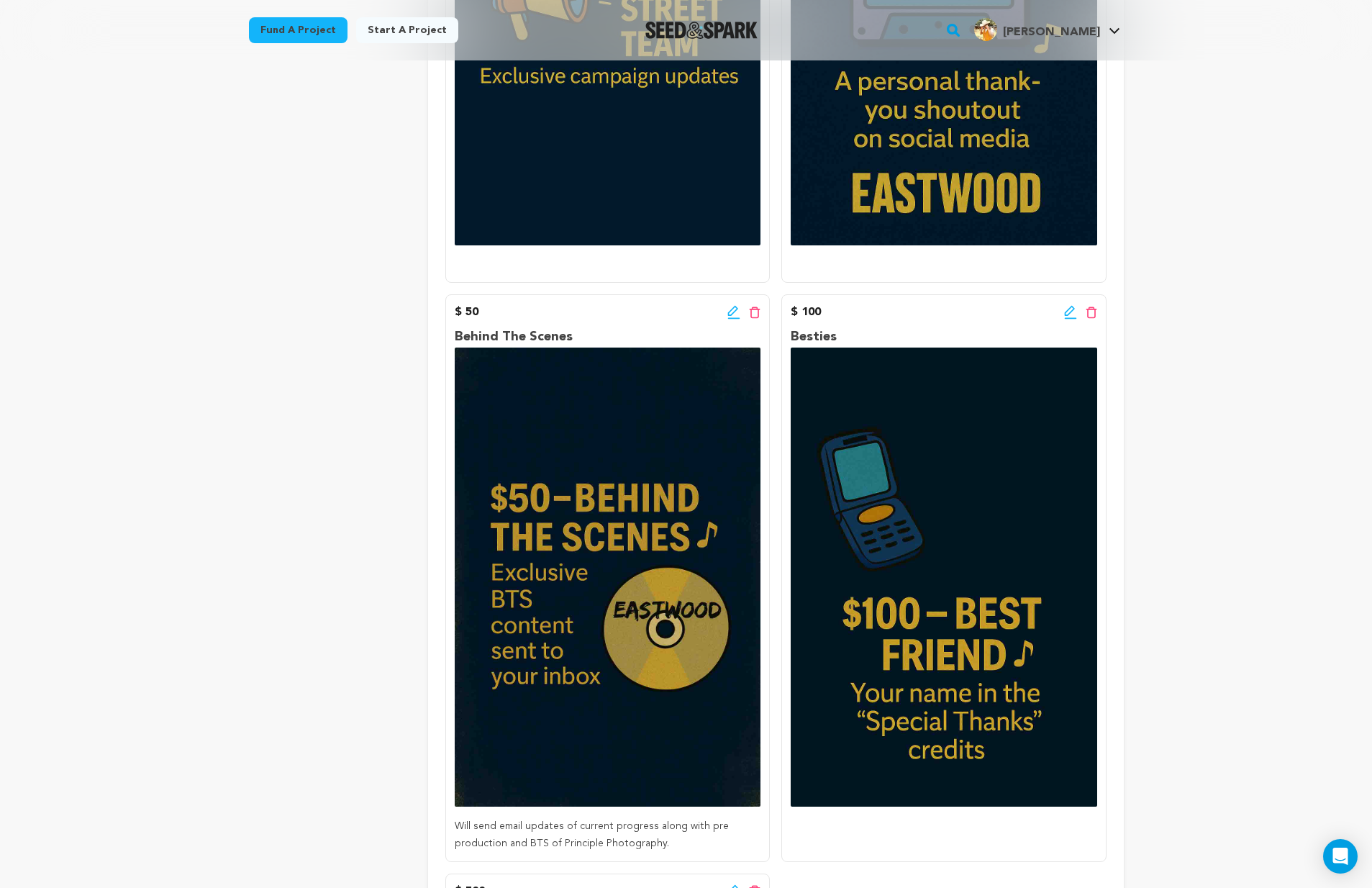
scroll to position [929, 0]
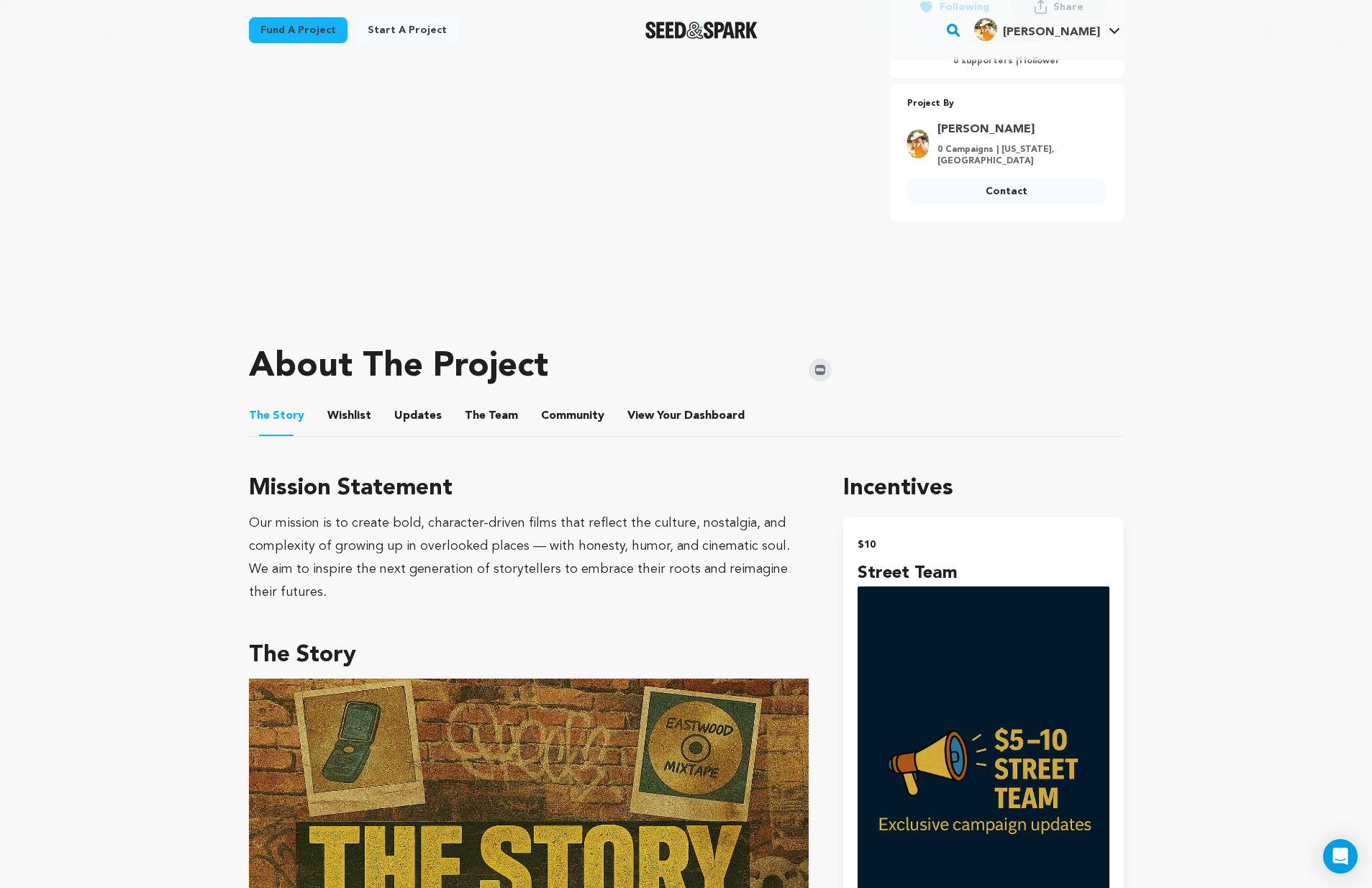
scroll to position [436, 0]
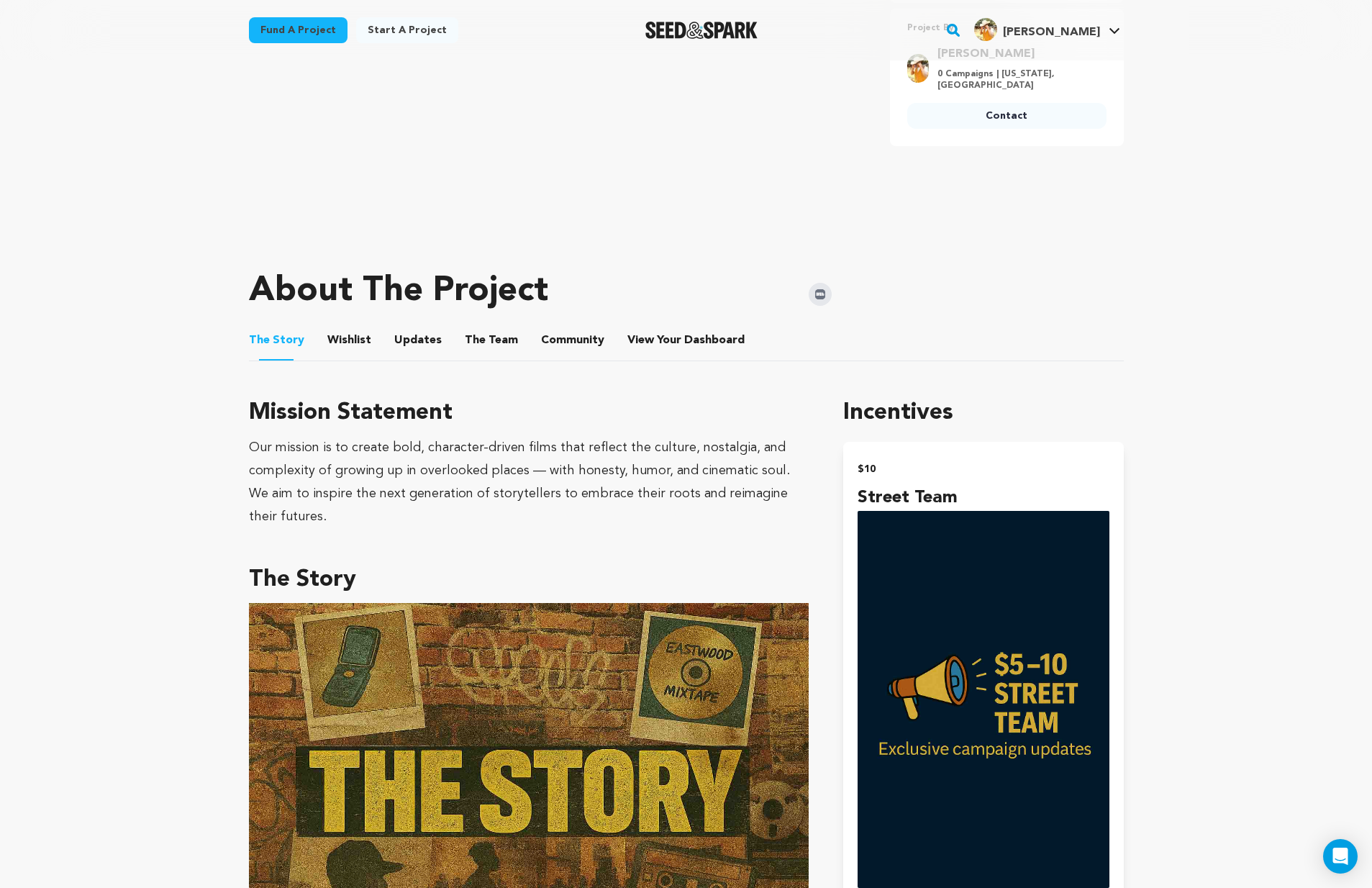
click at [353, 340] on button "Wishlist" at bounding box center [349, 343] width 35 height 35
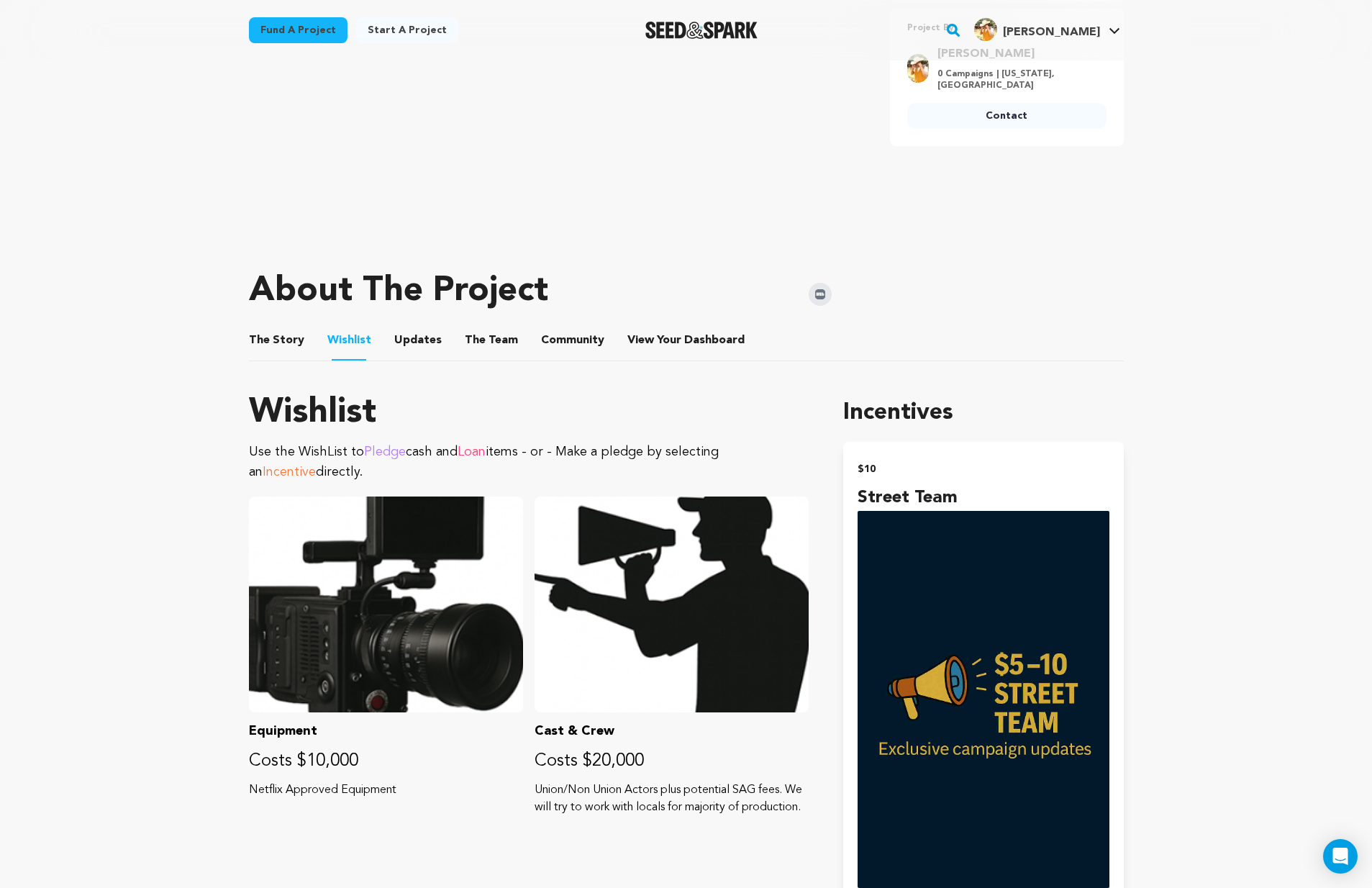
click at [283, 340] on button "The Story" at bounding box center [276, 343] width 35 height 35
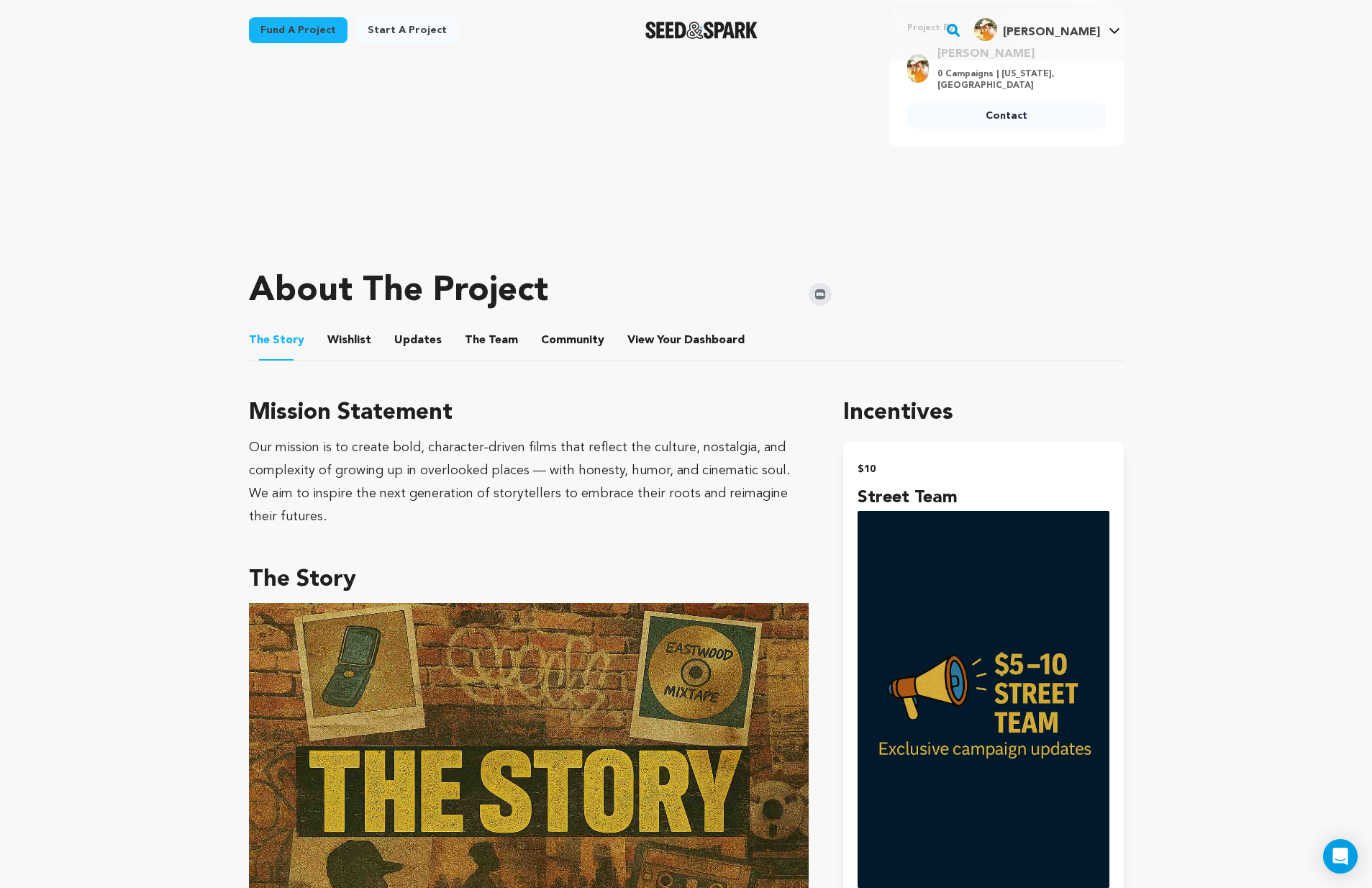
click at [332, 336] on button "Wishlist" at bounding box center [349, 343] width 35 height 35
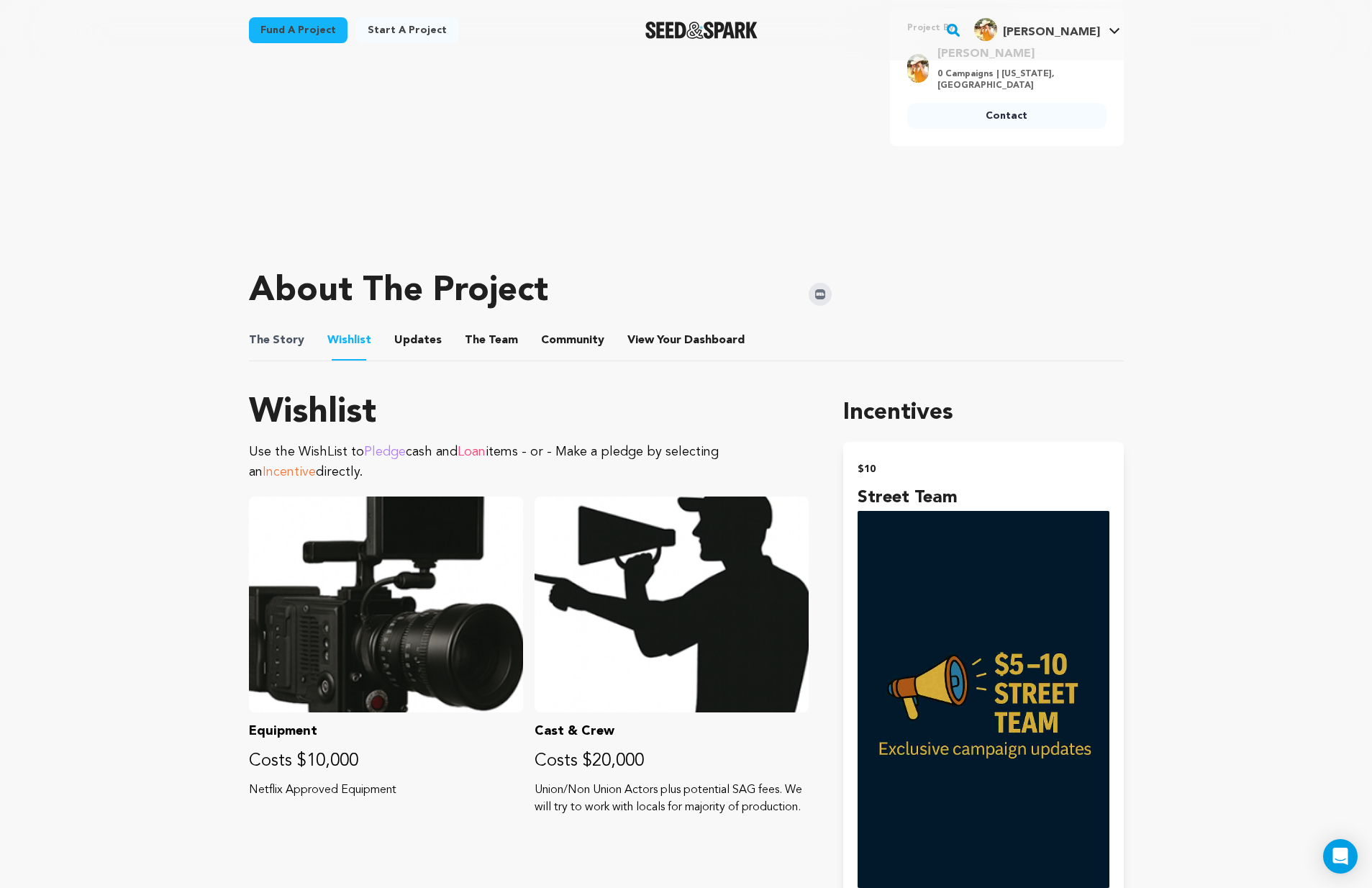
click at [294, 343] on span "The Story" at bounding box center [276, 340] width 56 height 17
click at [283, 342] on button "The Story" at bounding box center [276, 343] width 35 height 35
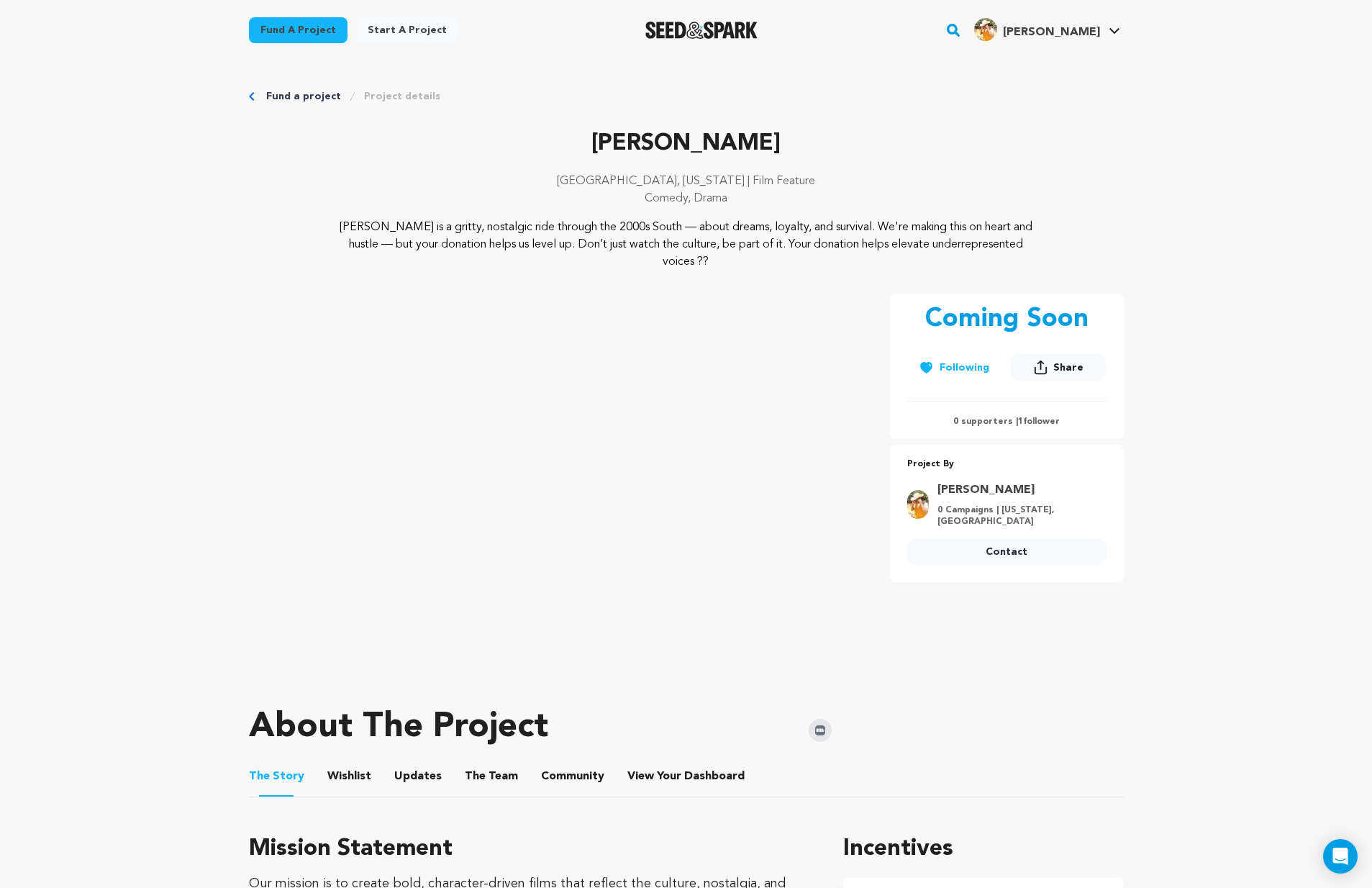
click at [393, 99] on link "Project details" at bounding box center [402, 97] width 77 height 15
click at [397, 94] on link "Project details" at bounding box center [402, 97] width 77 height 15
click at [1049, 60] on link "My Projects" at bounding box center [1071, 63] width 161 height 32
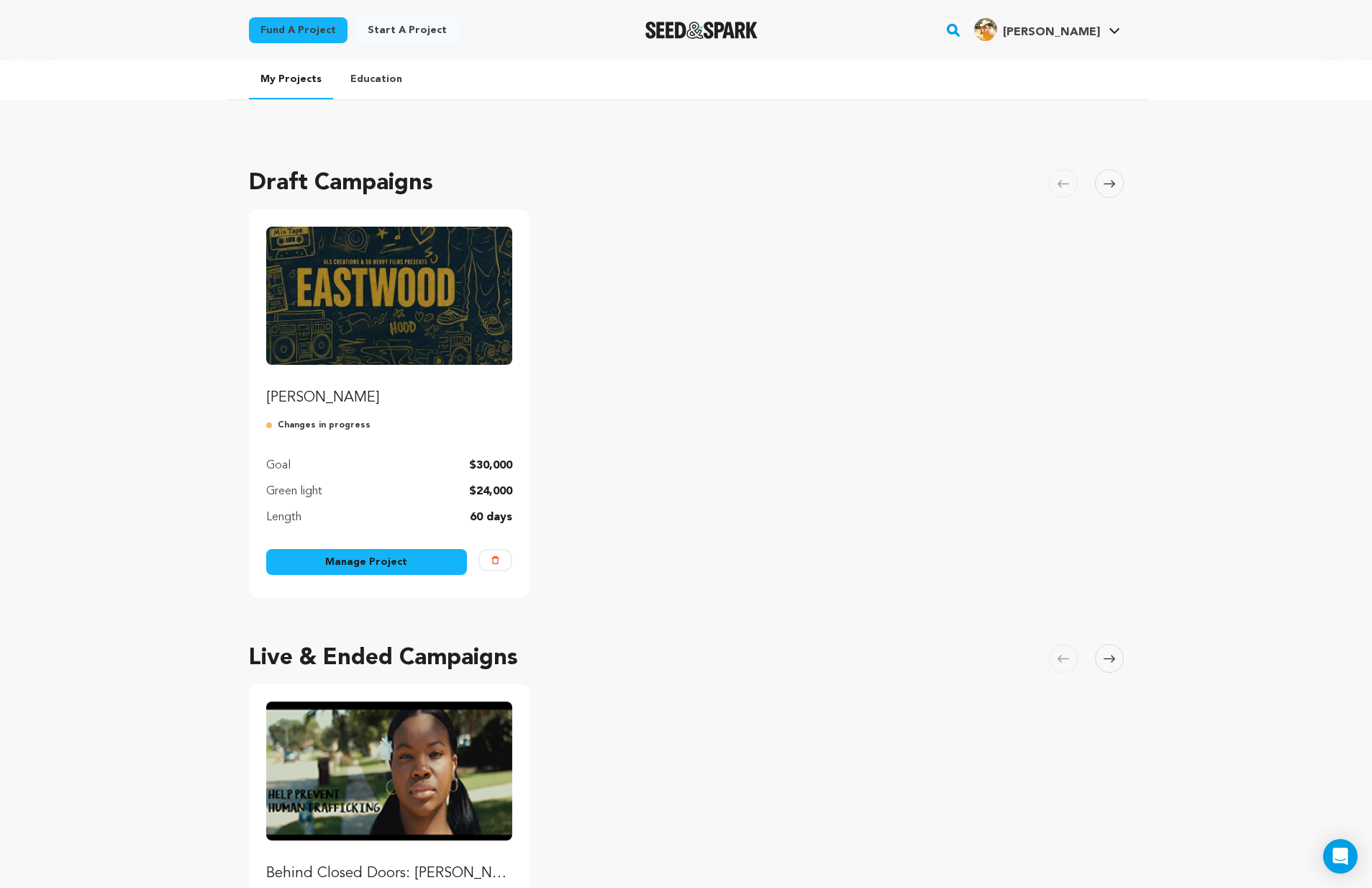
click at [362, 556] on link "Manage Project" at bounding box center [366, 562] width 201 height 26
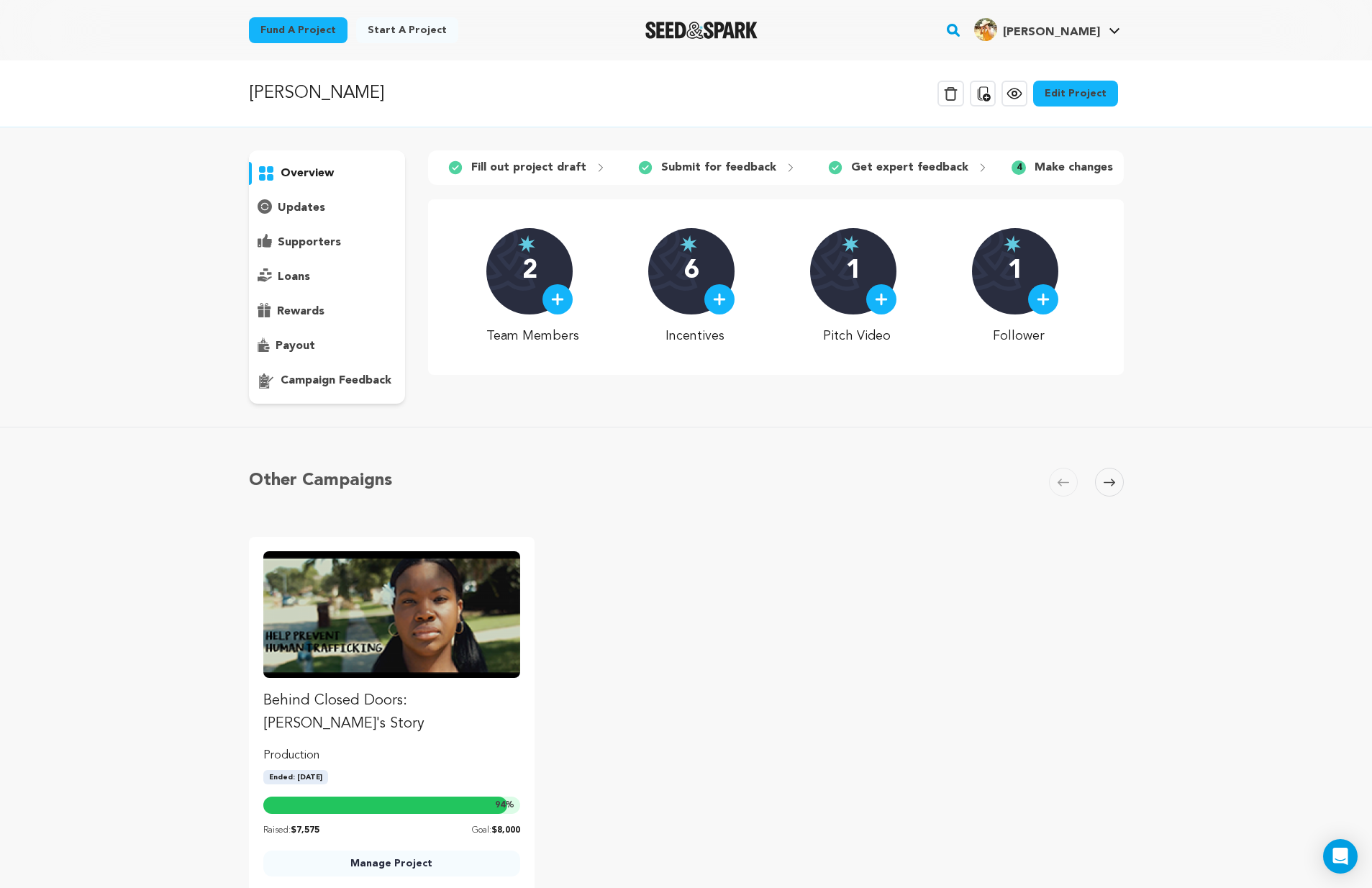
click at [1059, 98] on link "Edit Project" at bounding box center [1075, 93] width 85 height 26
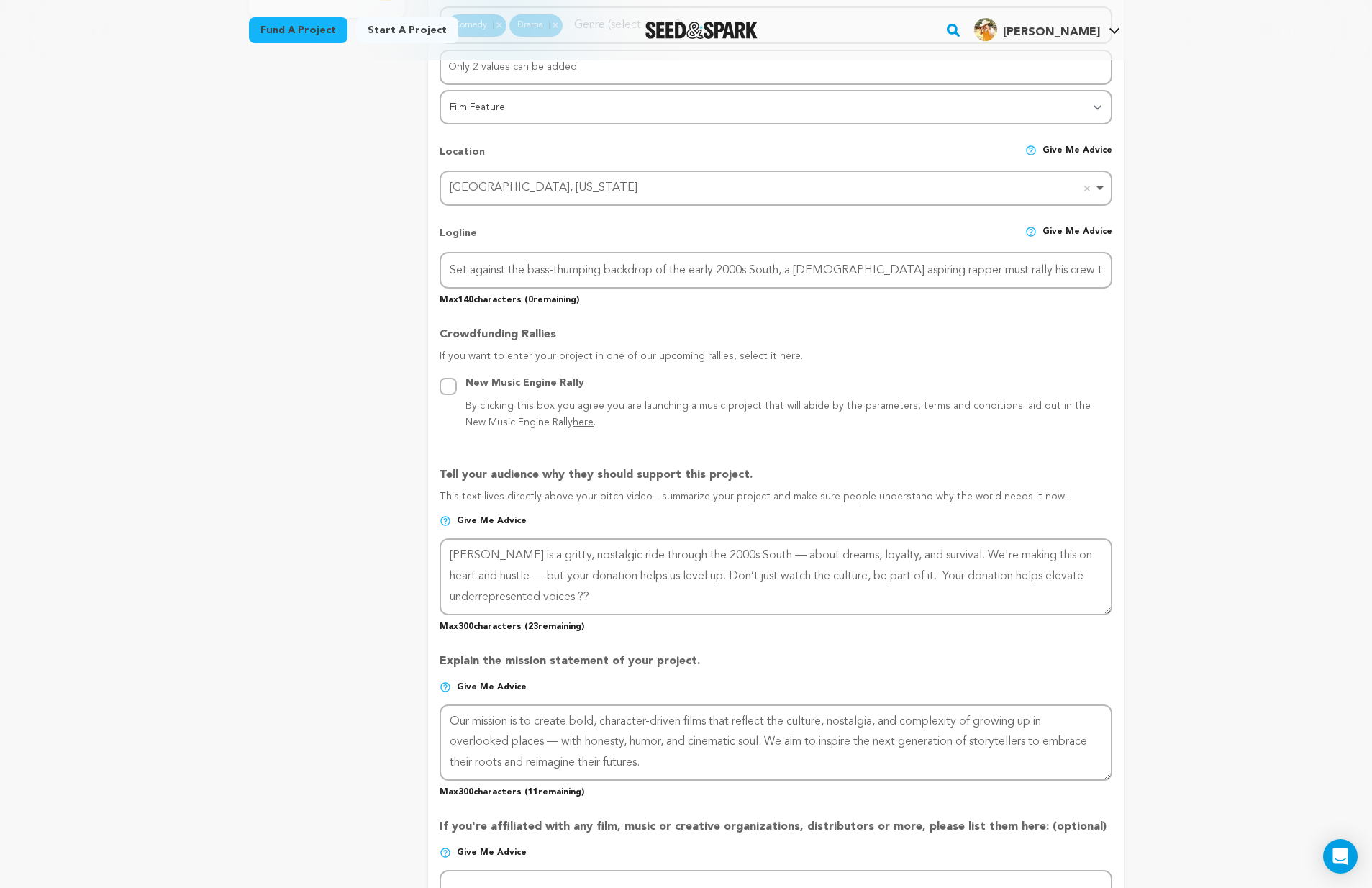
scroll to position [687, 0]
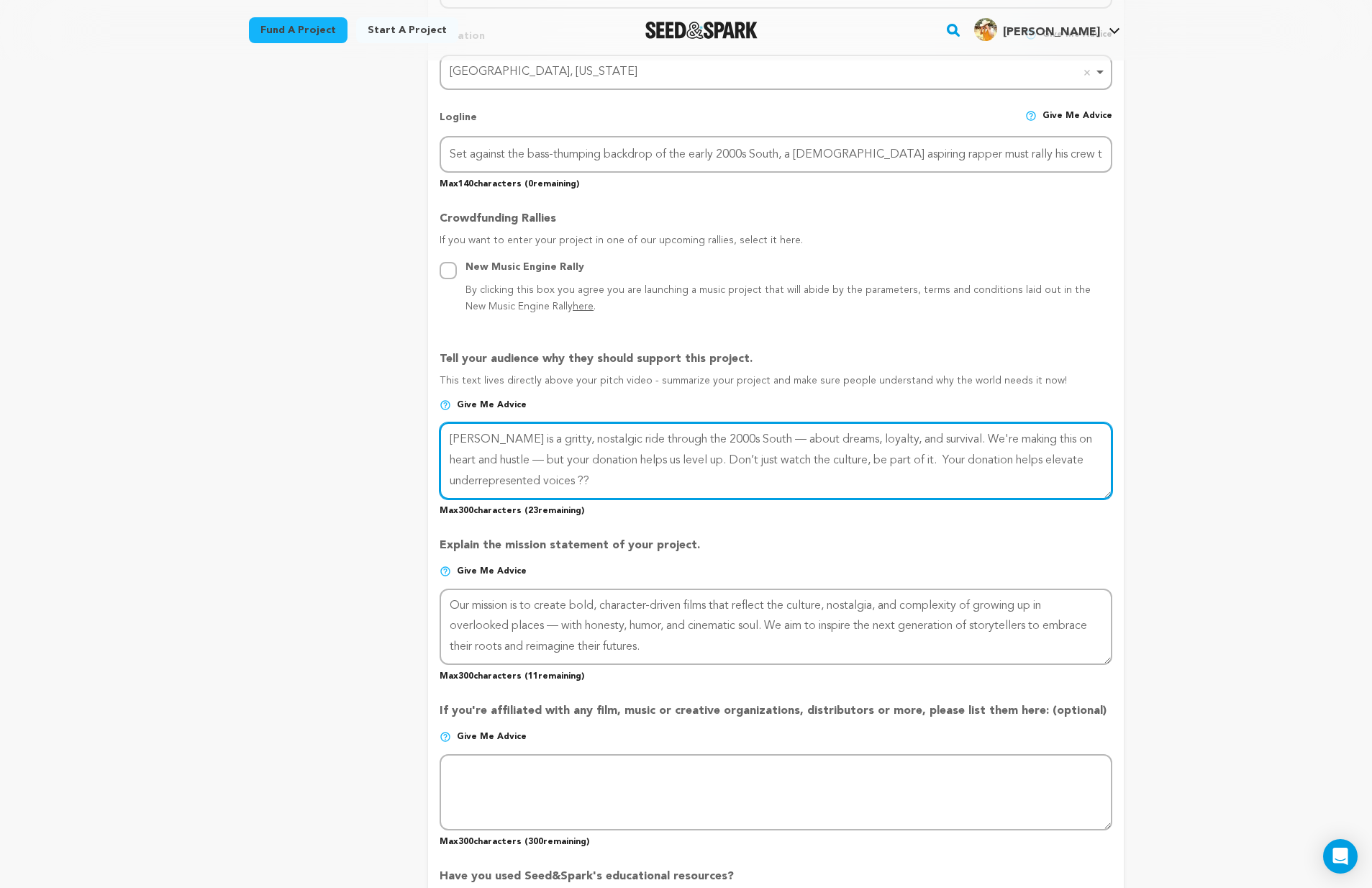
drag, startPoint x: 599, startPoint y: 475, endPoint x: 624, endPoint y: 495, distance: 32.0
click at [635, 497] on div "Tell your audience why they should support this project. This text lives direct…" at bounding box center [775, 428] width 672 height 177
drag, startPoint x: 603, startPoint y: 482, endPoint x: 579, endPoint y: 477, distance: 24.5
click at [579, 477] on textarea at bounding box center [775, 460] width 672 height 77
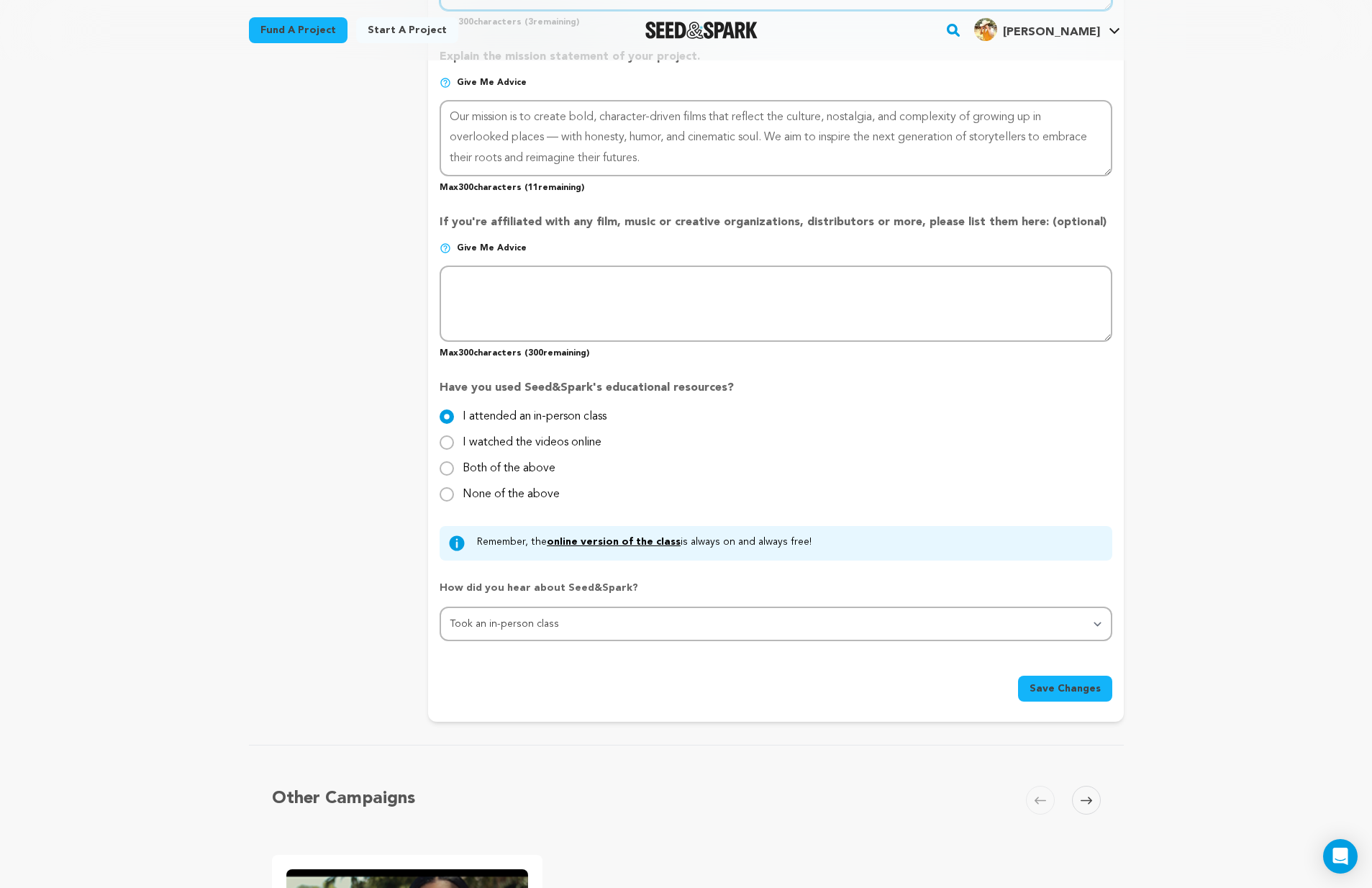
scroll to position [1282, 0]
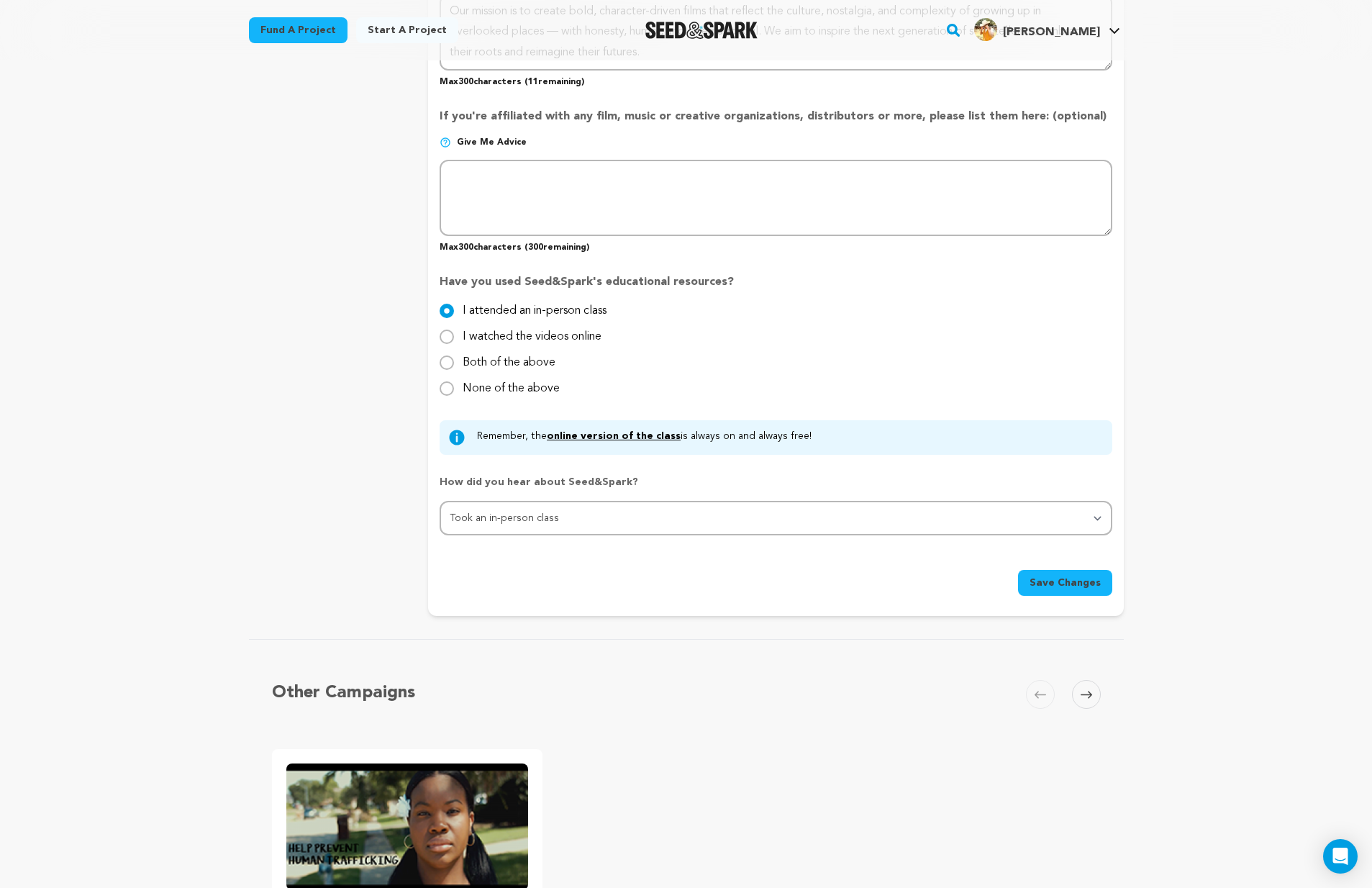
type textarea "[PERSON_NAME] is a gritty, nostalgic ride through the 2000s South — about dream…"
click at [1045, 570] on button "Save Changes" at bounding box center [1065, 583] width 94 height 26
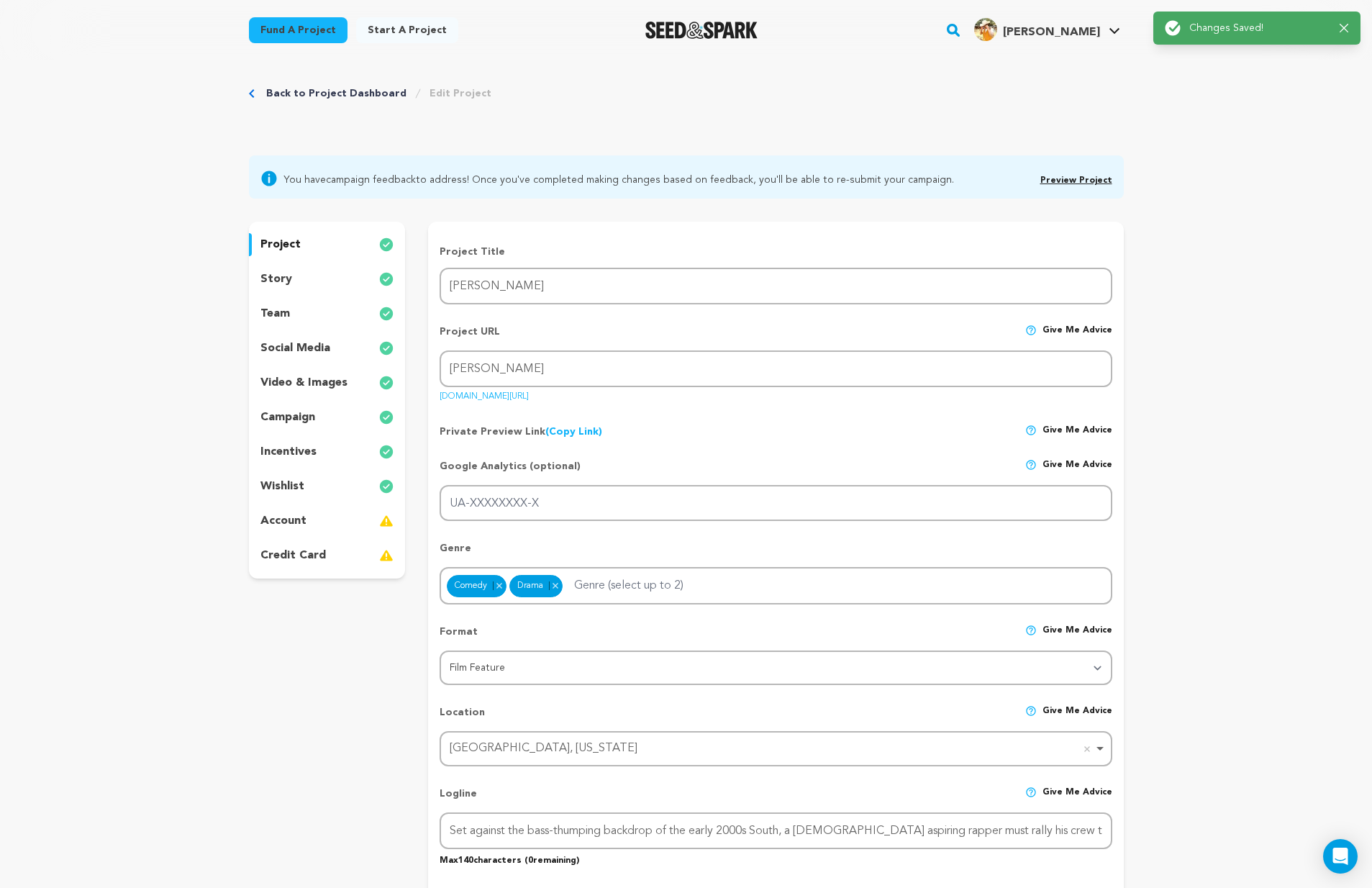
scroll to position [0, 0]
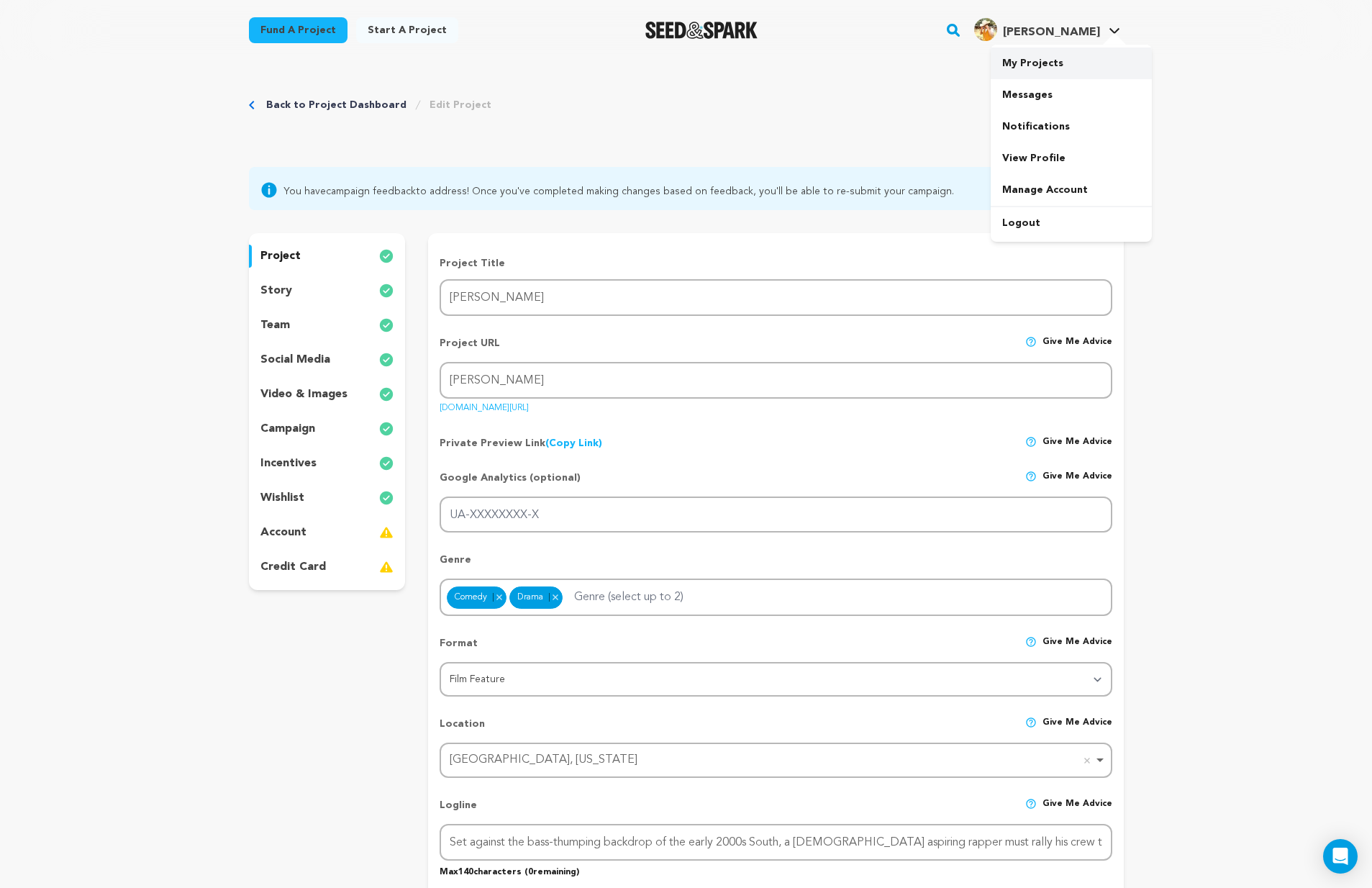
click at [1042, 67] on link "My Projects" at bounding box center [1071, 63] width 161 height 32
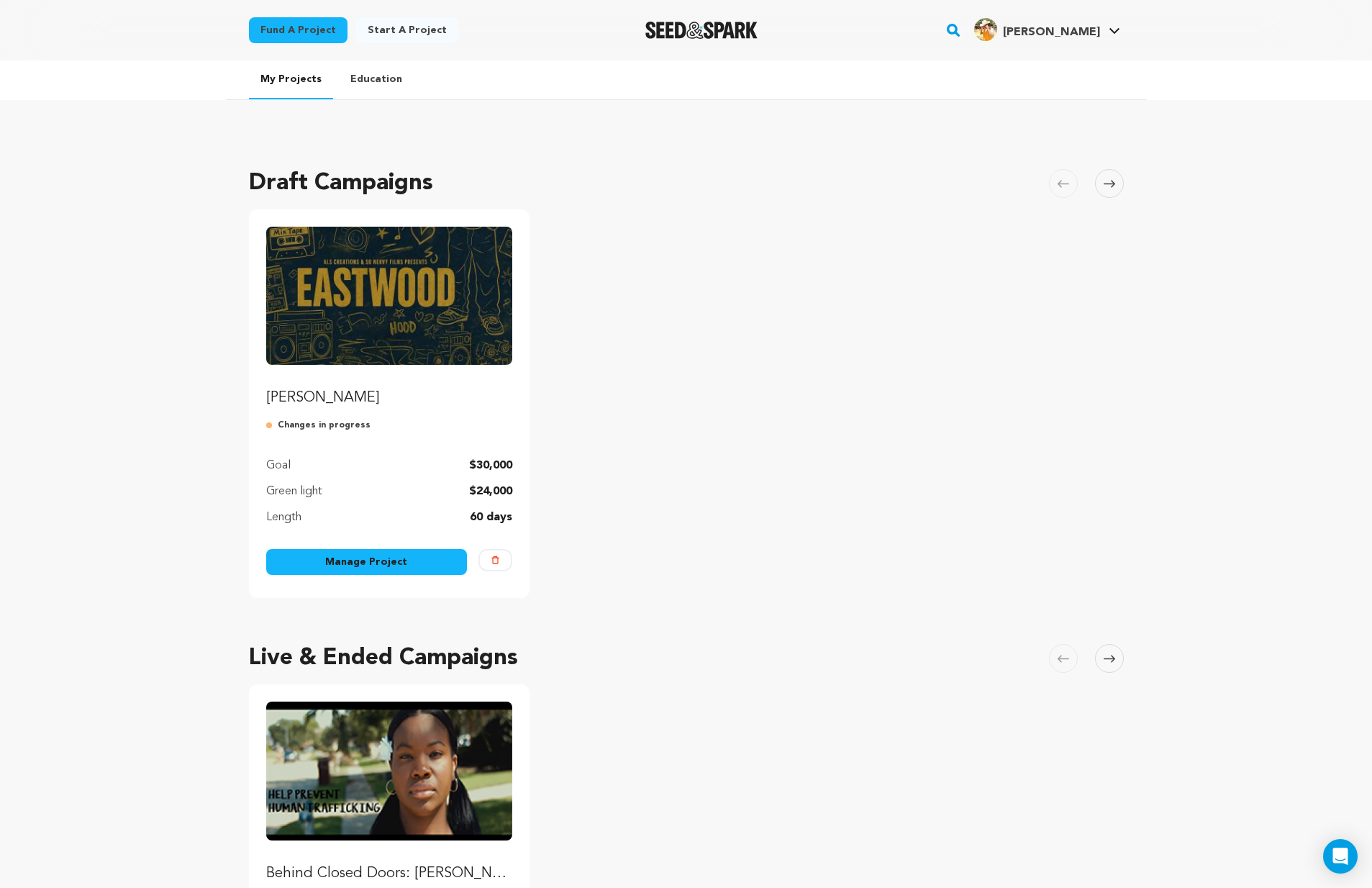
click at [353, 325] on img "Fund EASTWOOD" at bounding box center [389, 296] width 247 height 139
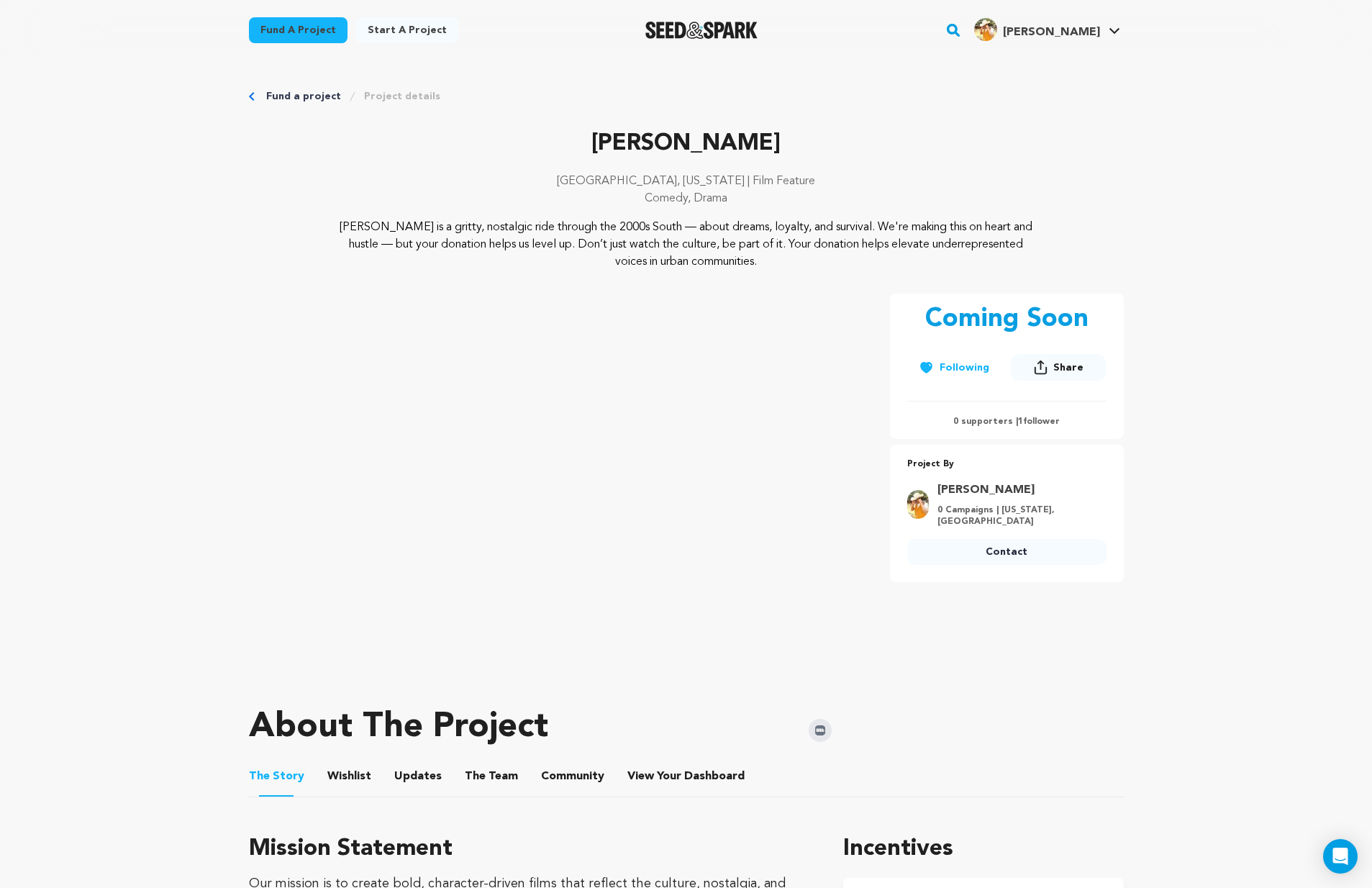
click at [418, 92] on link "Project details" at bounding box center [402, 97] width 77 height 15
click at [396, 97] on link "Project details" at bounding box center [402, 97] width 77 height 15
click at [421, 94] on link "Project details" at bounding box center [402, 97] width 77 height 15
click at [407, 98] on link "Project details" at bounding box center [402, 97] width 77 height 15
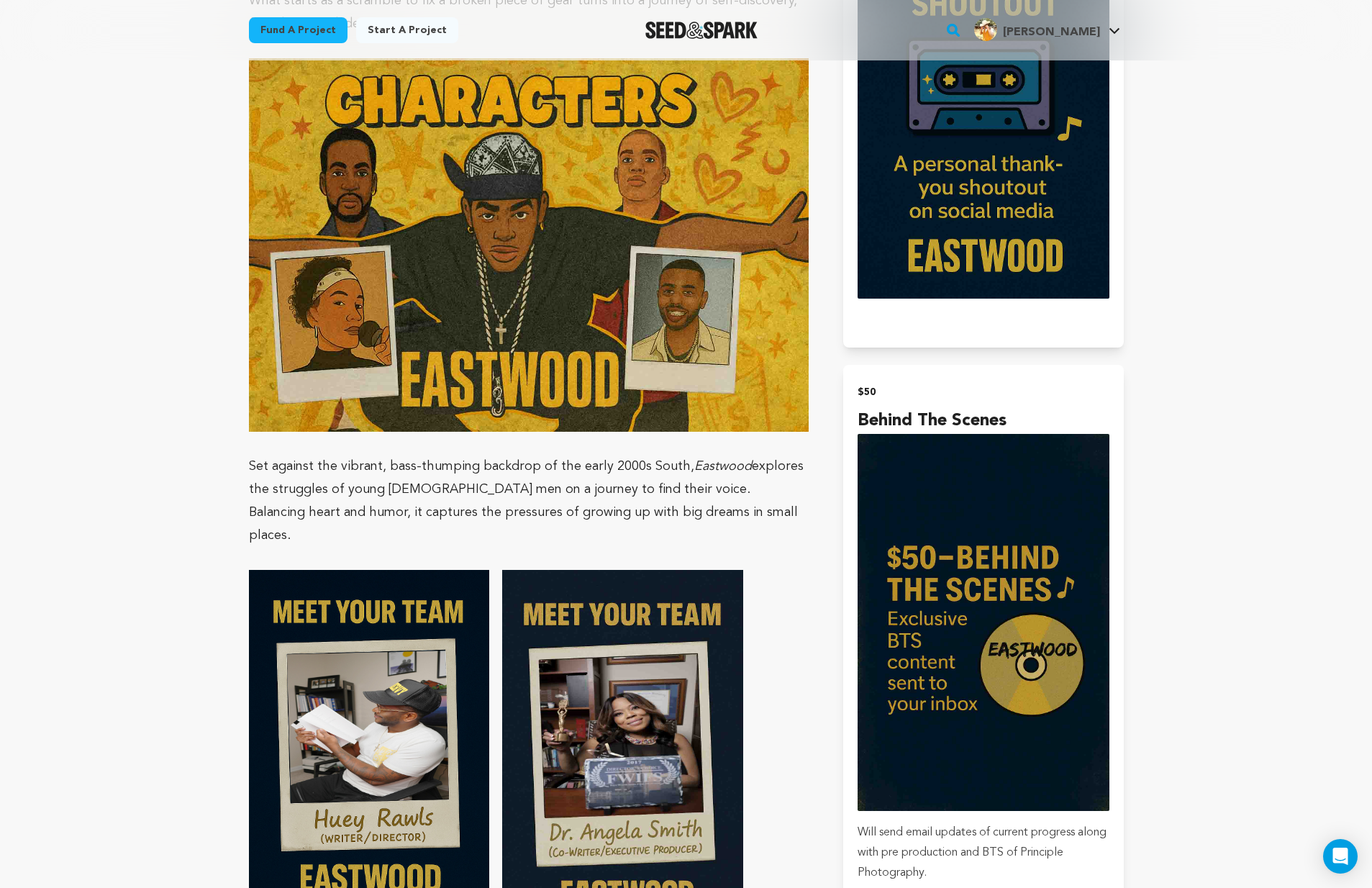
scroll to position [820, 0]
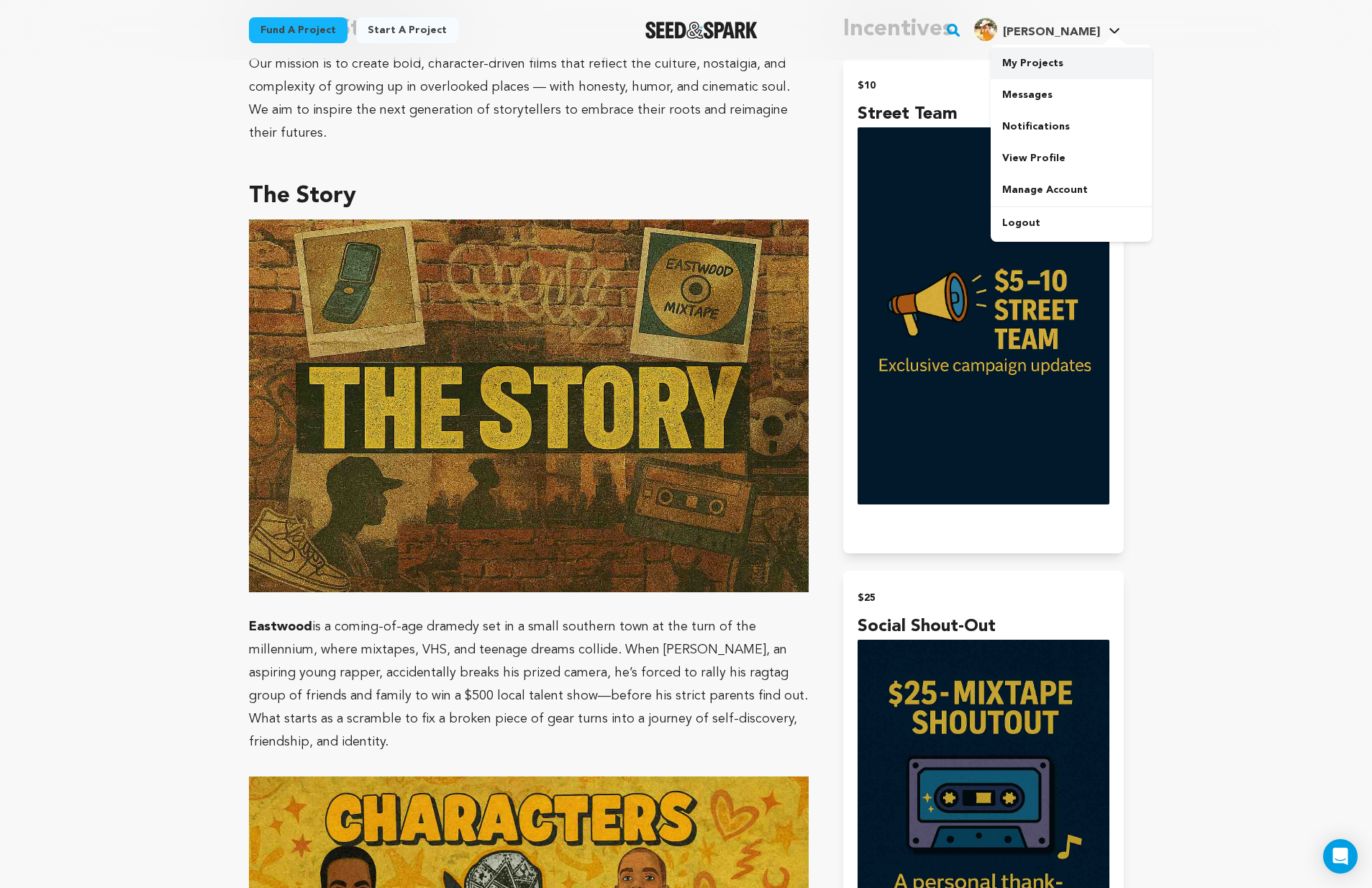
click at [1026, 67] on link "My Projects" at bounding box center [1071, 63] width 161 height 32
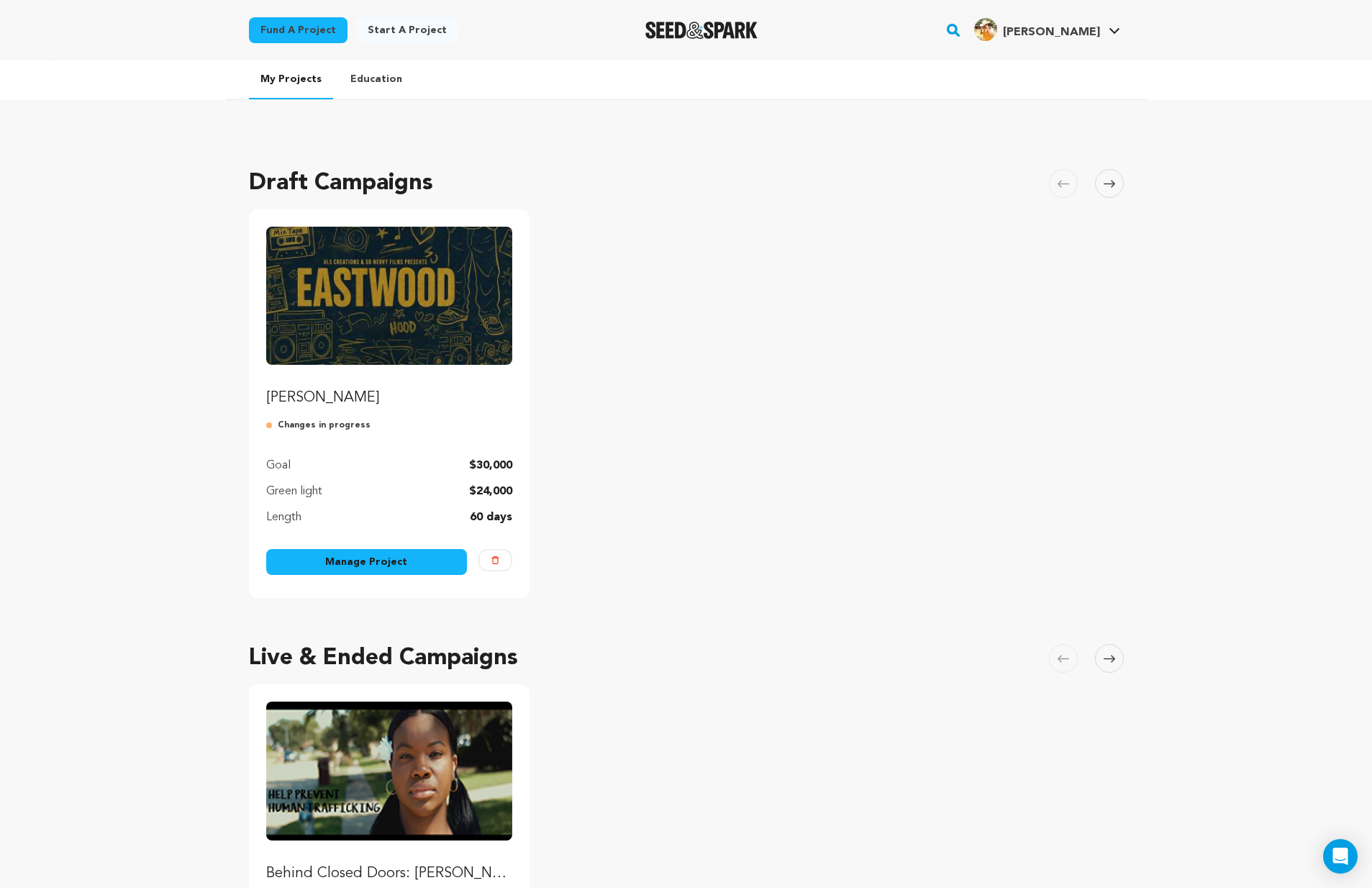
click at [376, 320] on img "Fund EASTWOOD" at bounding box center [389, 296] width 247 height 139
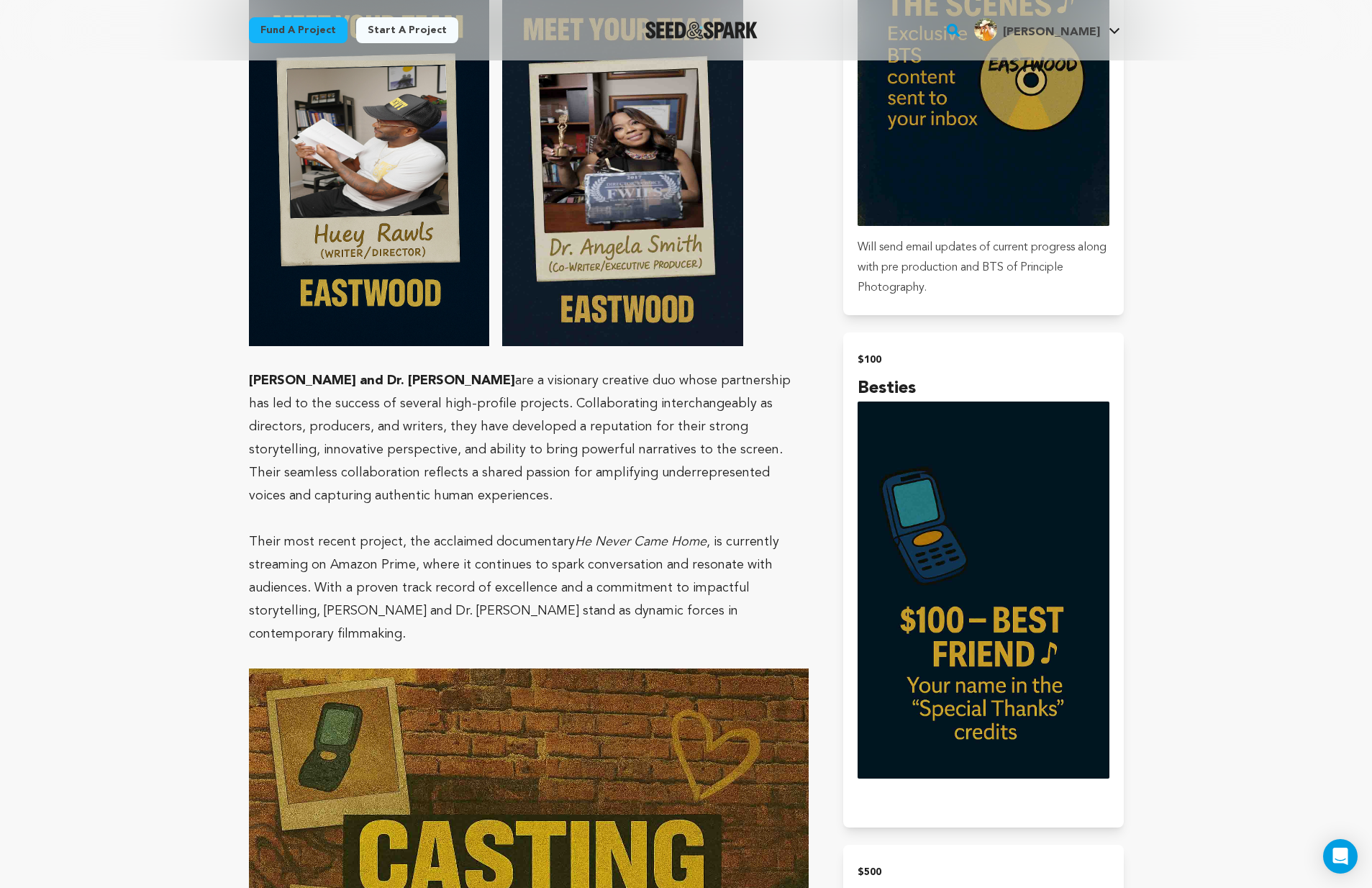
scroll to position [1434, 0]
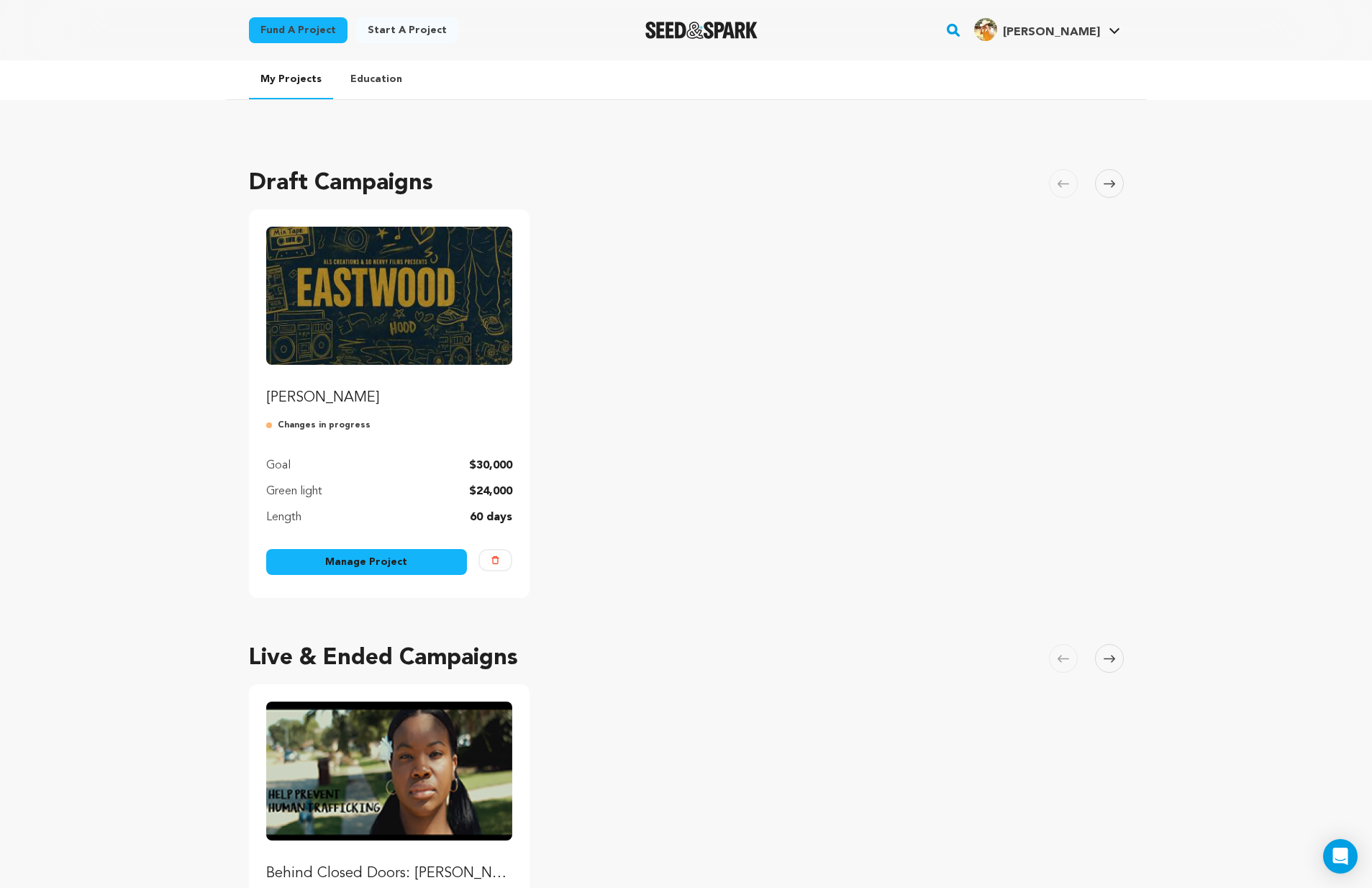
click at [357, 552] on link "Manage Project" at bounding box center [366, 562] width 201 height 26
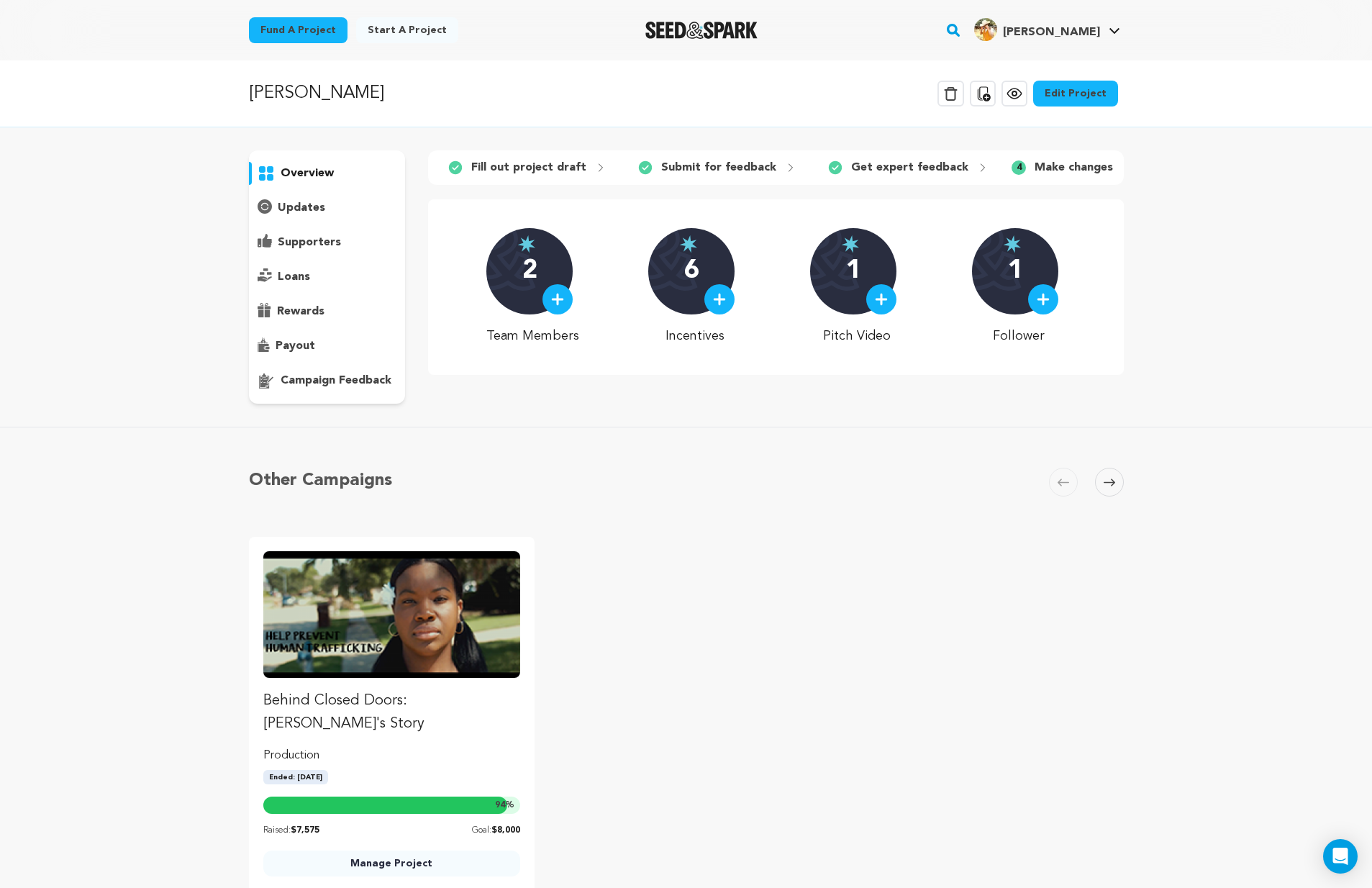
click at [1078, 94] on link "Edit Project" at bounding box center [1075, 93] width 85 height 26
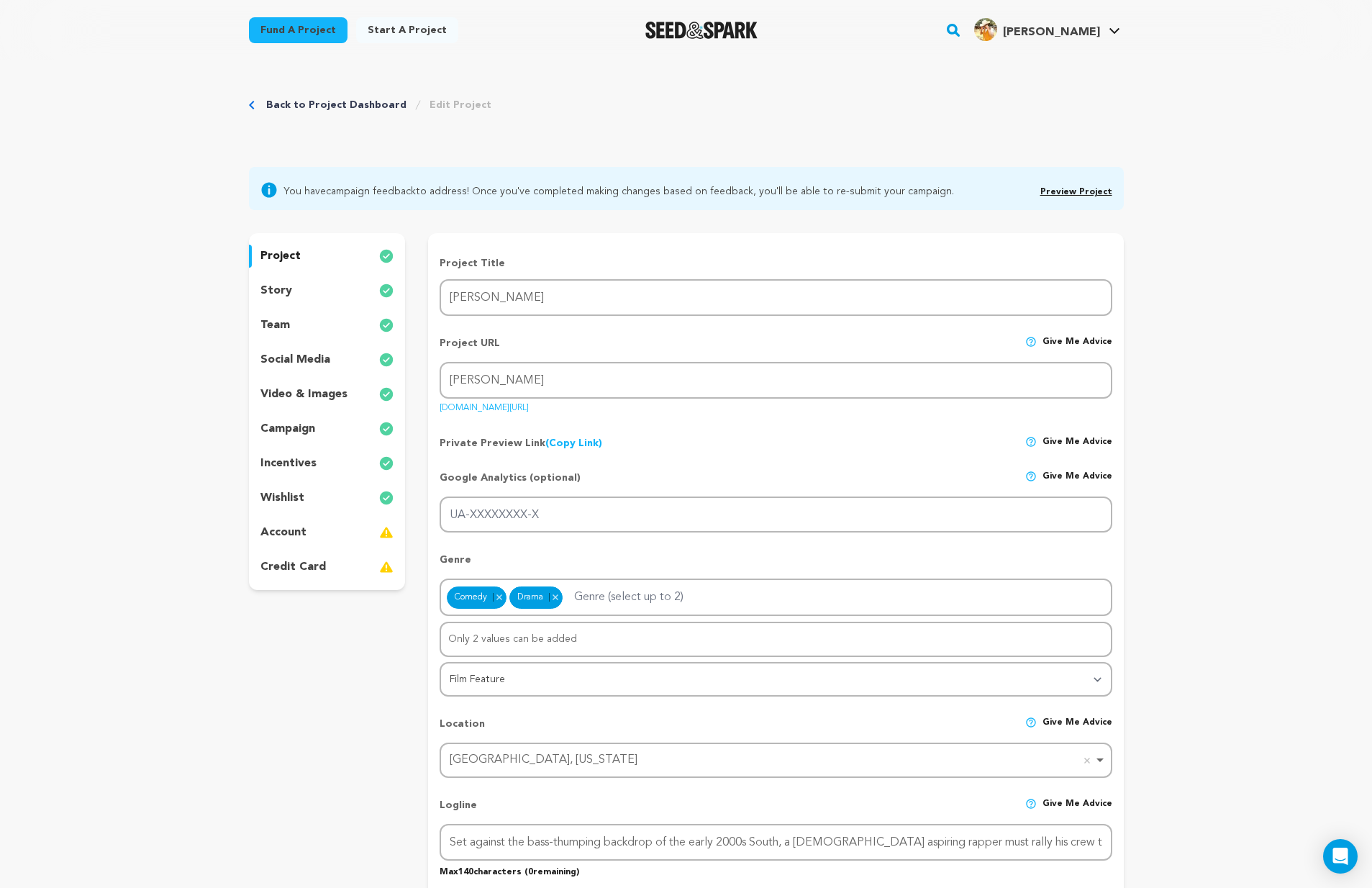
click at [1078, 189] on link "Preview Project" at bounding box center [1076, 191] width 72 height 8
click at [349, 108] on link "Back to Project Dashboard" at bounding box center [336, 105] width 140 height 15
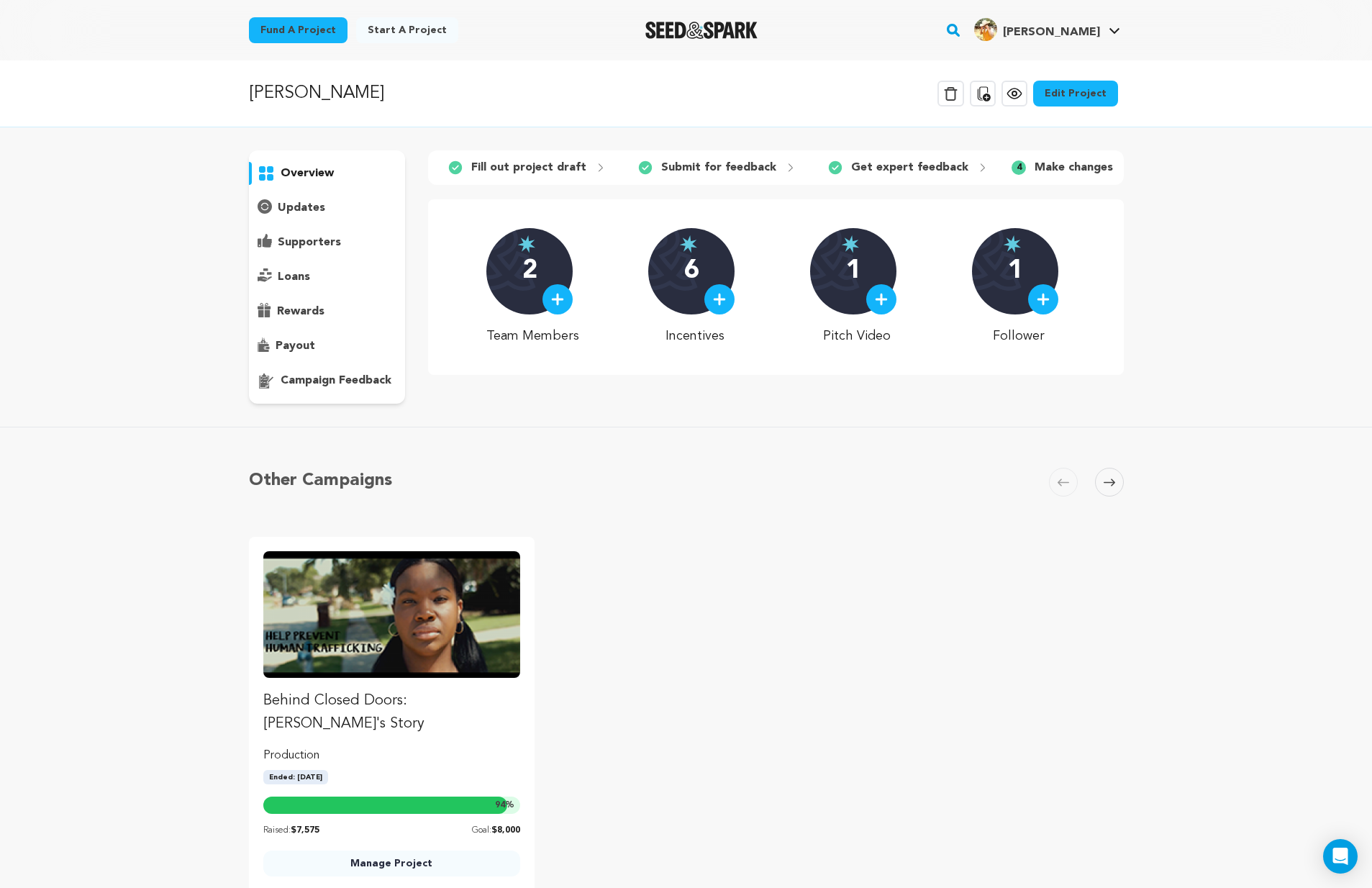
click at [326, 389] on div "campaign feedback" at bounding box center [327, 380] width 157 height 23
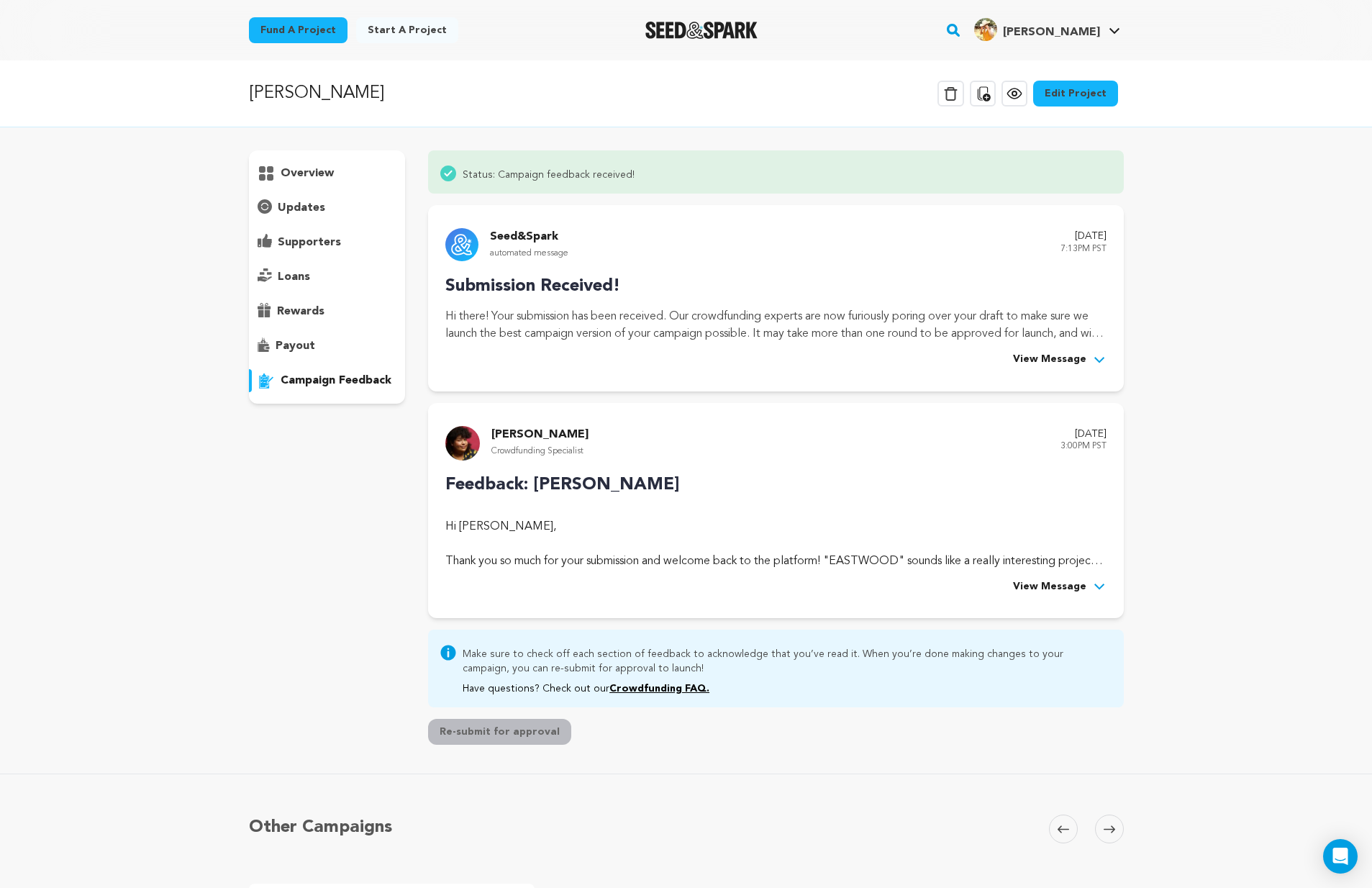
click at [714, 532] on div "Hi [PERSON_NAME], Thank you so much for your submission and welcome back to the…" at bounding box center [775, 543] width 660 height 52
click at [1057, 581] on span "View Message" at bounding box center [1049, 586] width 73 height 17
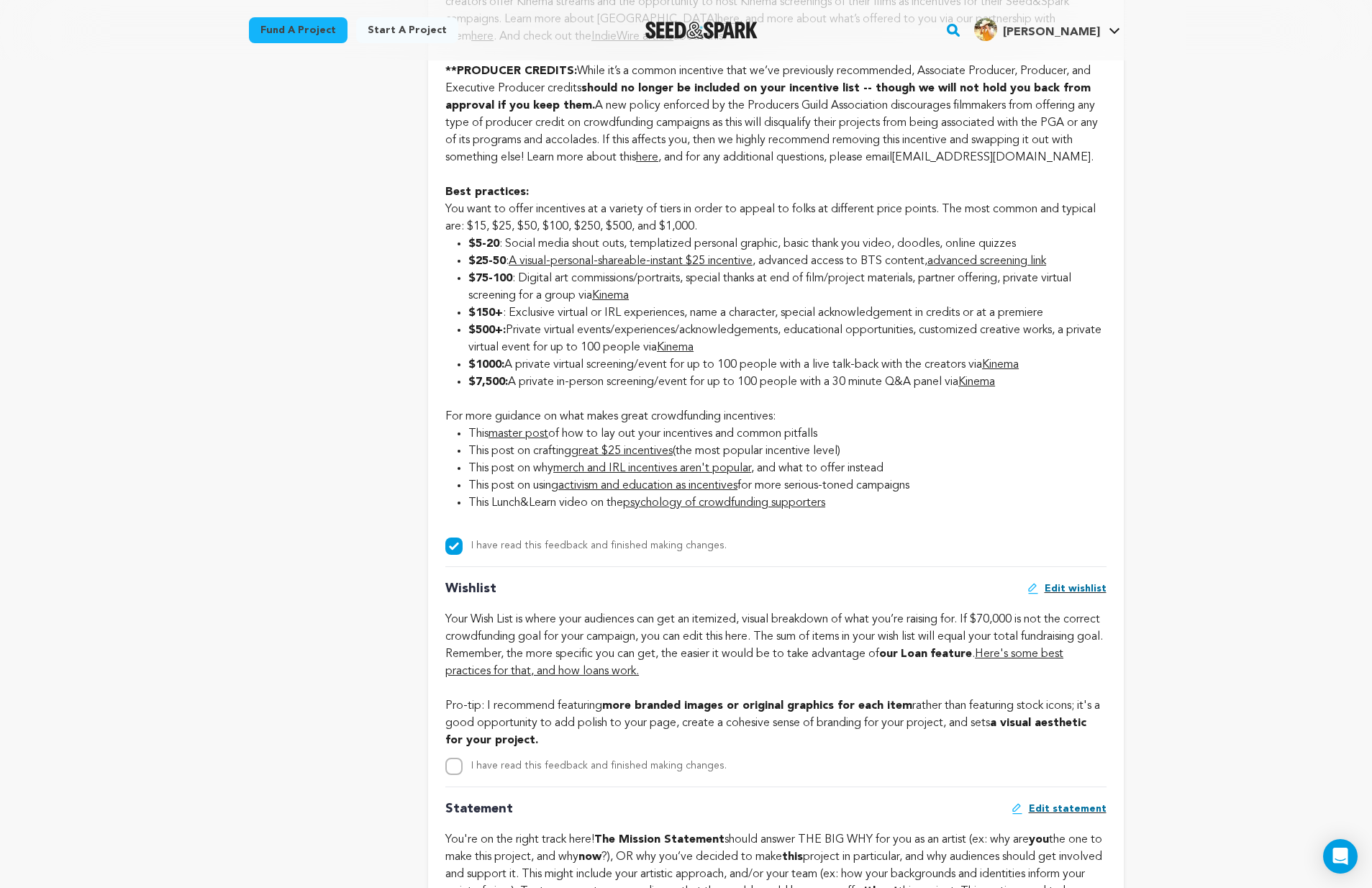
scroll to position [2667, 0]
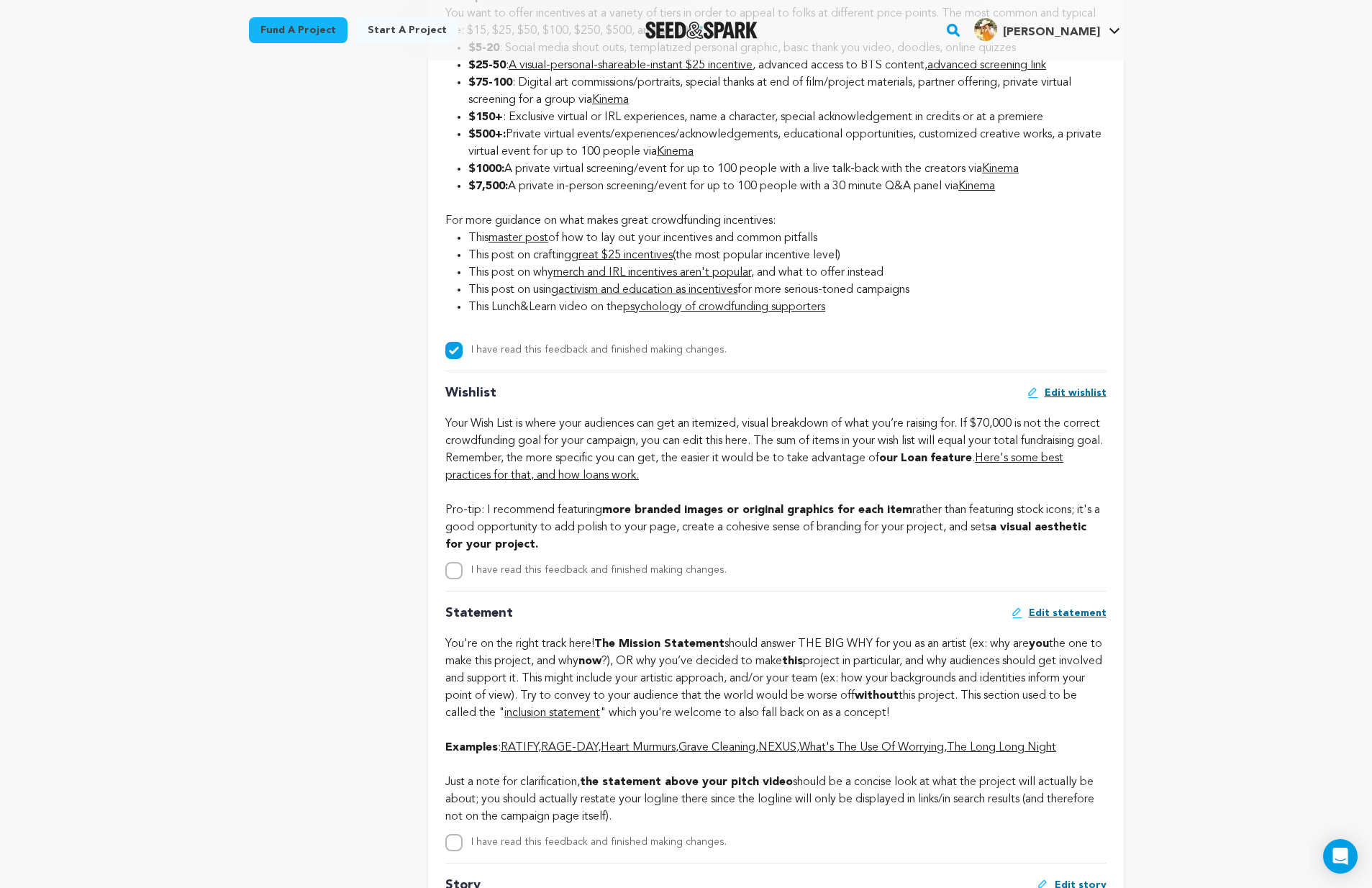
click at [452, 579] on input "I have read this feedback and finished making changes." at bounding box center [453, 570] width 17 height 17
checkbox input "true"
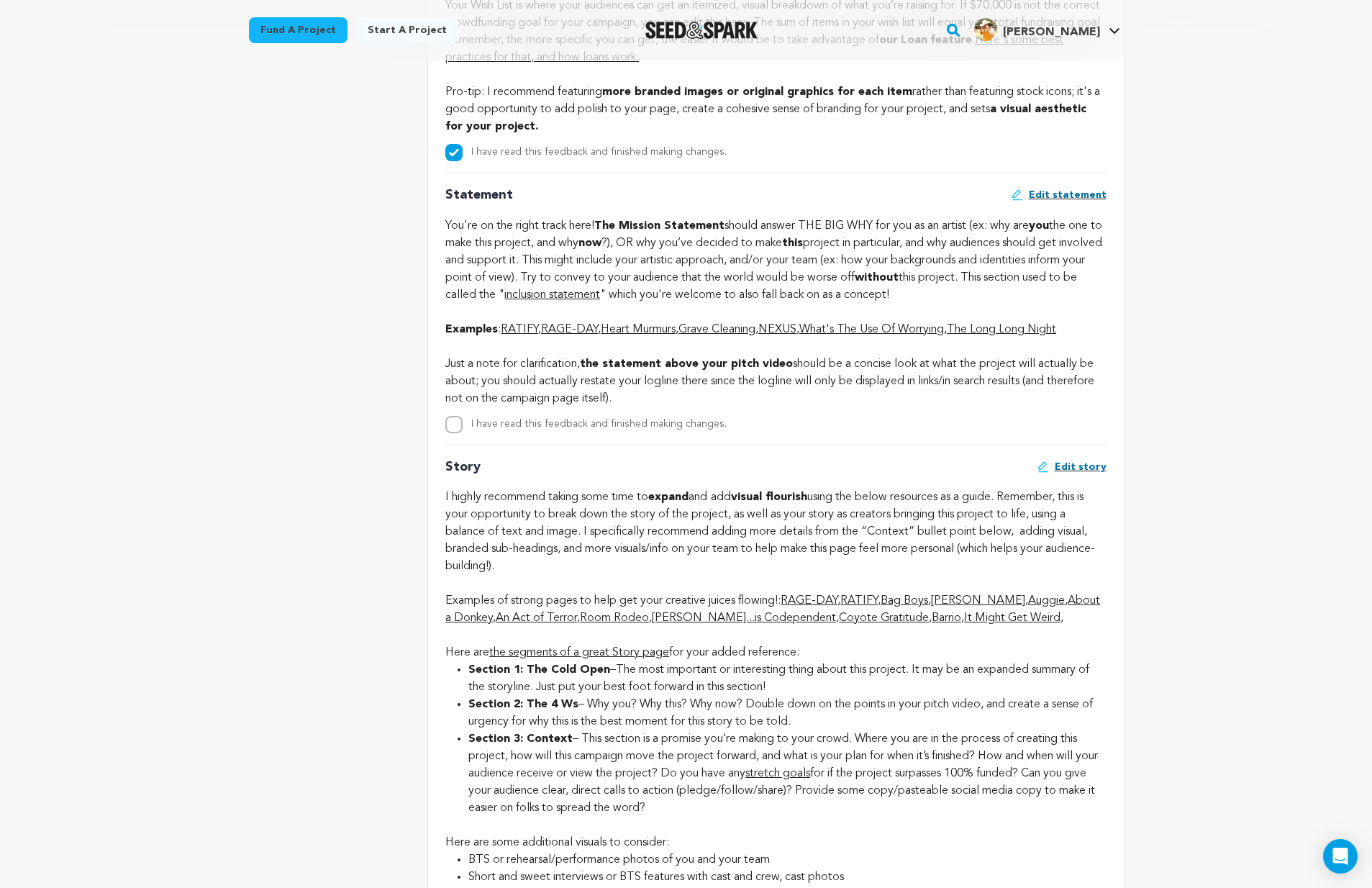
click at [454, 433] on input "I have read this feedback and finished making changes." at bounding box center [453, 424] width 17 height 17
checkbox input "true"
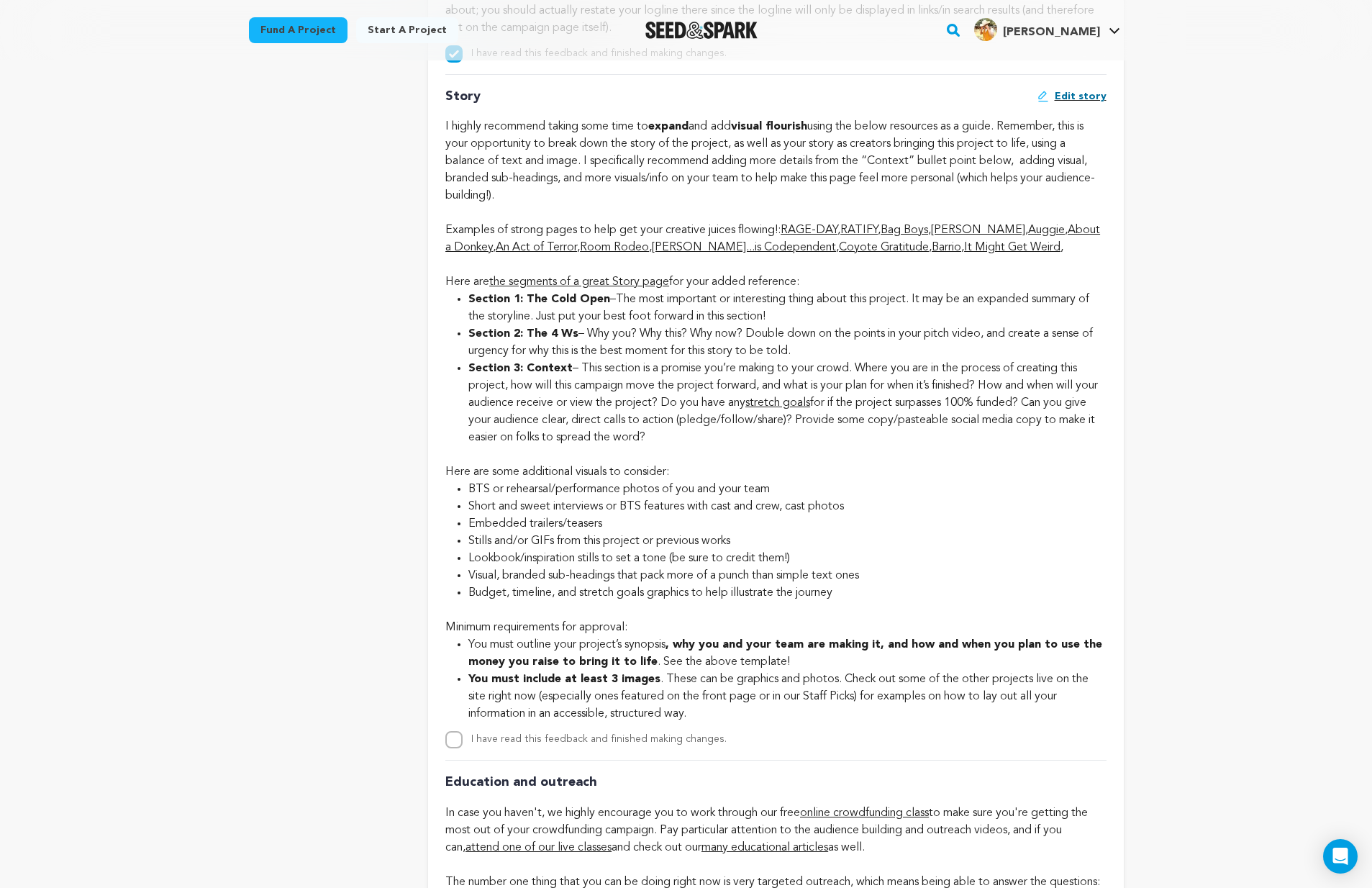
scroll to position [3458, 0]
click at [450, 746] on input "I have read this feedback and finished making changes." at bounding box center [453, 737] width 17 height 17
checkbox input "true"
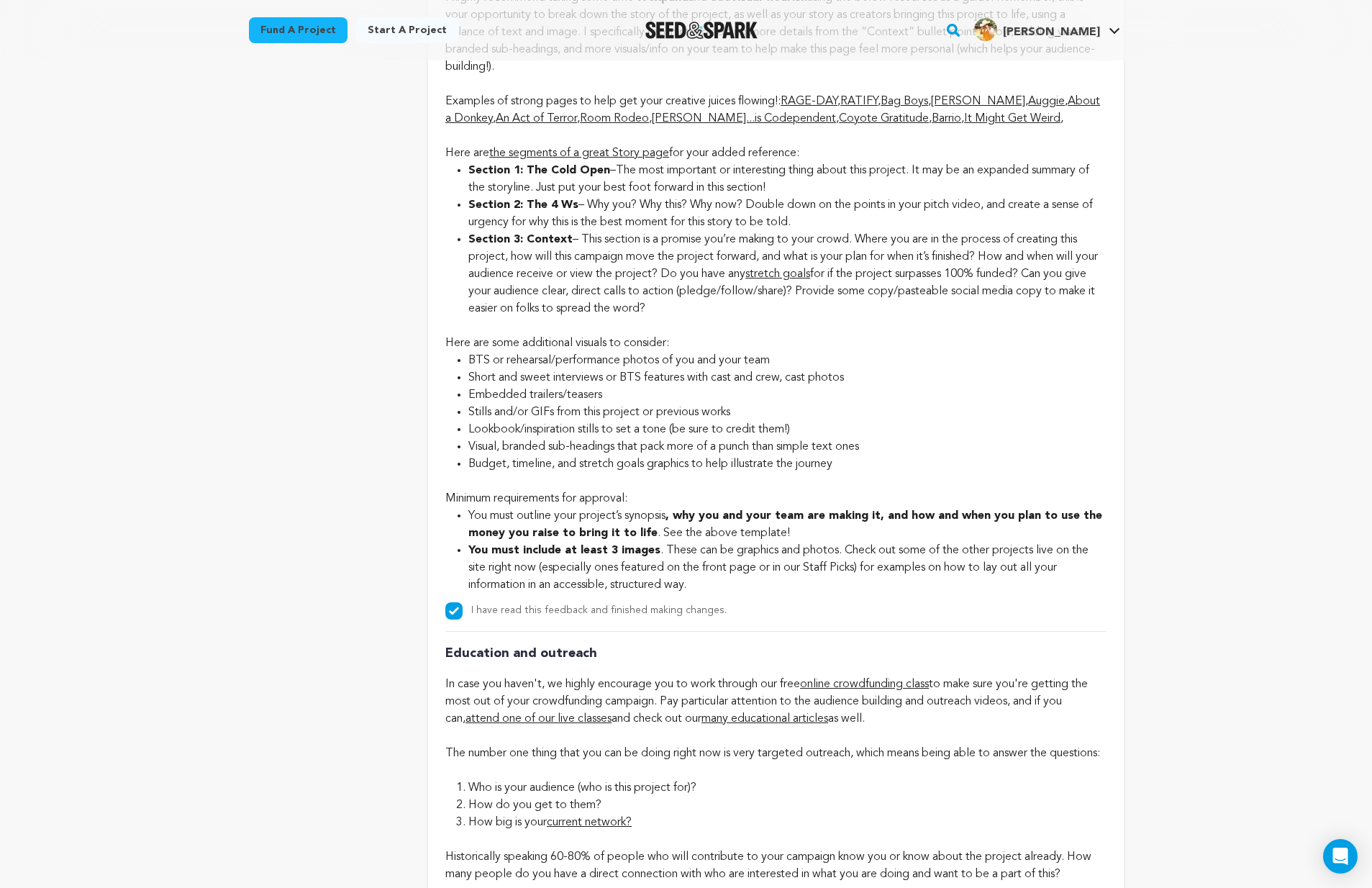
scroll to position [4094, 0]
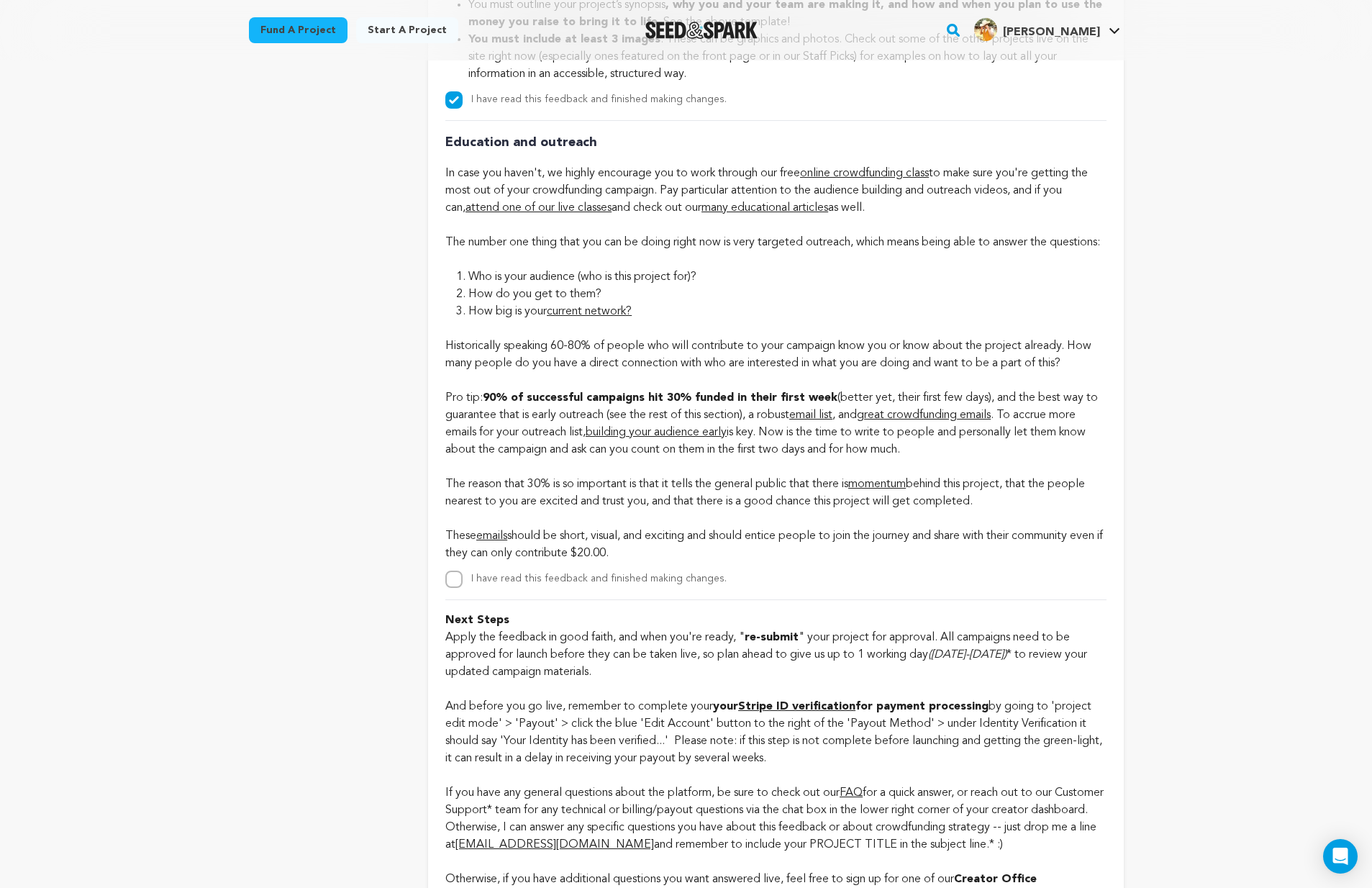
click at [454, 588] on input "I have read this feedback and finished making changes." at bounding box center [453, 579] width 17 height 17
checkbox input "true"
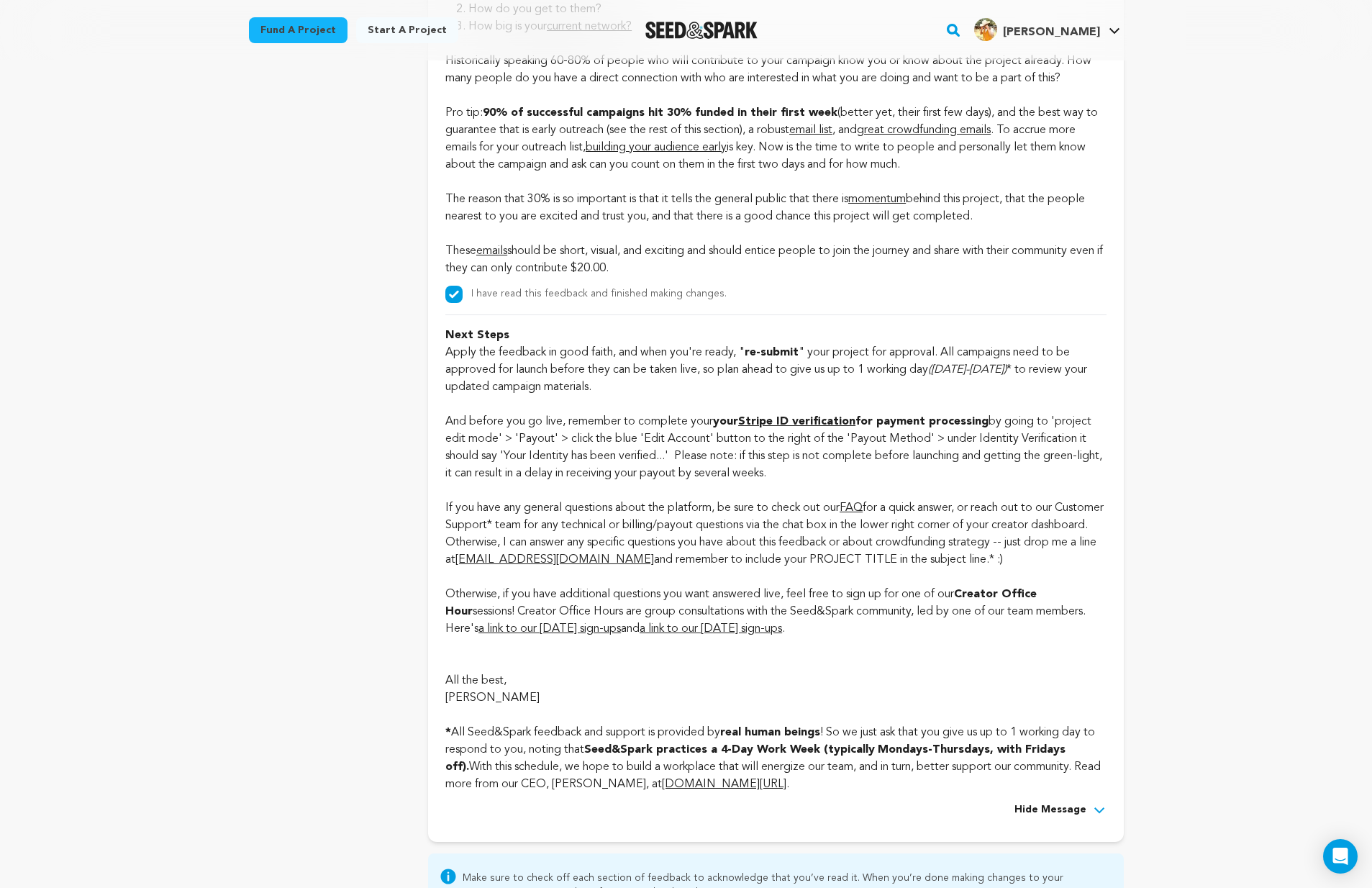
scroll to position [4735, 0]
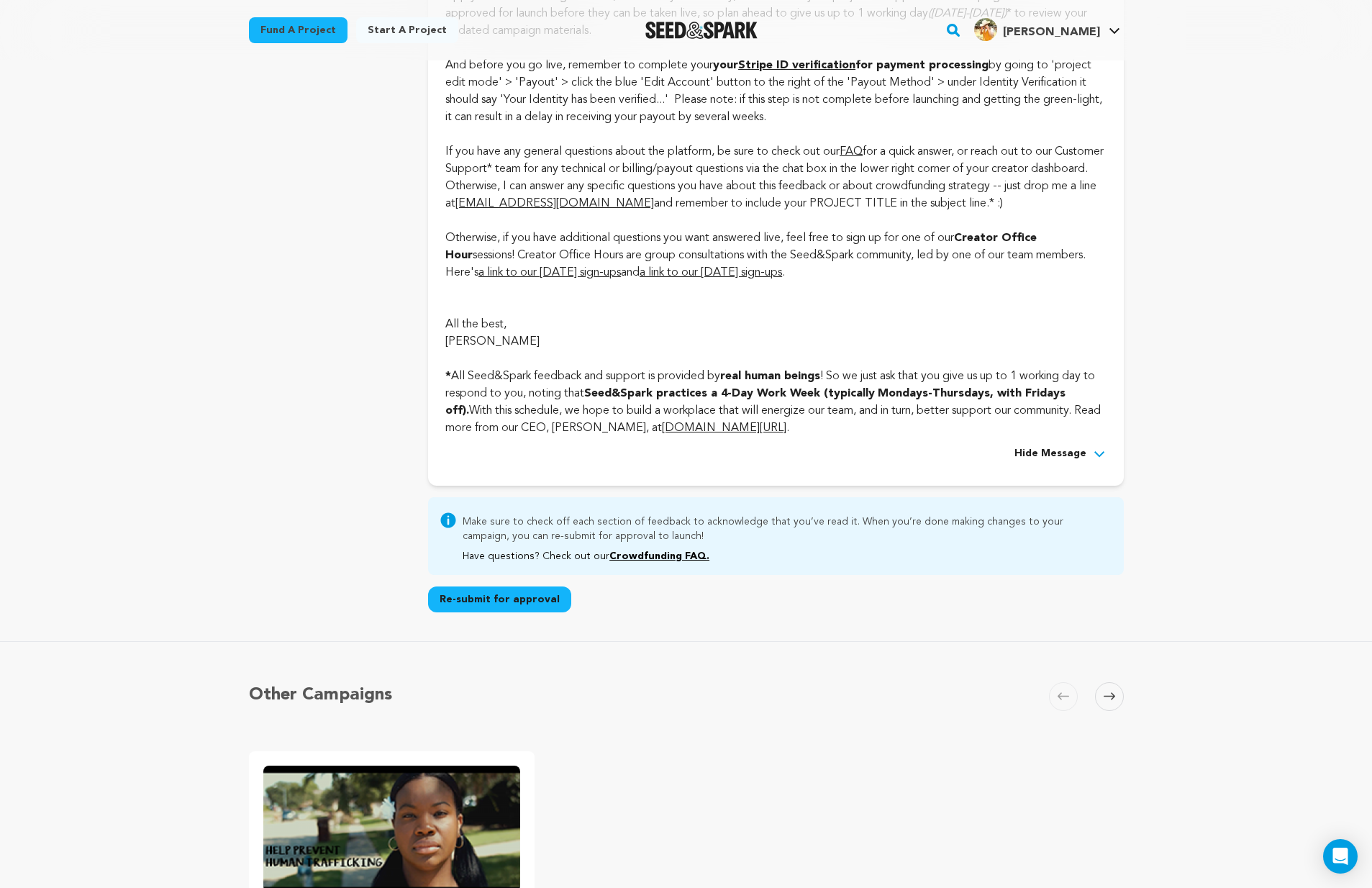
click at [513, 613] on button "Re-submit for approval" at bounding box center [500, 599] width 143 height 26
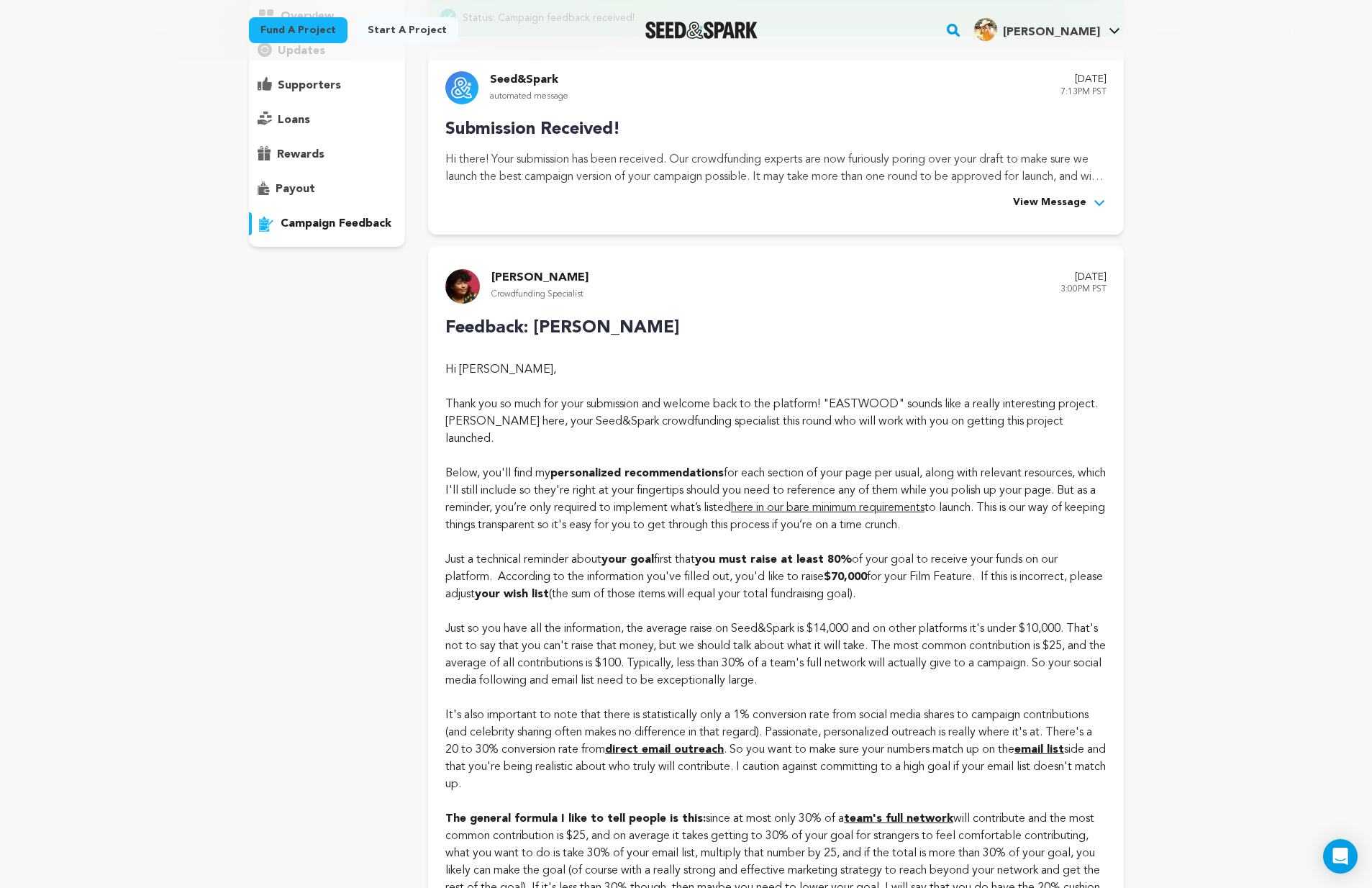
scroll to position [0, 0]
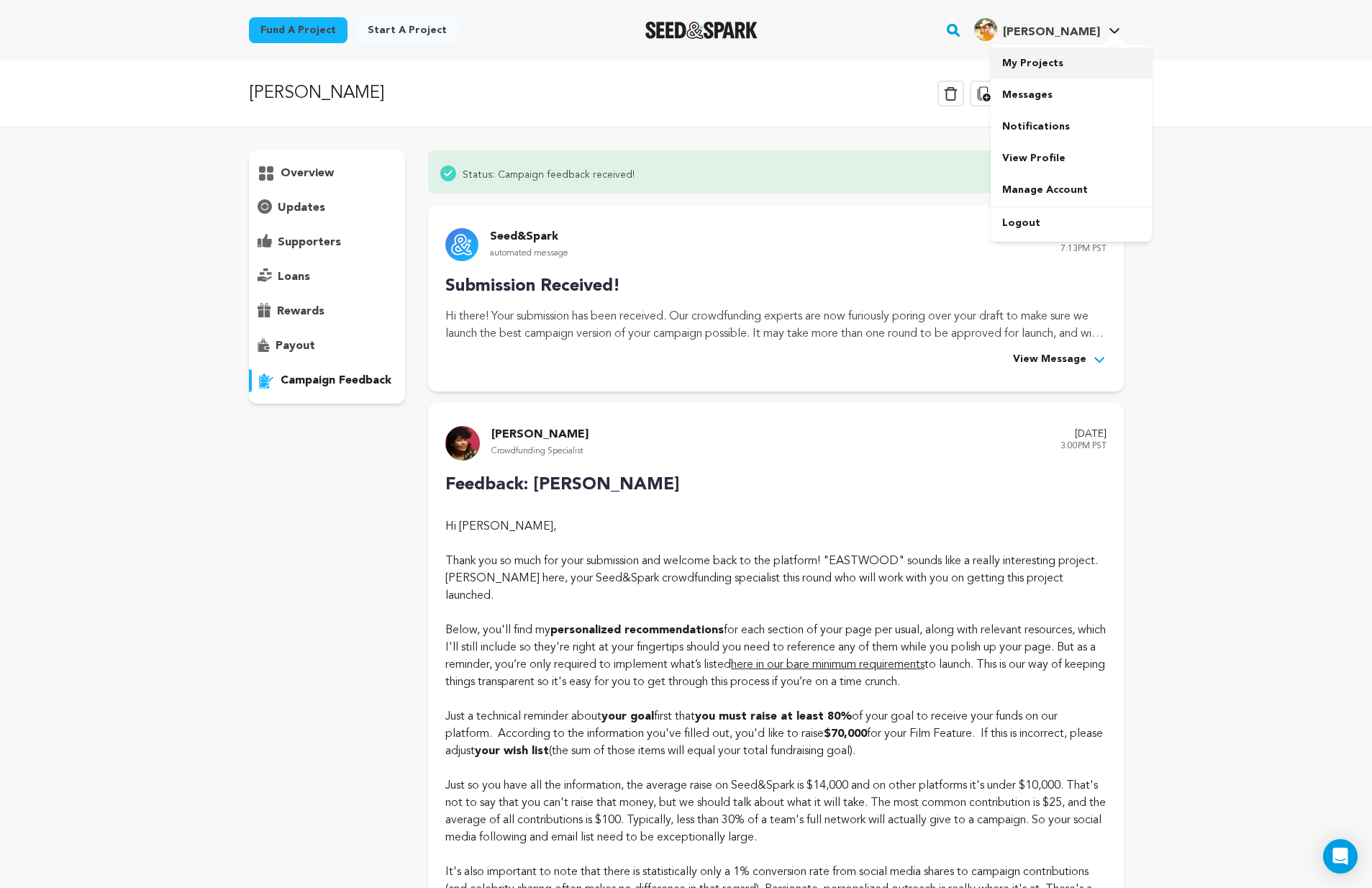
click at [1040, 67] on link "My Projects" at bounding box center [1071, 63] width 161 height 32
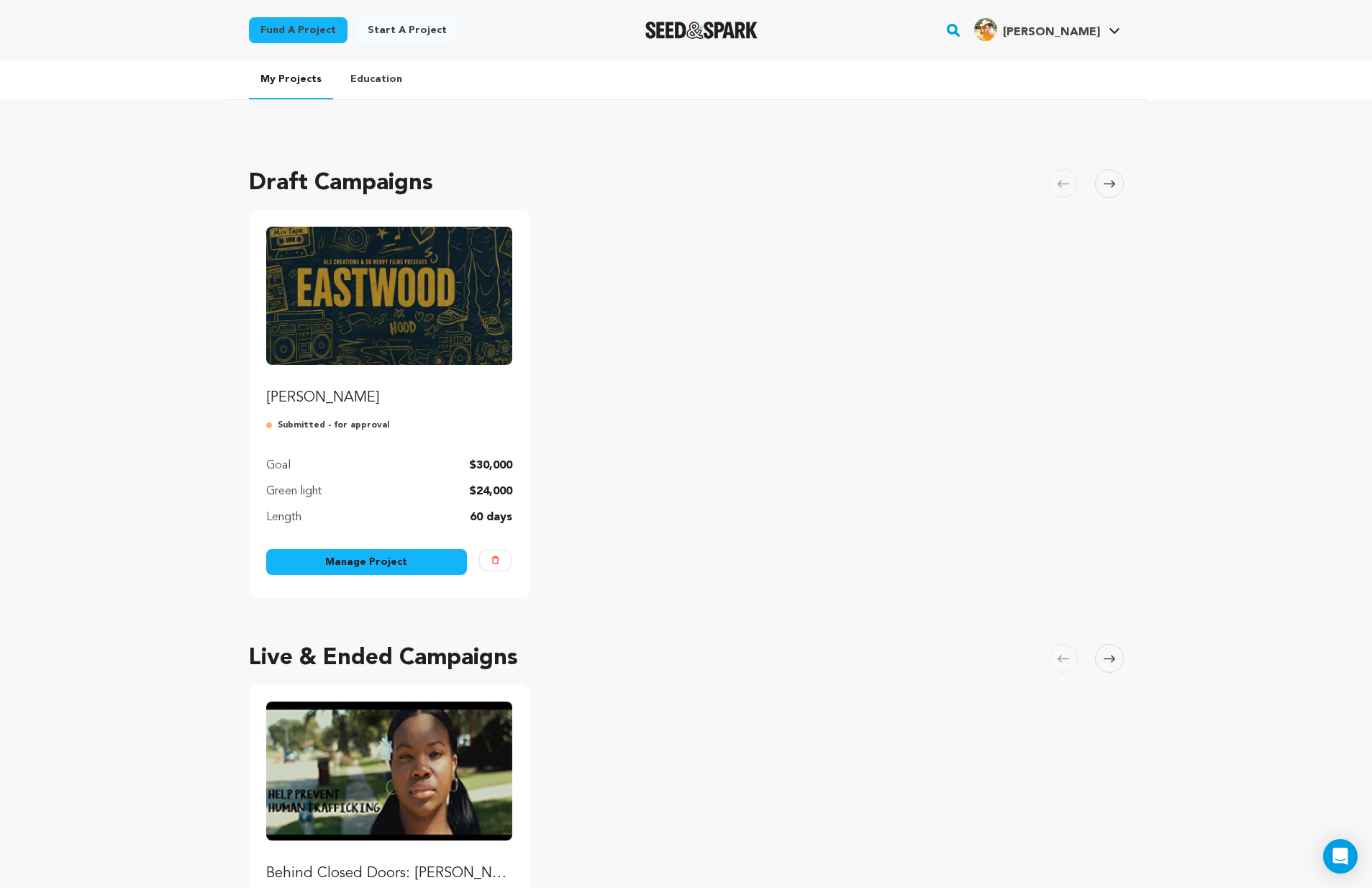
click at [451, 339] on img "Fund EASTWOOD" at bounding box center [389, 296] width 247 height 139
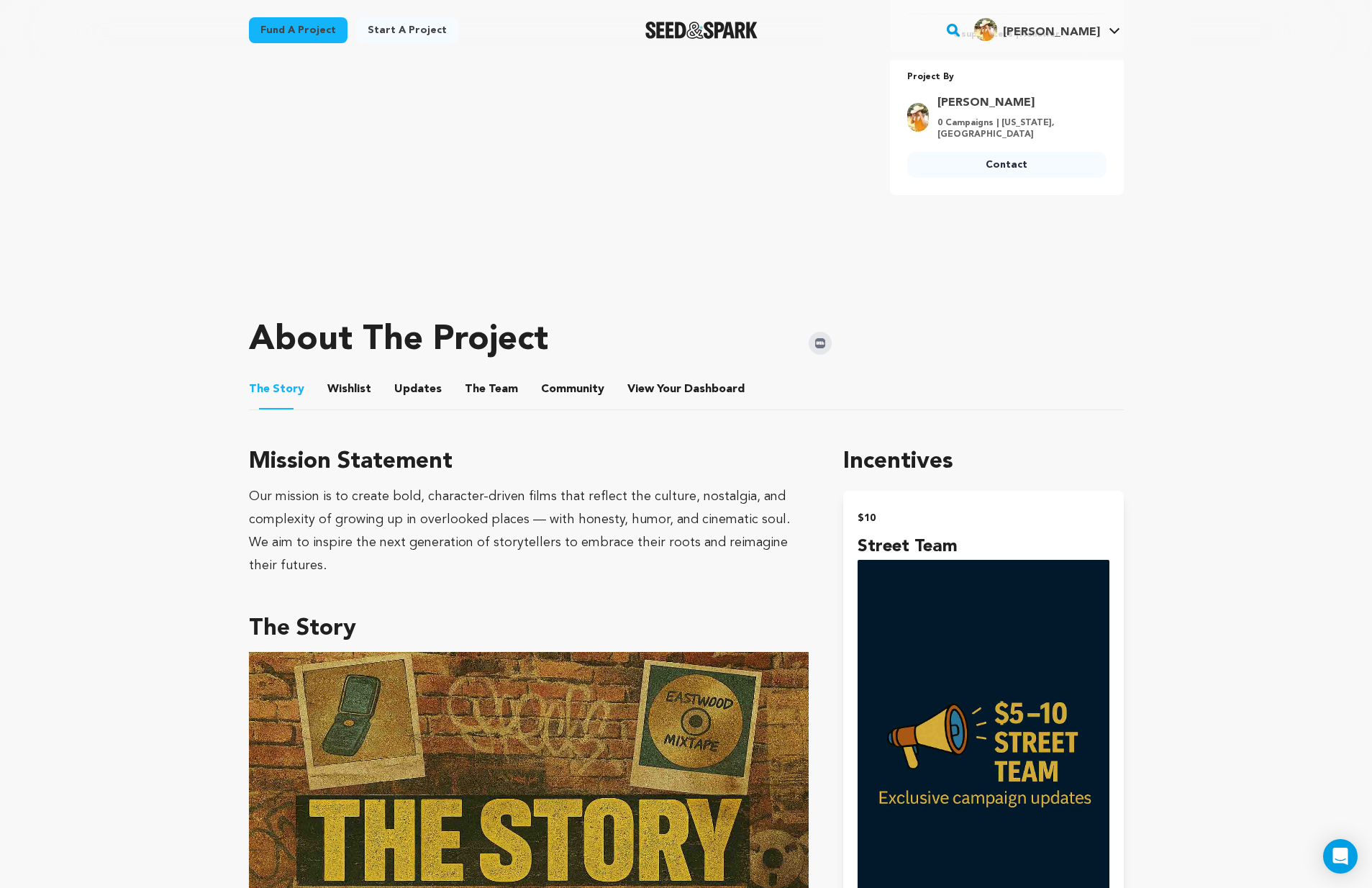
scroll to position [241, 0]
